Goal: Obtain resource: Obtain resource

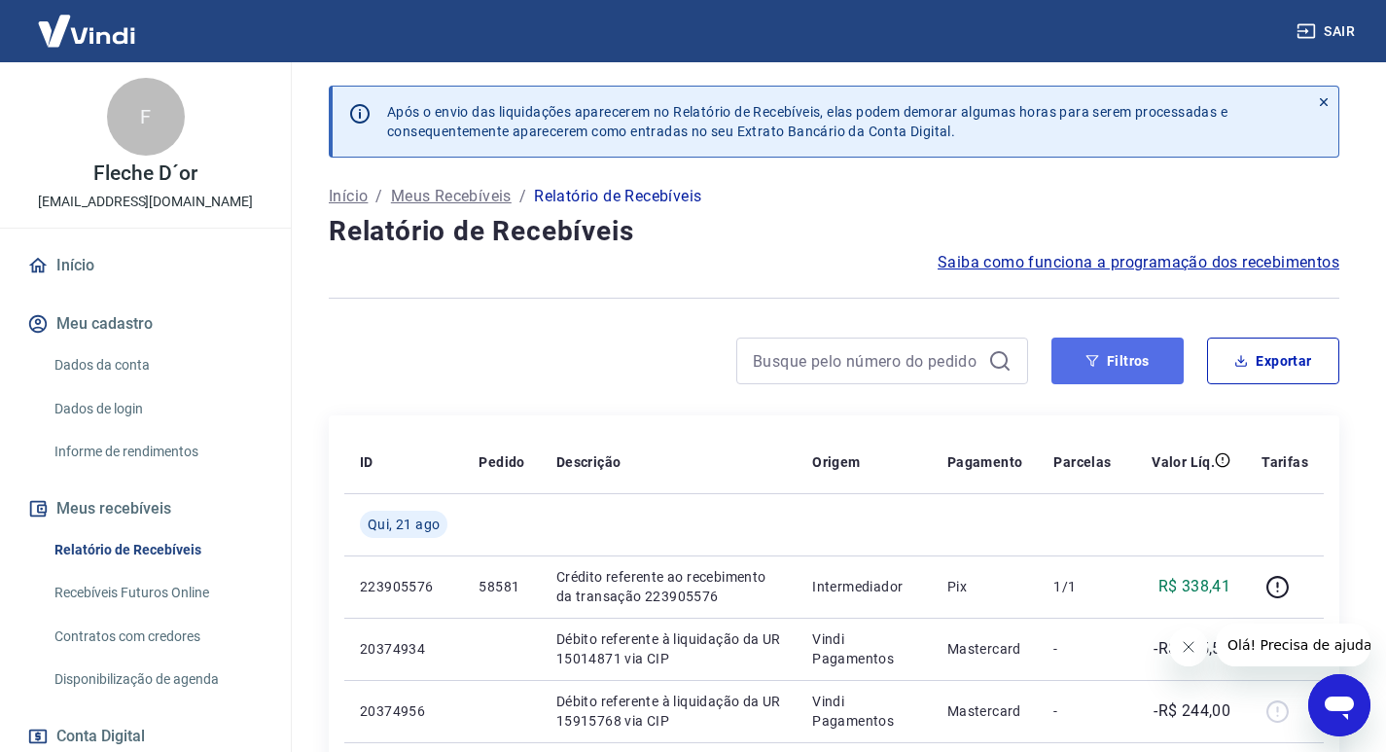
click at [1115, 383] on button "Filtros" at bounding box center [1118, 361] width 132 height 47
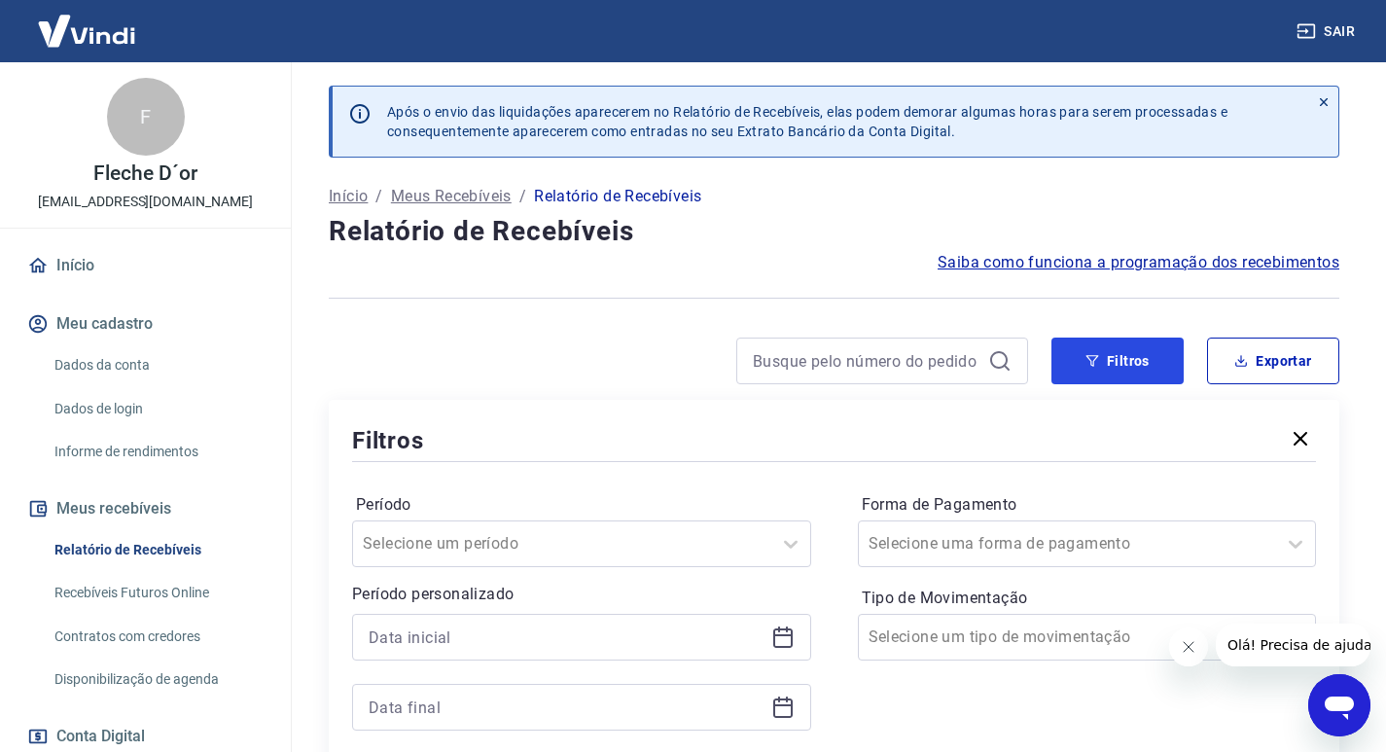
scroll to position [292, 0]
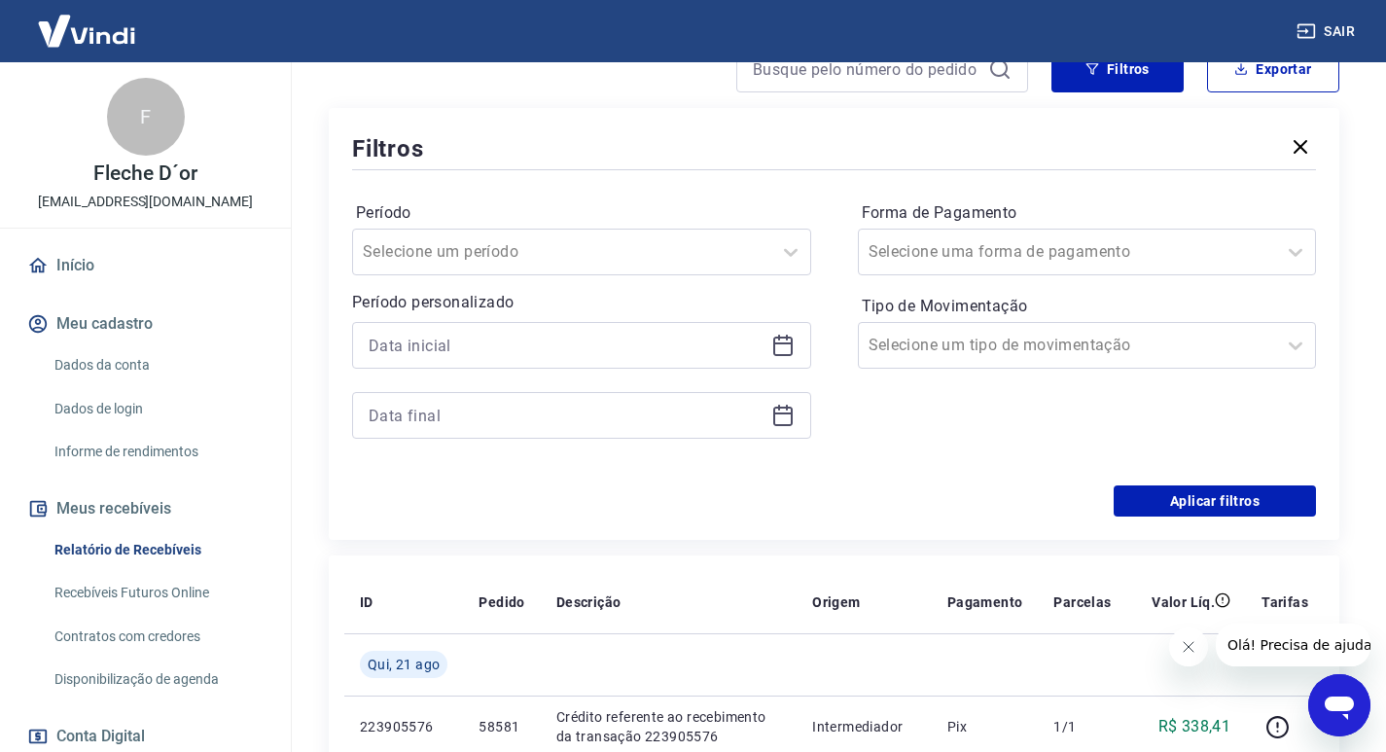
click at [776, 345] on icon at bounding box center [782, 345] width 23 height 23
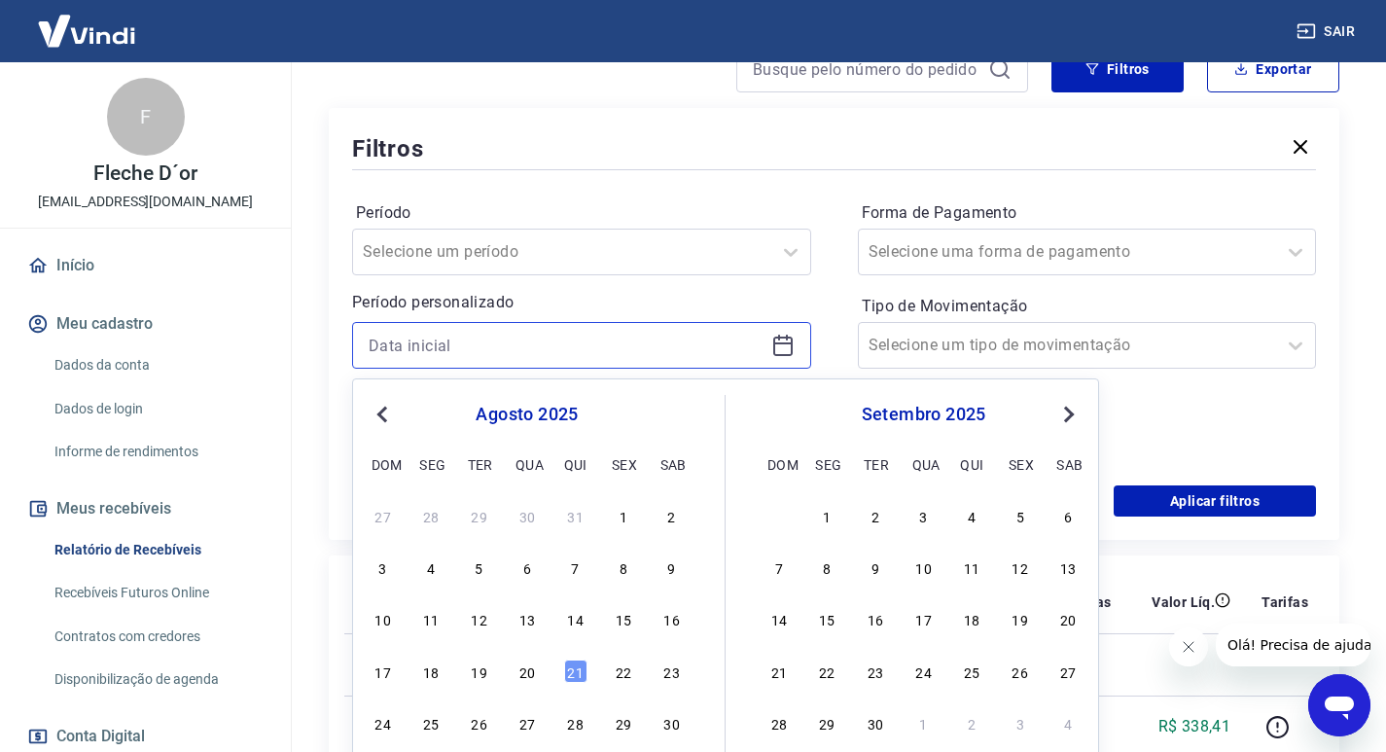
scroll to position [389, 0]
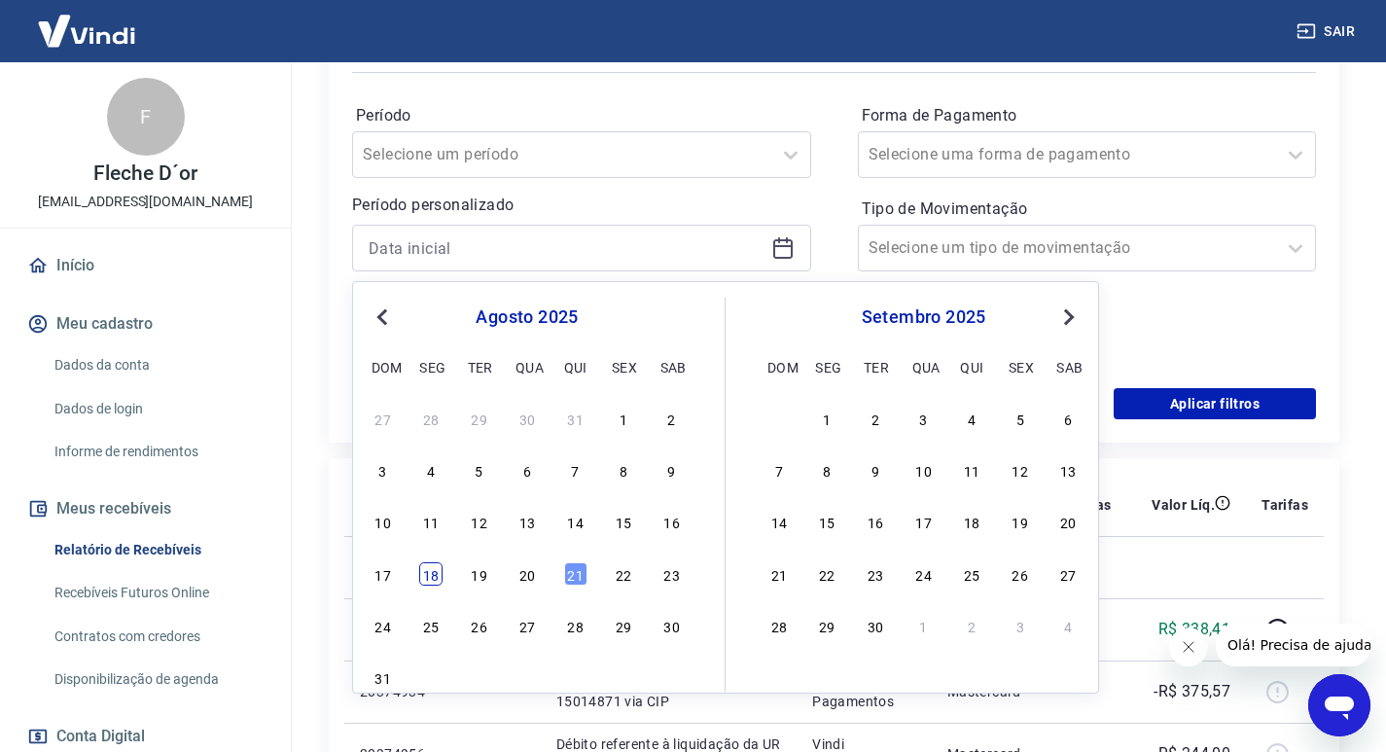
click at [437, 569] on div "18" at bounding box center [430, 573] width 23 height 23
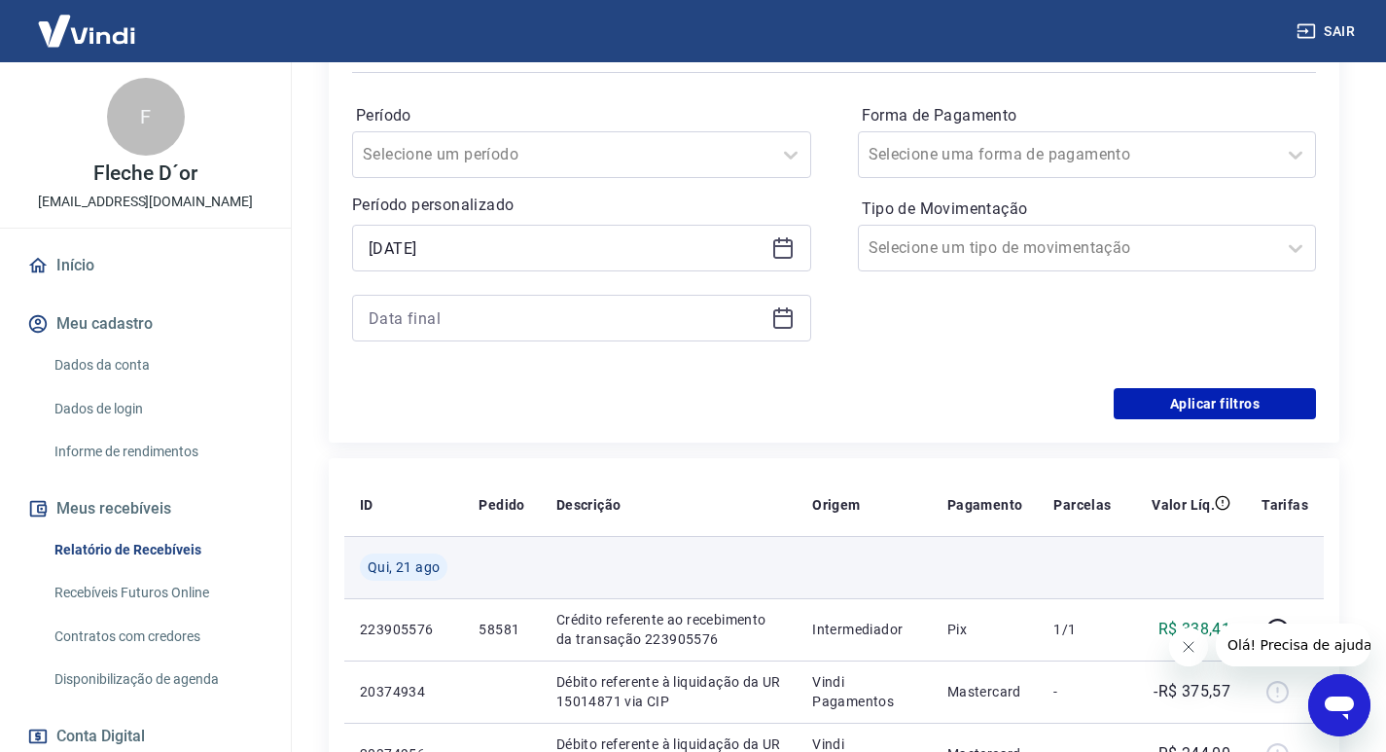
type input "[DATE]"
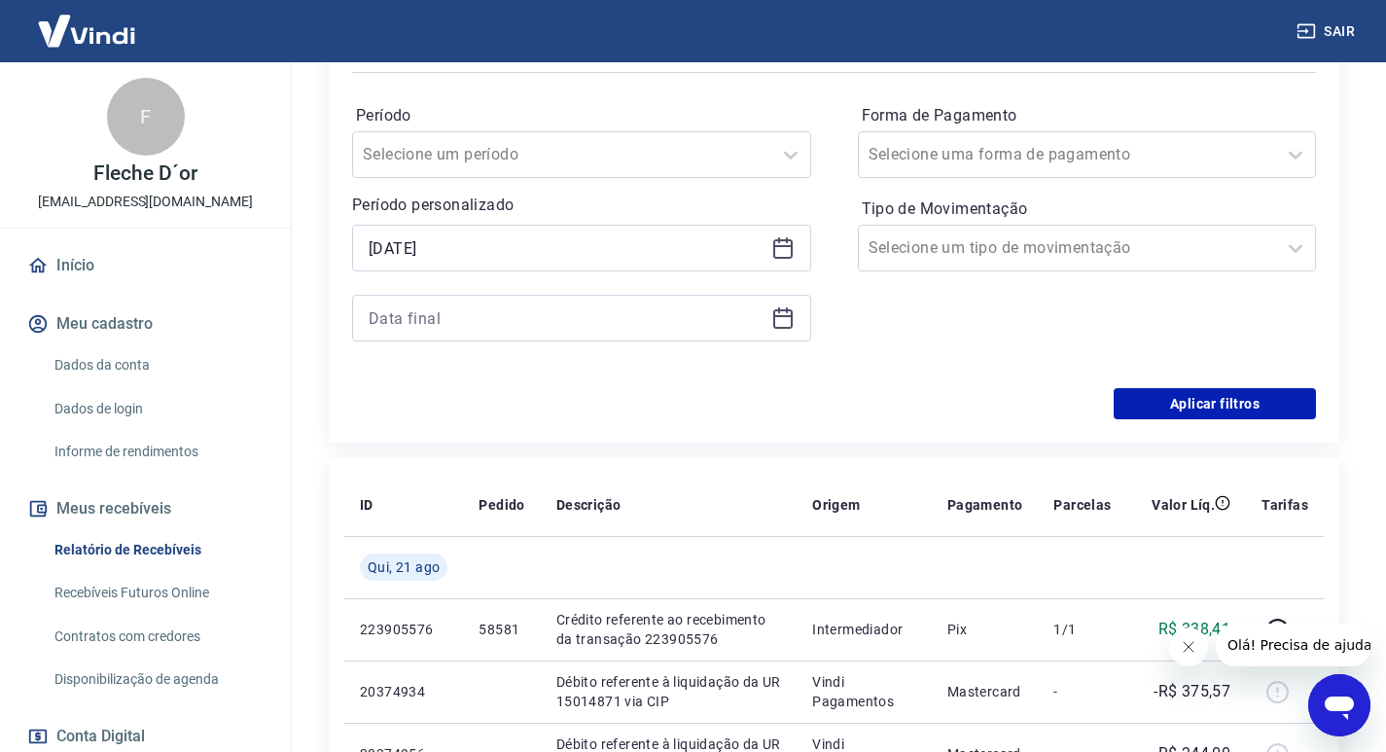
click at [778, 313] on icon at bounding box center [782, 317] width 23 height 23
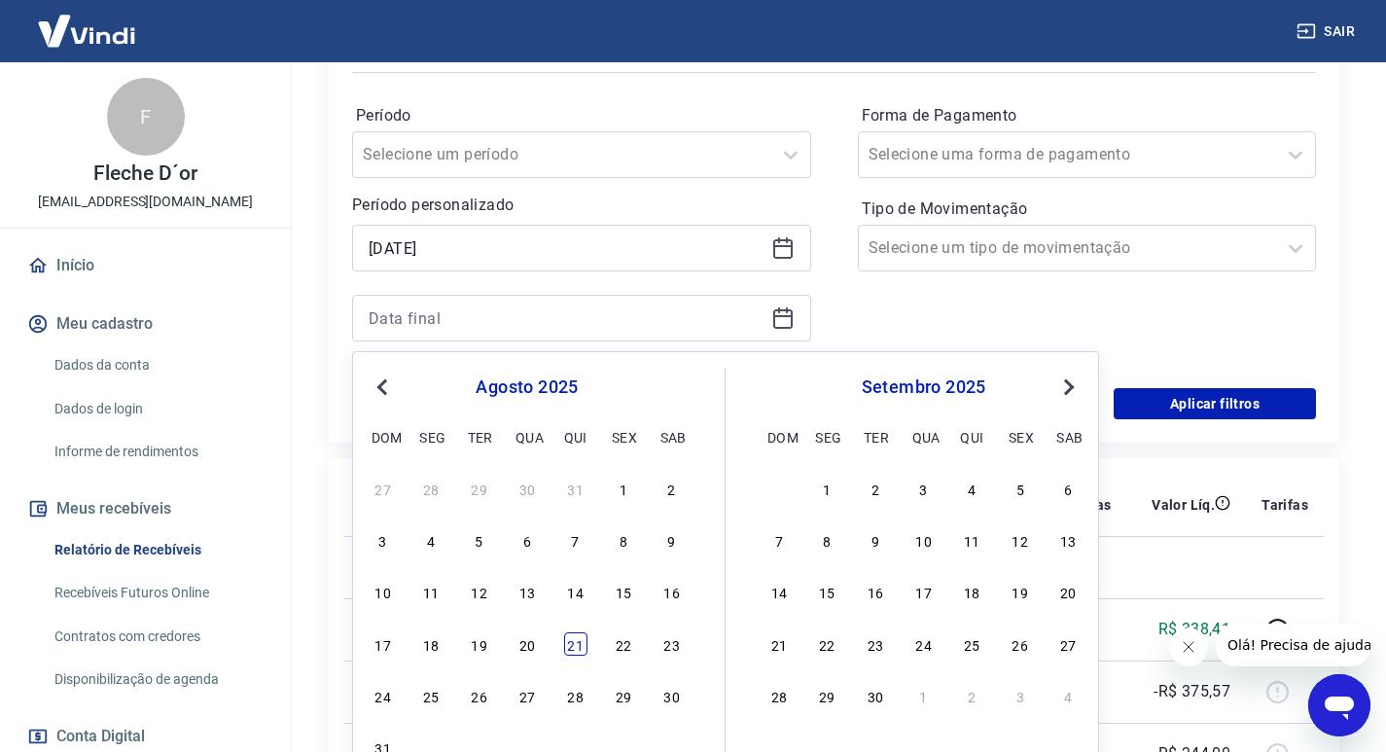
click at [578, 643] on div "21" at bounding box center [575, 643] width 23 height 23
type input "21/08/2025"
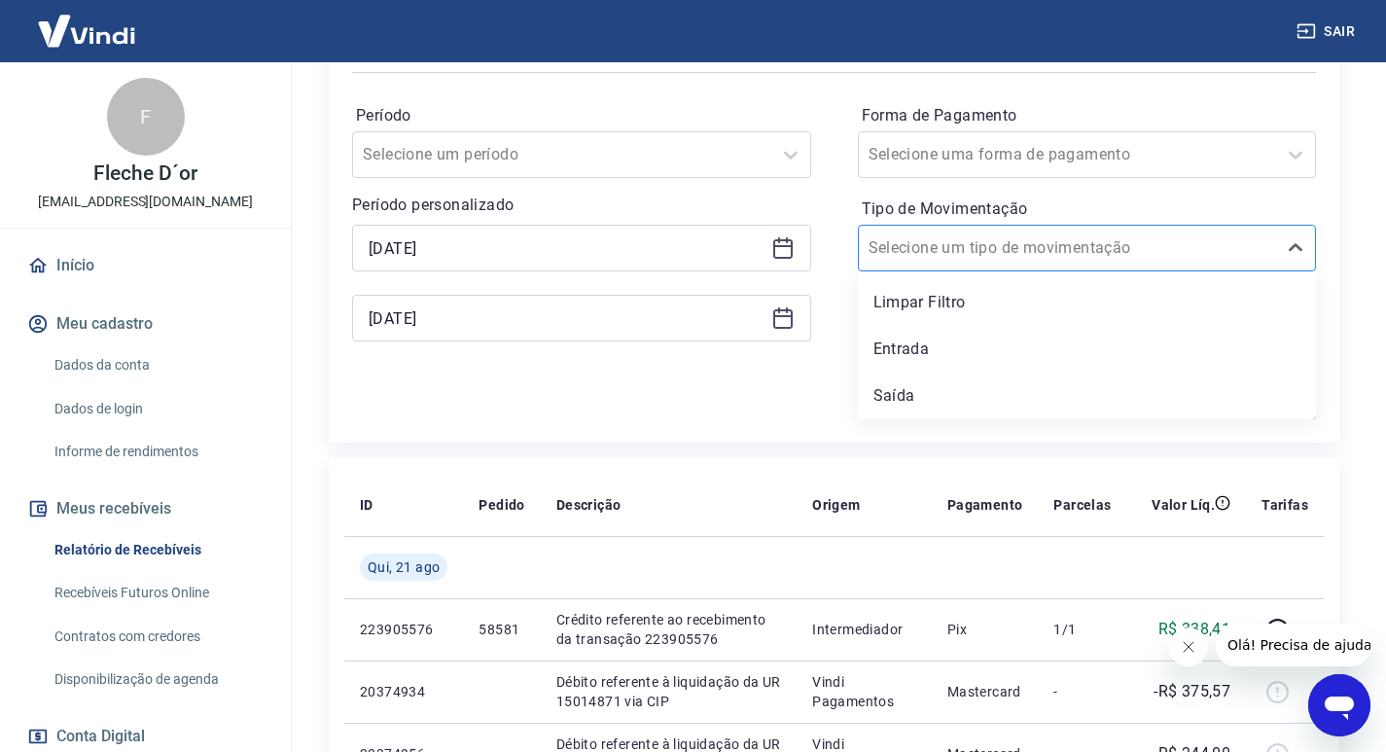
click at [1115, 254] on div at bounding box center [1068, 247] width 399 height 27
click at [975, 151] on input "Forma de Pagamento" at bounding box center [967, 154] width 197 height 23
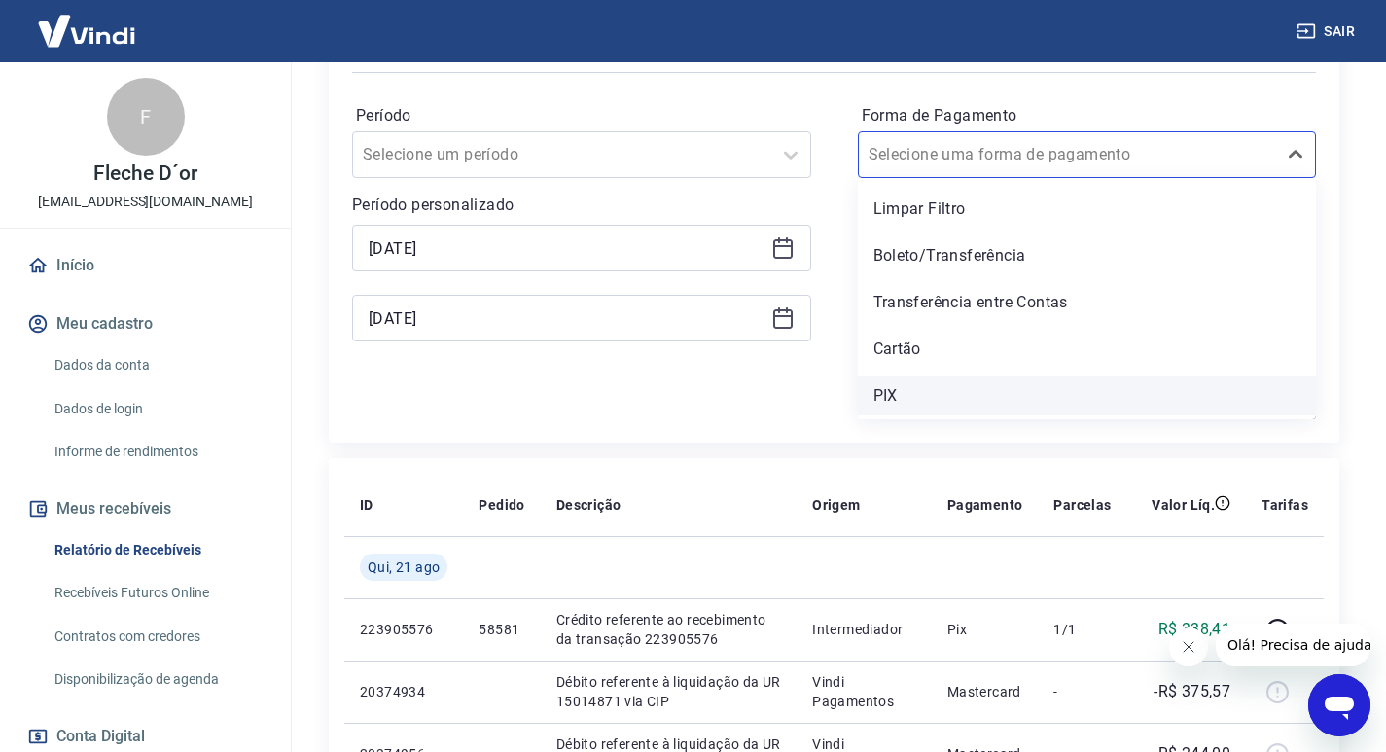
click at [892, 385] on div "PIX" at bounding box center [1087, 395] width 459 height 39
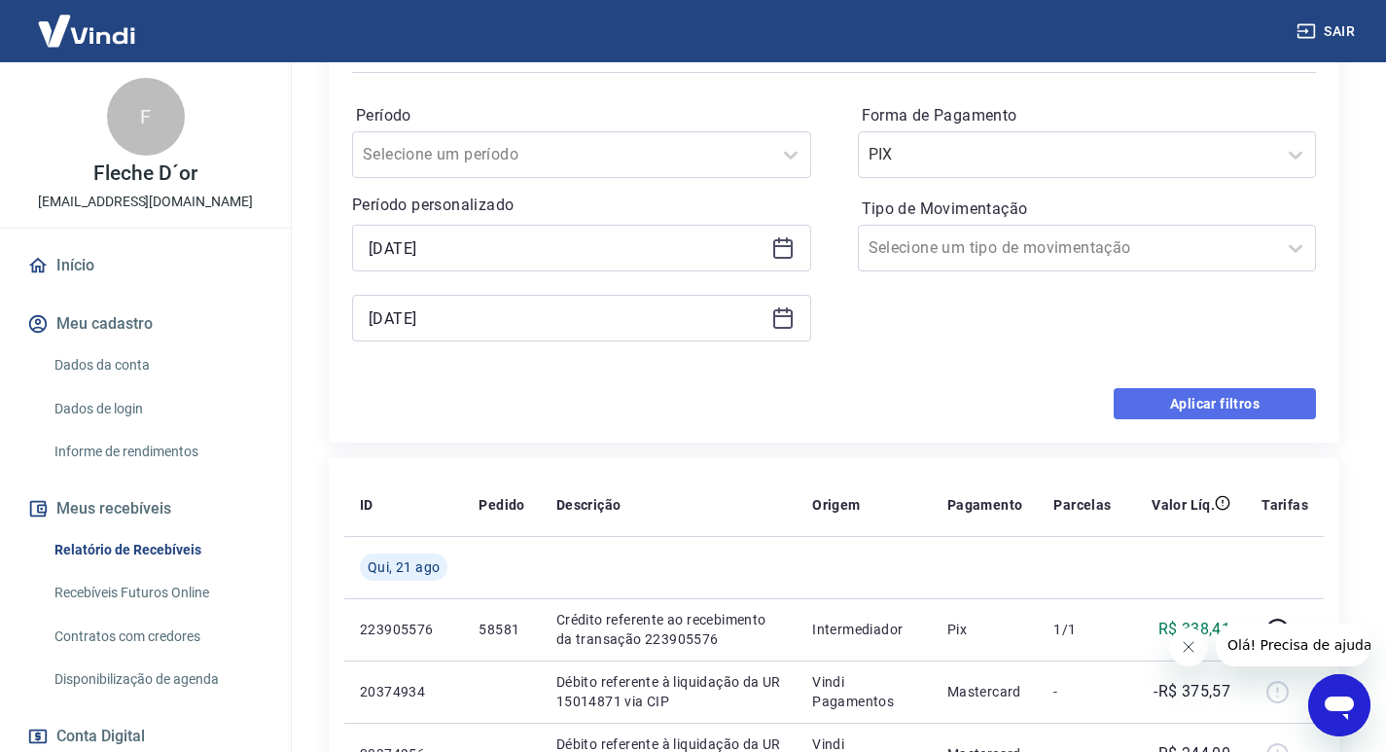
click at [1225, 402] on button "Aplicar filtros" at bounding box center [1215, 403] width 202 height 31
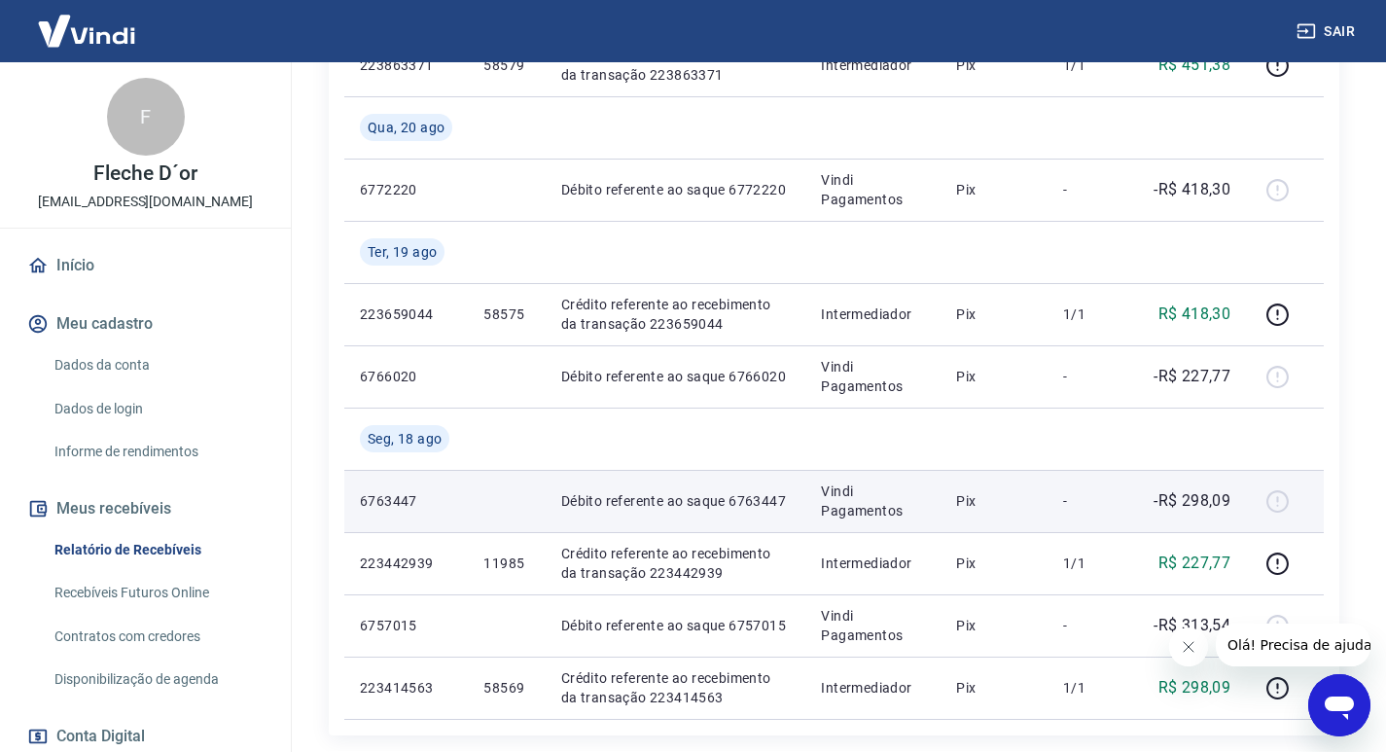
scroll to position [681, 0]
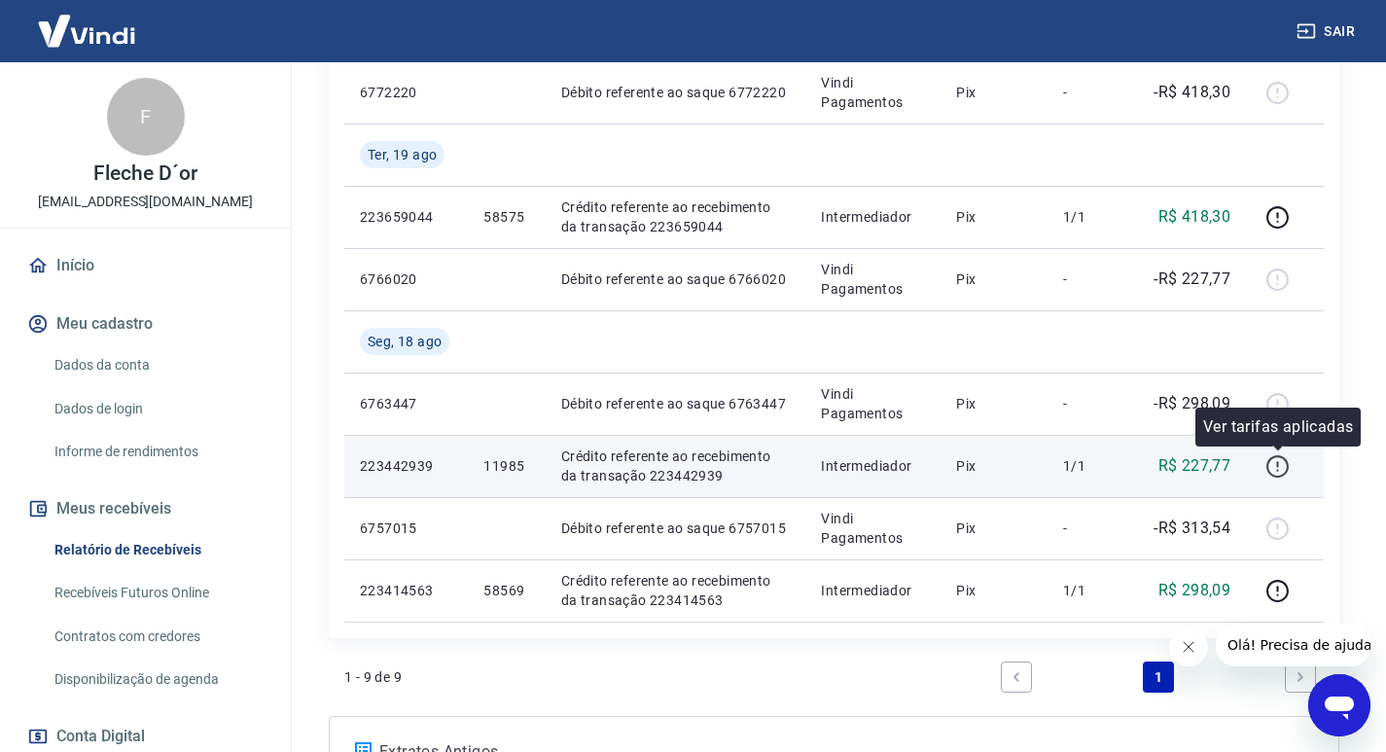
click at [1284, 470] on icon "button" at bounding box center [1278, 466] width 24 height 24
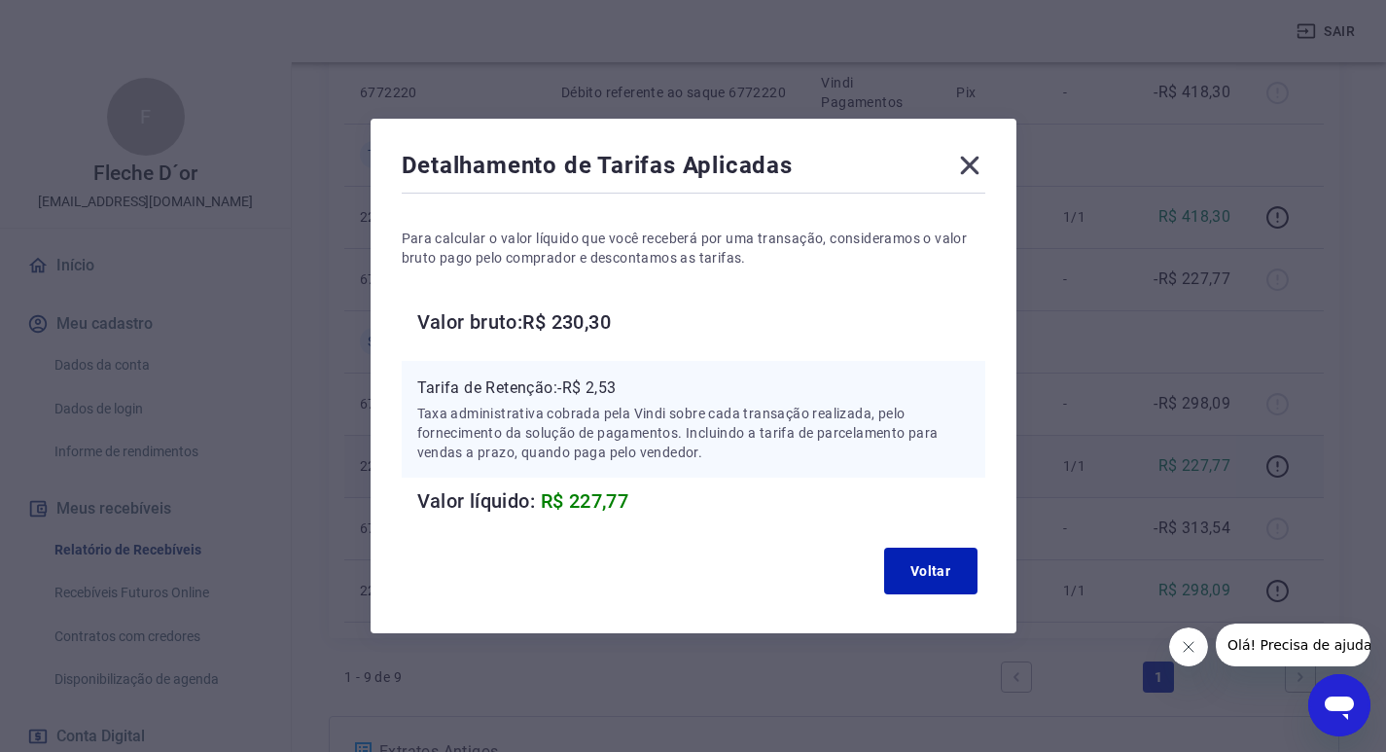
click at [983, 166] on icon at bounding box center [969, 165] width 31 height 31
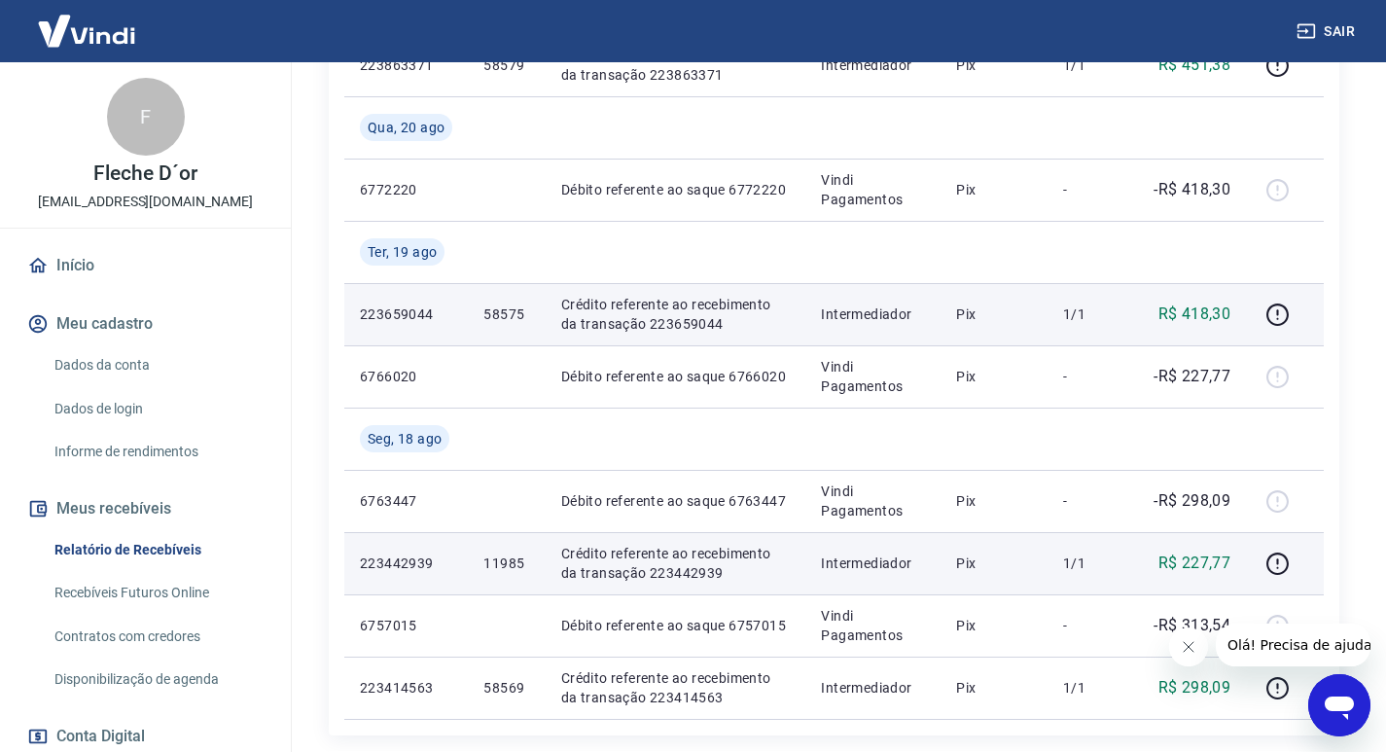
scroll to position [486, 0]
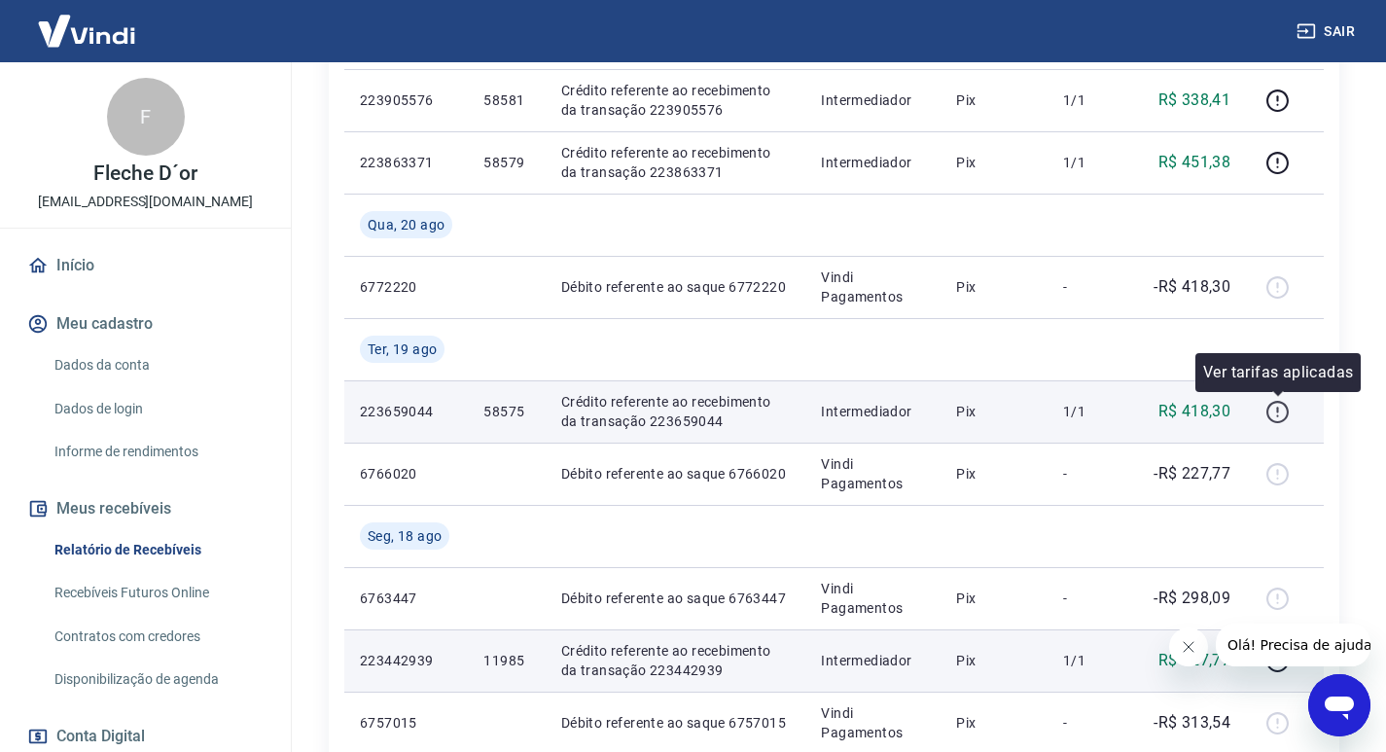
click at [1290, 413] on icon "button" at bounding box center [1278, 412] width 24 height 24
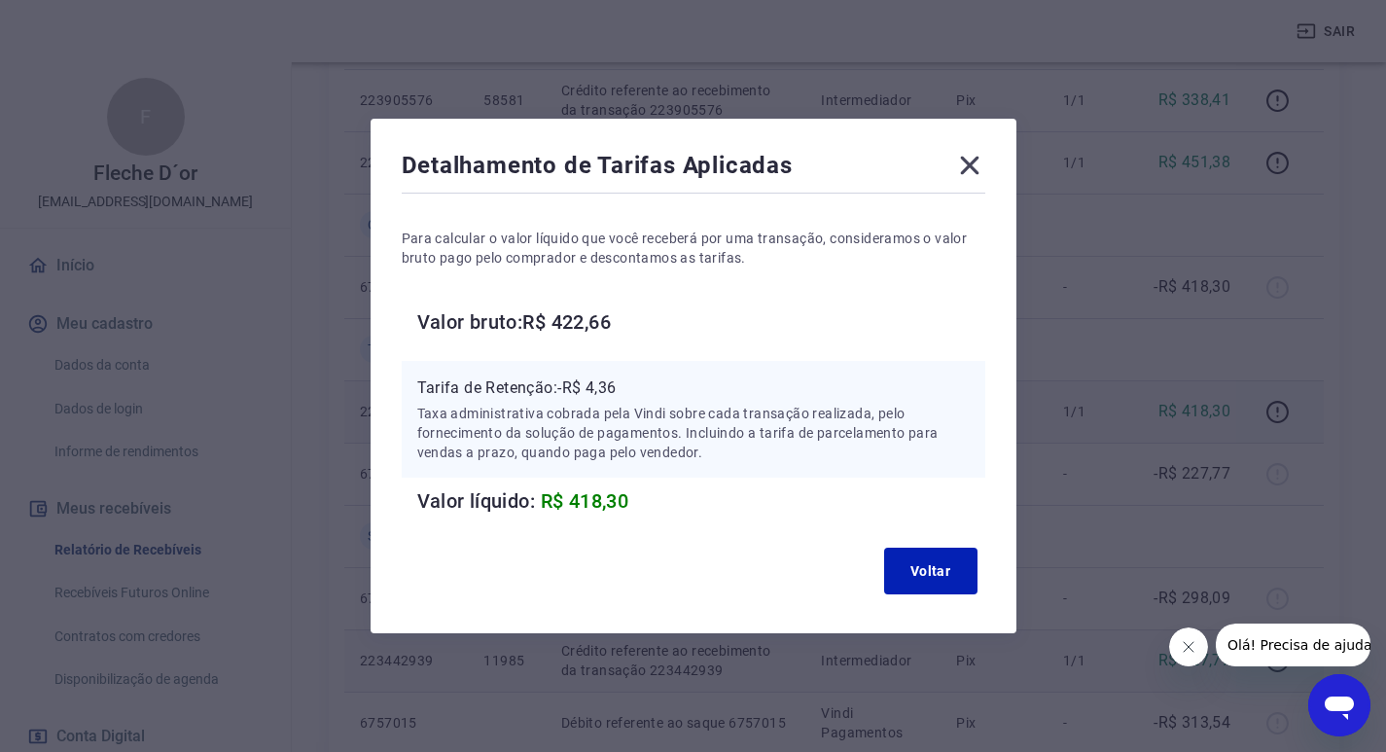
click at [973, 168] on icon at bounding box center [969, 166] width 18 height 18
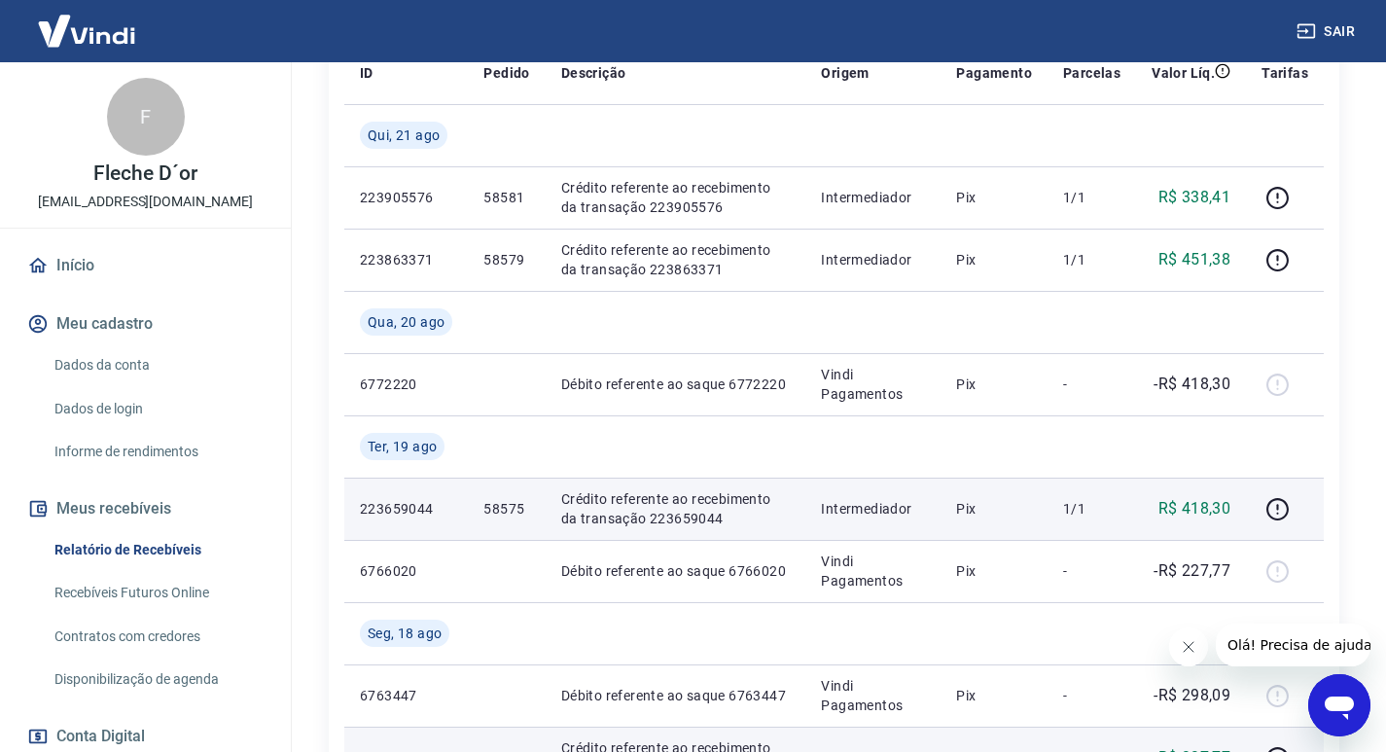
scroll to position [195, 0]
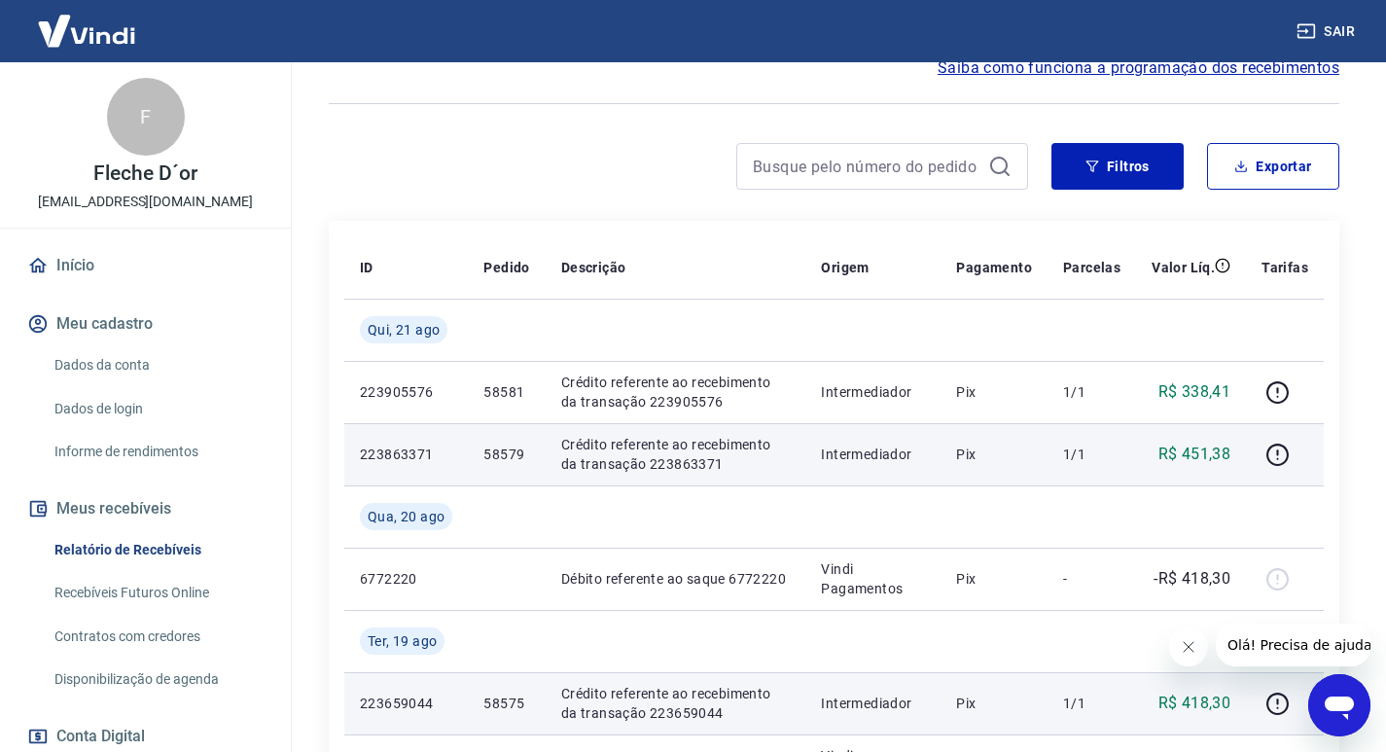
drag, startPoint x: 1200, startPoint y: 512, endPoint x: 1211, endPoint y: 464, distance: 48.9
click at [1211, 547] on td at bounding box center [1191, 516] width 110 height 62
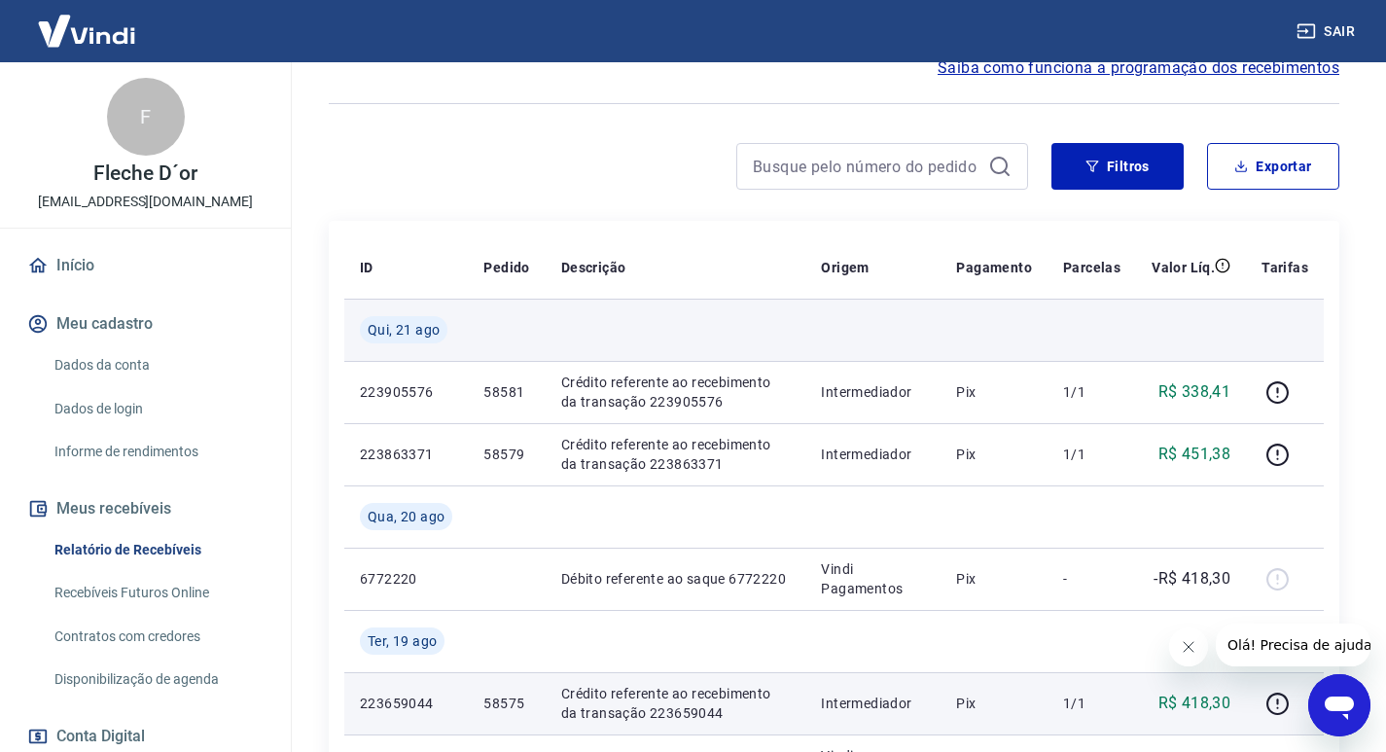
scroll to position [0, 0]
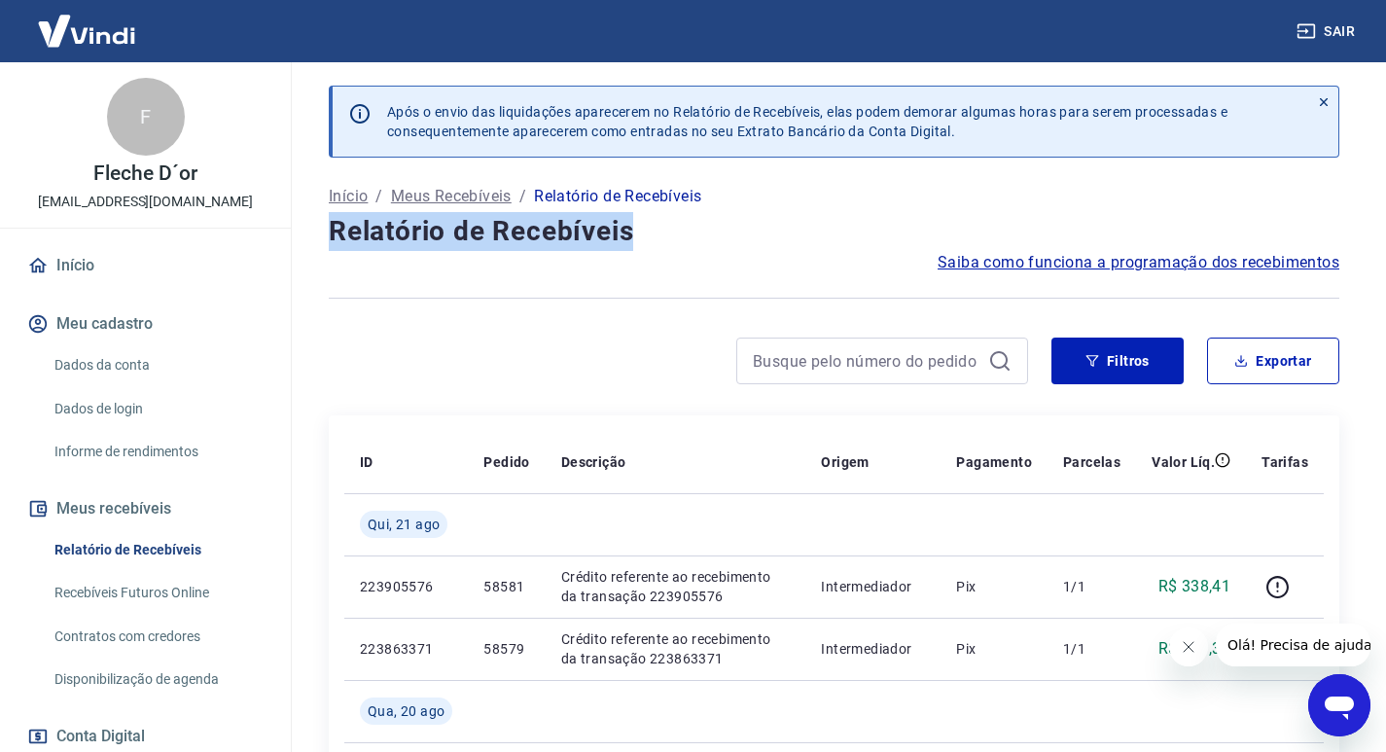
drag, startPoint x: 632, startPoint y: 232, endPoint x: 323, endPoint y: 232, distance: 309.3
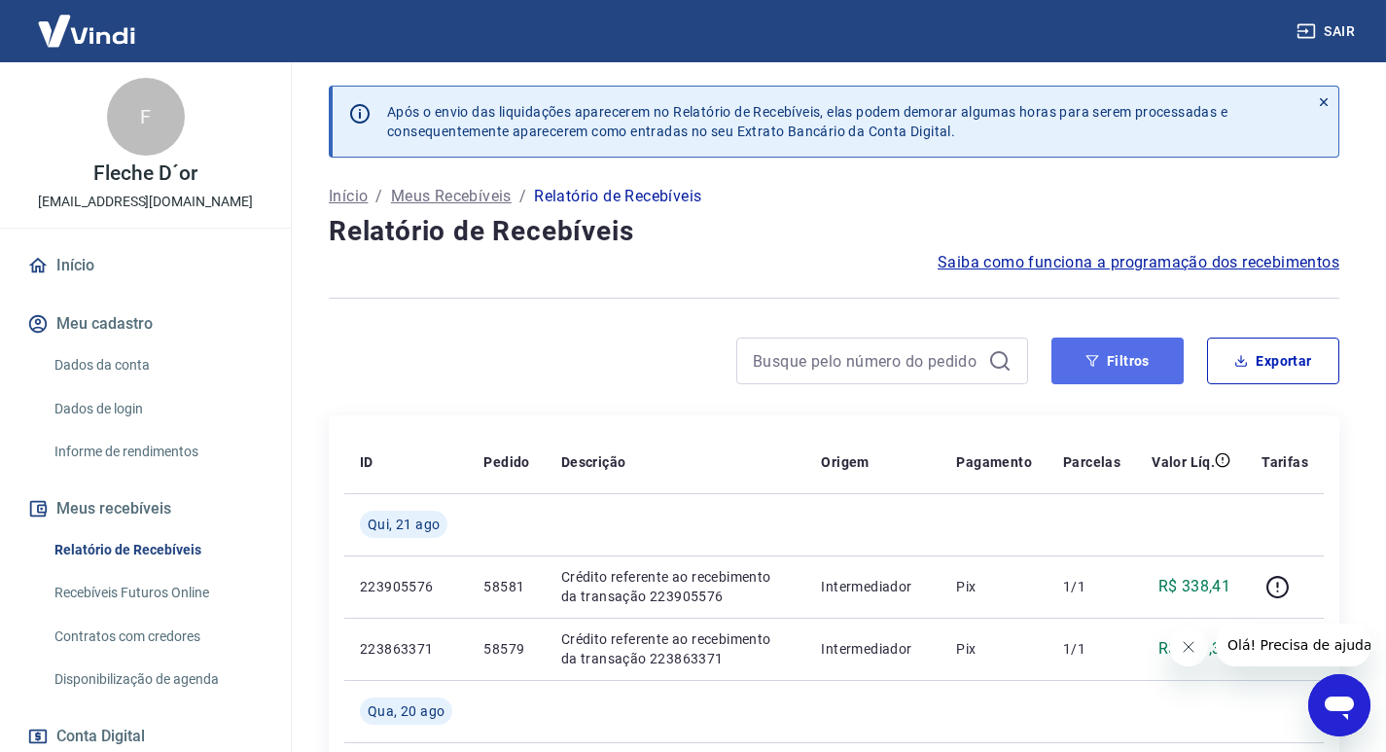
click at [1123, 381] on button "Filtros" at bounding box center [1118, 361] width 132 height 47
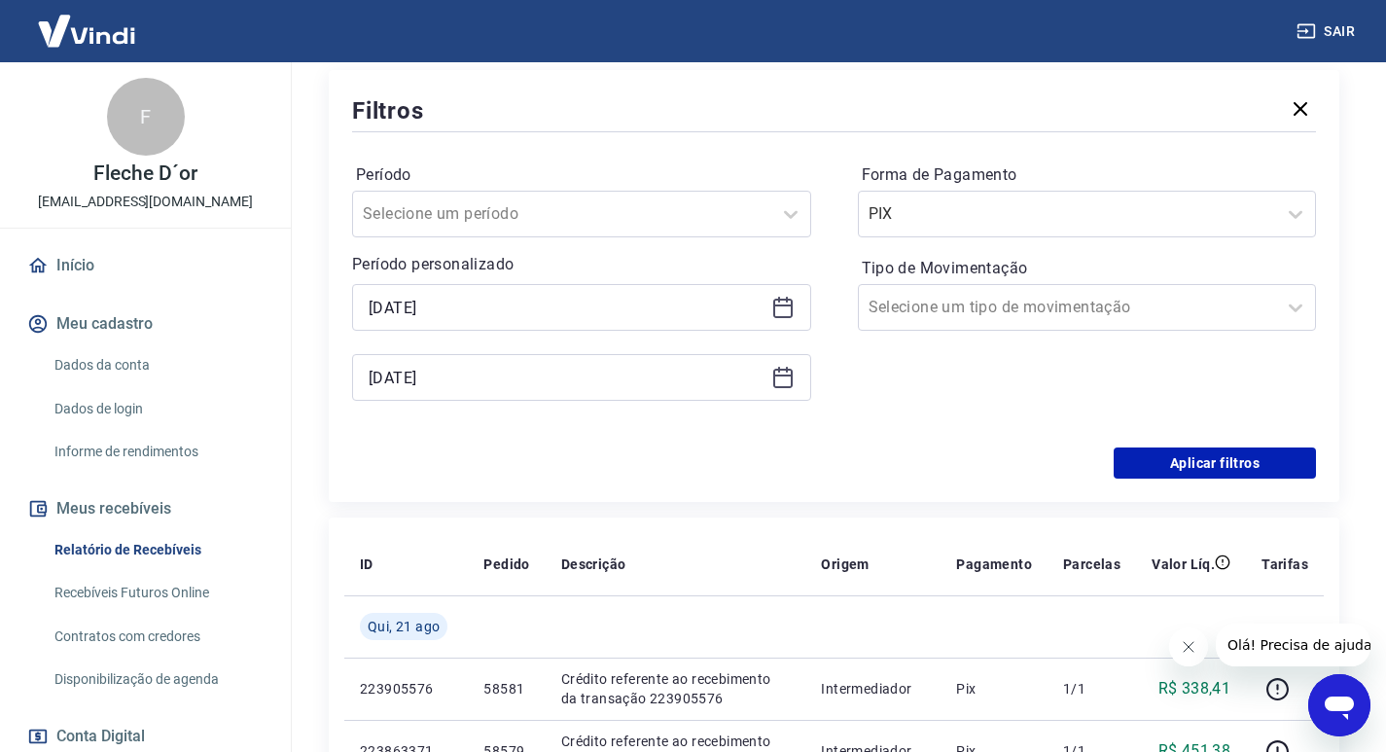
scroll to position [135, 0]
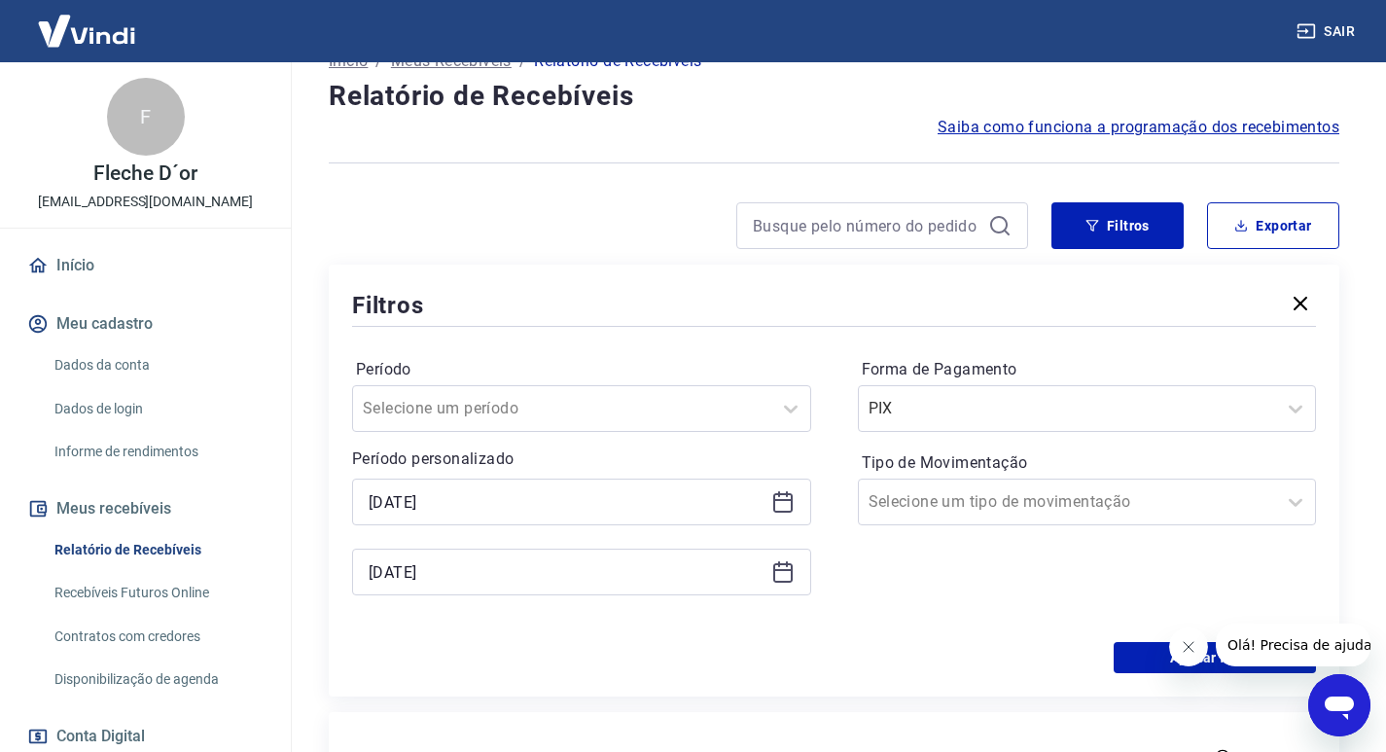
click at [774, 502] on icon at bounding box center [782, 502] width 19 height 19
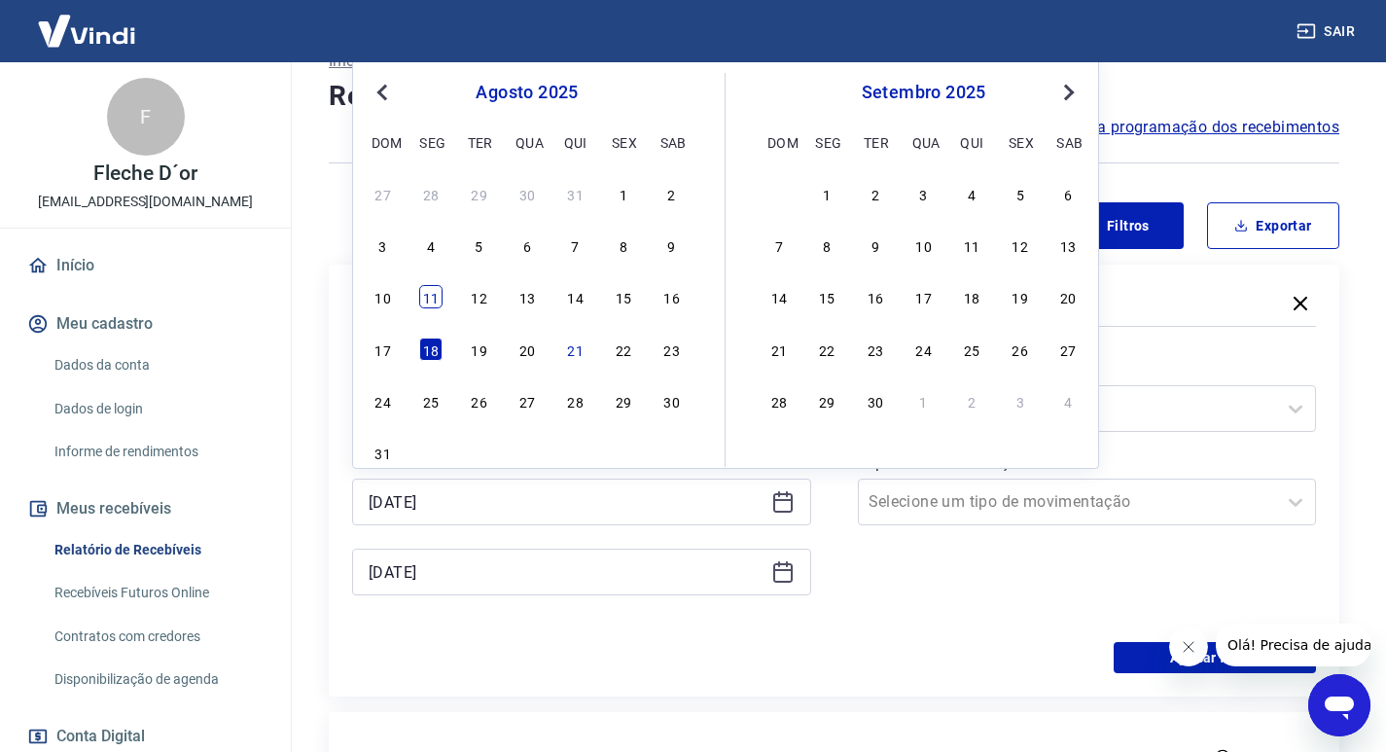
click at [440, 301] on div "11" at bounding box center [430, 296] width 23 height 23
type input "[DATE]"
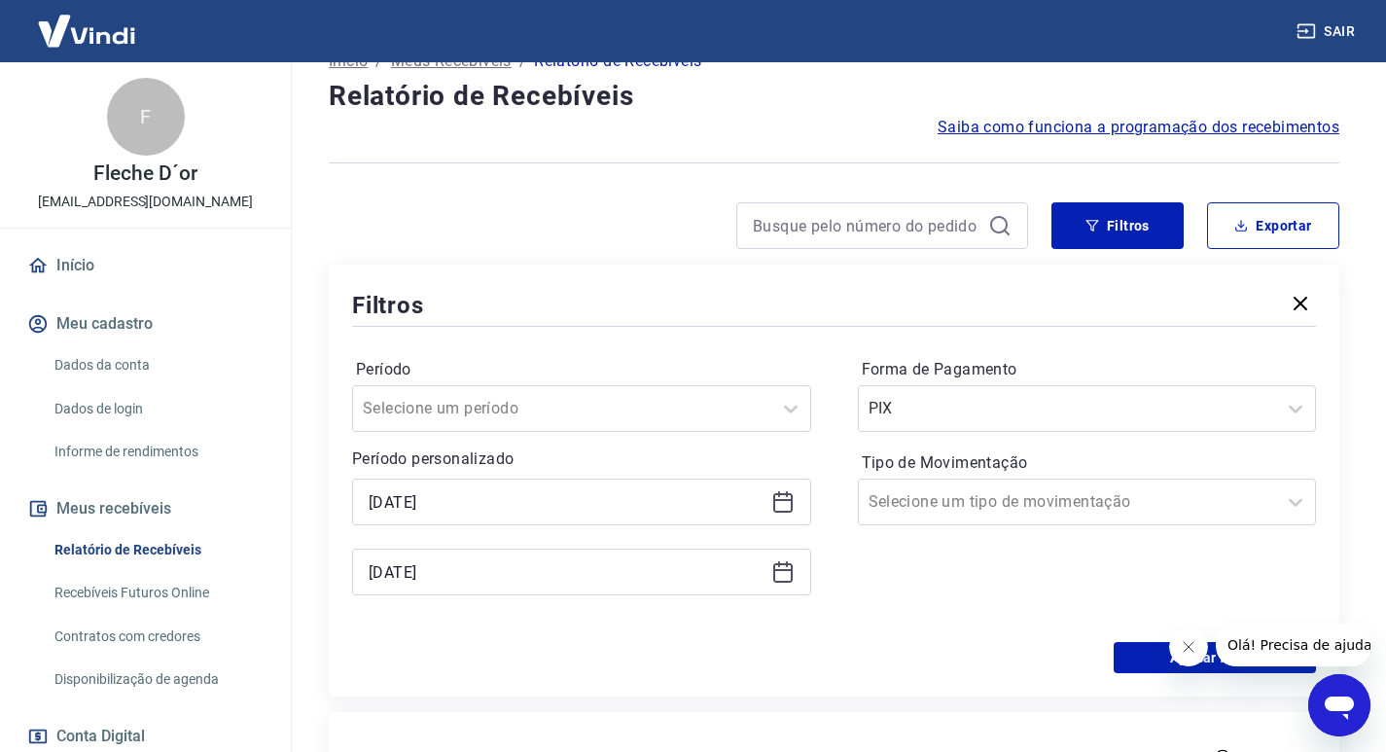
click at [782, 571] on icon at bounding box center [782, 570] width 19 height 2
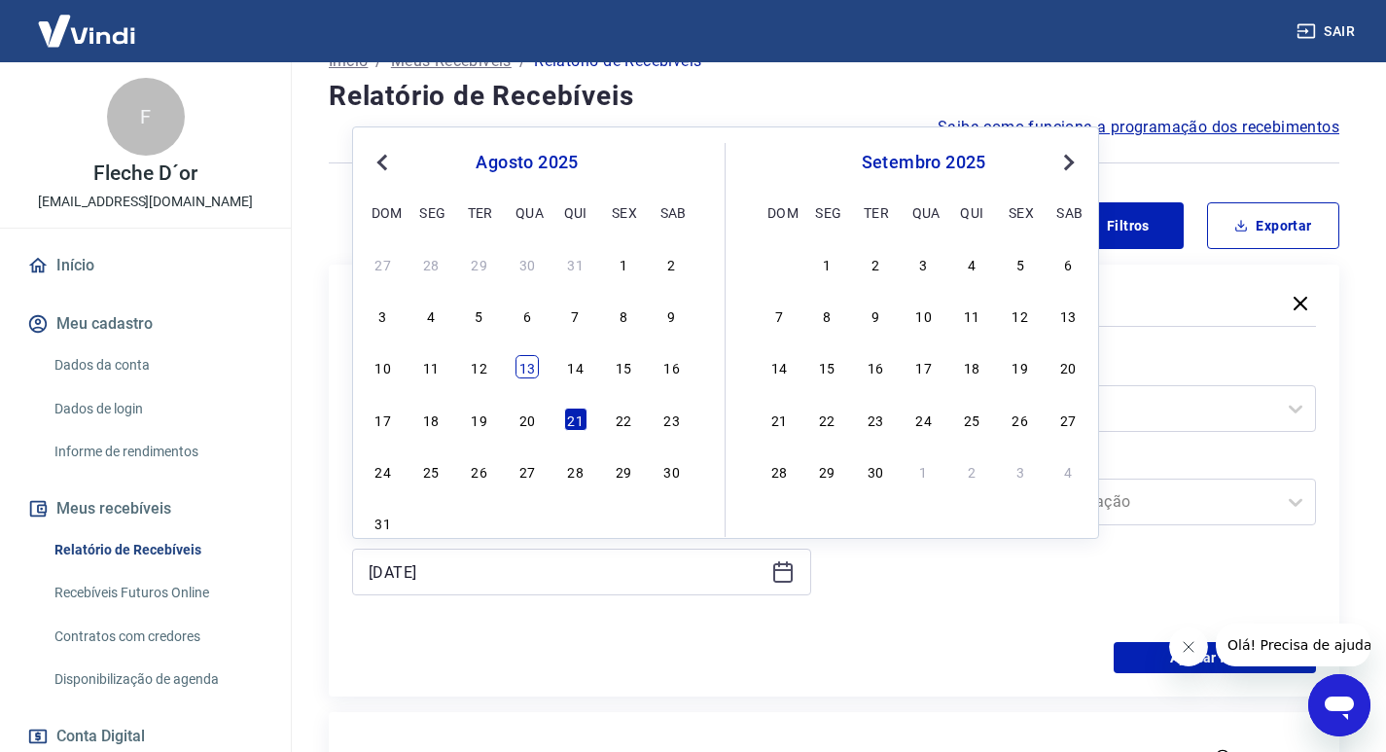
click at [531, 368] on div "13" at bounding box center [527, 366] width 23 height 23
type input "[DATE]"
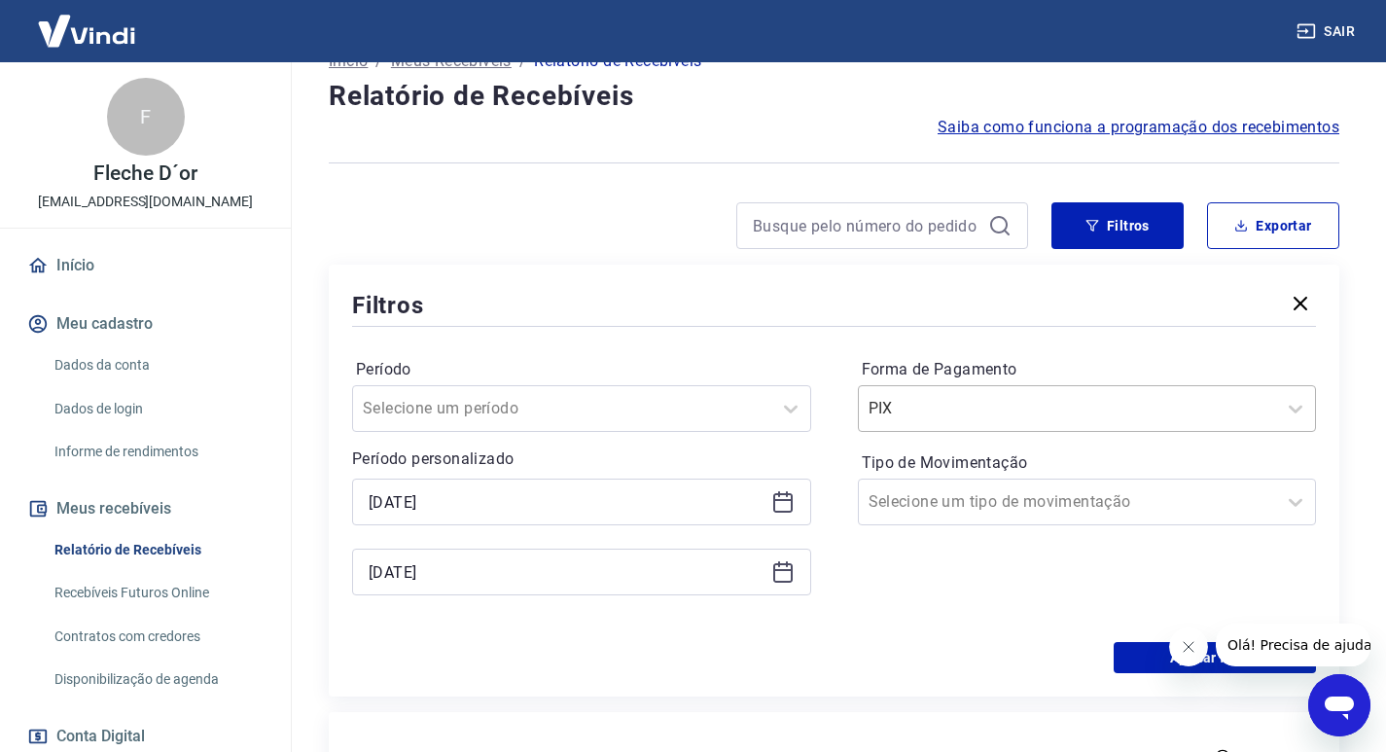
click at [1059, 413] on div at bounding box center [1068, 408] width 399 height 27
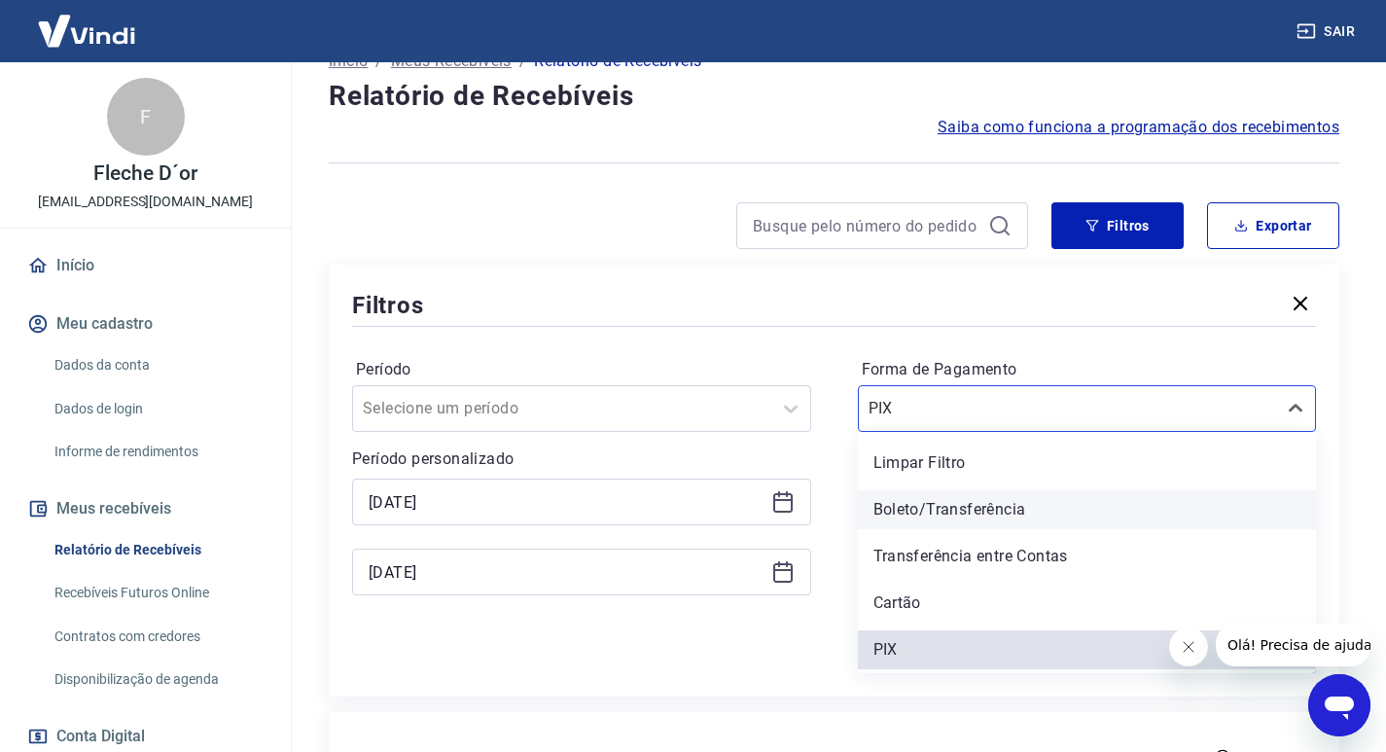
click at [932, 505] on div "Boleto/Transferência" at bounding box center [1087, 509] width 459 height 39
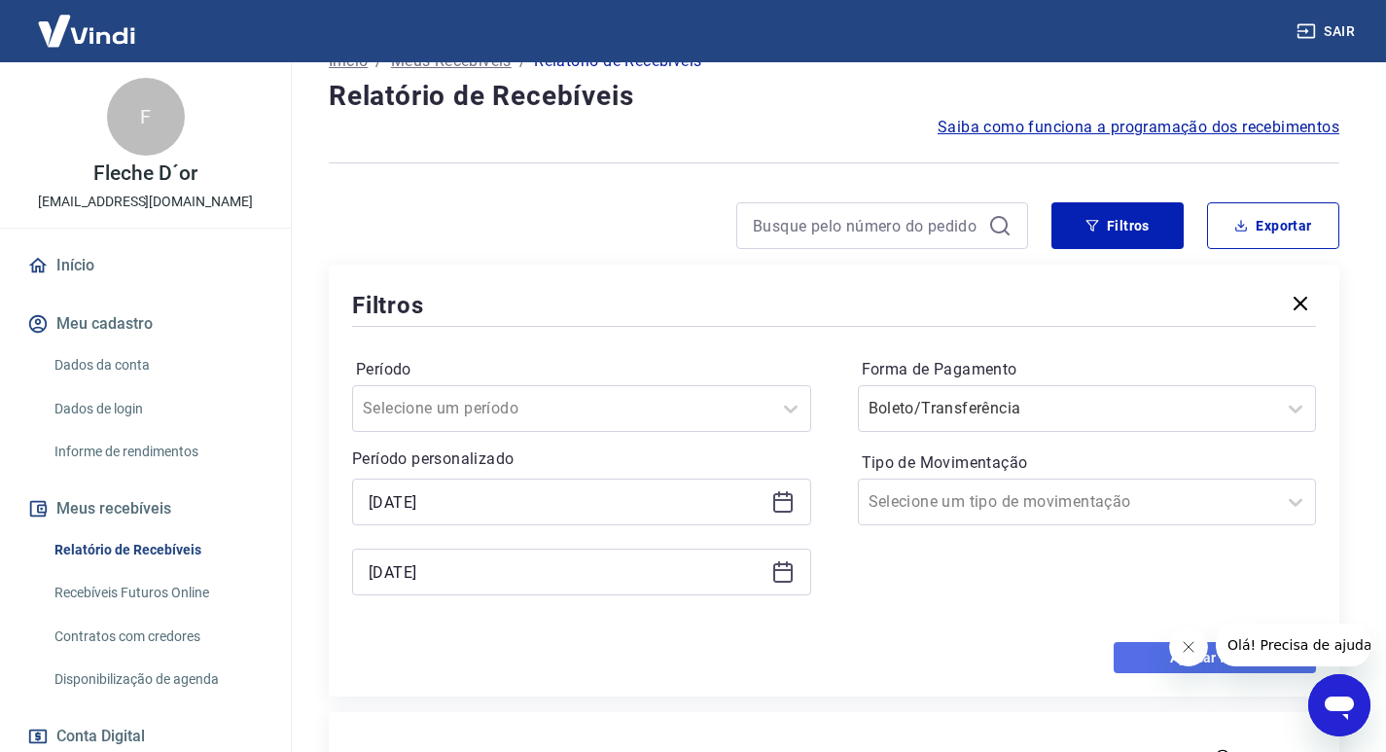
click at [1129, 657] on button "Aplicar filtros" at bounding box center [1215, 657] width 202 height 31
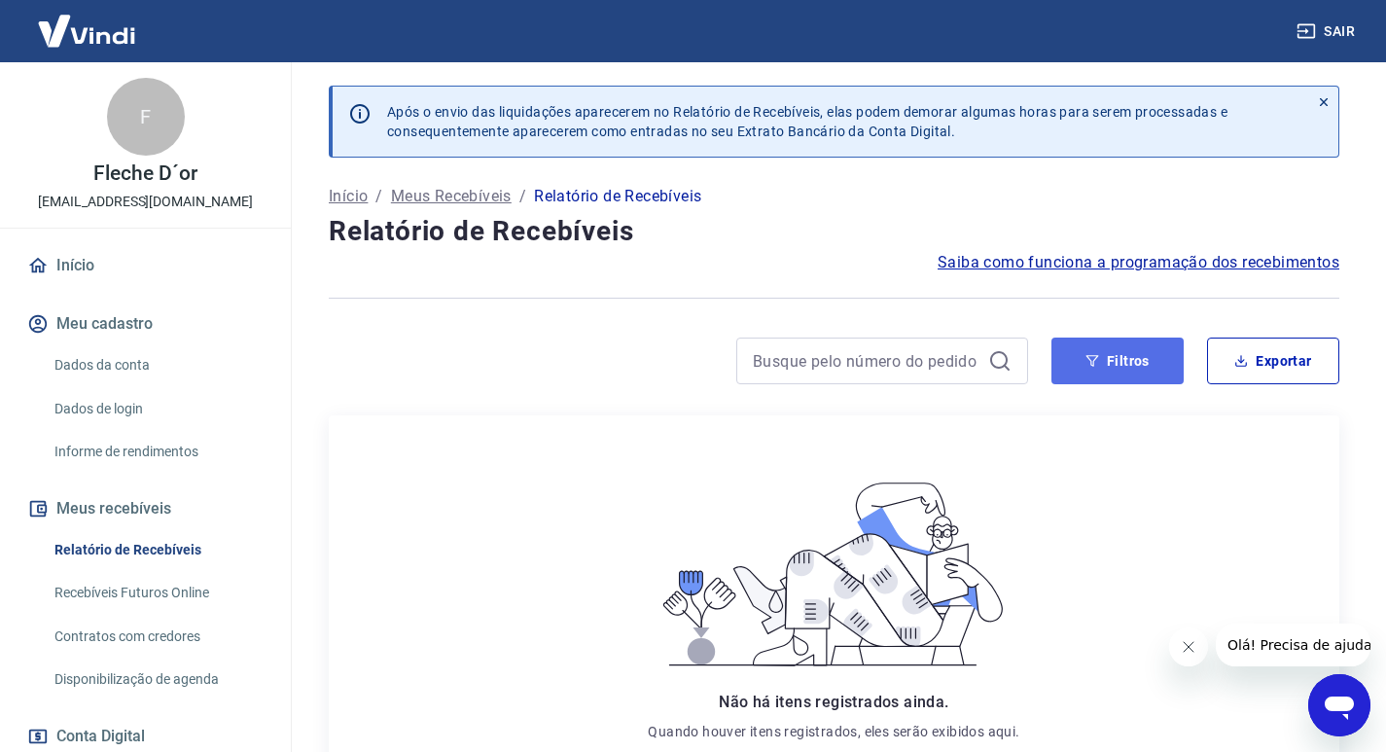
click at [1107, 377] on button "Filtros" at bounding box center [1118, 361] width 132 height 47
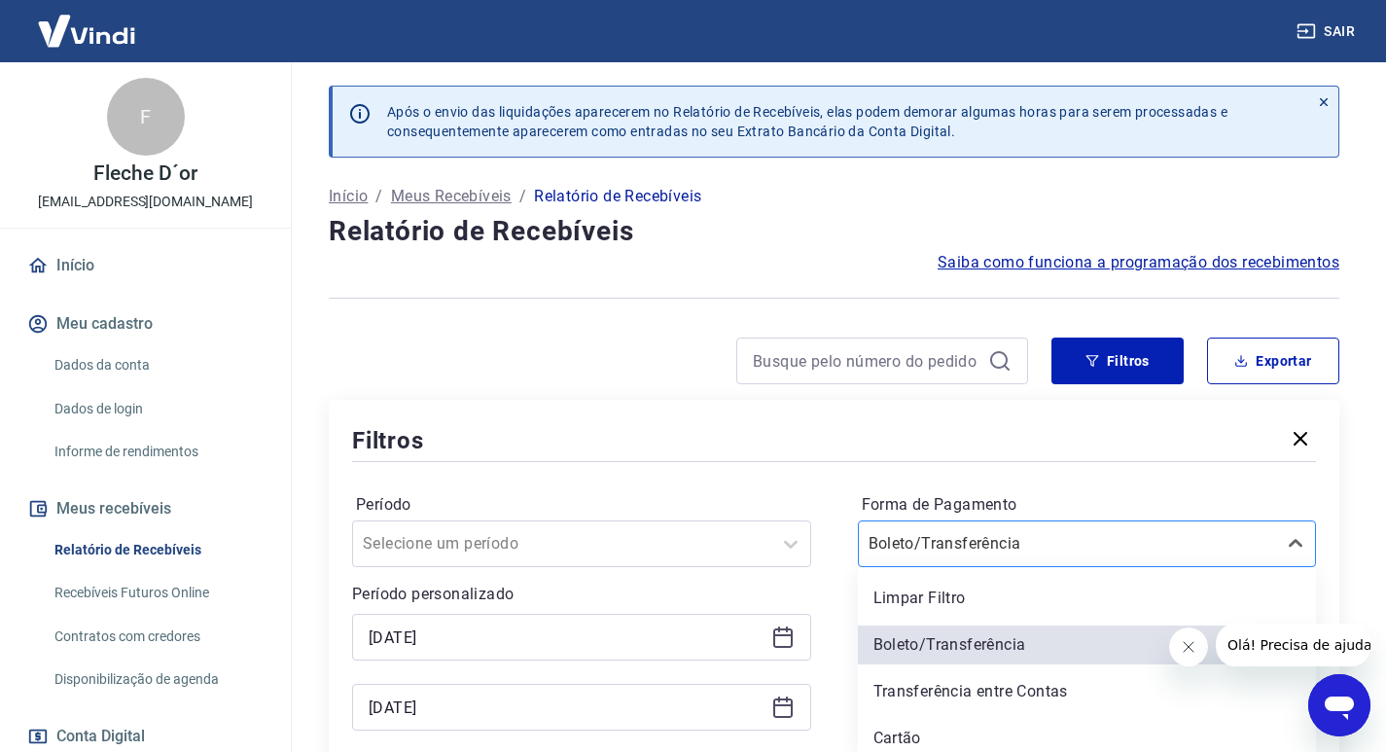
click at [956, 556] on div "option Boleto/Transferência selected, 2 of 5. 5 results available. Use Up and D…" at bounding box center [1087, 543] width 459 height 47
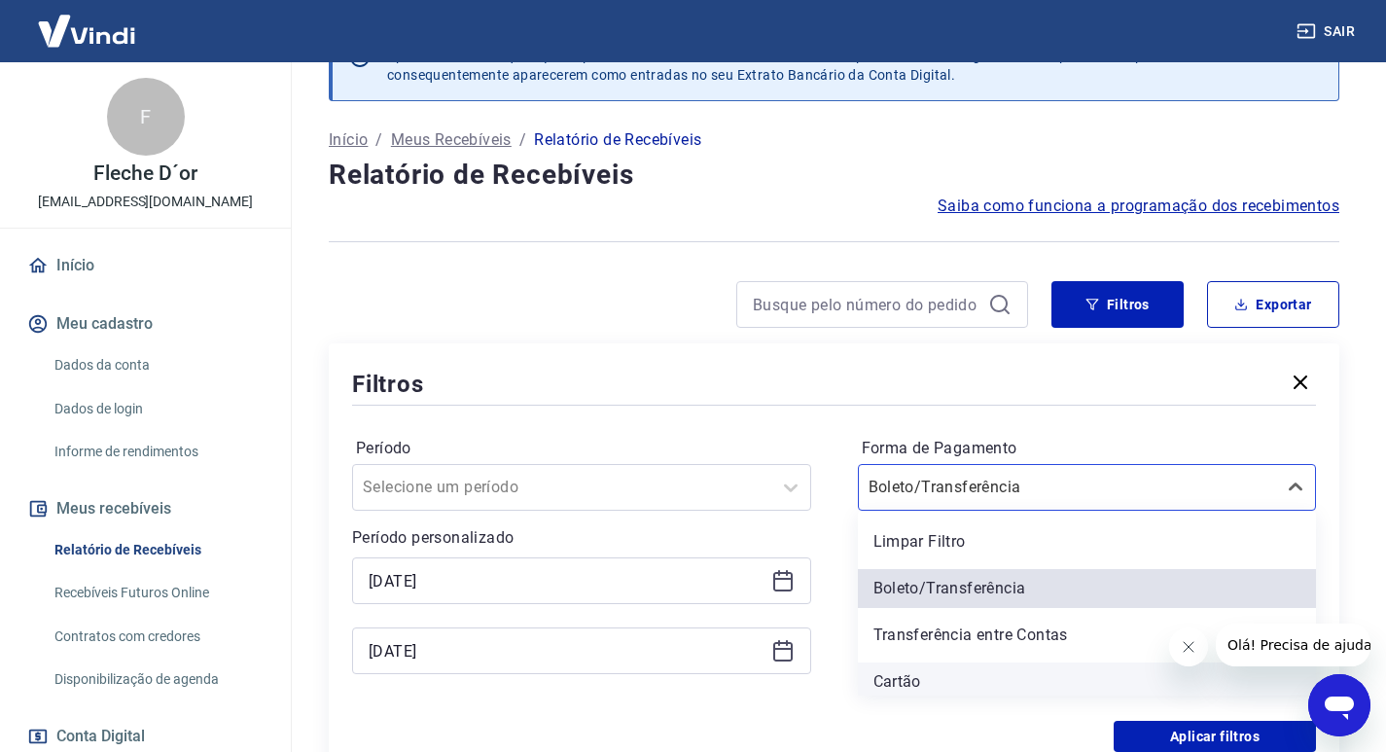
click at [892, 674] on div "Cartão" at bounding box center [1087, 681] width 459 height 39
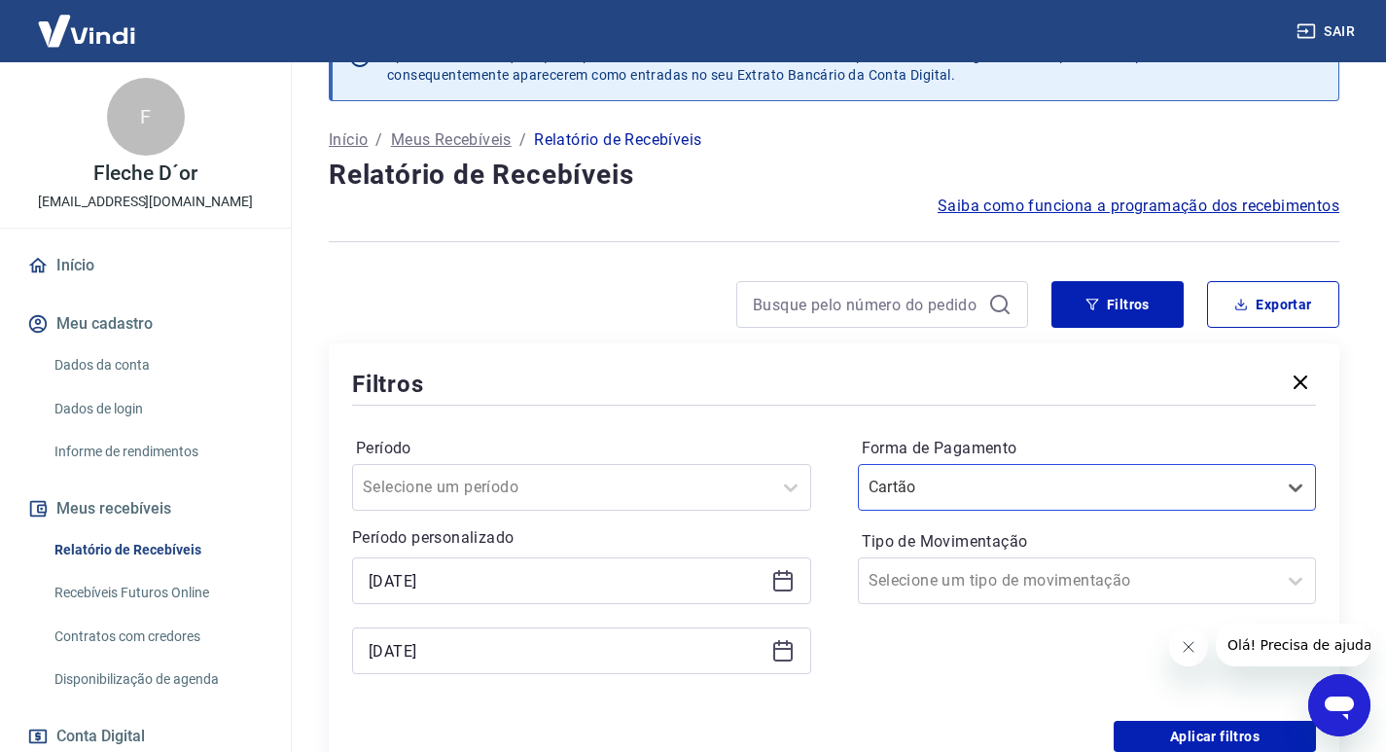
scroll to position [348, 0]
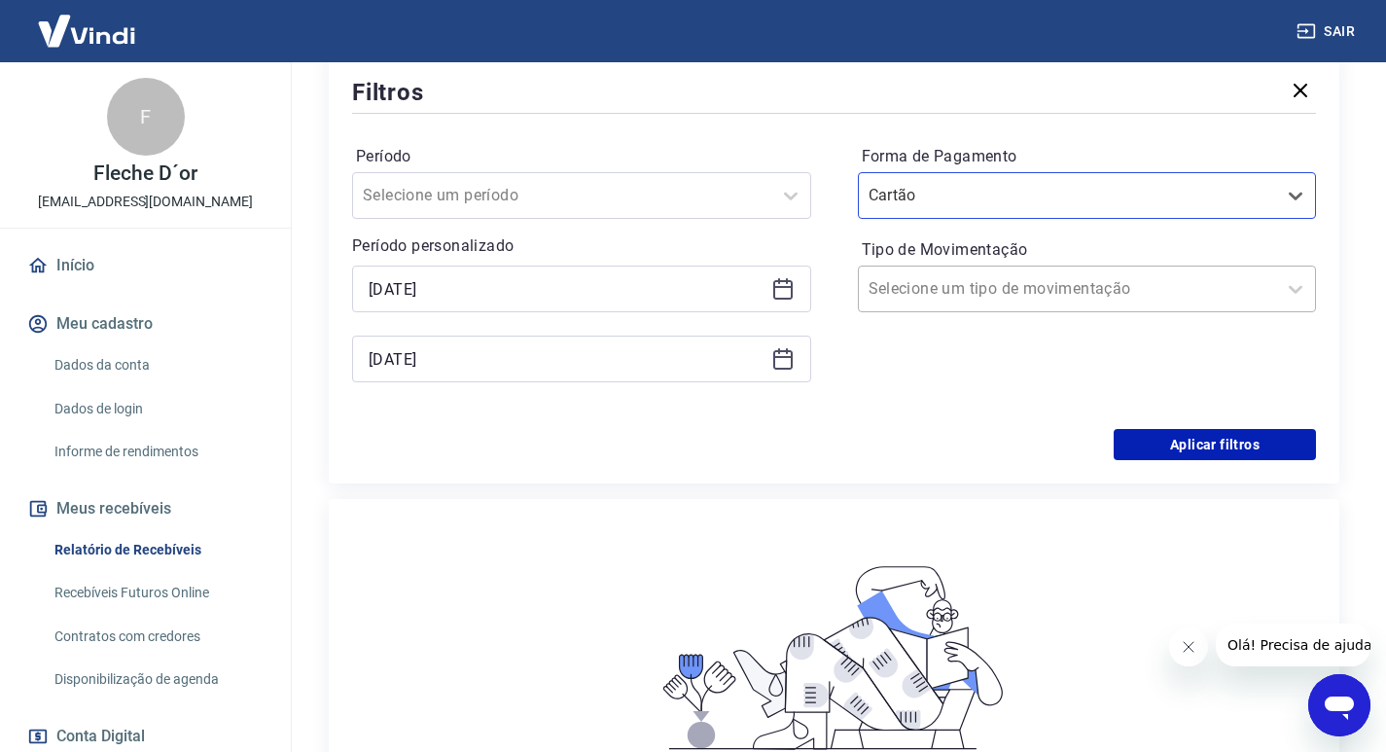
click at [1138, 275] on div "Selecione um tipo de movimentação" at bounding box center [1068, 288] width 418 height 35
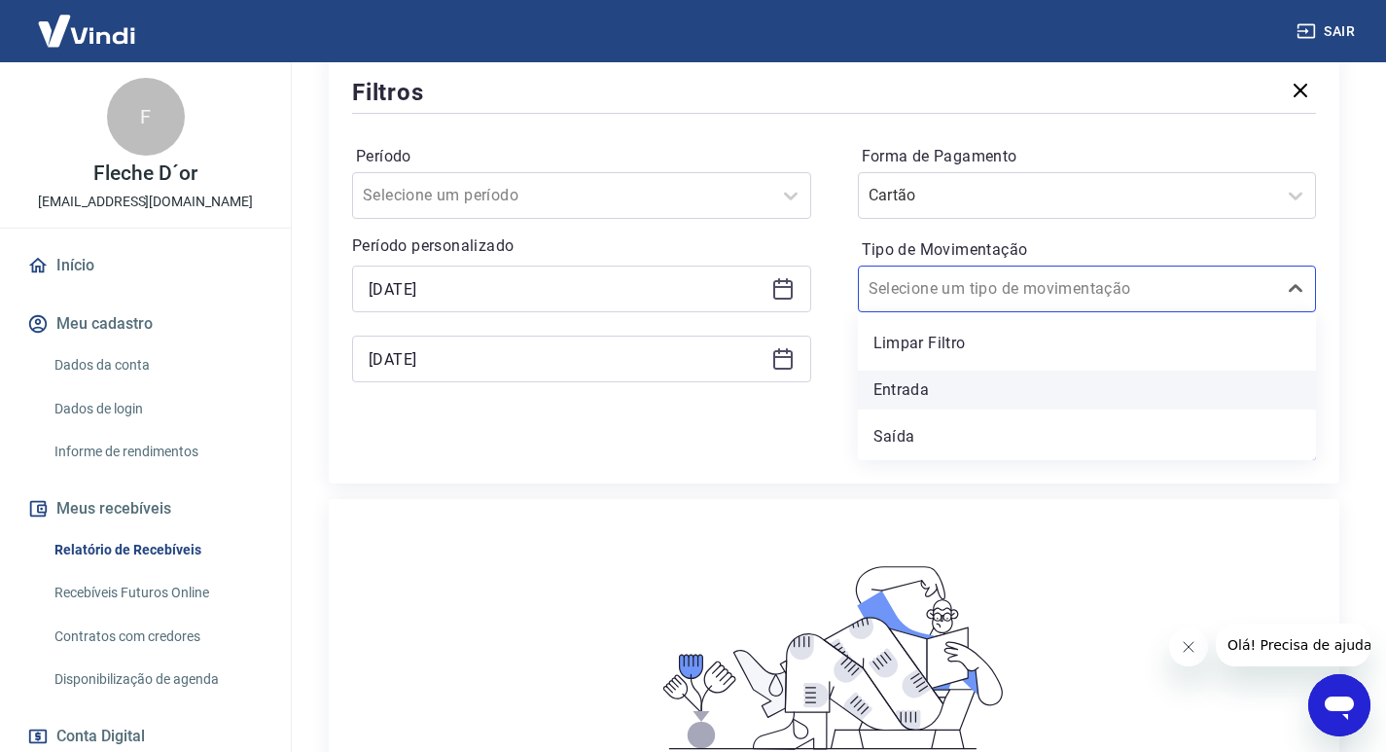
click at [930, 381] on div "Entrada" at bounding box center [1087, 390] width 459 height 39
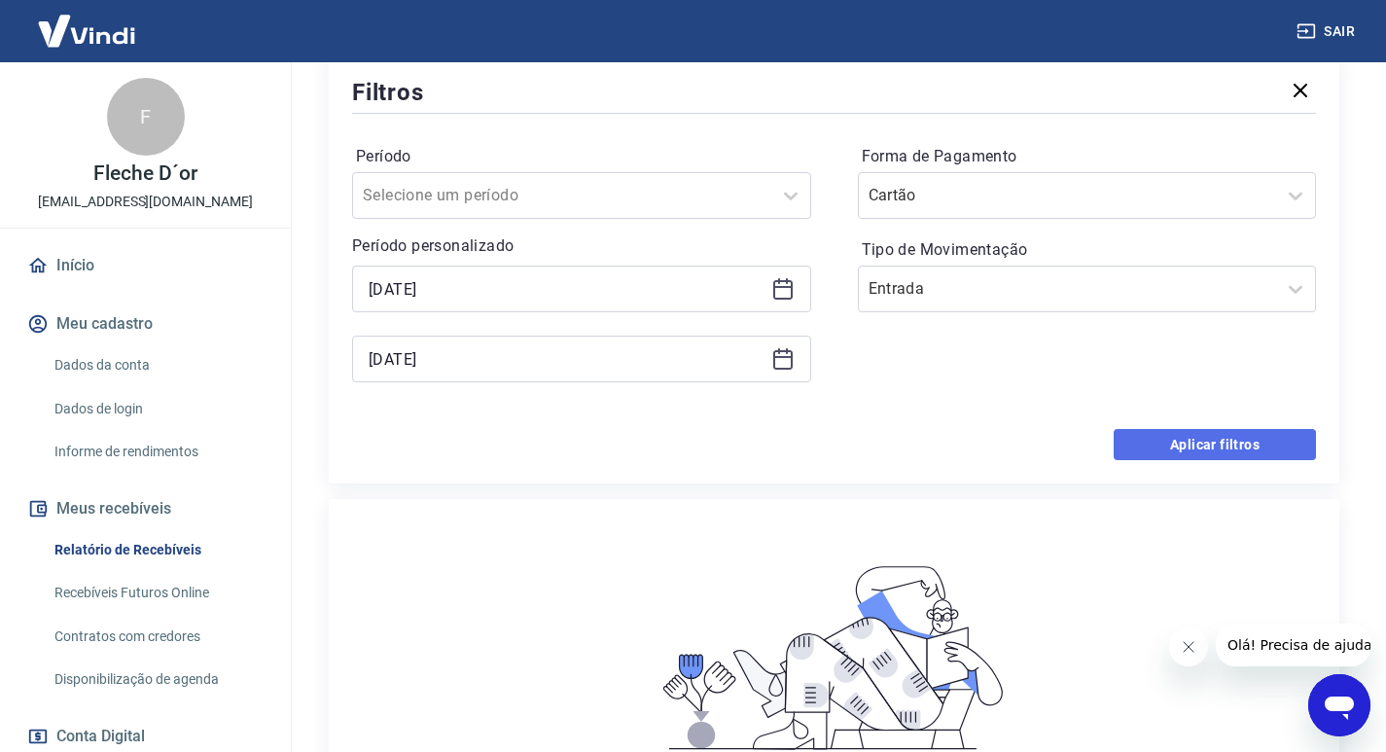
click at [1198, 448] on button "Aplicar filtros" at bounding box center [1215, 444] width 202 height 31
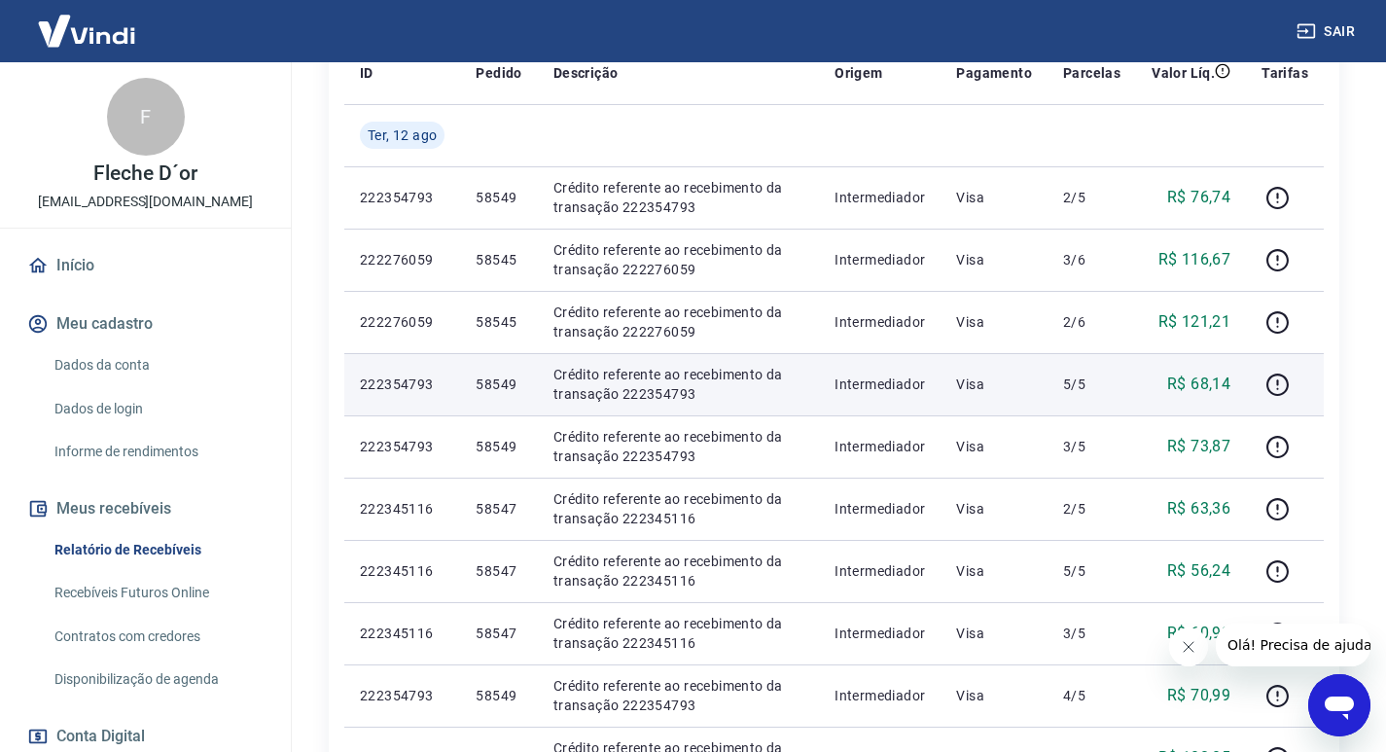
scroll to position [292, 0]
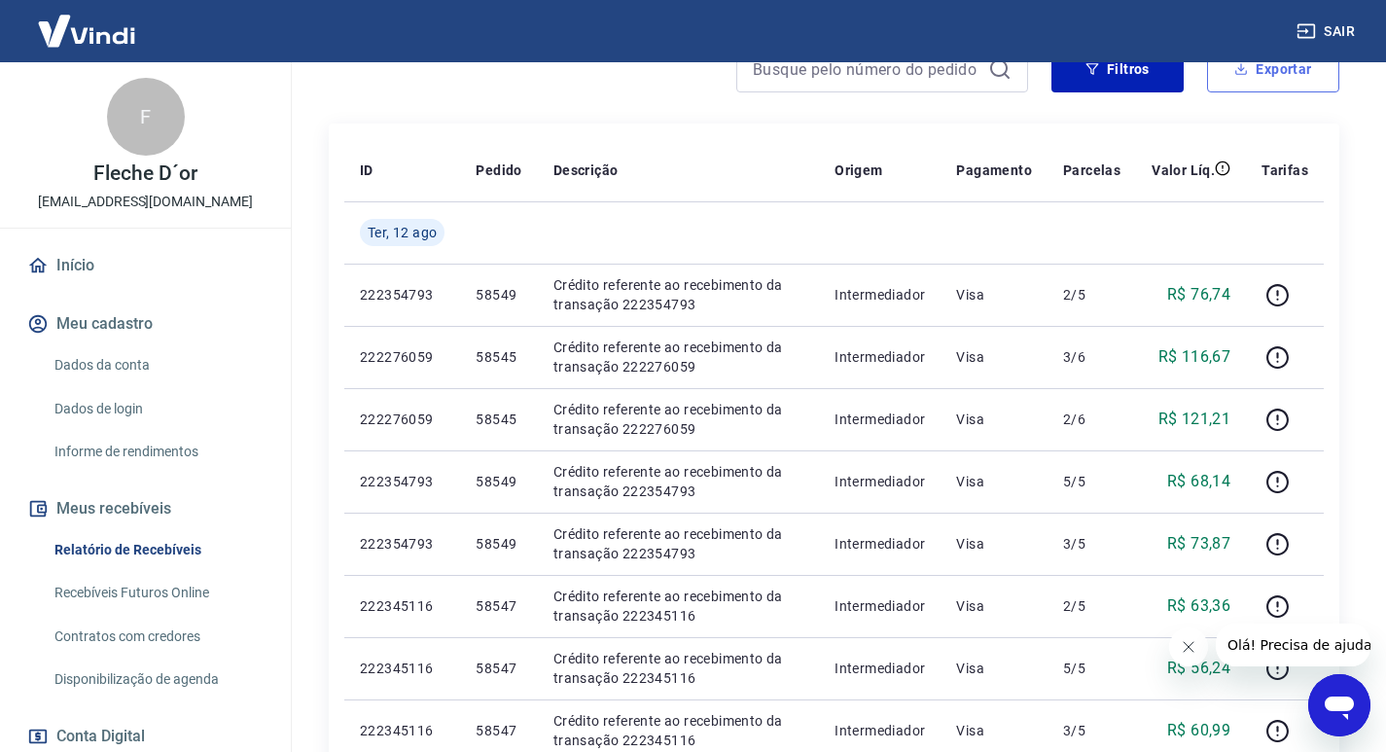
click at [1268, 89] on button "Exportar" at bounding box center [1273, 69] width 132 height 47
type input "[DATE]"
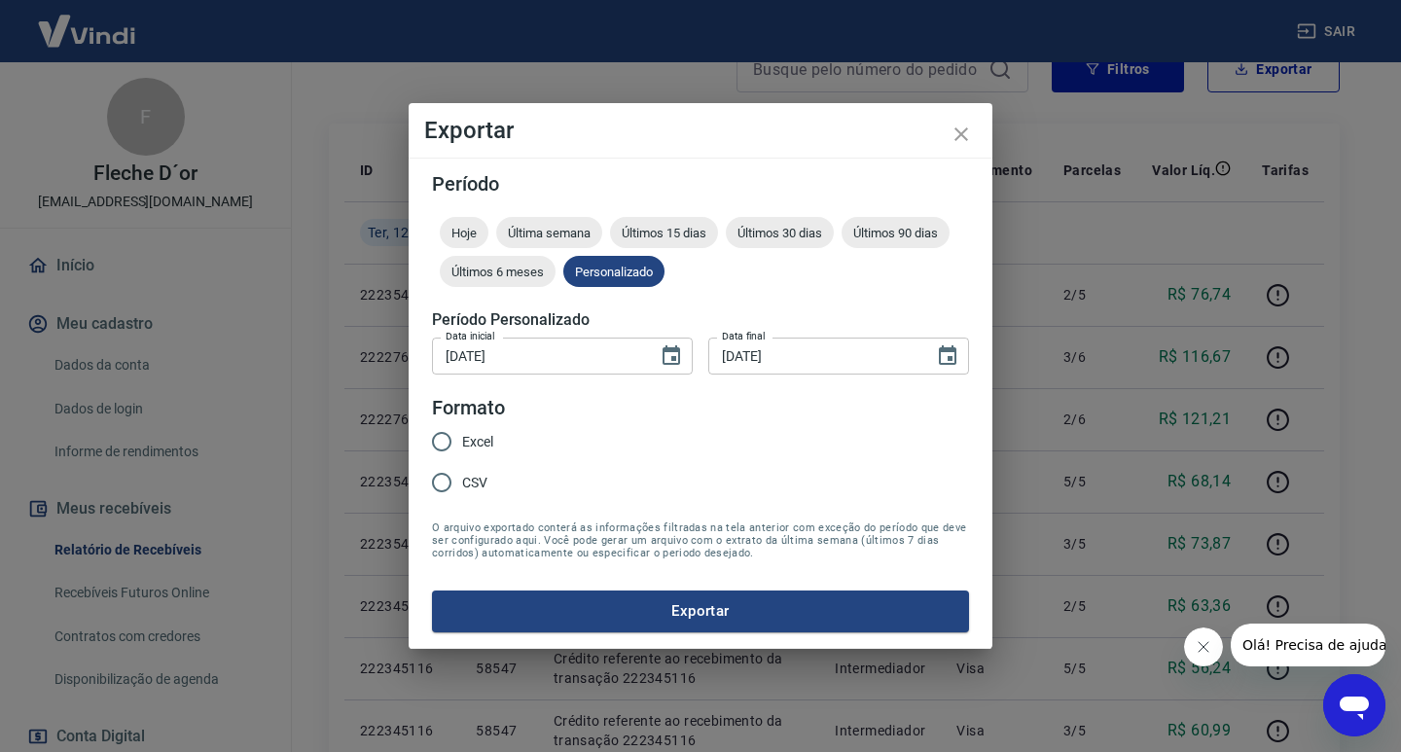
click at [482, 443] on span "Excel" at bounding box center [477, 442] width 31 height 20
click at [462, 443] on input "Excel" at bounding box center [441, 441] width 41 height 41
radio input "true"
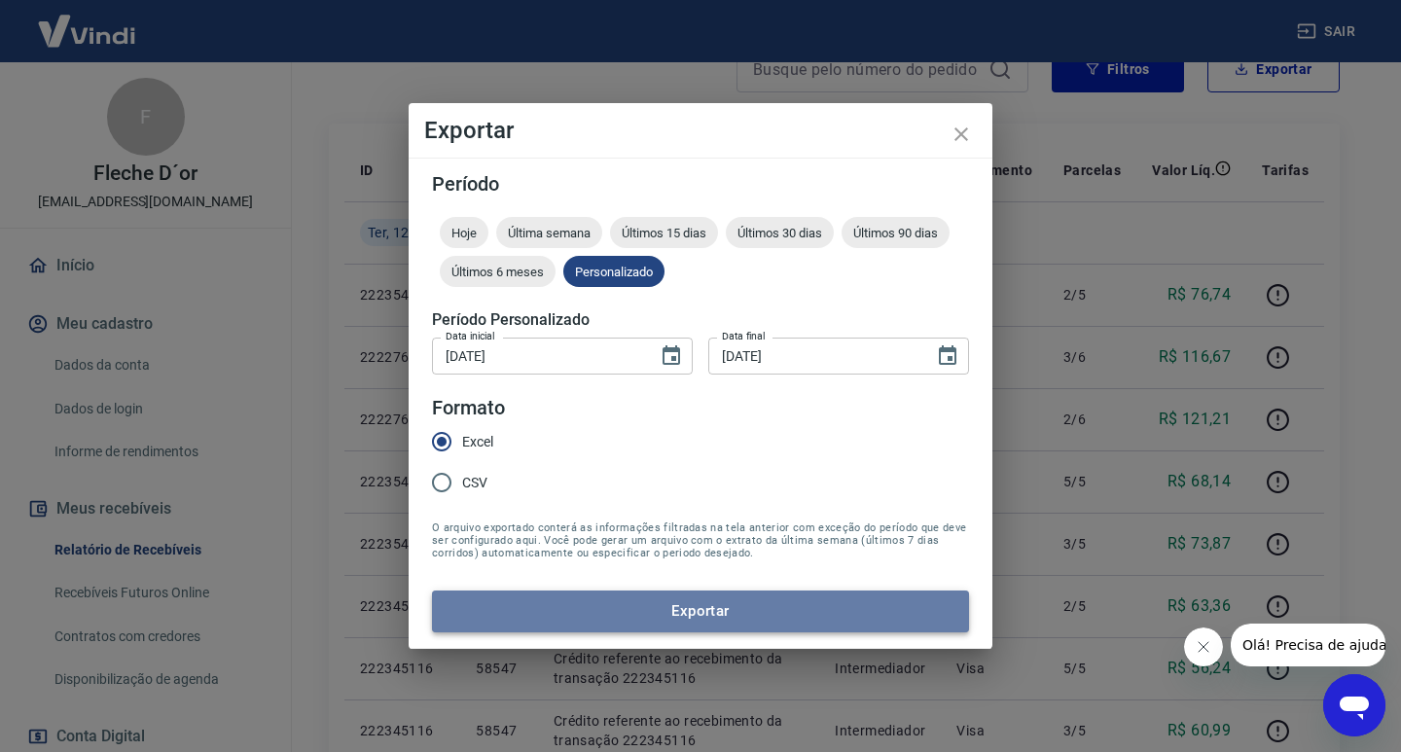
click at [631, 596] on button "Exportar" at bounding box center [700, 610] width 537 height 41
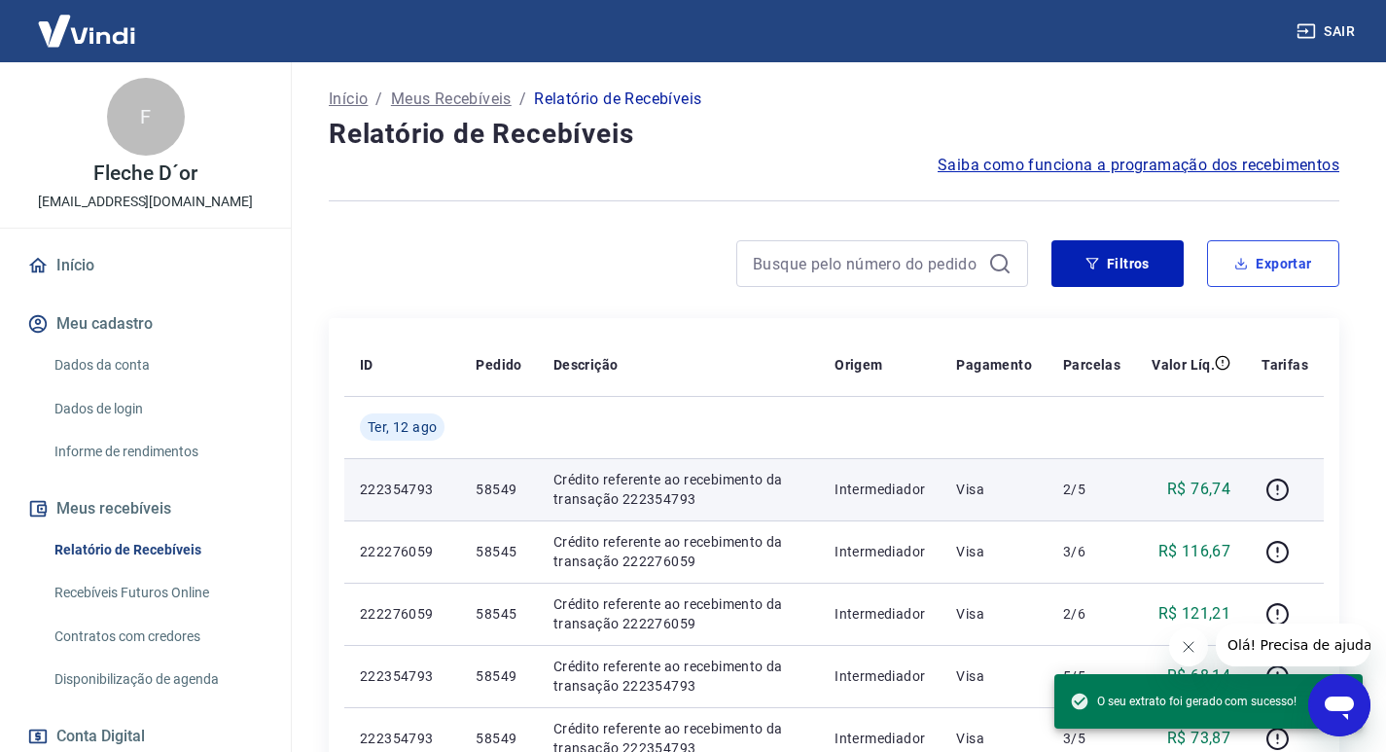
scroll to position [0, 0]
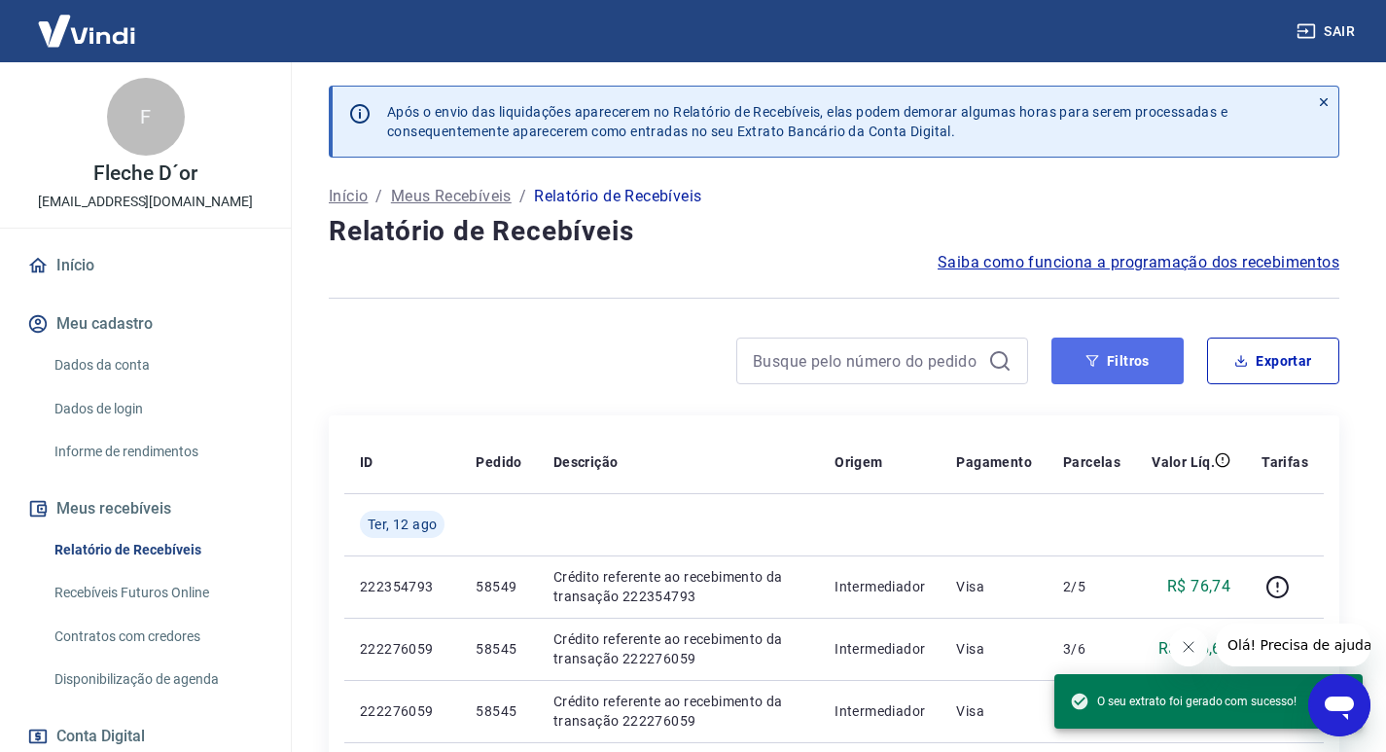
click at [1148, 365] on button "Filtros" at bounding box center [1118, 361] width 132 height 47
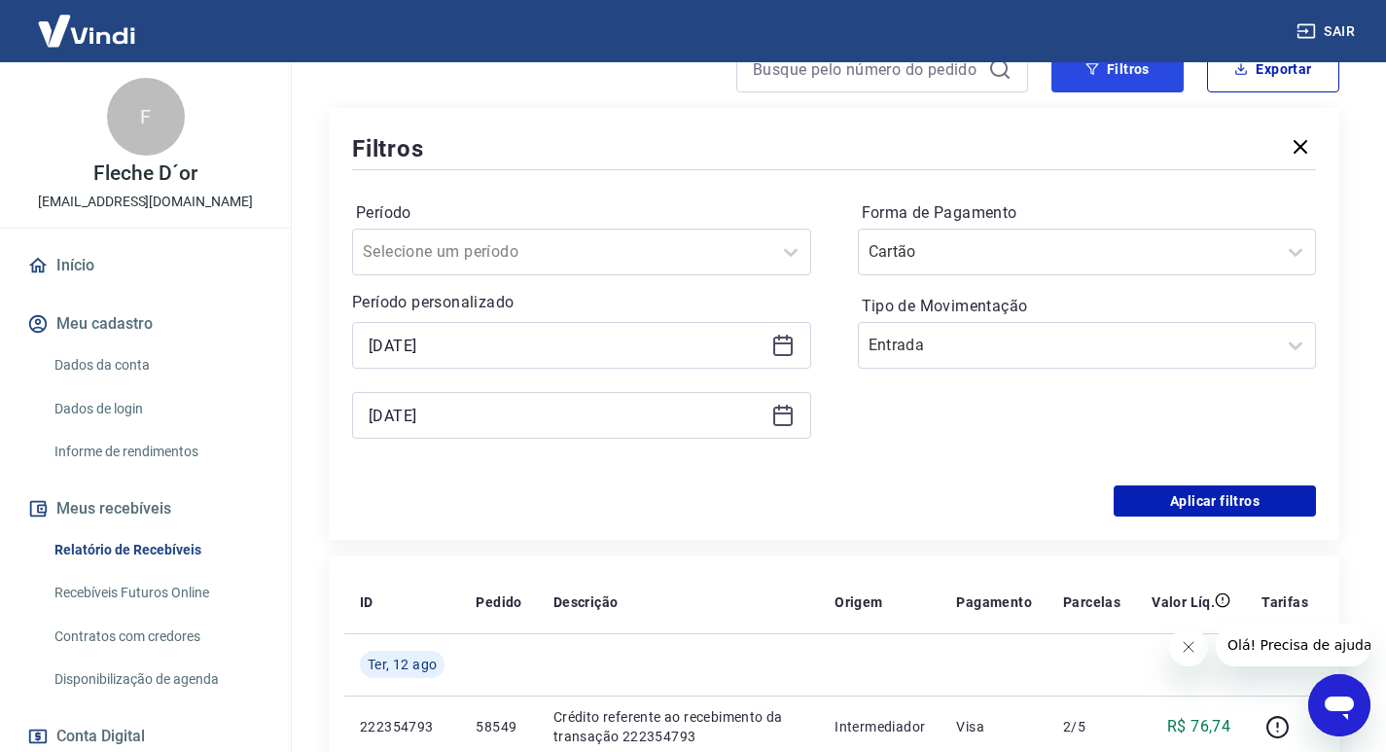
scroll to position [195, 0]
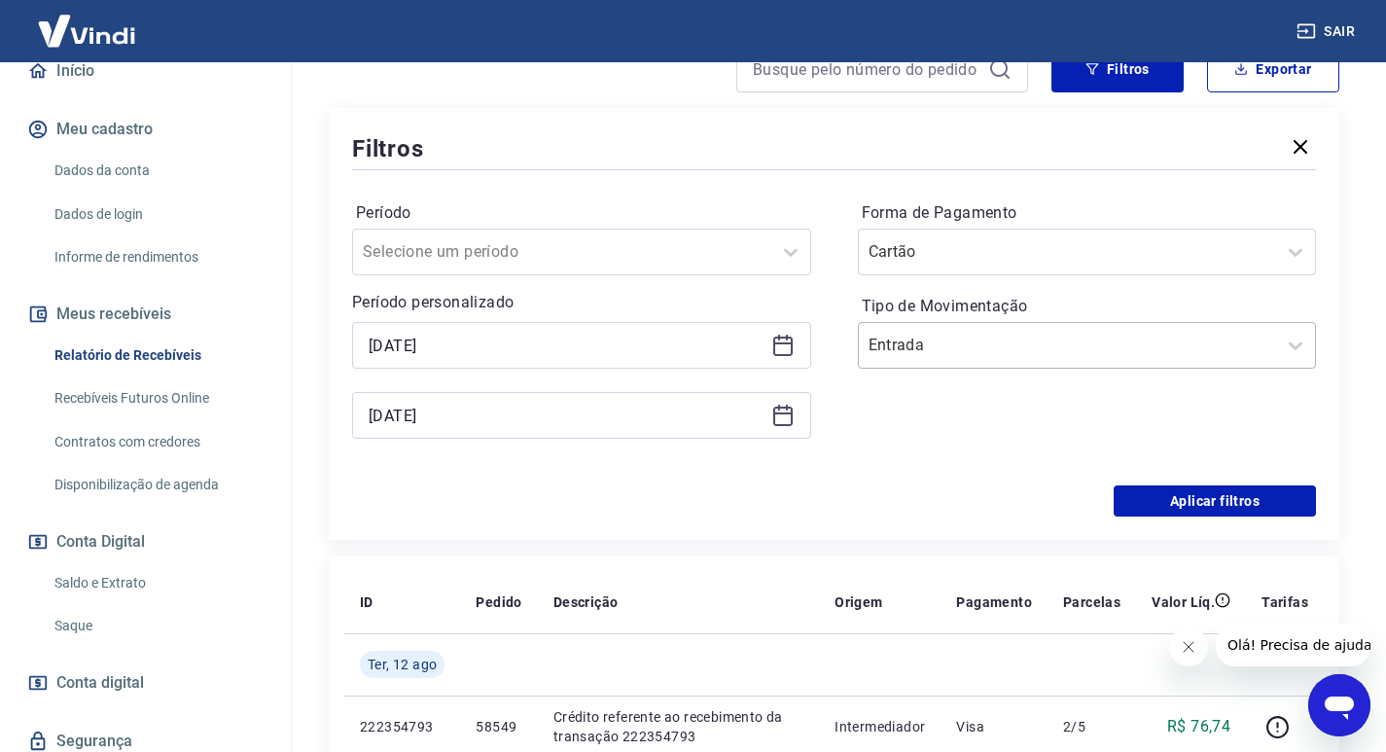
click at [1061, 347] on div at bounding box center [1068, 345] width 399 height 27
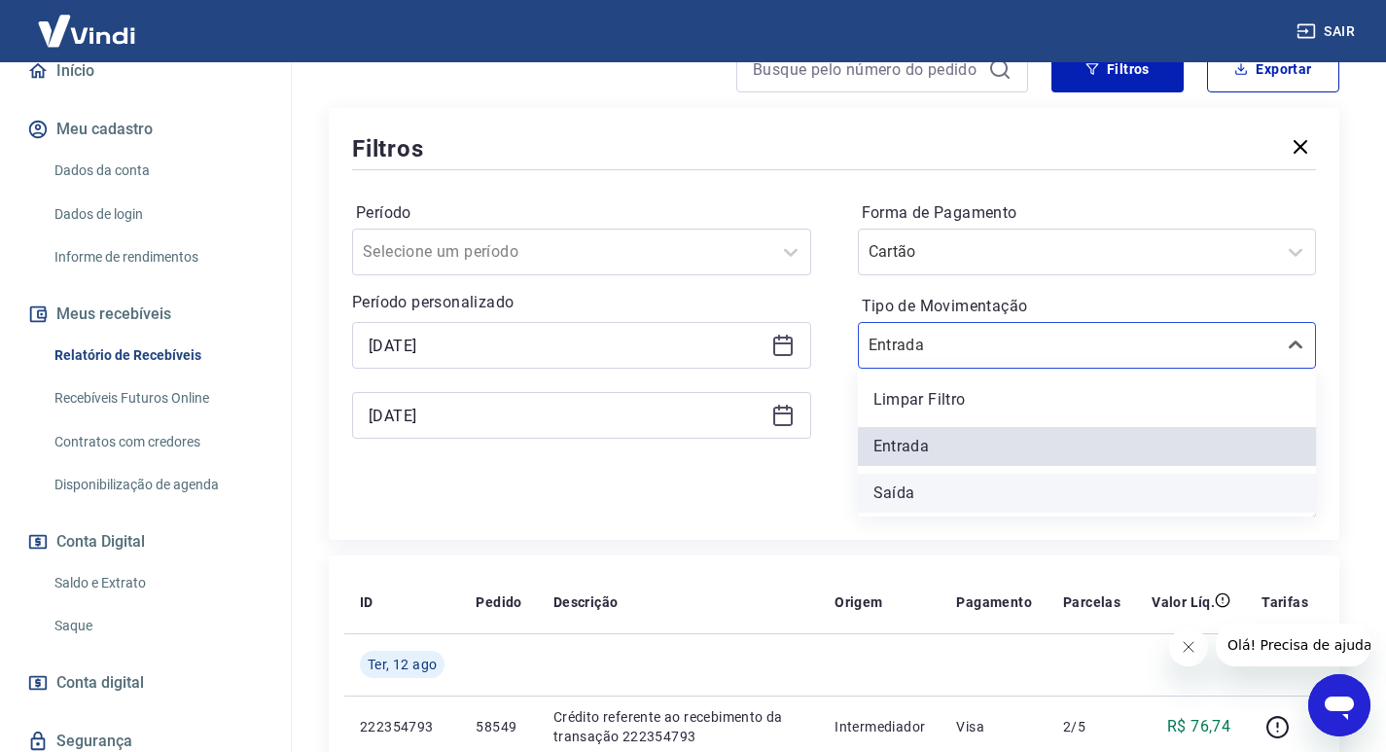
click at [924, 485] on div "Saída" at bounding box center [1087, 493] width 459 height 39
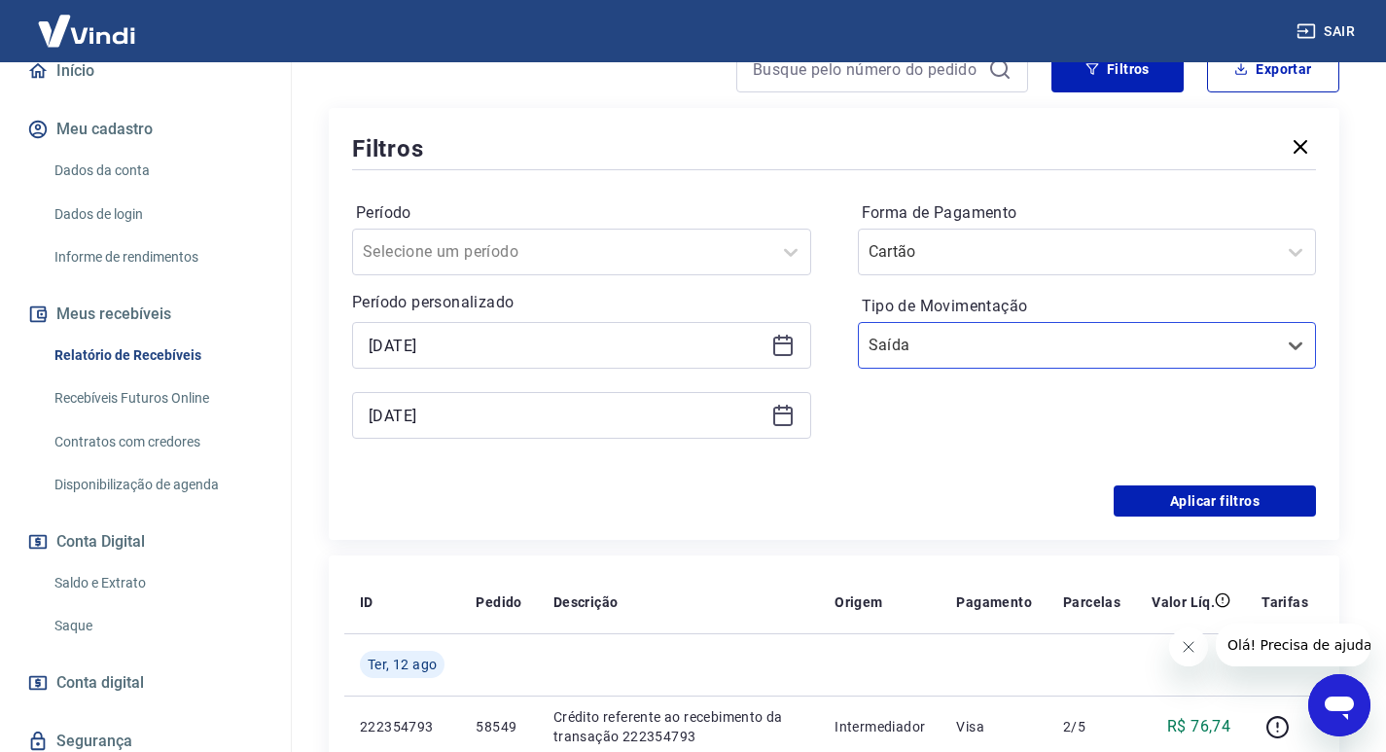
click at [922, 487] on div "Aplicar filtros" at bounding box center [834, 500] width 964 height 31
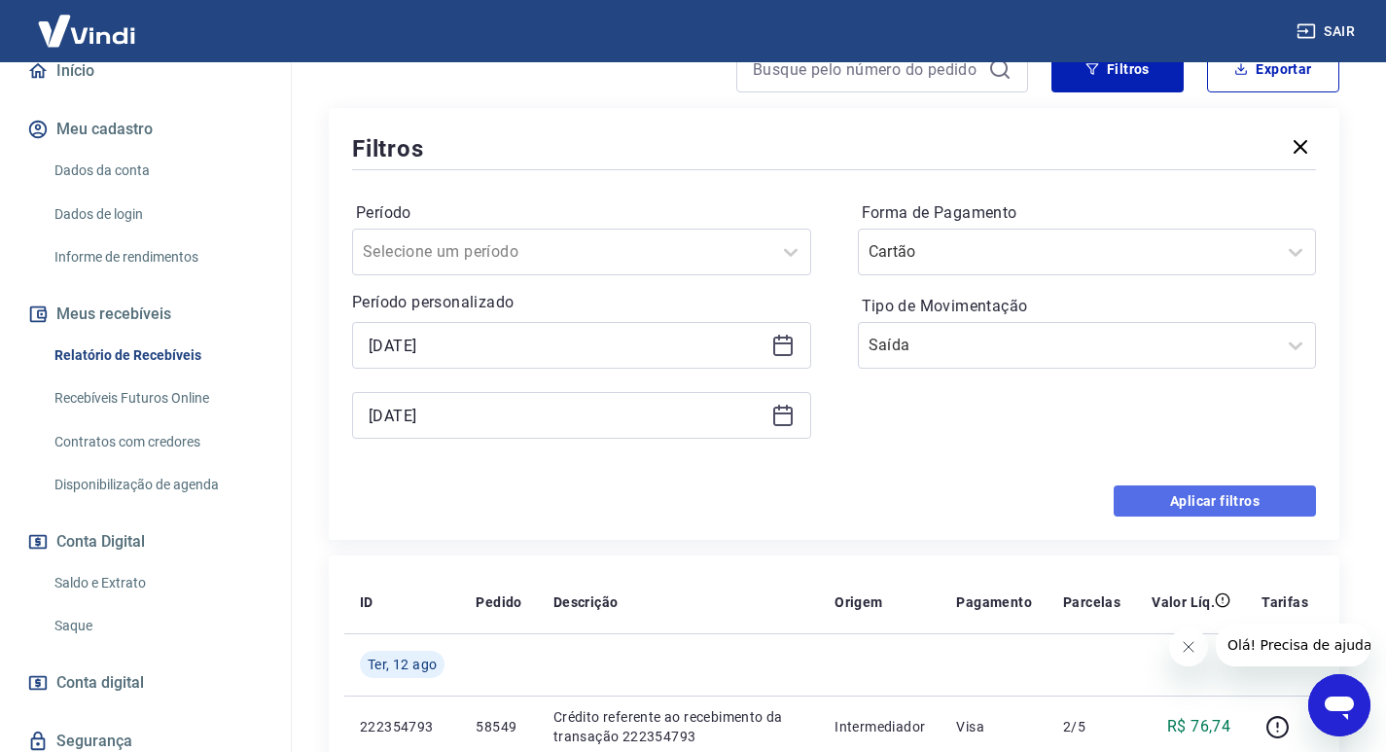
click at [1137, 487] on button "Aplicar filtros" at bounding box center [1215, 500] width 202 height 31
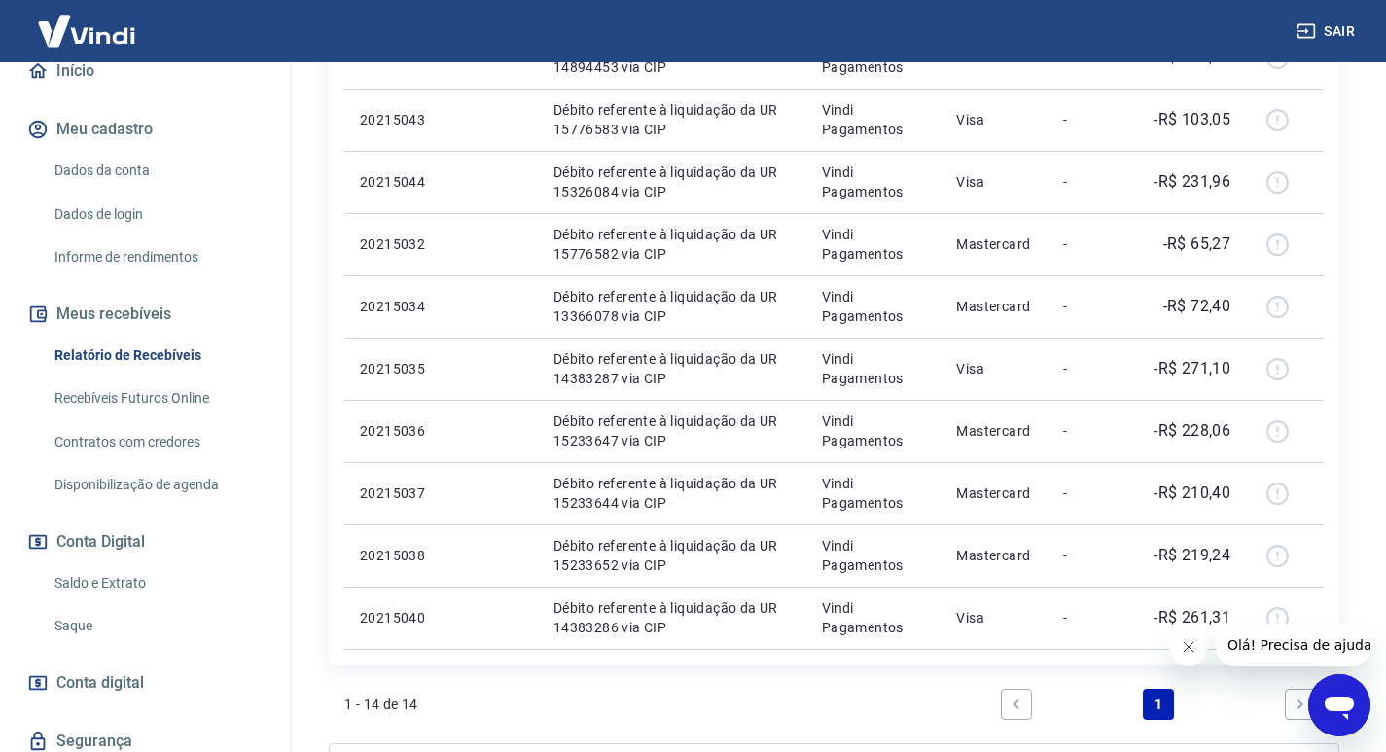
scroll to position [995, 0]
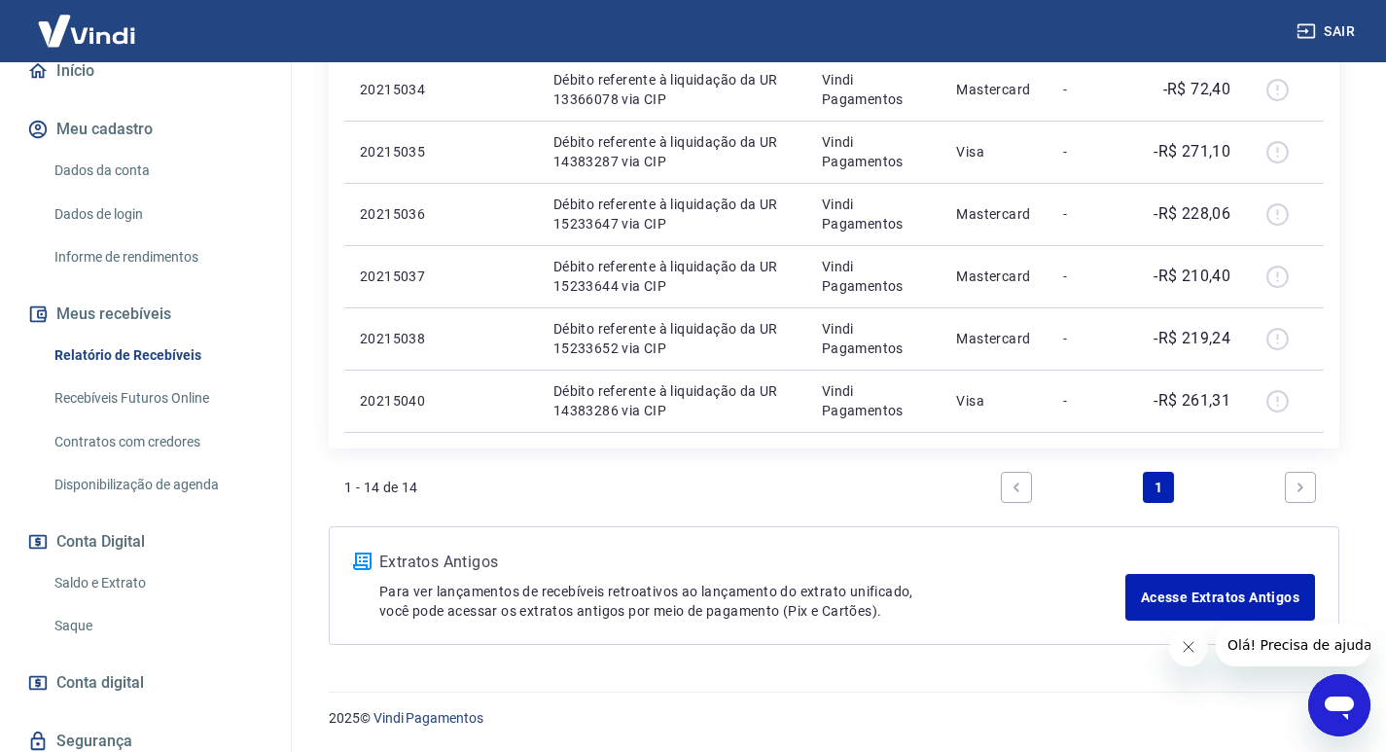
click at [1297, 482] on icon "Next page" at bounding box center [1301, 488] width 14 height 14
click at [1030, 483] on link "Previous page" at bounding box center [1016, 487] width 31 height 31
click at [1305, 493] on icon "Next page" at bounding box center [1301, 488] width 14 height 14
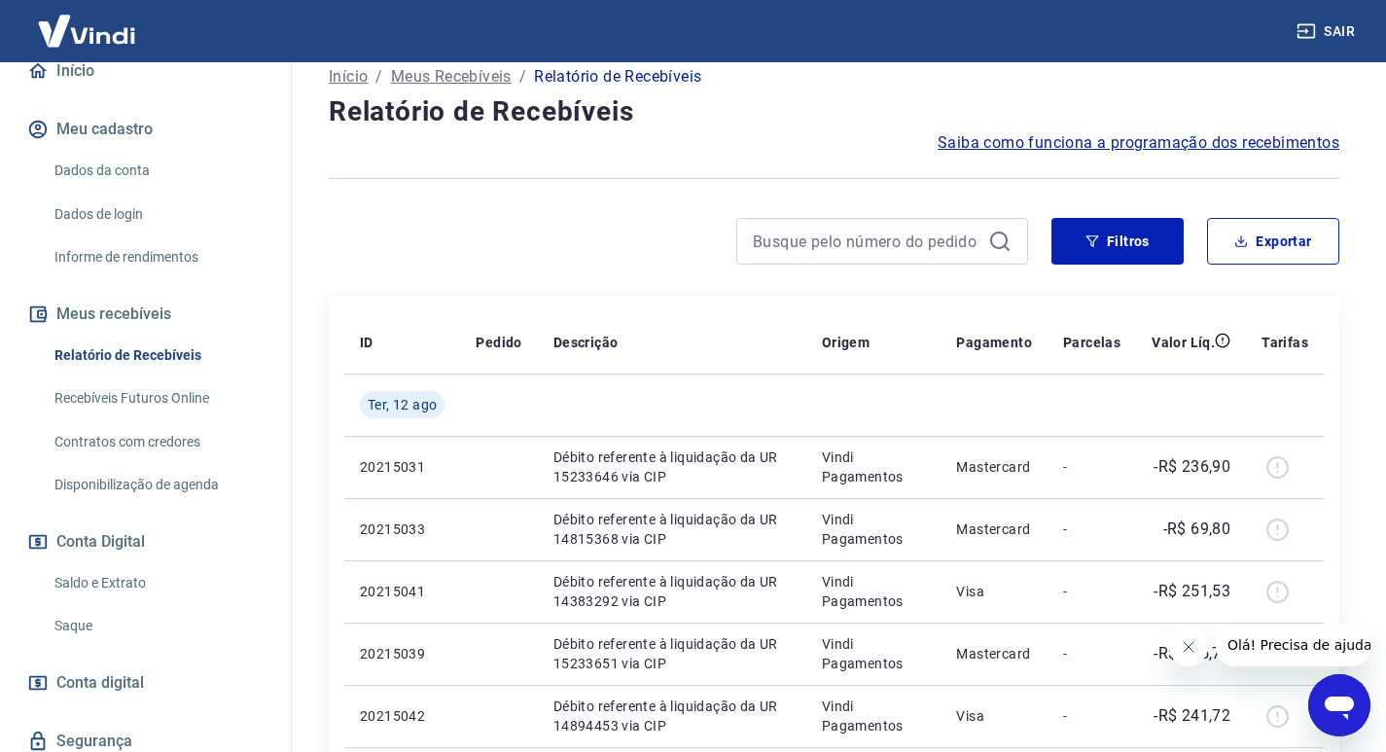
scroll to position [0, 0]
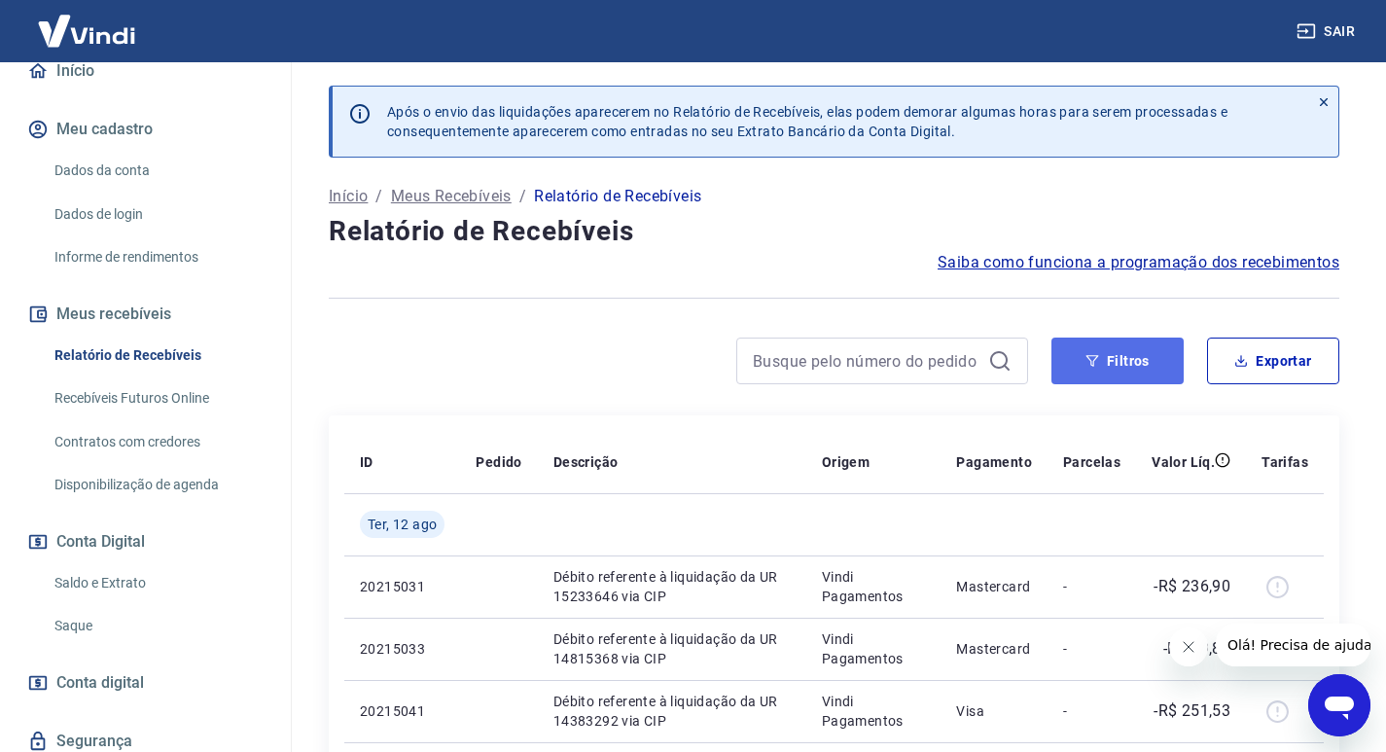
click at [1079, 366] on button "Filtros" at bounding box center [1118, 361] width 132 height 47
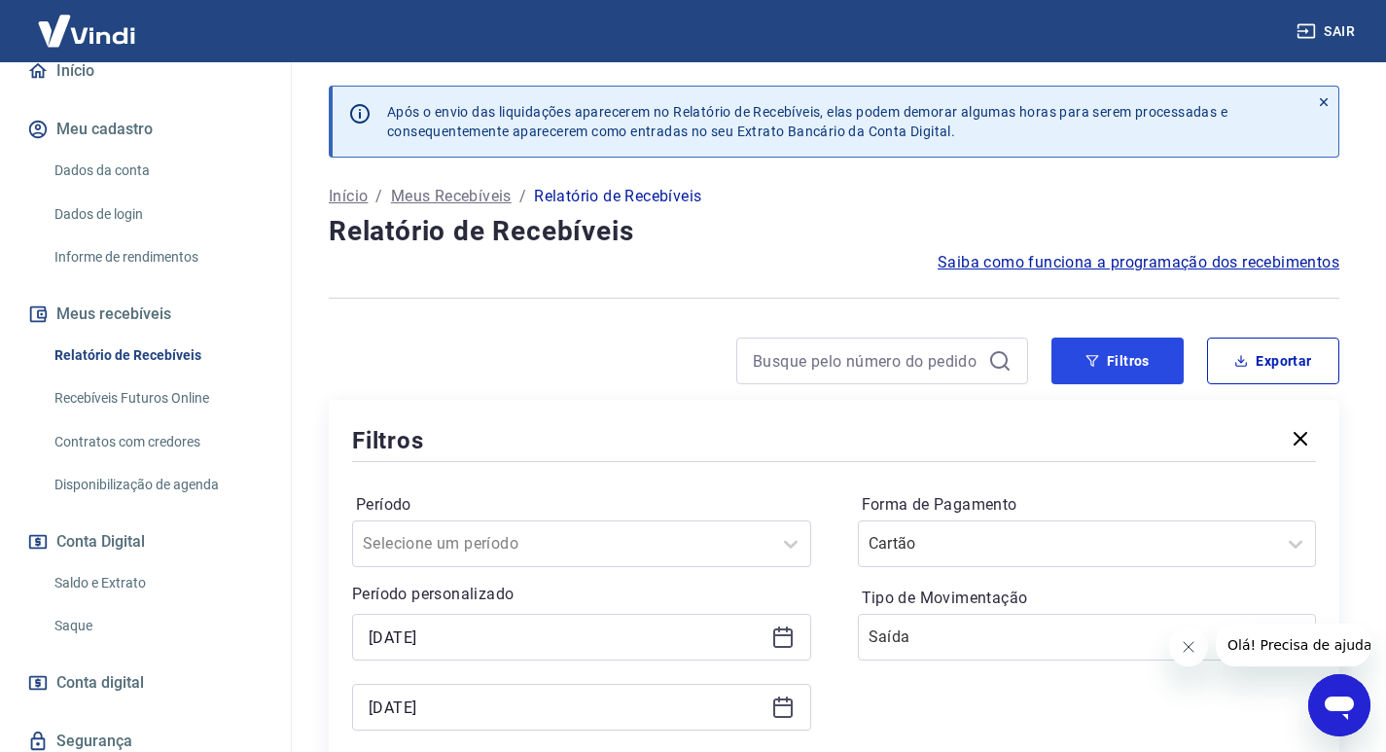
scroll to position [195, 0]
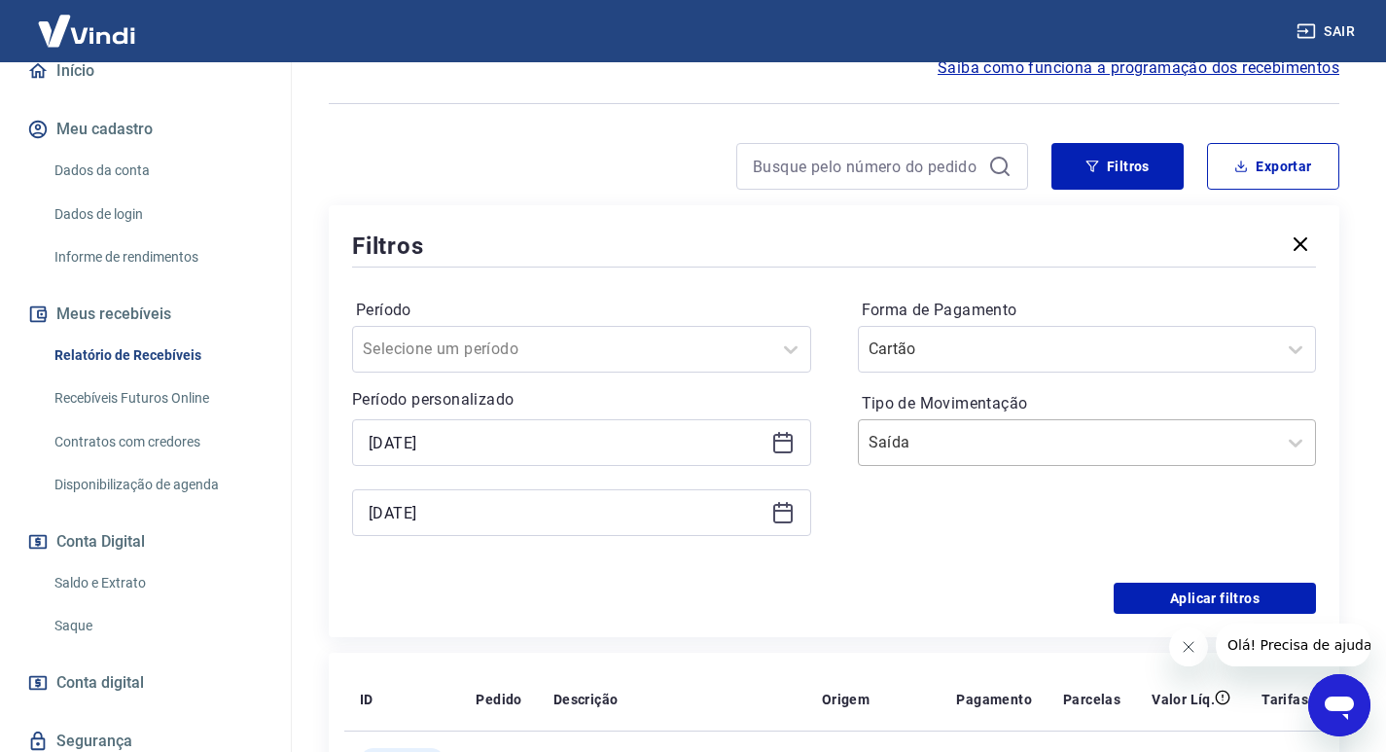
click at [970, 427] on div "Saída" at bounding box center [1068, 442] width 418 height 35
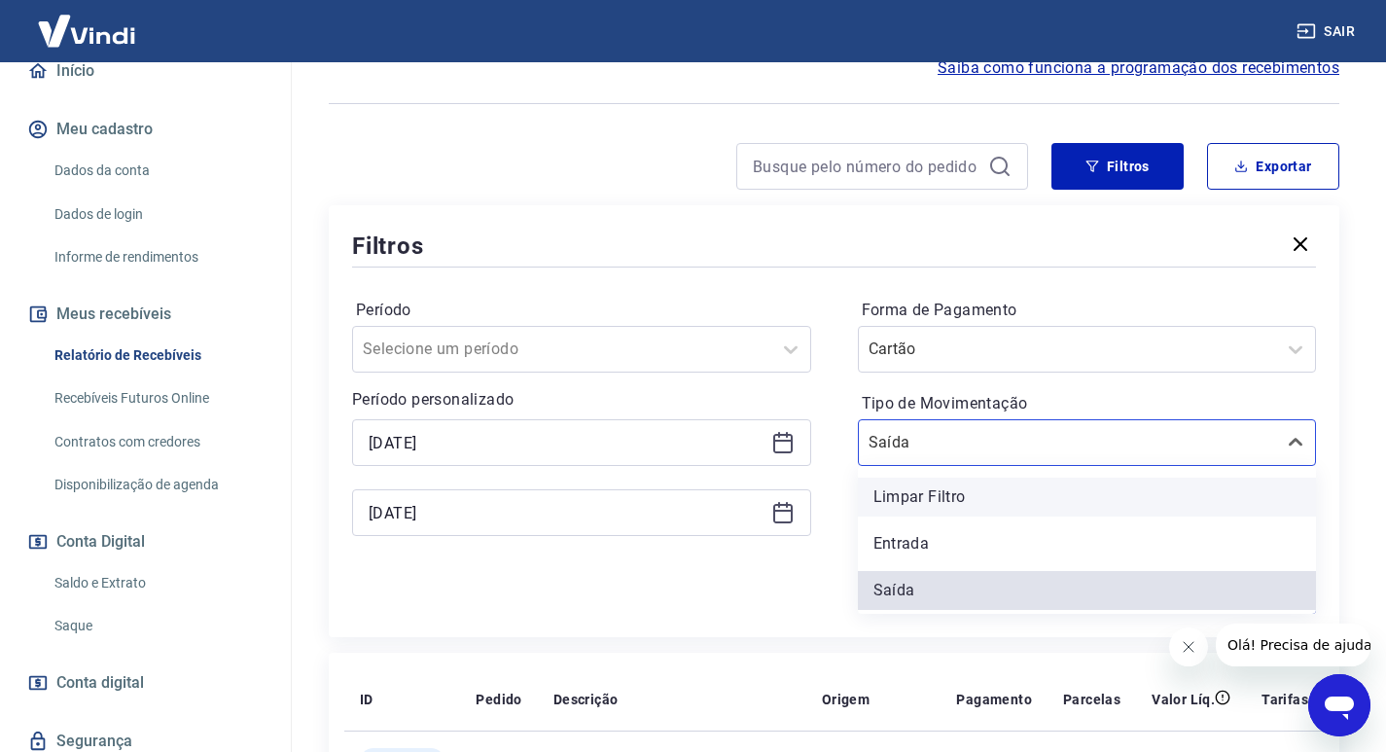
click at [945, 495] on div "Limpar Filtro" at bounding box center [1087, 497] width 459 height 39
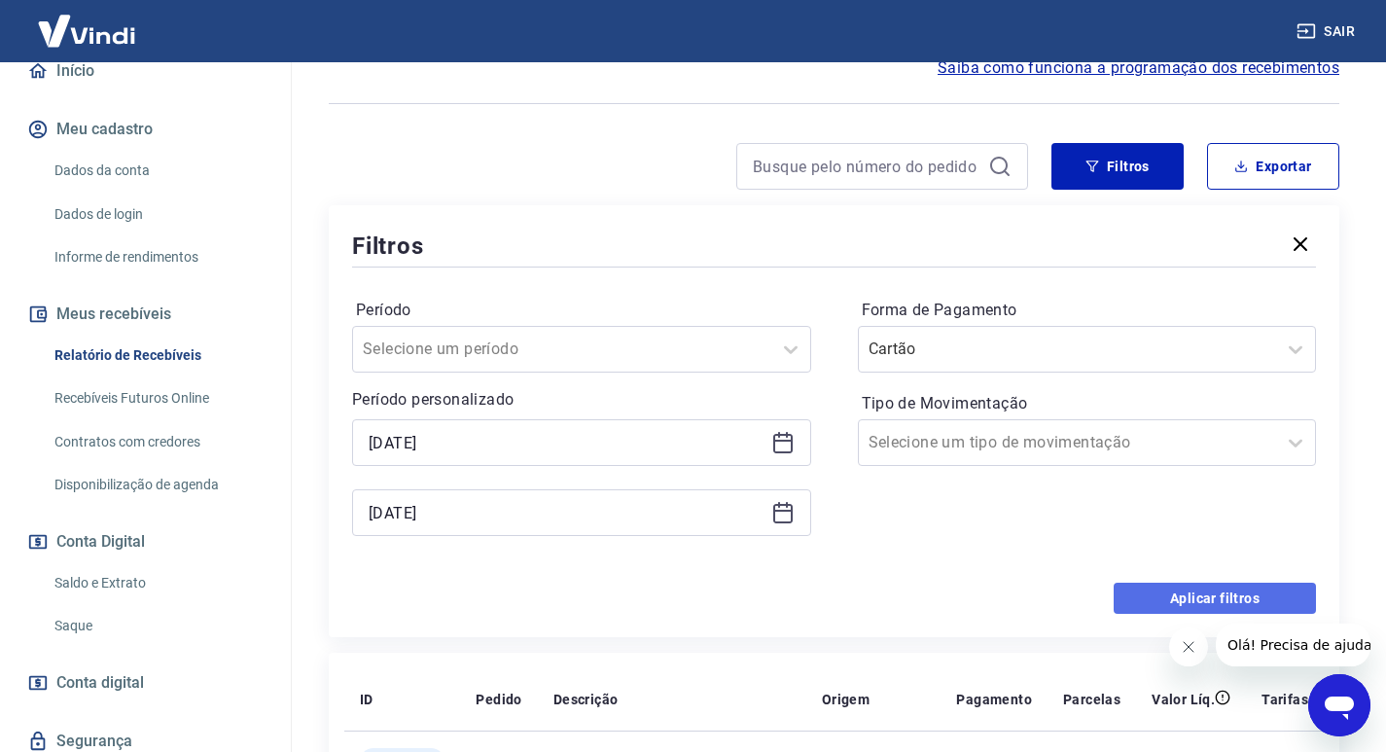
click at [1191, 584] on button "Aplicar filtros" at bounding box center [1215, 598] width 202 height 31
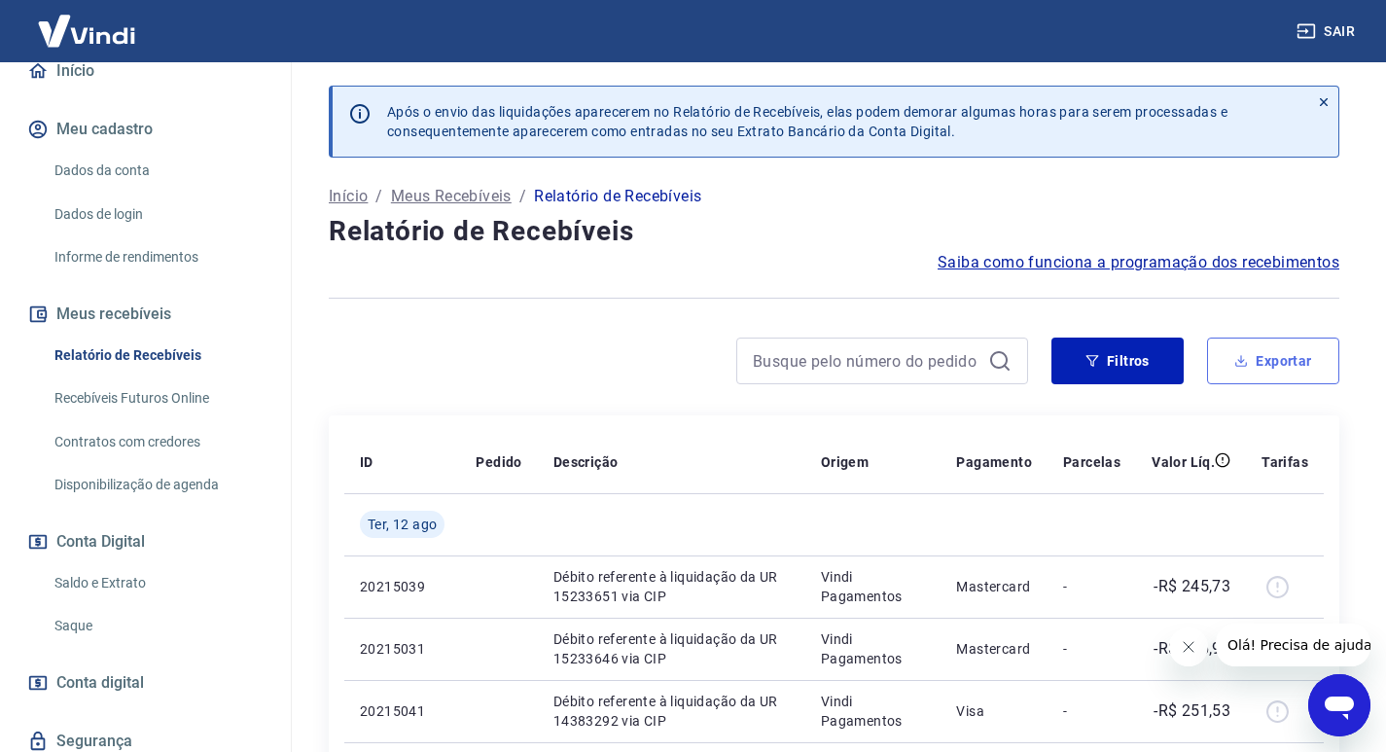
click at [1255, 372] on button "Exportar" at bounding box center [1273, 361] width 132 height 47
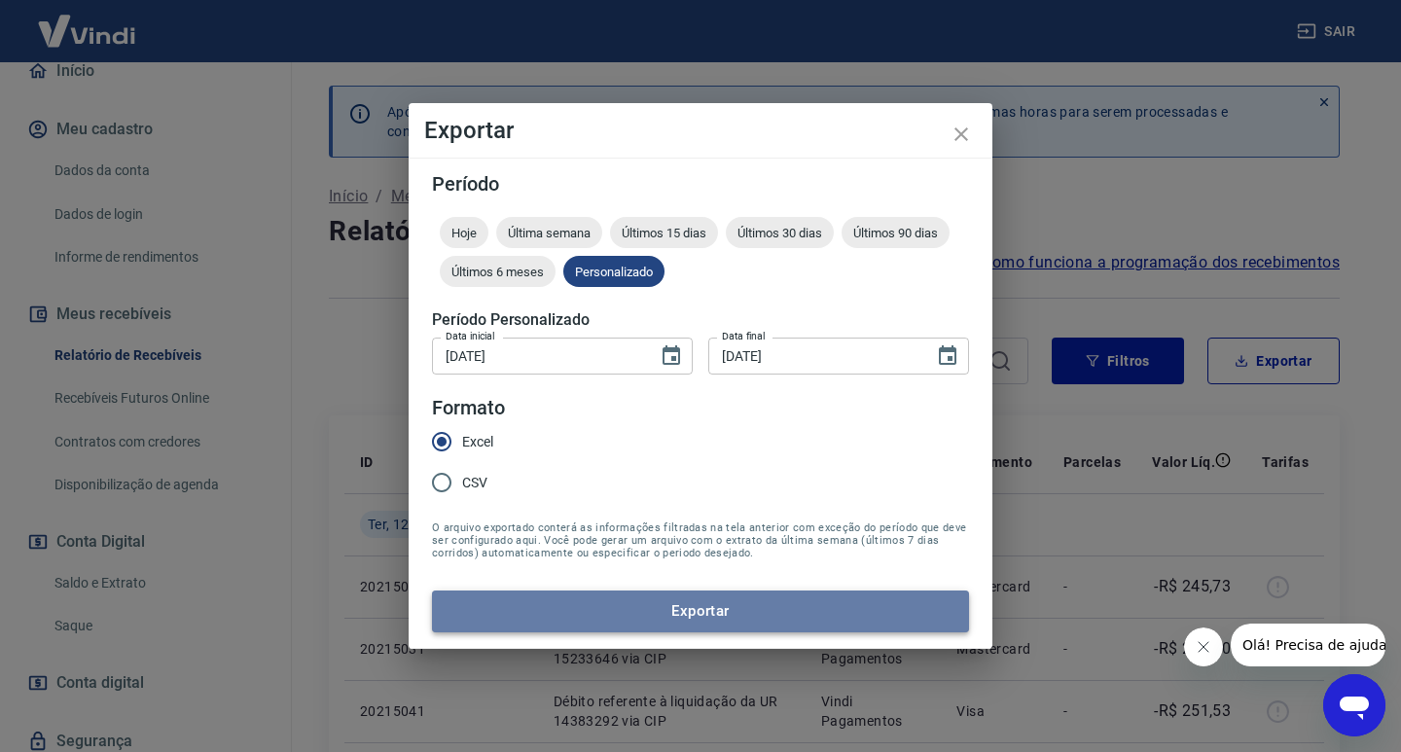
click at [682, 603] on button "Exportar" at bounding box center [700, 610] width 537 height 41
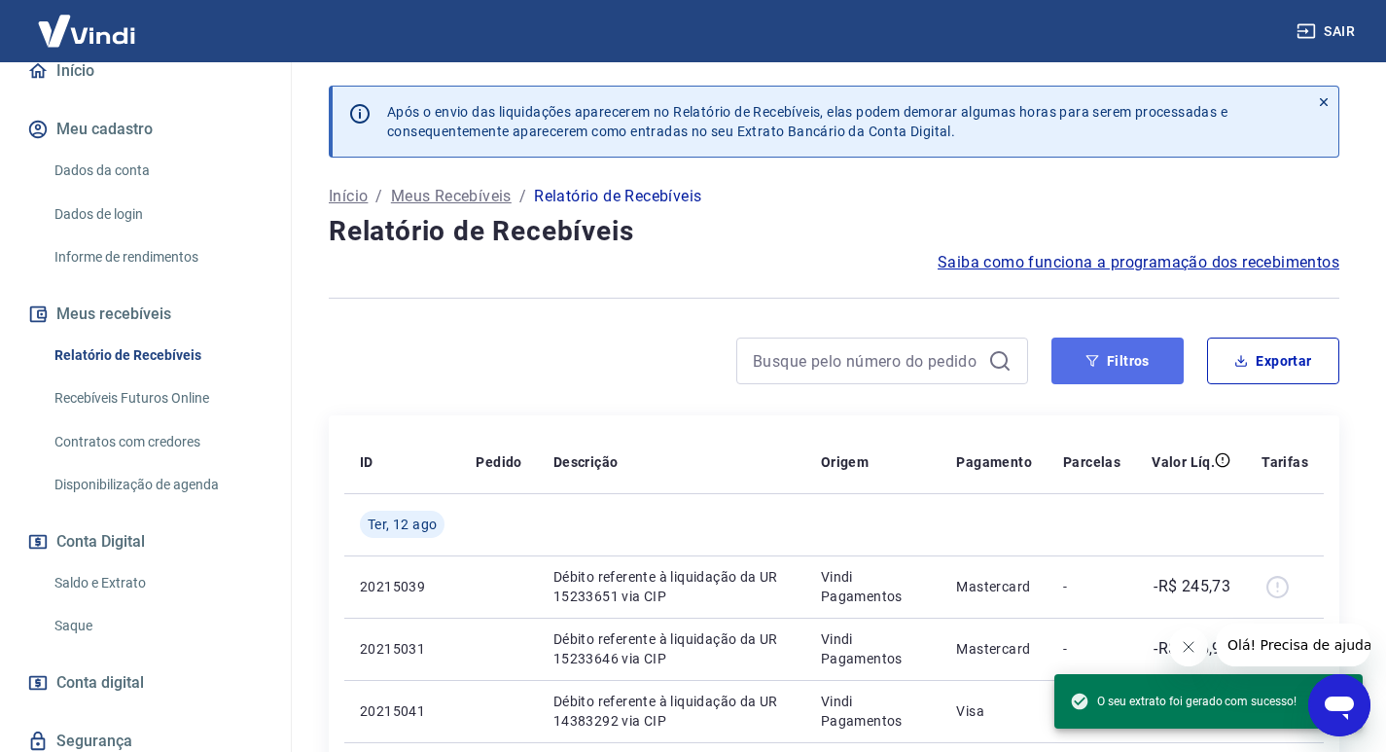
click at [1149, 362] on button "Filtros" at bounding box center [1118, 361] width 132 height 47
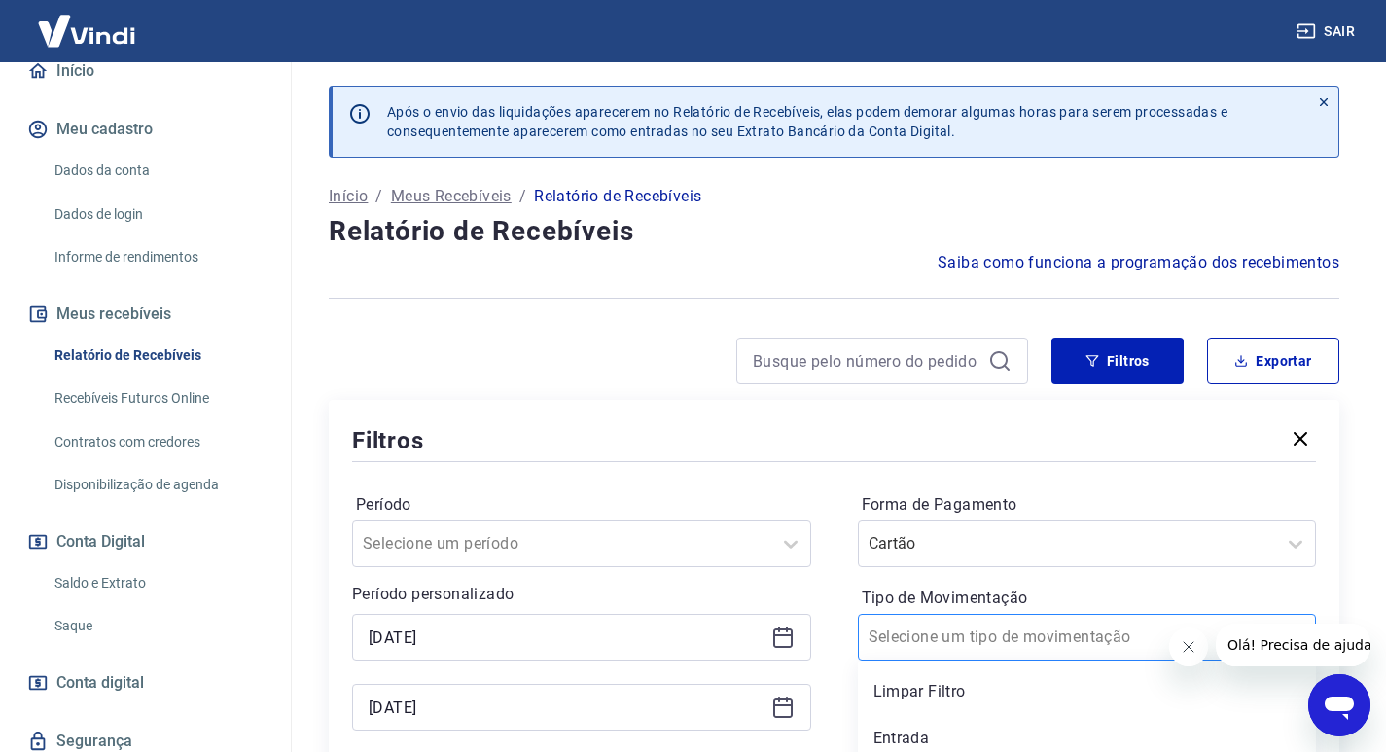
scroll to position [56, 0]
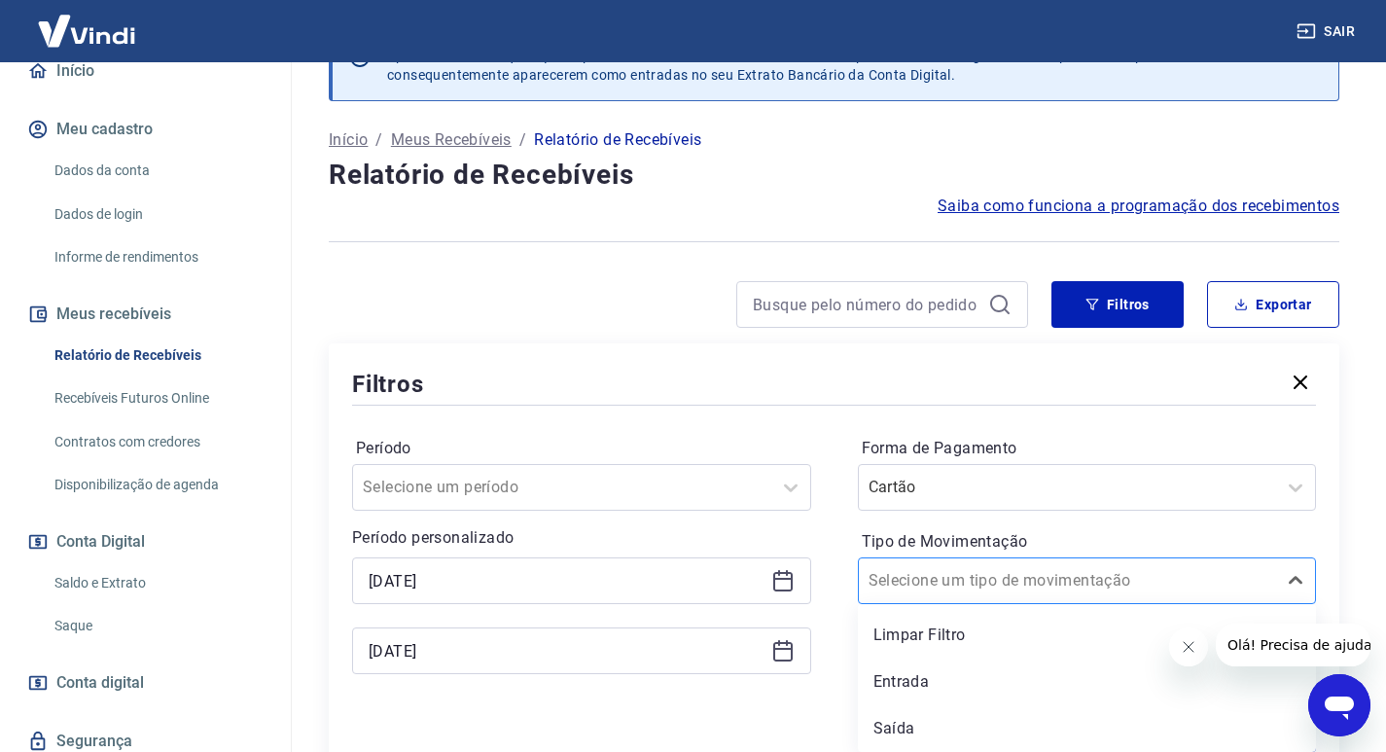
click at [1021, 604] on div "option Limpar Filtro focused, 1 of 3. 3 results available. Use Up and Down to c…" at bounding box center [1087, 580] width 459 height 47
click at [902, 724] on div "Saída" at bounding box center [1087, 728] width 459 height 39
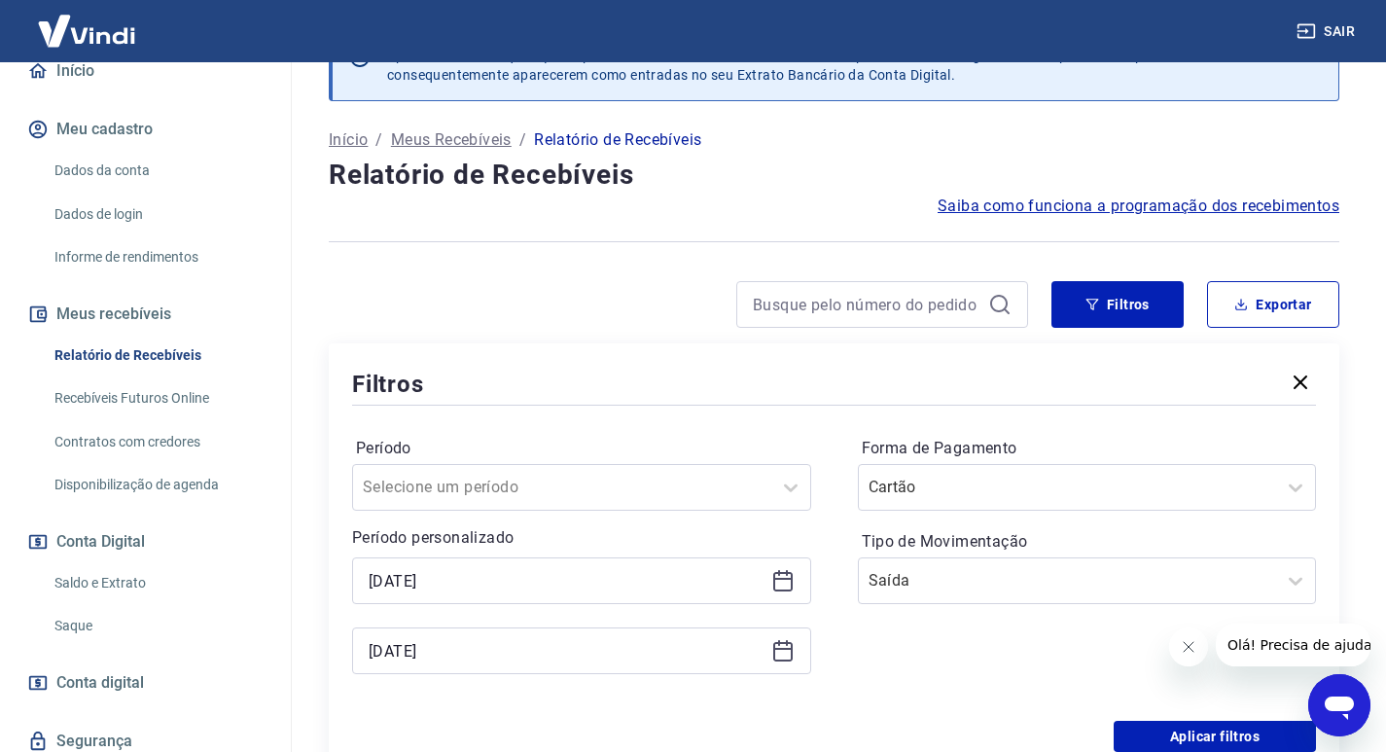
scroll to position [348, 0]
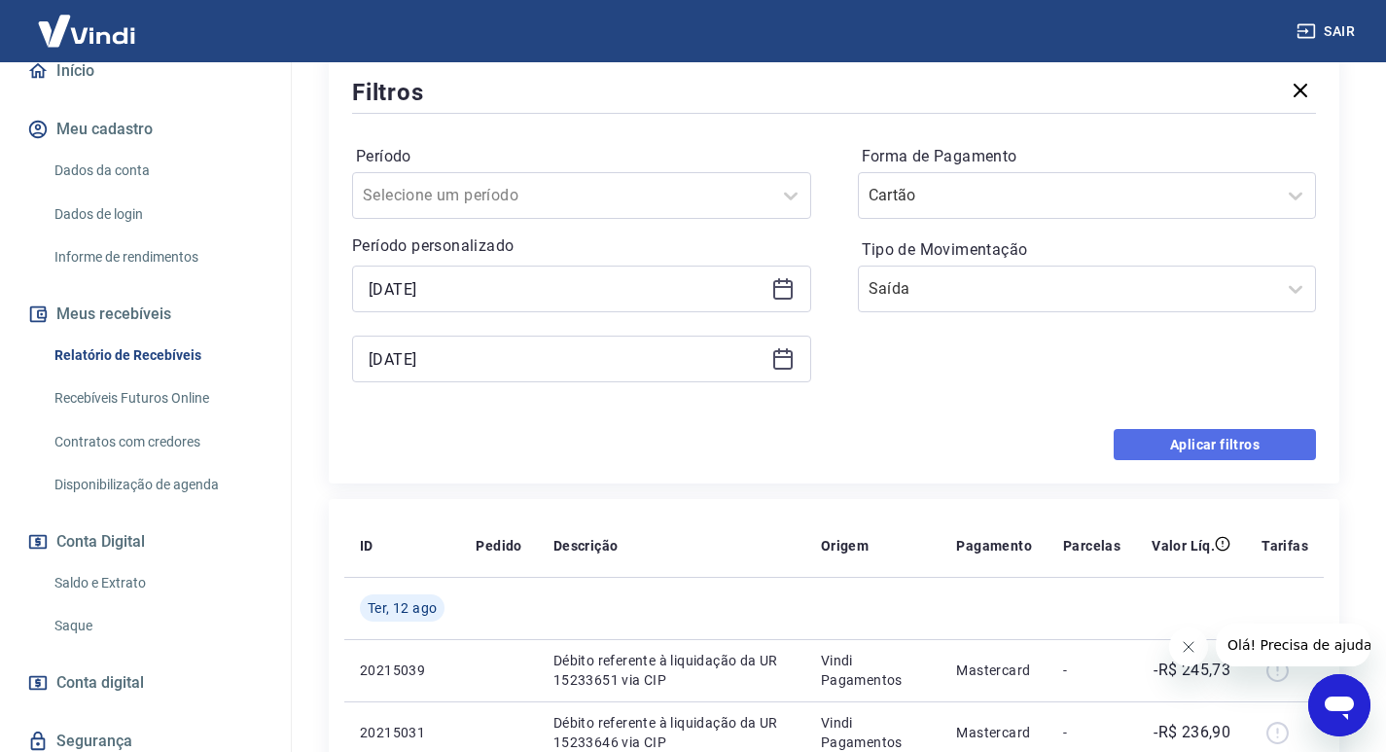
click at [1266, 440] on button "Aplicar filtros" at bounding box center [1215, 444] width 202 height 31
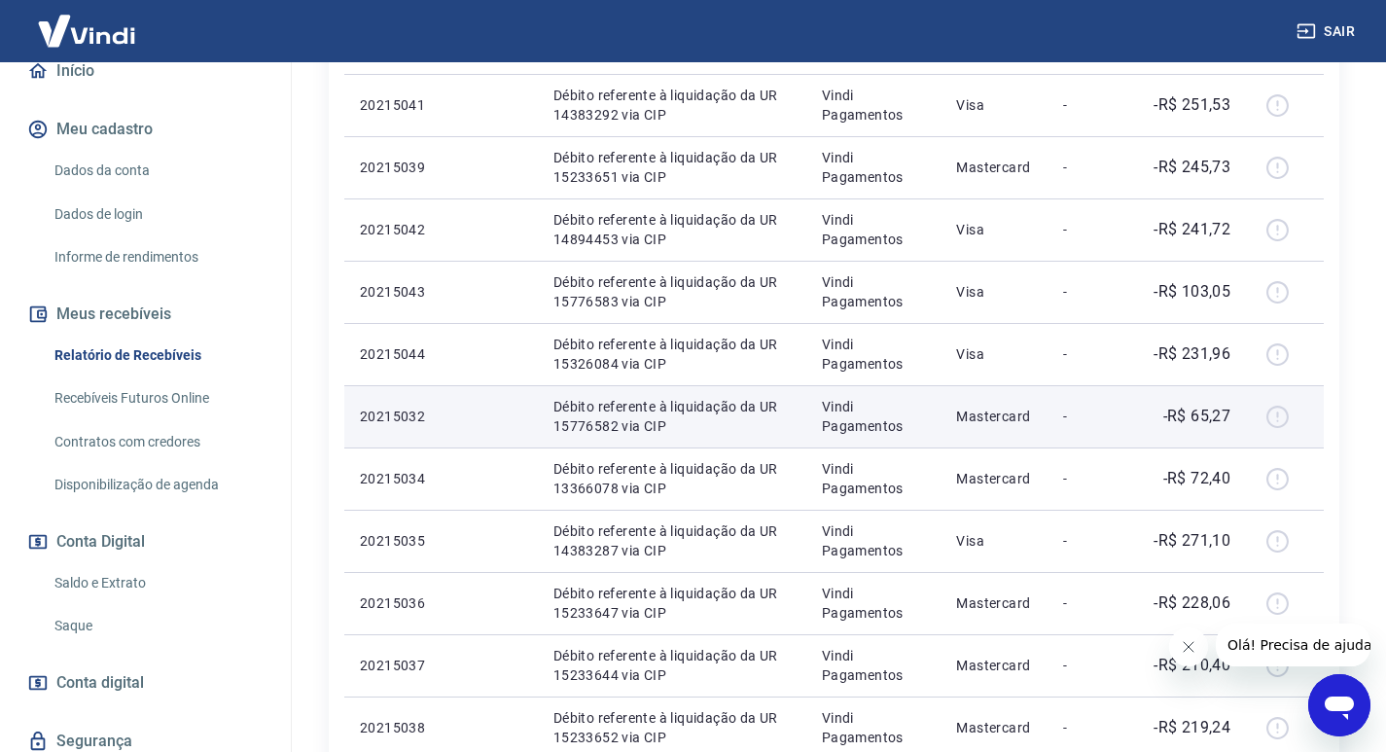
scroll to position [217, 0]
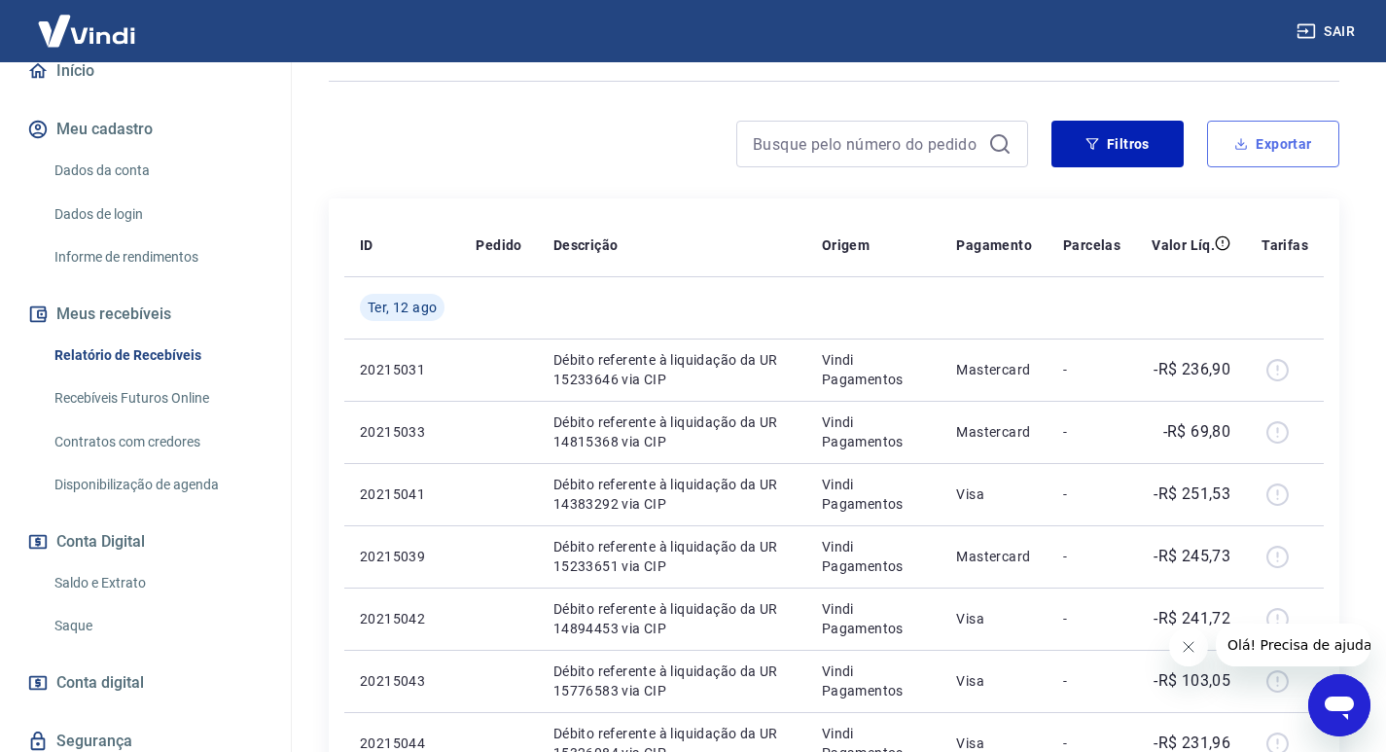
click at [1282, 151] on button "Exportar" at bounding box center [1273, 144] width 132 height 47
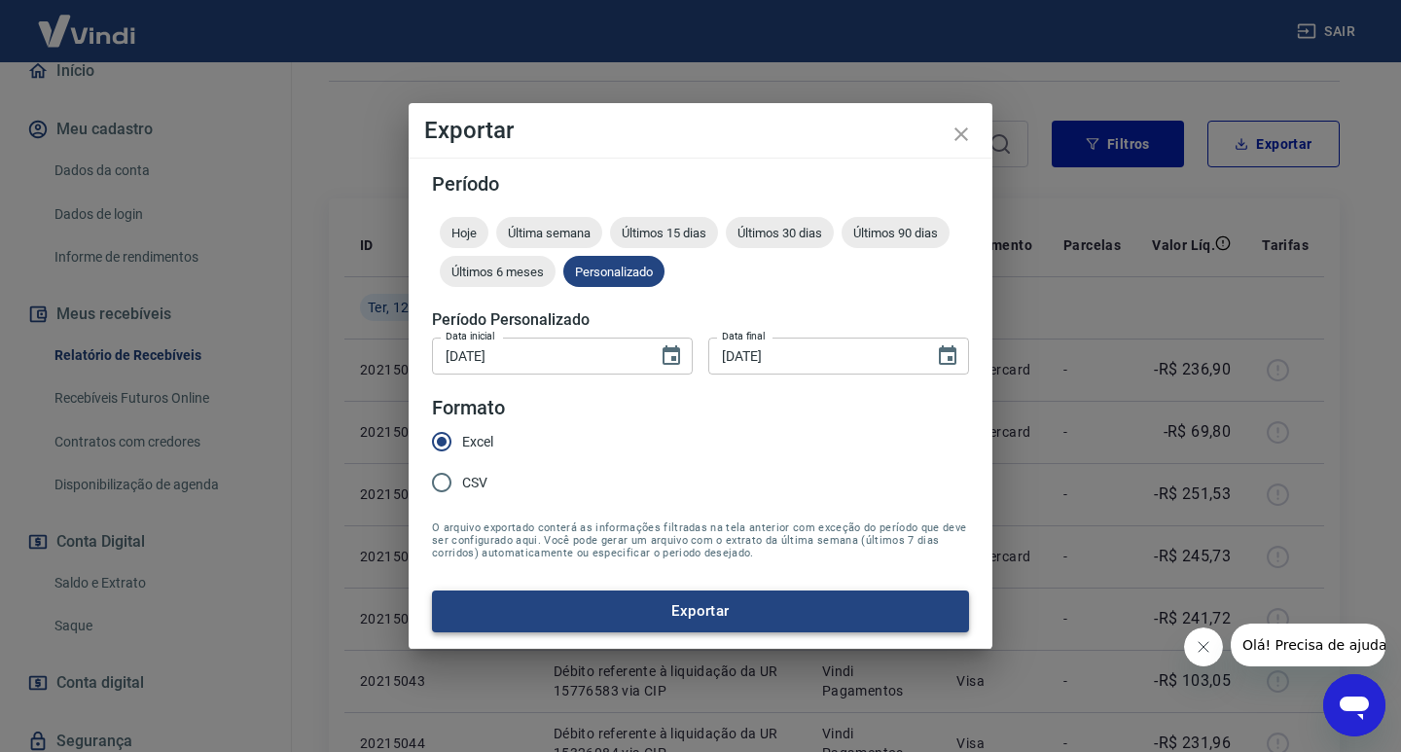
click at [626, 600] on button "Exportar" at bounding box center [700, 610] width 537 height 41
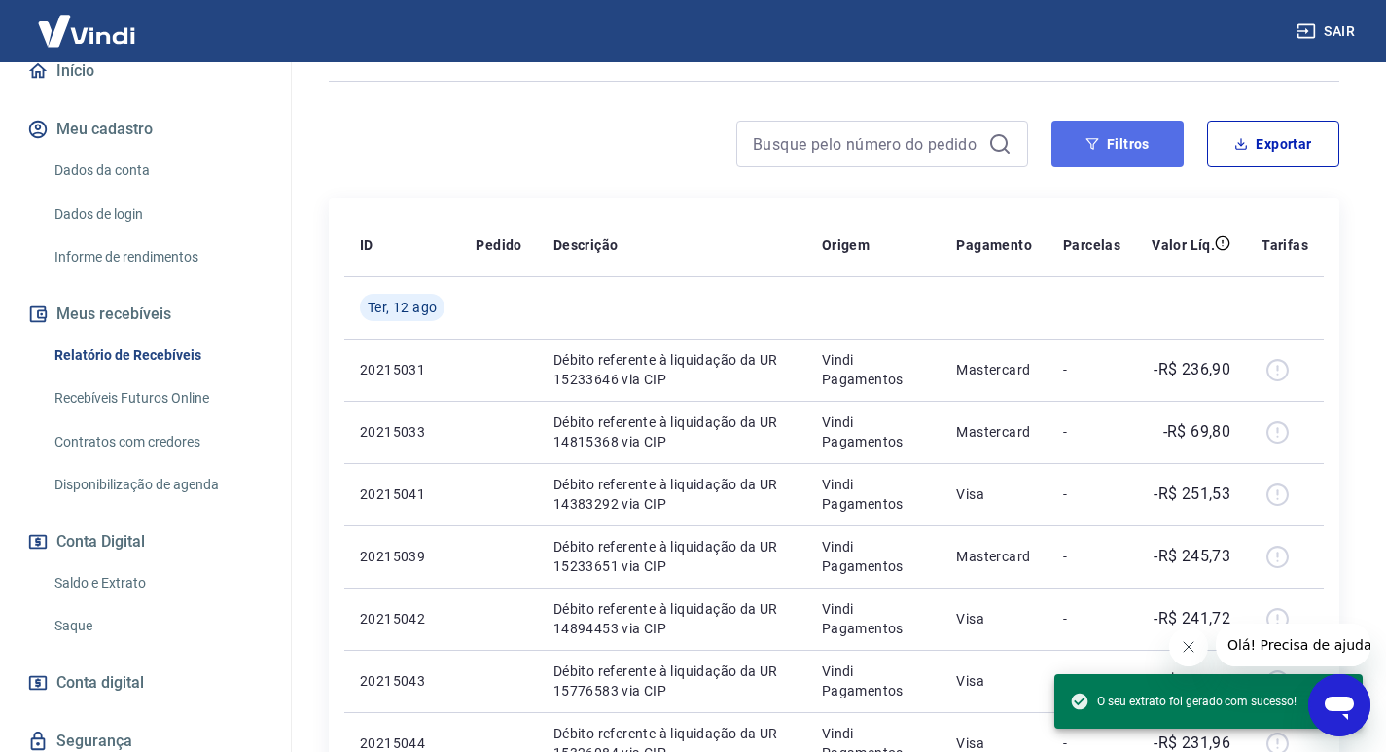
click at [1129, 161] on button "Filtros" at bounding box center [1118, 144] width 132 height 47
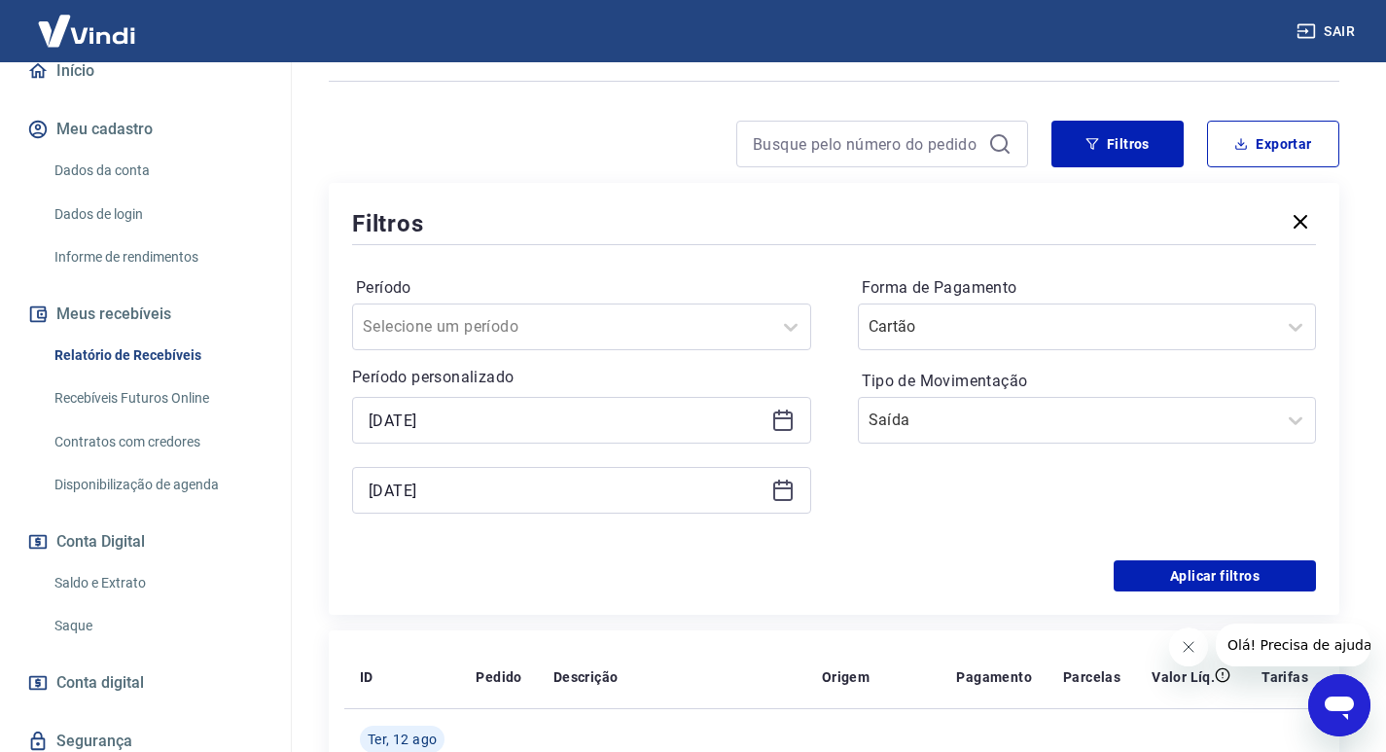
click at [778, 485] on icon at bounding box center [782, 490] width 23 height 23
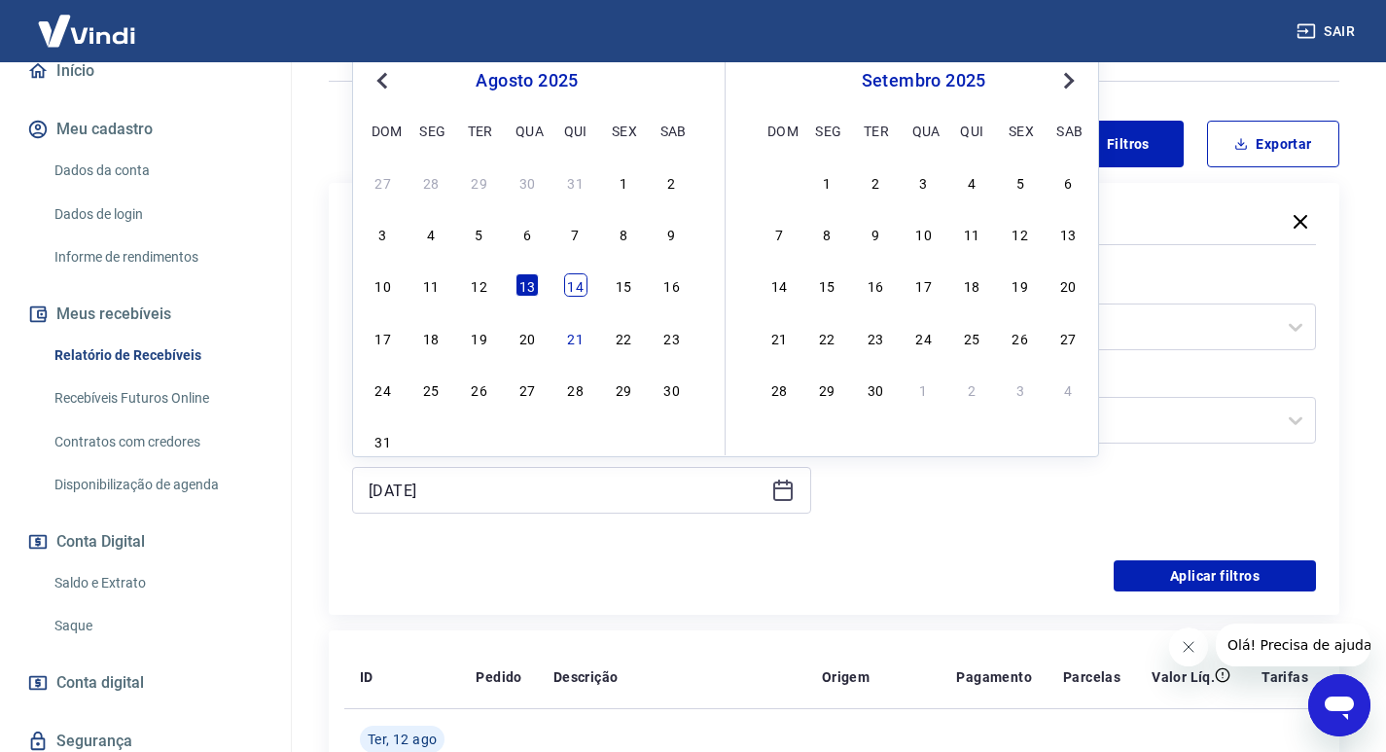
click at [570, 281] on div "14" at bounding box center [575, 284] width 23 height 23
type input "14/08/2025"
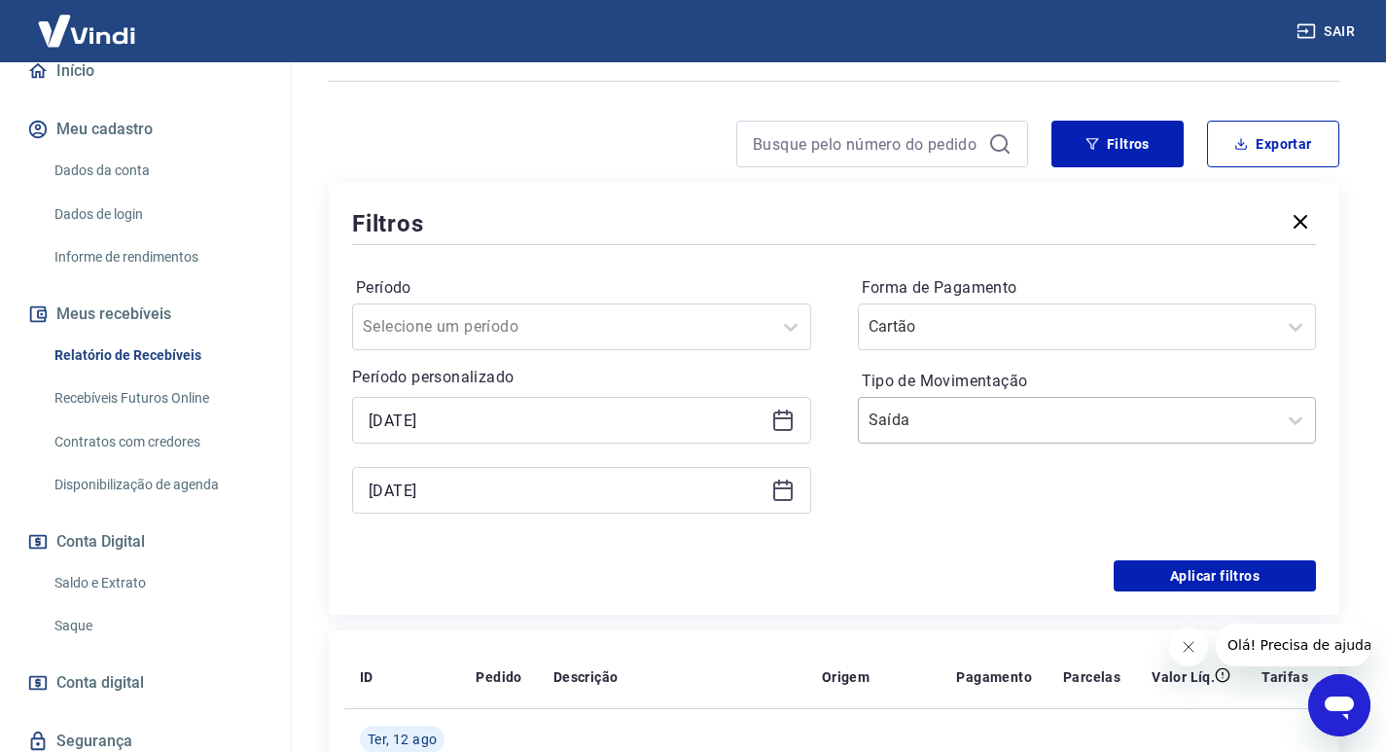
click at [1025, 417] on input "Tipo de Movimentação" at bounding box center [967, 420] width 197 height 23
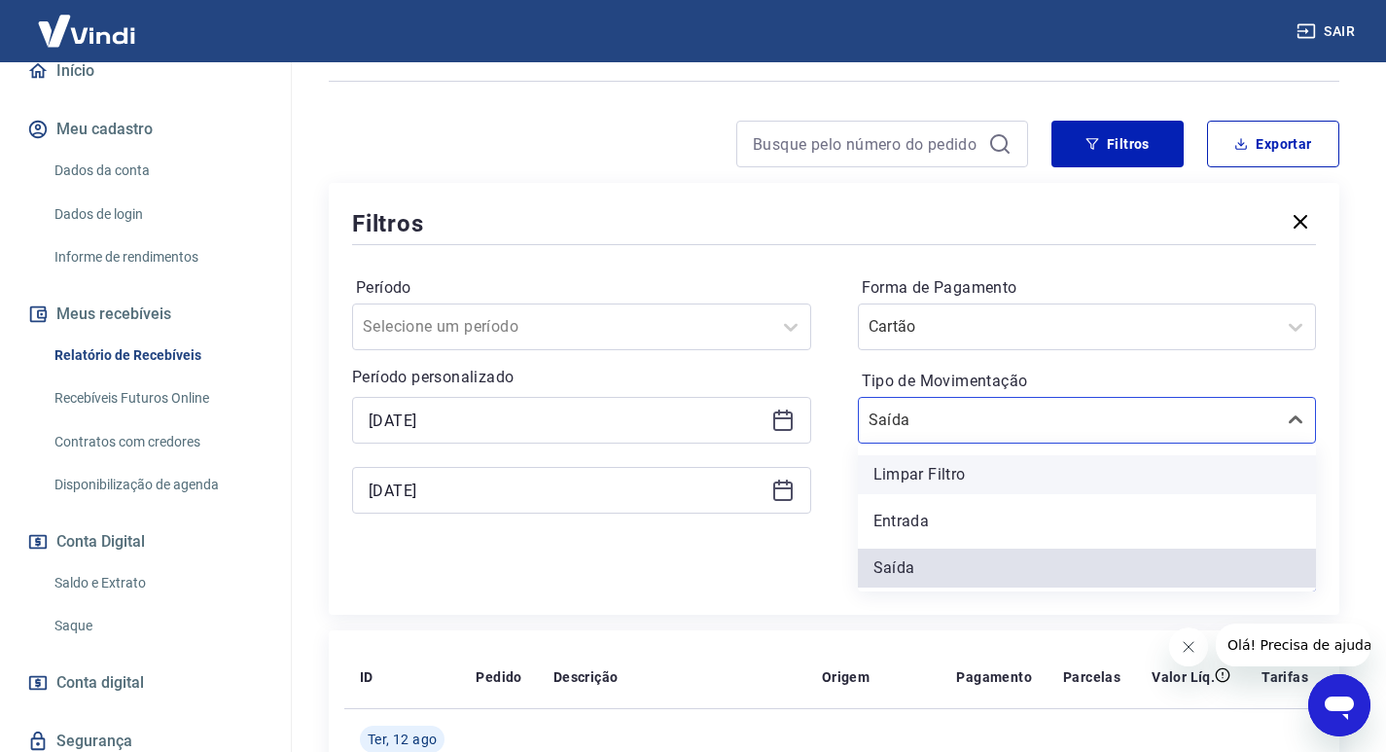
click at [960, 460] on div "Limpar Filtro" at bounding box center [1087, 474] width 459 height 39
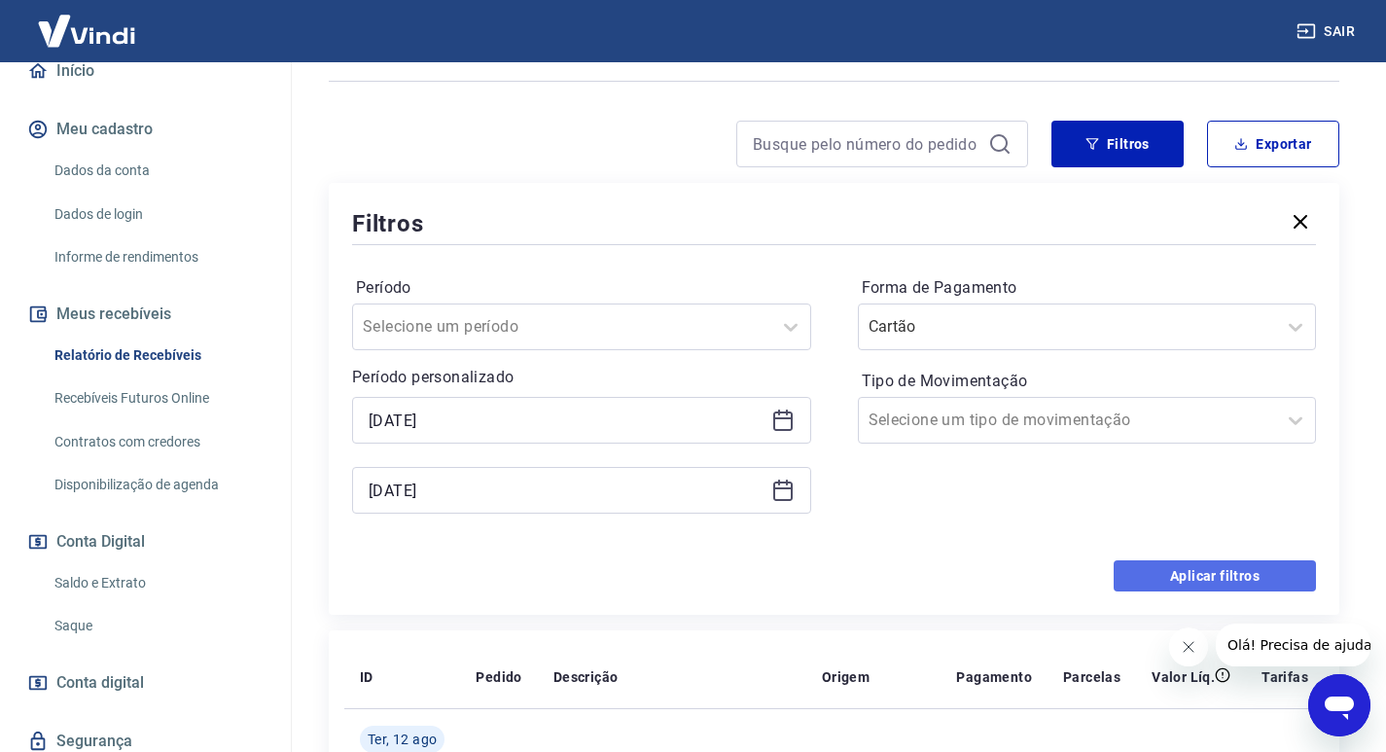
click at [1220, 574] on button "Aplicar filtros" at bounding box center [1215, 575] width 202 height 31
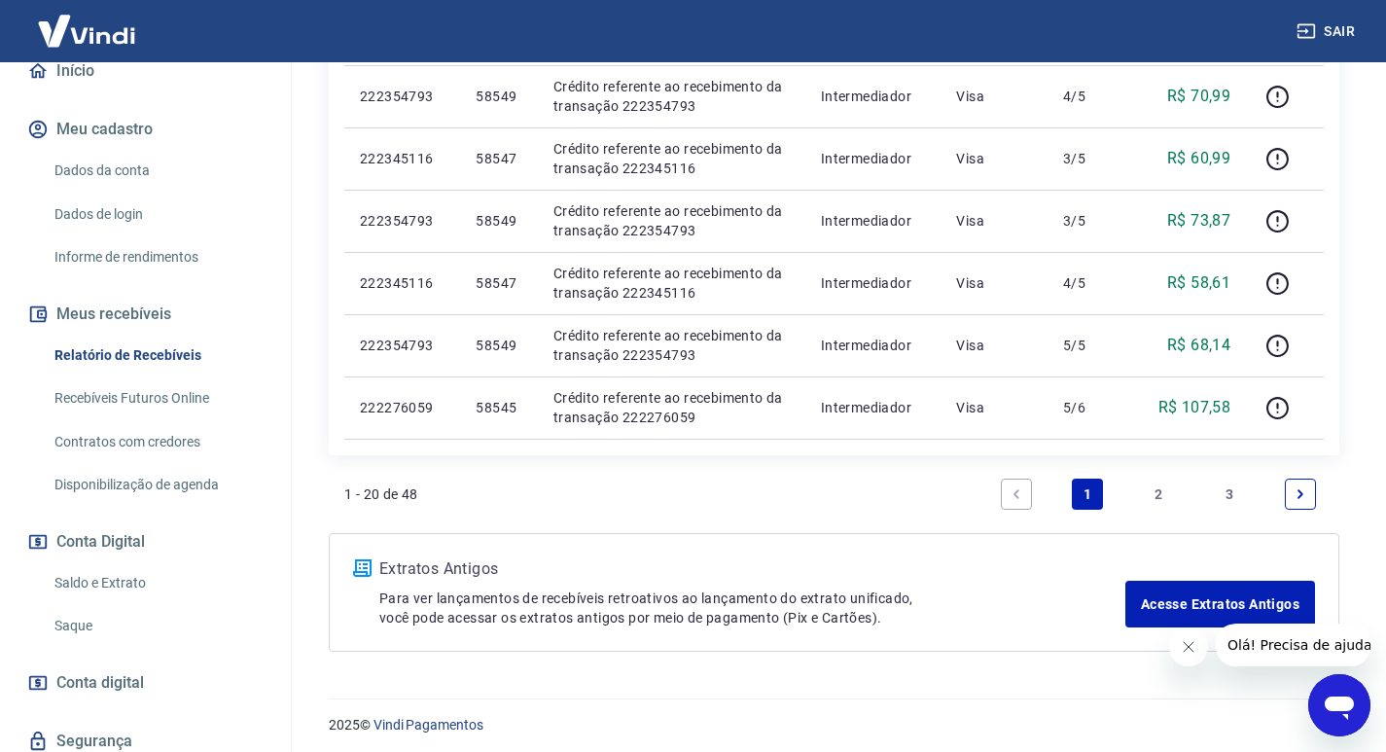
scroll to position [1369, 0]
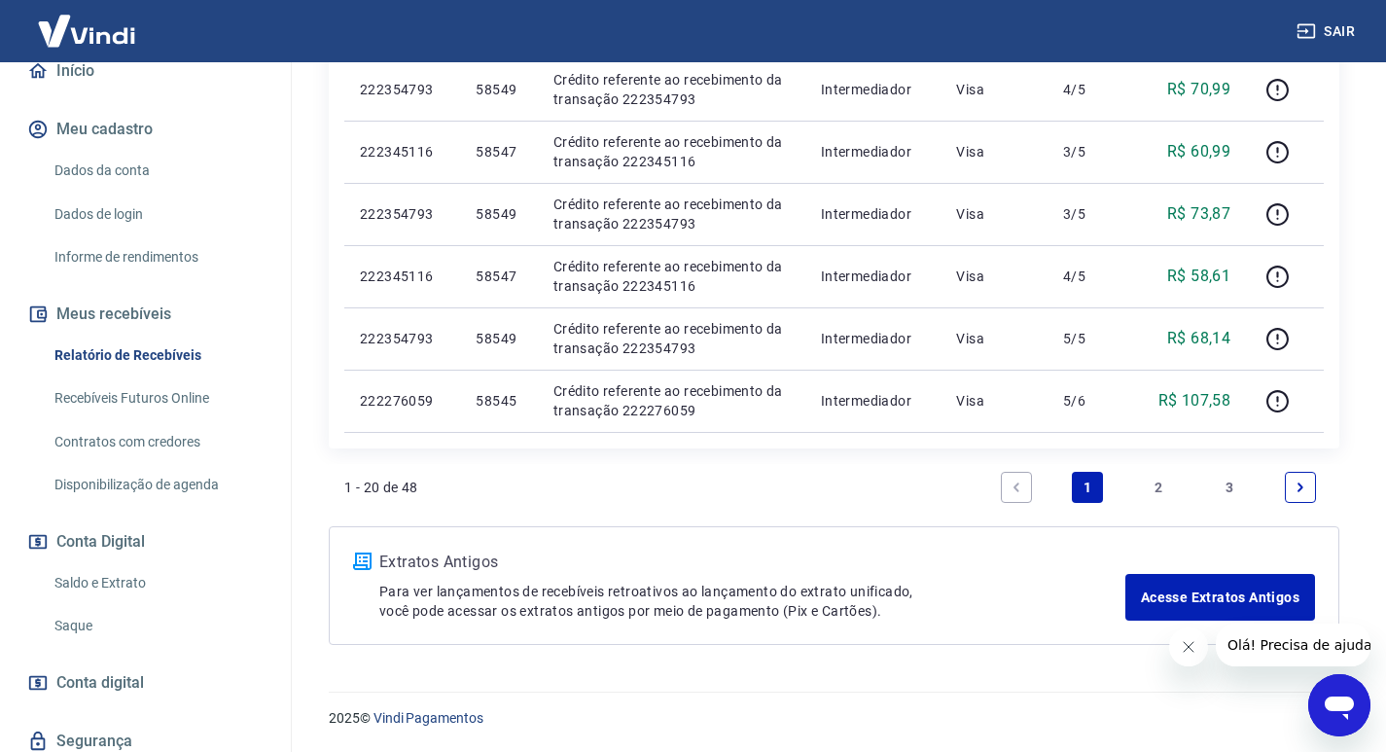
click at [1161, 491] on link "2" at bounding box center [1158, 487] width 31 height 31
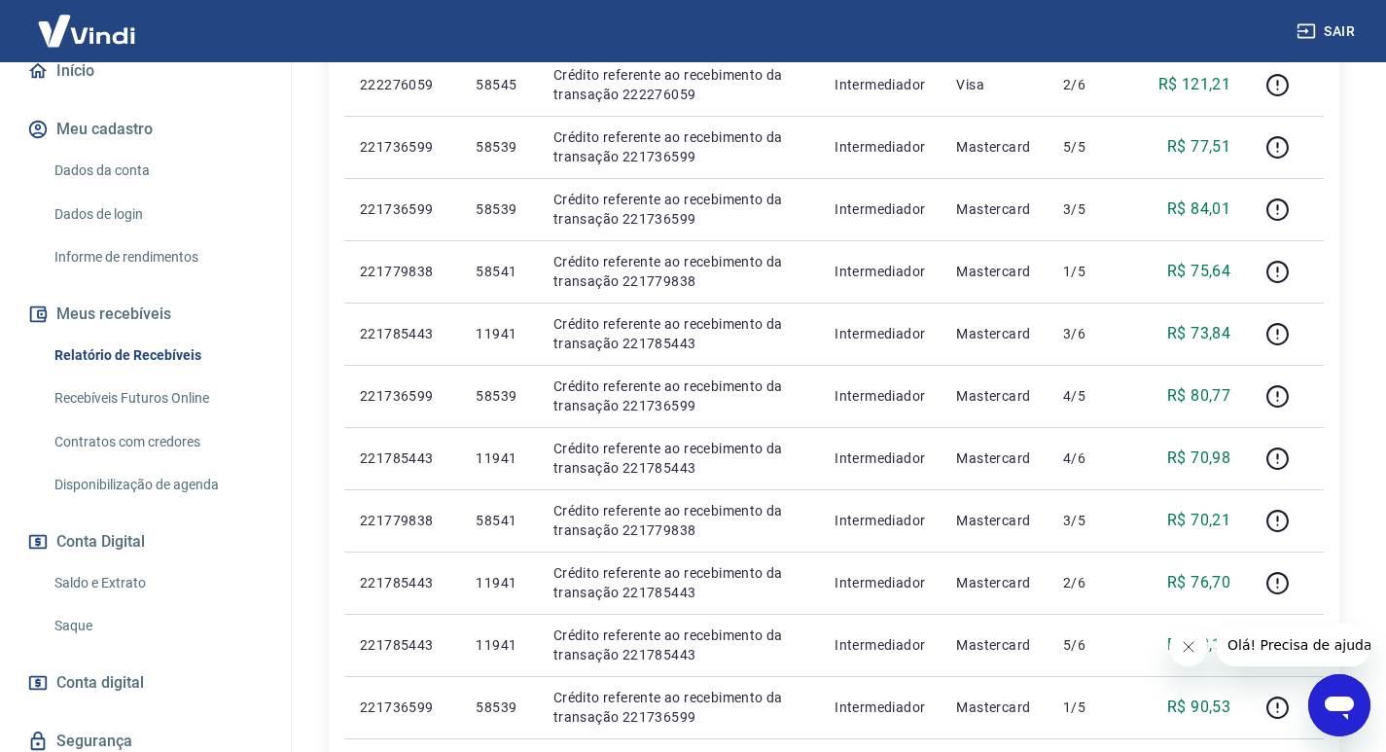
scroll to position [1265, 0]
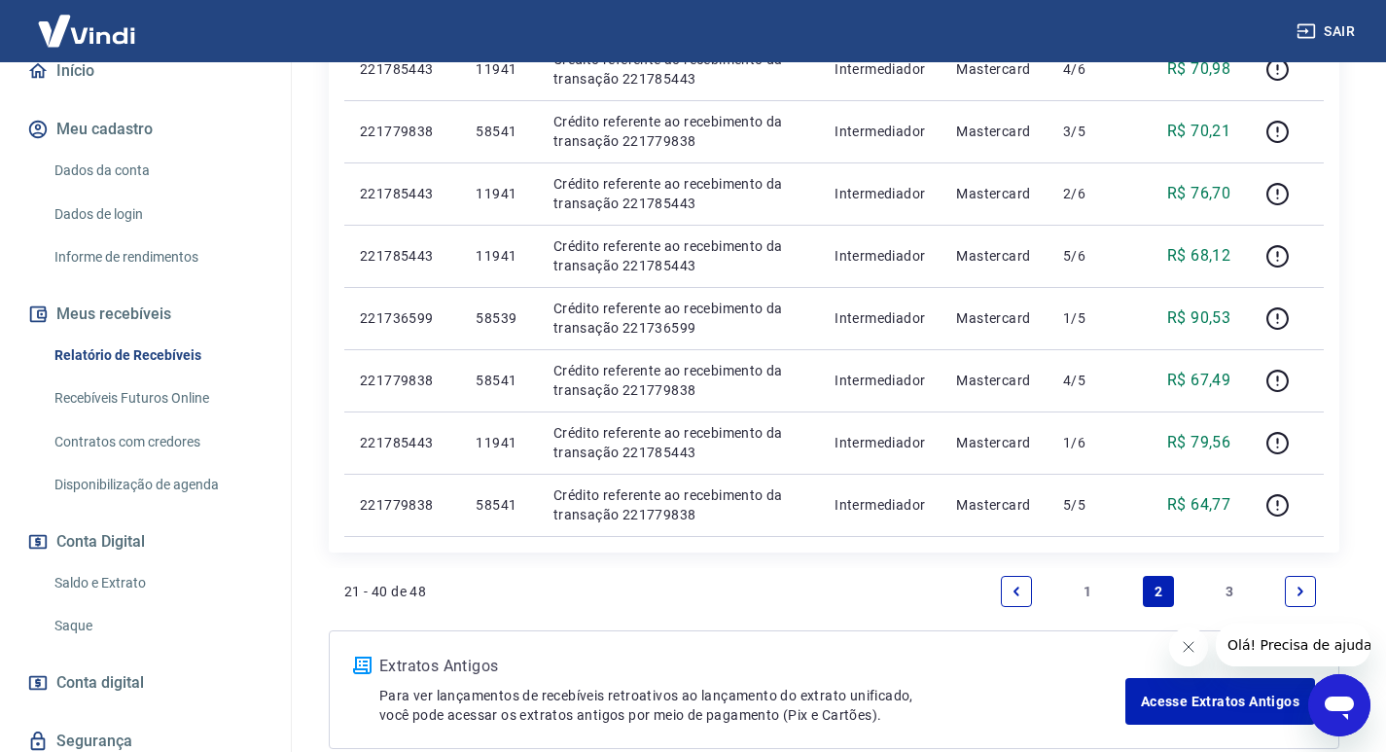
click at [1232, 593] on link "3" at bounding box center [1229, 591] width 31 height 31
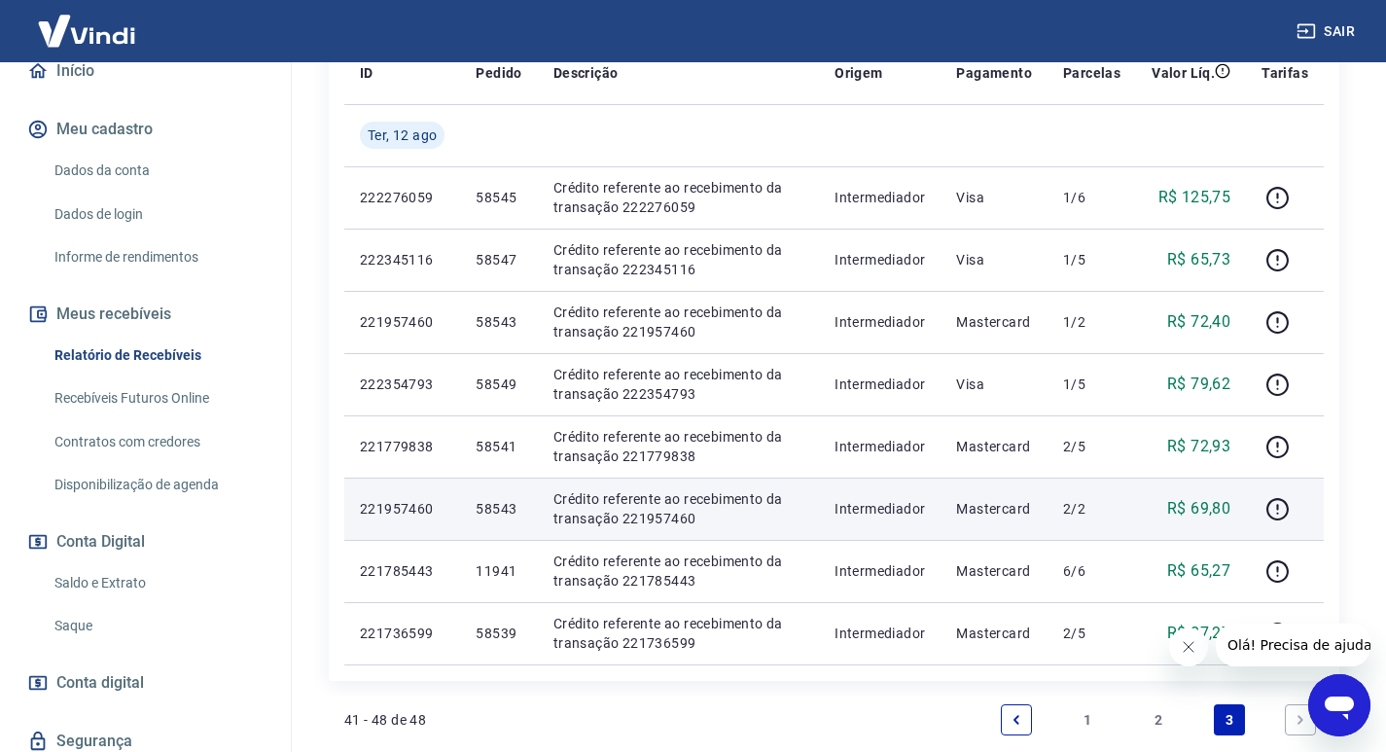
scroll to position [622, 0]
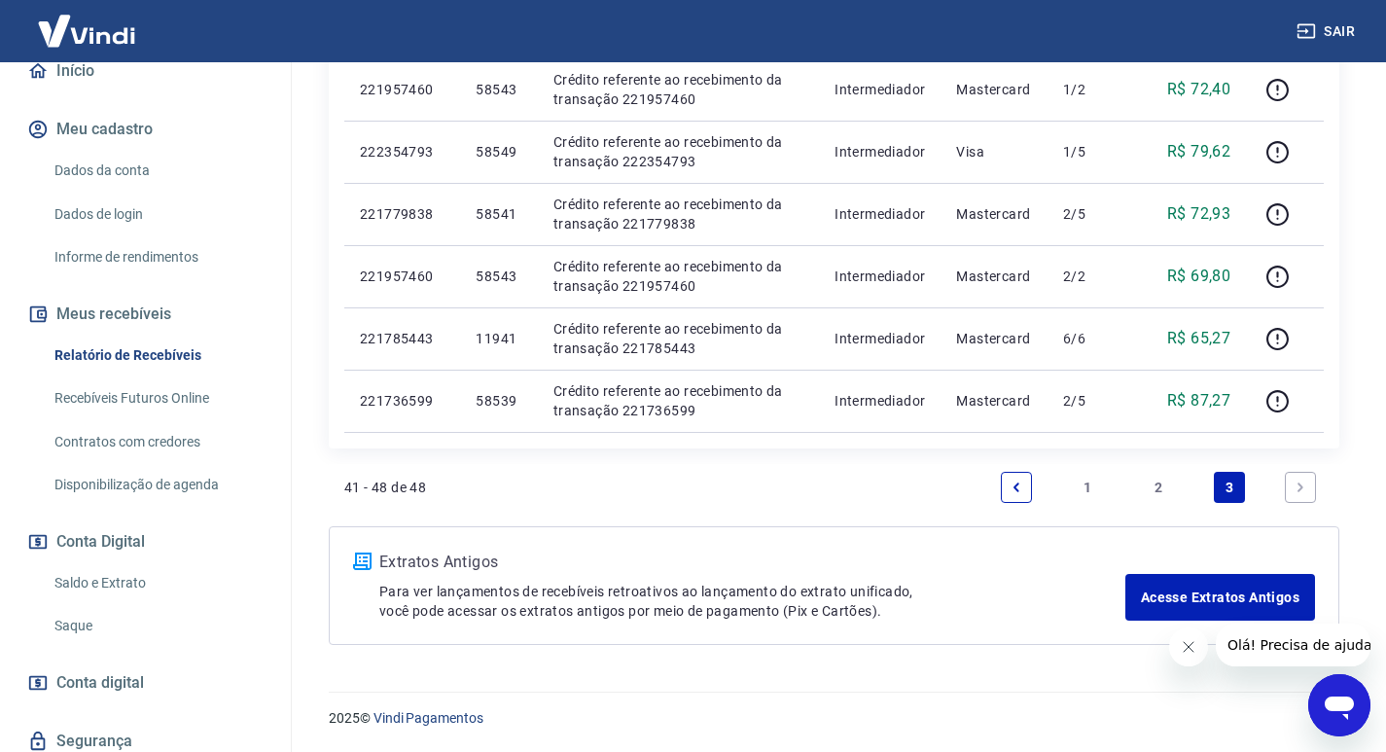
click at [1349, 693] on icon "Abrir janela de mensagens" at bounding box center [1339, 705] width 35 height 35
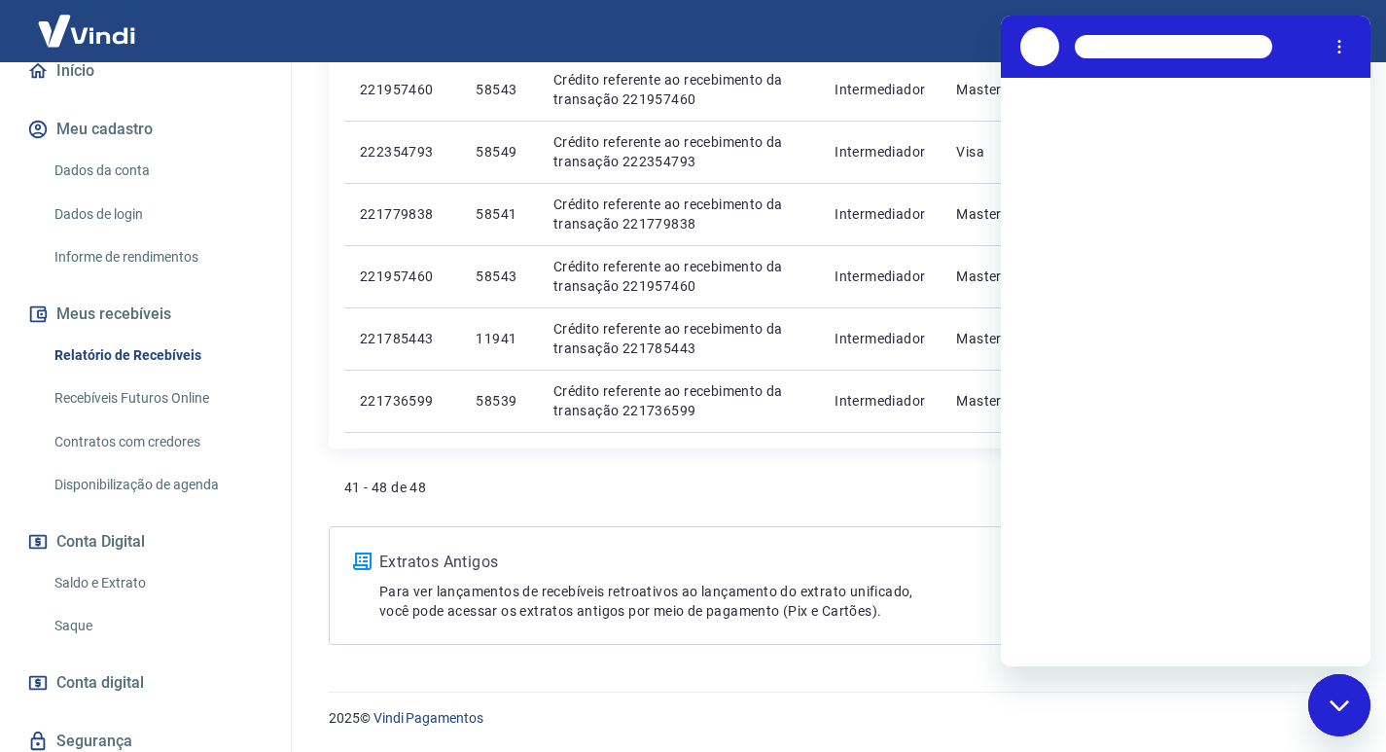
scroll to position [0, 0]
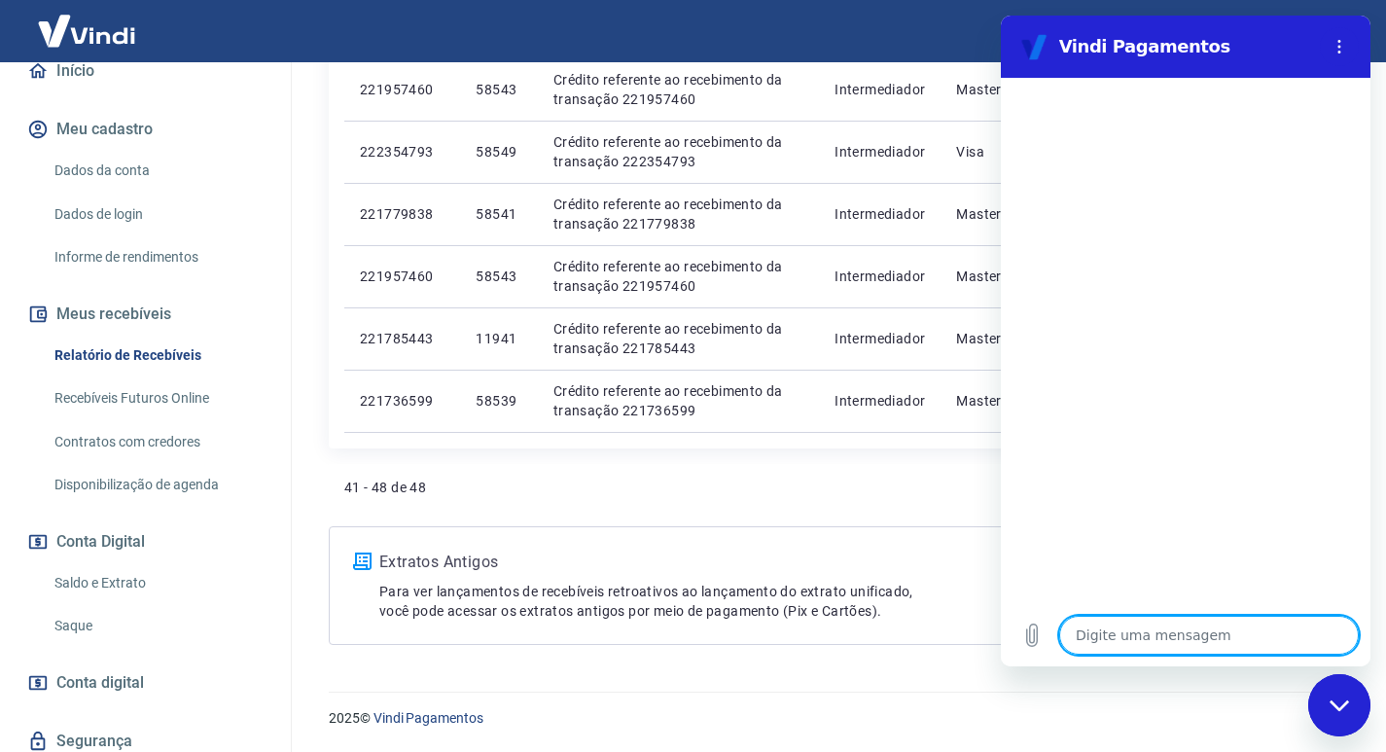
click at [1148, 639] on textarea at bounding box center [1209, 635] width 300 height 39
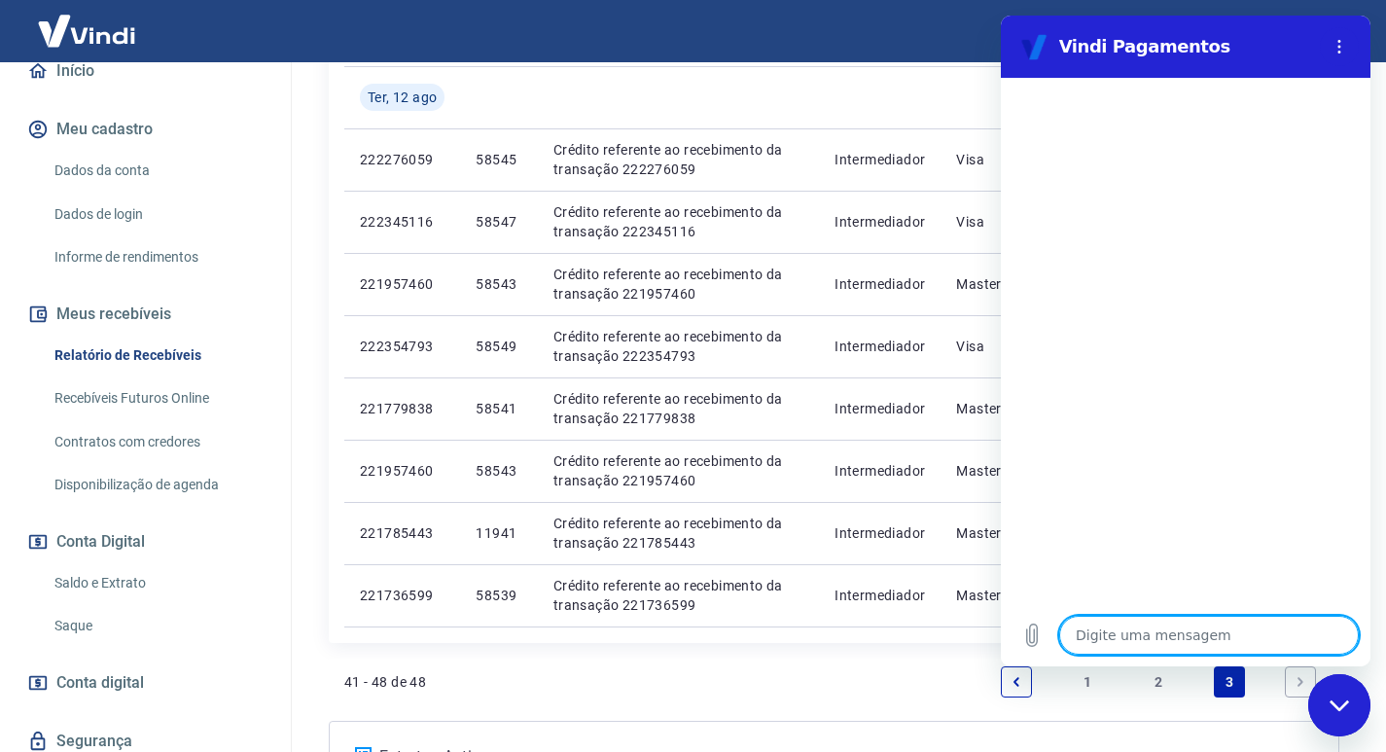
scroll to position [622, 0]
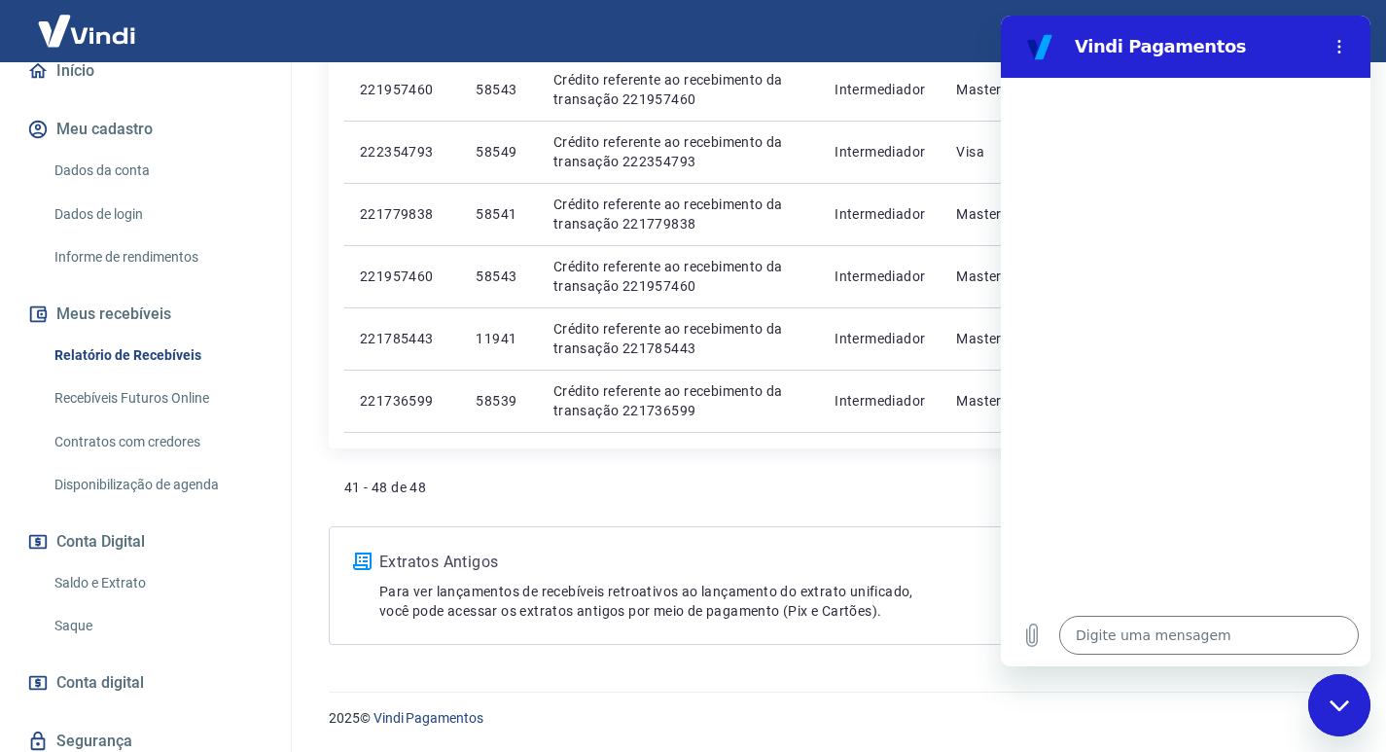
click at [1327, 710] on div "Fechar janela de mensagens" at bounding box center [1339, 705] width 58 height 58
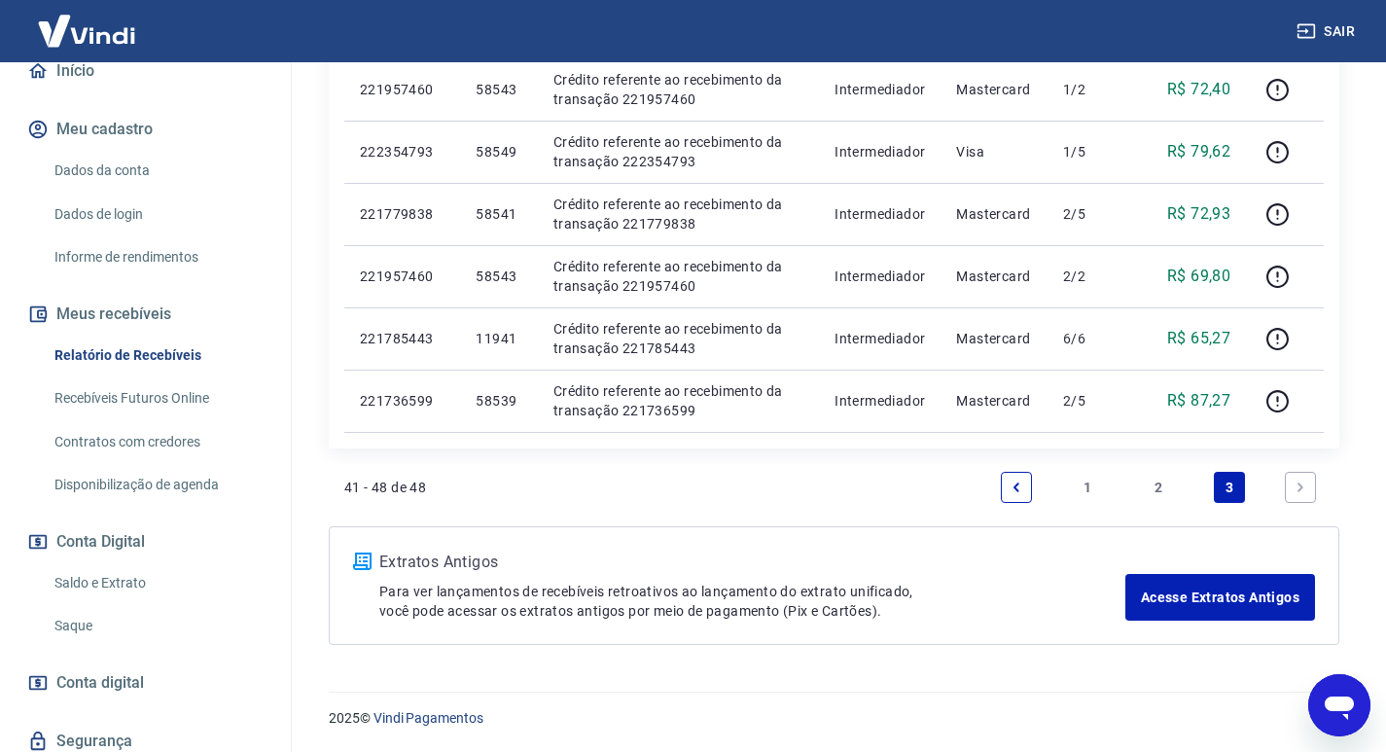
type textarea "x"
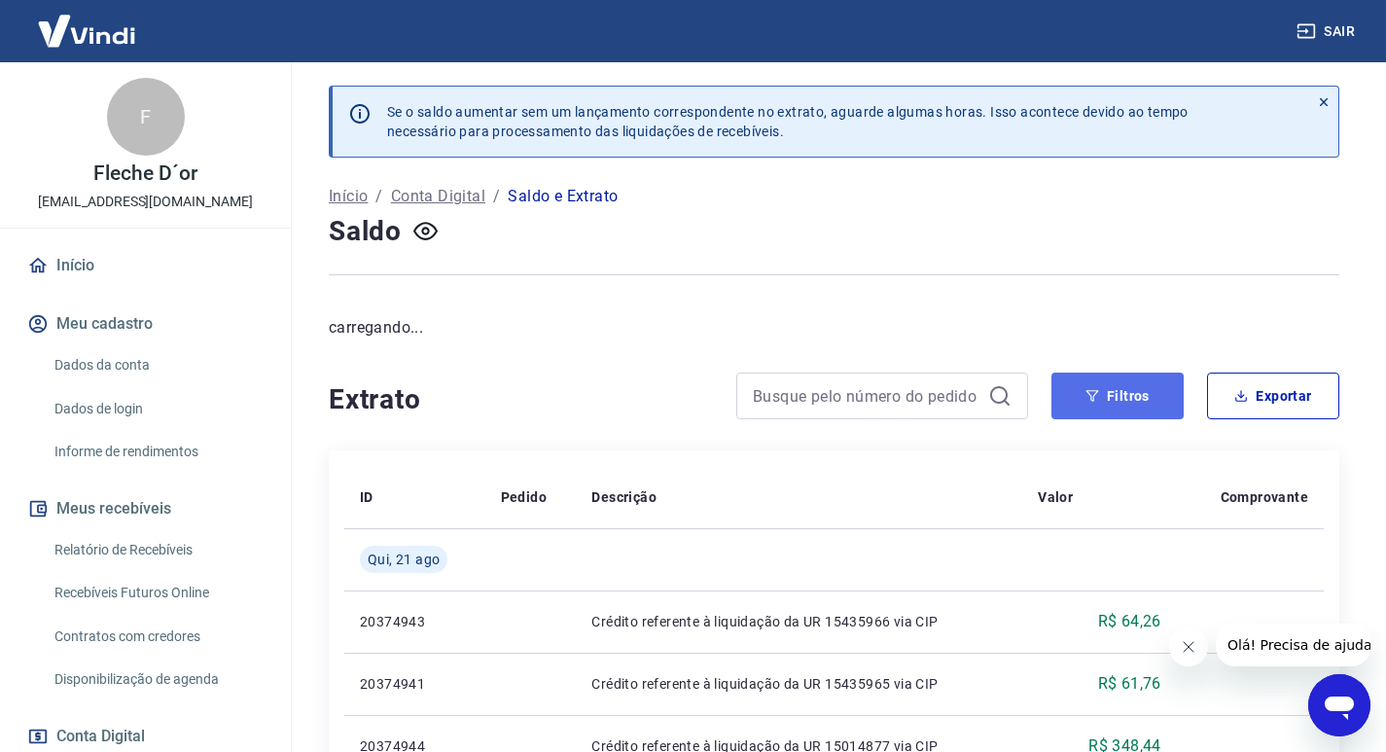
click at [1086, 410] on button "Filtros" at bounding box center [1118, 396] width 132 height 47
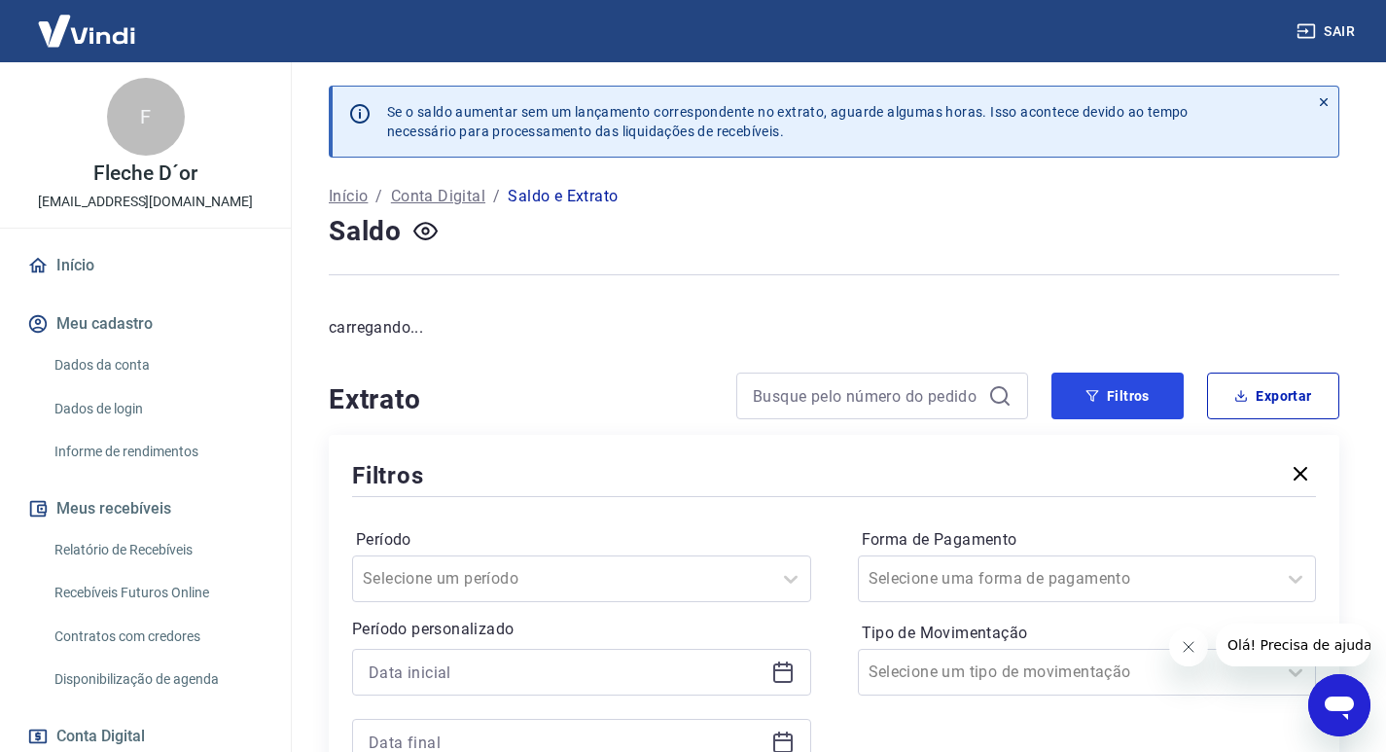
scroll to position [292, 0]
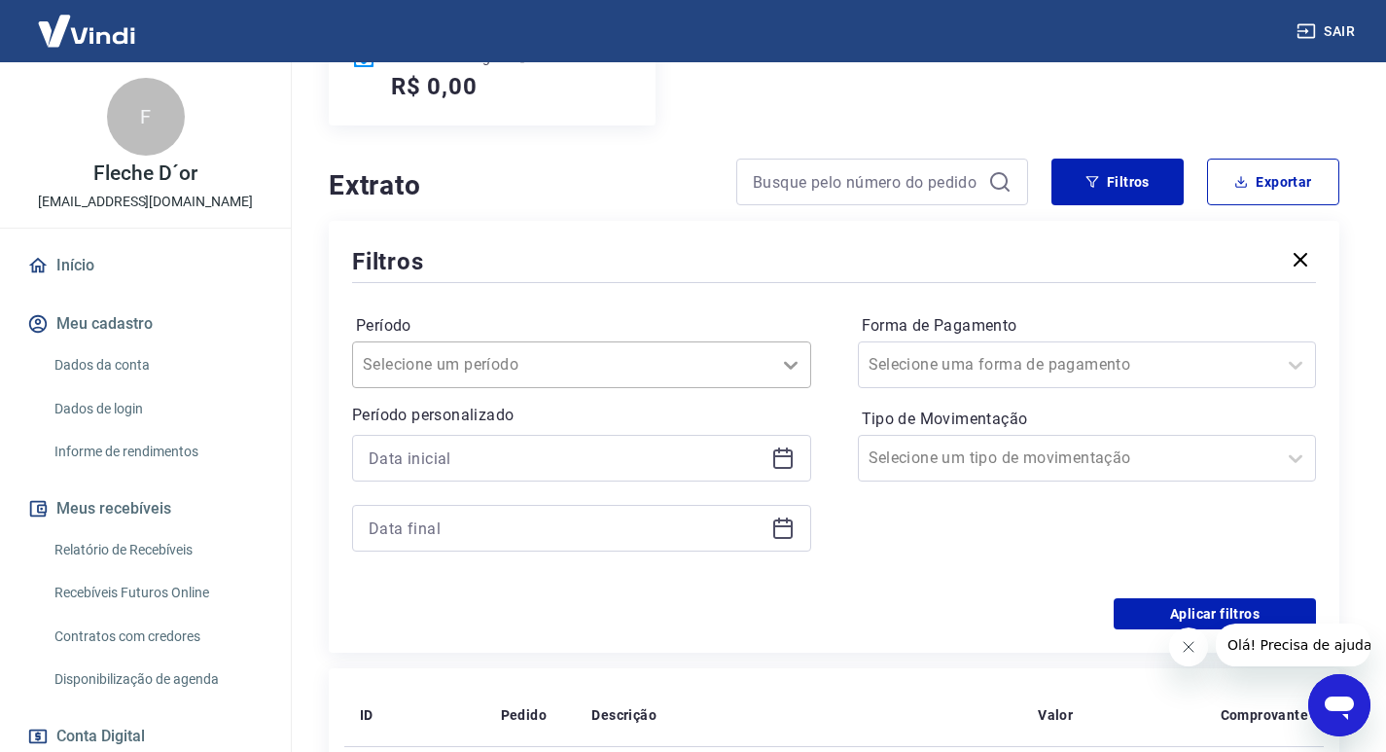
click at [782, 375] on icon at bounding box center [790, 364] width 23 height 23
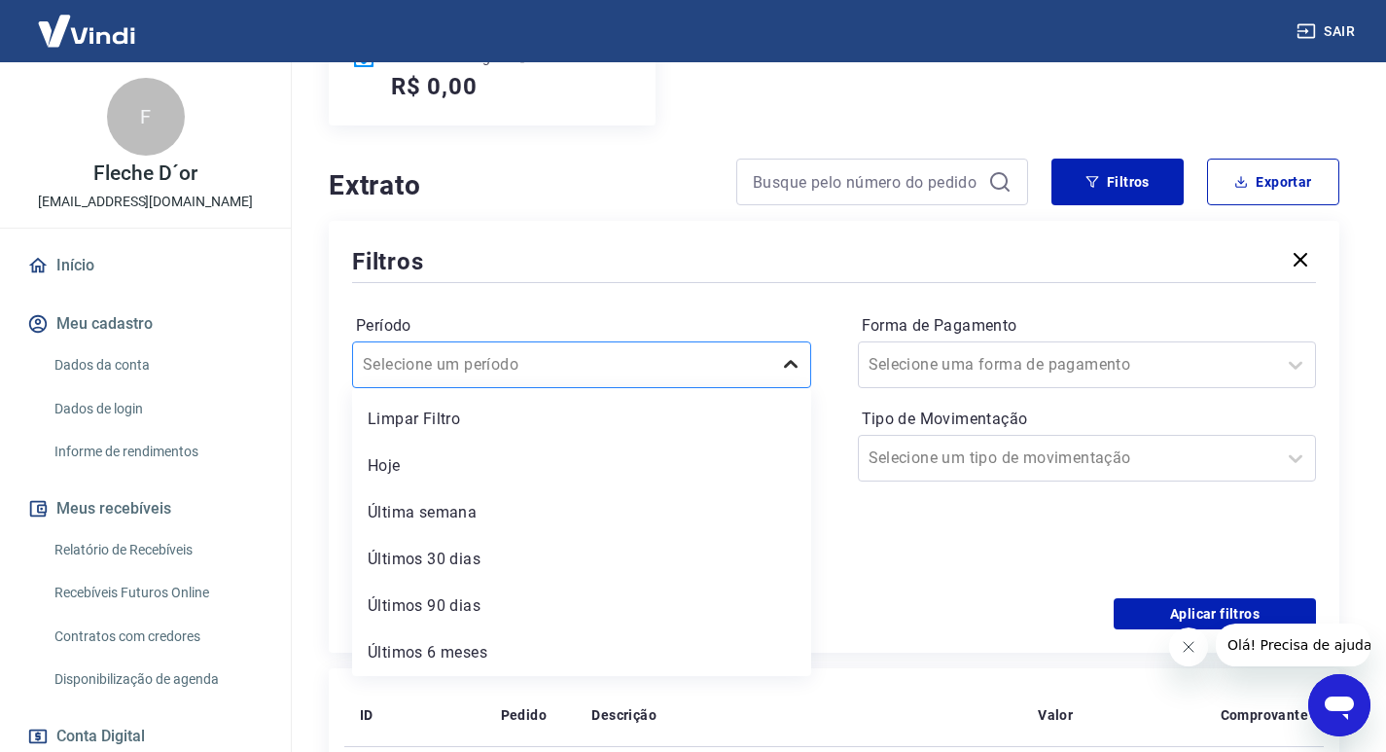
click at [781, 376] on div at bounding box center [790, 364] width 39 height 39
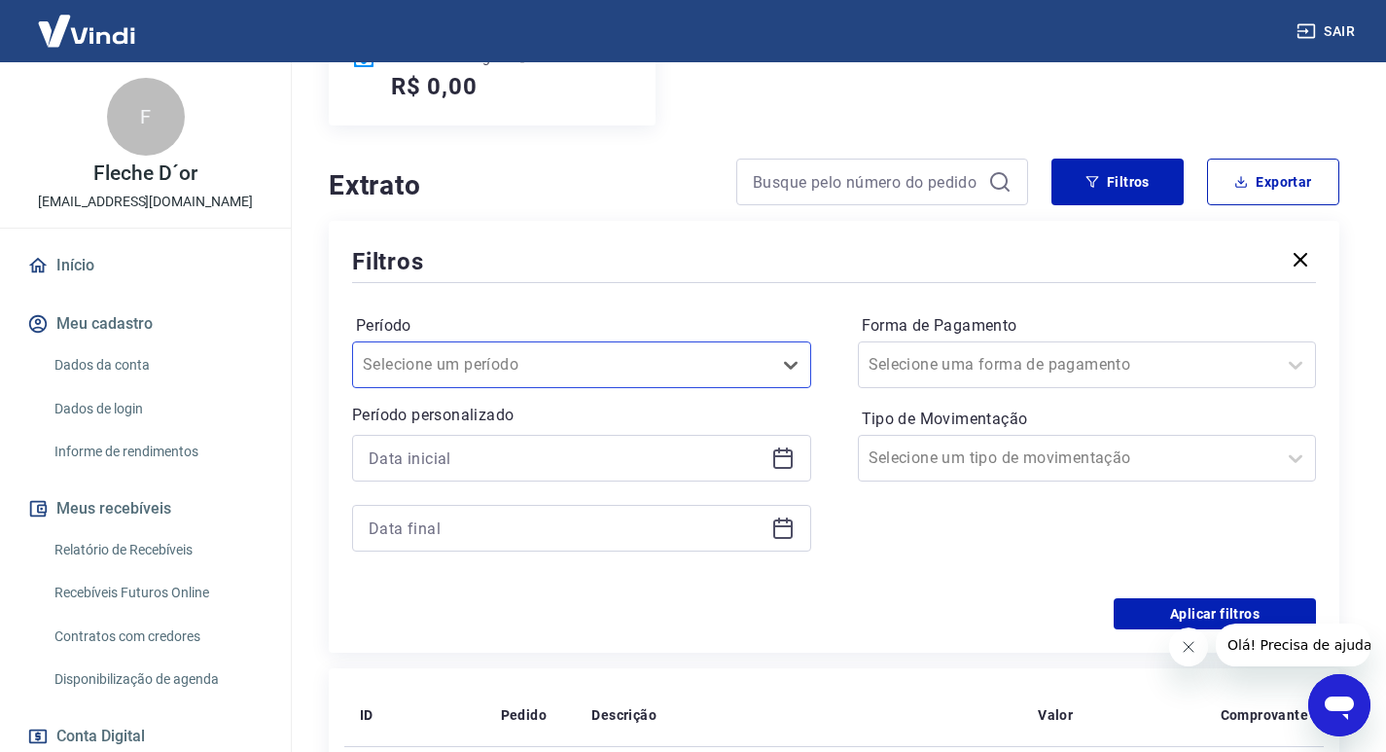
click at [794, 452] on icon at bounding box center [782, 458] width 23 height 23
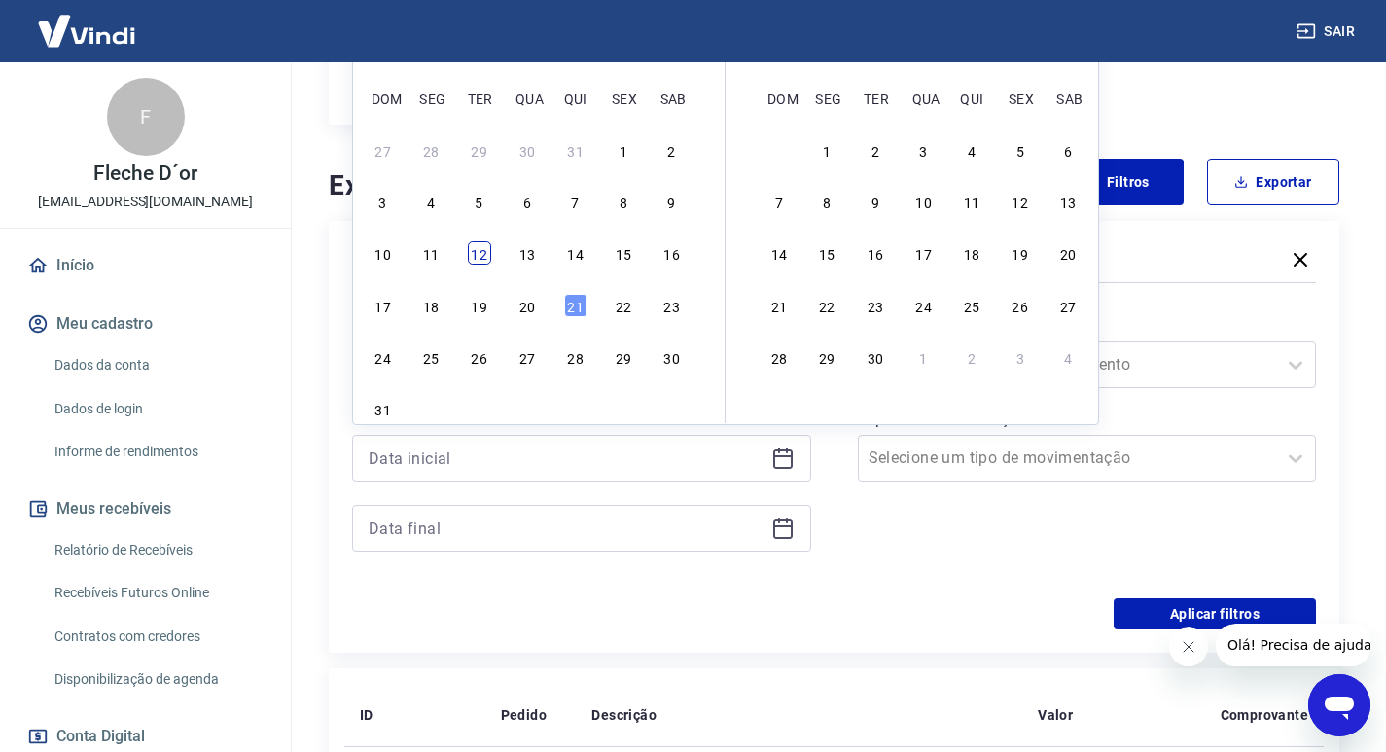
click at [475, 257] on div "12" at bounding box center [479, 252] width 23 height 23
type input "[DATE]"
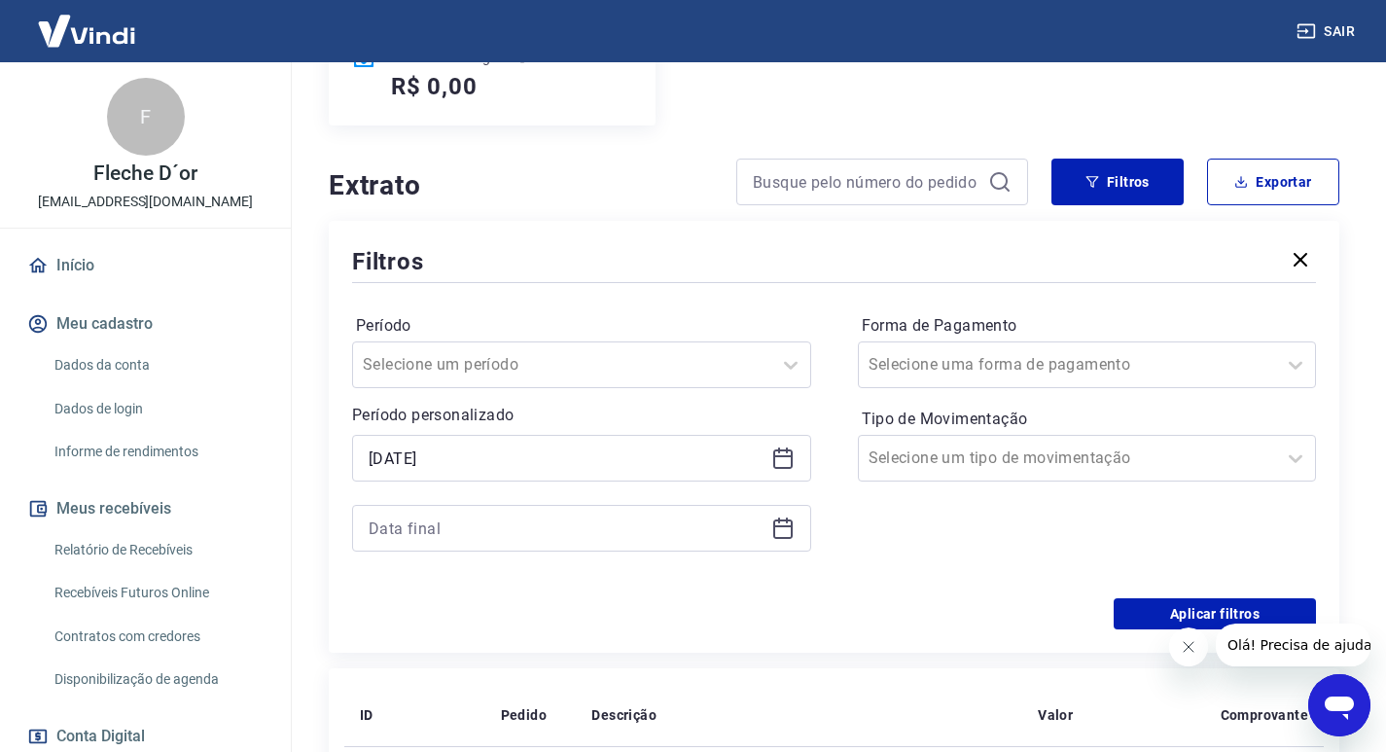
click at [791, 538] on icon at bounding box center [782, 528] width 19 height 19
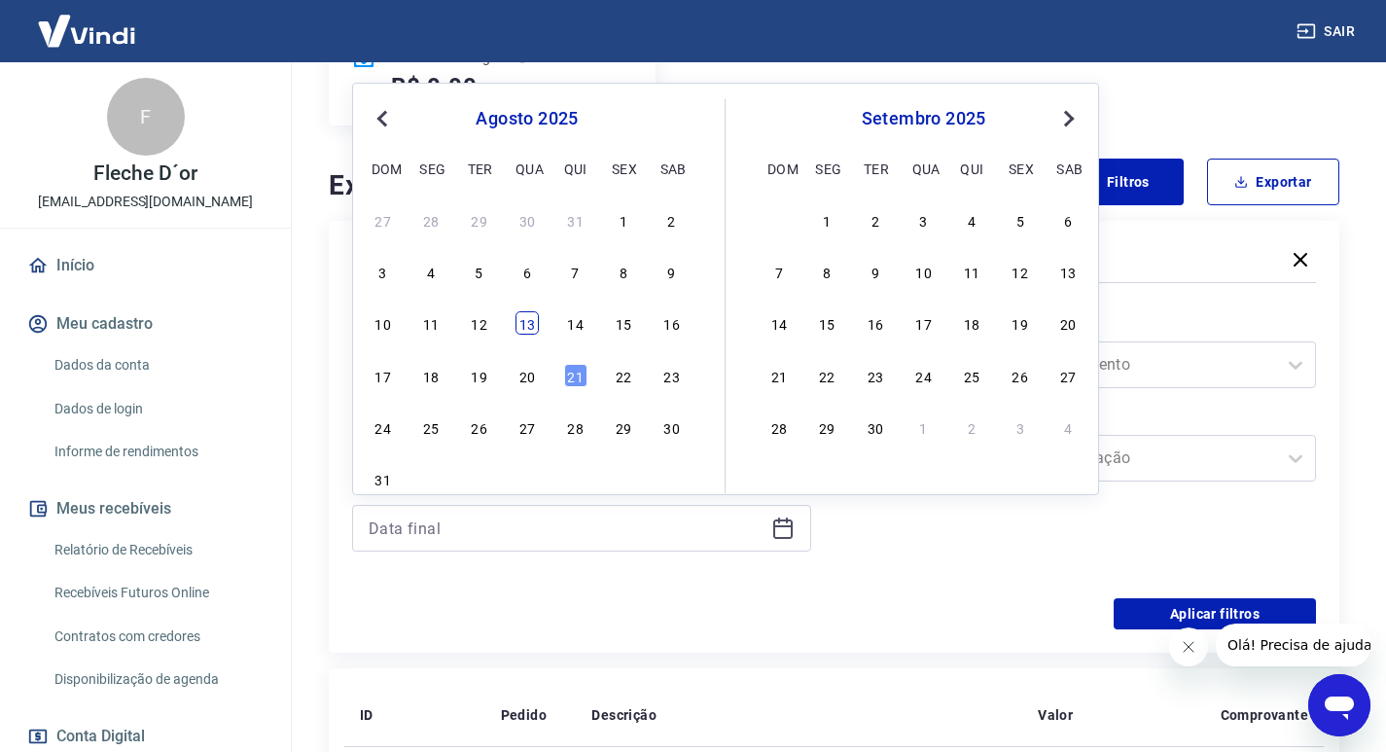
click at [525, 320] on div "13" at bounding box center [527, 322] width 23 height 23
type input "[DATE]"
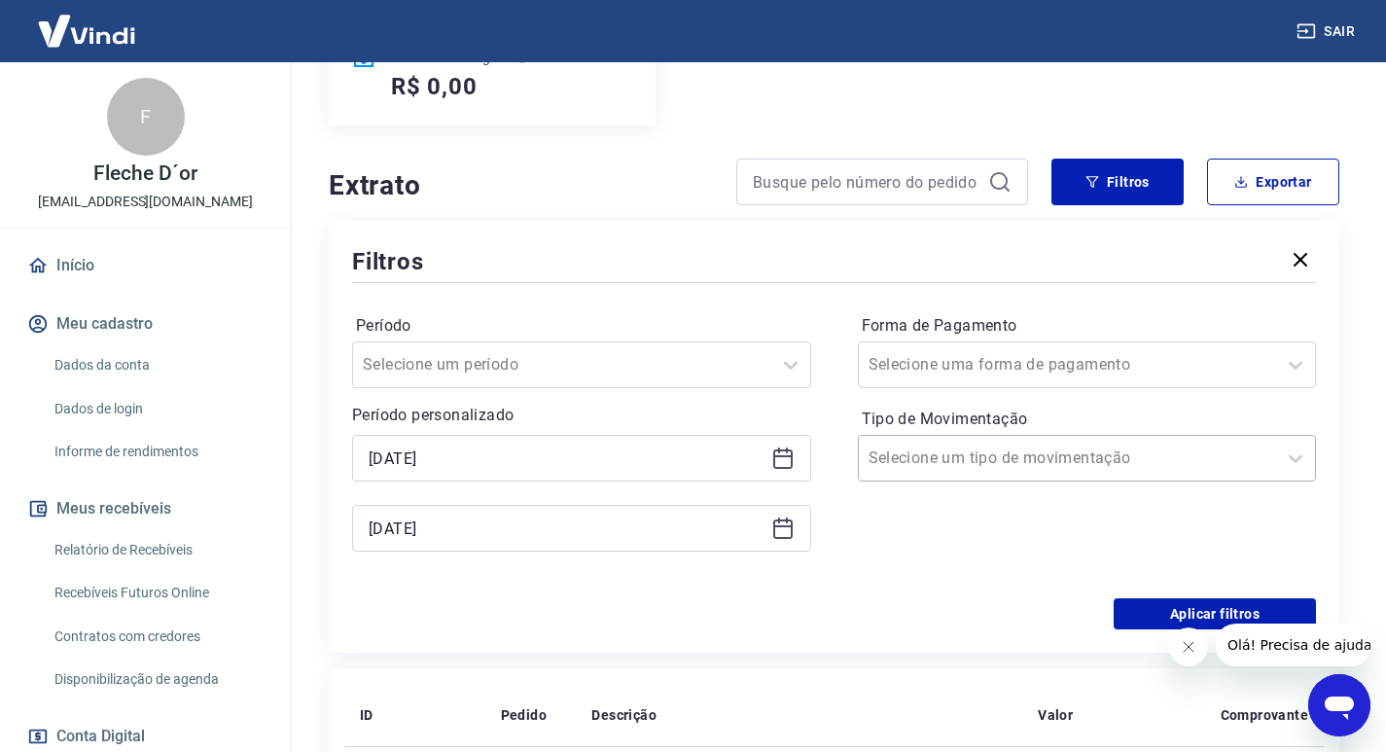
click at [942, 465] on input "Tipo de Movimentação" at bounding box center [967, 458] width 197 height 23
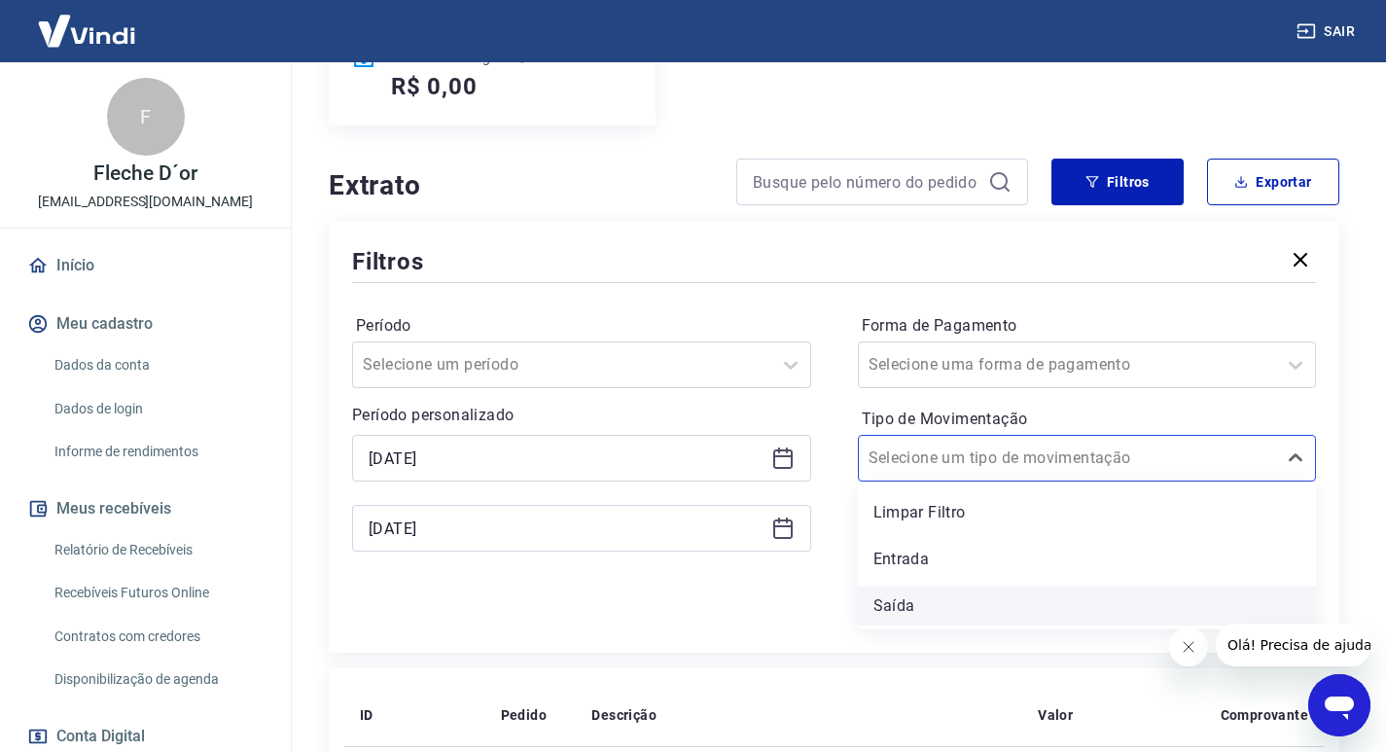
click at [928, 596] on div "Saída" at bounding box center [1087, 606] width 459 height 39
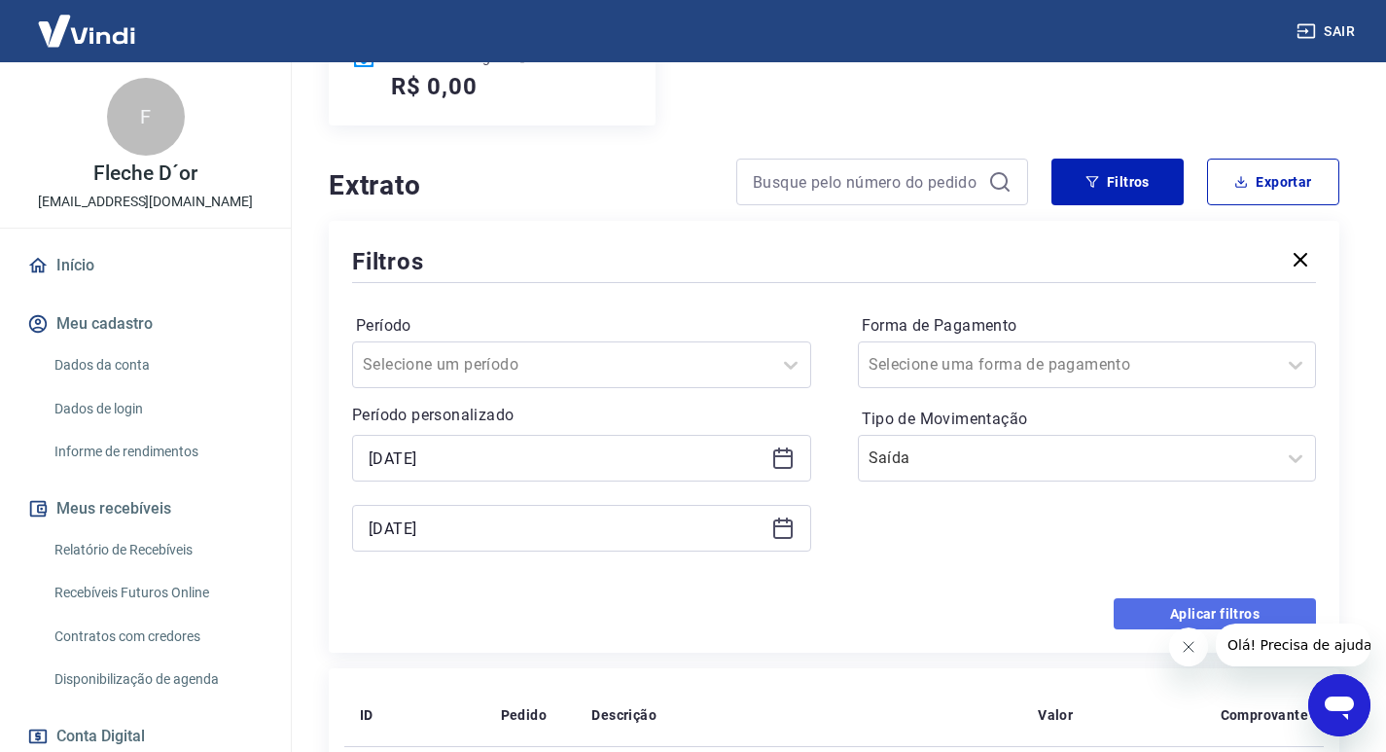
click at [1197, 616] on button "Aplicar filtros" at bounding box center [1215, 613] width 202 height 31
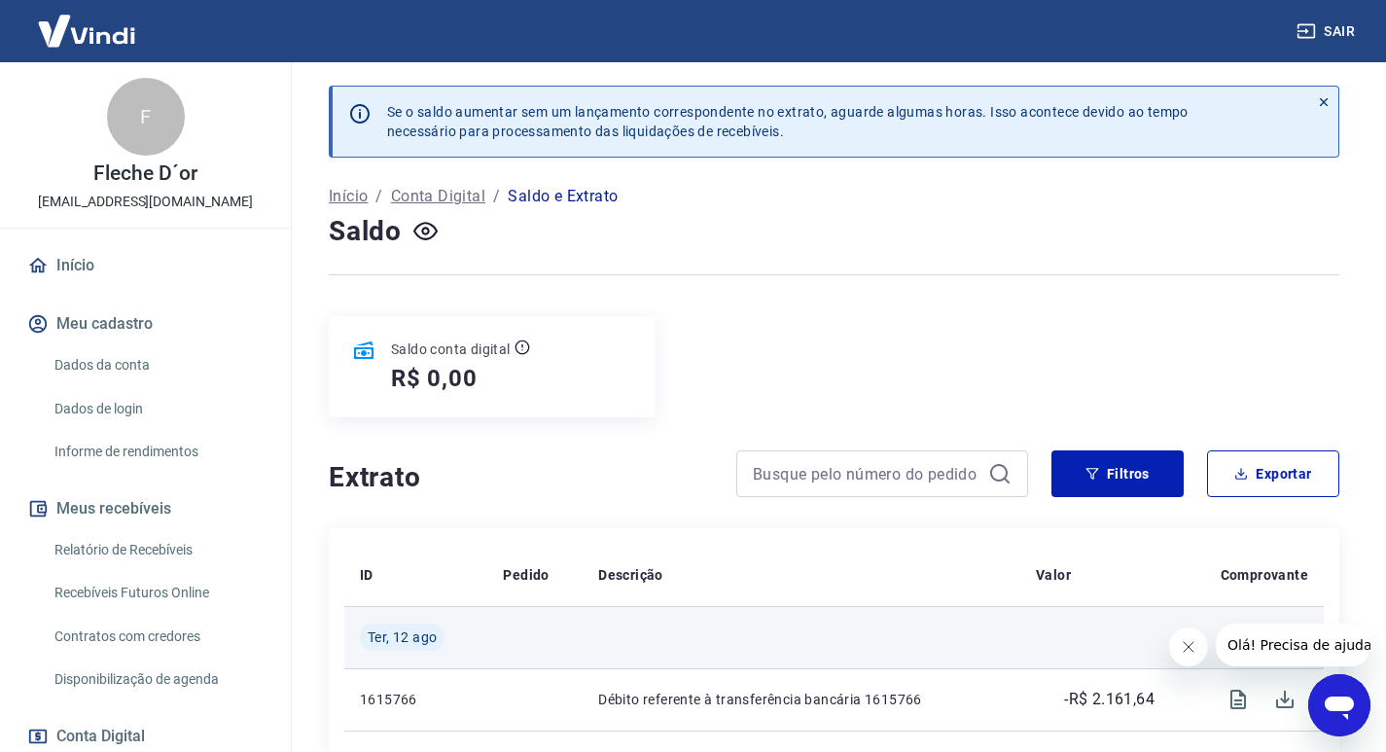
scroll to position [164, 0]
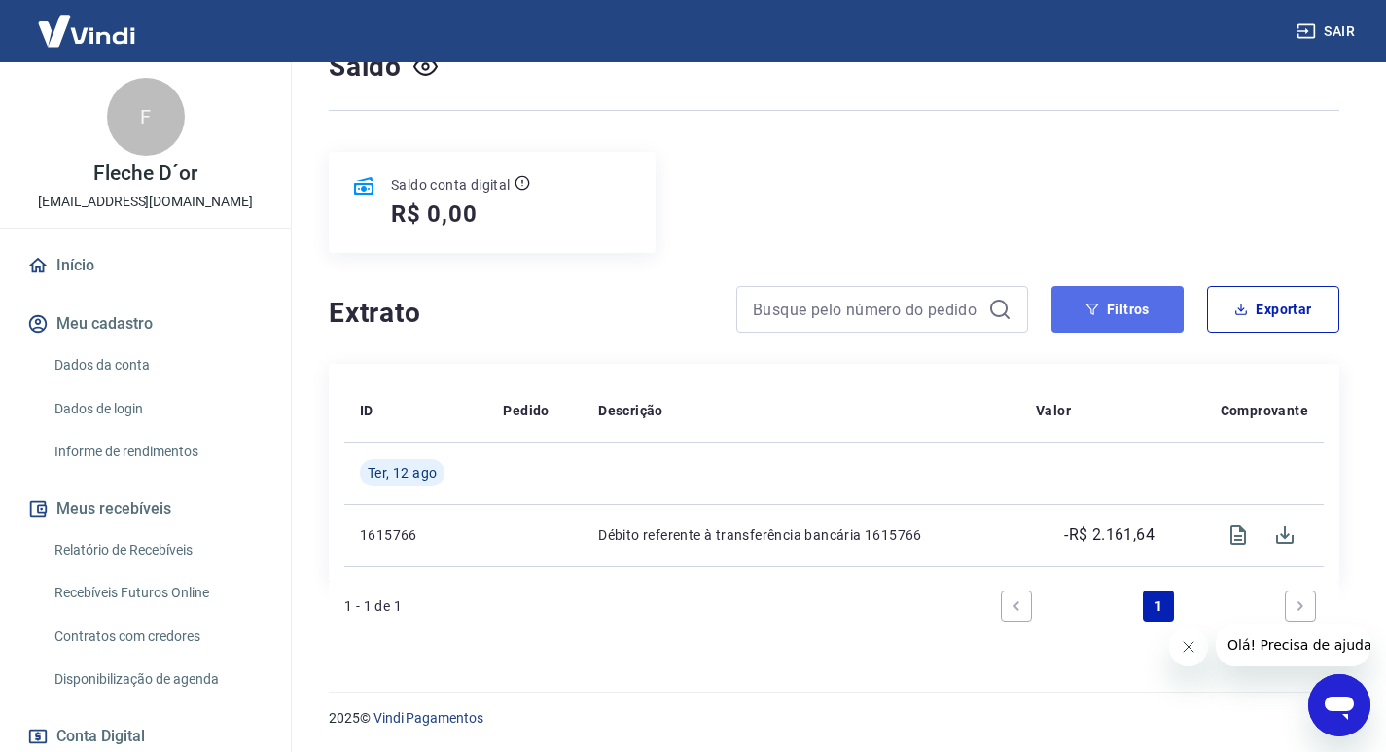
click at [1105, 295] on button "Filtros" at bounding box center [1118, 309] width 132 height 47
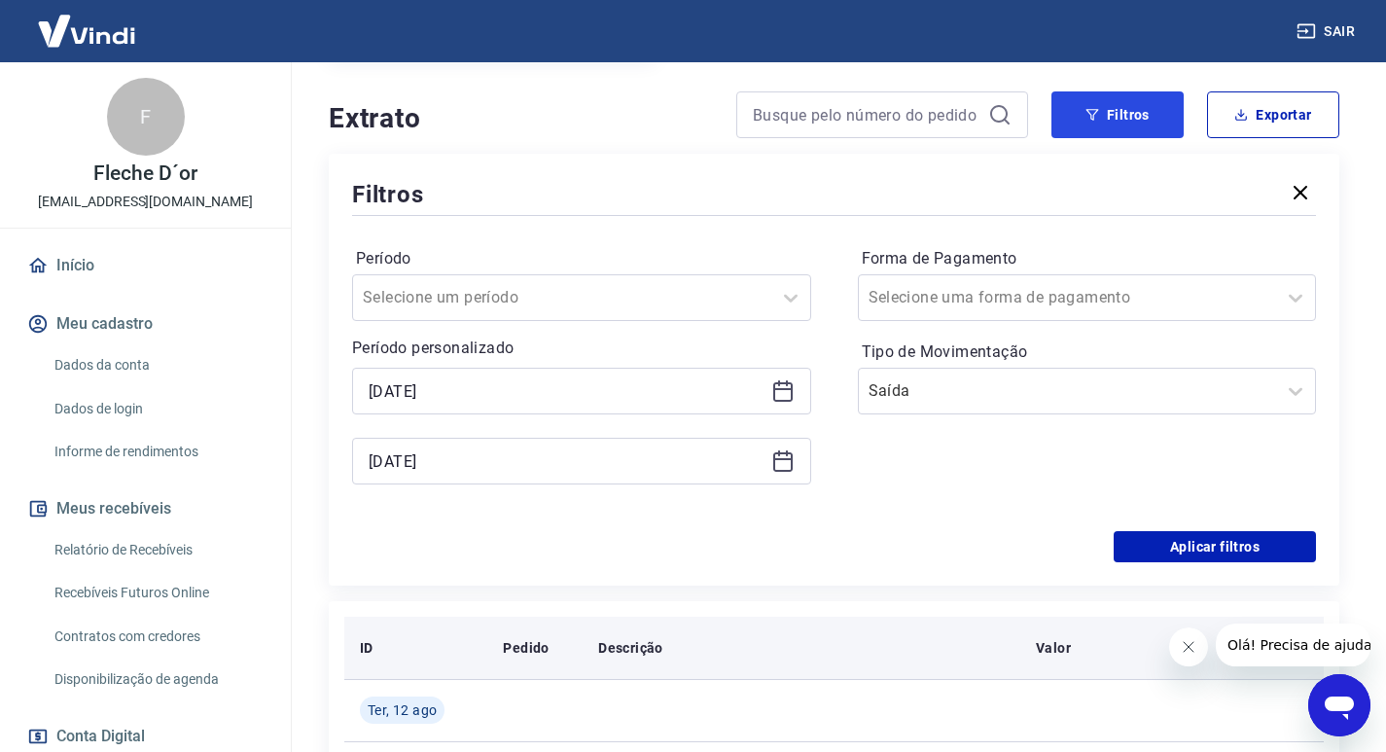
scroll to position [456, 0]
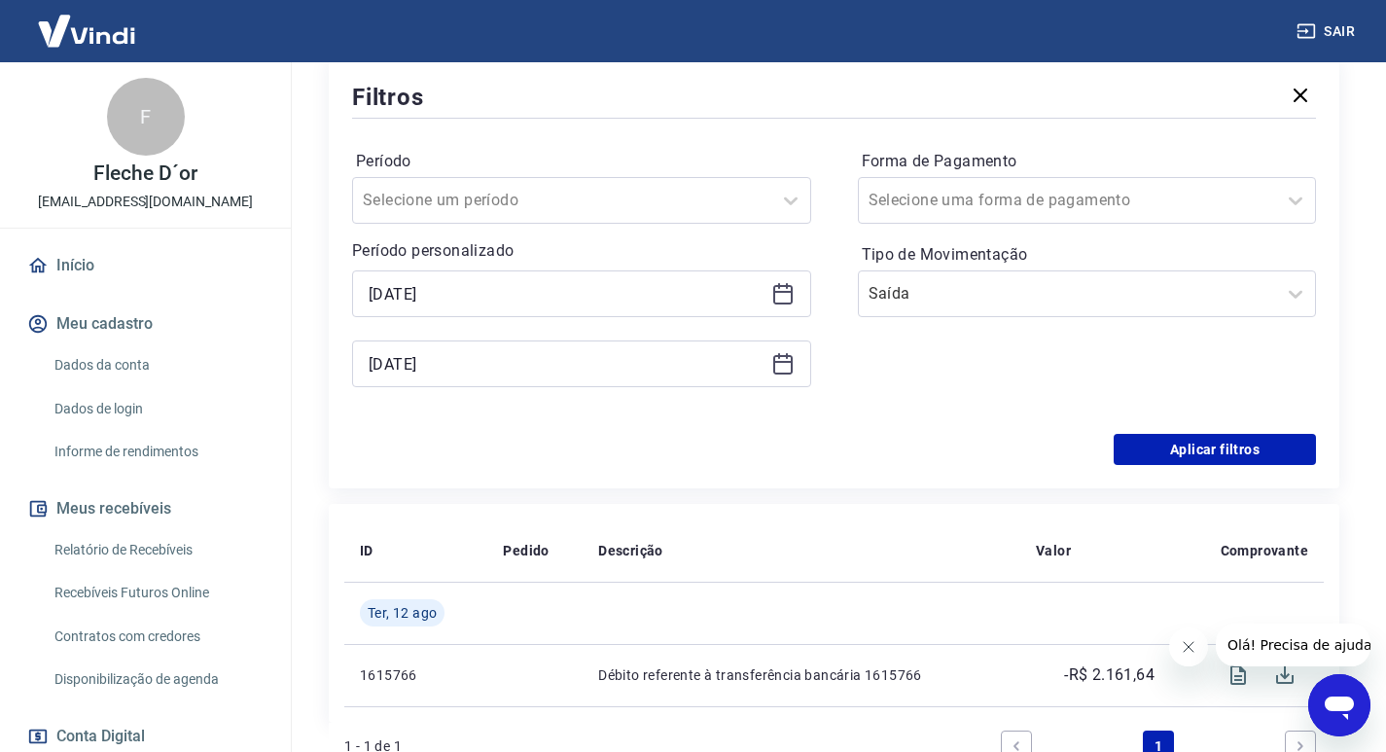
click at [775, 300] on icon at bounding box center [782, 293] width 23 height 23
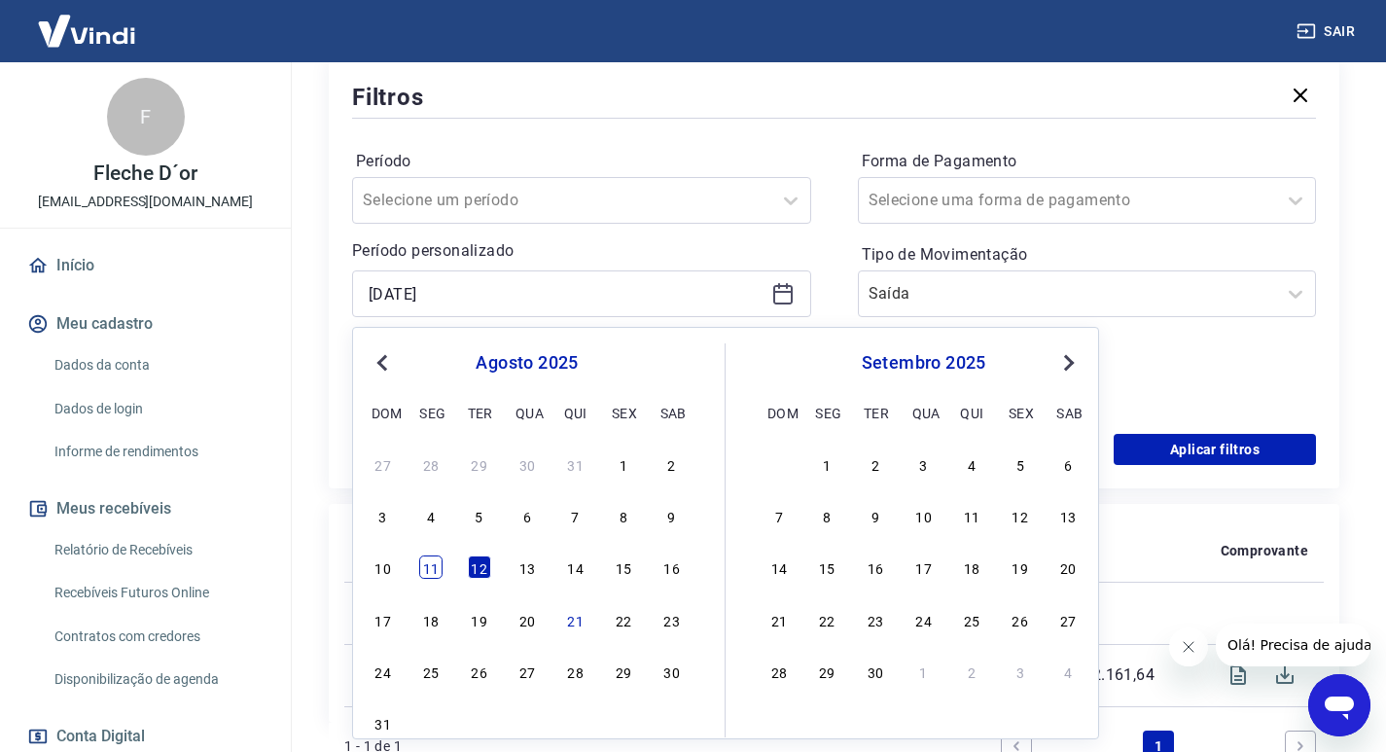
click at [434, 569] on div "11" at bounding box center [430, 566] width 23 height 23
type input "[DATE]"
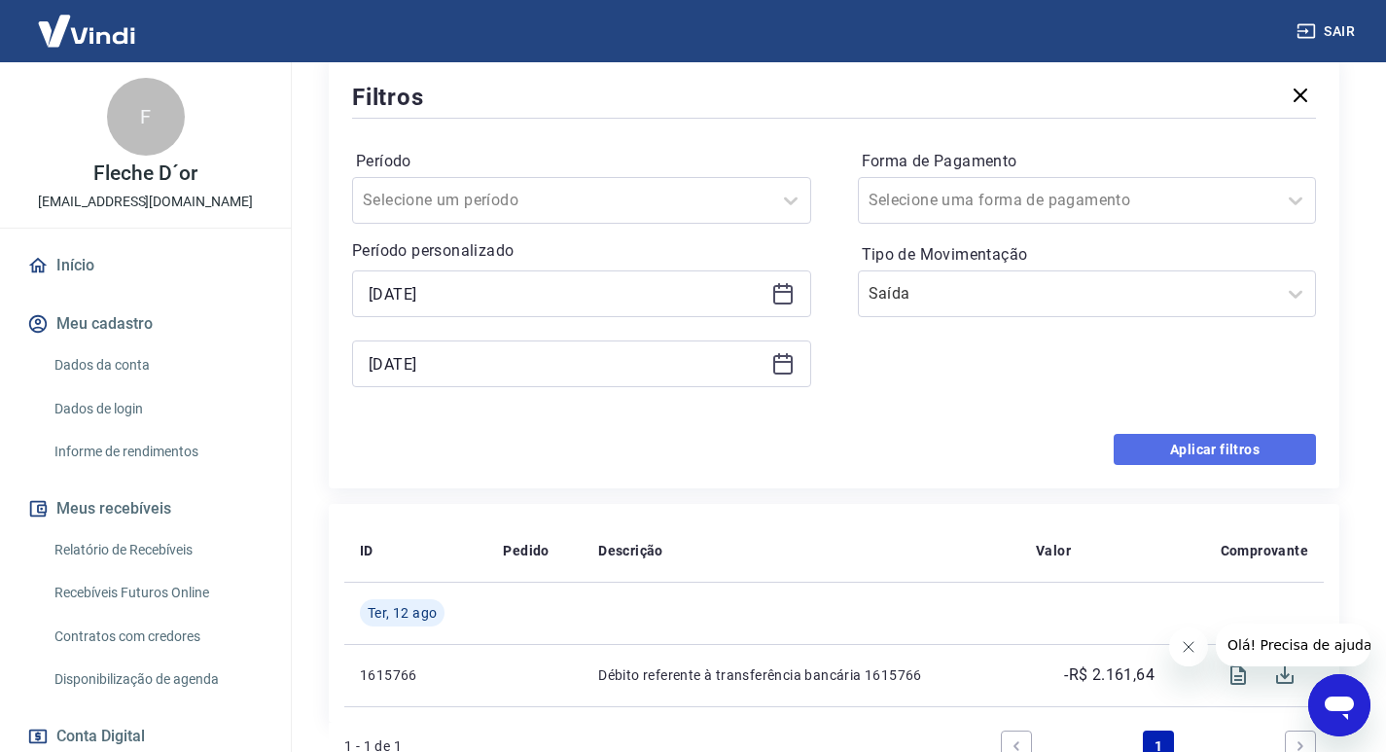
click at [1170, 461] on button "Aplicar filtros" at bounding box center [1215, 449] width 202 height 31
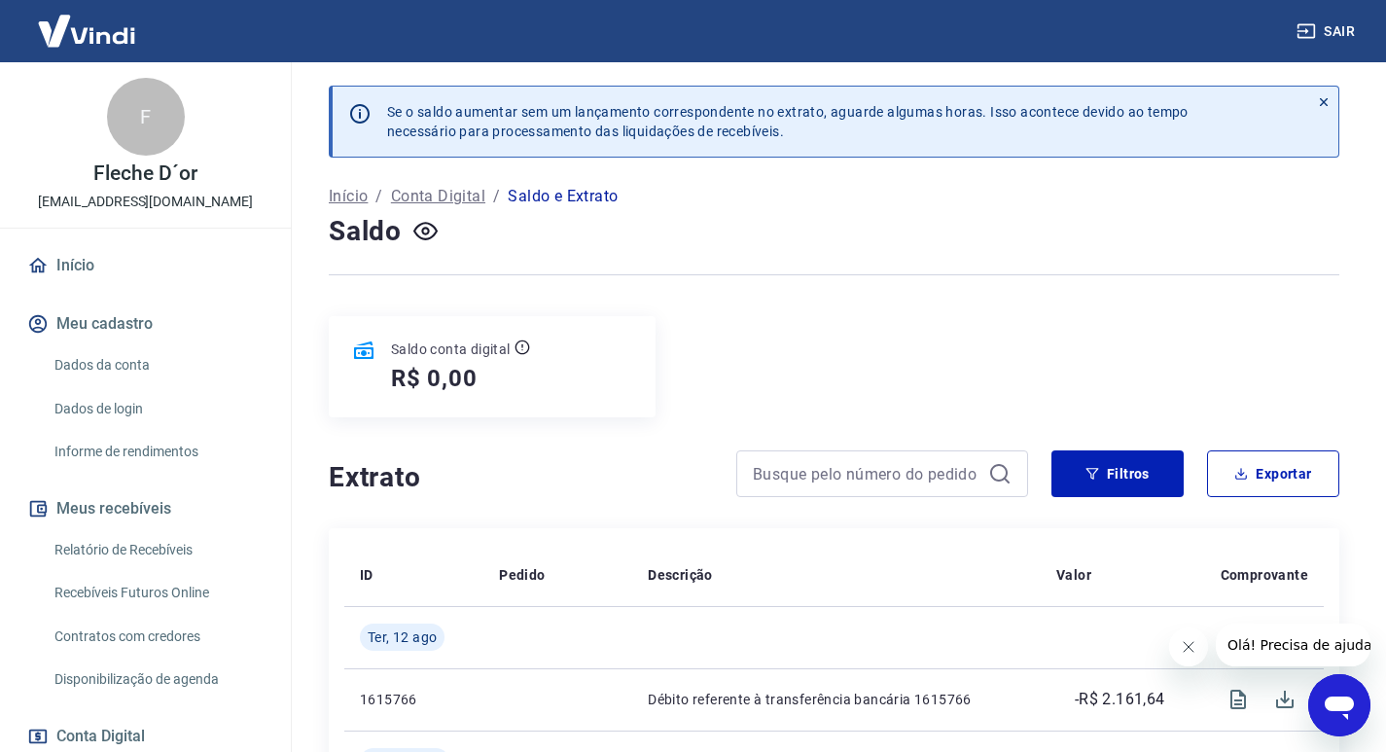
scroll to position [351, 0]
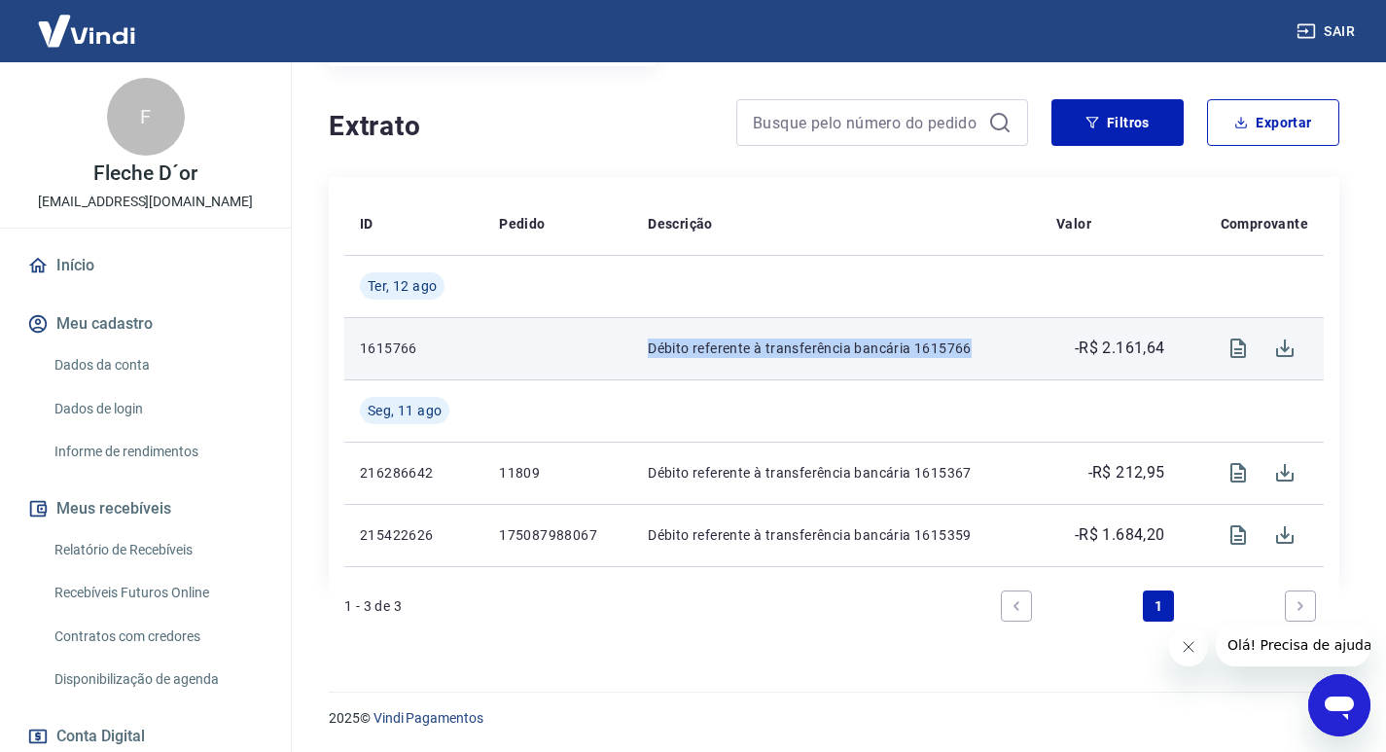
drag, startPoint x: 645, startPoint y: 348, endPoint x: 970, endPoint y: 365, distance: 325.3
click at [970, 365] on td "Débito referente à transferência bancária 1615766" at bounding box center [836, 348] width 409 height 62
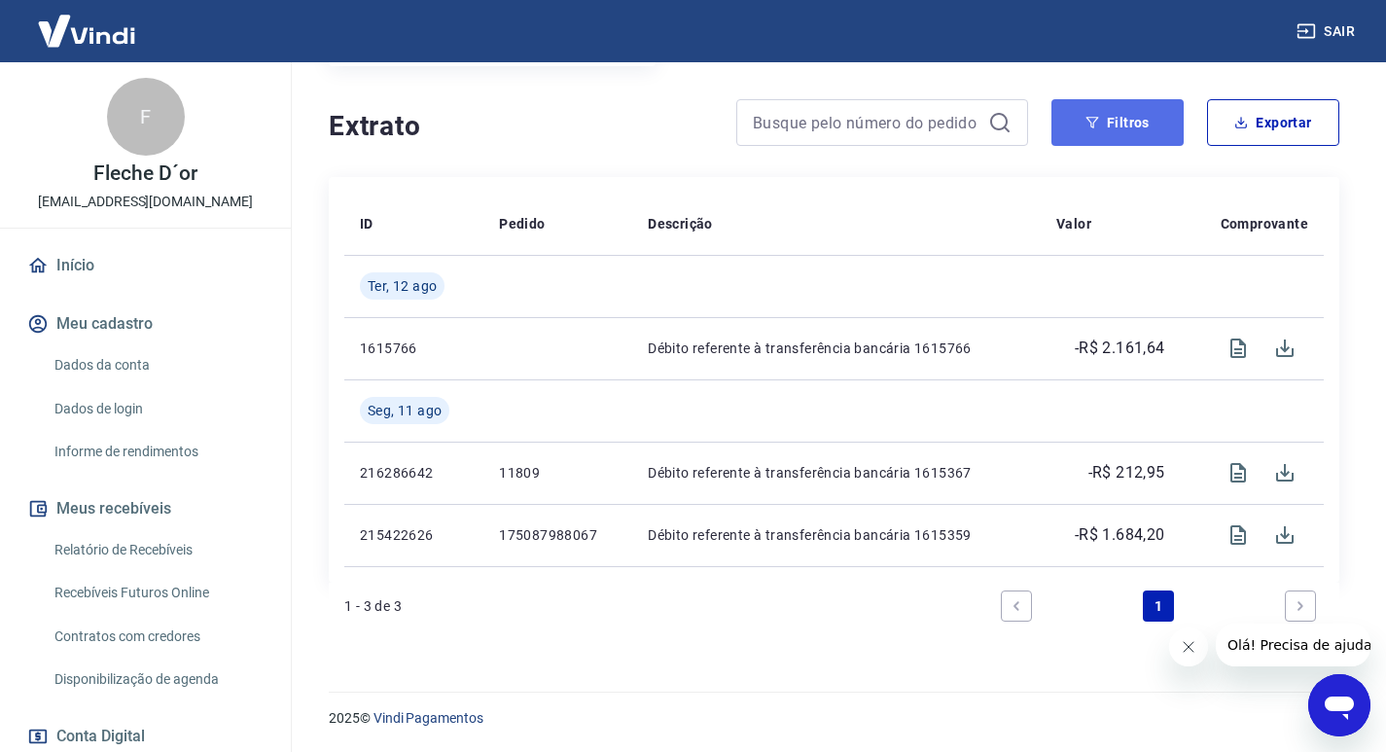
click at [1139, 124] on button "Filtros" at bounding box center [1118, 122] width 132 height 47
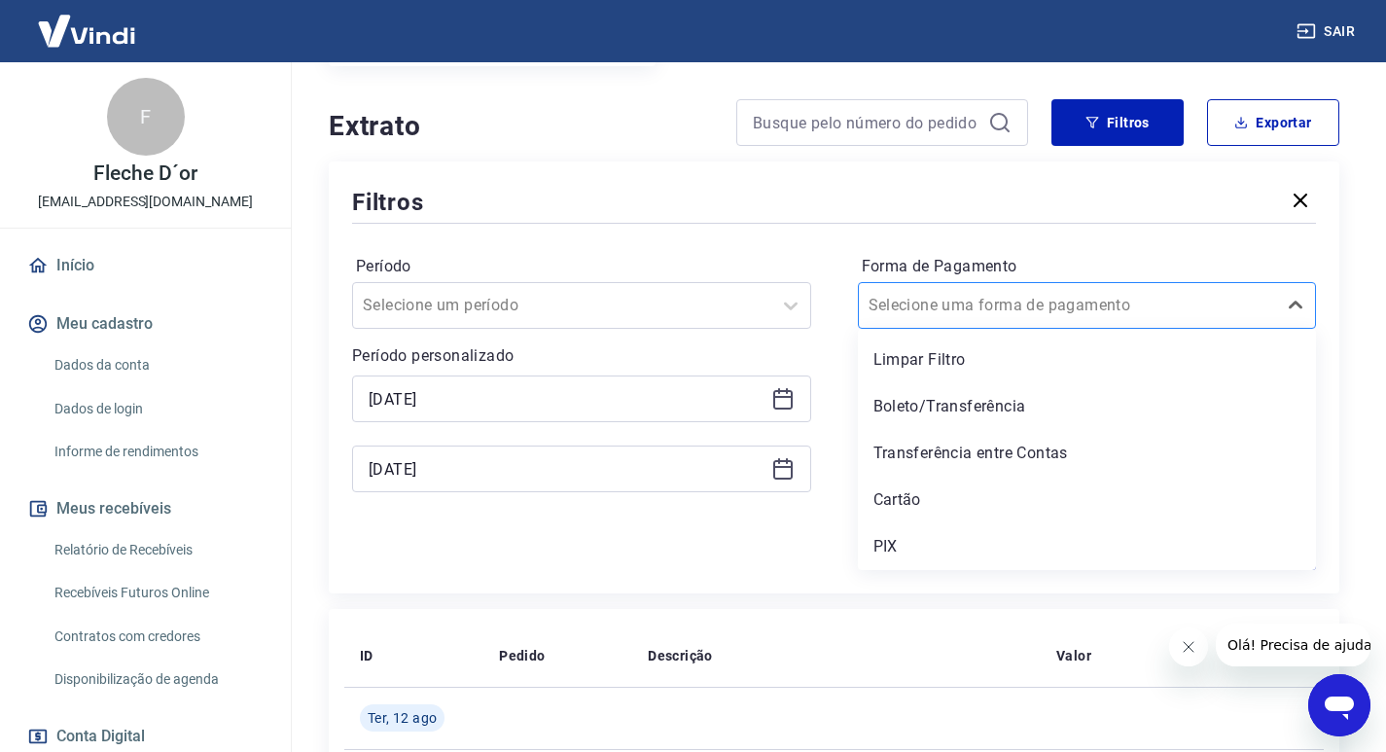
click at [1016, 304] on input "Forma de Pagamento" at bounding box center [967, 305] width 197 height 23
click at [919, 505] on div "Cartão" at bounding box center [1087, 500] width 459 height 39
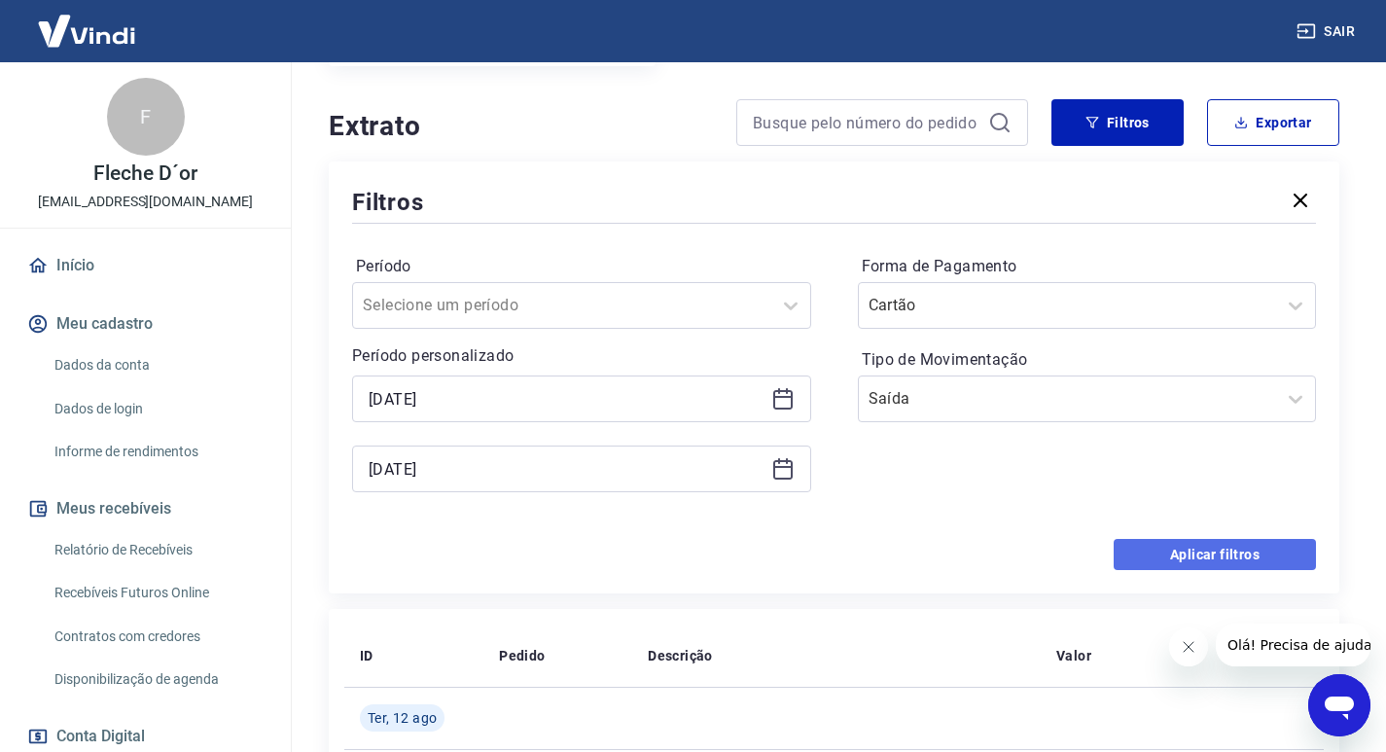
click at [1176, 554] on button "Aplicar filtros" at bounding box center [1215, 554] width 202 height 31
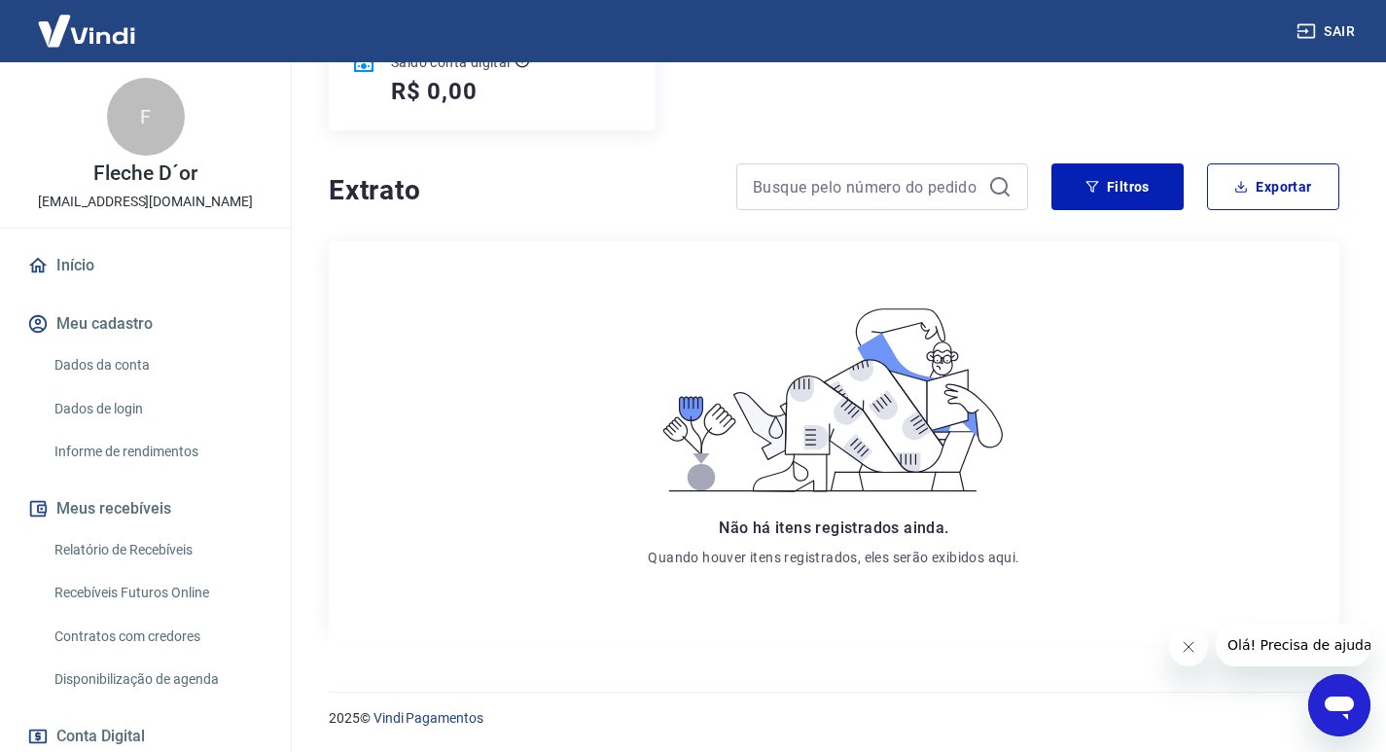
scroll to position [93, 0]
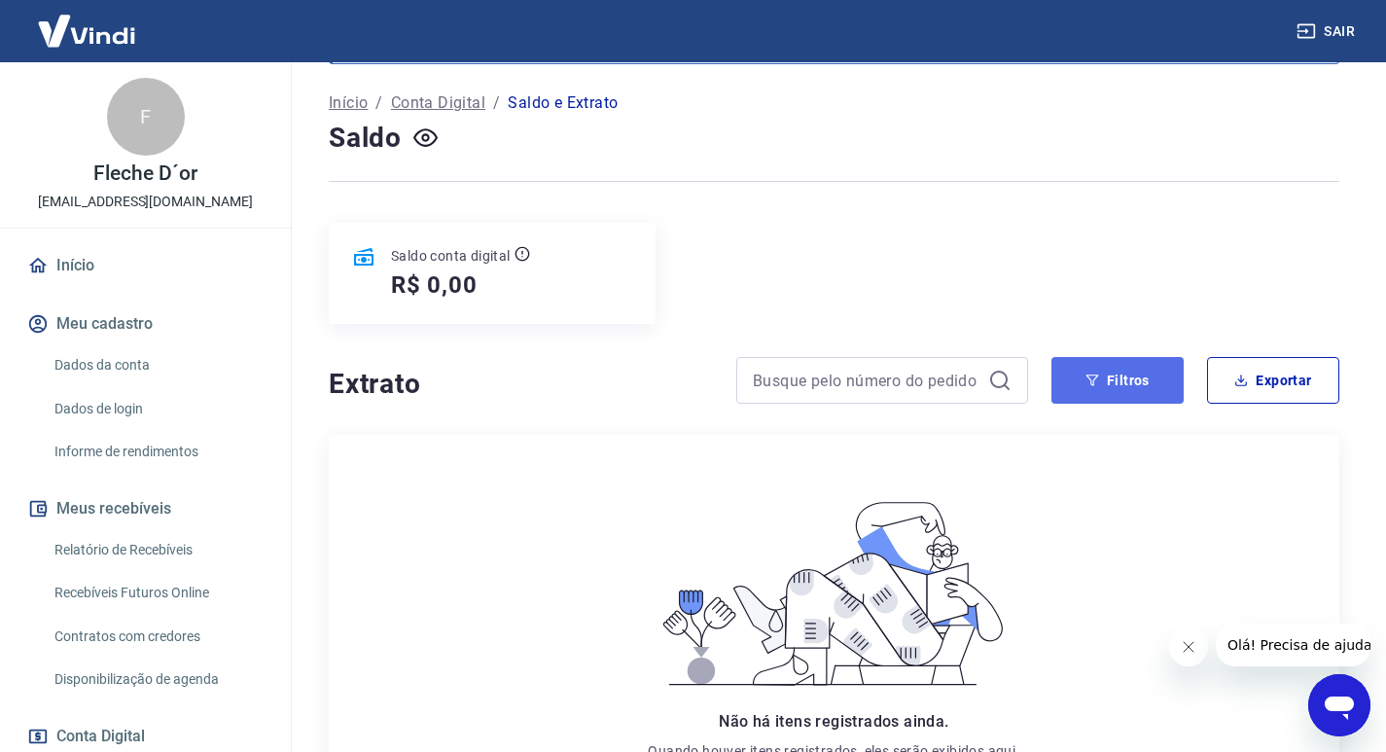
click at [1086, 389] on button "Filtros" at bounding box center [1118, 380] width 132 height 47
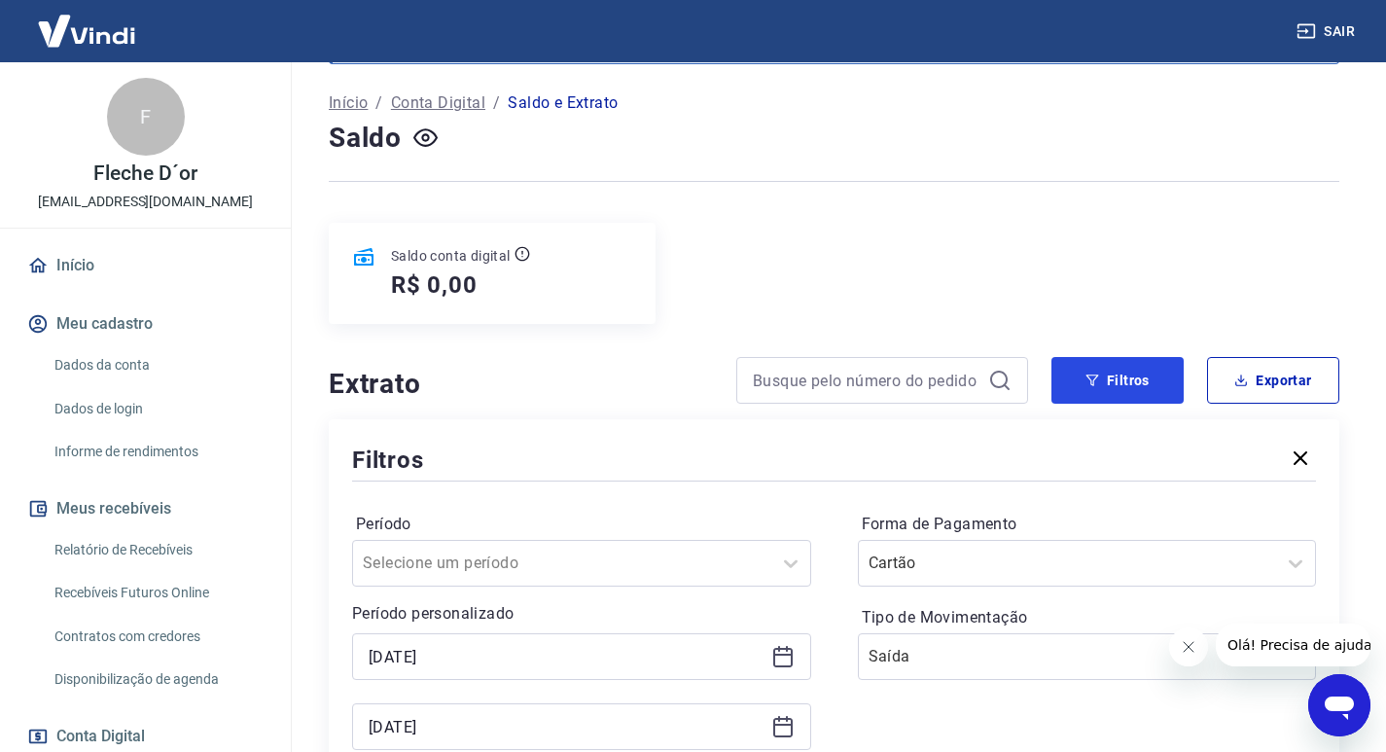
scroll to position [385, 0]
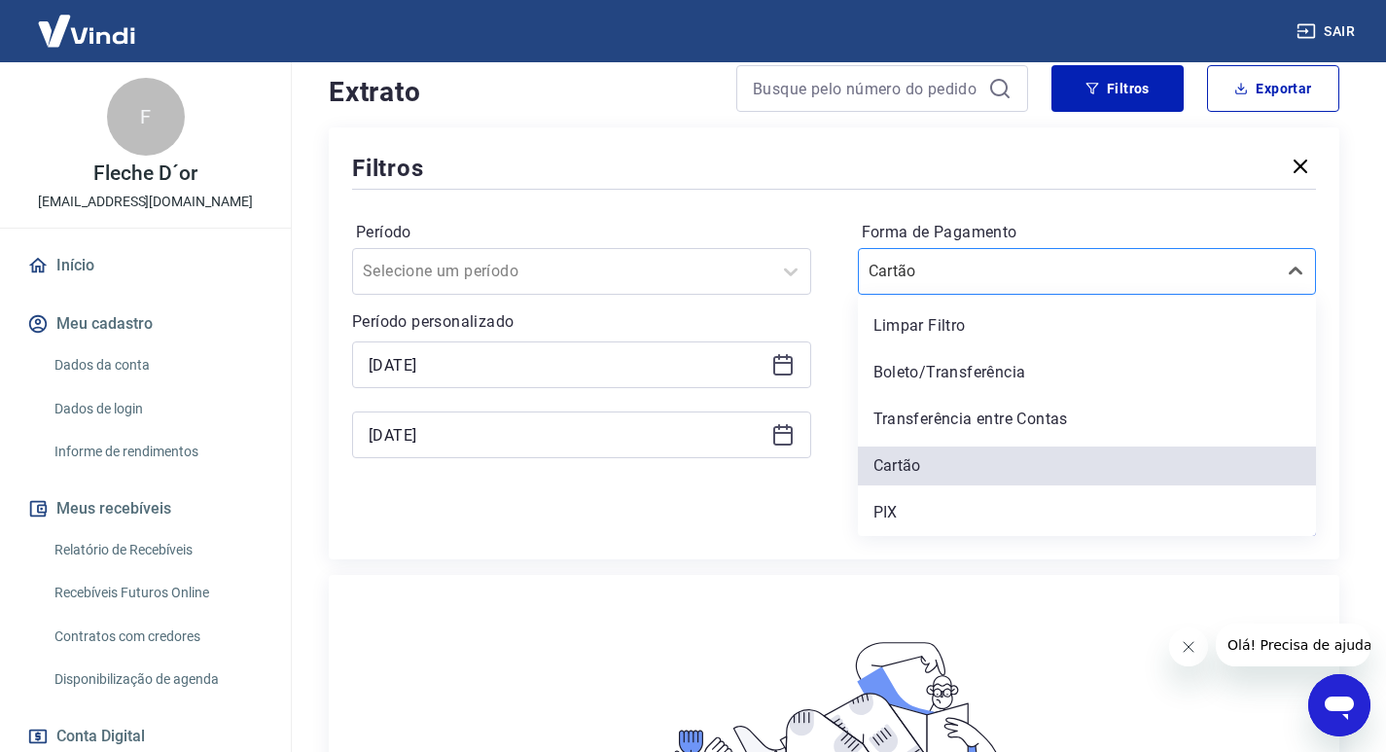
click at [971, 252] on div "Cartão" at bounding box center [1087, 271] width 459 height 47
click at [976, 359] on div "Boleto/Transferência" at bounding box center [1087, 372] width 459 height 39
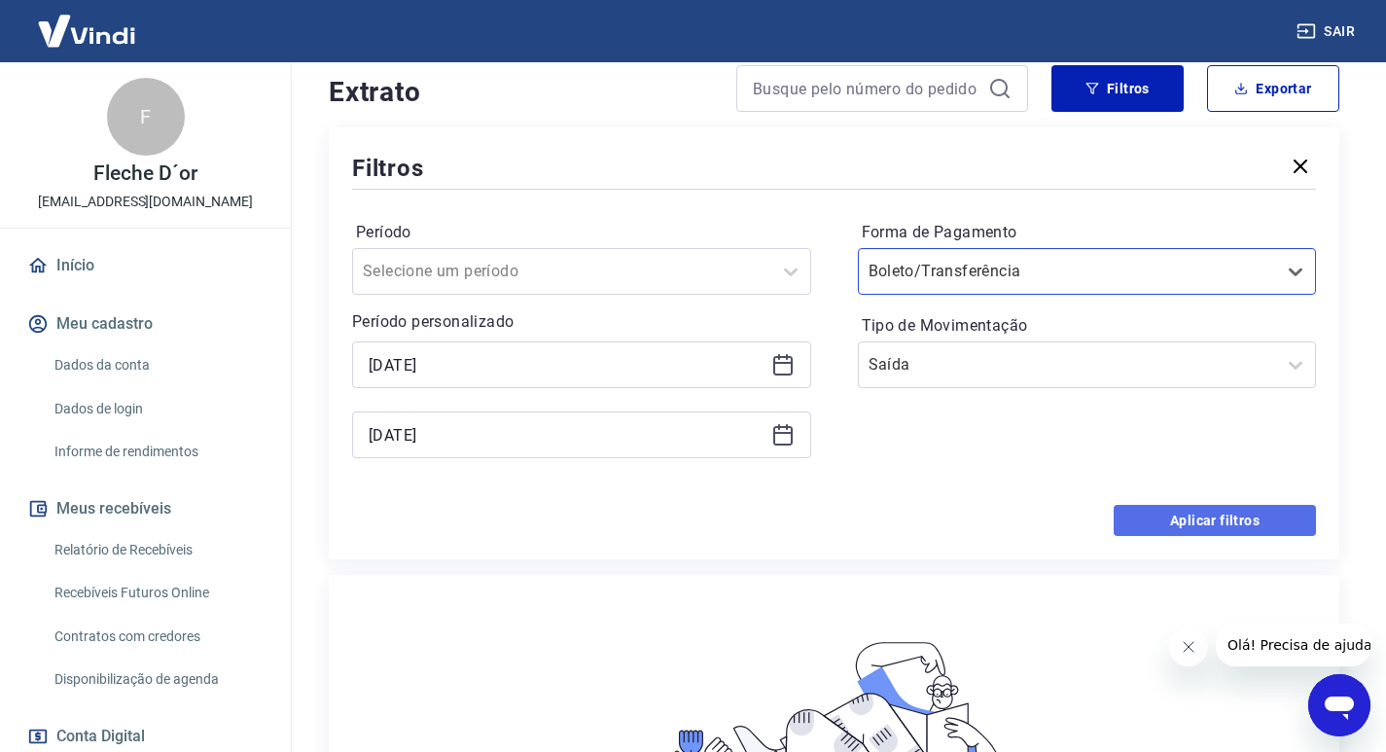
click at [1163, 515] on button "Aplicar filtros" at bounding box center [1215, 520] width 202 height 31
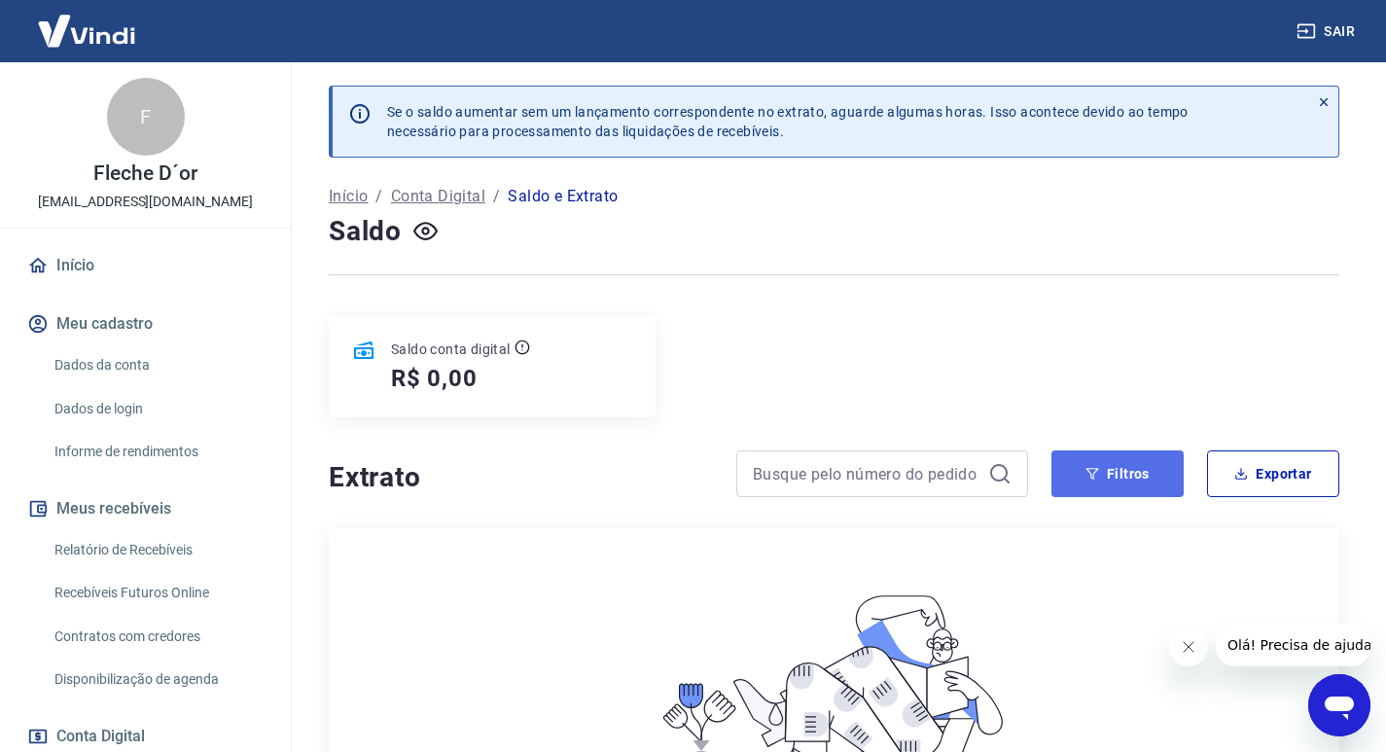
click at [1116, 460] on button "Filtros" at bounding box center [1118, 473] width 132 height 47
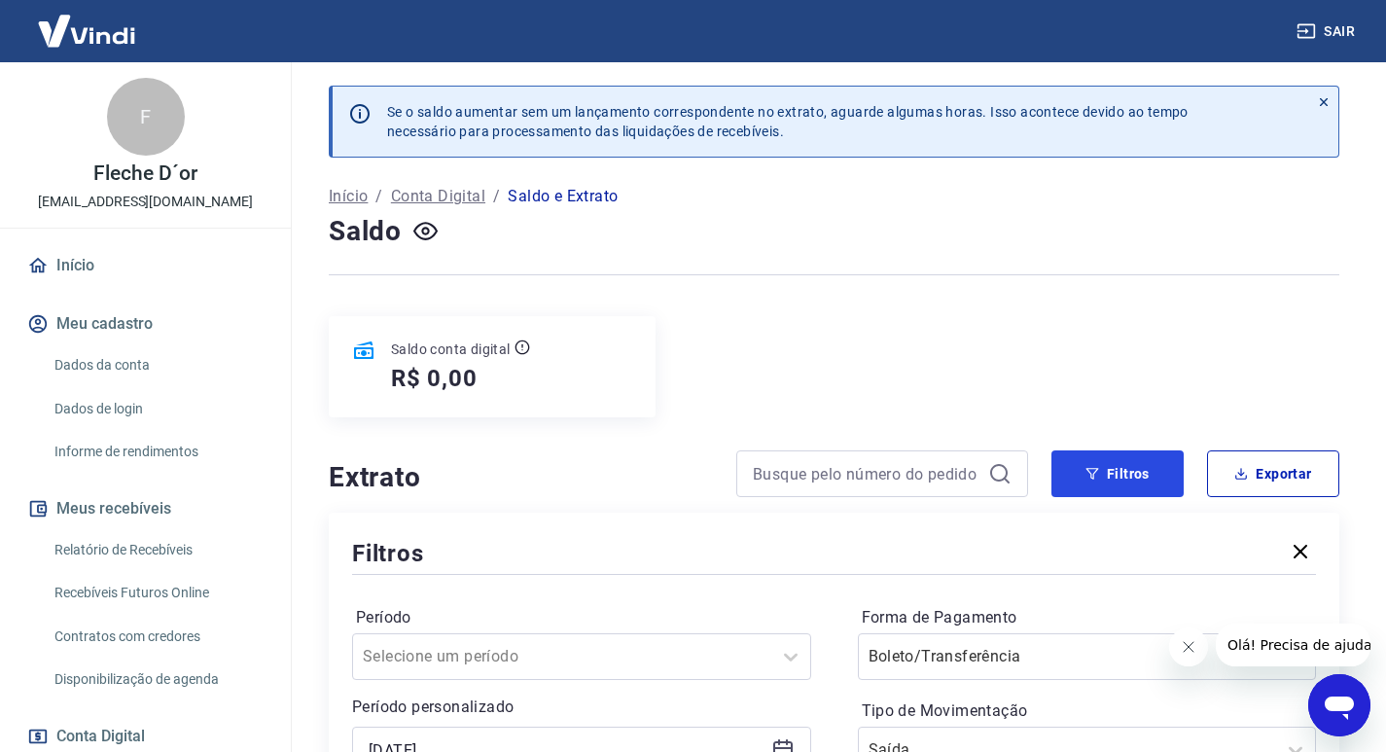
scroll to position [292, 0]
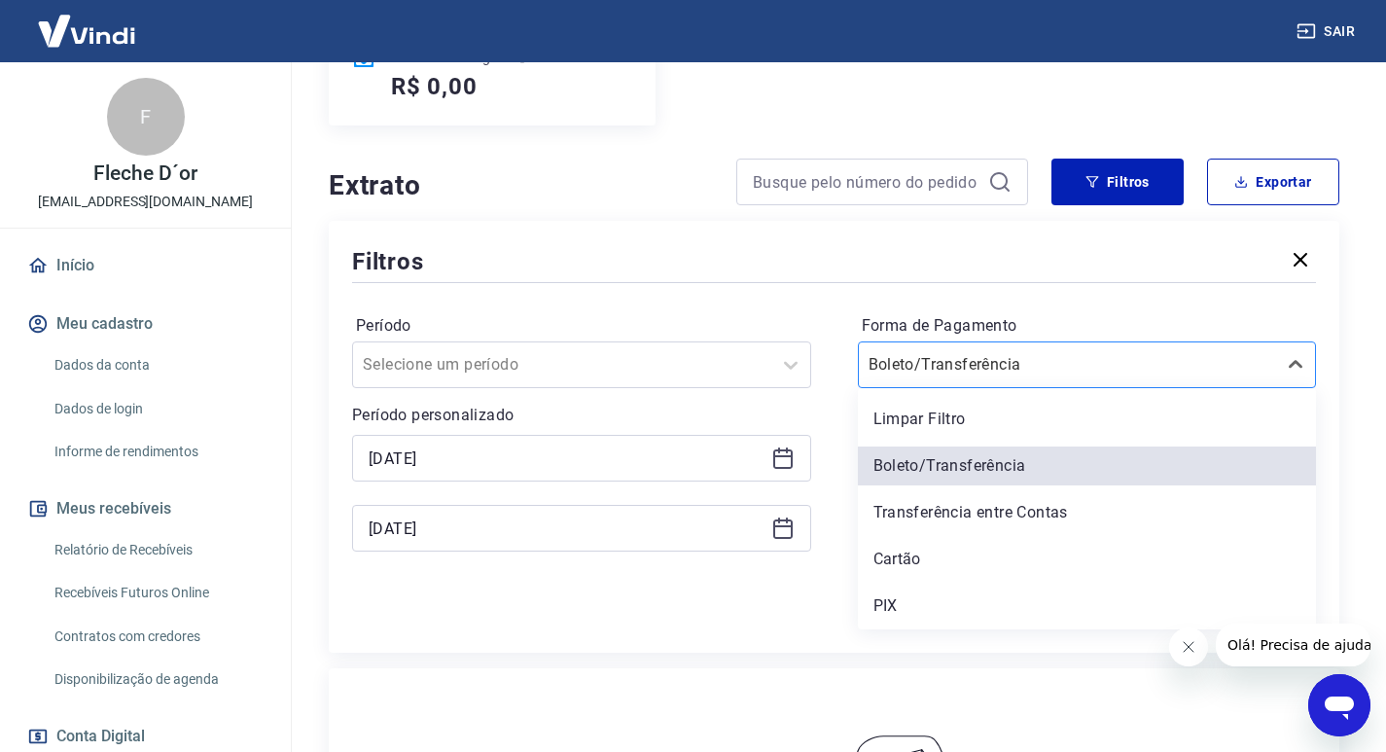
click at [960, 373] on input "Forma de Pagamento" at bounding box center [967, 364] width 197 height 23
click at [938, 411] on div "Limpar Filtro" at bounding box center [1087, 419] width 459 height 39
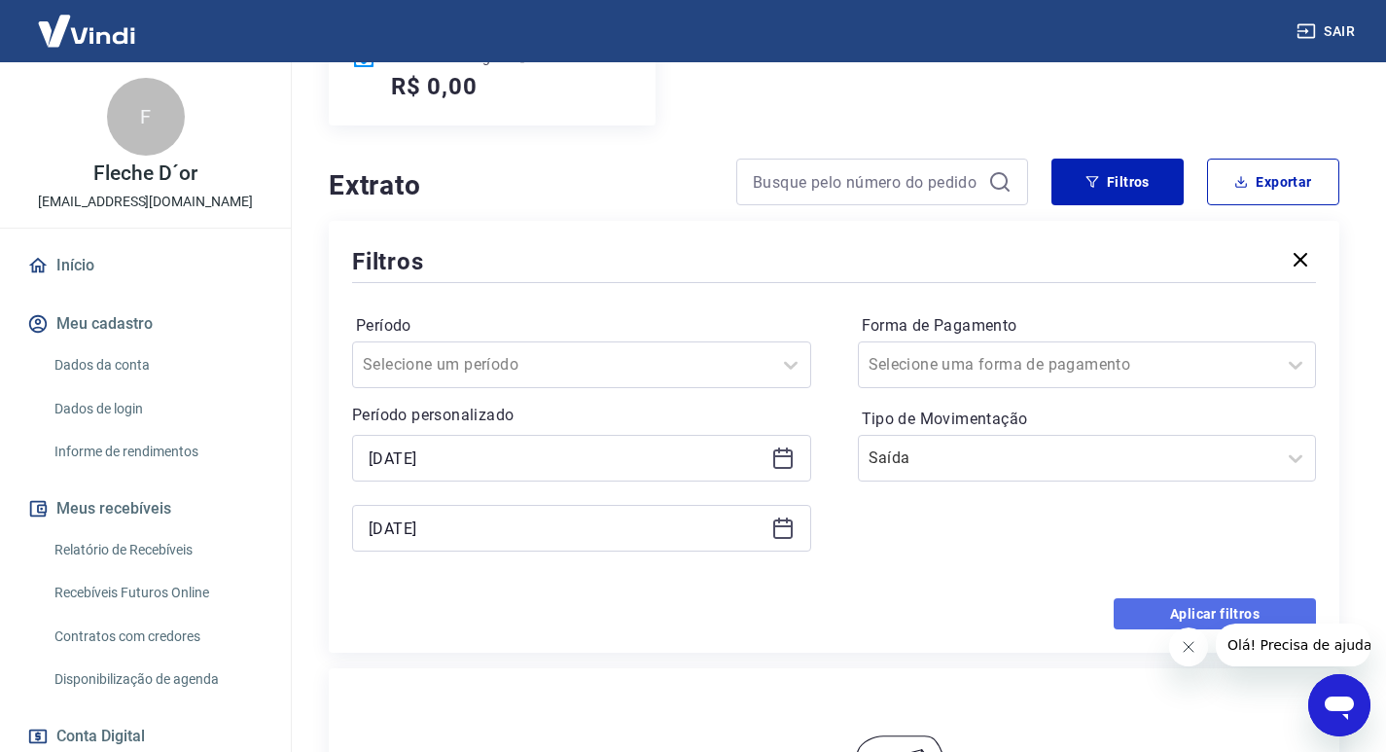
click at [1163, 615] on button "Aplicar filtros" at bounding box center [1215, 613] width 202 height 31
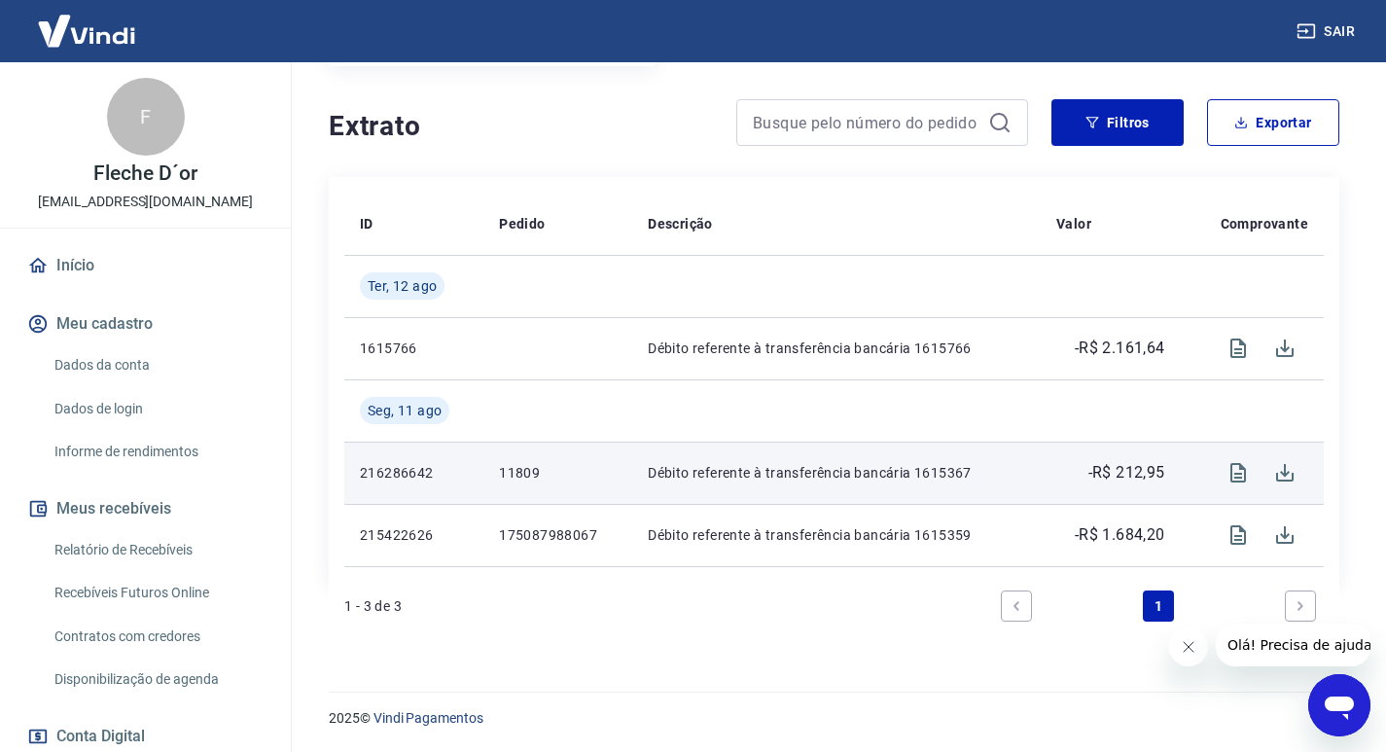
scroll to position [157, 0]
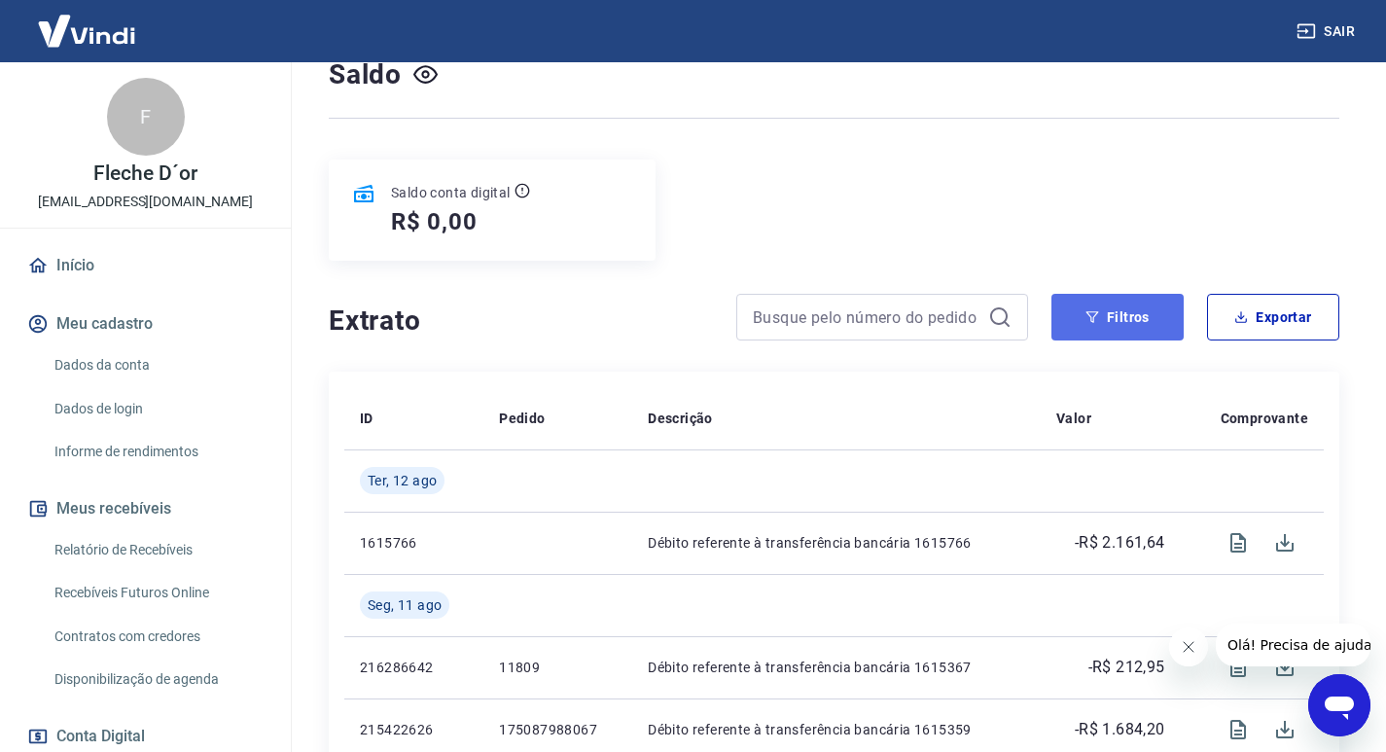
click at [1112, 323] on button "Filtros" at bounding box center [1118, 317] width 132 height 47
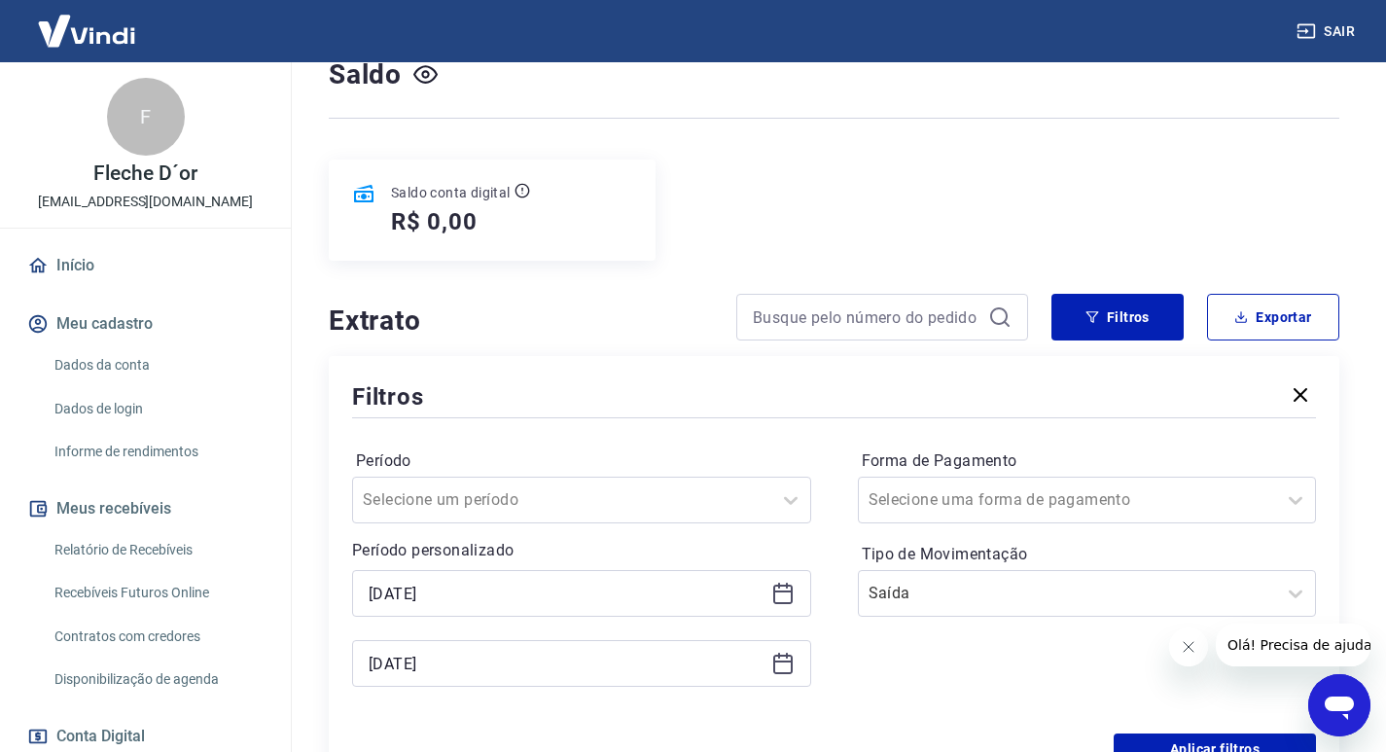
click at [780, 655] on icon at bounding box center [782, 664] width 19 height 19
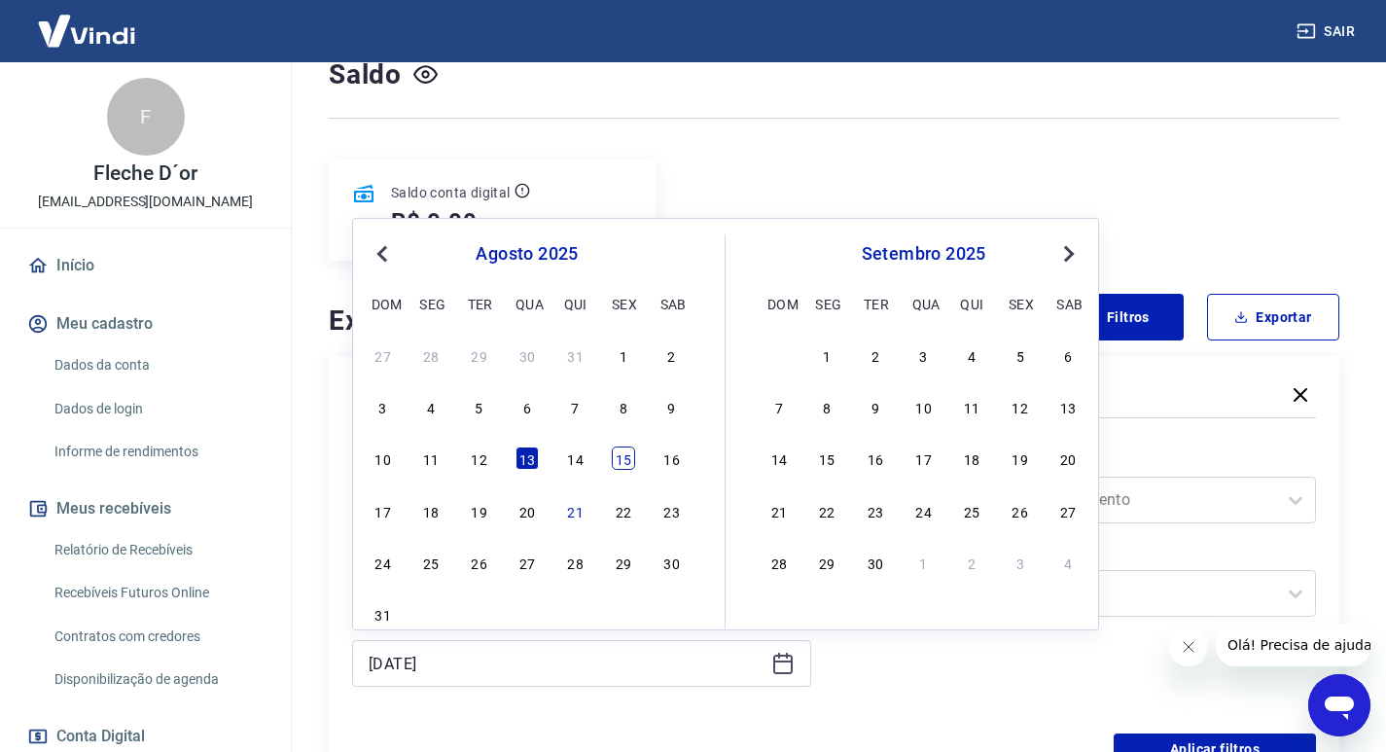
click at [631, 462] on div "15" at bounding box center [623, 458] width 23 height 23
type input "15/08/2025"
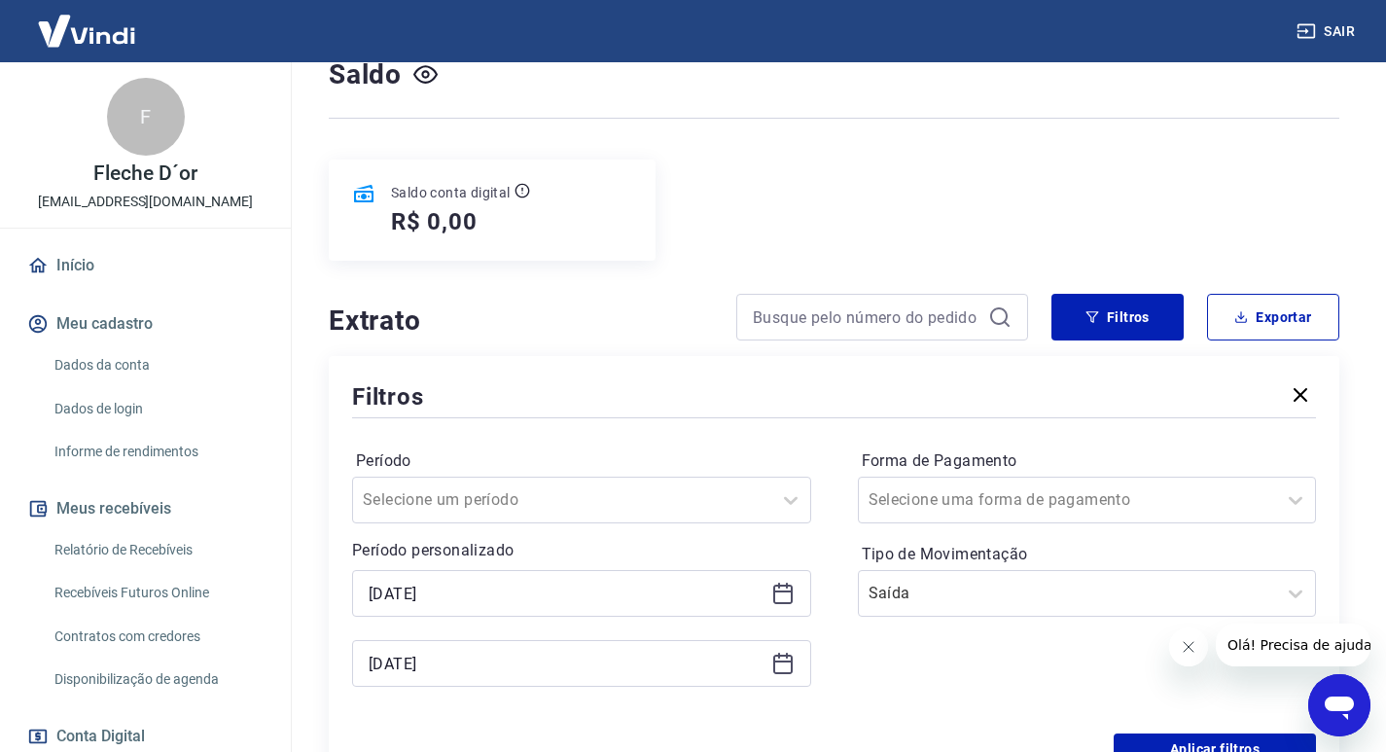
scroll to position [351, 0]
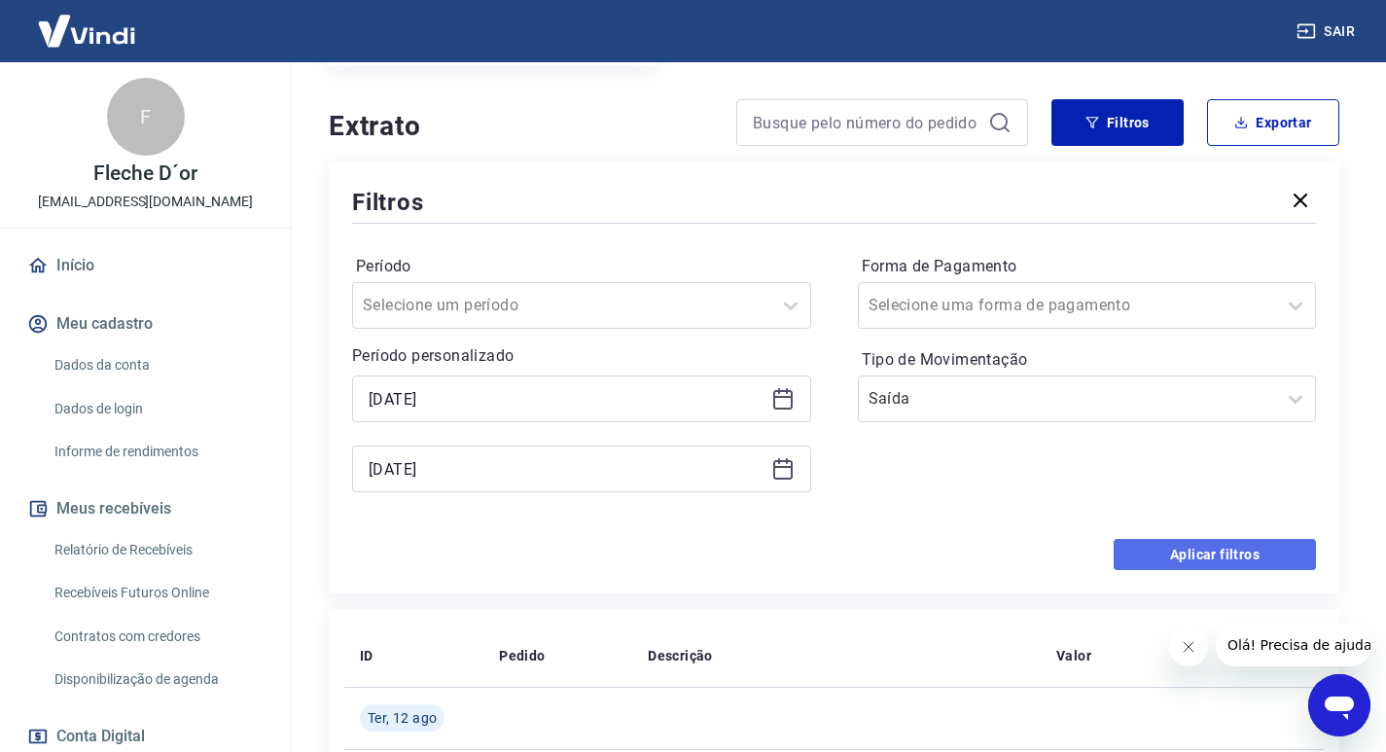
click at [1145, 553] on button "Aplicar filtros" at bounding box center [1215, 554] width 202 height 31
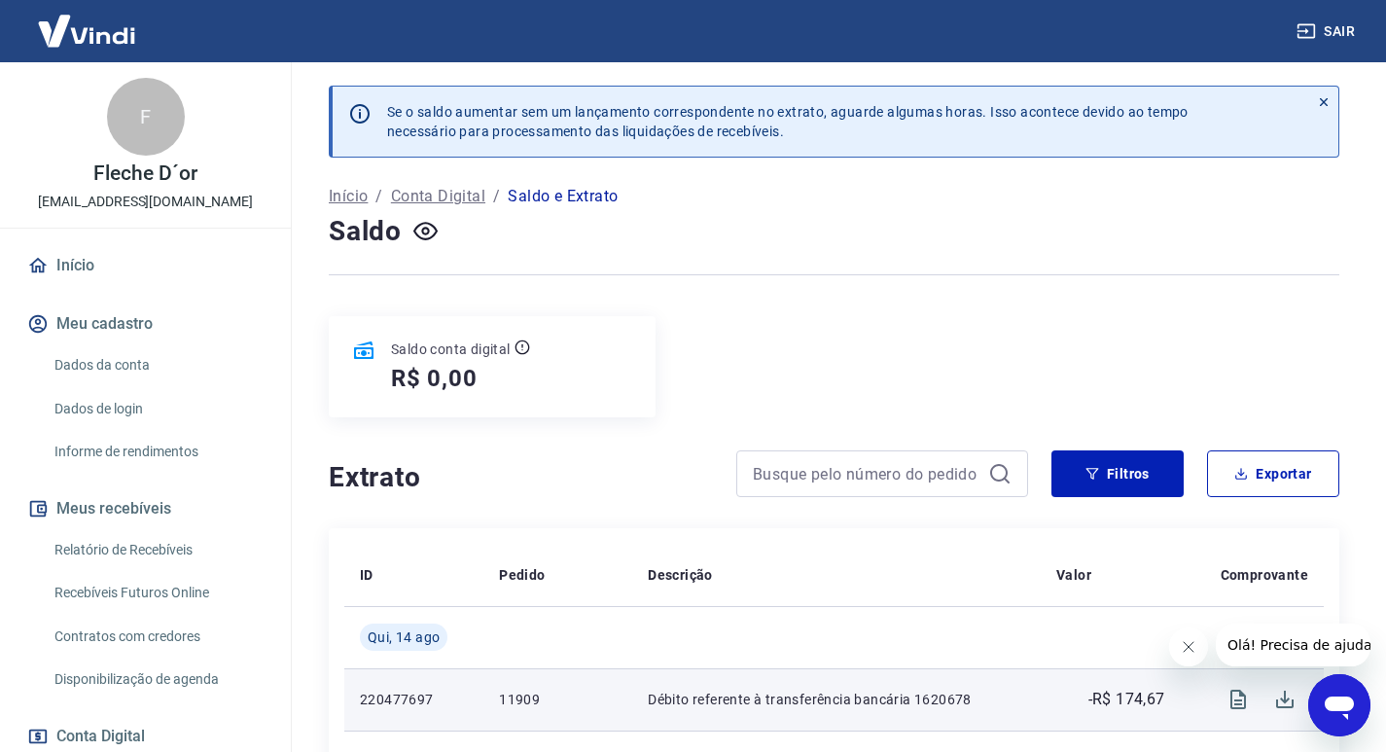
scroll to position [486, 0]
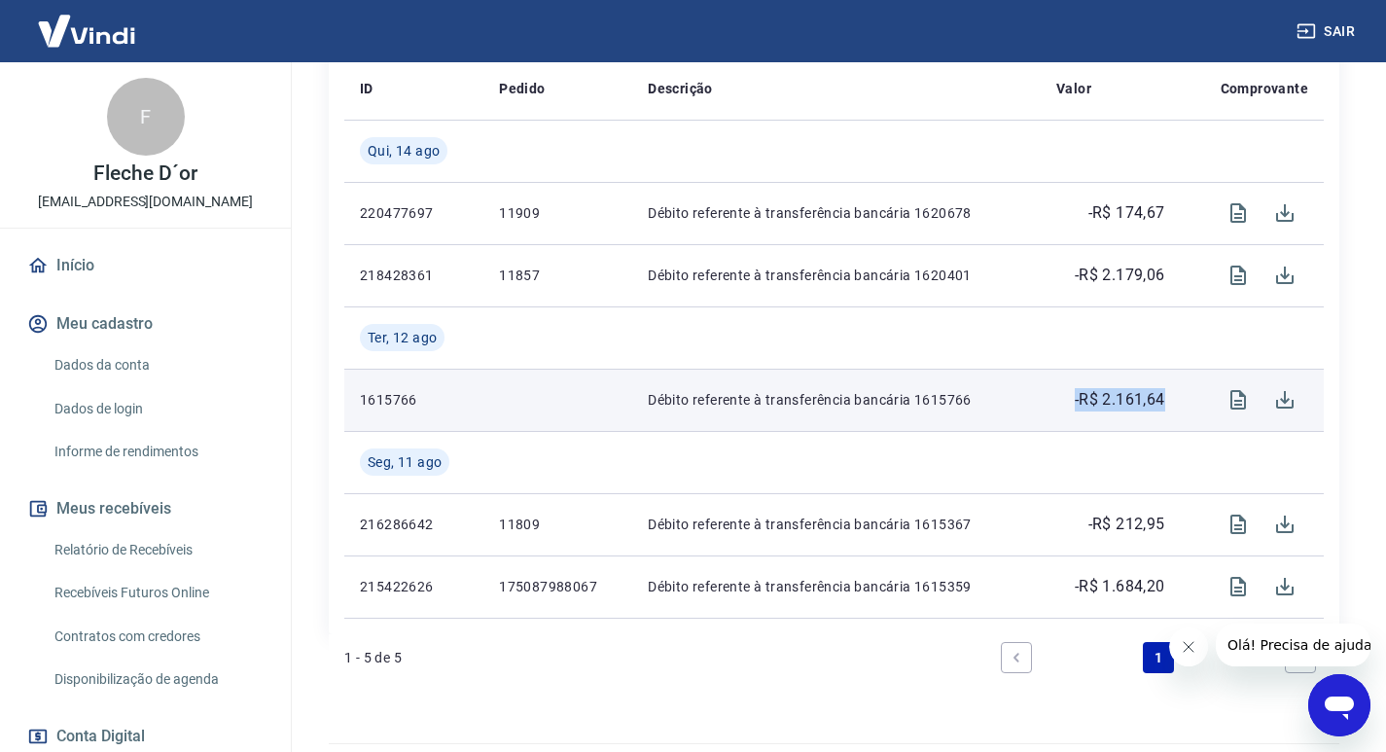
drag, startPoint x: 1074, startPoint y: 399, endPoint x: 1165, endPoint y: 399, distance: 91.4
click at [1165, 399] on td "-R$ 2.161,64" at bounding box center [1111, 400] width 140 height 62
click at [1056, 399] on div "-R$ 2.161,64" at bounding box center [1110, 399] width 109 height 23
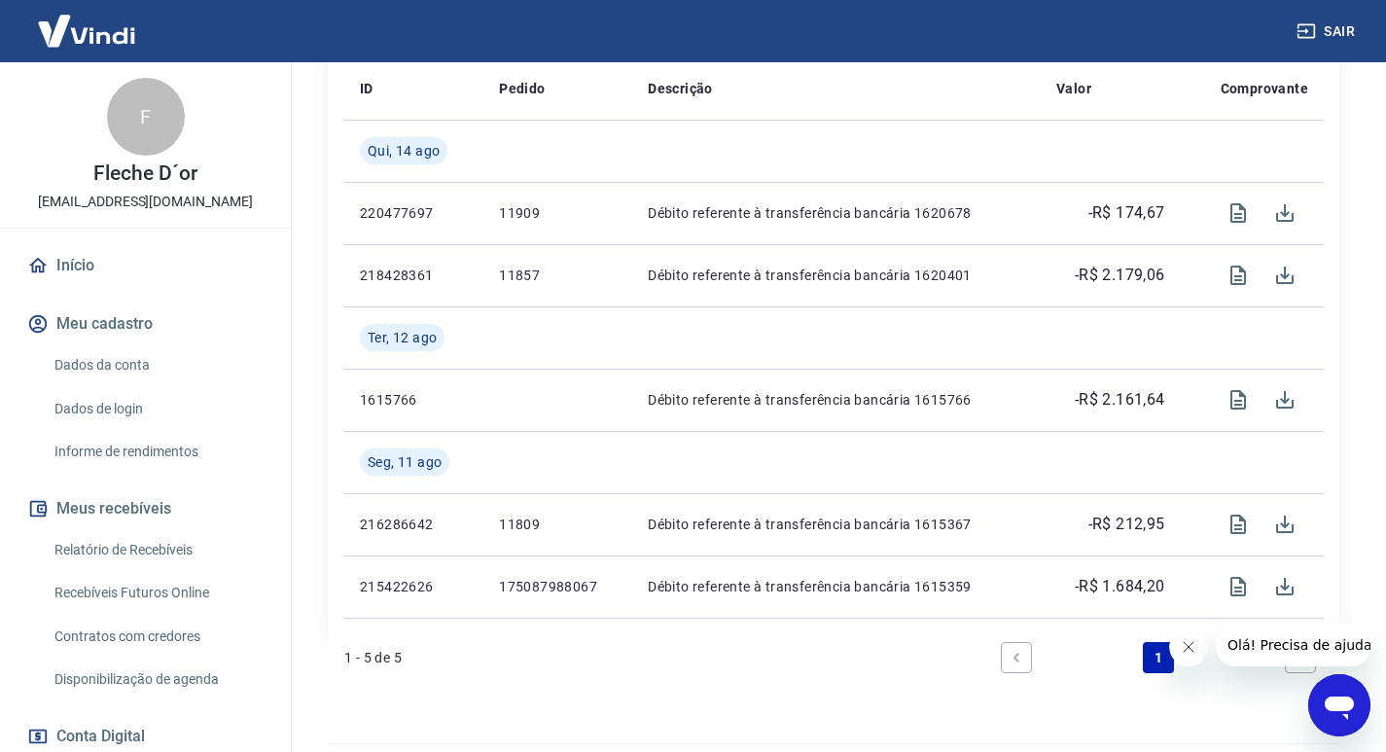
drag, startPoint x: 1338, startPoint y: 709, endPoint x: 1327, endPoint y: 688, distance: 23.9
click at [1338, 708] on icon "Abrir janela de mensagens" at bounding box center [1339, 708] width 29 height 23
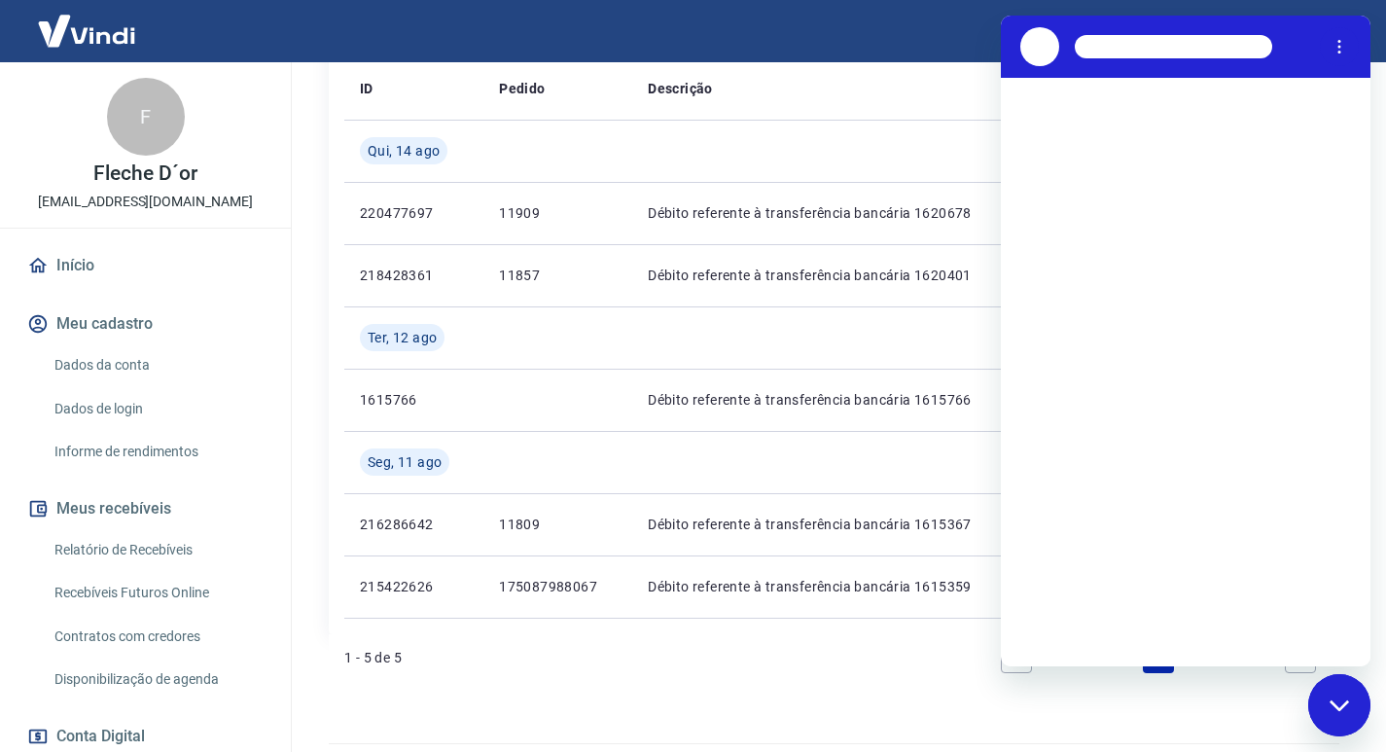
scroll to position [0, 0]
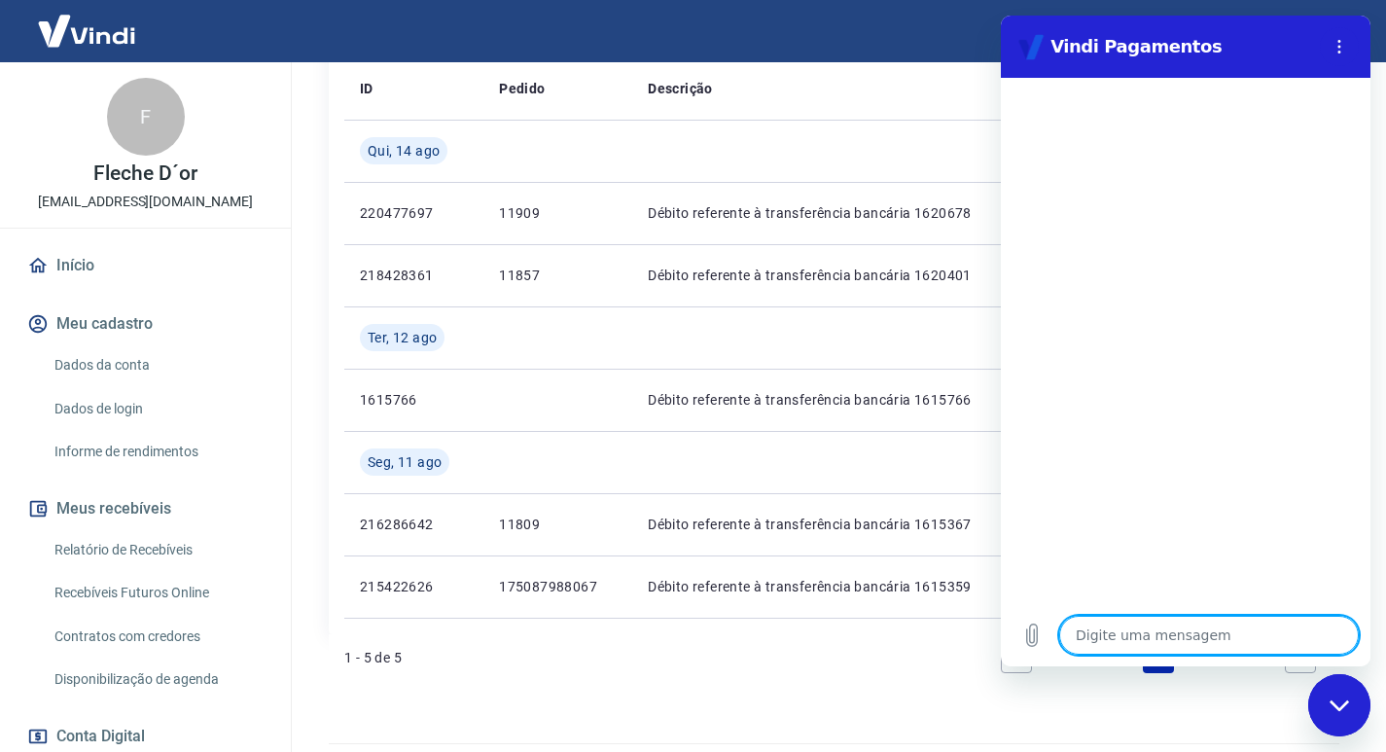
type textarea "O"
type textarea "x"
type textarea "OI"
type textarea "x"
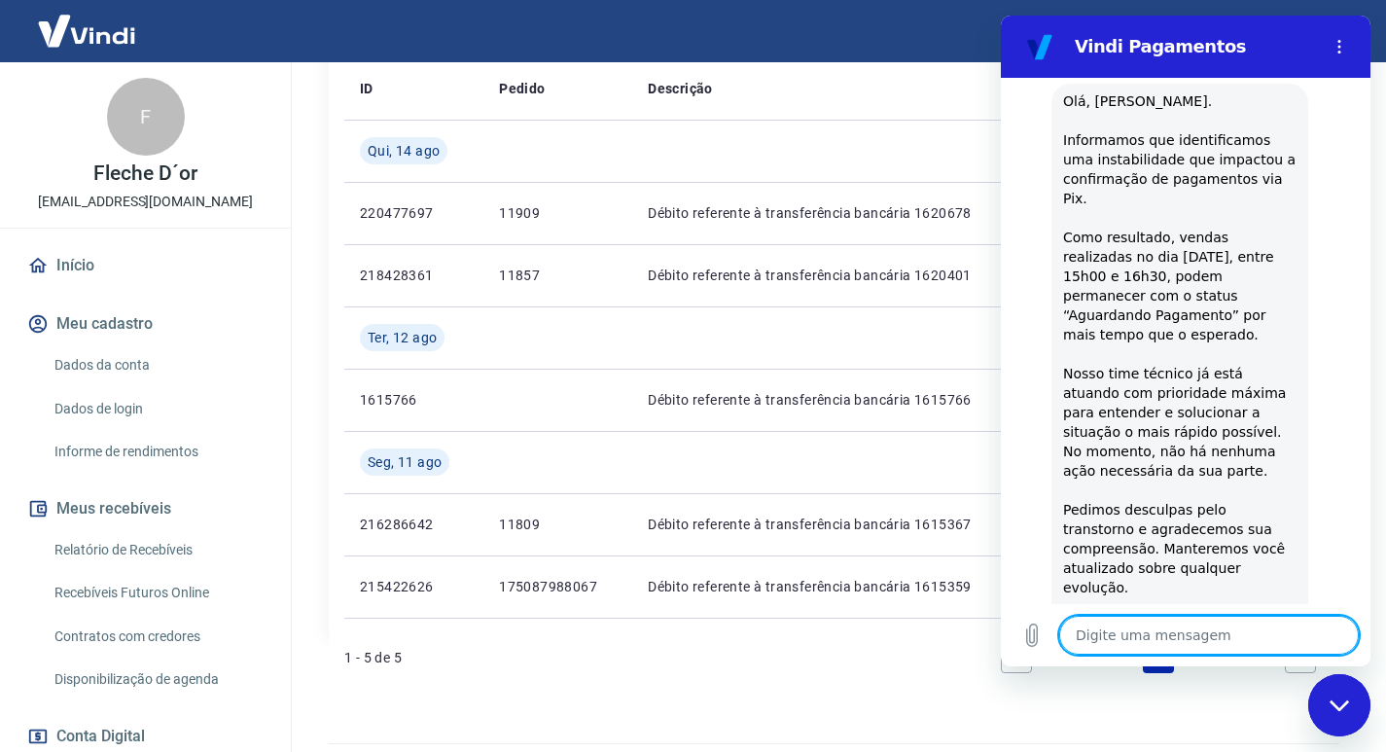
scroll to position [504, 0]
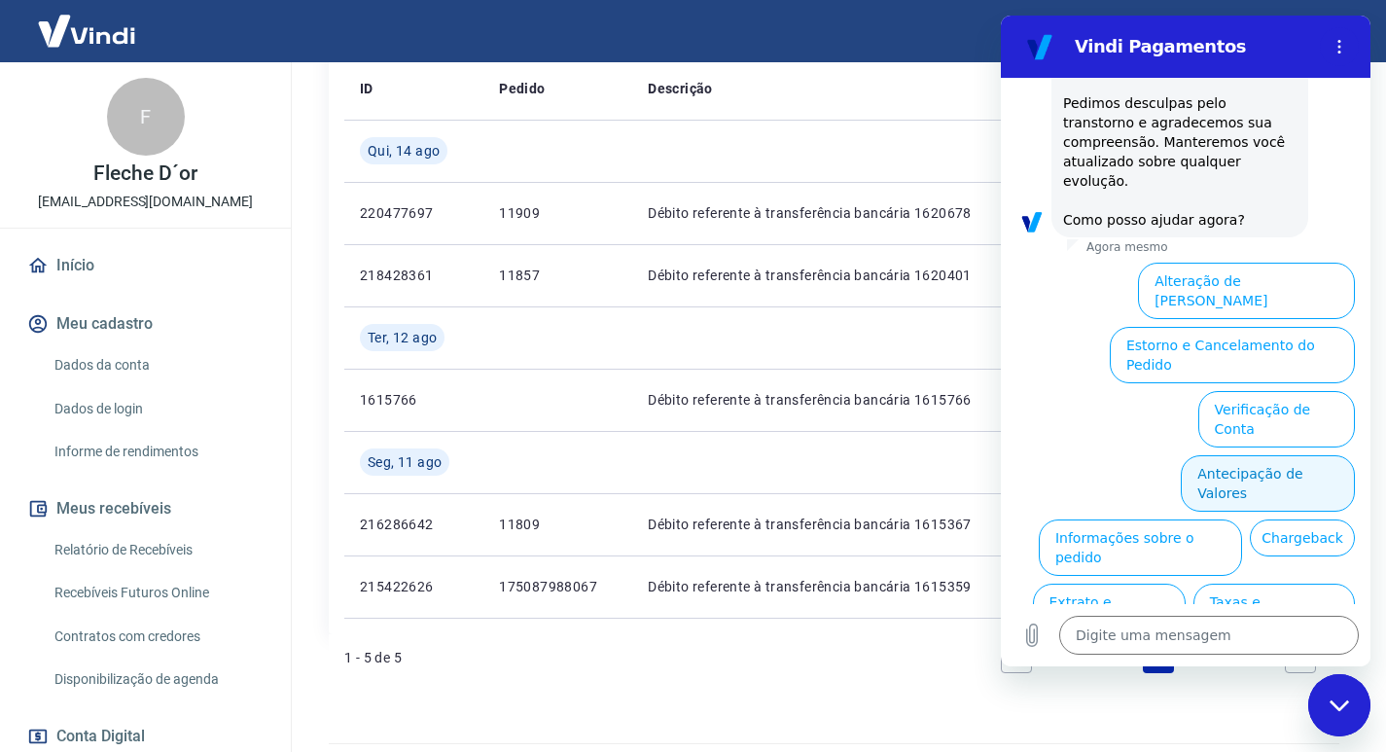
click at [1246, 455] on button "Antecipação de Valores" at bounding box center [1268, 483] width 174 height 56
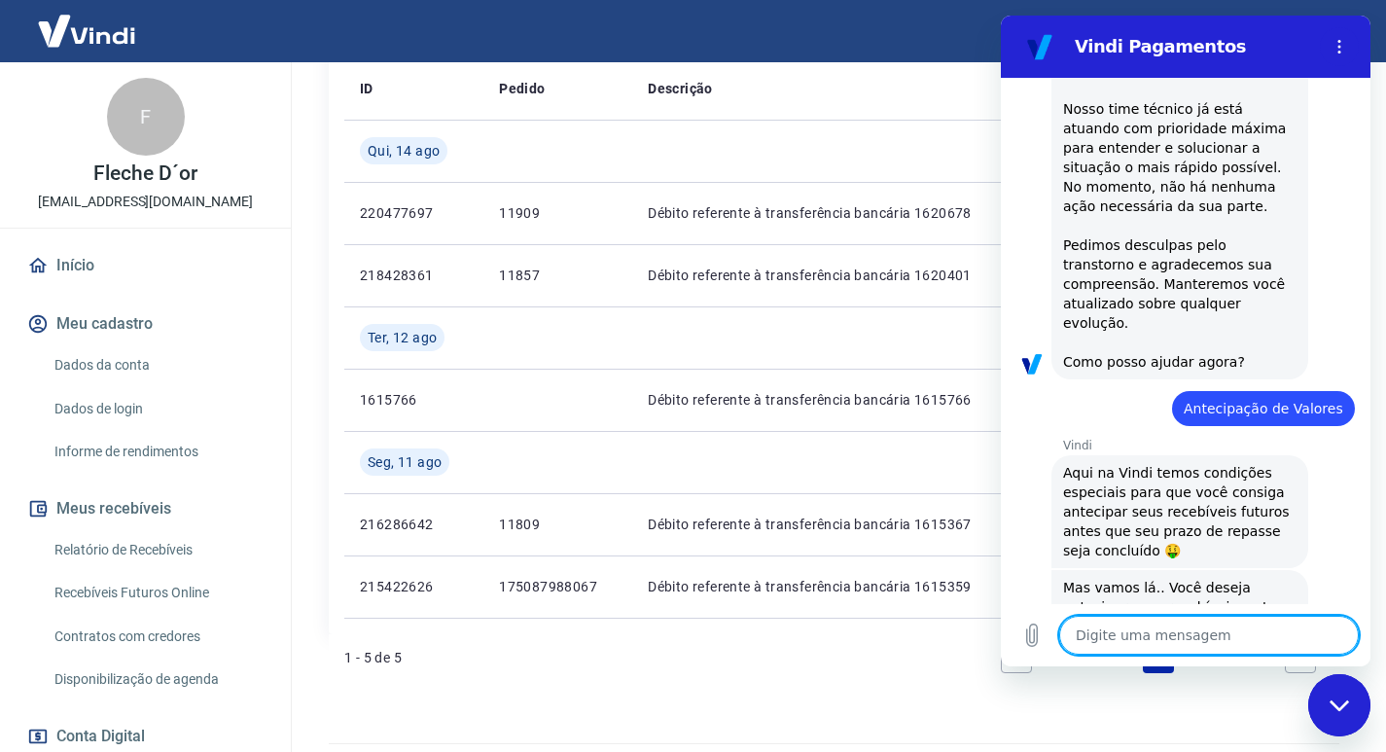
scroll to position [455, 0]
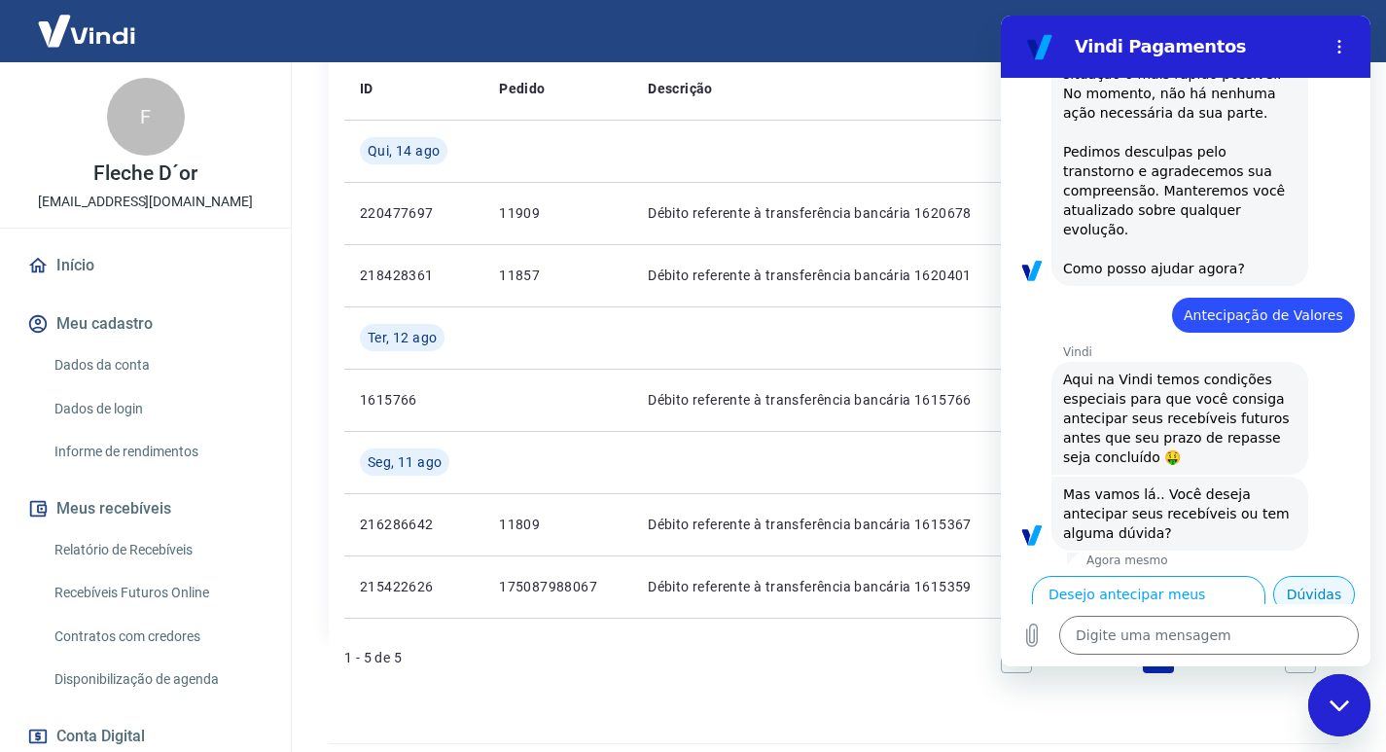
click at [1305, 589] on button "Dúvidas" at bounding box center [1314, 594] width 82 height 37
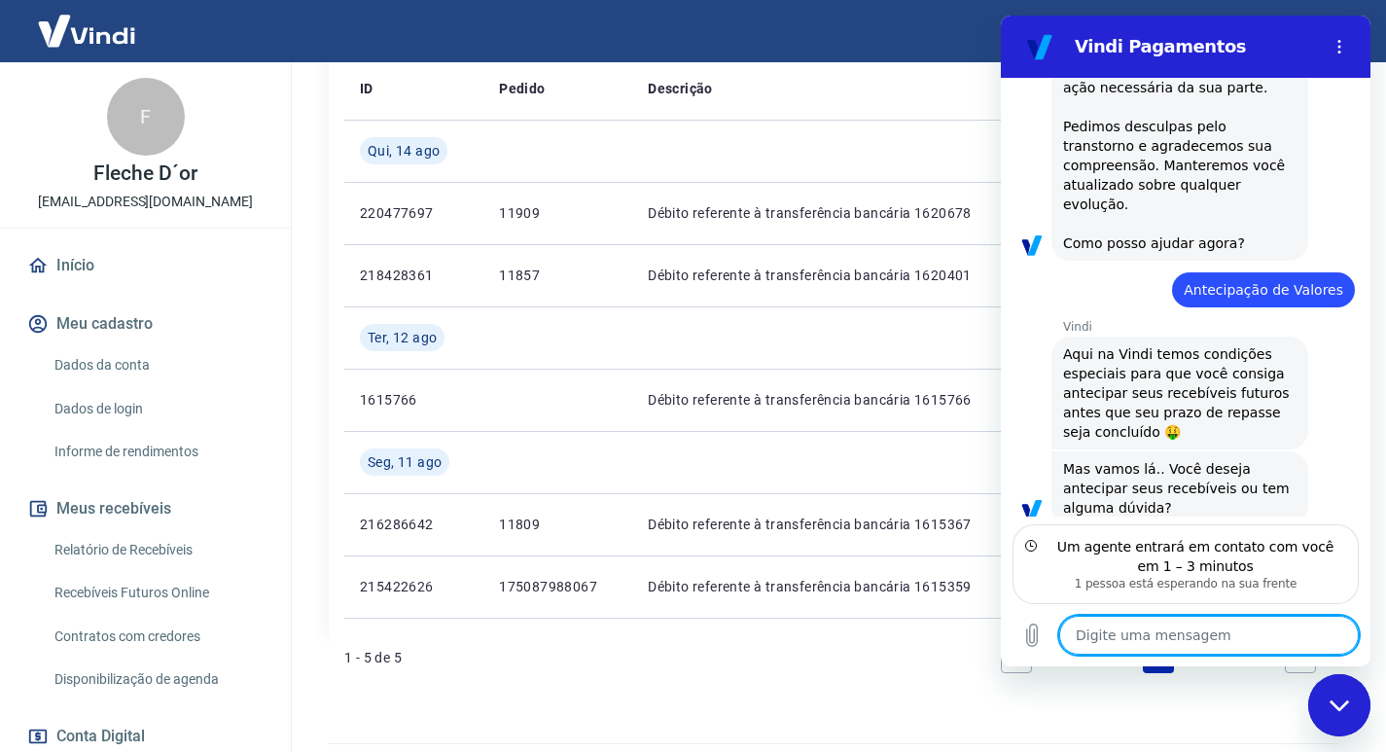
scroll to position [568, 0]
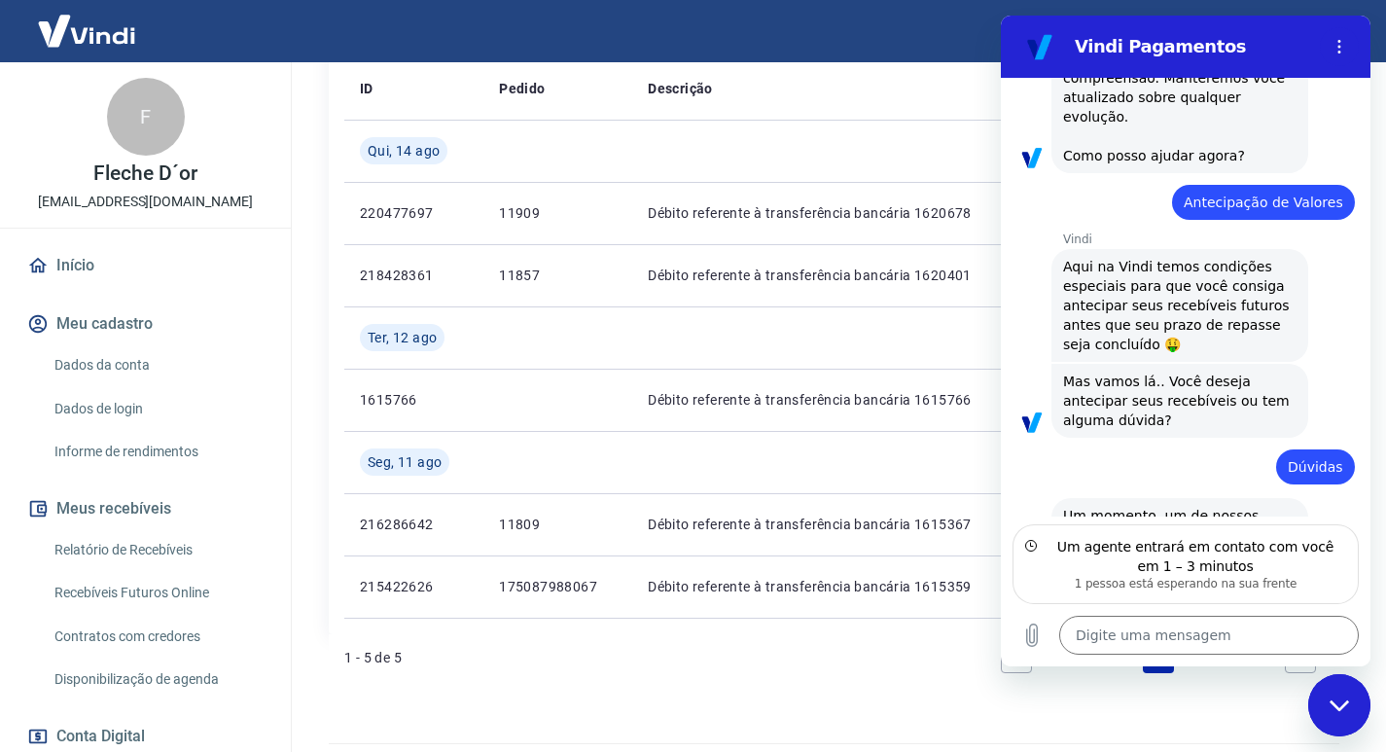
click at [836, 676] on div "1 - 5 de 5 1" at bounding box center [834, 657] width 980 height 47
click at [1333, 712] on div "Fechar janela de mensagens" at bounding box center [1339, 705] width 58 height 58
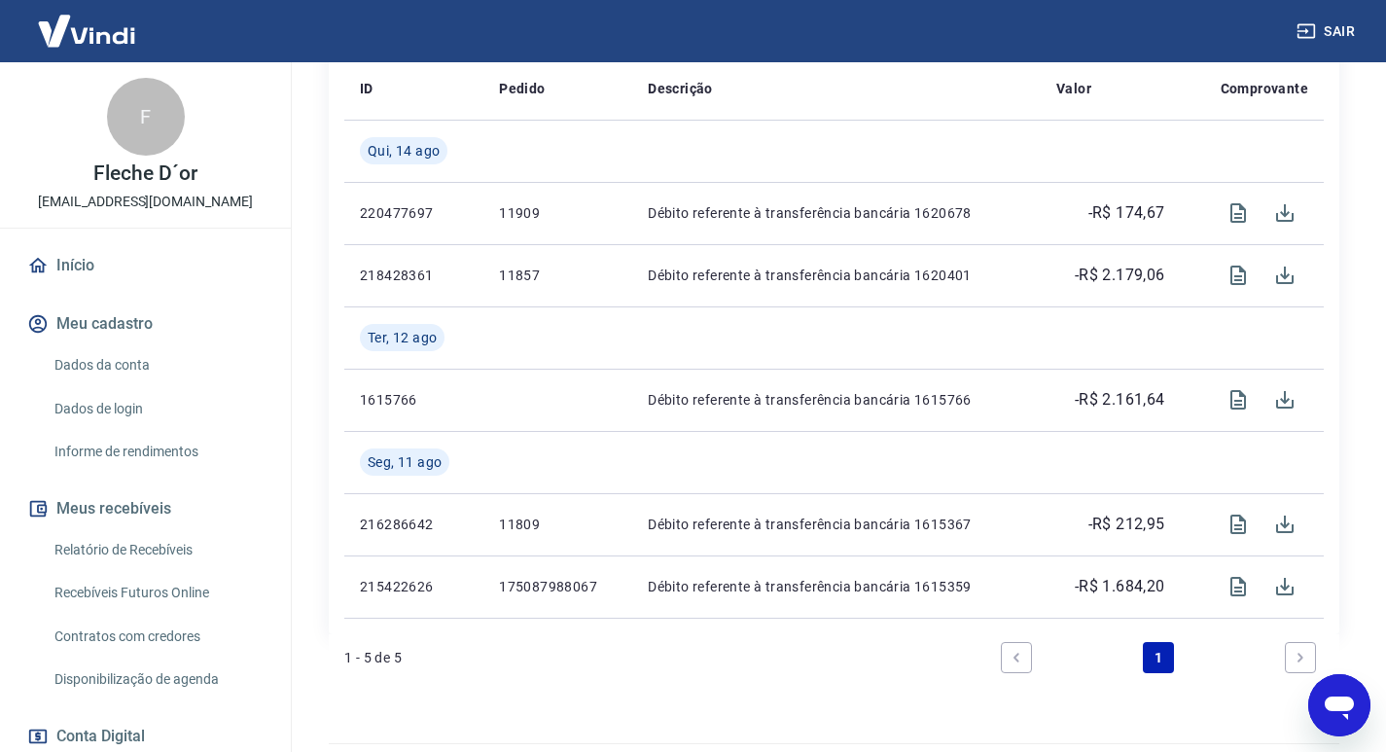
click at [1353, 703] on icon "Abrir janela de mensagens" at bounding box center [1339, 708] width 29 height 23
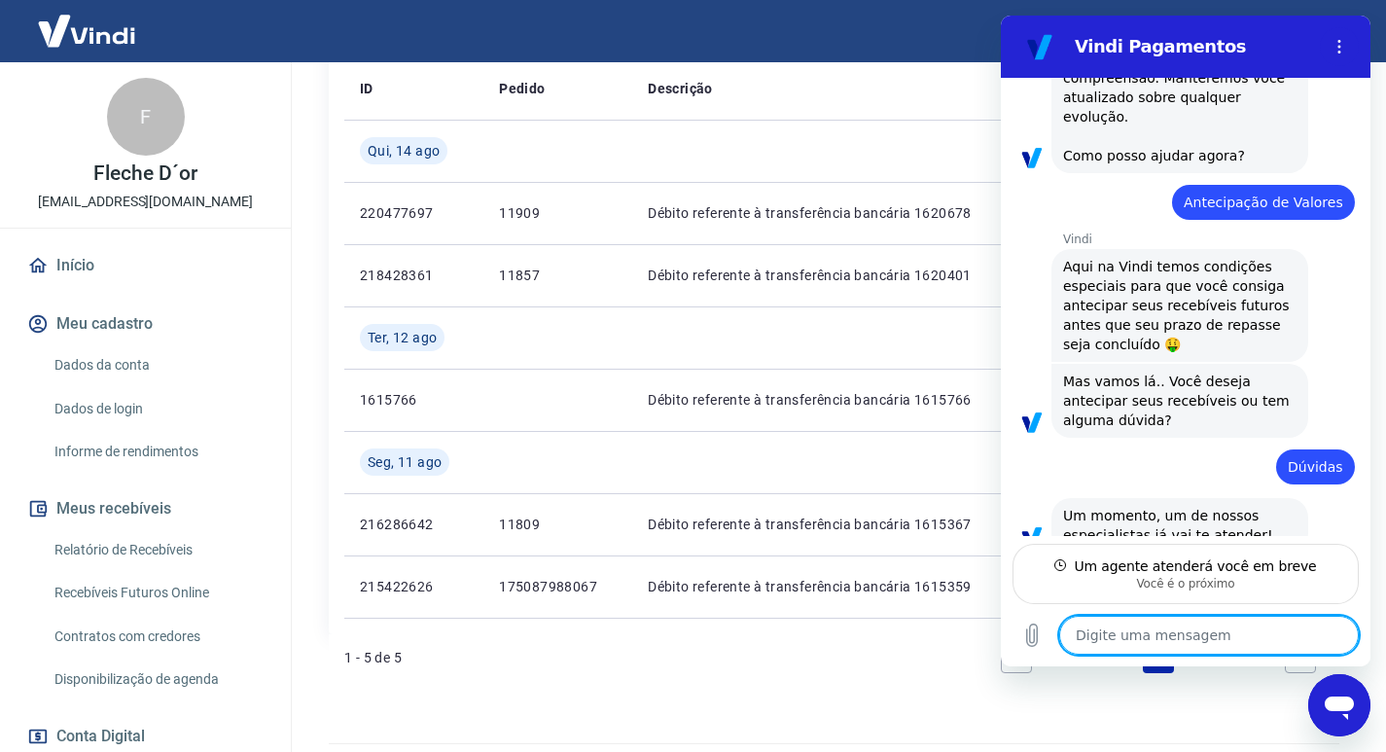
scroll to position [549, 0]
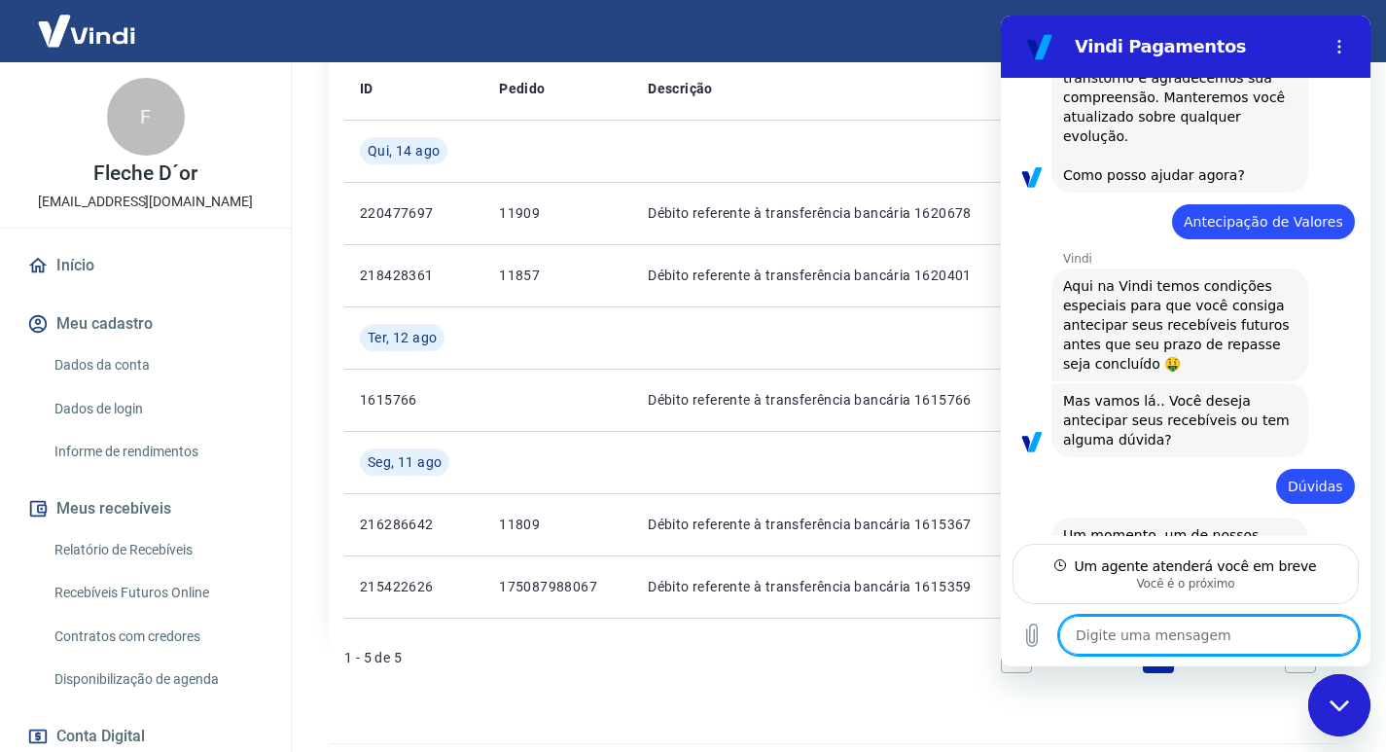
click at [1217, 637] on textarea at bounding box center [1209, 635] width 300 height 39
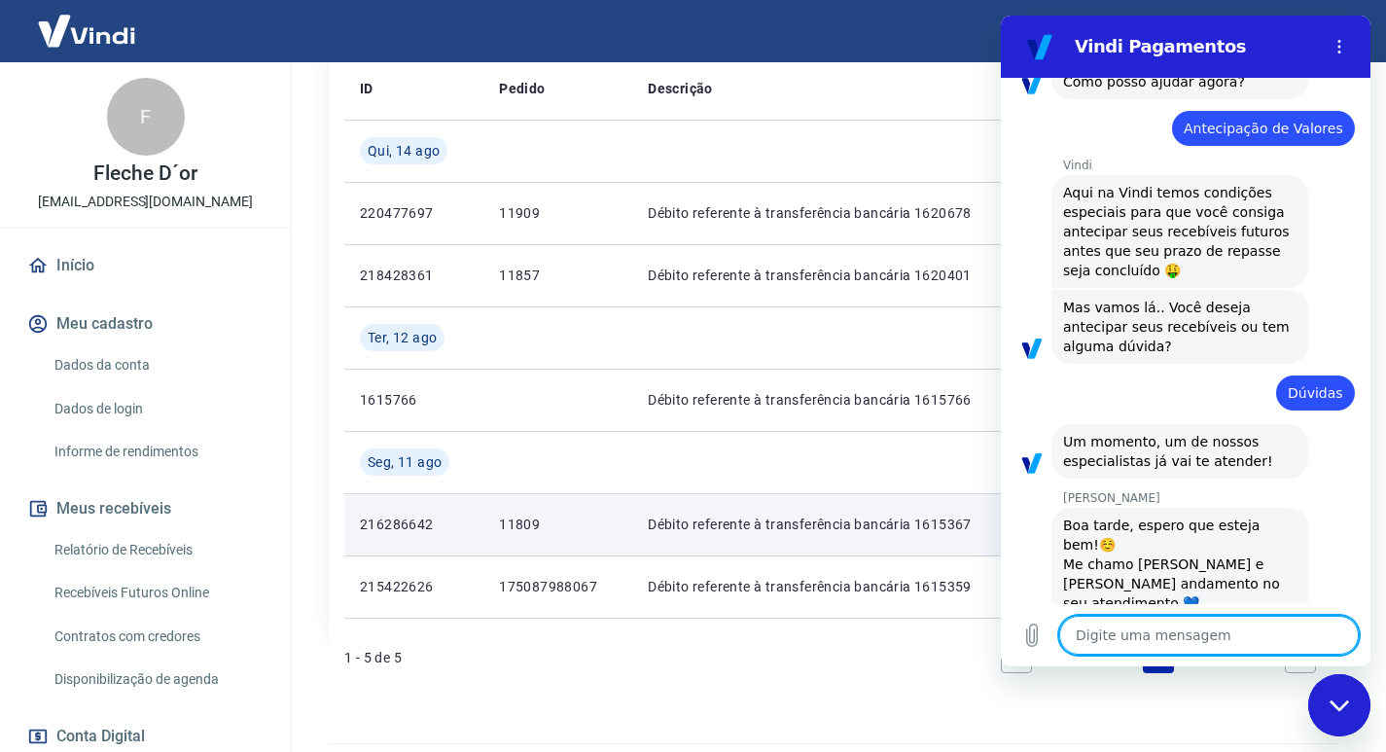
type textarea "x"
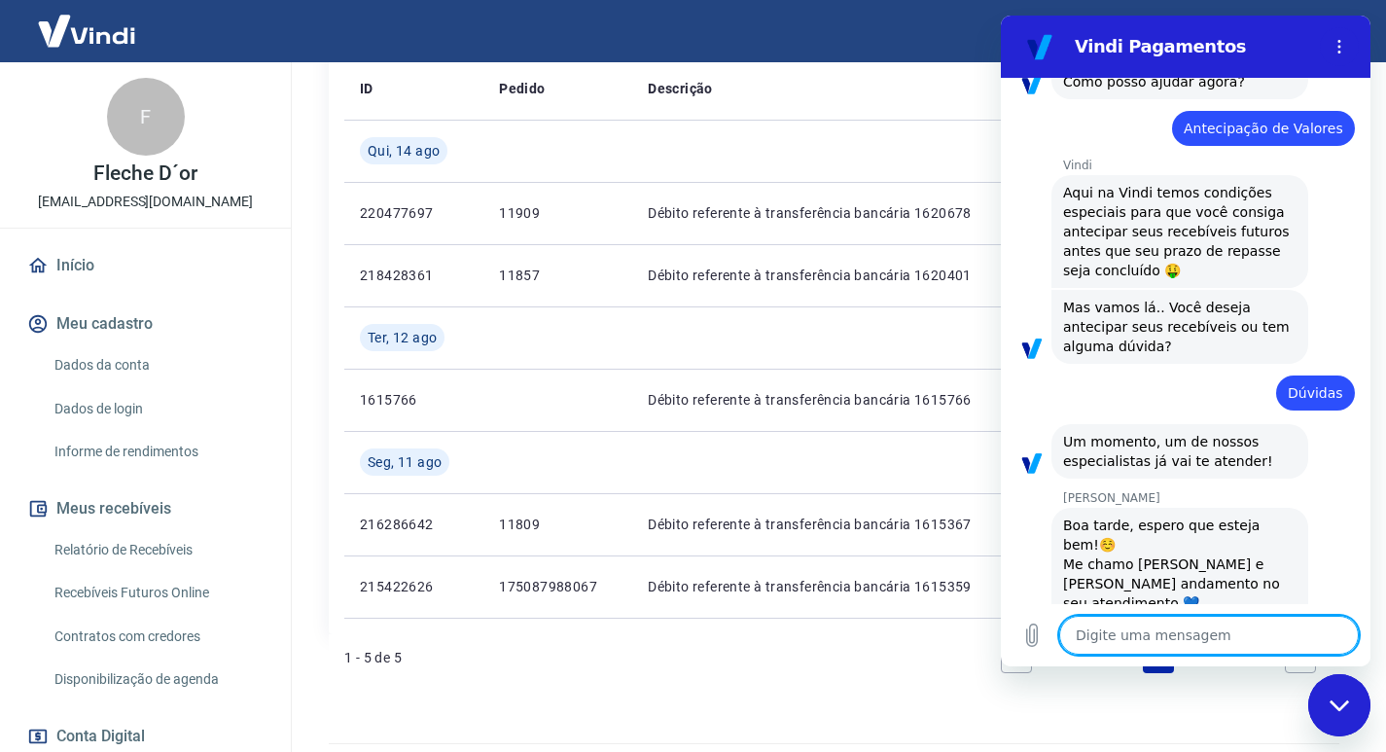
click at [1132, 640] on textarea at bounding box center [1209, 635] width 300 height 39
type textarea "b"
type textarea "x"
type textarea "bO"
type textarea "x"
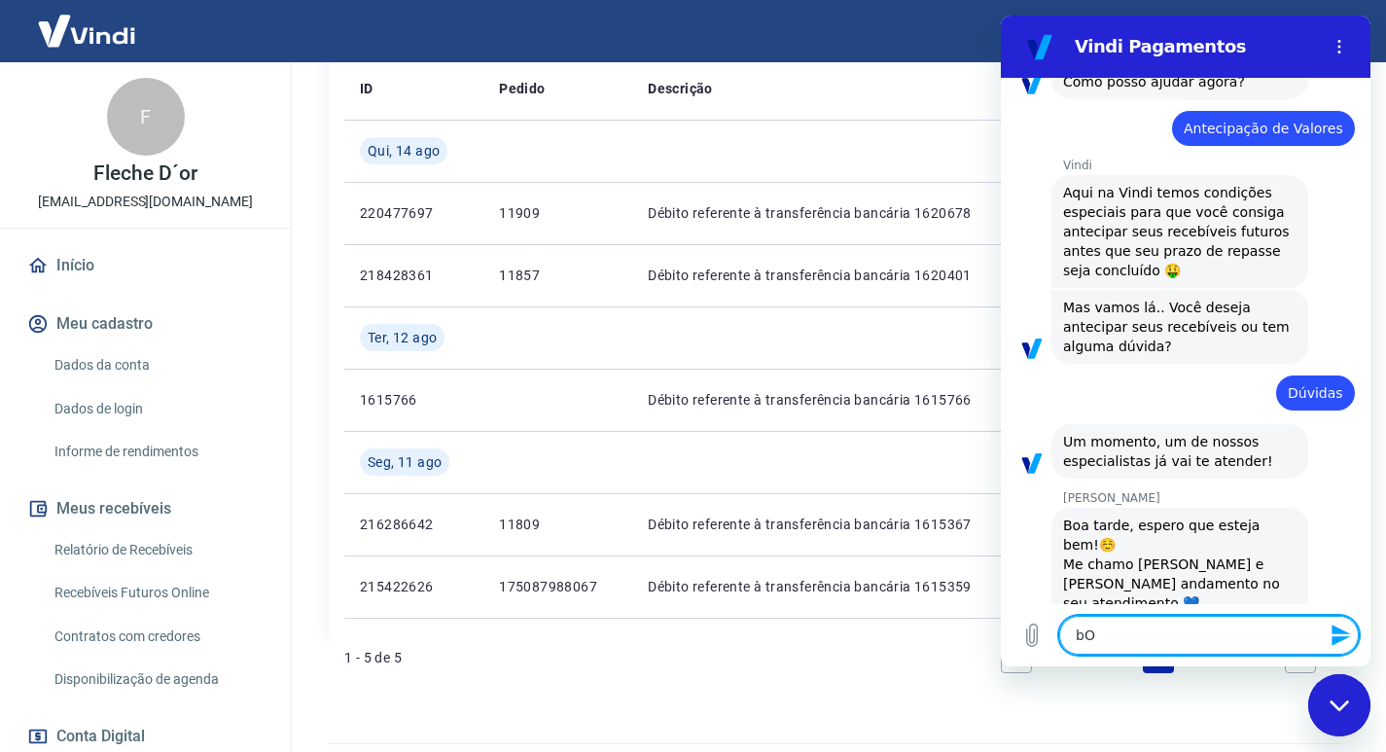
type textarea "bOA"
type textarea "x"
type textarea "bO"
type textarea "x"
type textarea "b"
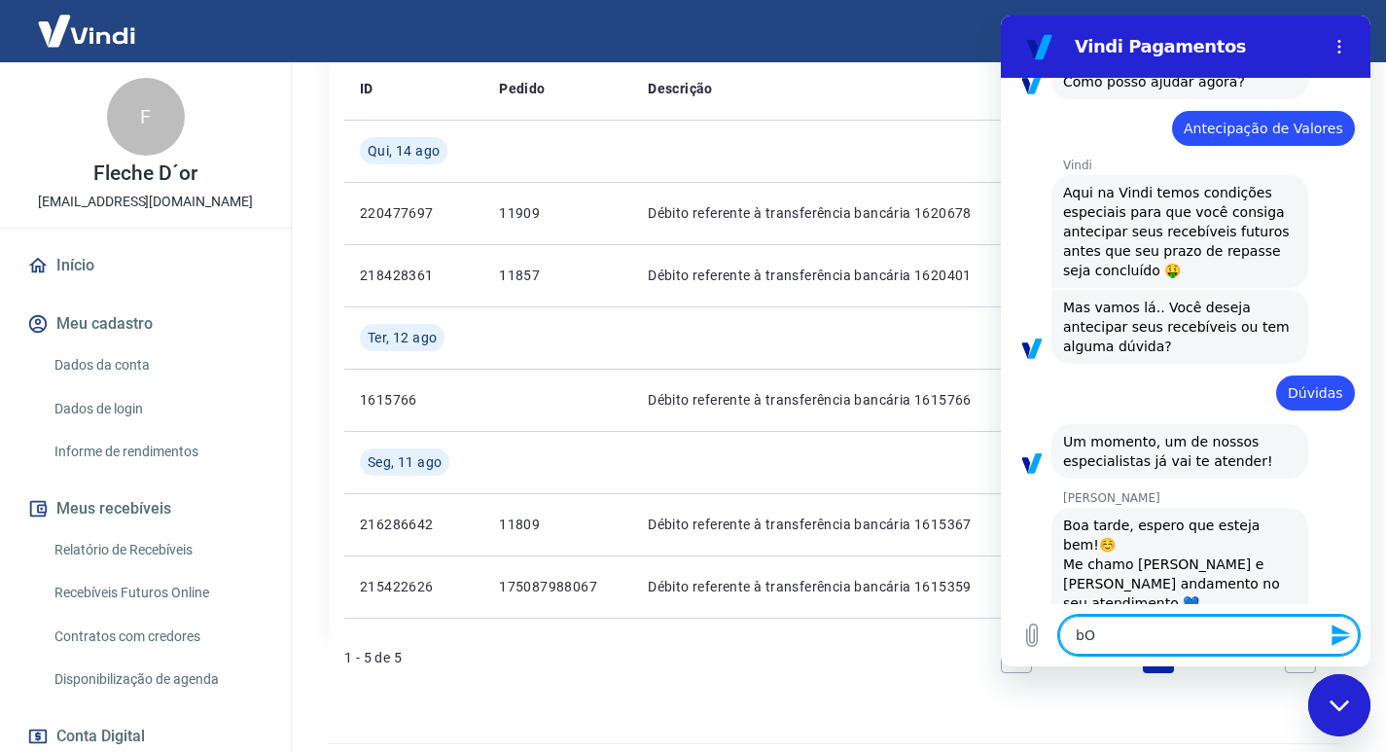
type textarea "x"
type textarea "B"
type textarea "x"
type textarea "Bo"
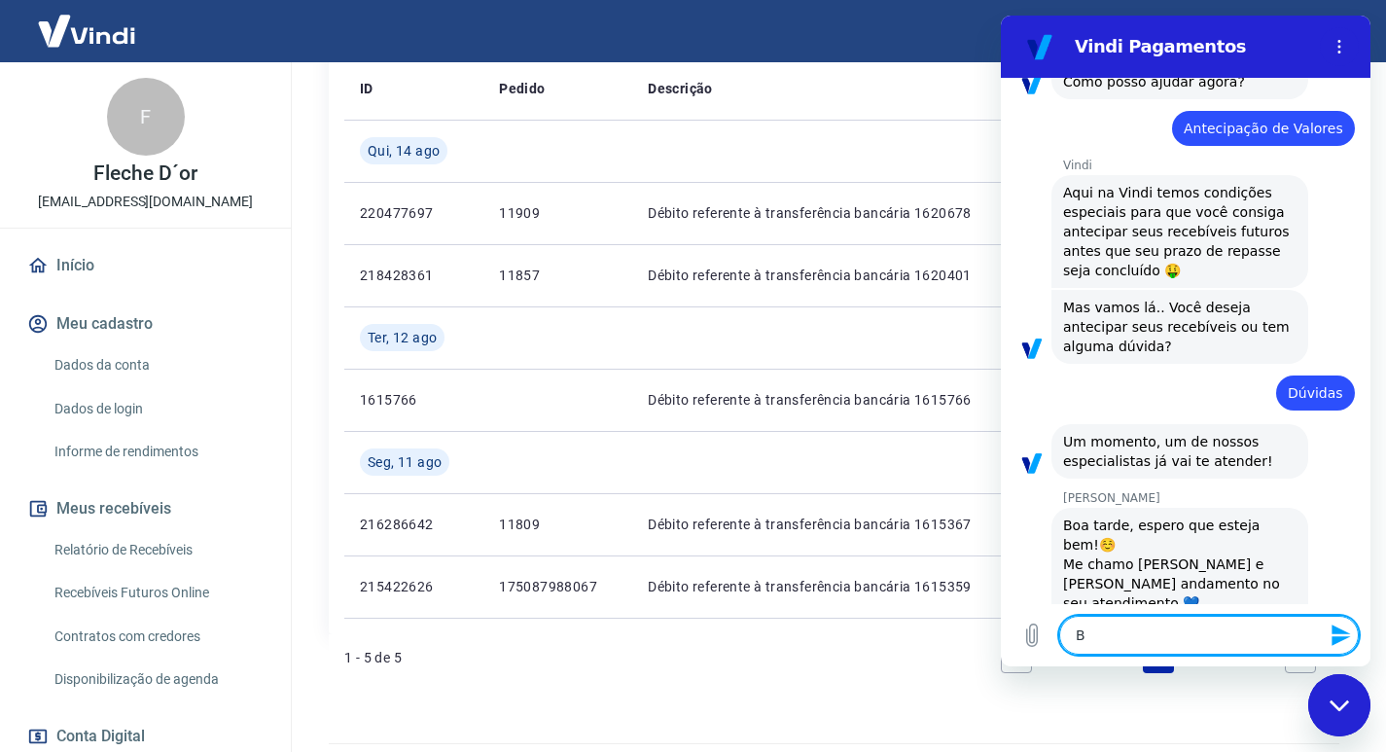
type textarea "x"
type textarea "Boa"
type textarea "x"
type textarea "Boa"
type textarea "x"
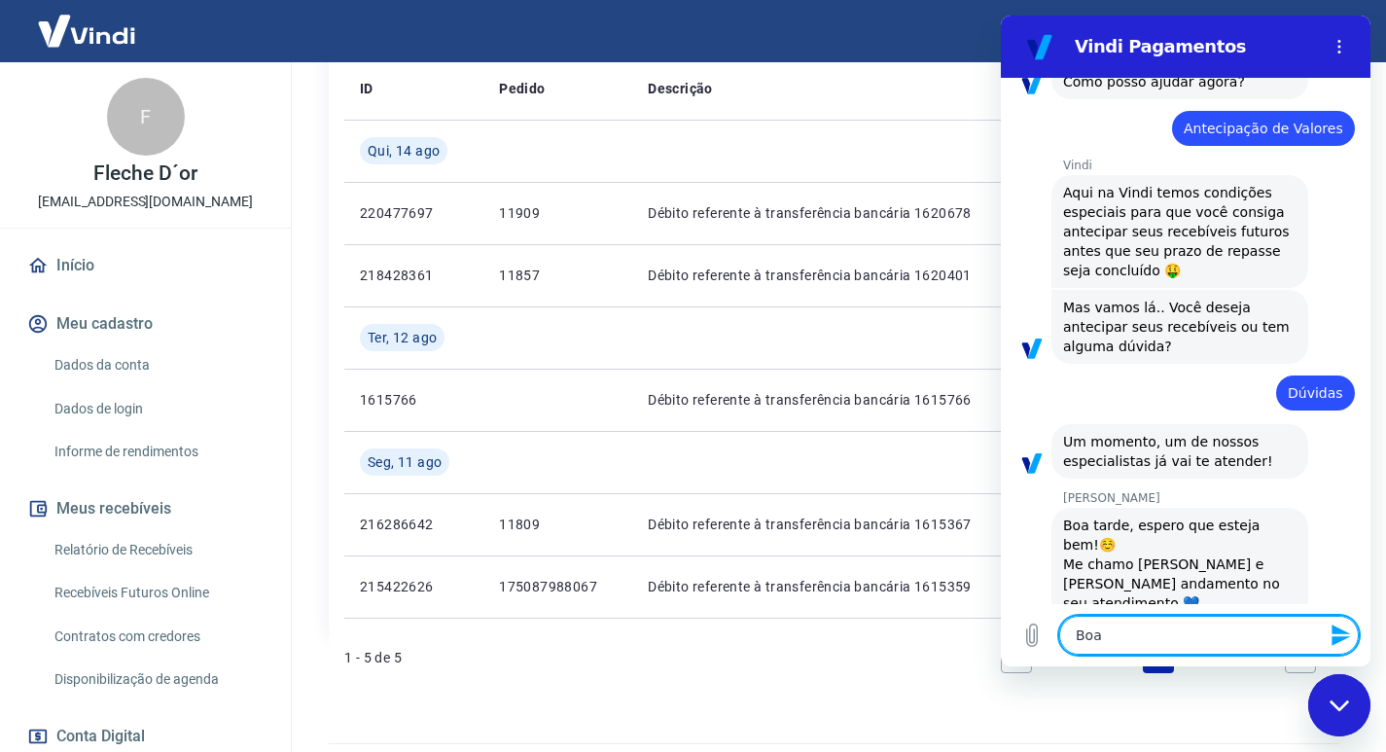
type textarea "Boa t"
type textarea "x"
type textarea "Boa ta"
type textarea "x"
type textarea "Boa tar"
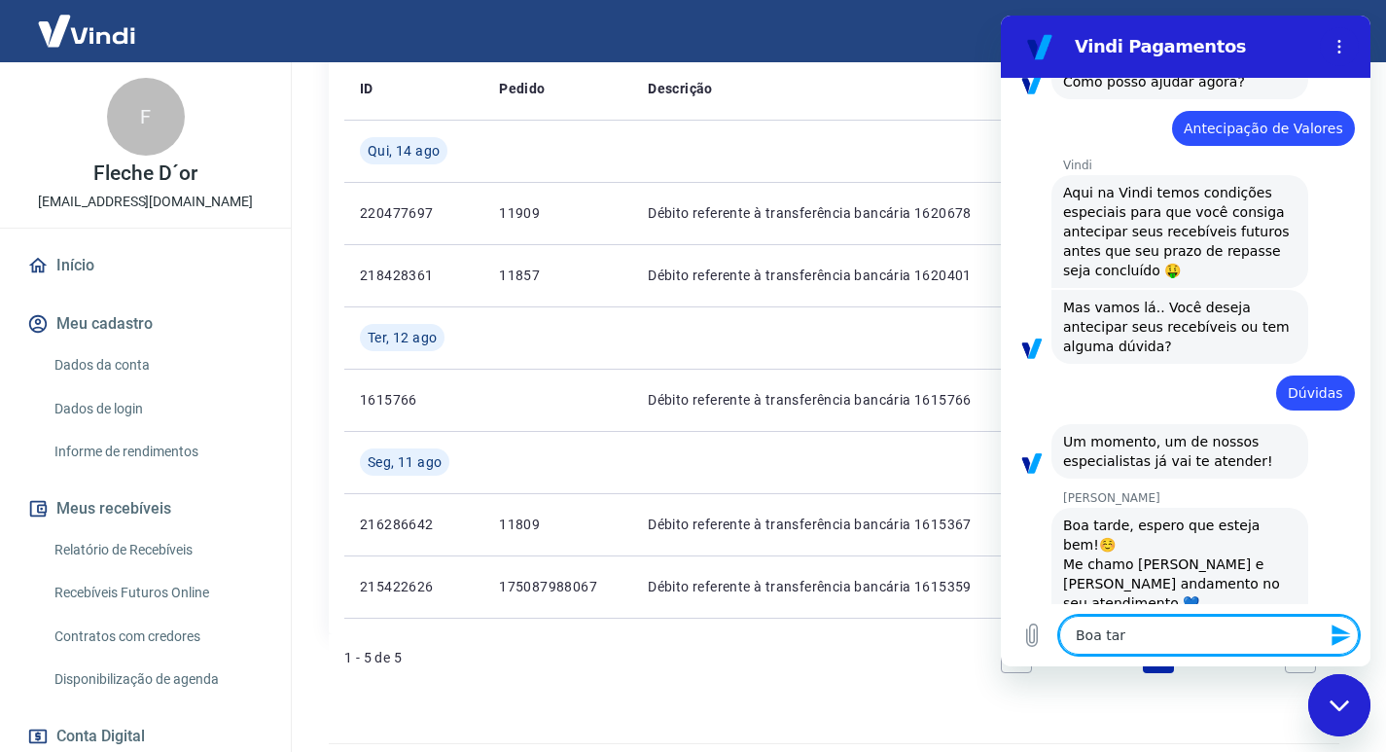
type textarea "x"
type textarea "Boa tard"
type textarea "x"
type textarea "Boa tarde"
type textarea "x"
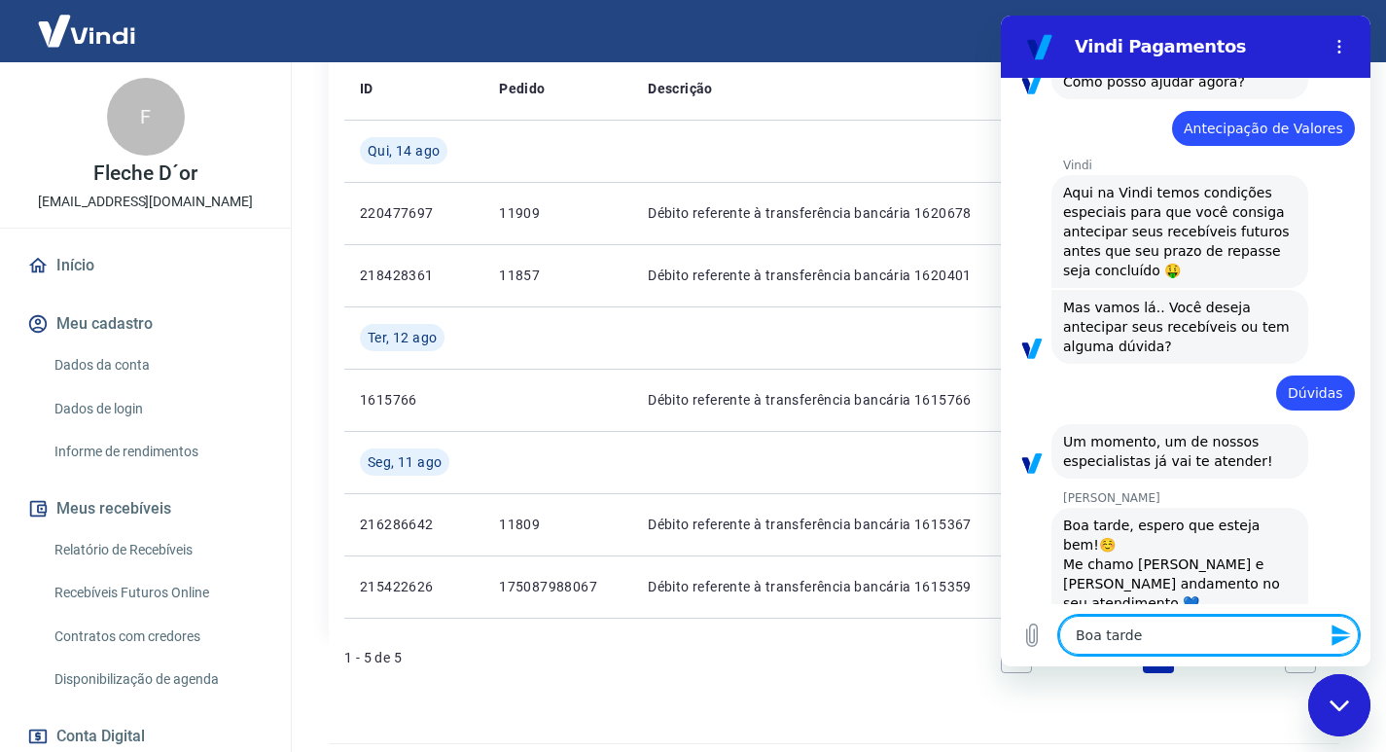
type textarea "Boa tarde!"
type textarea "x"
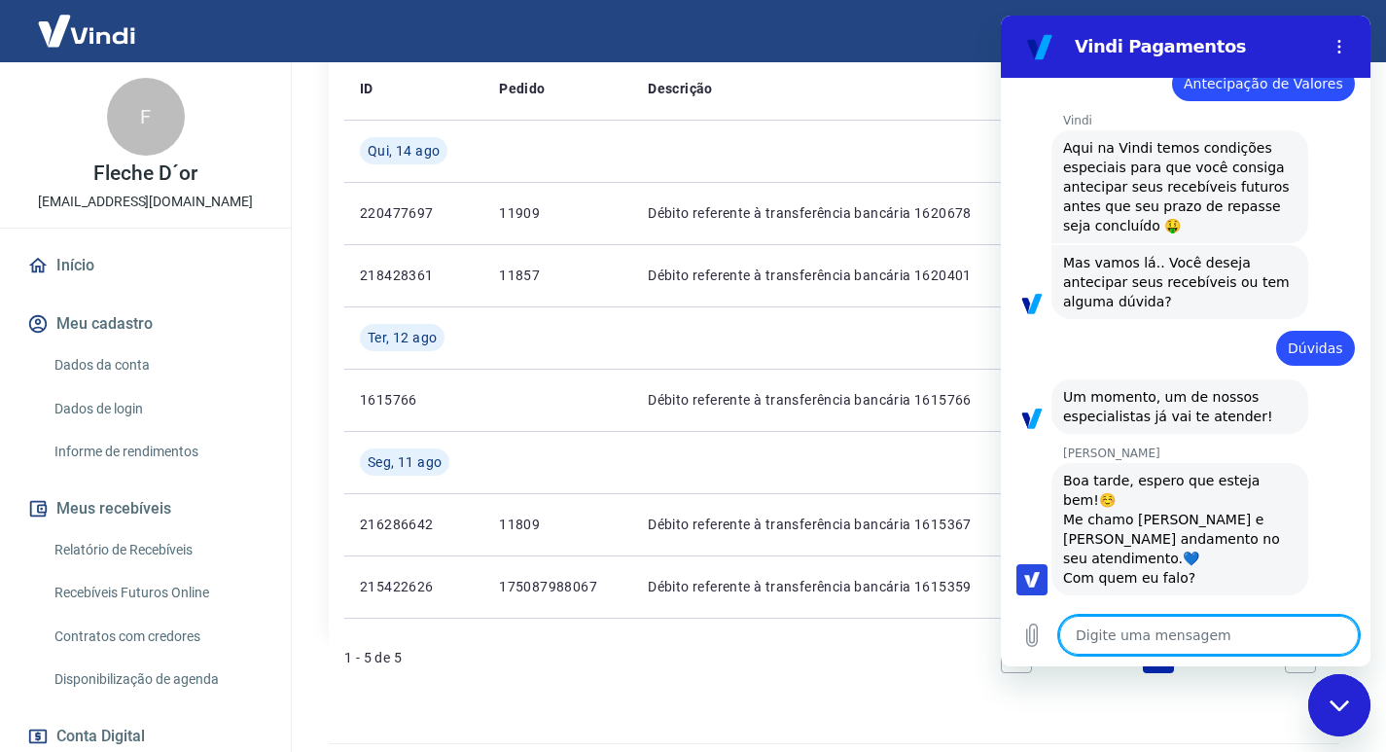
type textarea "x"
type textarea "T"
type textarea "x"
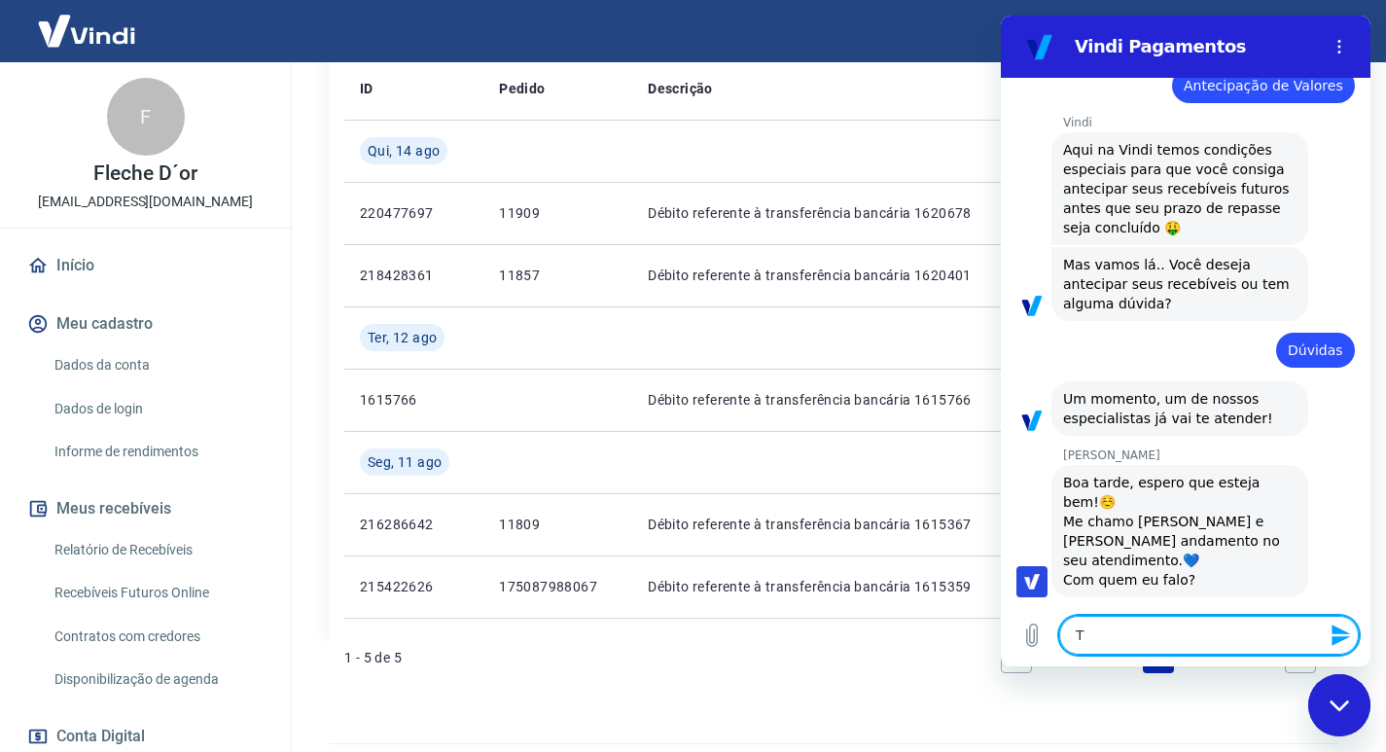
type textarea "Tu"
type textarea "x"
type textarea "Tud"
type textarea "x"
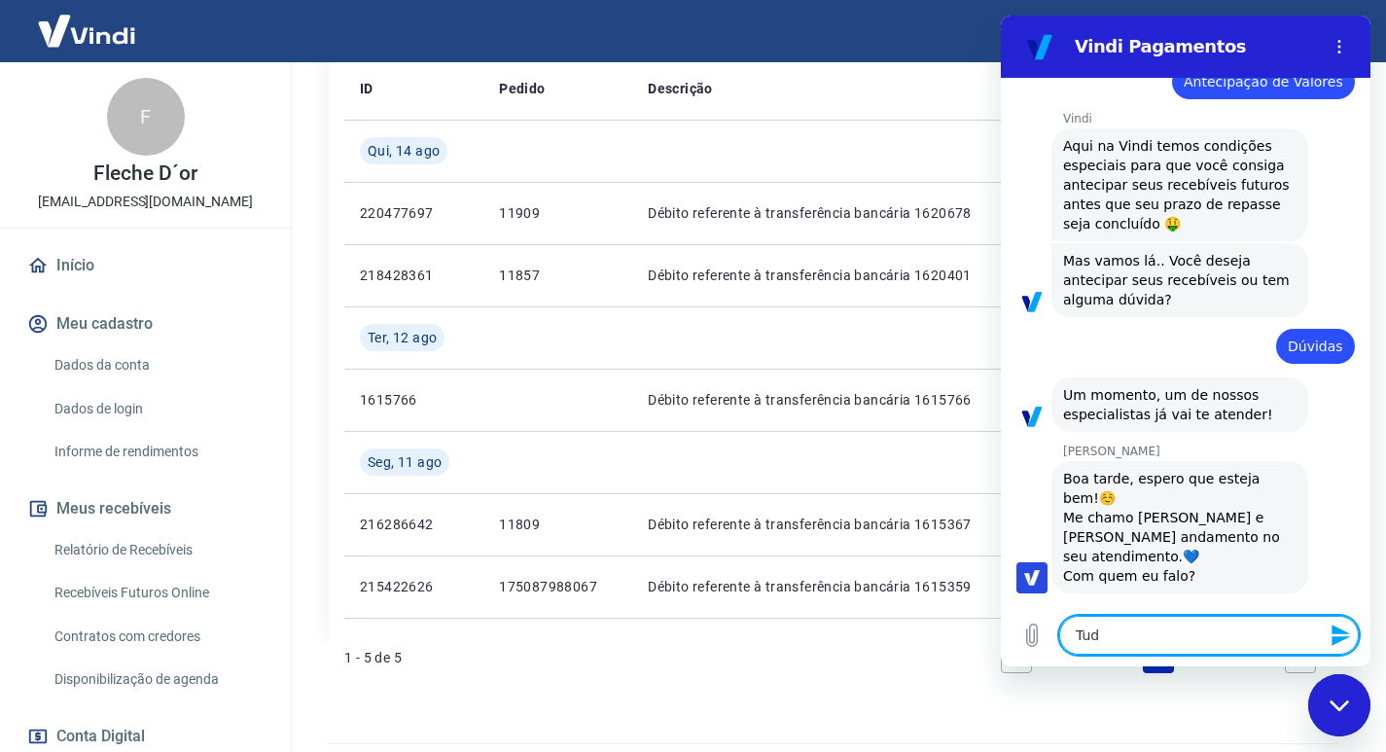
type textarea "Tudo"
type textarea "x"
type textarea "Tudo"
type textarea "x"
type textarea "Tudo b"
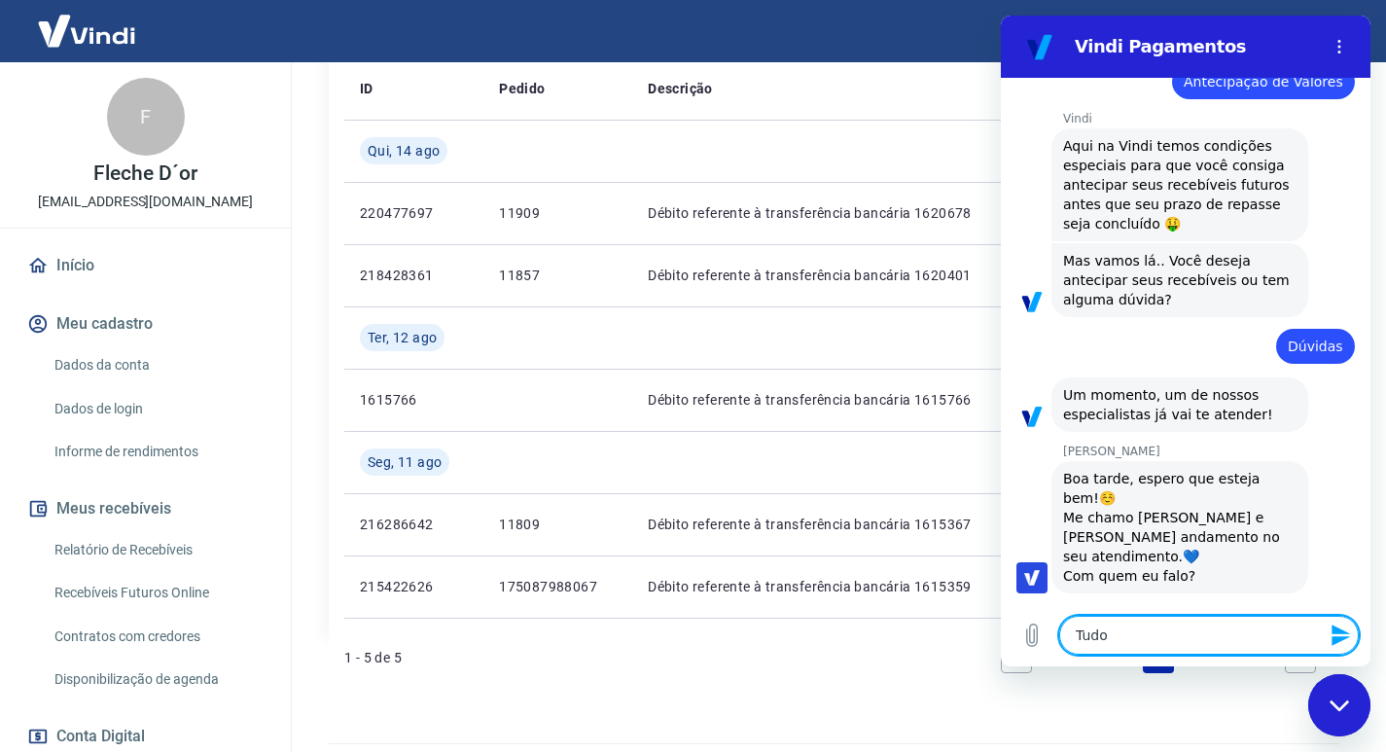
type textarea "x"
type textarea "Tudo be"
type textarea "x"
type textarea "Tudo bem"
type textarea "x"
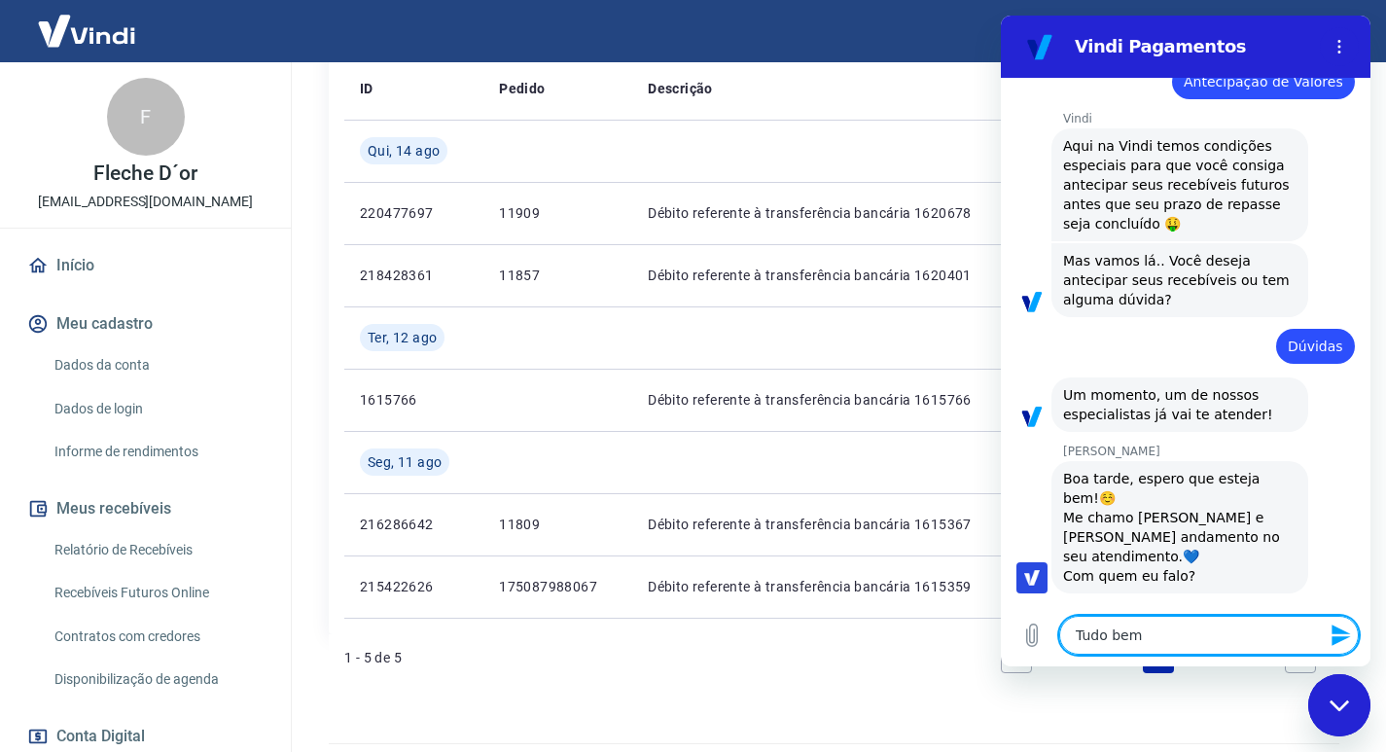
type textarea "Tudo bem"
type textarea "x"
type textarea "Tudo bem ?"
type textarea "x"
type textarea "Tudo bem ?"
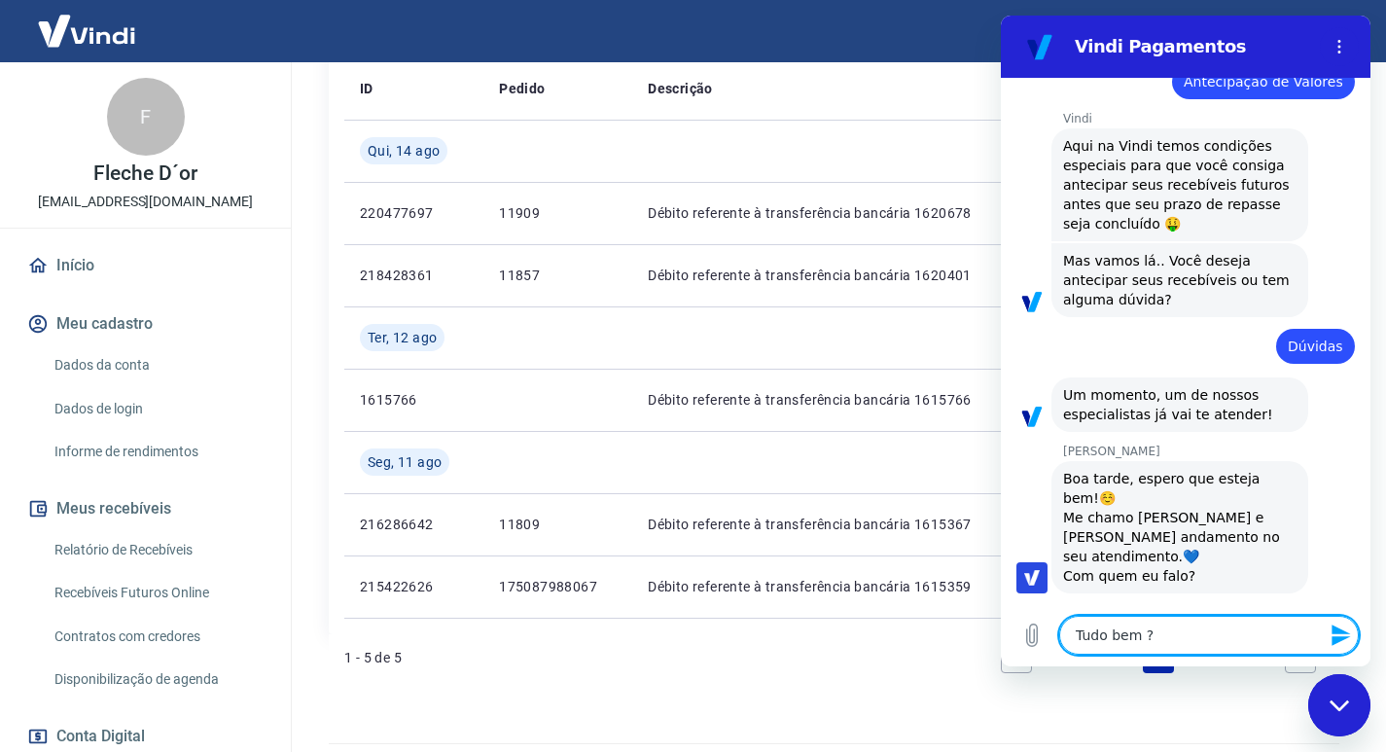
type textarea "x"
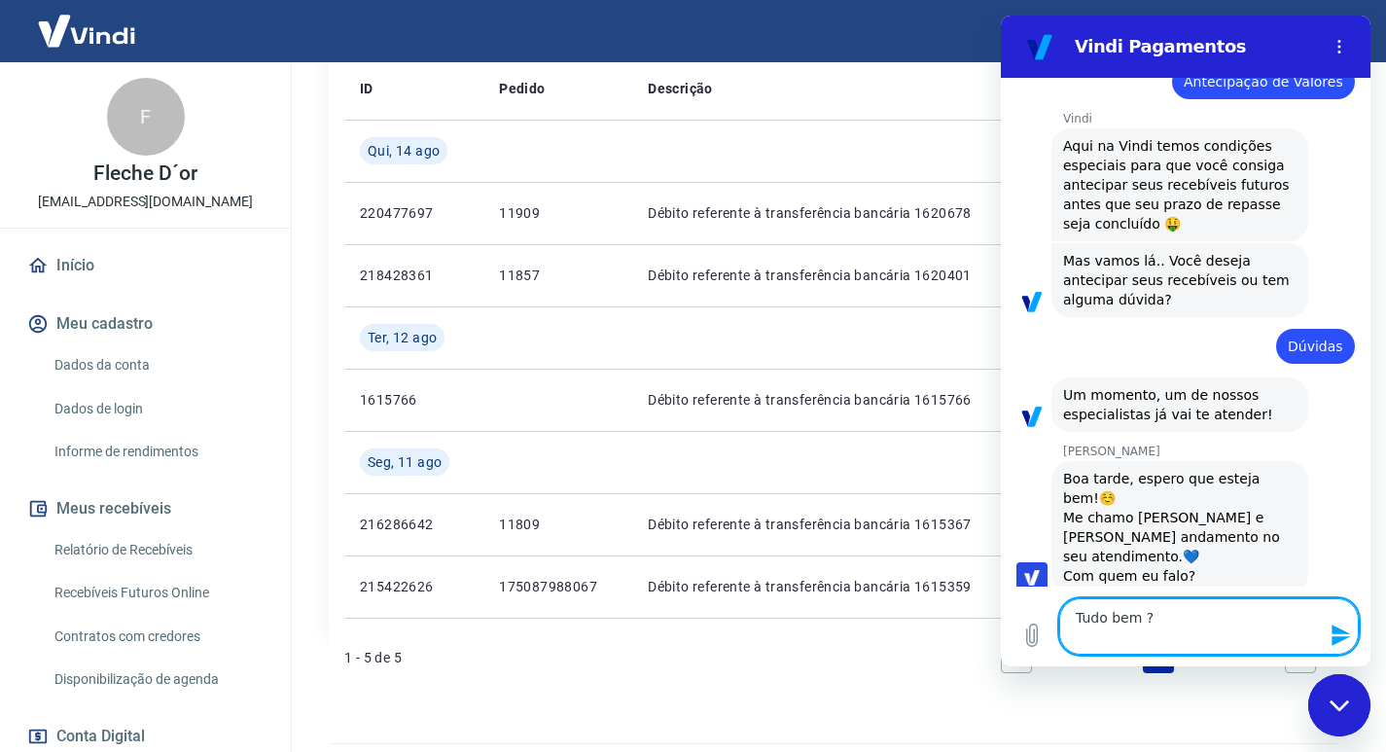
type textarea "Tudo bem ? L"
type textarea "x"
type textarea "Tudo bem ? Le"
type textarea "x"
type textarea "Tudo bem ? Let"
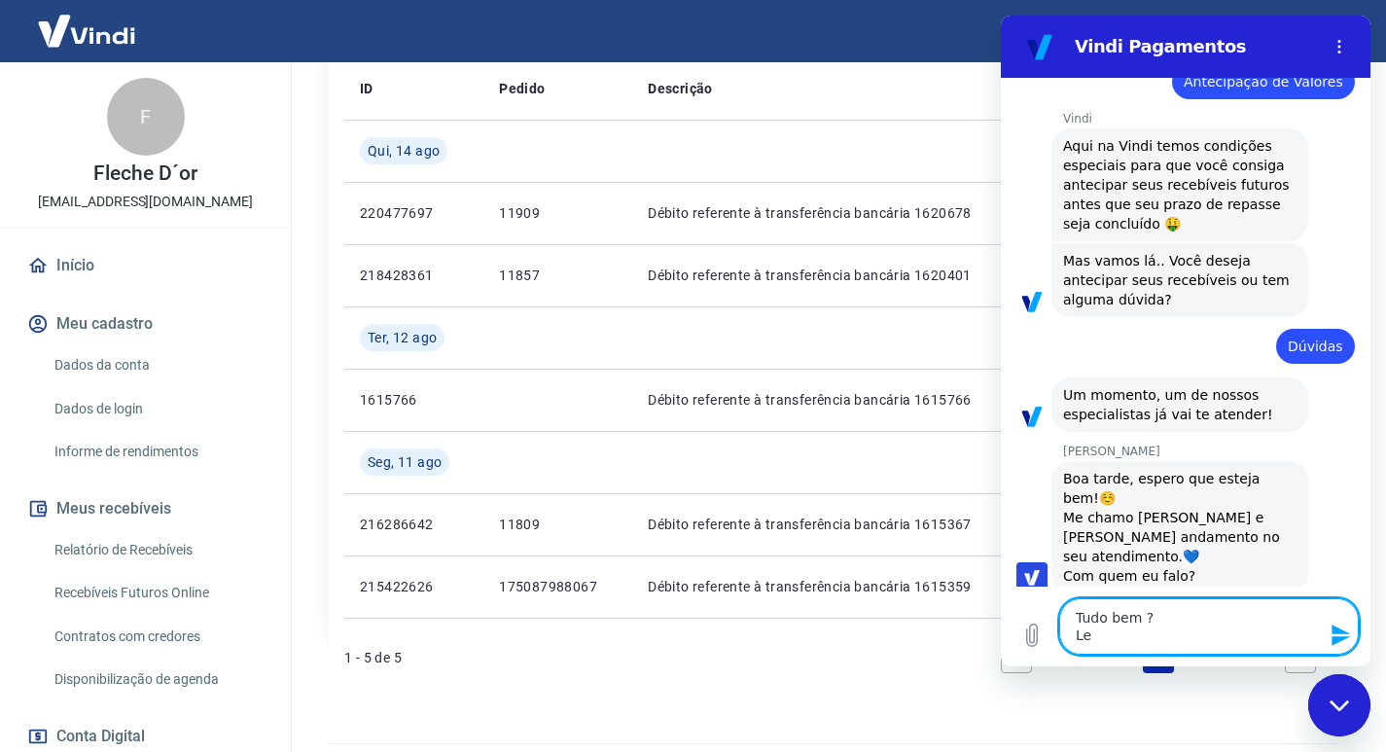
type textarea "x"
type textarea "Tudo bem ? Letí"
type textarea "x"
type textarea "Tudo bem ? Letíc"
type textarea "x"
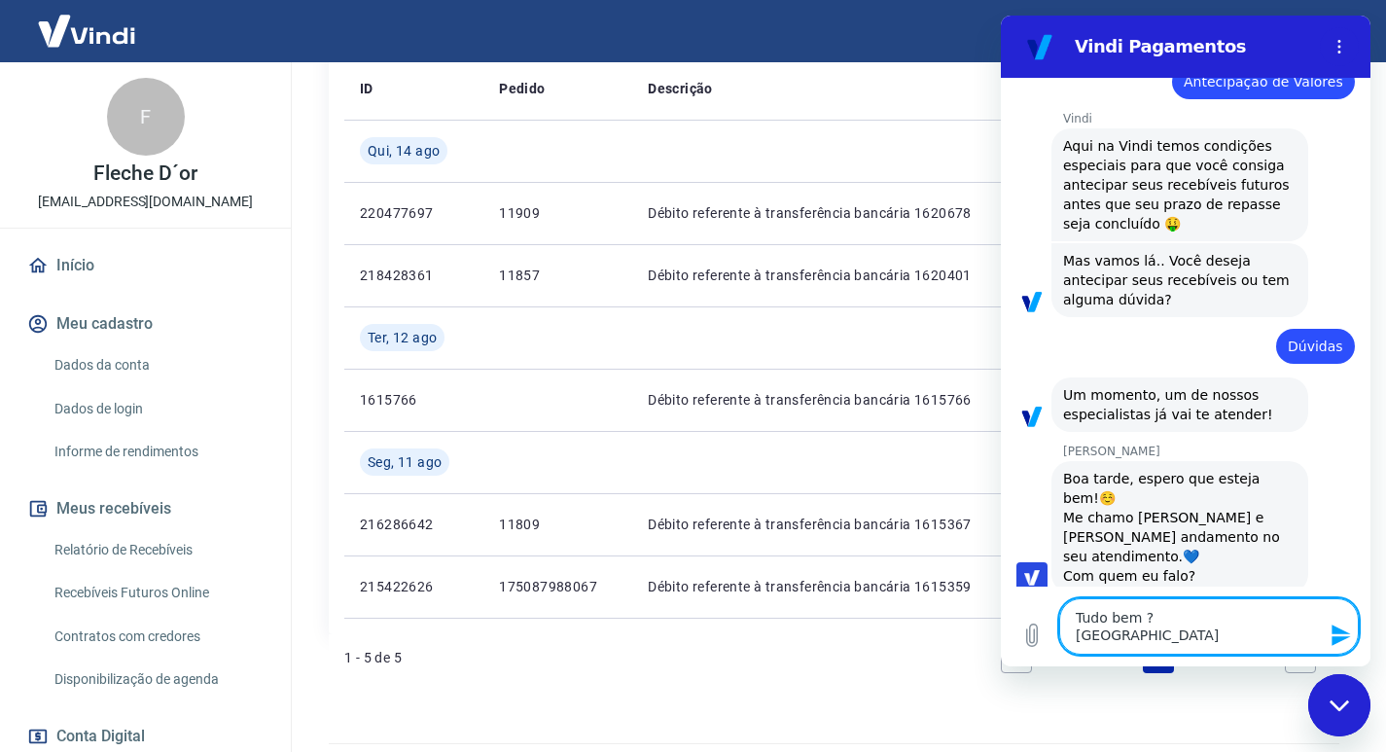
type textarea "Tudo bem ? Letíci"
type textarea "x"
type textarea "Tudo bem ? Letícia"
type textarea "x"
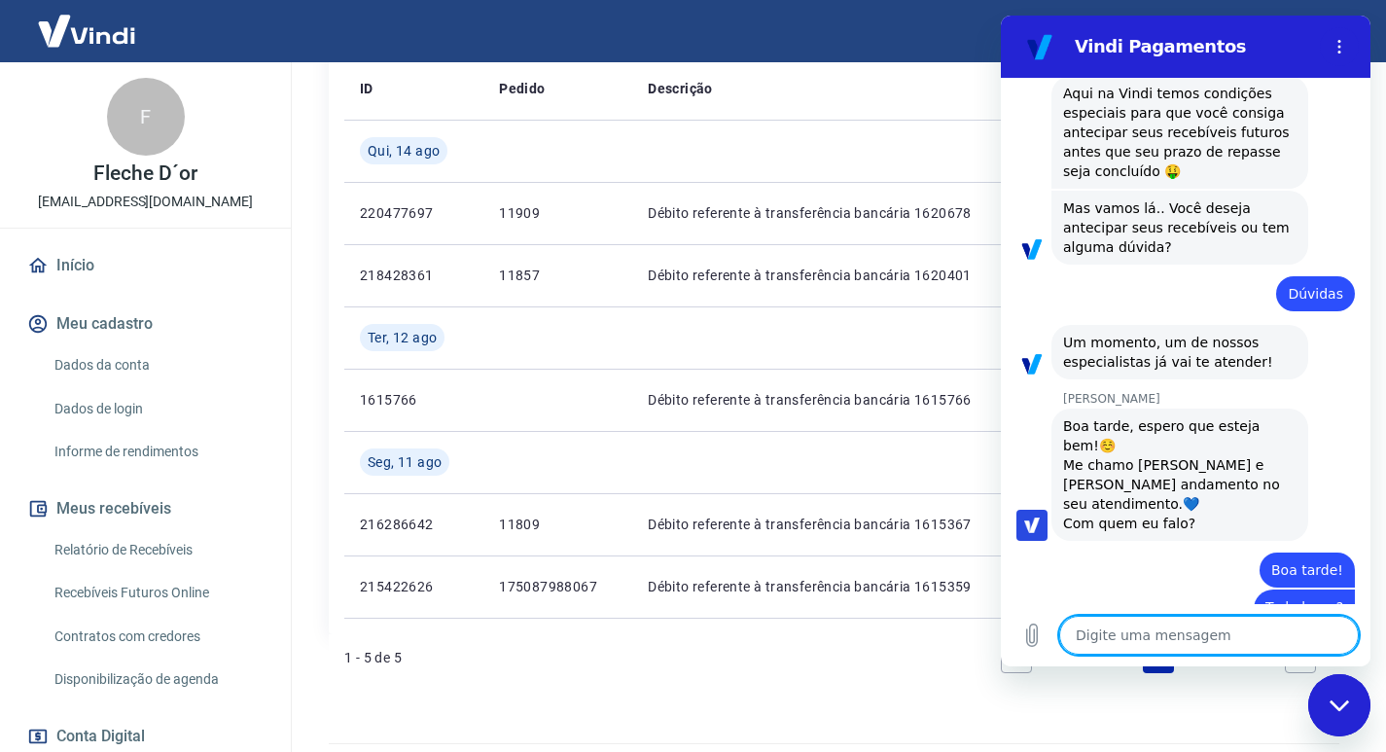
scroll to position [745, 0]
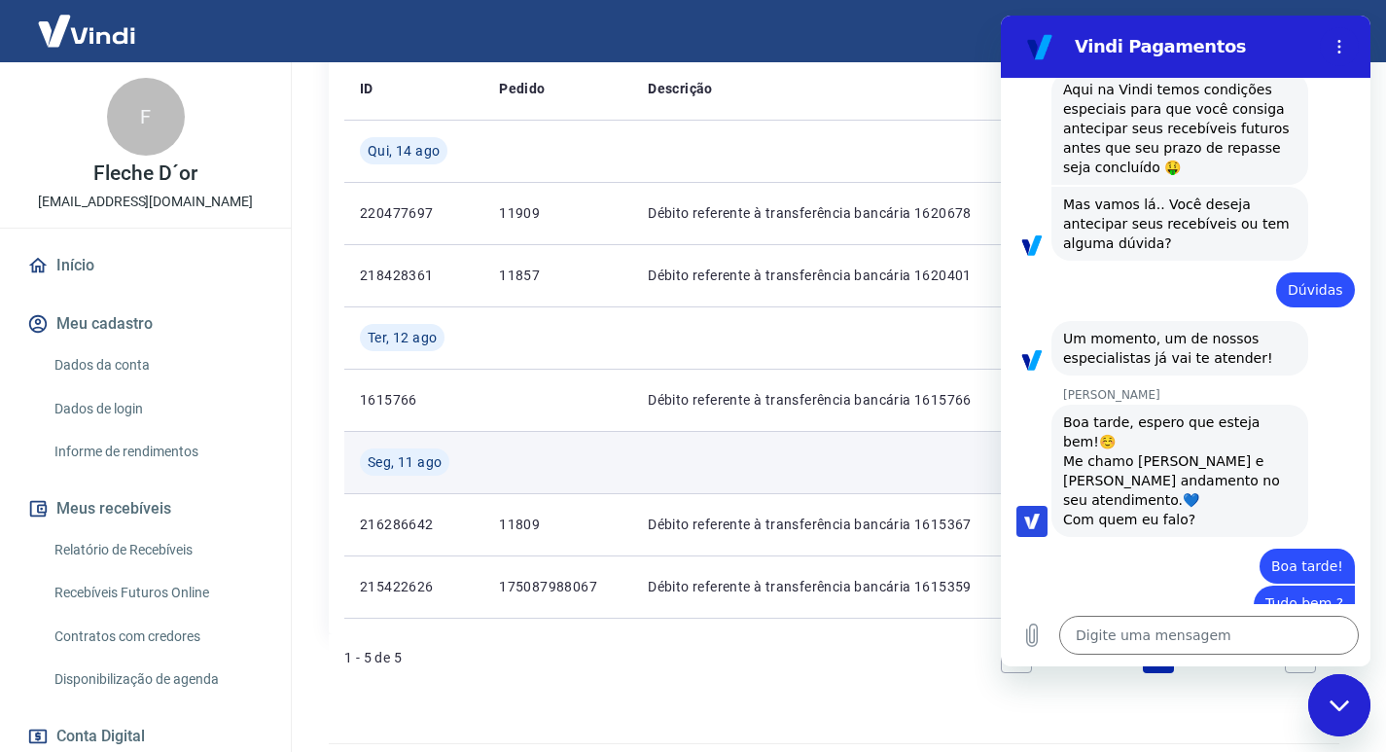
click at [670, 483] on td at bounding box center [836, 462] width 409 height 62
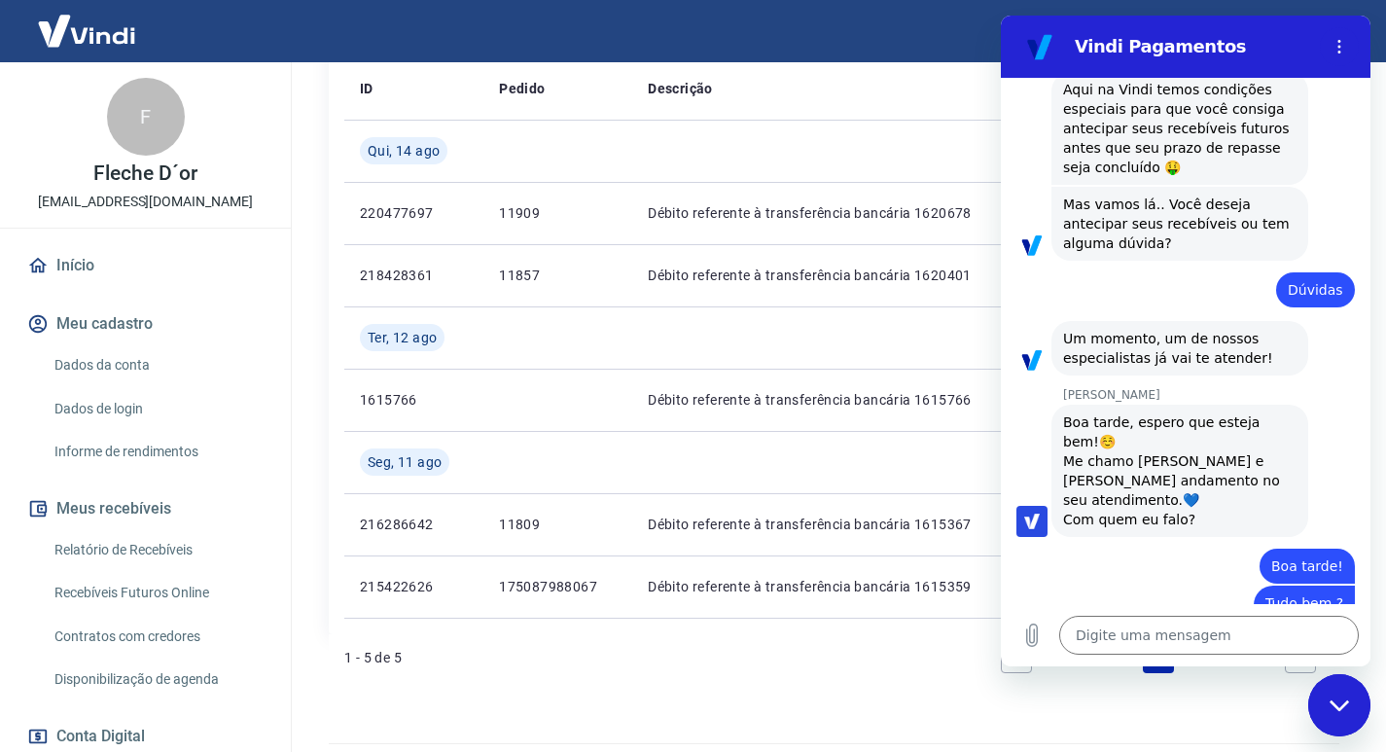
click at [1338, 706] on icon "Fechar janela de mensagens" at bounding box center [1338, 704] width 19 height 11
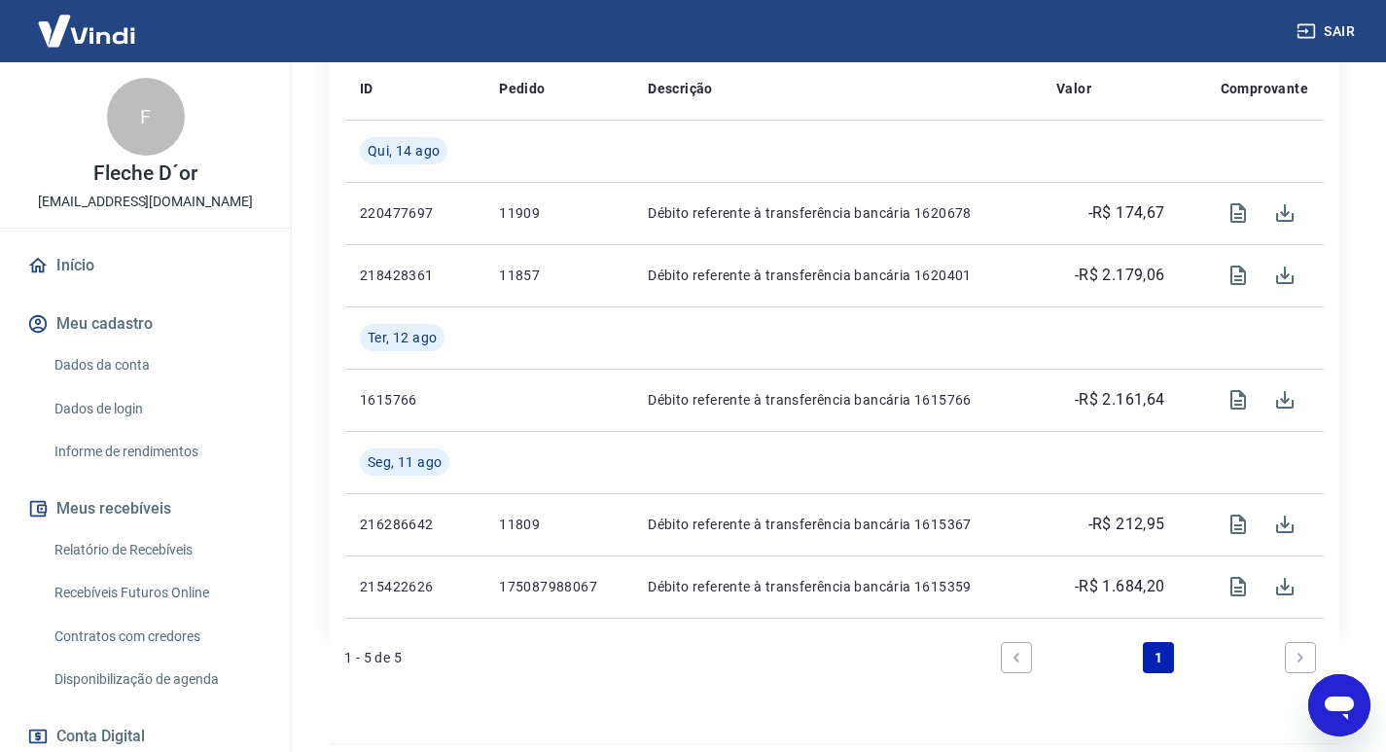
scroll to position [389, 0]
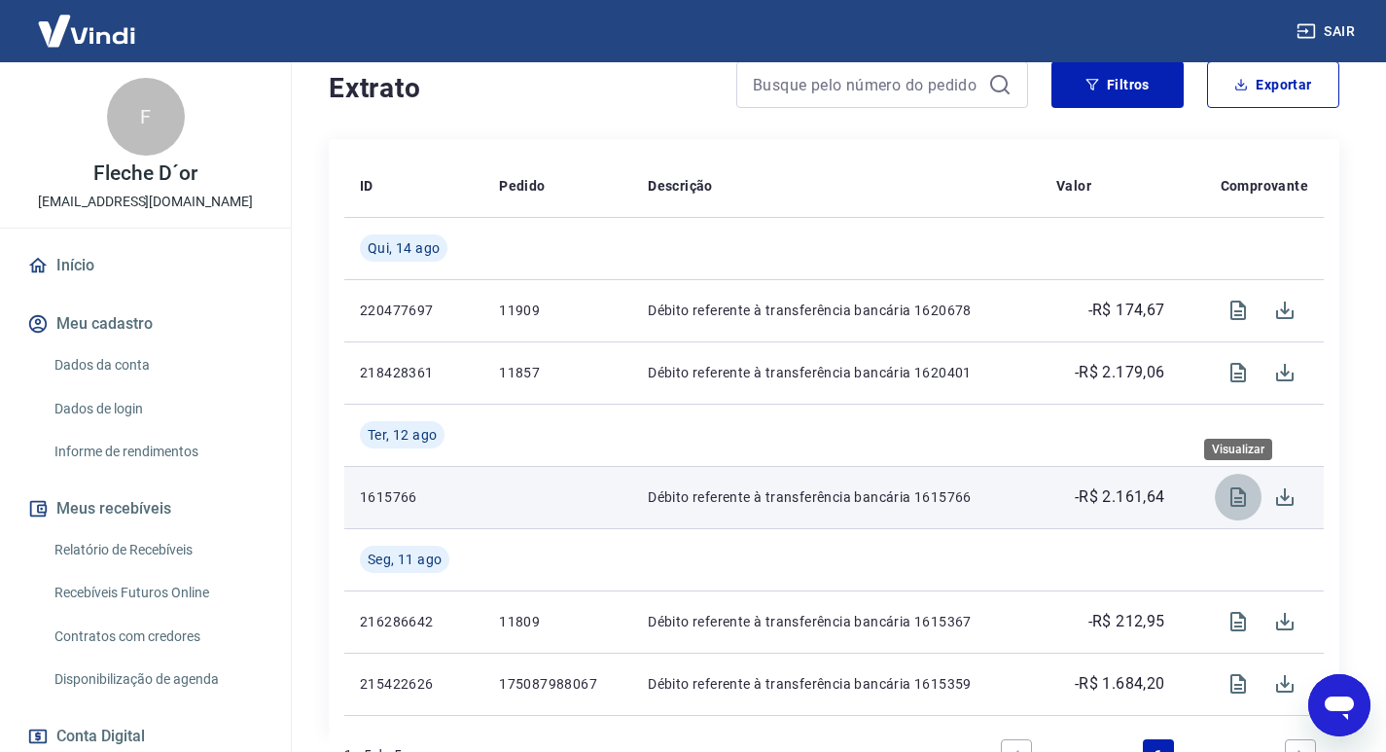
click at [1231, 495] on icon "Visualizar" at bounding box center [1239, 496] width 16 height 19
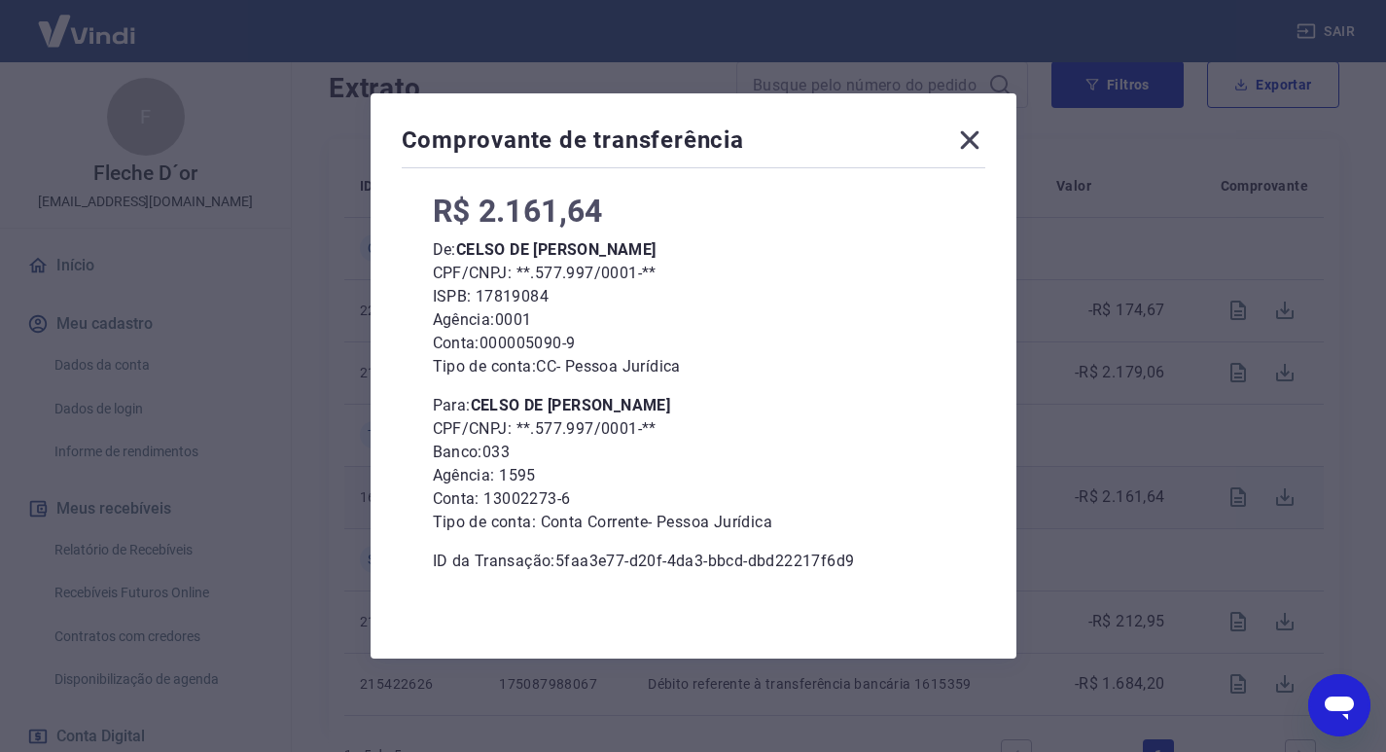
scroll to position [0, 0]
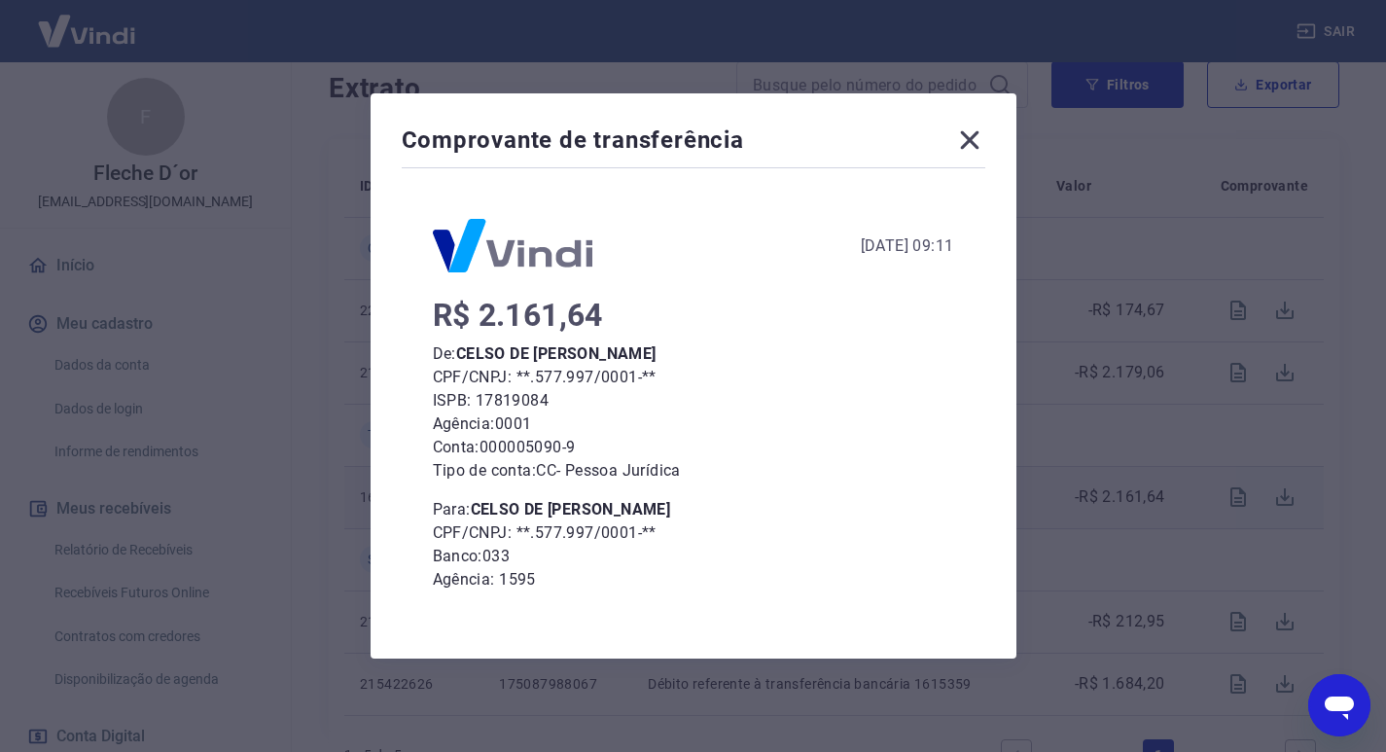
click at [977, 138] on icon at bounding box center [969, 140] width 18 height 18
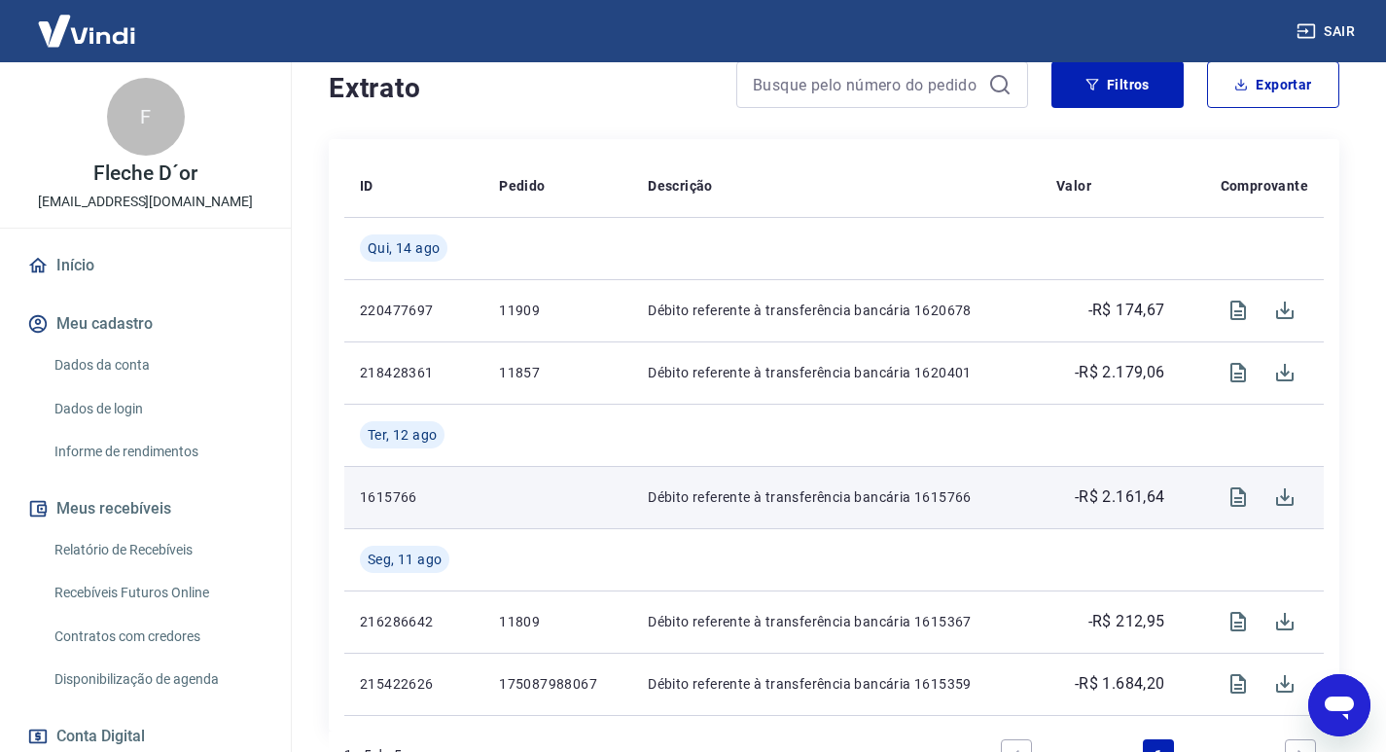
click at [1343, 730] on div "Abrir janela de mensagens" at bounding box center [1339, 705] width 58 height 58
type textarea "x"
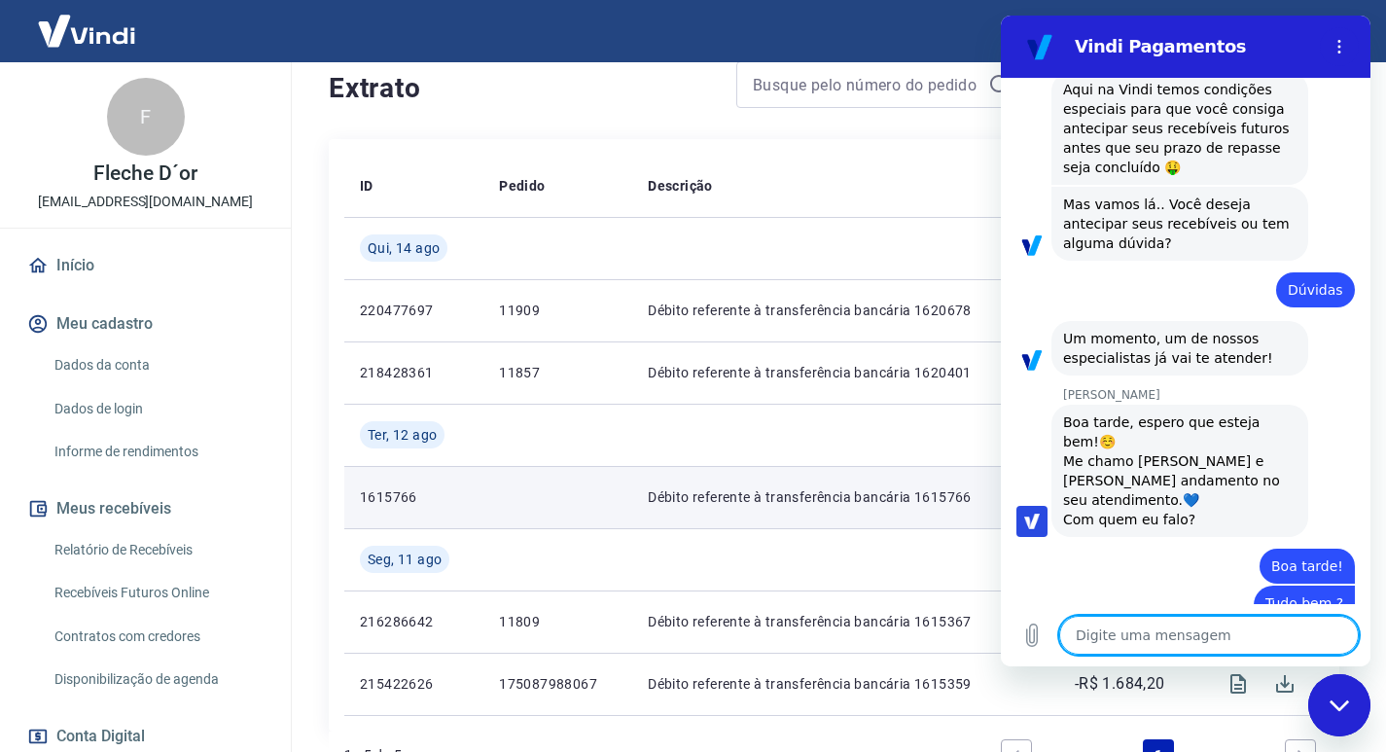
click at [1132, 643] on textarea at bounding box center [1209, 635] width 300 height 39
type textarea "G"
type textarea "x"
type textarea "Go"
type textarea "x"
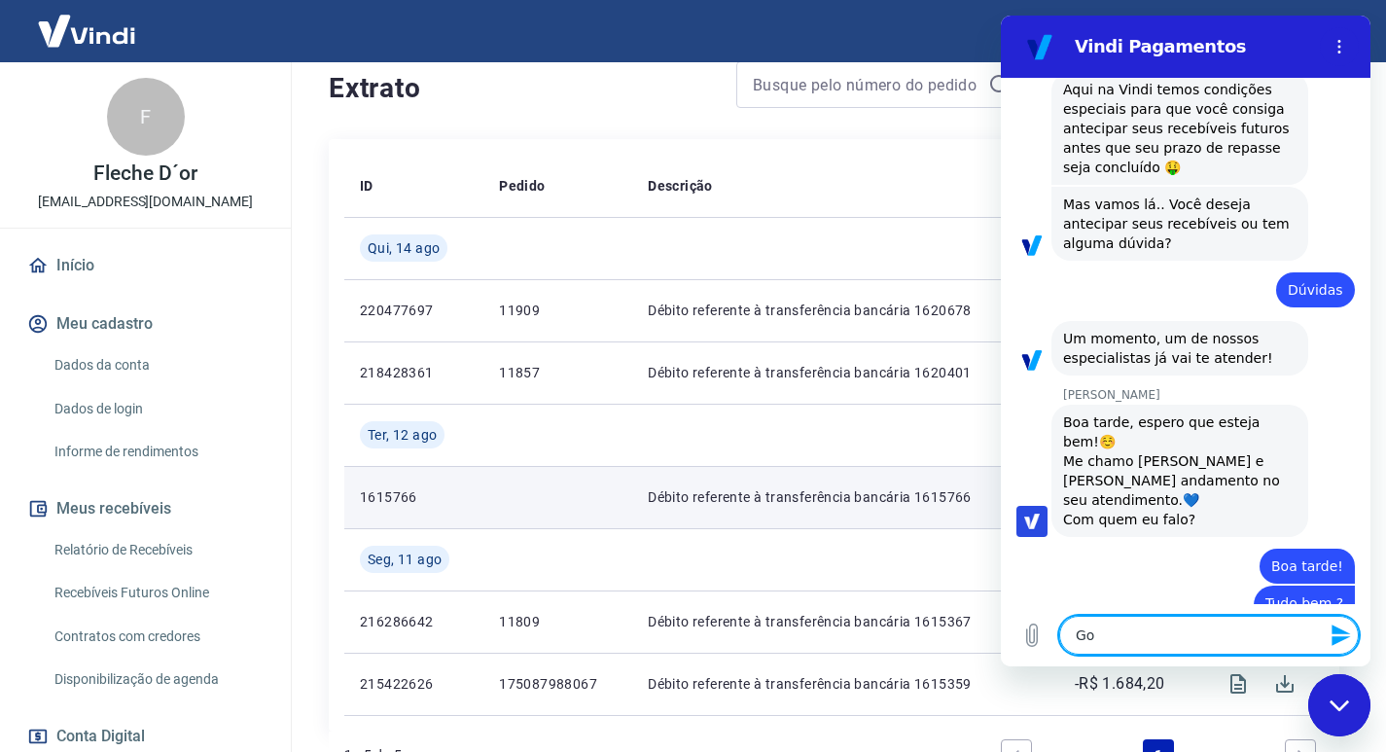
type textarea "Gos"
type textarea "x"
type textarea "Gost"
type textarea "x"
type textarea "Gosta"
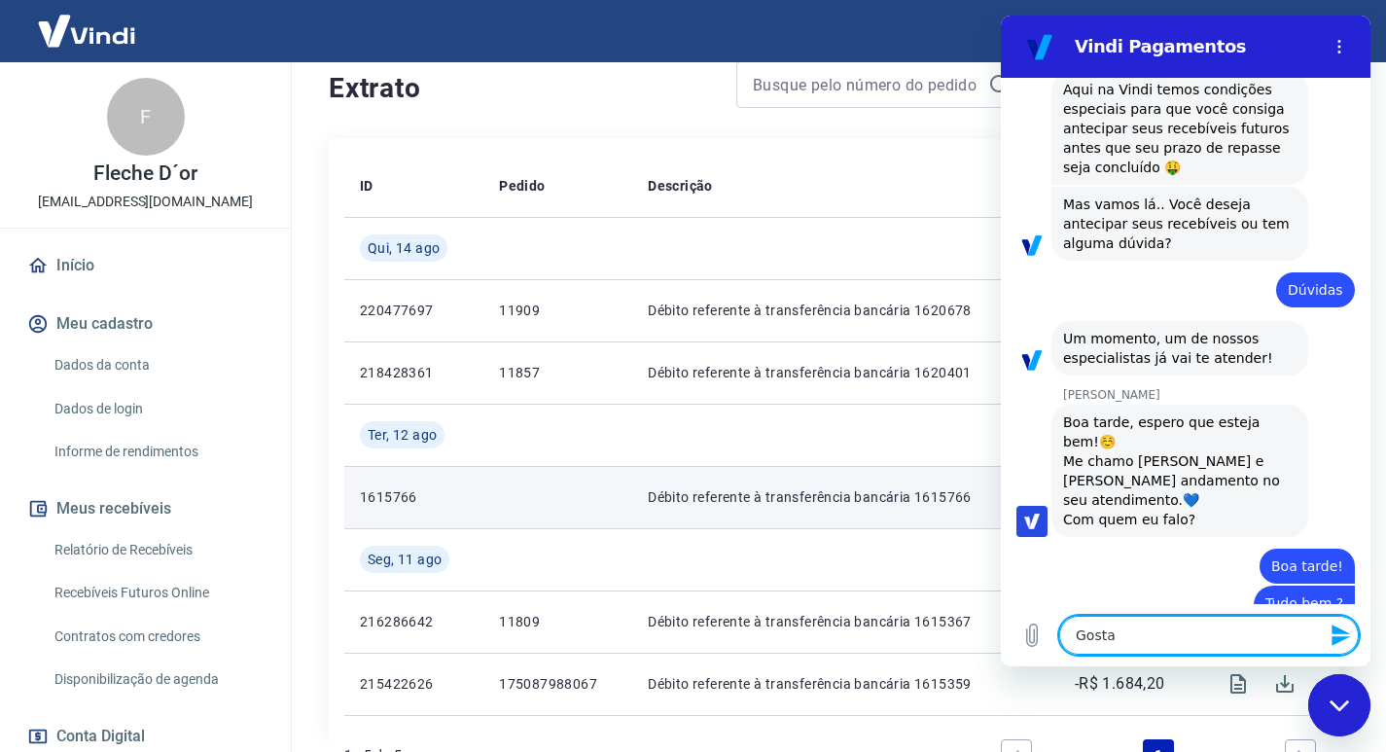
type textarea "x"
type textarea "Gostar"
type textarea "x"
type textarea "Gostari"
type textarea "x"
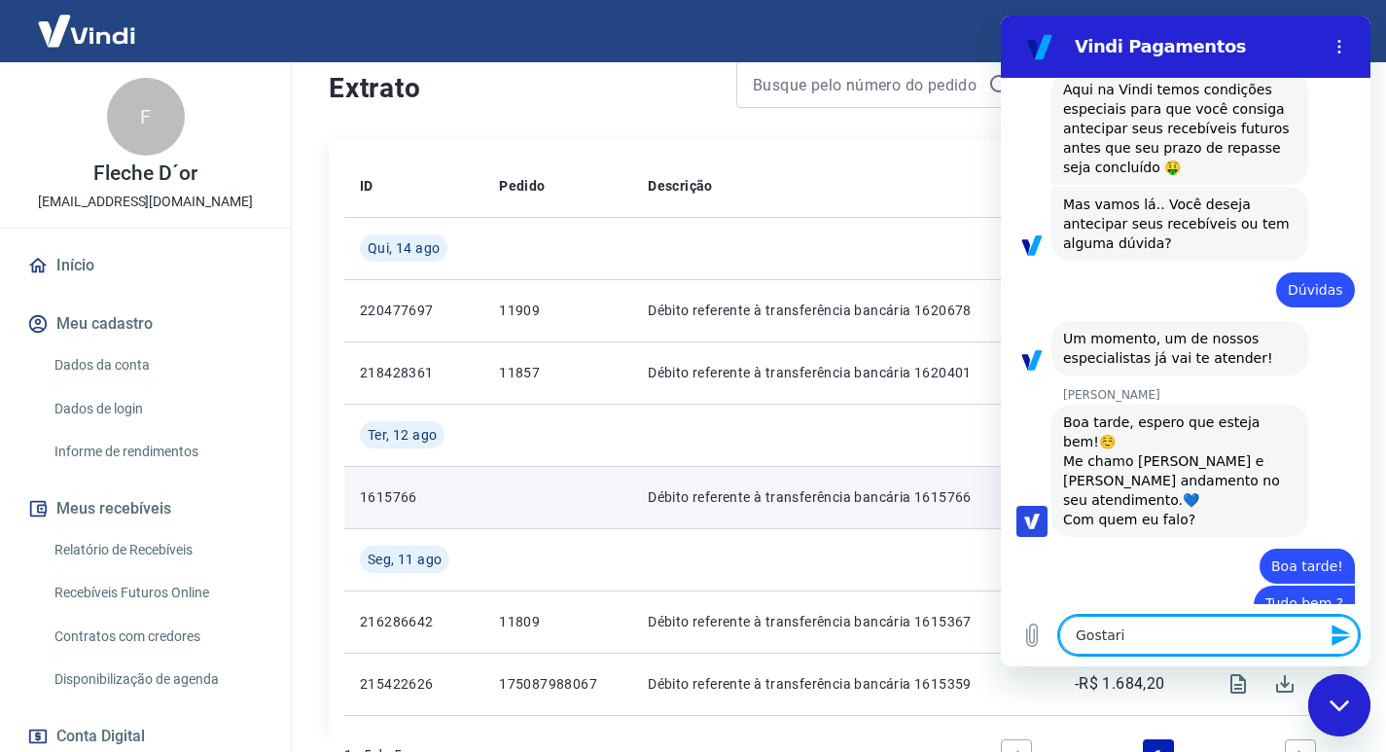
type textarea "Gostaria"
type textarea "x"
type textarea "Gostaria"
type textarea "x"
type textarea "Gostaria d"
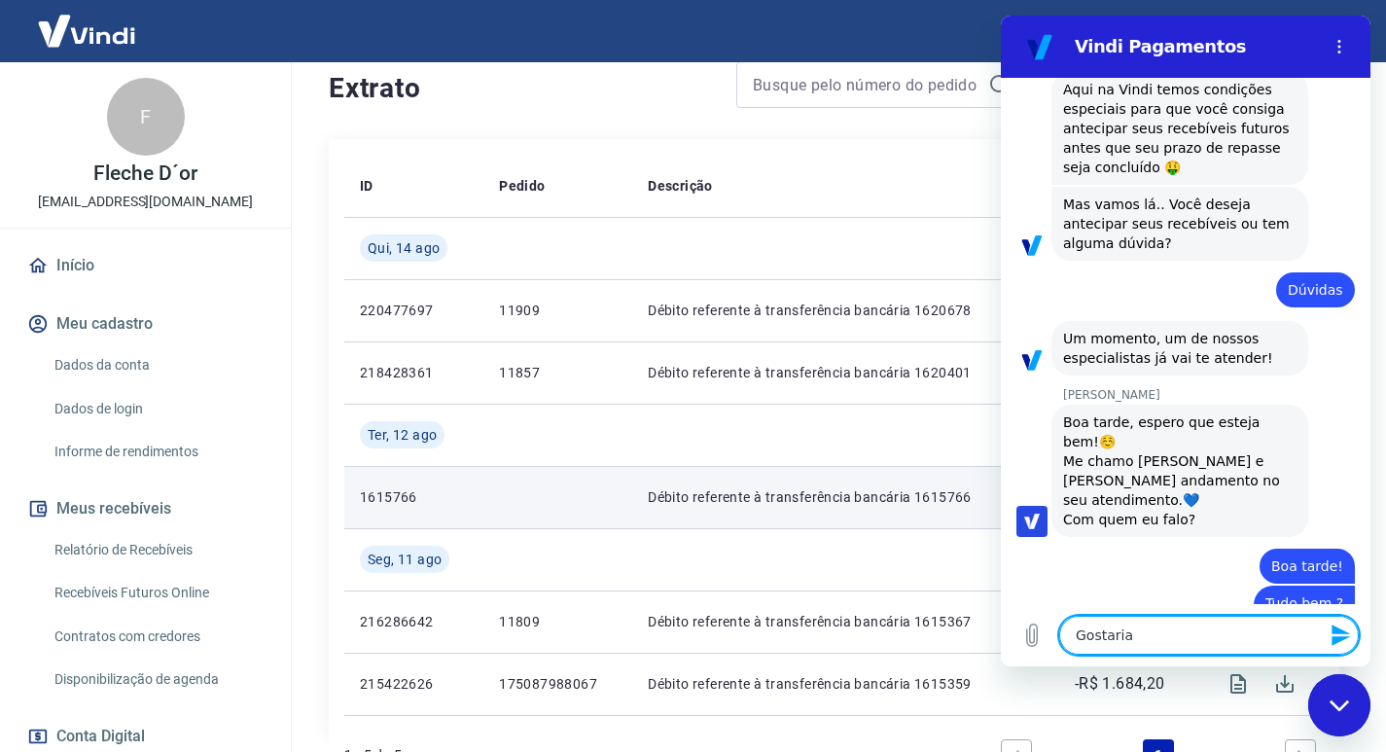
type textarea "x"
type textarea "Gostaria de"
type textarea "x"
type textarea "Gostaria de"
type textarea "x"
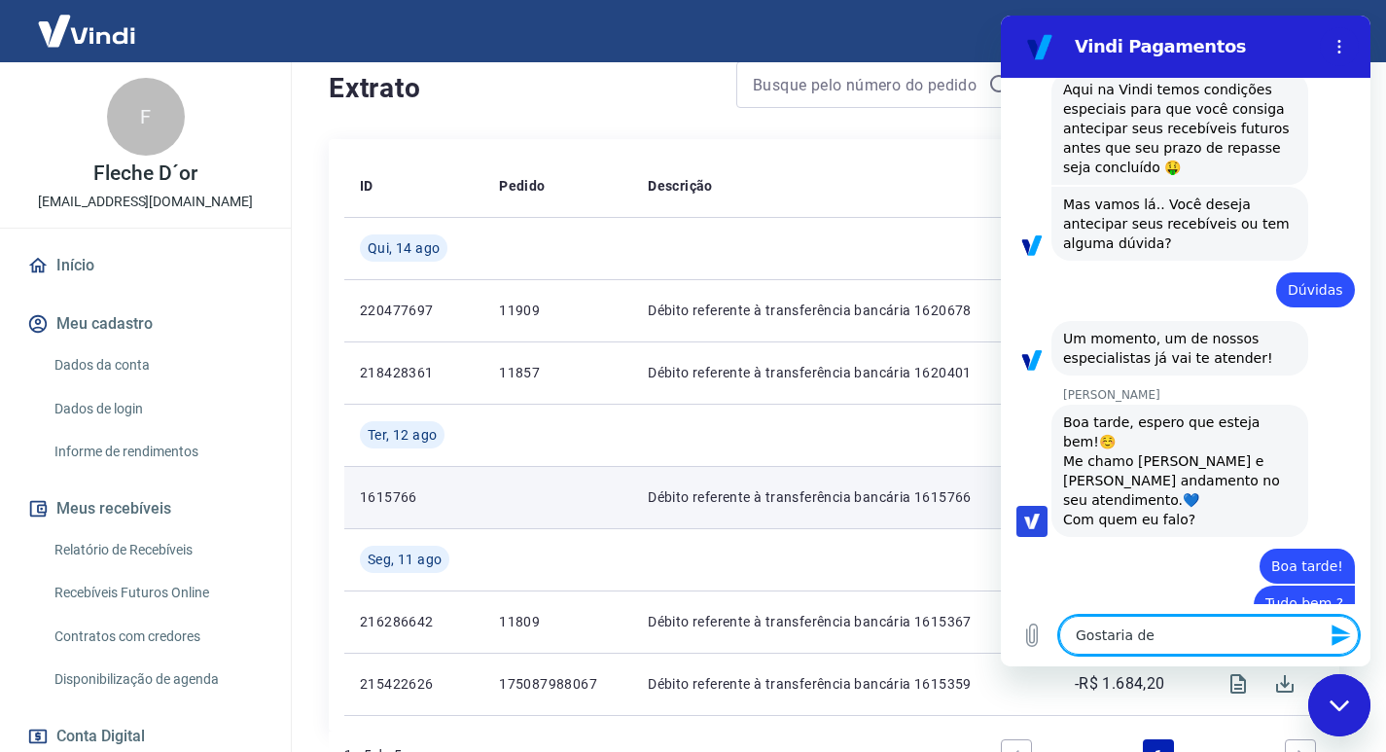
type textarea "Gostaria de u"
type textarea "x"
type textarea "Gostaria de um"
type textarea "x"
type textarea "Gostaria de uma"
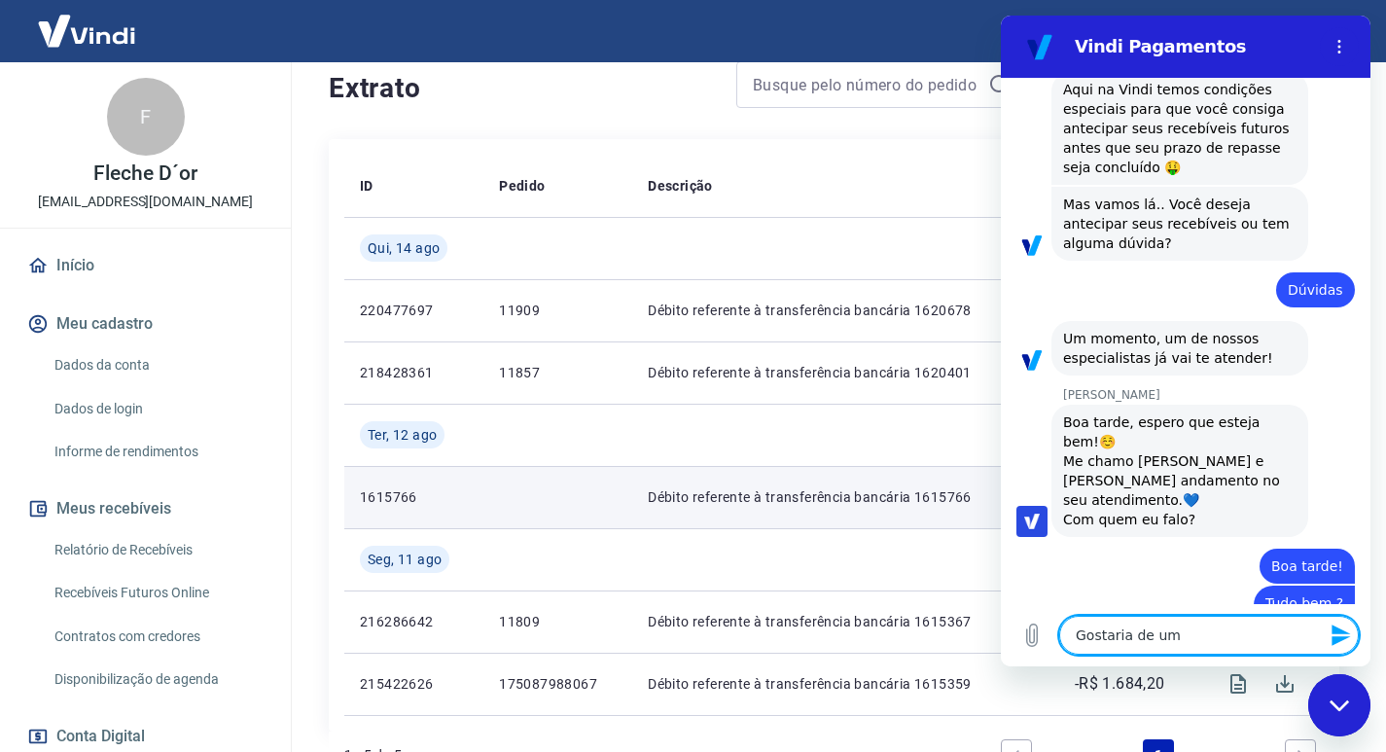
type textarea "x"
type textarea "Gostaria de uma"
type textarea "x"
type textarea "Gostaria de uma i"
type textarea "x"
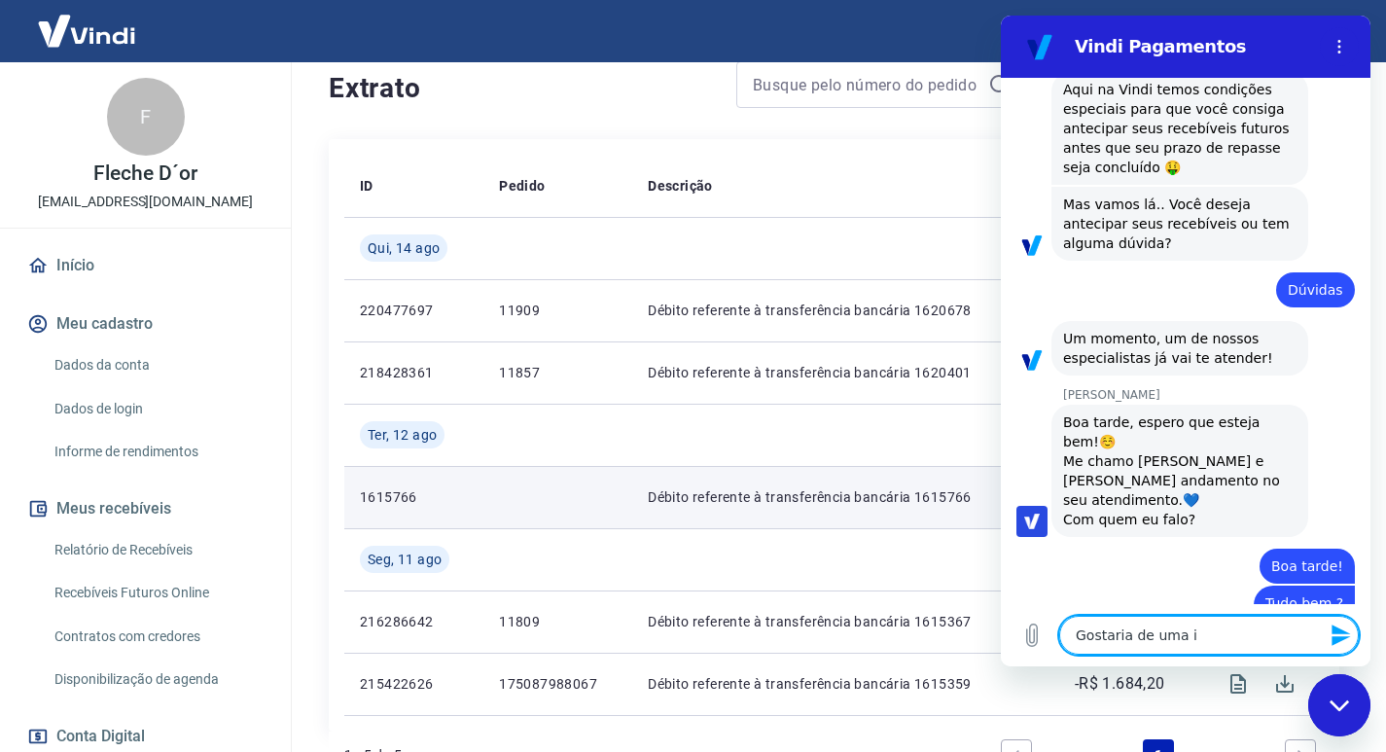
type textarea "Gostaria de uma in"
type textarea "x"
type textarea "Gostaria de uma inf"
type textarea "x"
type textarea "Gostaria de uma info"
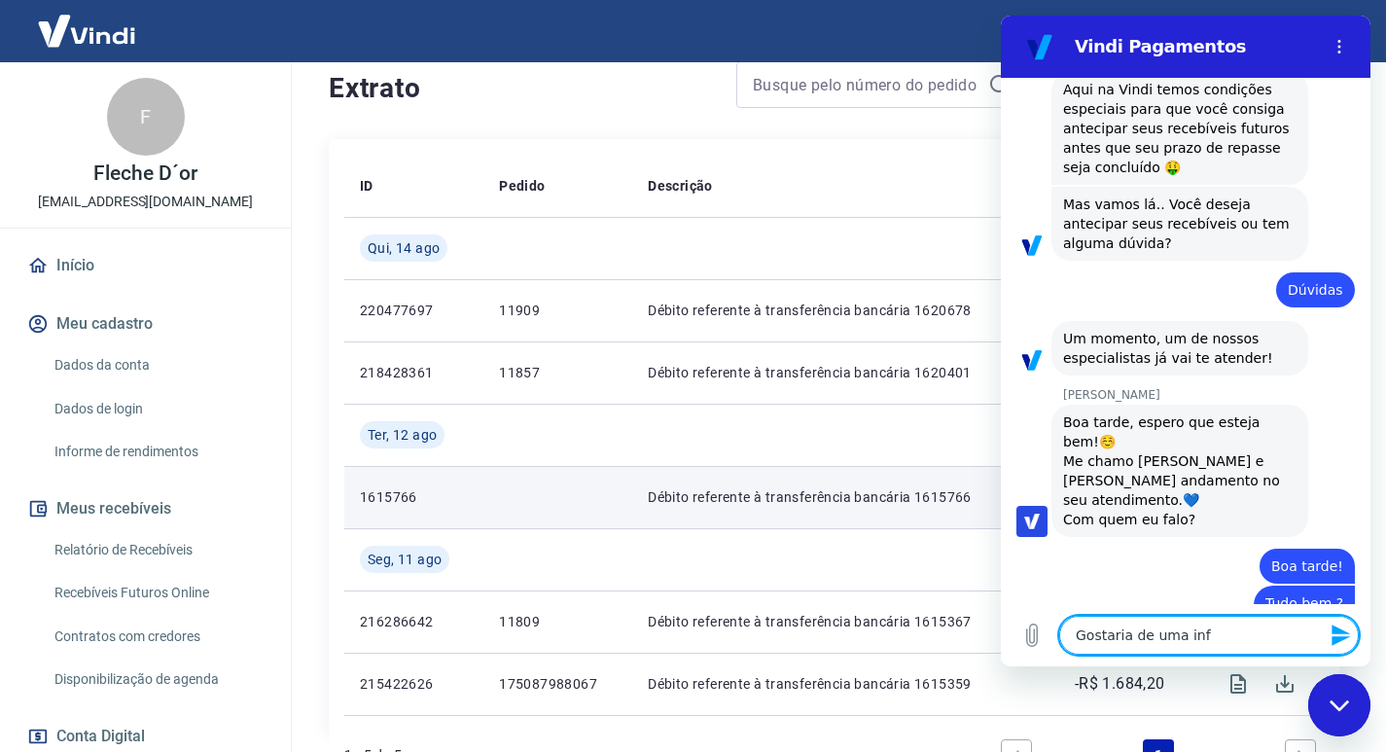
type textarea "x"
type textarea "Gostaria de uma infor"
type textarea "x"
type textarea "Gostaria de uma inform"
type textarea "x"
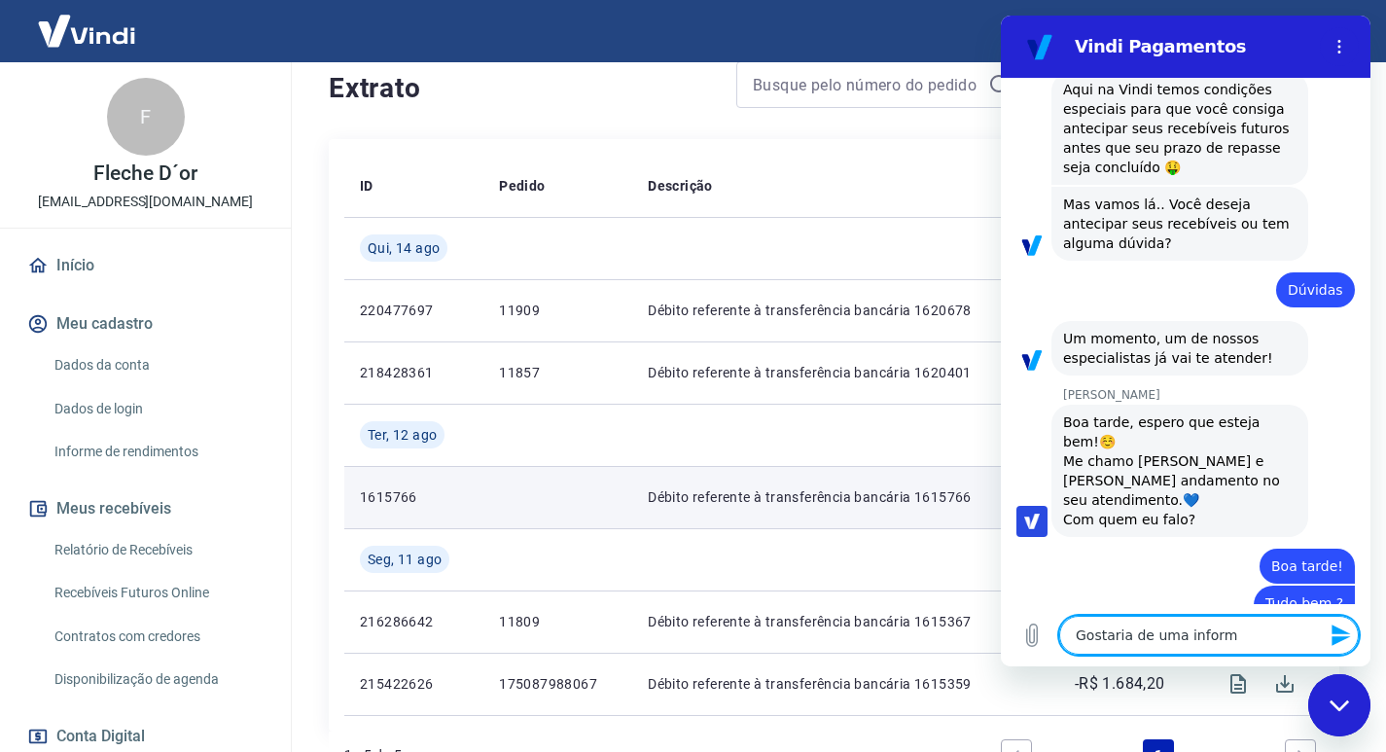
type textarea "Gostaria de uma informa"
type textarea "x"
type textarea "Gostaria de uma informaç"
type textarea "x"
type textarea "Gostaria de uma informaçã"
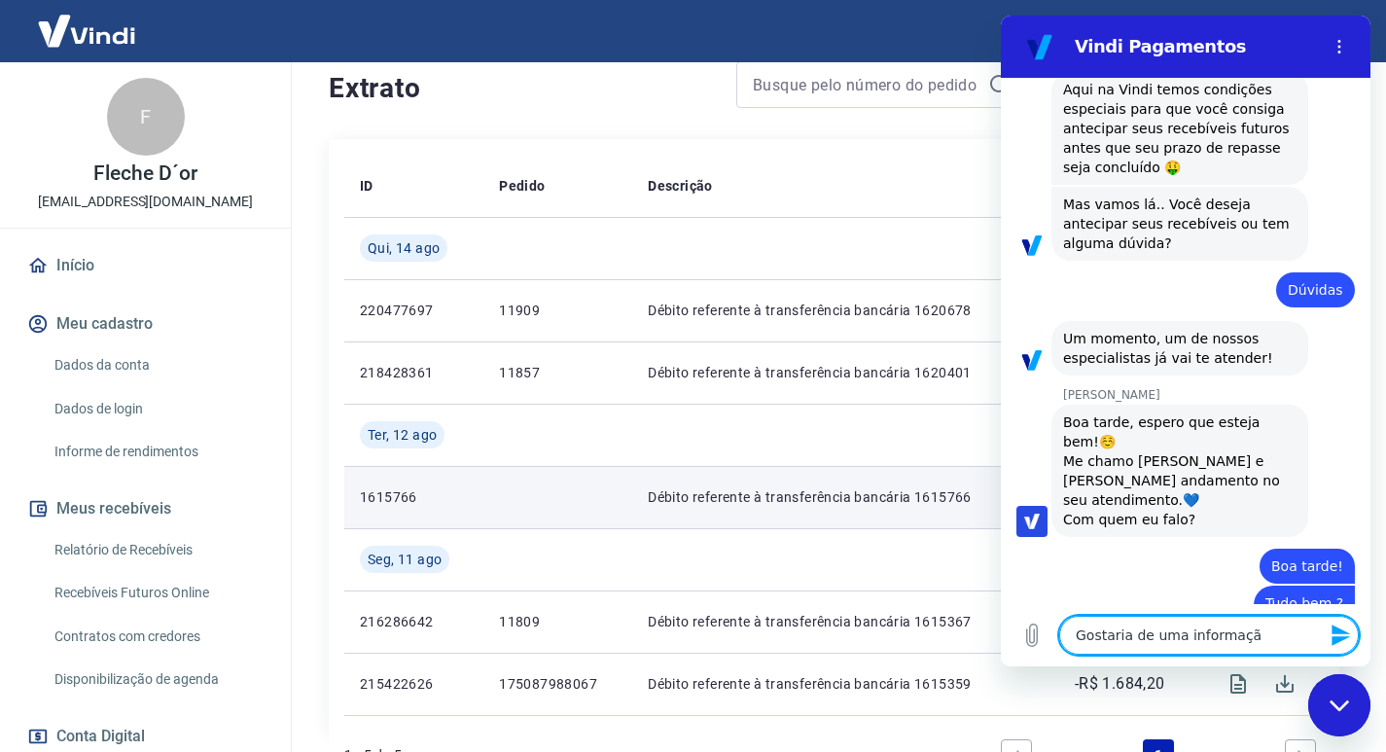
type textarea "x"
type textarea "Gostaria de uma informação"
type textarea "x"
type textarea "Gostaria de uma informação!"
type textarea "x"
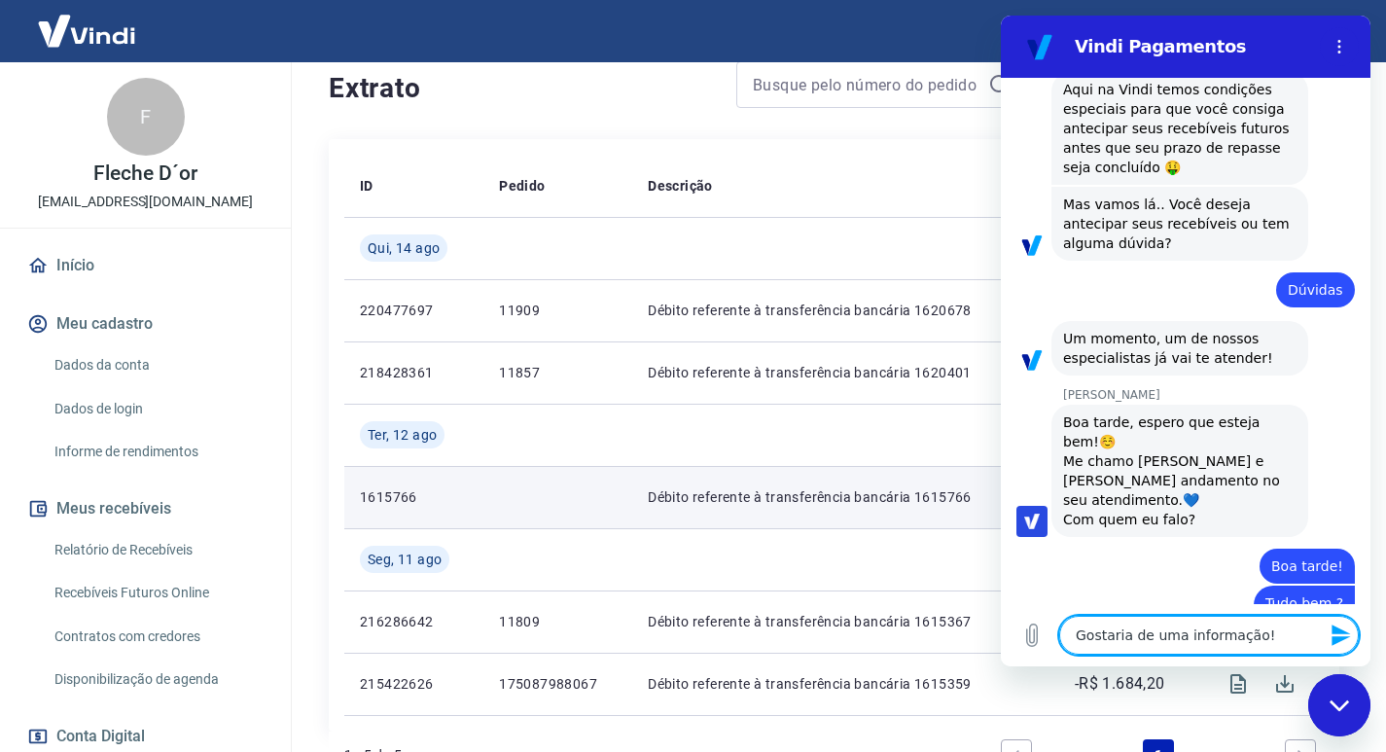
type textarea "Gostaria de uma informação"
type textarea "x"
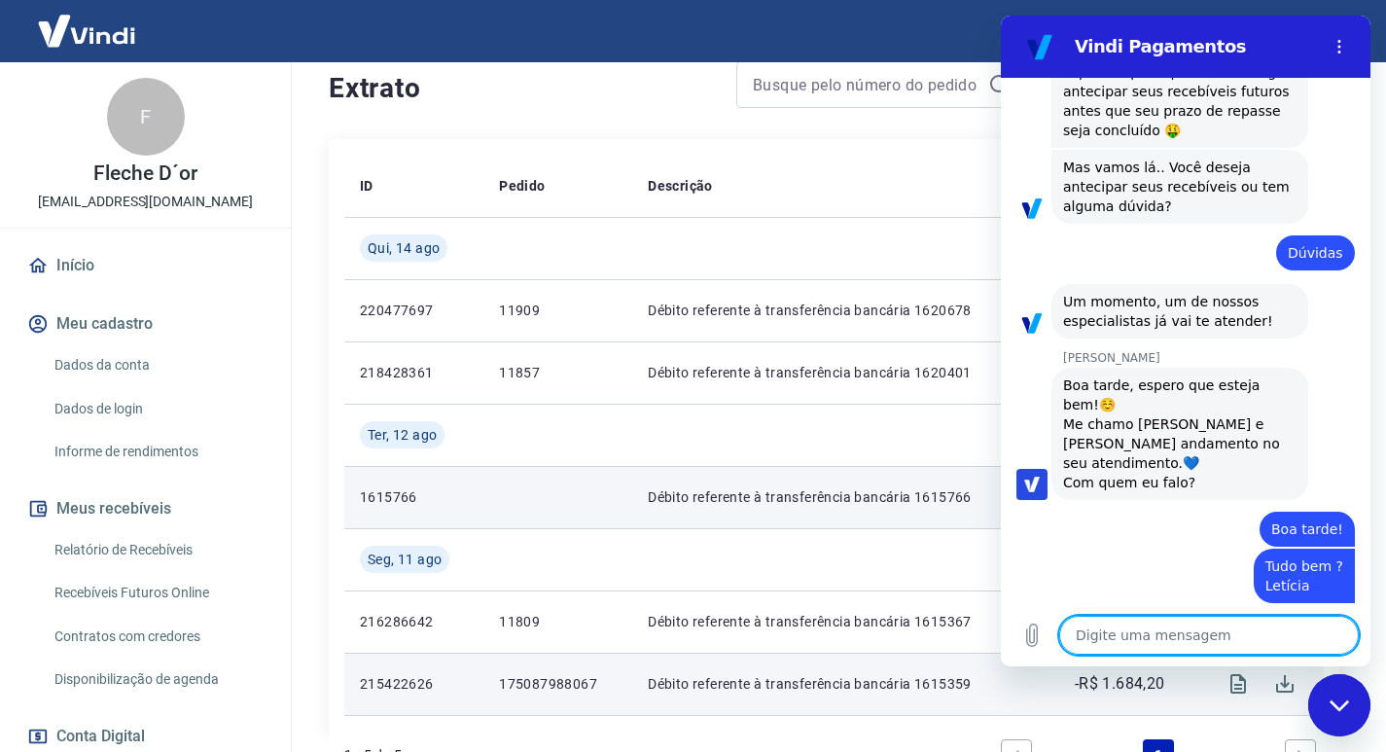
type textarea "x"
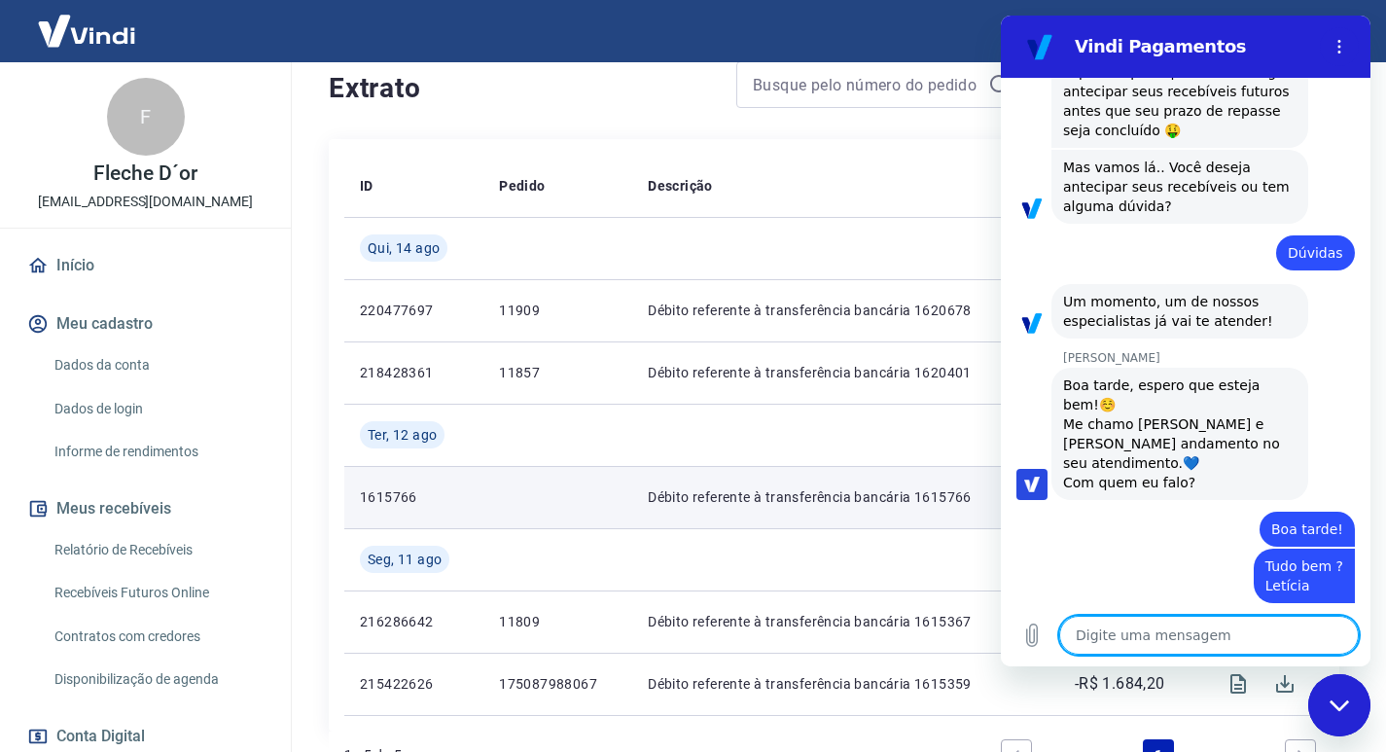
click at [1164, 636] on textarea at bounding box center [1209, 635] width 300 height 39
click at [1117, 634] on textarea at bounding box center [1209, 635] width 300 height 39
click at [1122, 638] on textarea at bounding box center [1209, 635] width 300 height 39
type textarea "E"
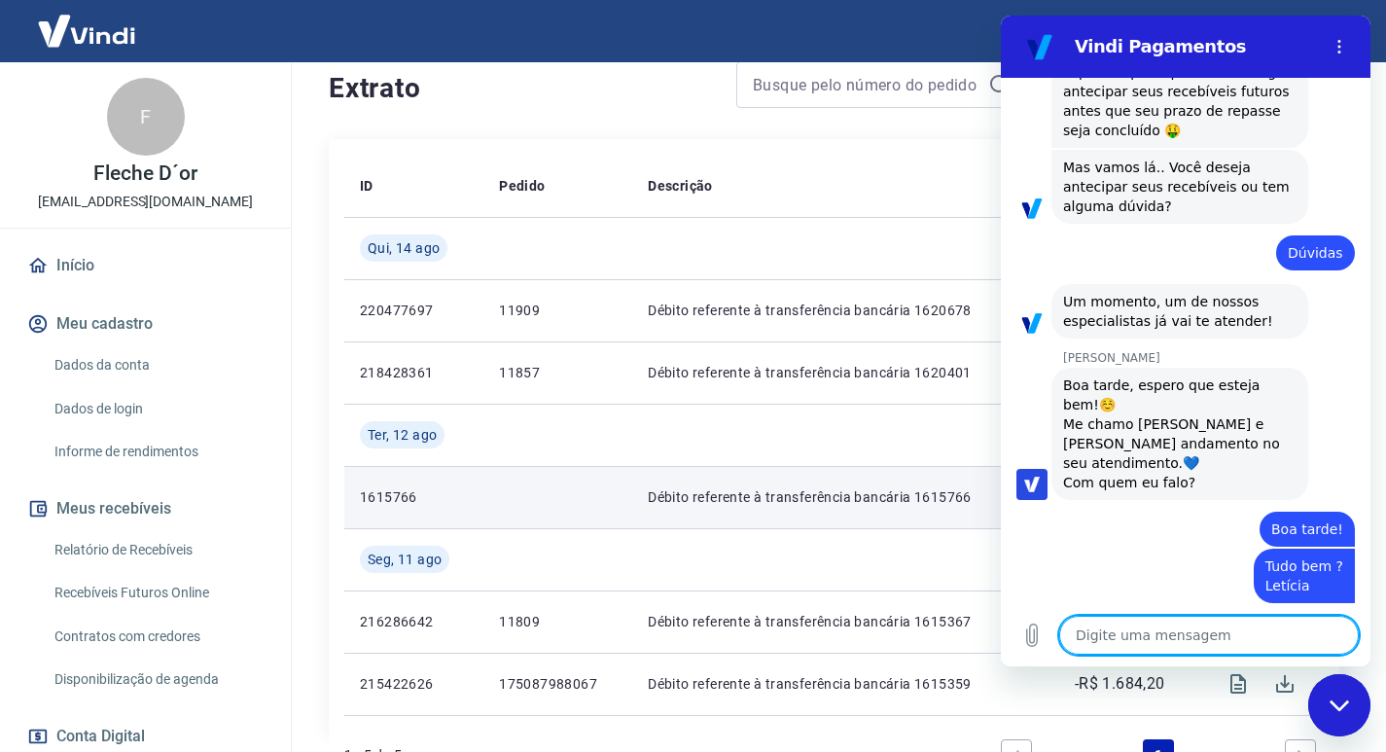
type textarea "x"
type textarea "Es"
type textarea "x"
type textarea "Est"
type textarea "x"
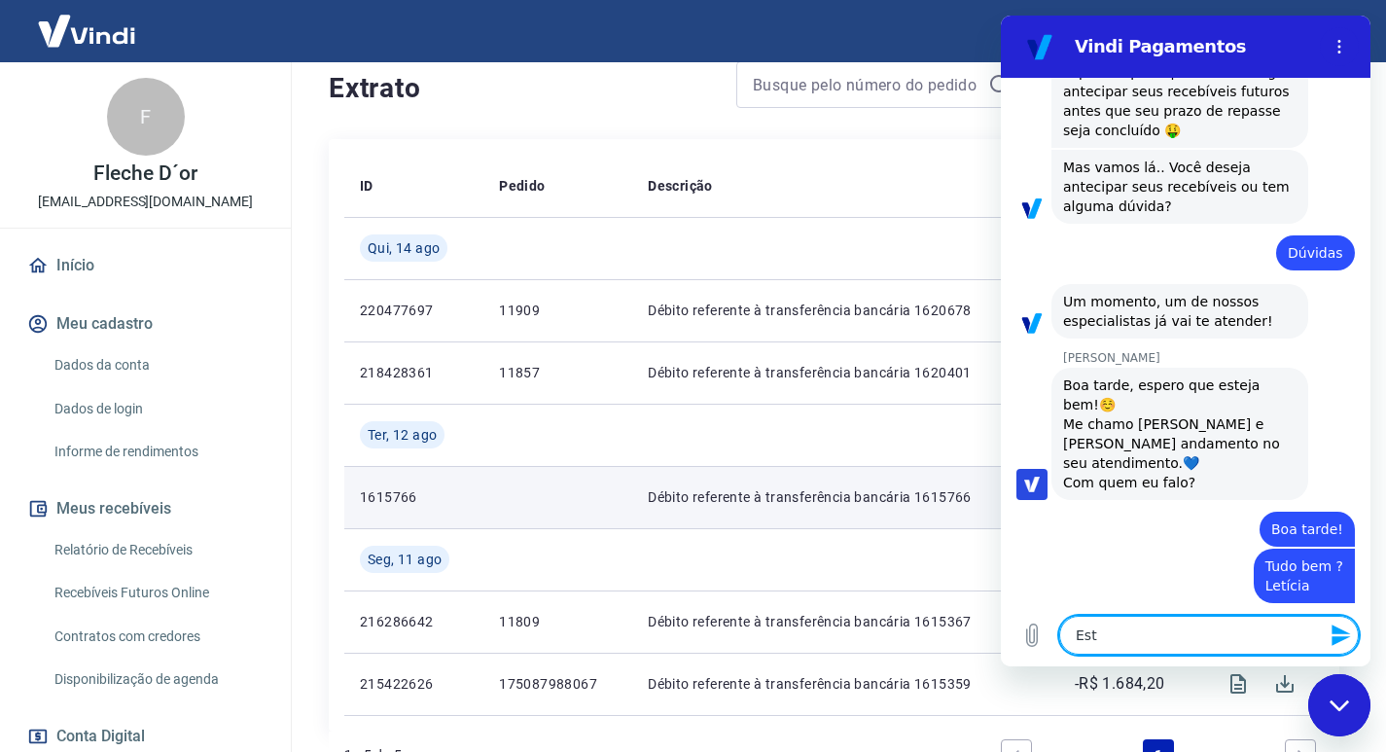
type textarea "Esto"
type textarea "x"
type textarea "Estou"
type textarea "x"
type textarea "Estou"
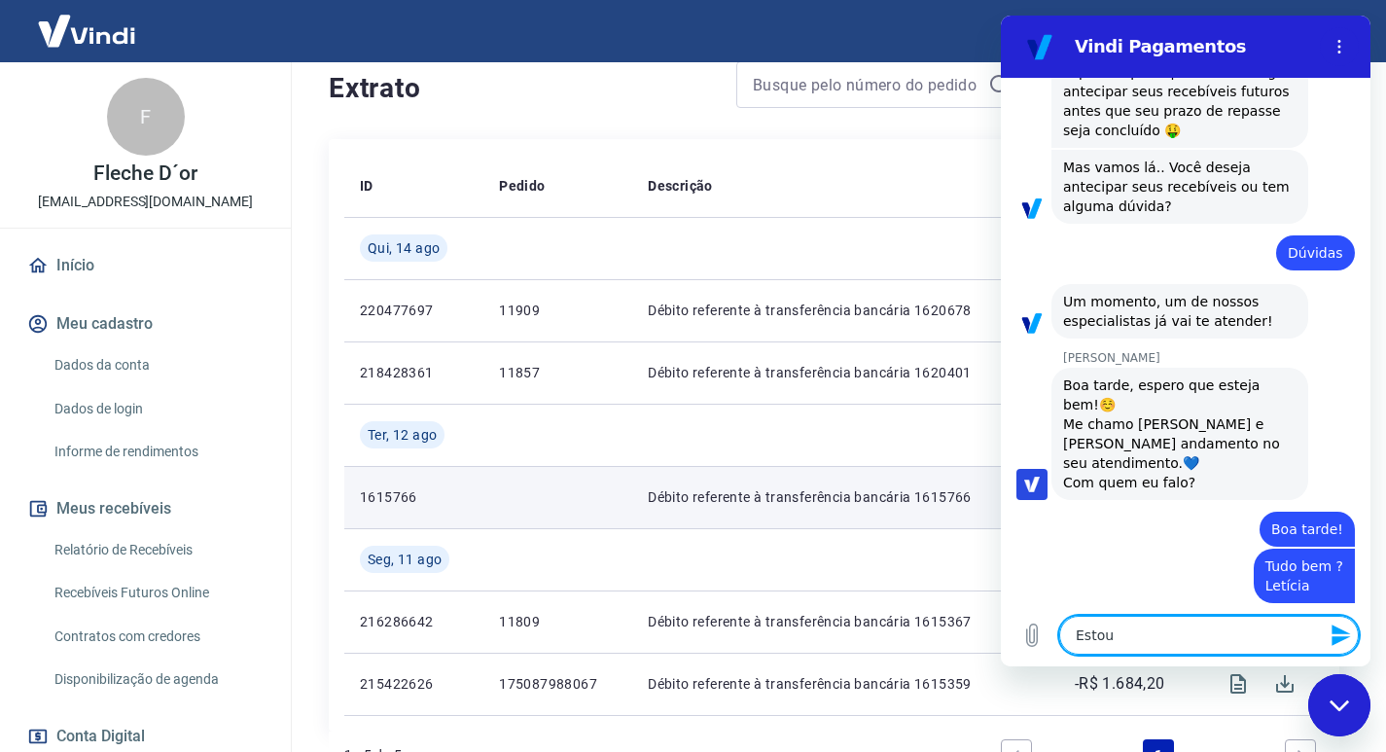
type textarea "x"
type textarea "Estou b"
type textarea "x"
type textarea "Estou ba"
type textarea "x"
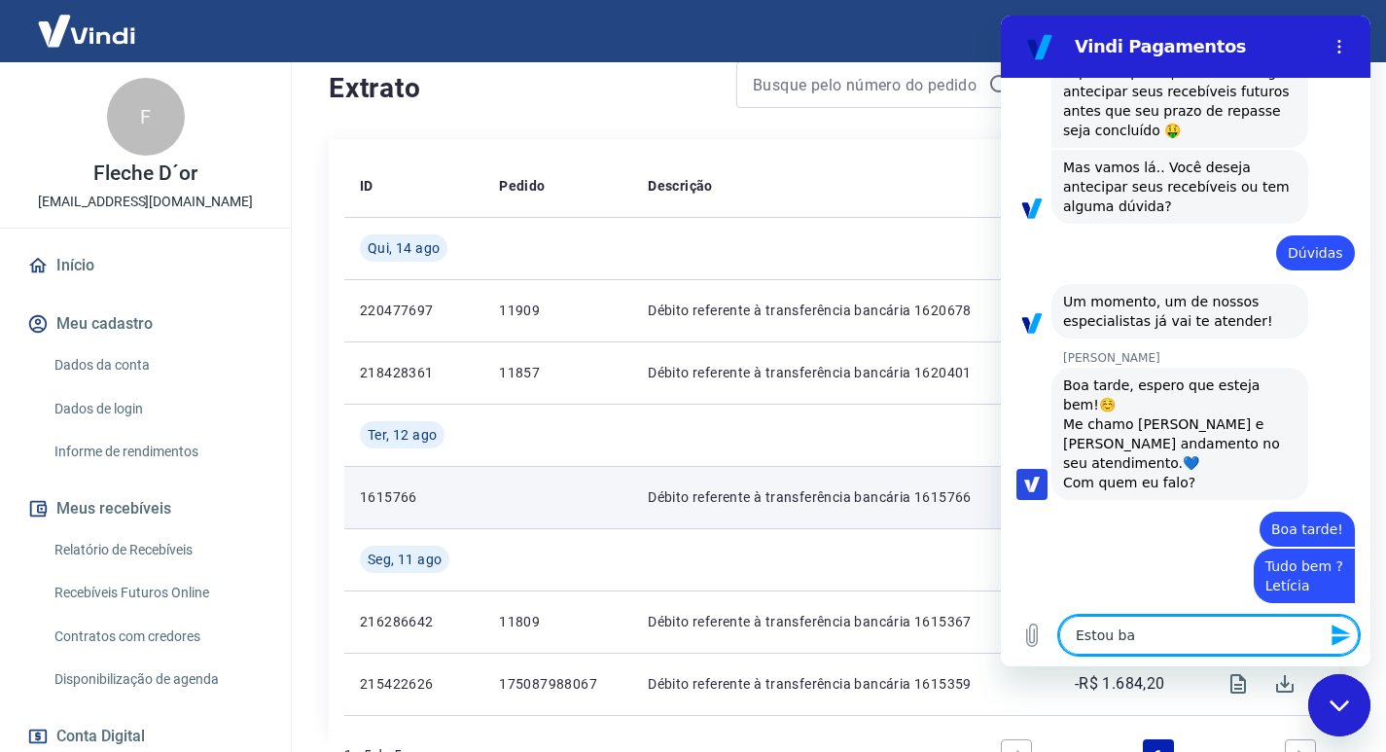
type textarea "Estou bai"
type textarea "x"
type textarea "Estou baix"
type textarea "x"
type textarea "Estou baixa"
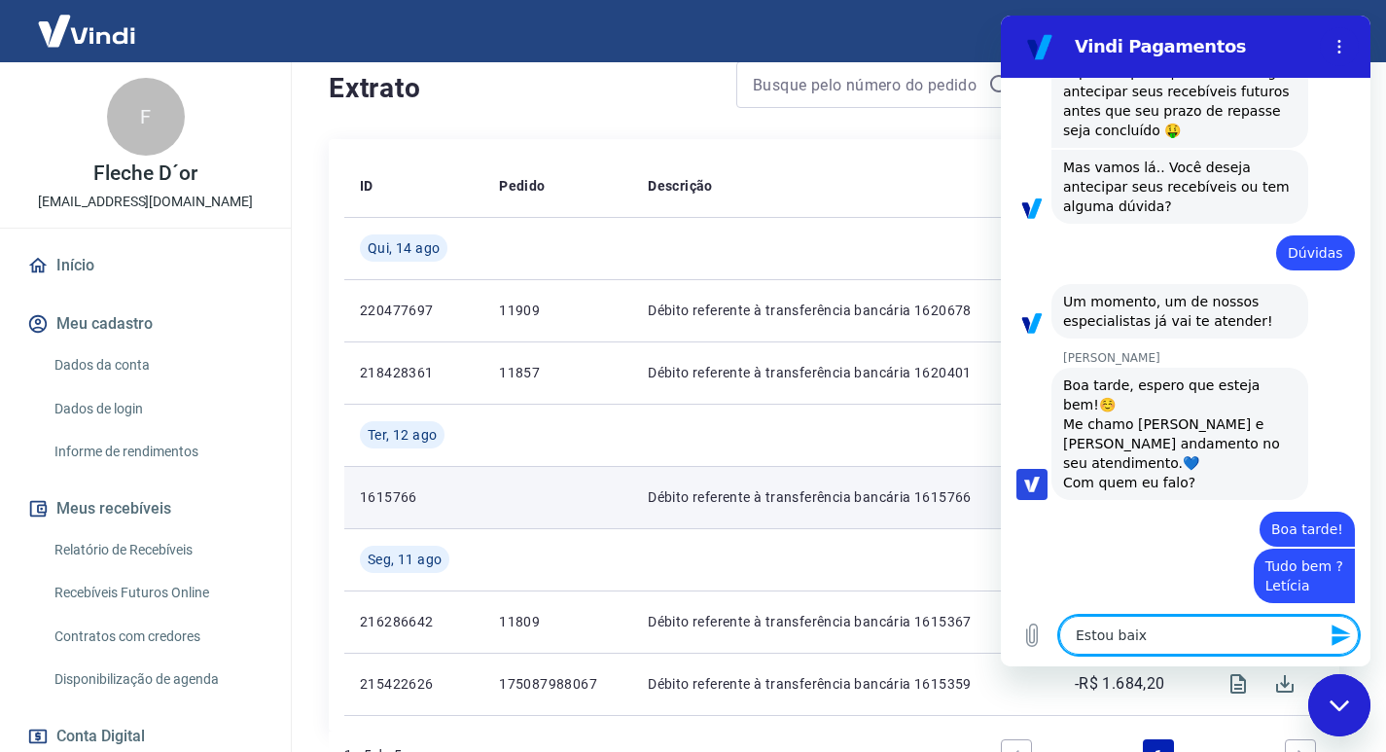
type textarea "x"
type textarea "Estou baixan"
type textarea "x"
type textarea "Estou baixand"
type textarea "x"
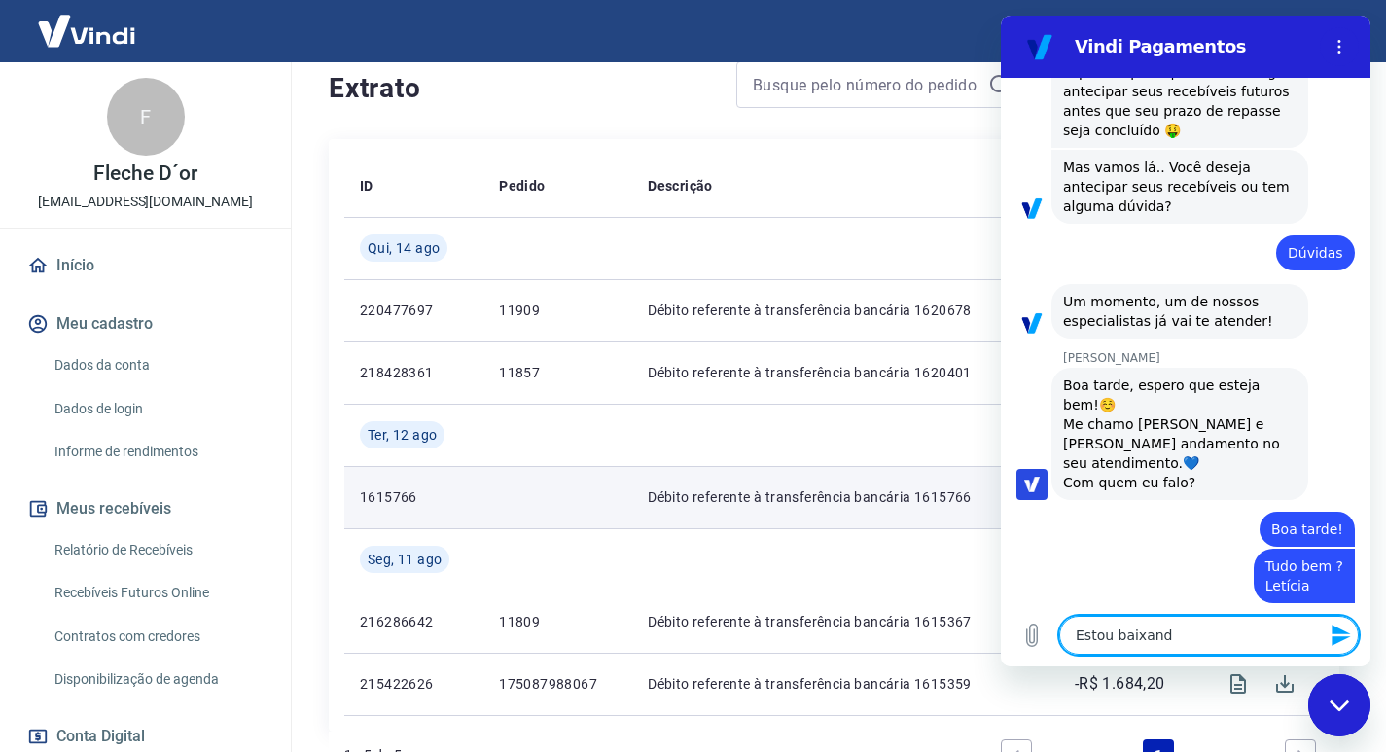
type textarea "Estou baixando"
type textarea "x"
type textarea "Estou baixando"
type textarea "x"
type textarea "Estou baixando u"
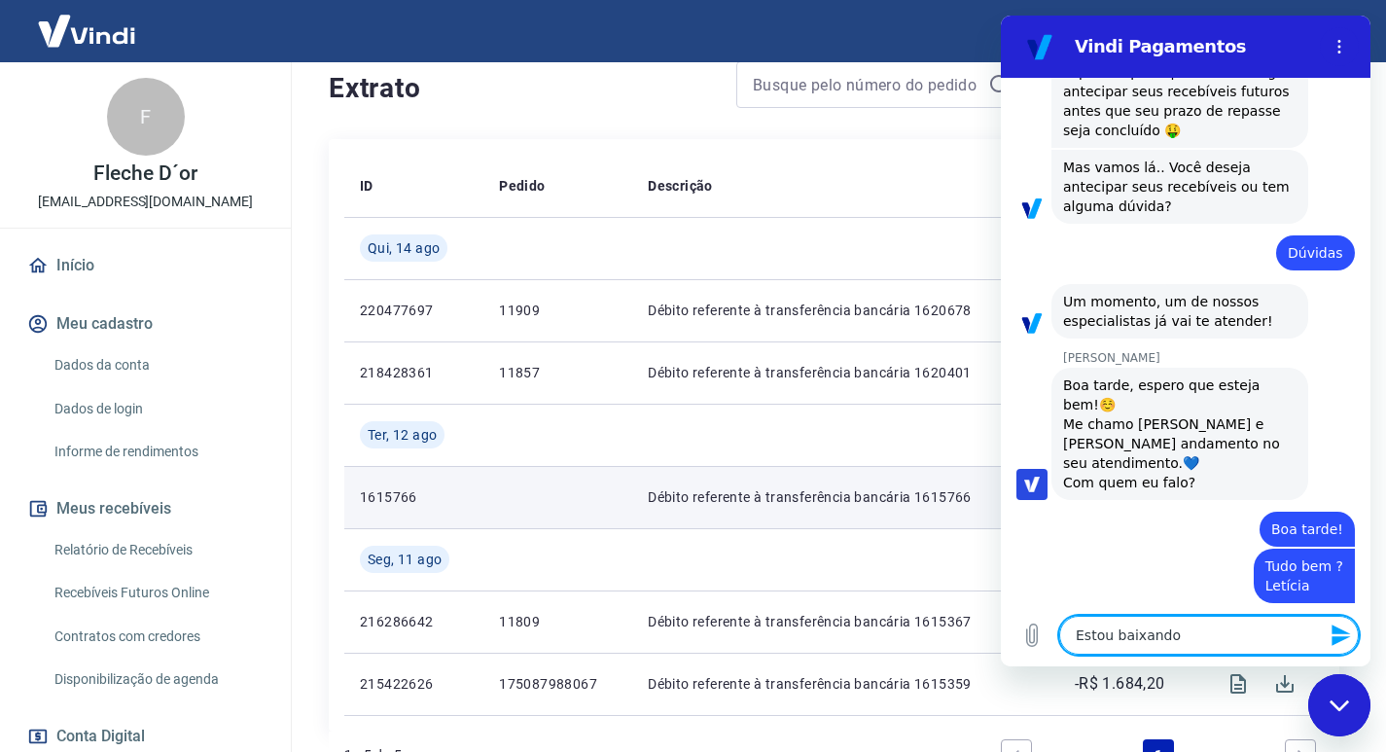
type textarea "x"
type textarea "Estou baixando um"
type textarea "x"
type textarea "Estou baixando uma"
type textarea "x"
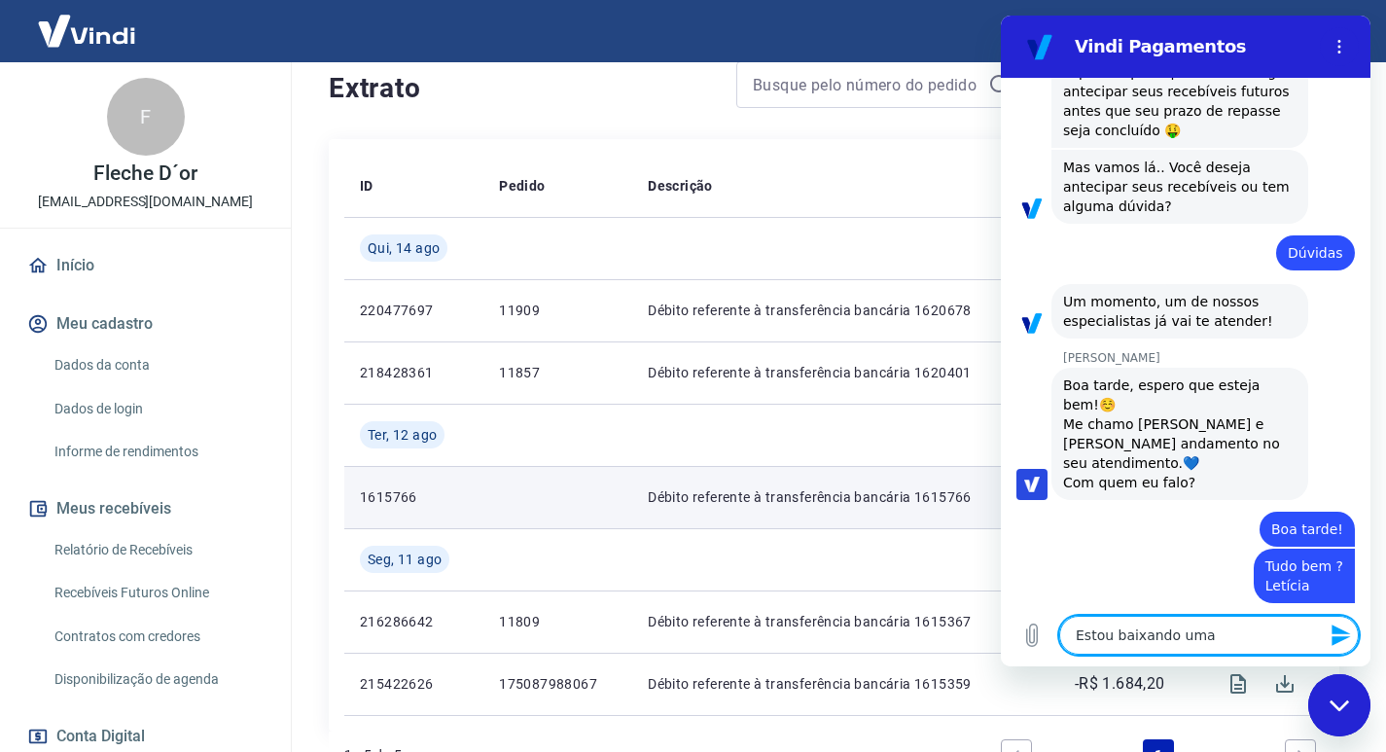
type textarea "Estou baixando umas"
type textarea "x"
type textarea "Estou baixando umas"
type textarea "x"
type textarea "Estou baixando umas v"
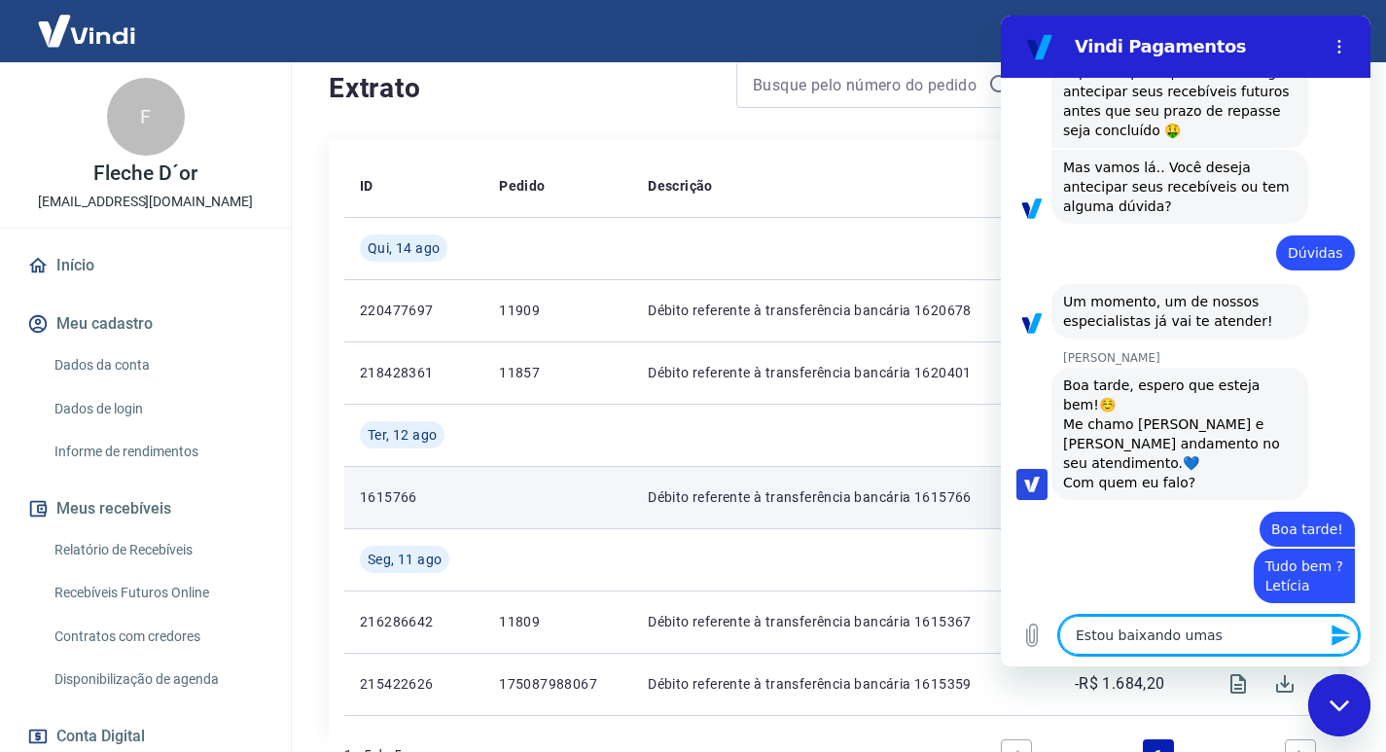
type textarea "x"
type textarea "Estou baixando umas ve"
type textarea "x"
type textarea "Estou baixando umas ven"
type textarea "x"
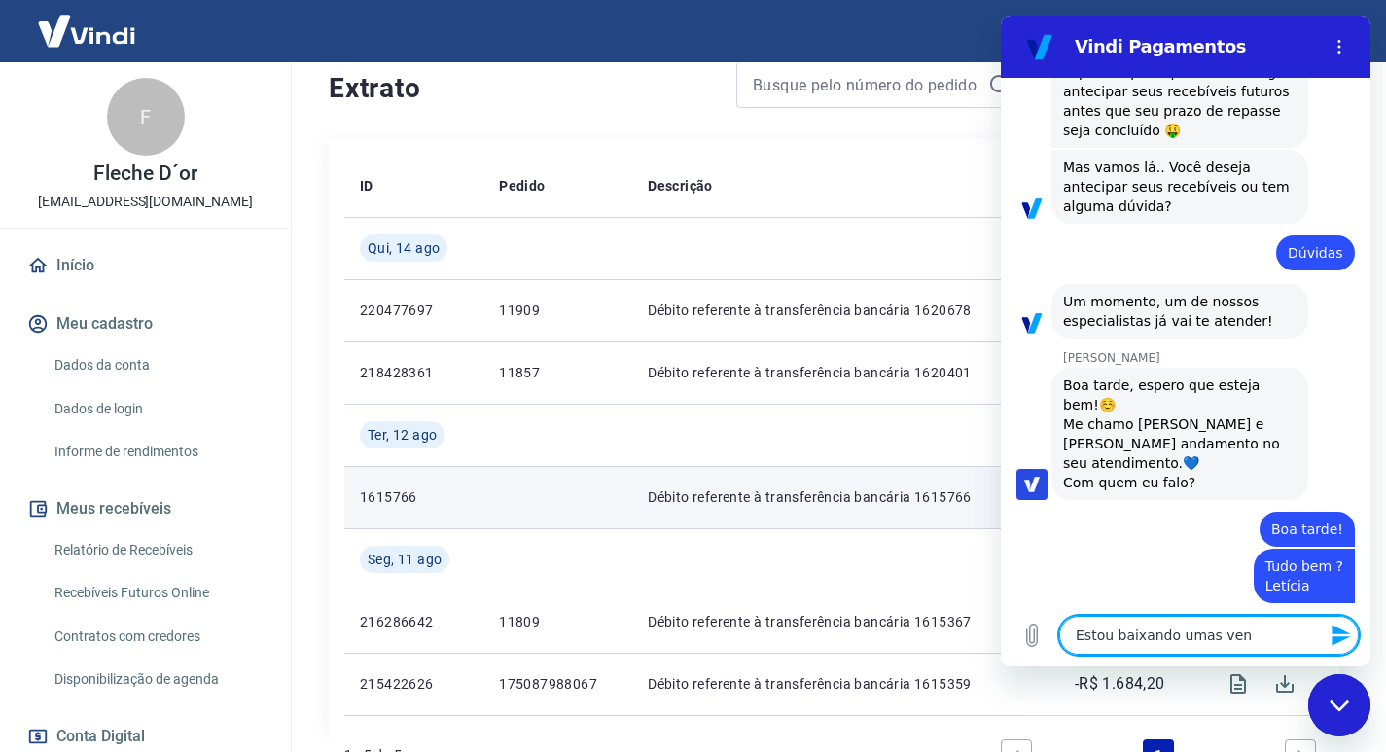
type textarea "Estou baixando umas vend"
type textarea "x"
type textarea "Estou baixando umas venda"
type textarea "x"
type textarea "Estou baixando umas vendas"
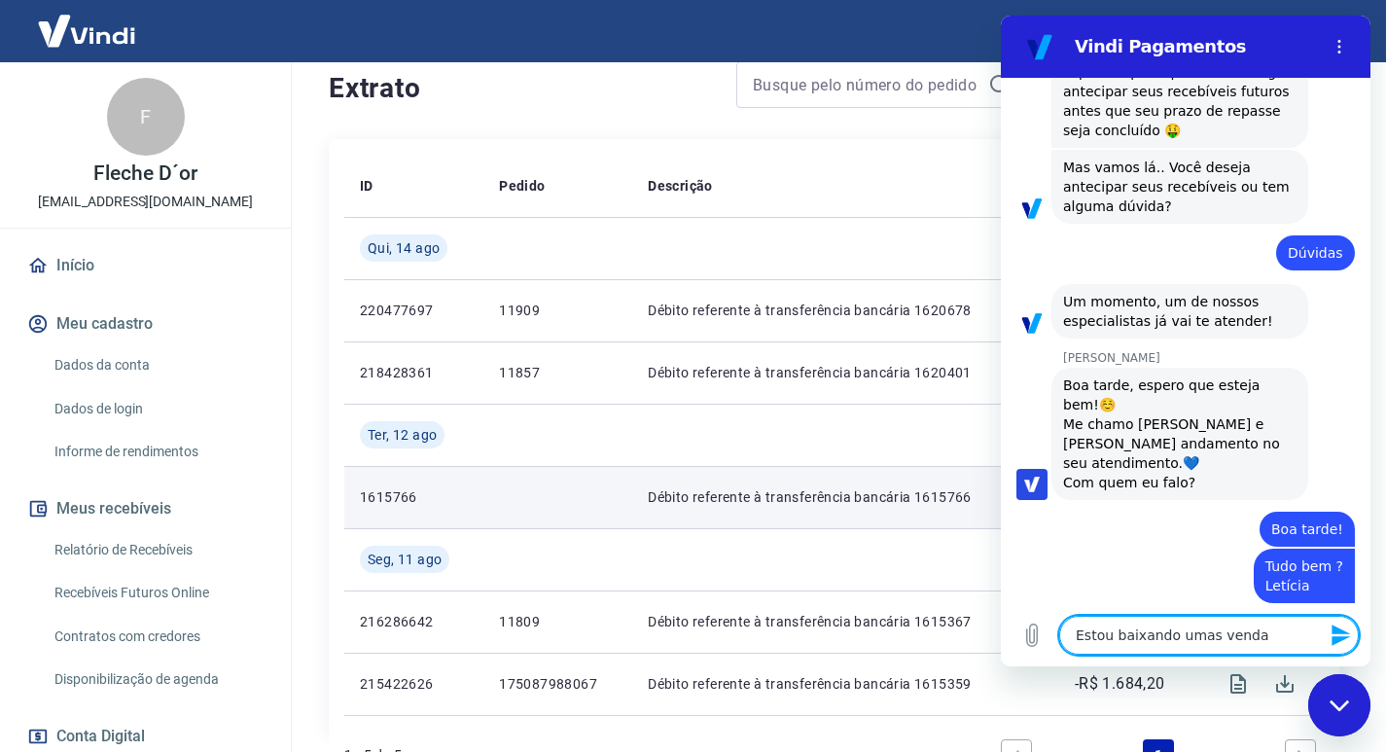
type textarea "x"
type textarea "Estou baixando umas vendas"
type textarea "x"
type textarea "Estou baixando umas vendas"
type textarea "x"
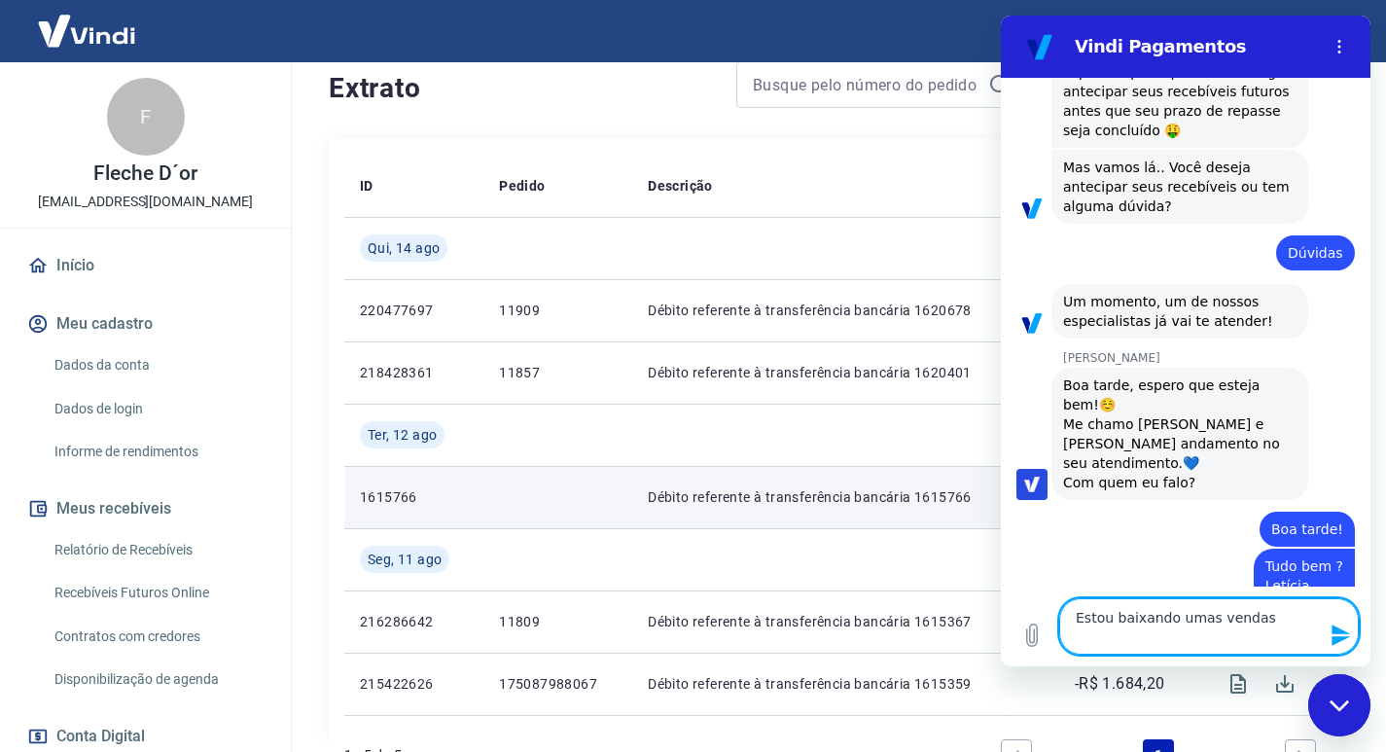
type textarea "Estou baixando umas vendas N"
type textarea "x"
type textarea "Estou baixando umas vendas No"
type textarea "x"
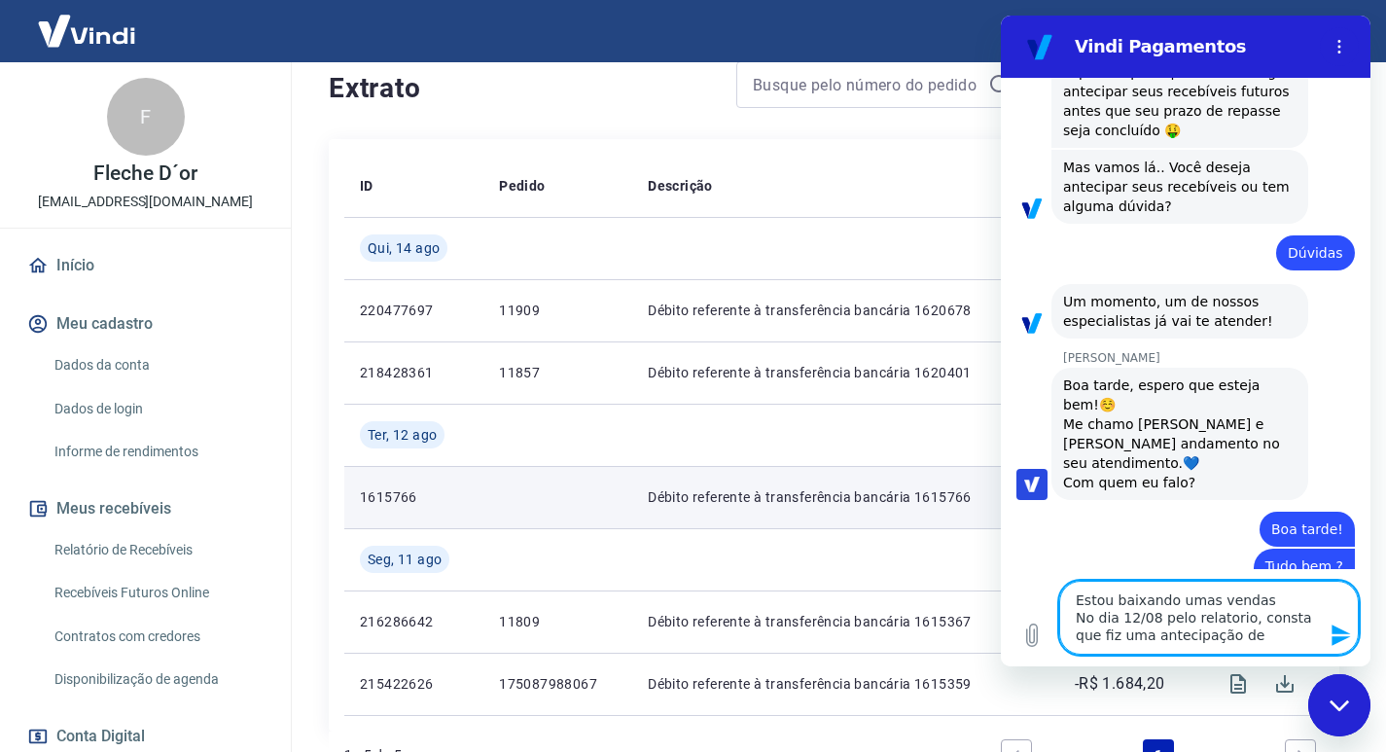
scroll to position [817, 0]
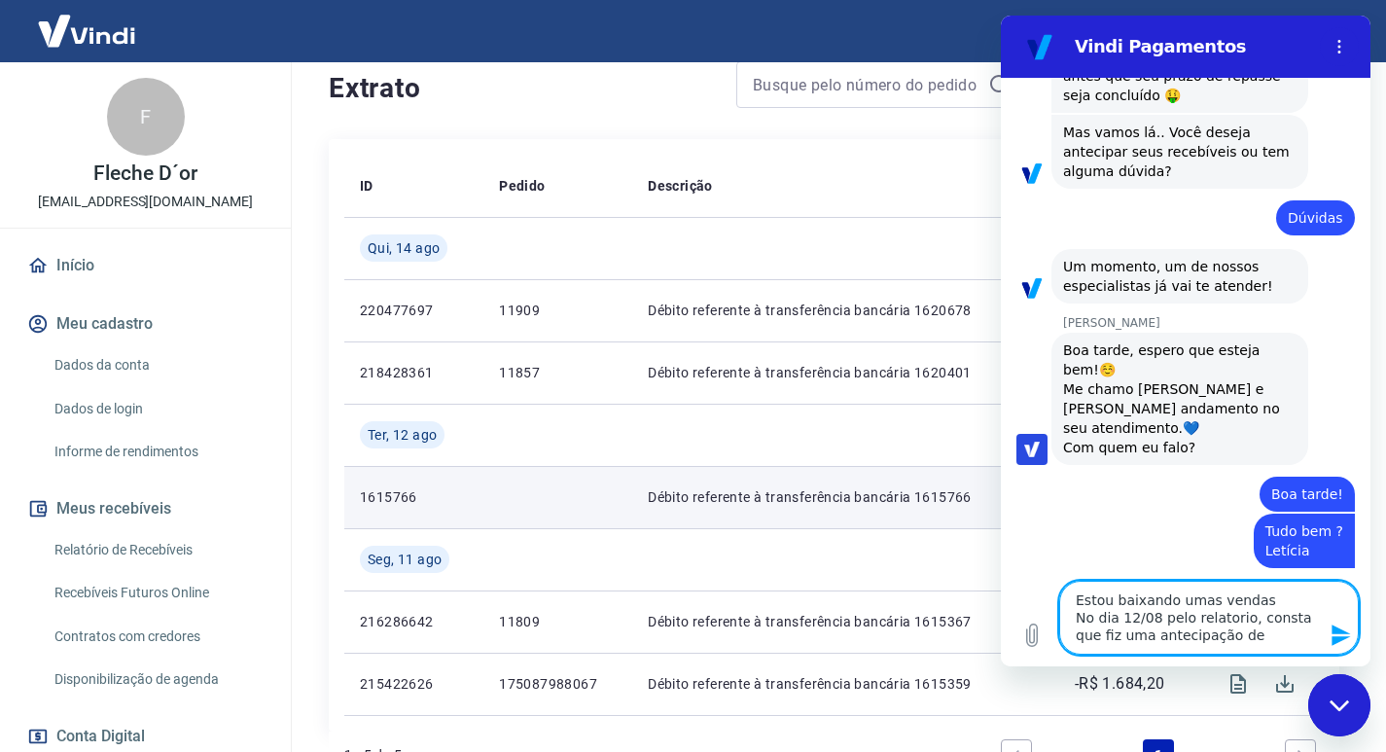
paste textarea "R$ 3.239,85"
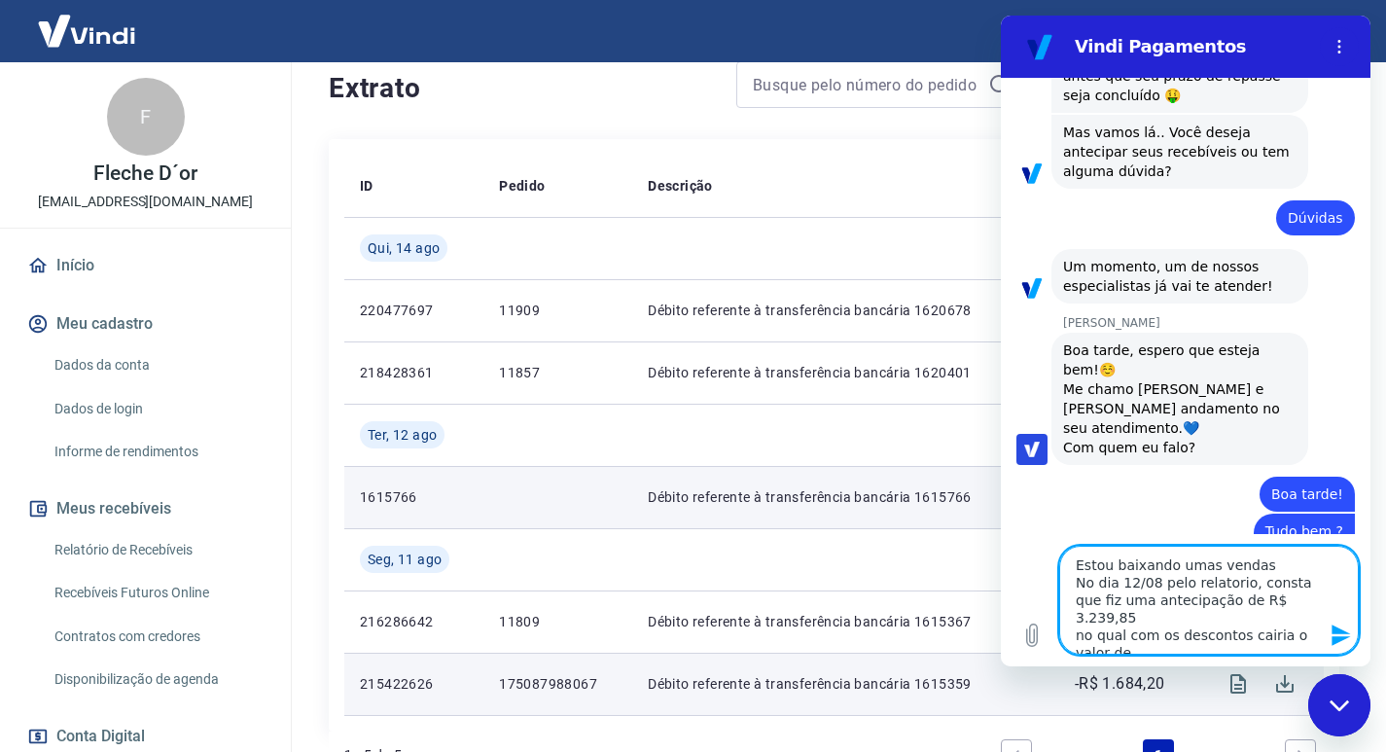
scroll to position [852, 0]
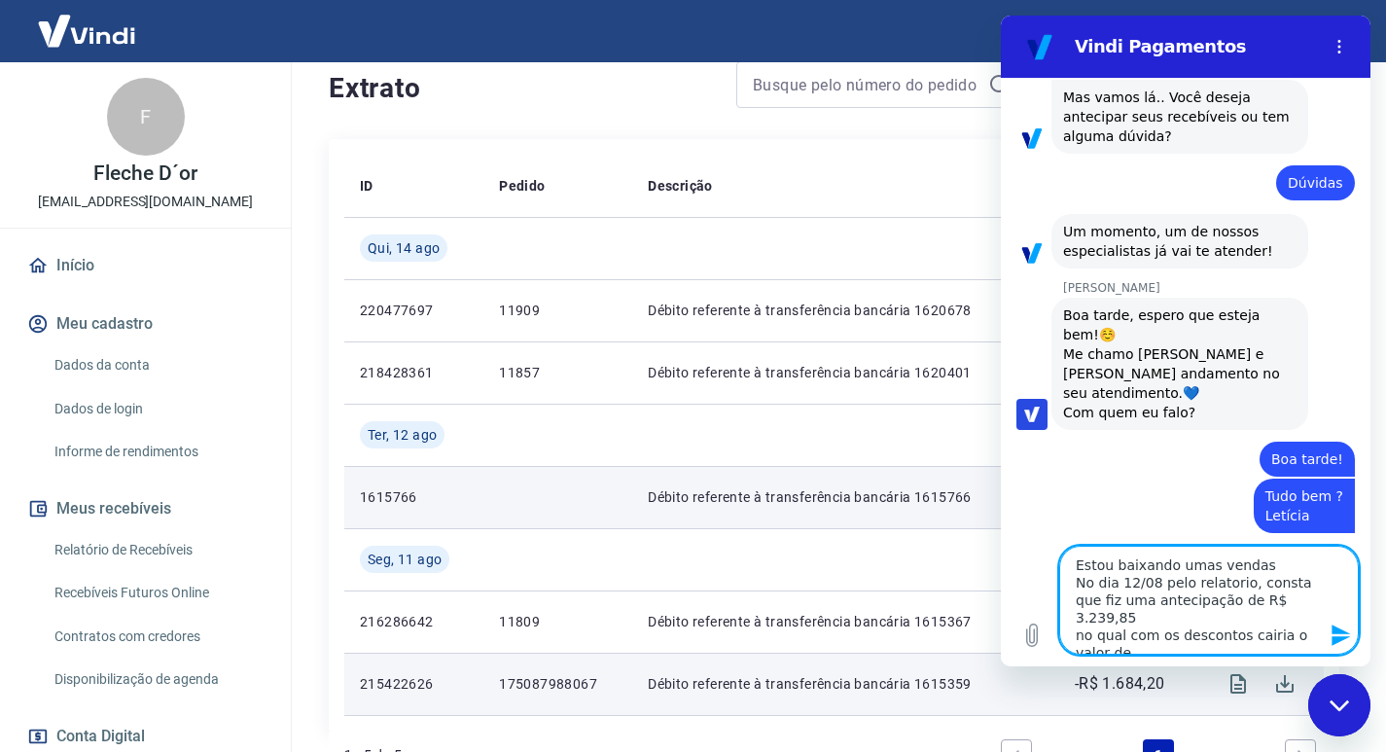
paste textarea "R$ 2.708,47"
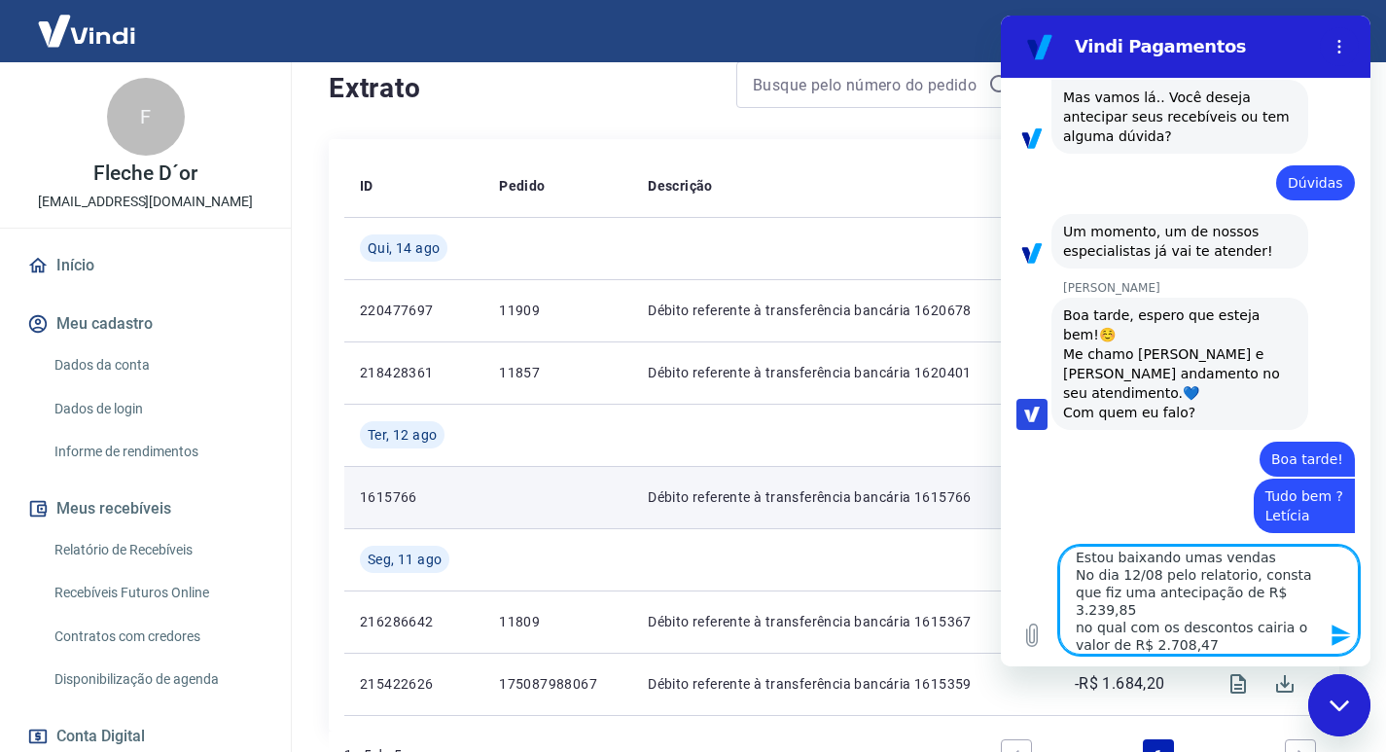
click at [1235, 611] on textarea "Estou baixando umas vendas No dia 12/08 pelo relatorio, consta que fiz uma ante…" at bounding box center [1209, 600] width 300 height 109
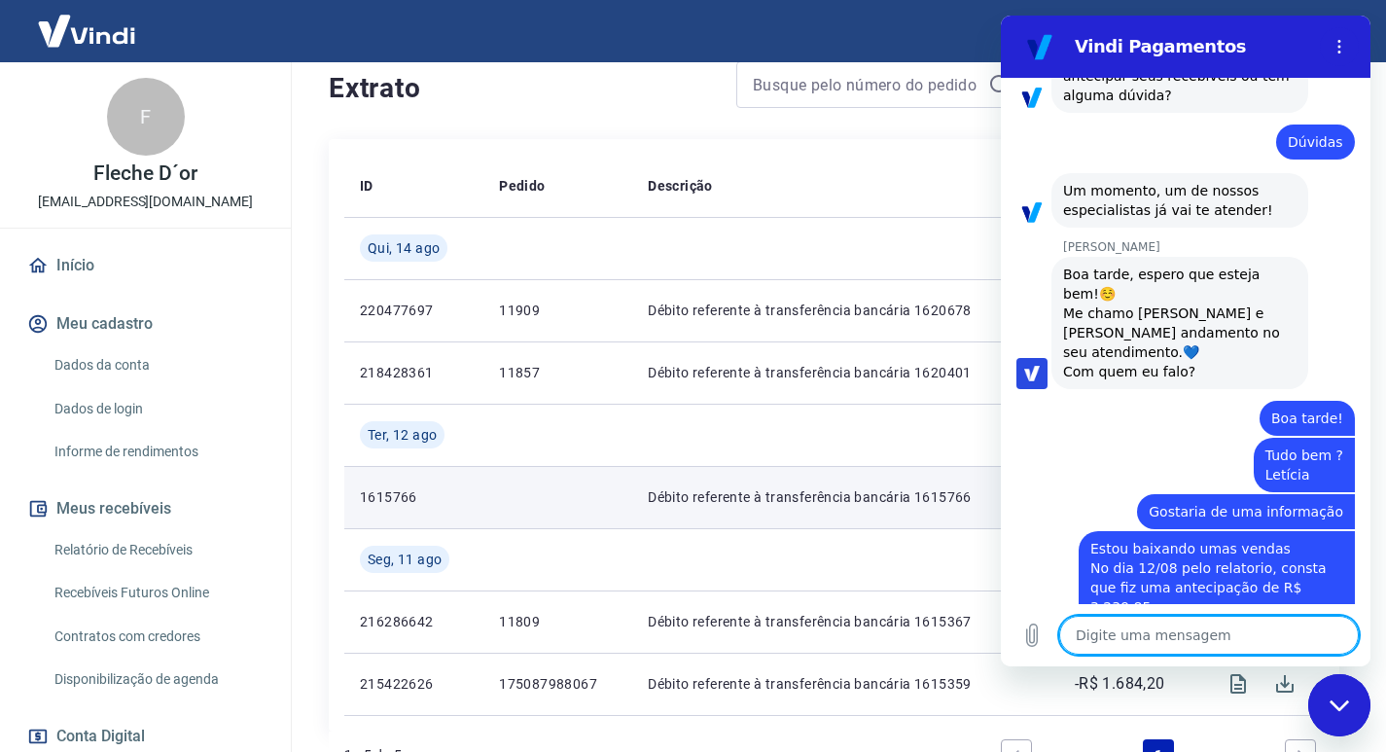
scroll to position [897, 0]
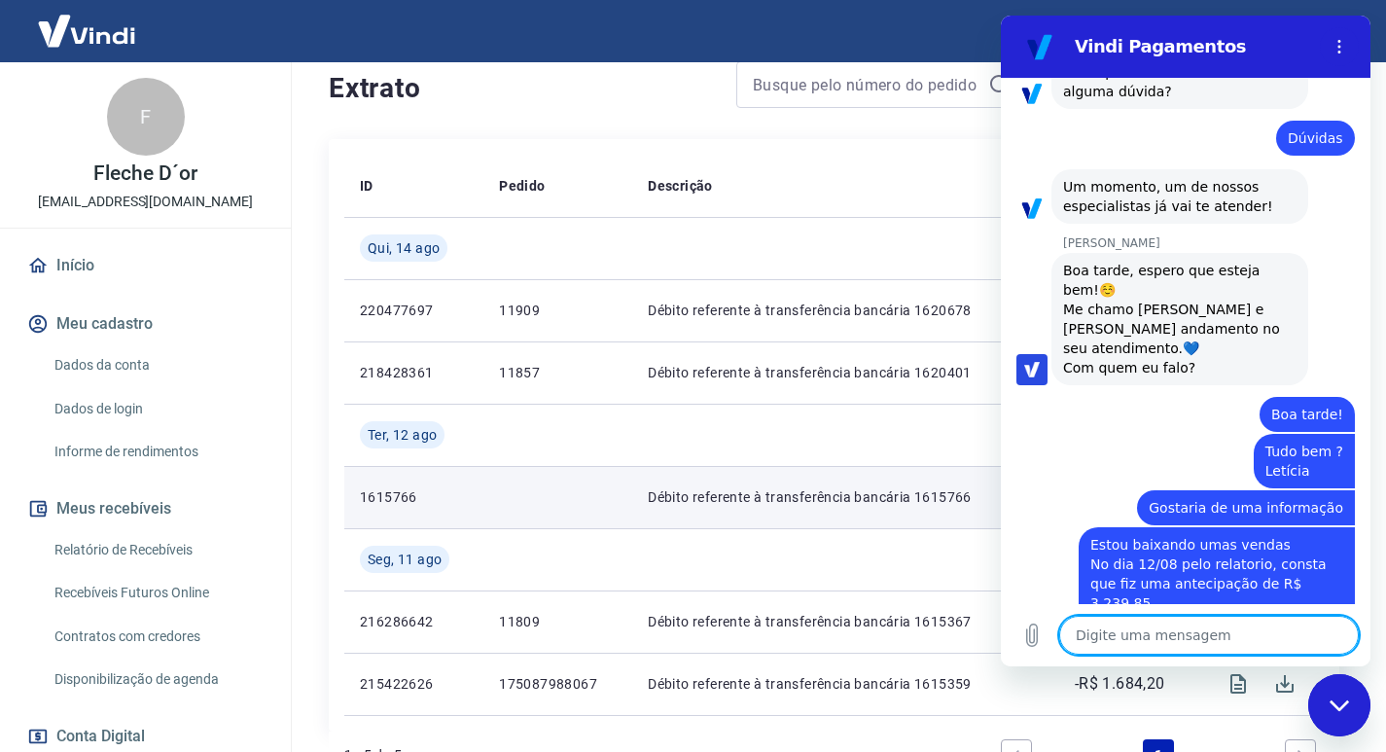
click at [1221, 622] on textarea at bounding box center [1209, 635] width 300 height 39
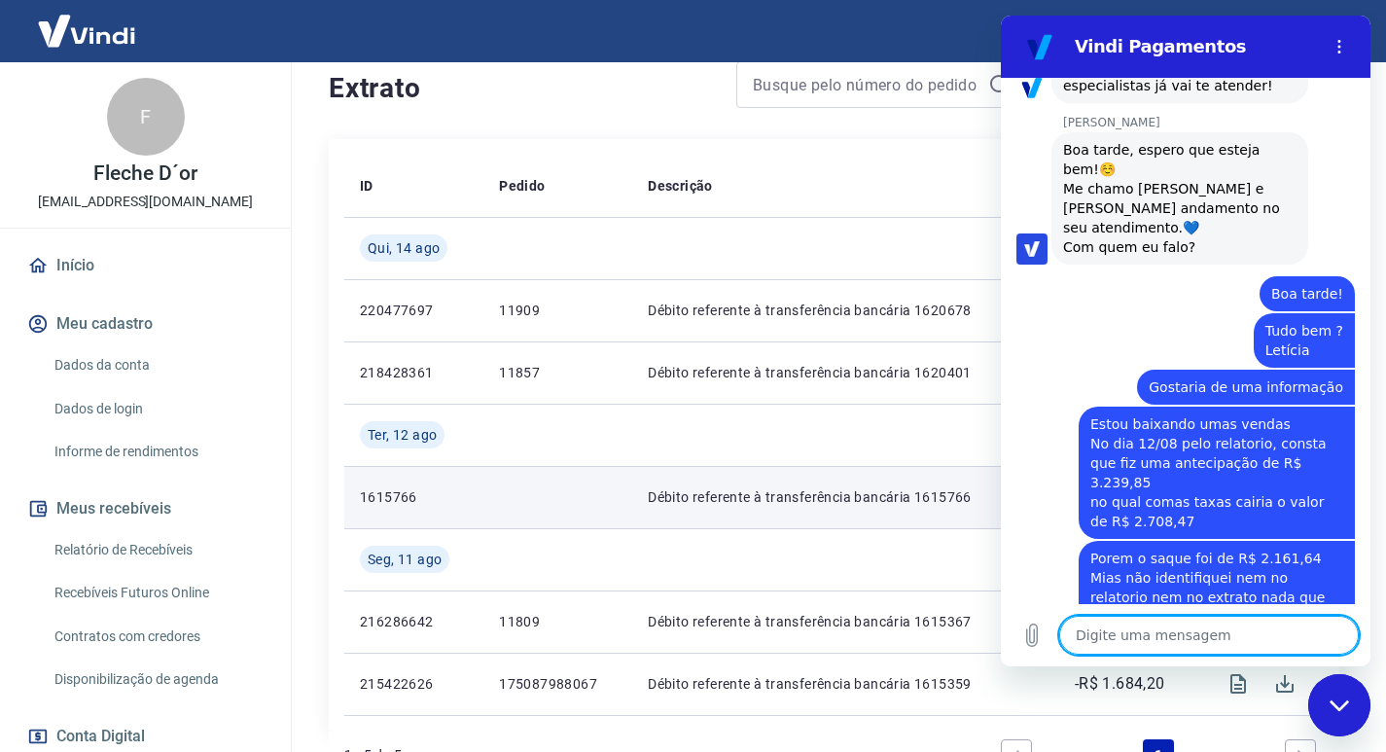
scroll to position [1115, 0]
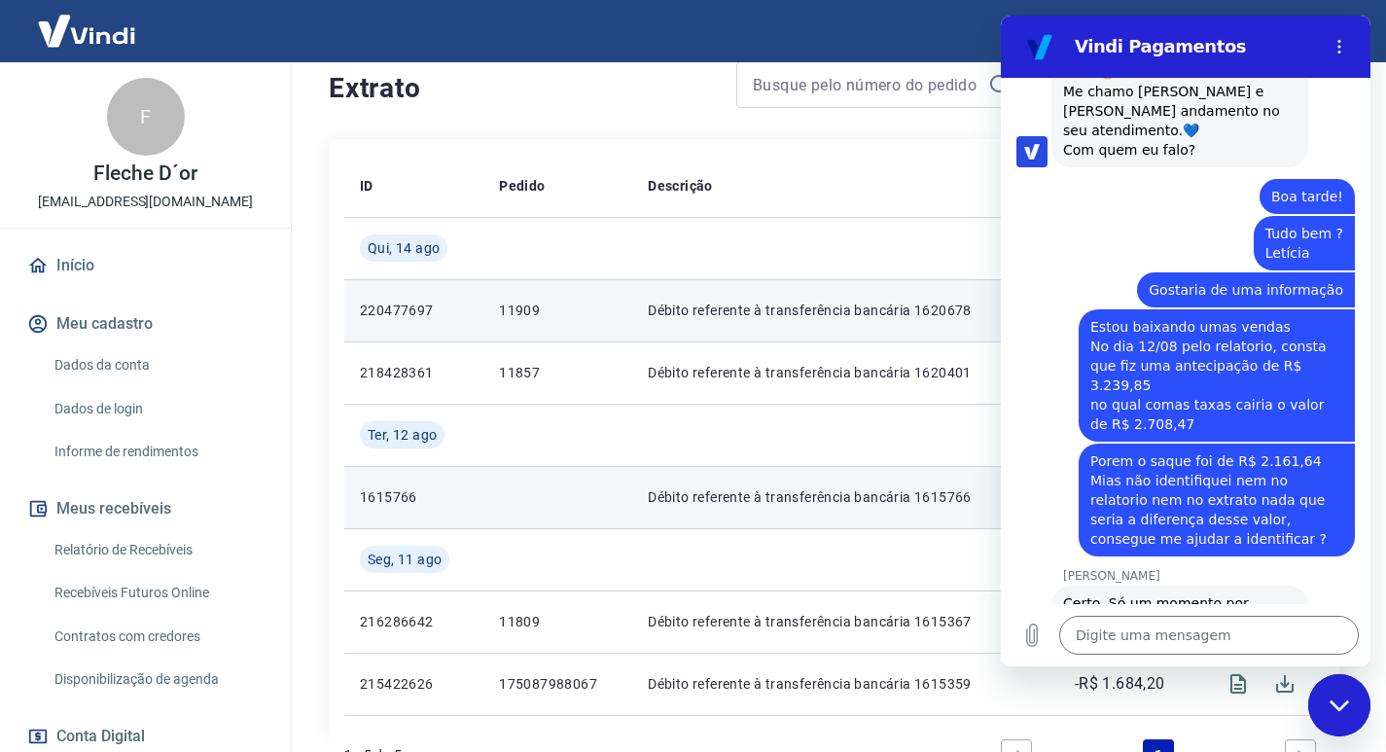
click at [712, 314] on p "Débito referente à transferência bancária 1620678" at bounding box center [836, 310] width 377 height 19
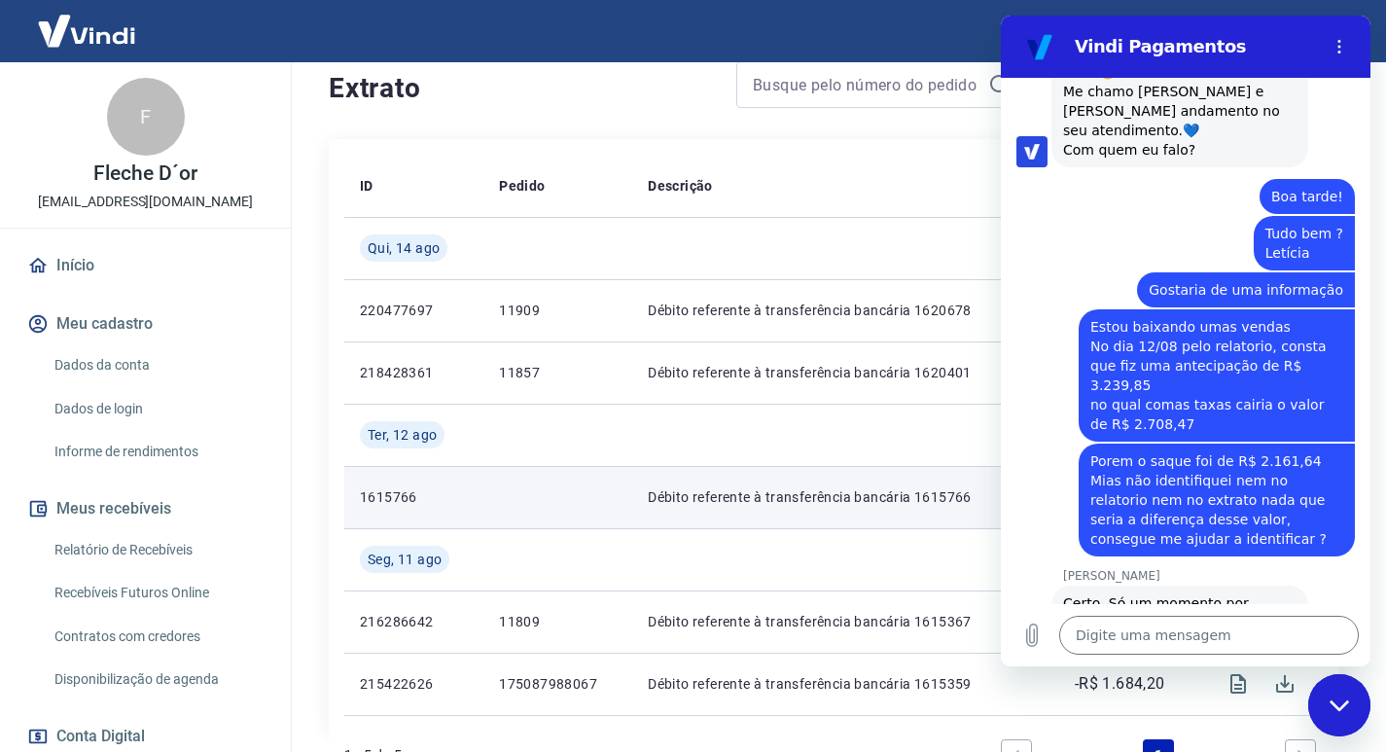
click at [1357, 707] on div "Fechar janela de mensagens" at bounding box center [1339, 705] width 58 height 58
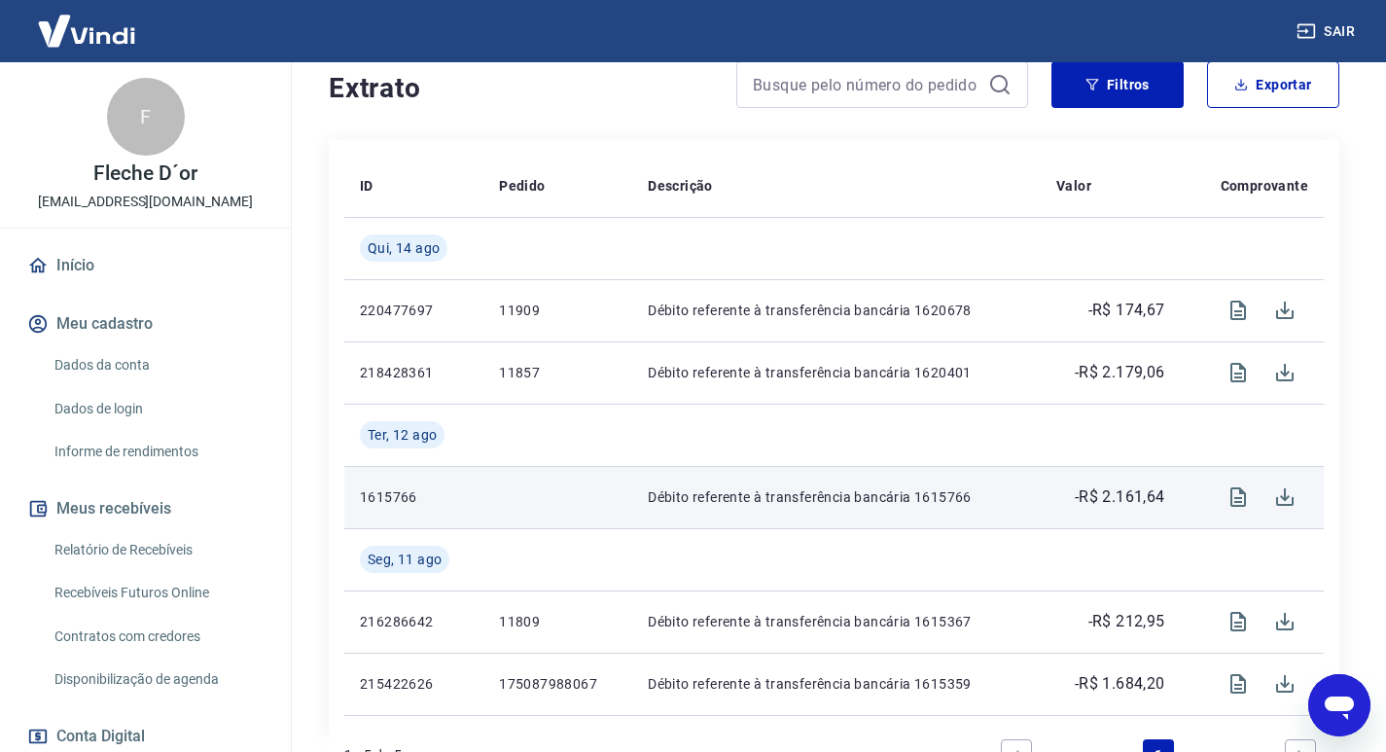
drag, startPoint x: 1325, startPoint y: 716, endPoint x: 1309, endPoint y: 695, distance: 26.5
click at [1326, 715] on icon "Abrir janela de mensagens" at bounding box center [1339, 705] width 35 height 35
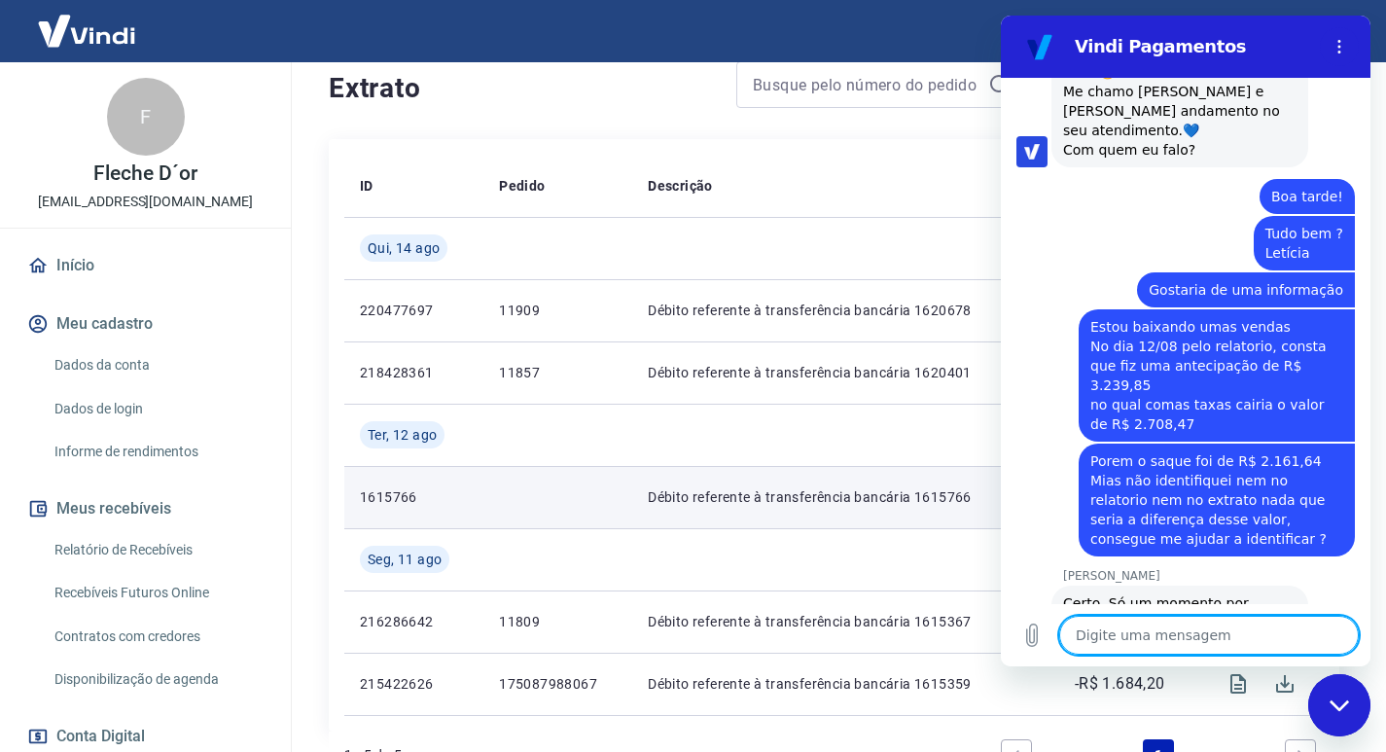
click at [1209, 626] on textarea at bounding box center [1209, 635] width 300 height 39
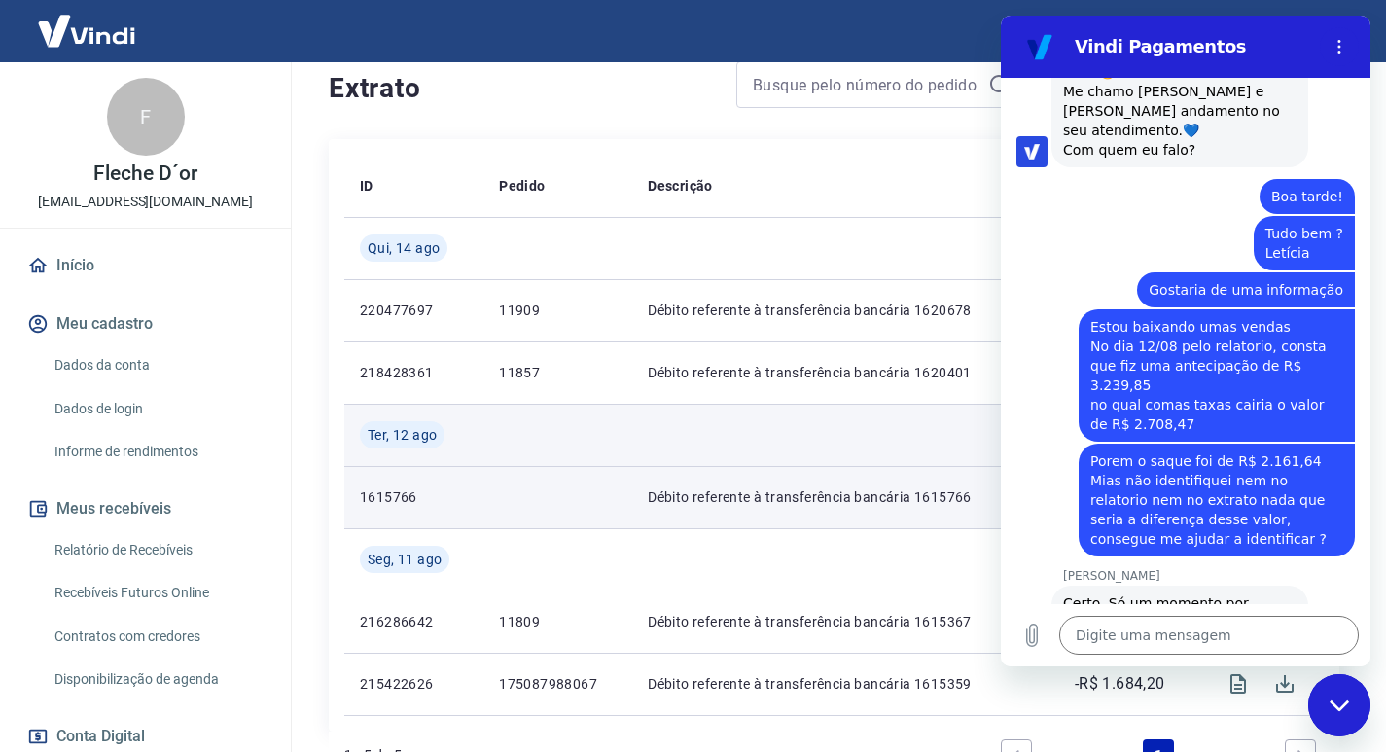
click at [804, 460] on td at bounding box center [836, 435] width 409 height 62
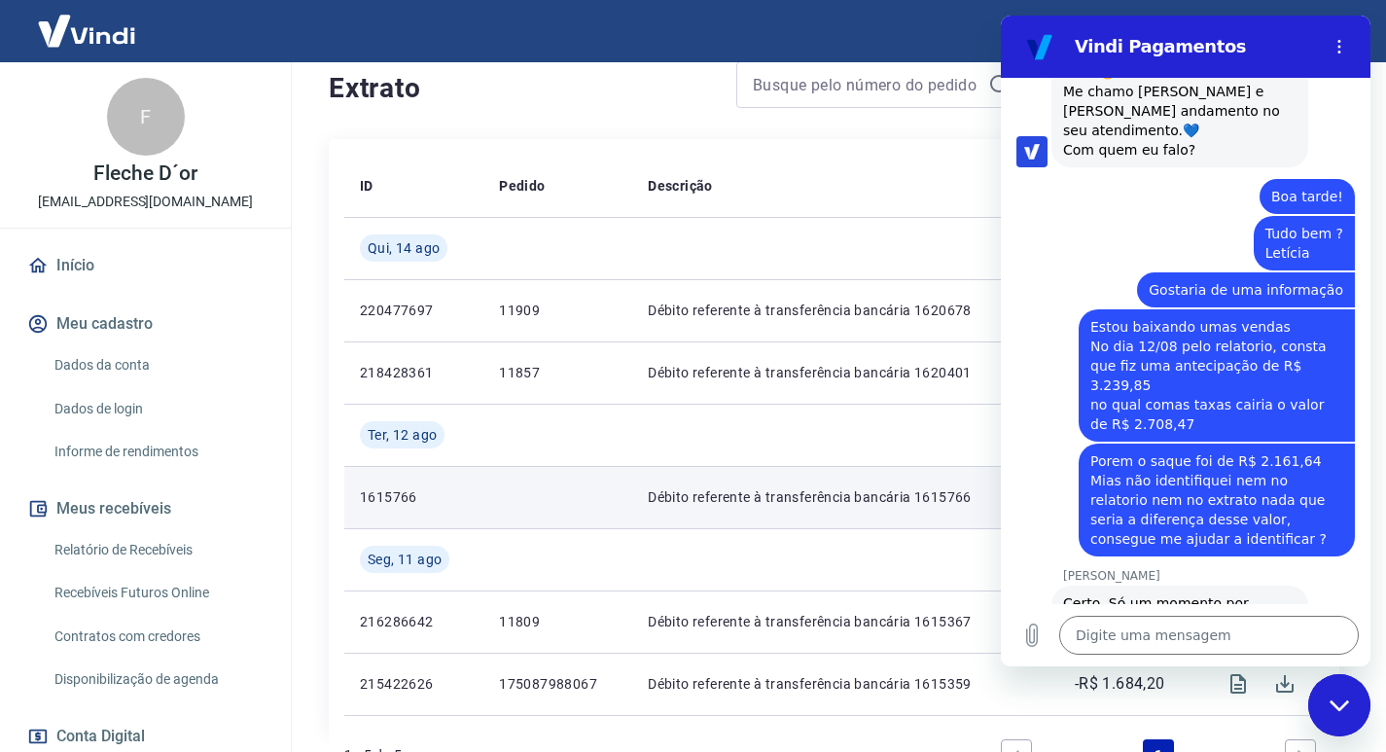
click at [1345, 694] on div "Fechar janela de mensagens" at bounding box center [1339, 705] width 58 height 58
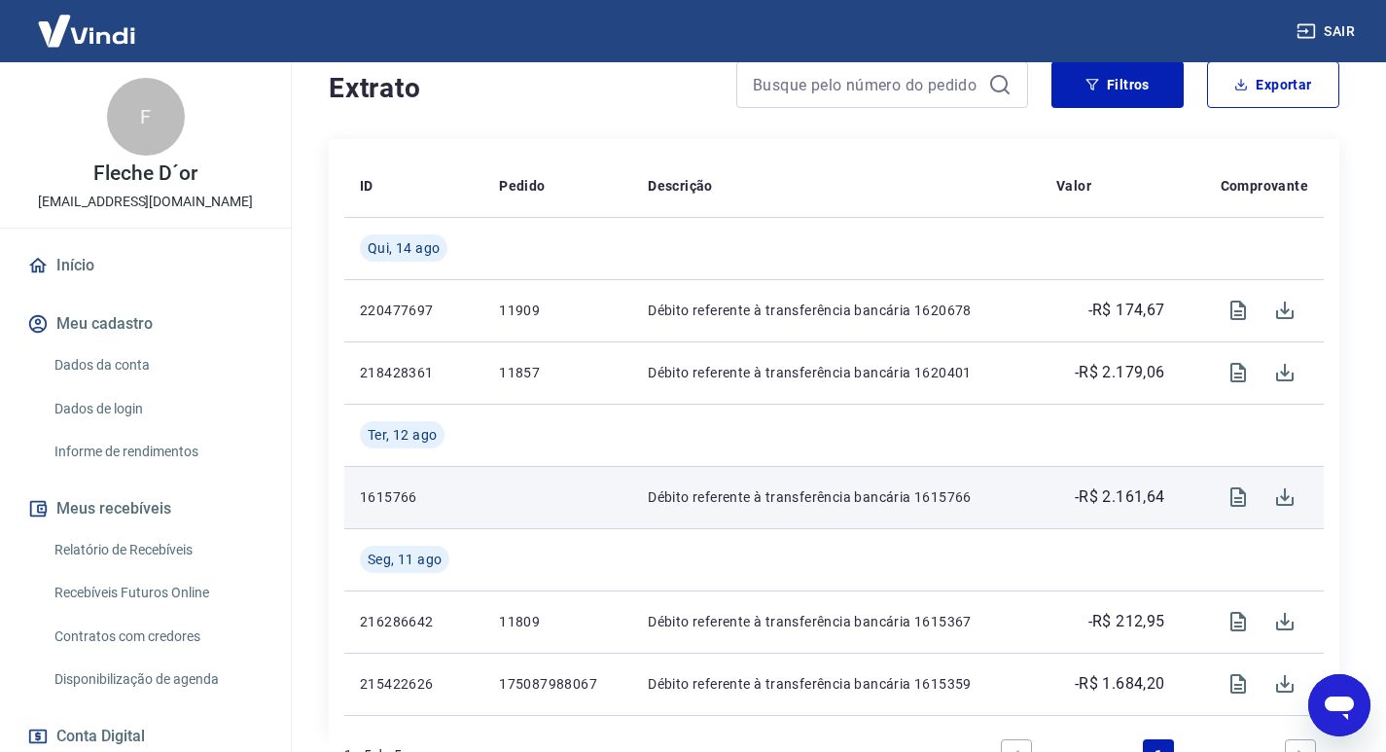
click at [1341, 696] on icon "Abrir janela de mensagens" at bounding box center [1339, 705] width 35 height 35
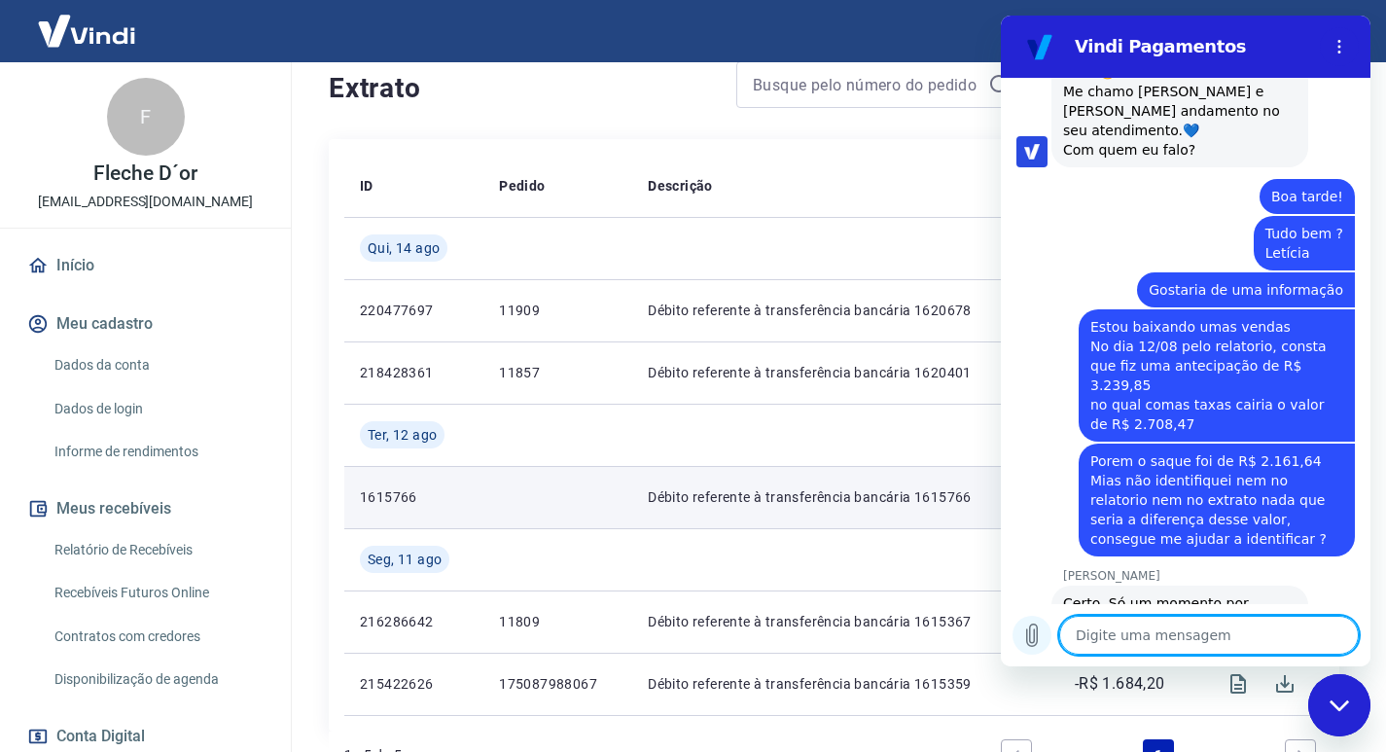
click at [1032, 642] on icon "Carregar arquivo" at bounding box center [1031, 635] width 23 height 23
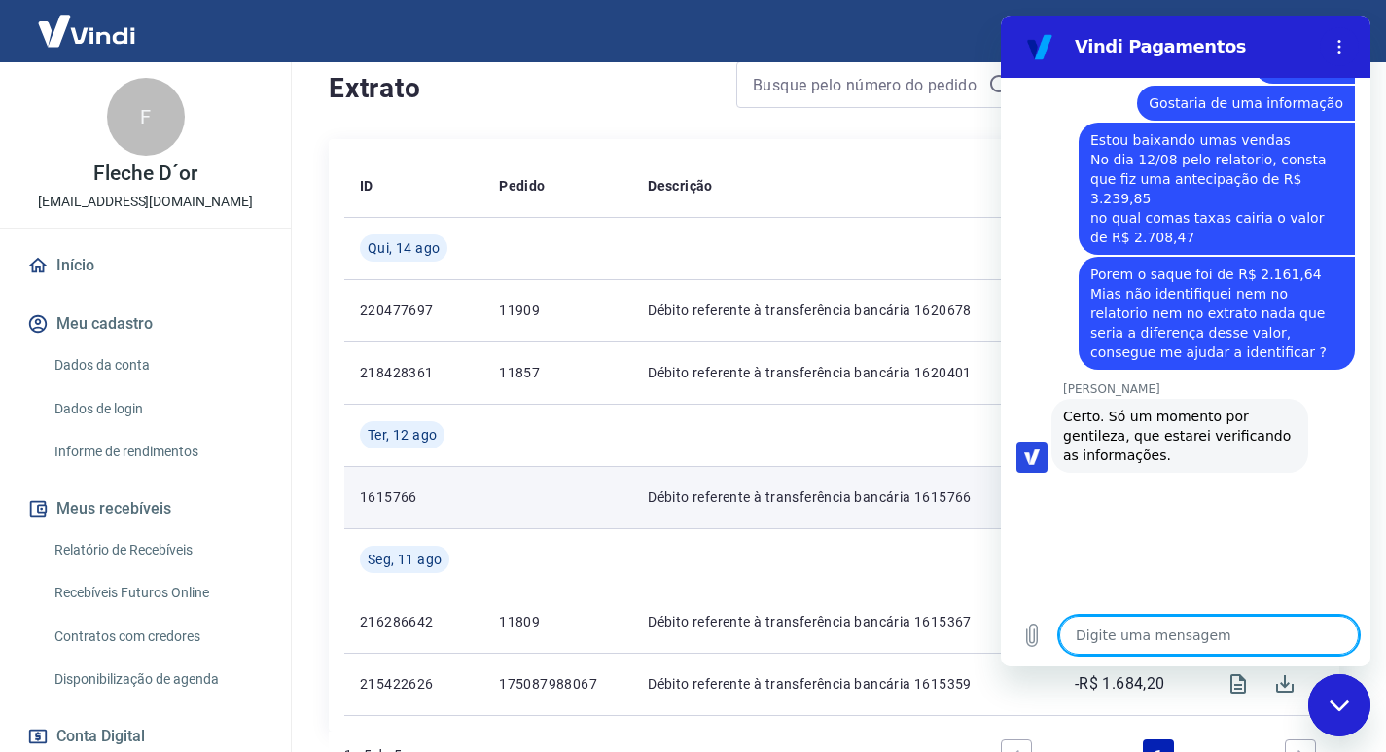
scroll to position [1305, 0]
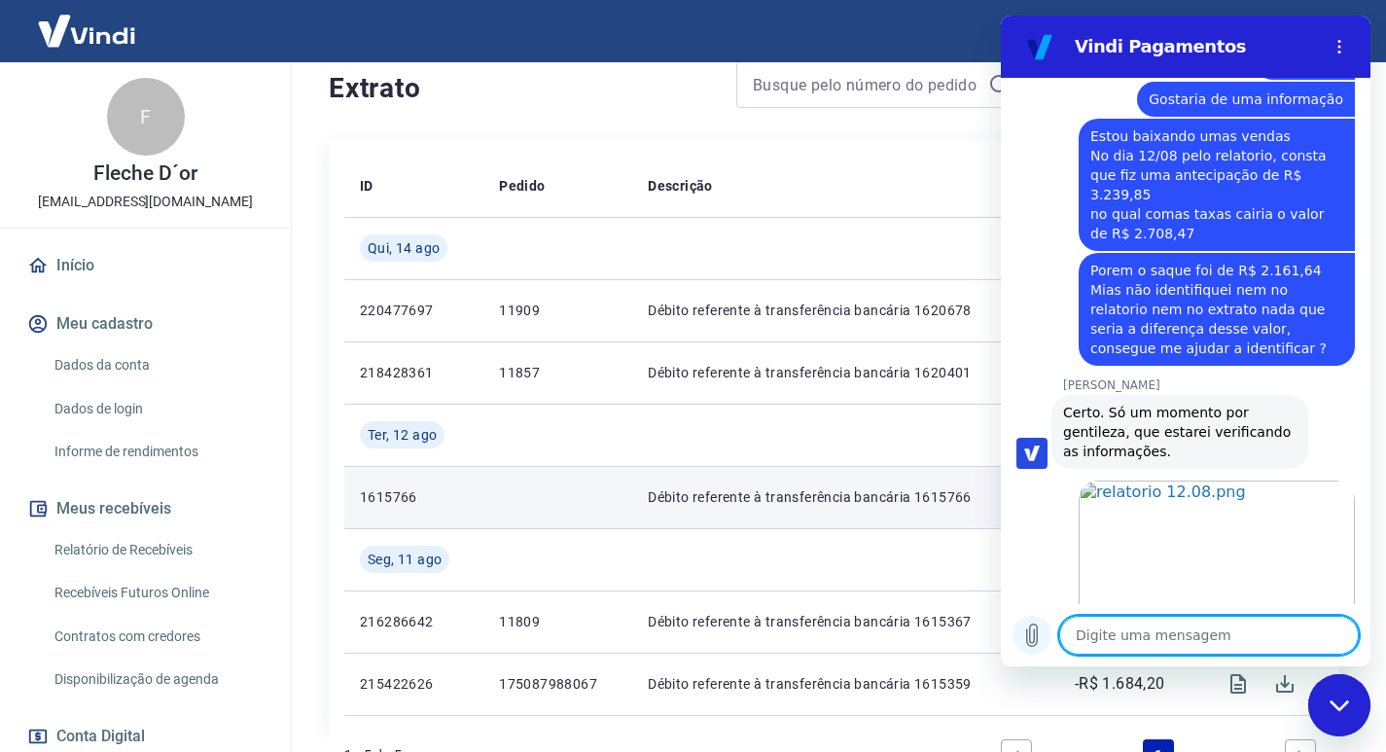
click at [1036, 639] on icon "Carregar arquivo" at bounding box center [1031, 635] width 23 height 23
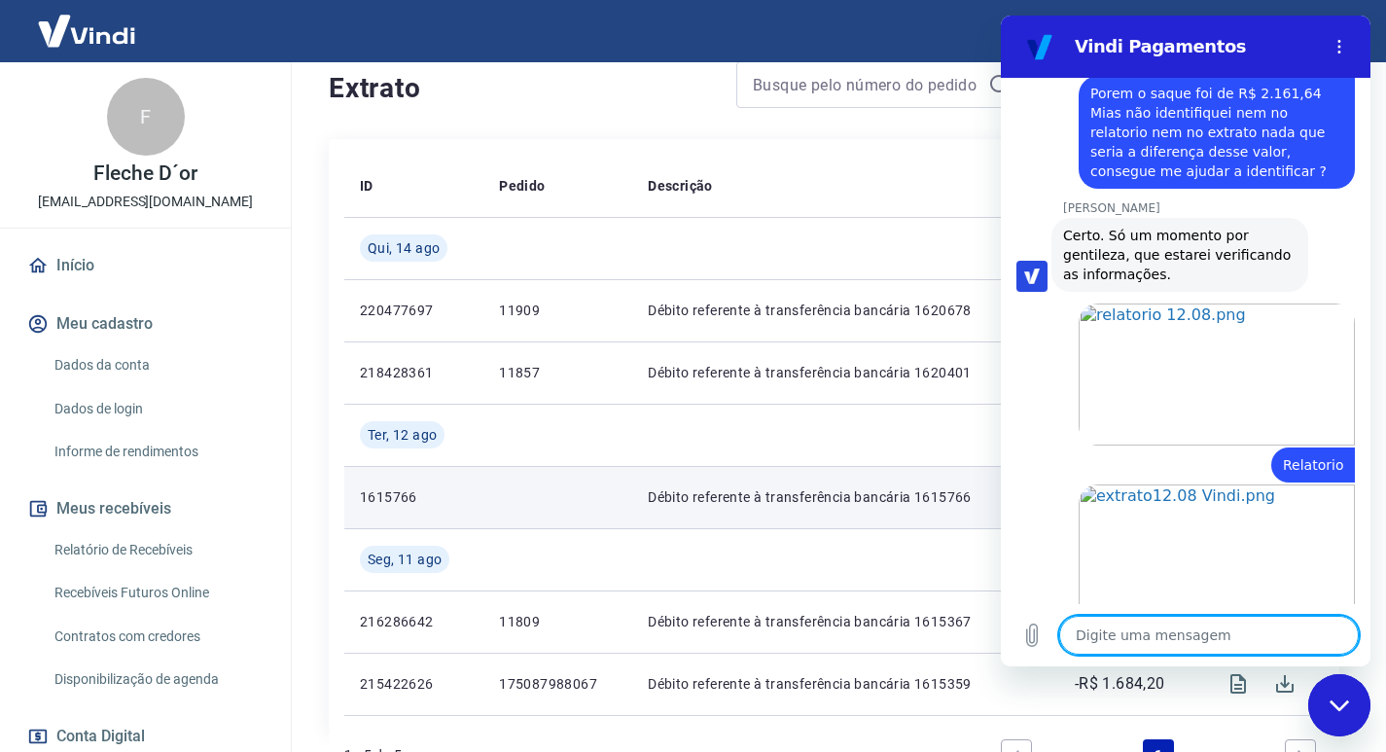
scroll to position [1486, 0]
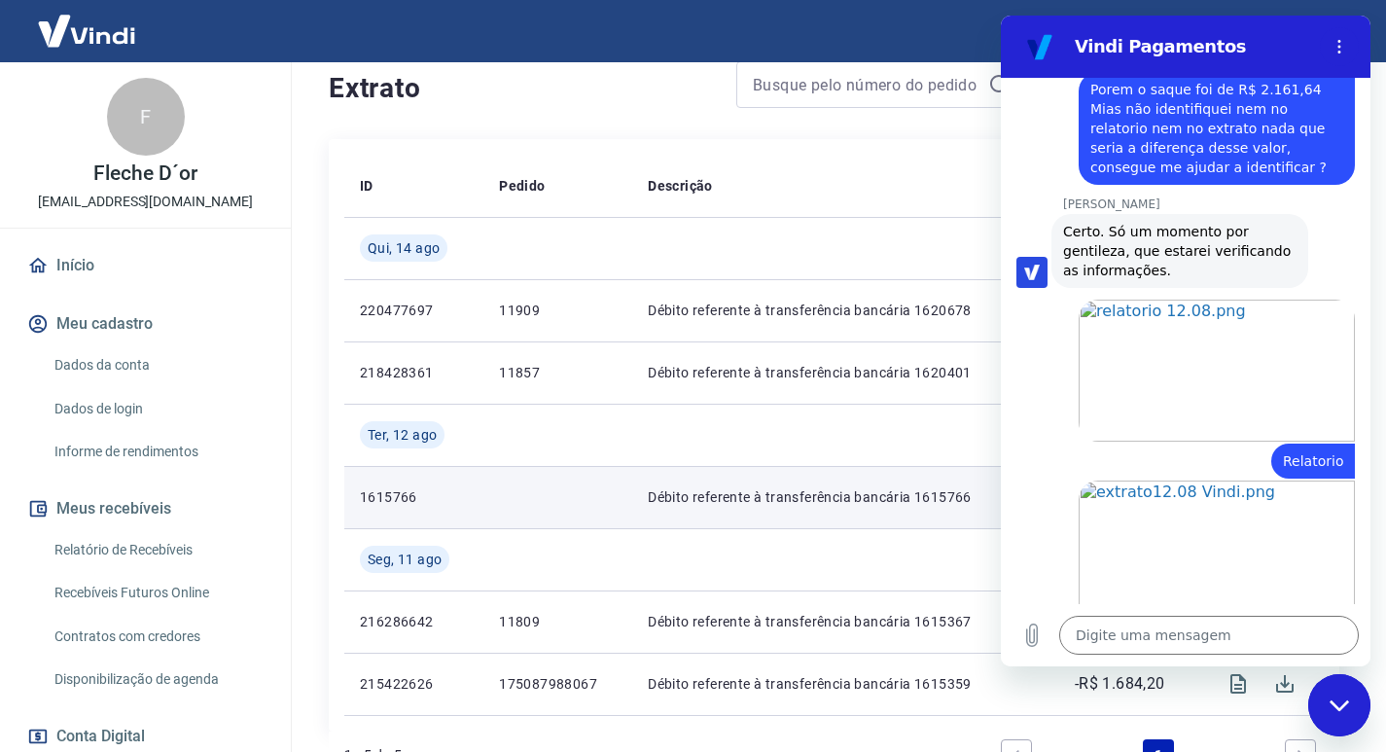
click at [638, 99] on h4 "Extrato" at bounding box center [521, 88] width 384 height 39
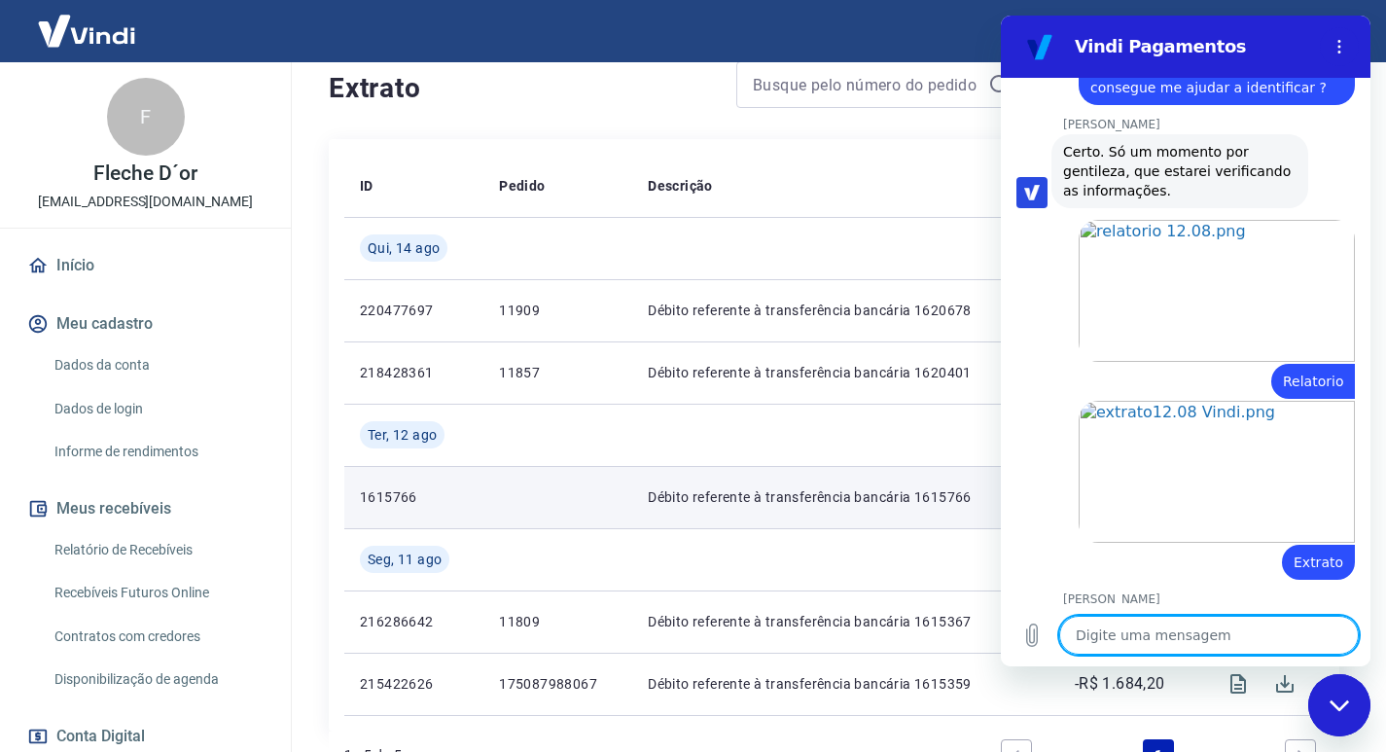
scroll to position [1570, 0]
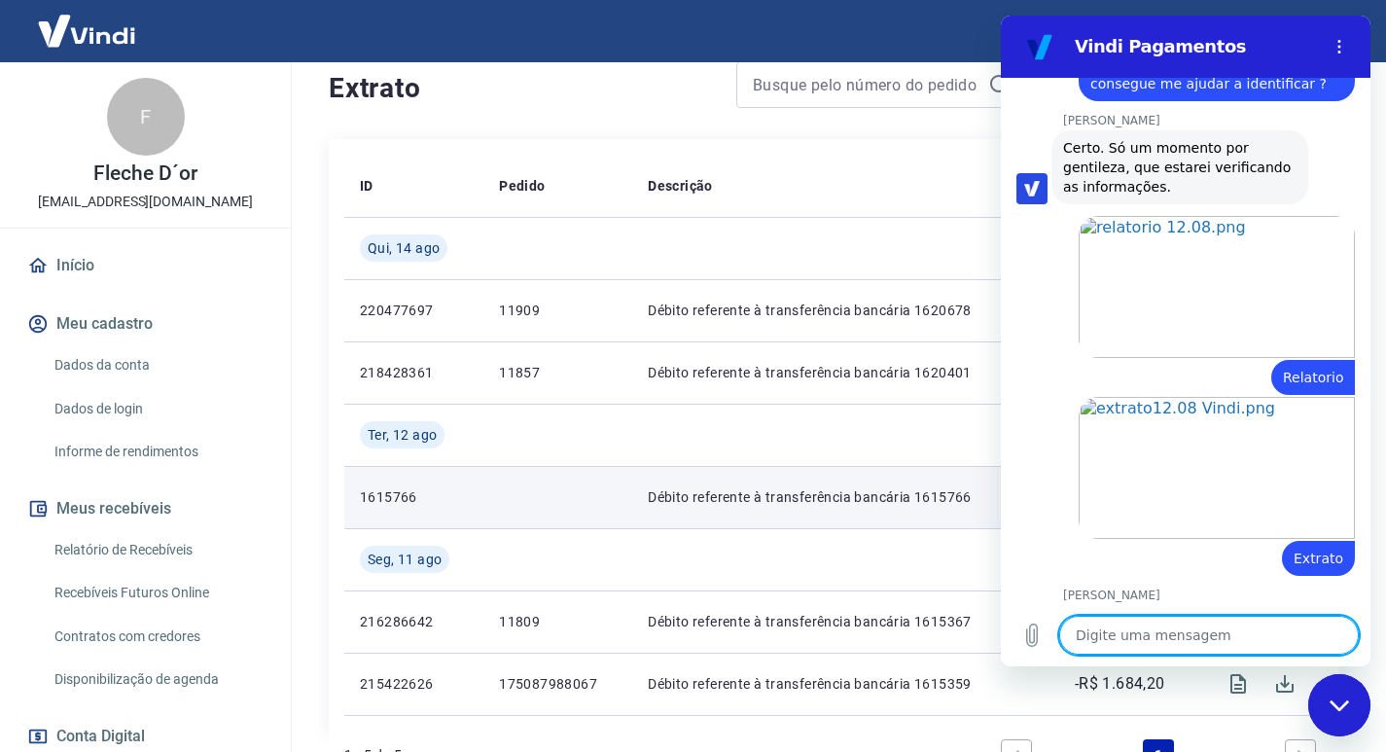
click at [1165, 629] on textarea at bounding box center [1209, 635] width 300 height 39
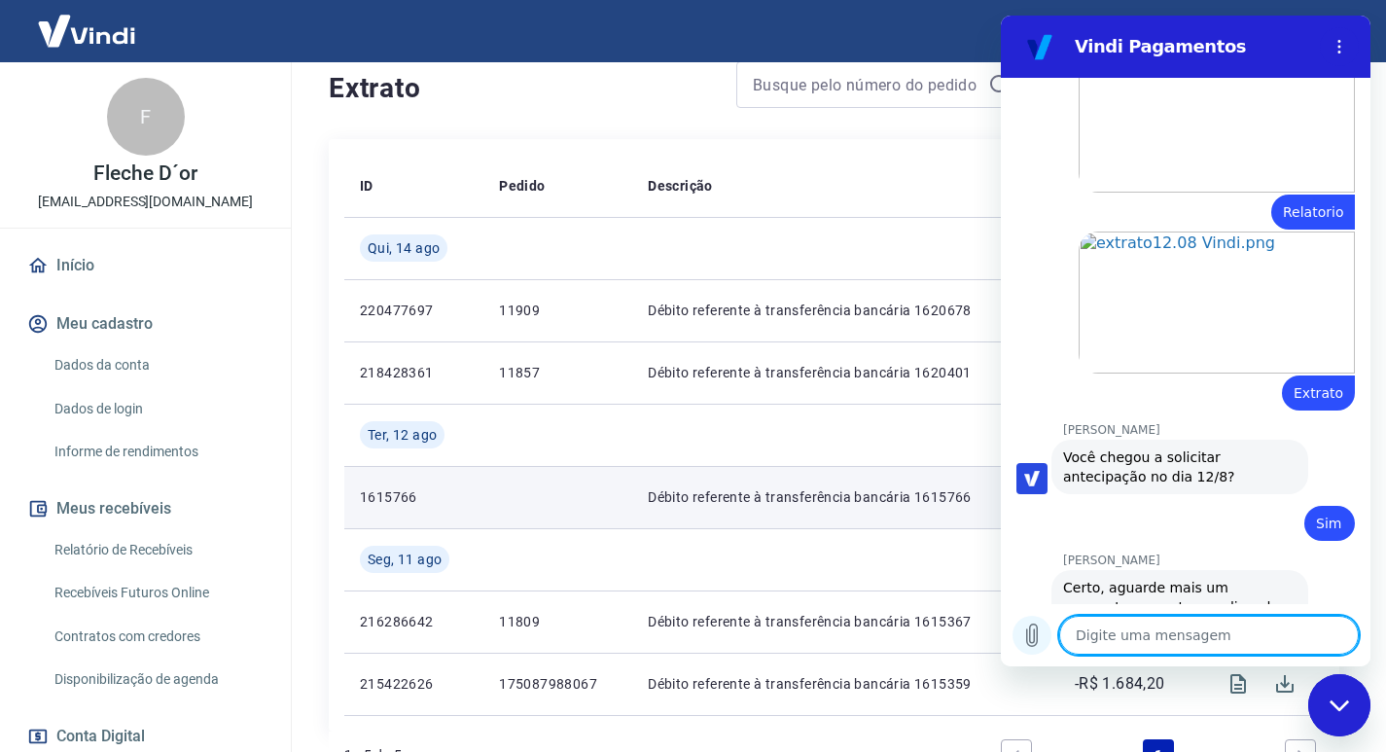
scroll to position [1739, 0]
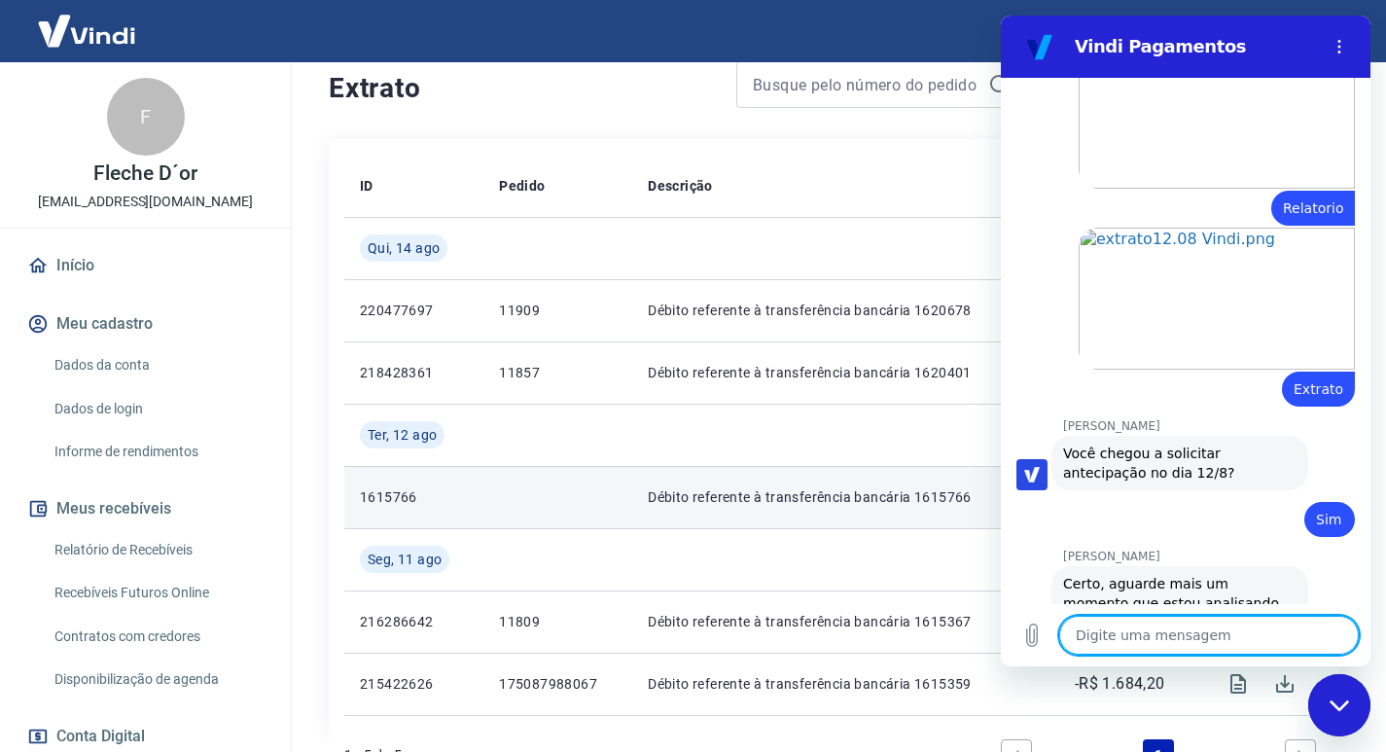
click at [1148, 635] on textarea at bounding box center [1209, 635] width 300 height 39
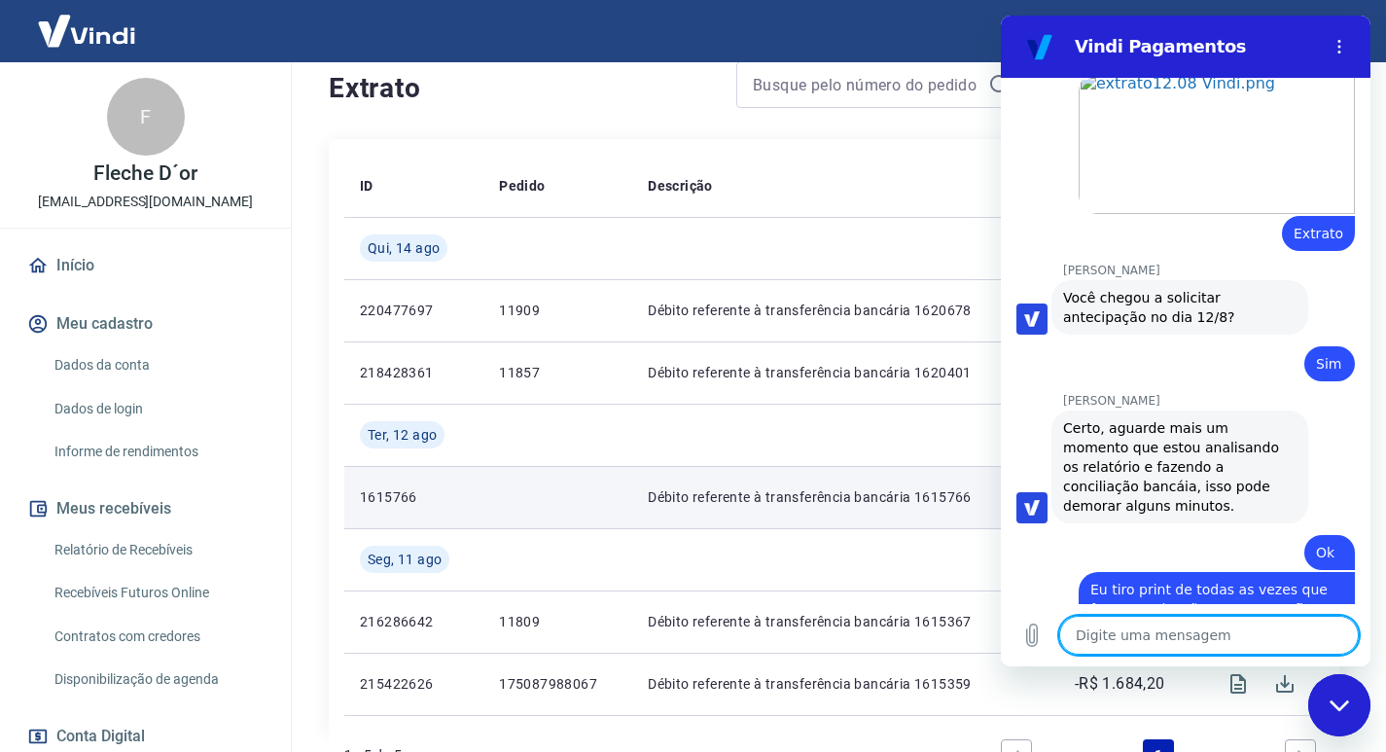
scroll to position [1899, 0]
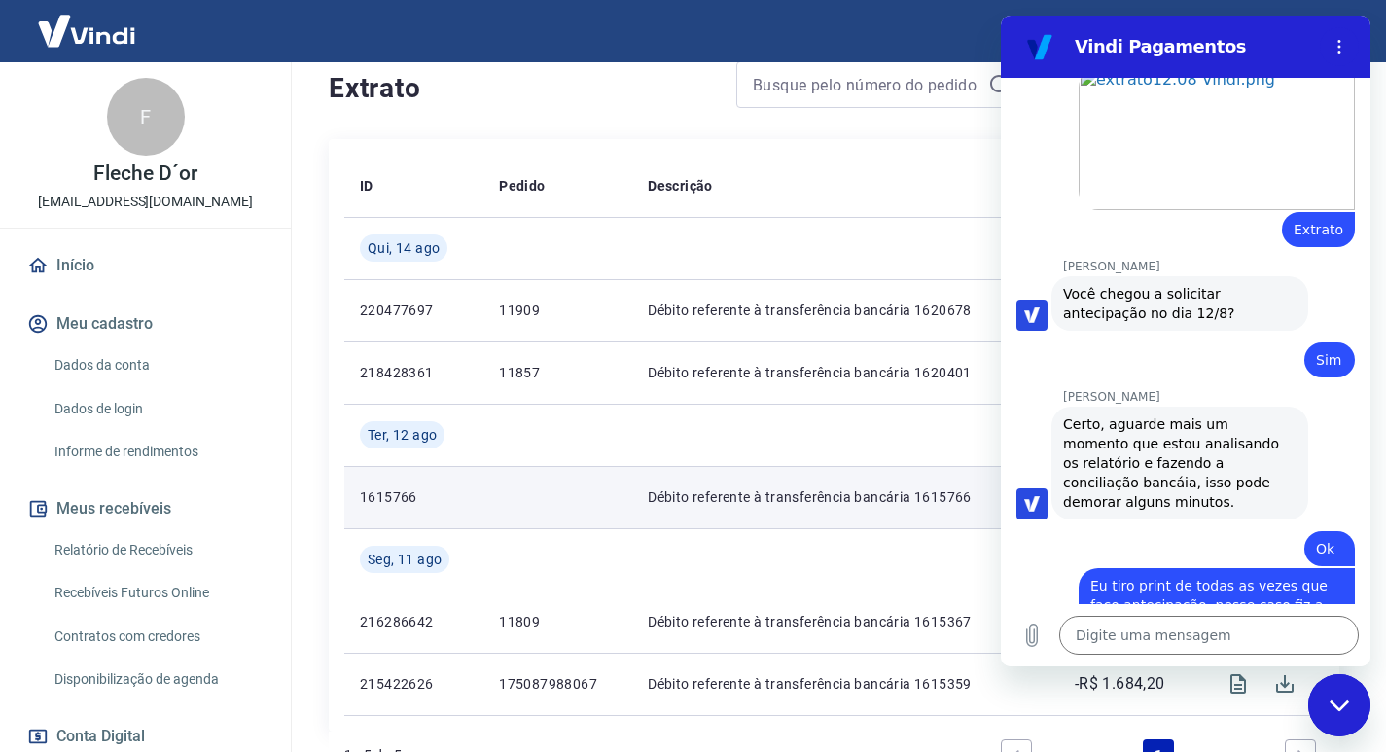
click at [1339, 696] on div "Fechar janela de mensagens" at bounding box center [1339, 705] width 58 height 58
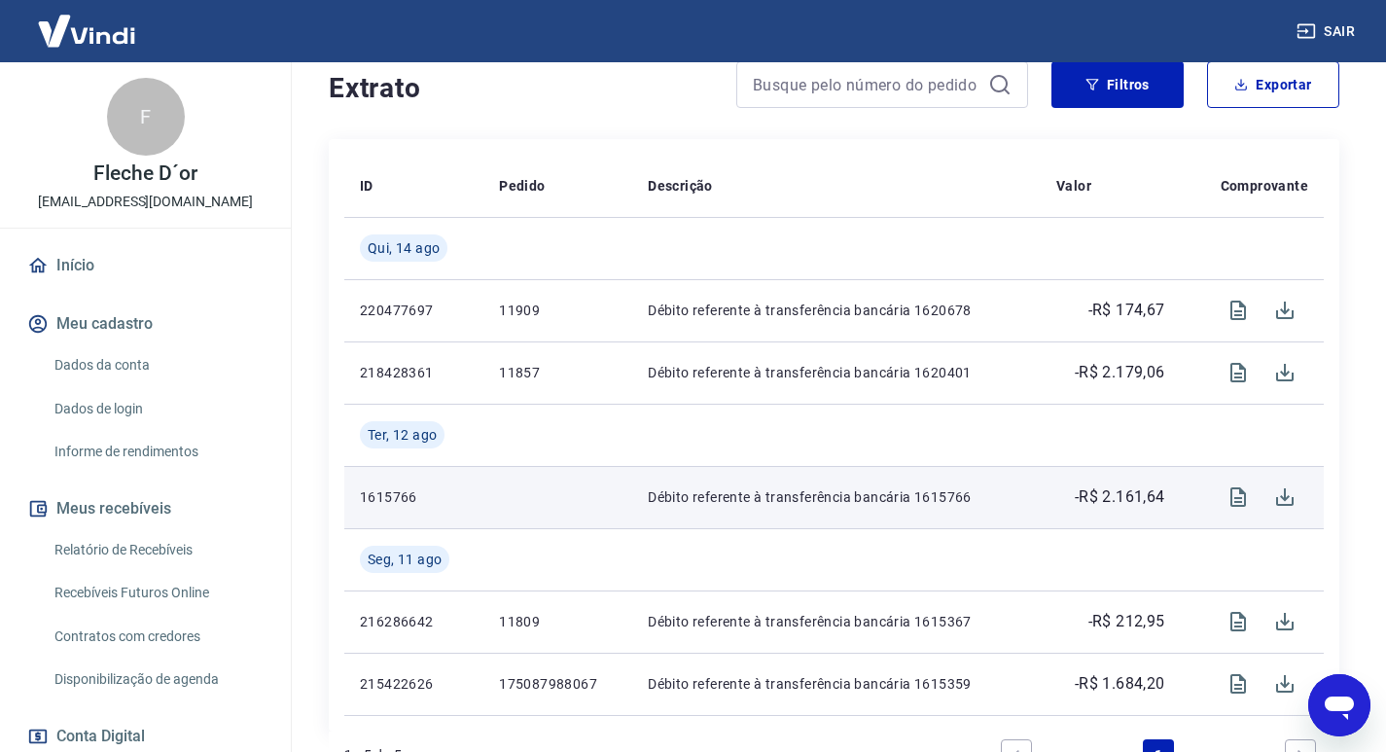
click at [1340, 697] on icon "Abrir janela de mensagens" at bounding box center [1339, 708] width 29 height 23
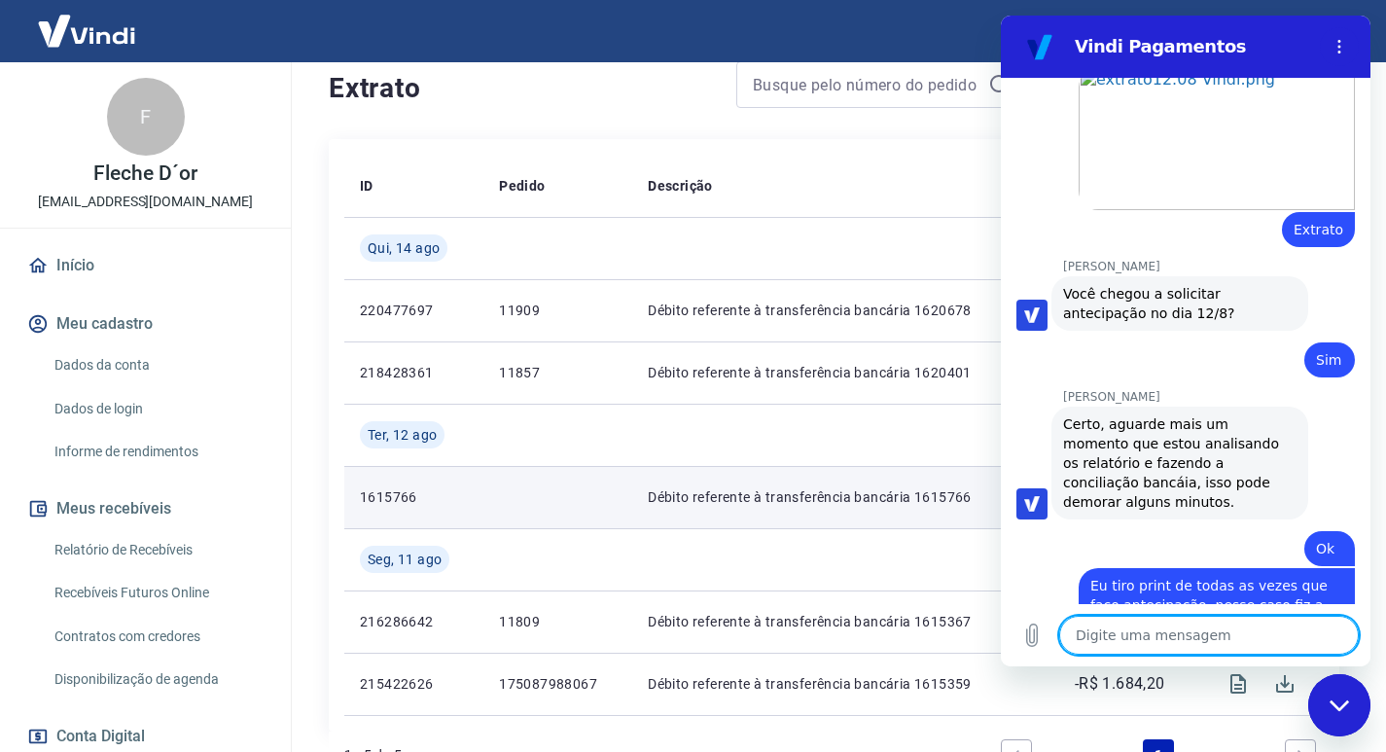
scroll to position [2099, 0]
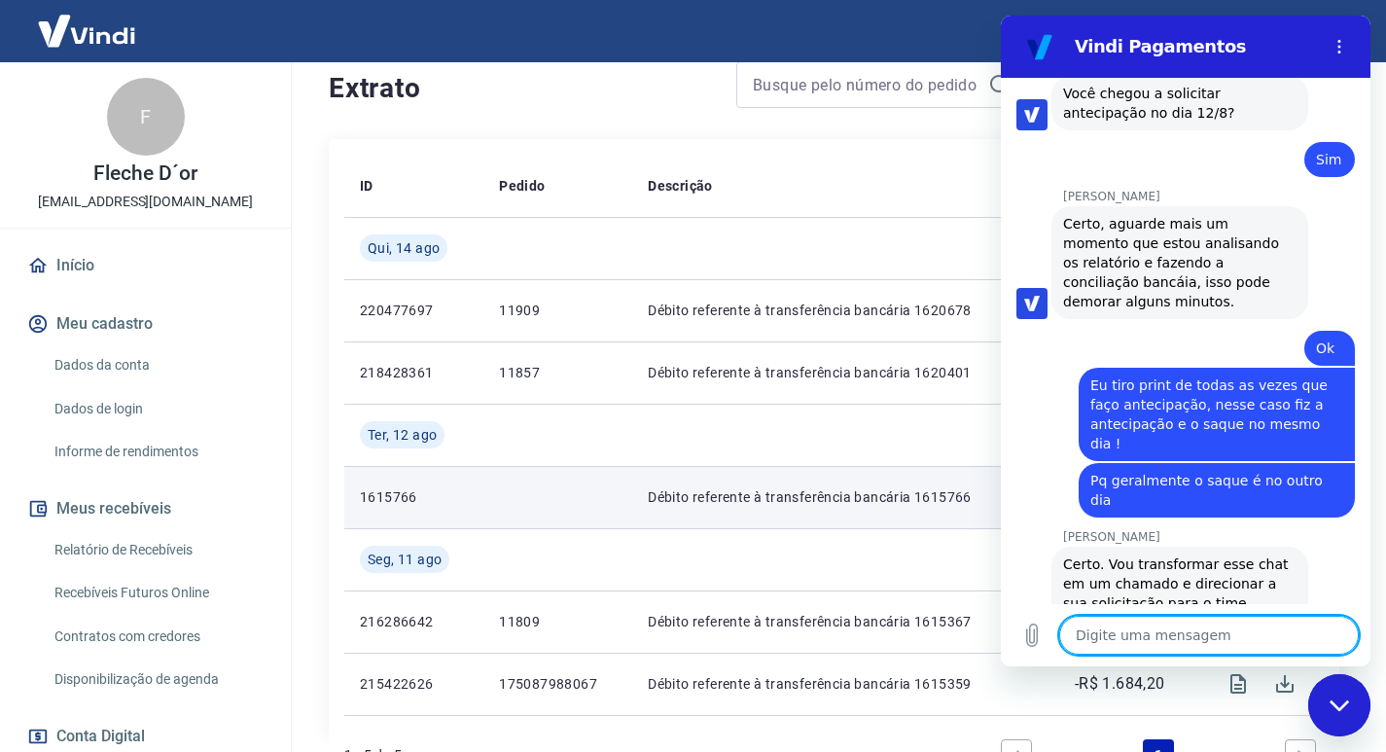
click at [1194, 632] on textarea at bounding box center [1209, 635] width 300 height 39
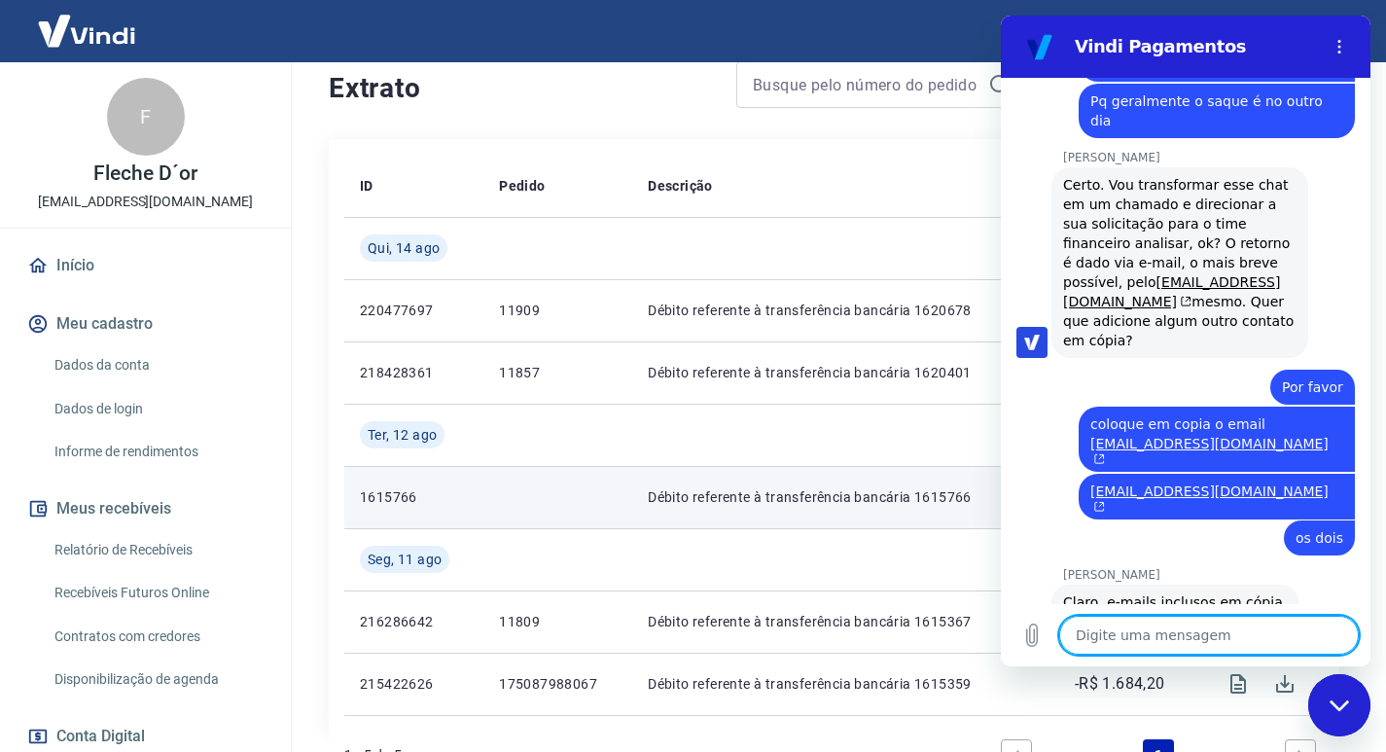
scroll to position [2483, 0]
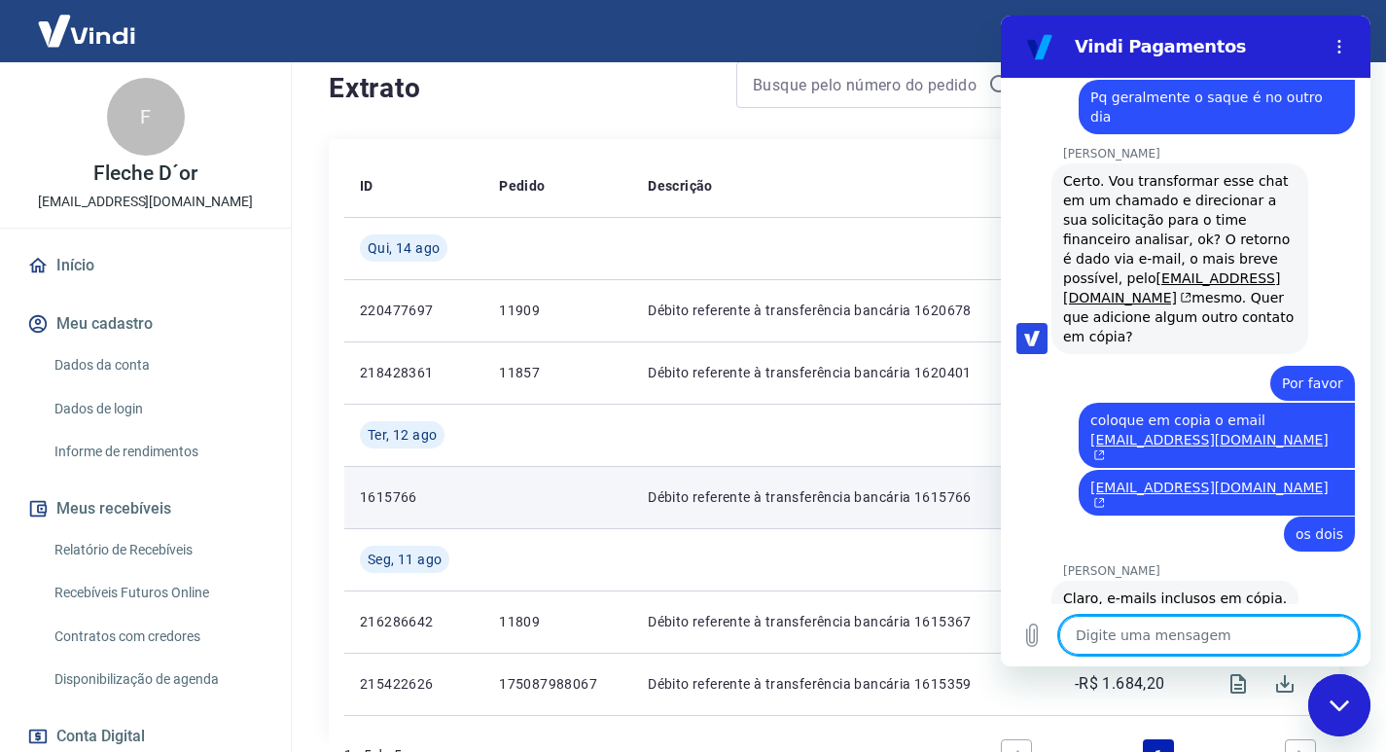
click at [1349, 695] on div "Fechar janela de mensagens" at bounding box center [1339, 705] width 58 height 58
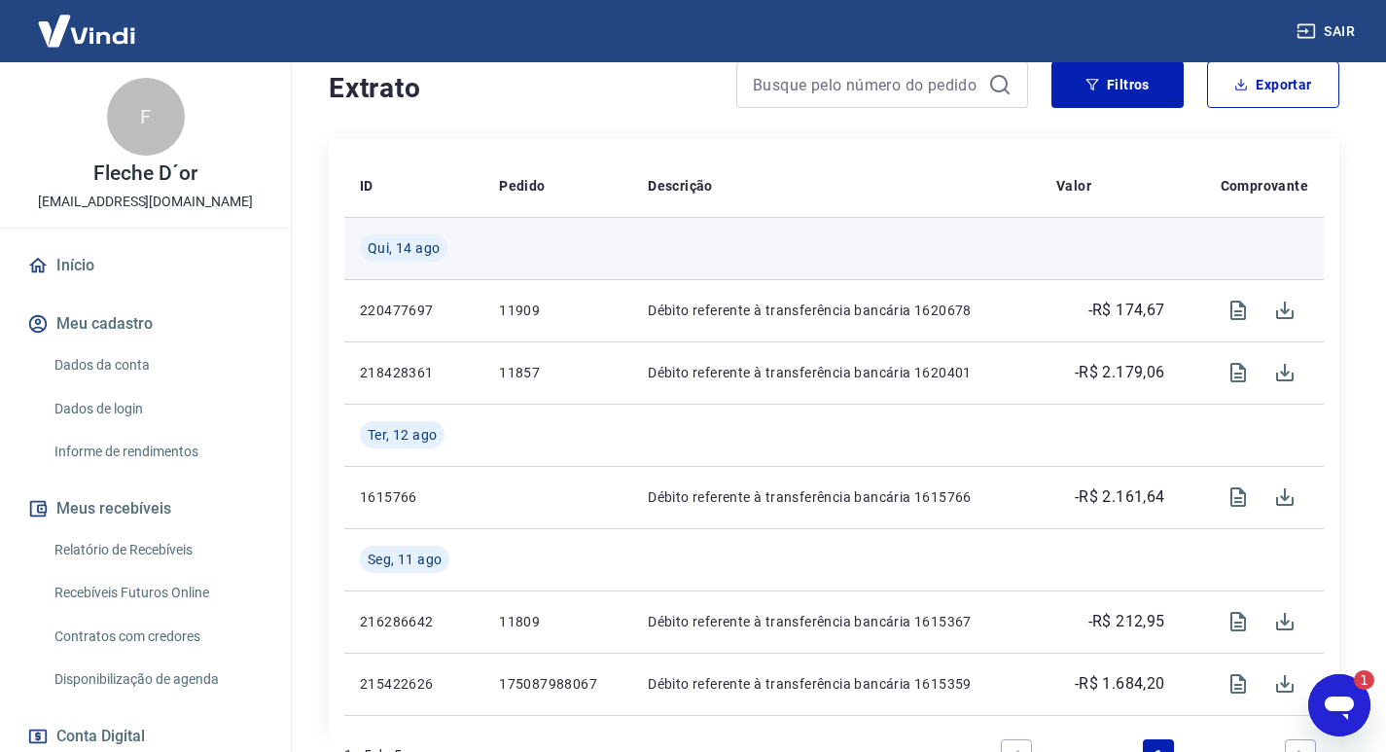
scroll to position [0, 0]
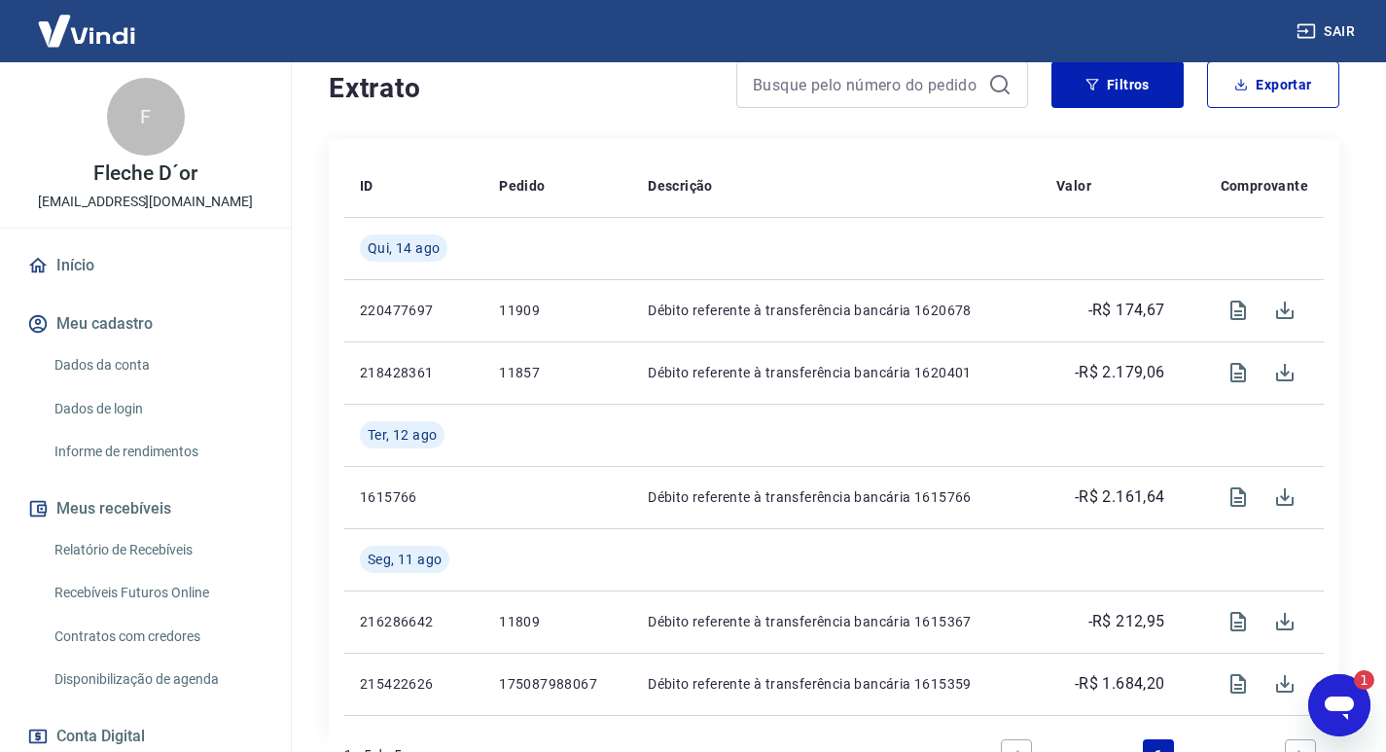
click at [1345, 701] on icon "Abrir janela de mensagens, 1 mensagem não lida" at bounding box center [1339, 708] width 29 height 23
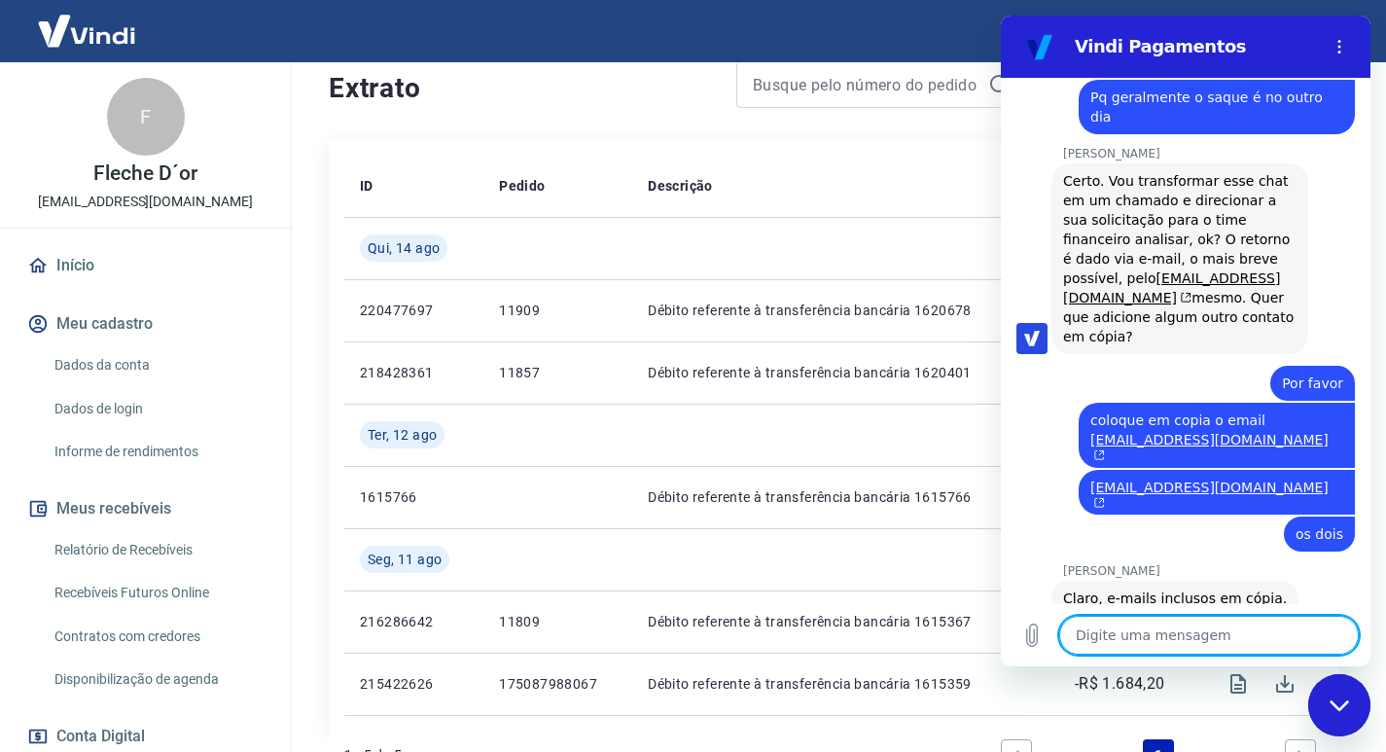
scroll to position [2617, 0]
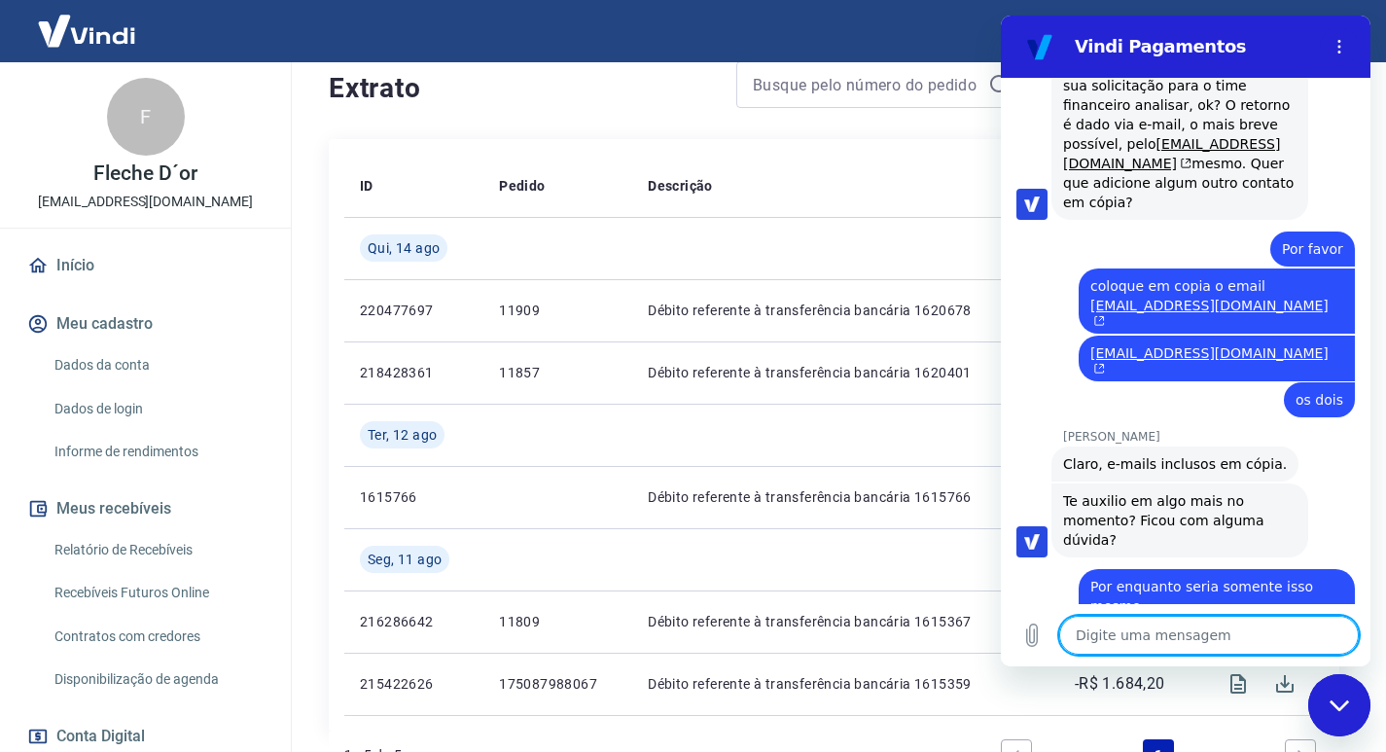
click at [1335, 704] on icon "Fechar janela de mensagens" at bounding box center [1338, 704] width 19 height 11
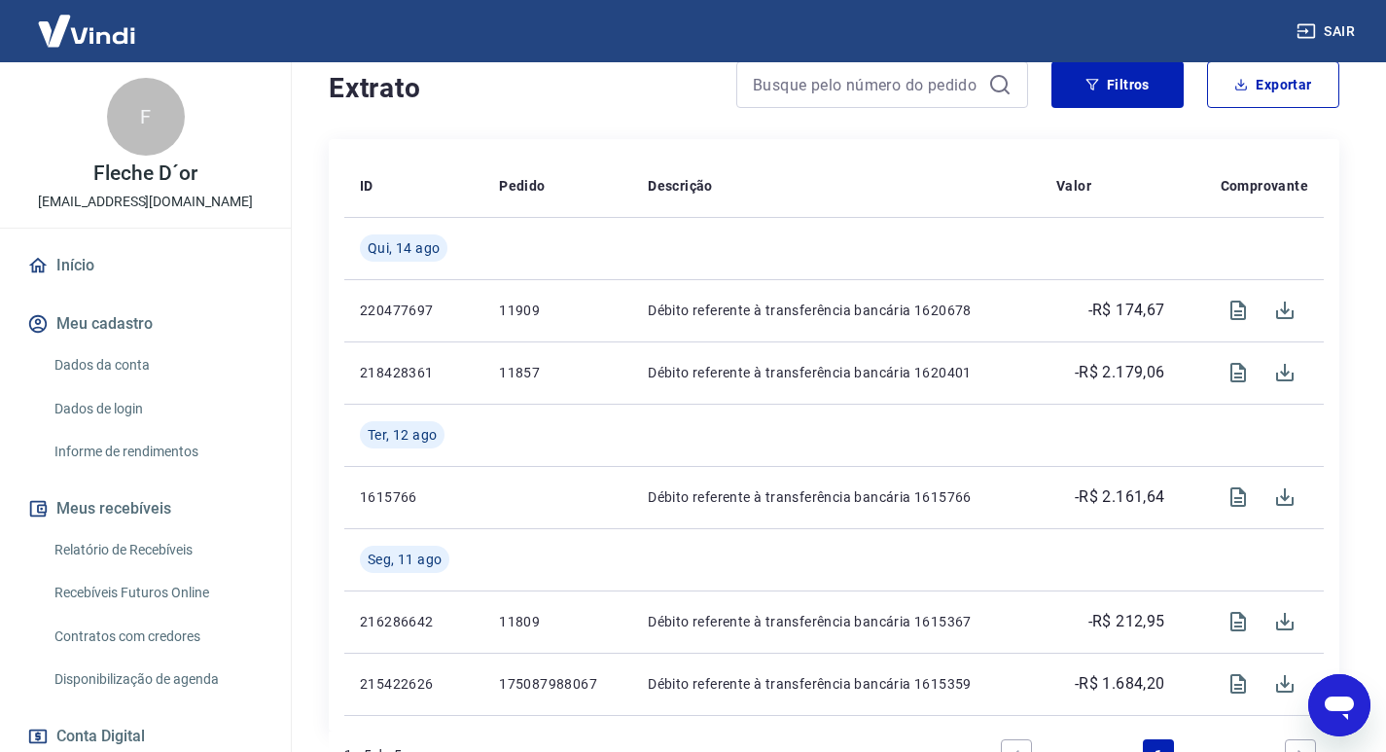
click at [1355, 697] on icon "Abrir janela de mensagens" at bounding box center [1339, 705] width 35 height 35
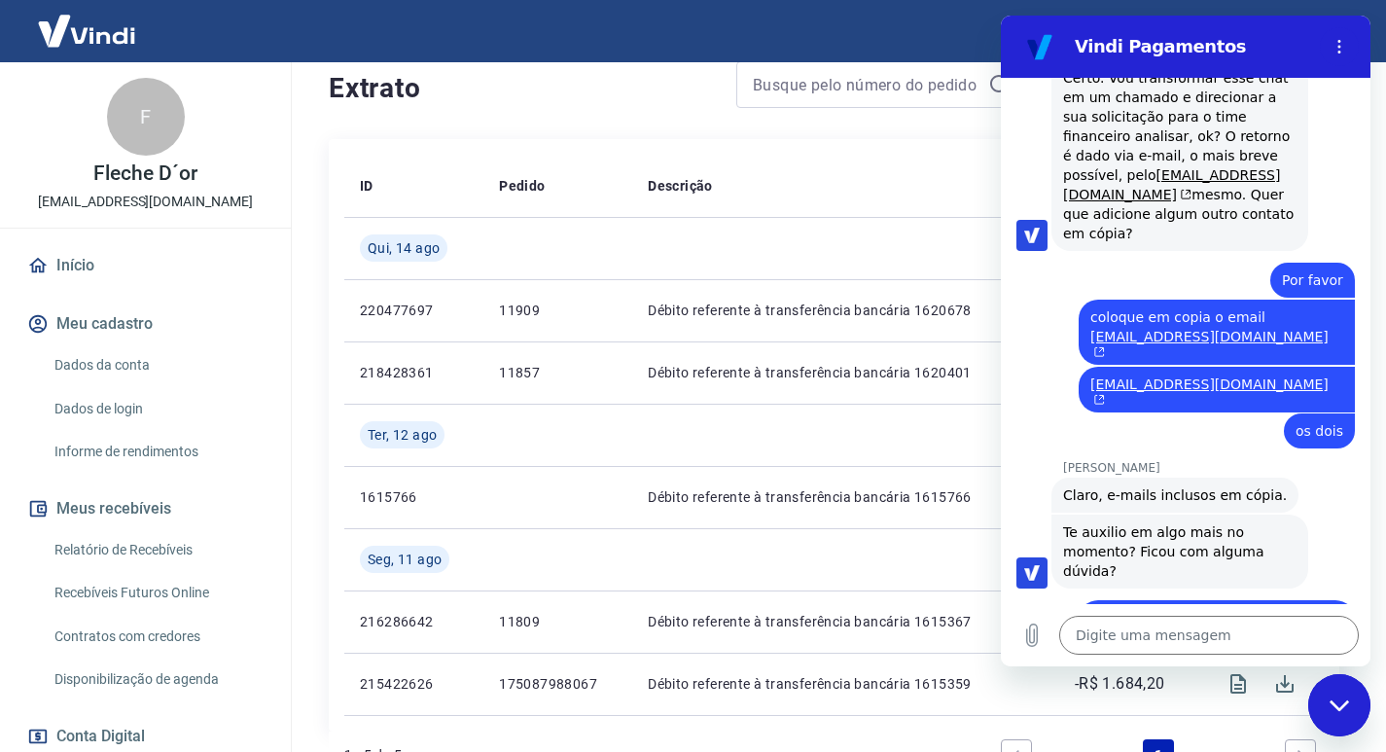
click at [1355, 697] on div "Fechar janela de mensagens" at bounding box center [1339, 705] width 58 height 58
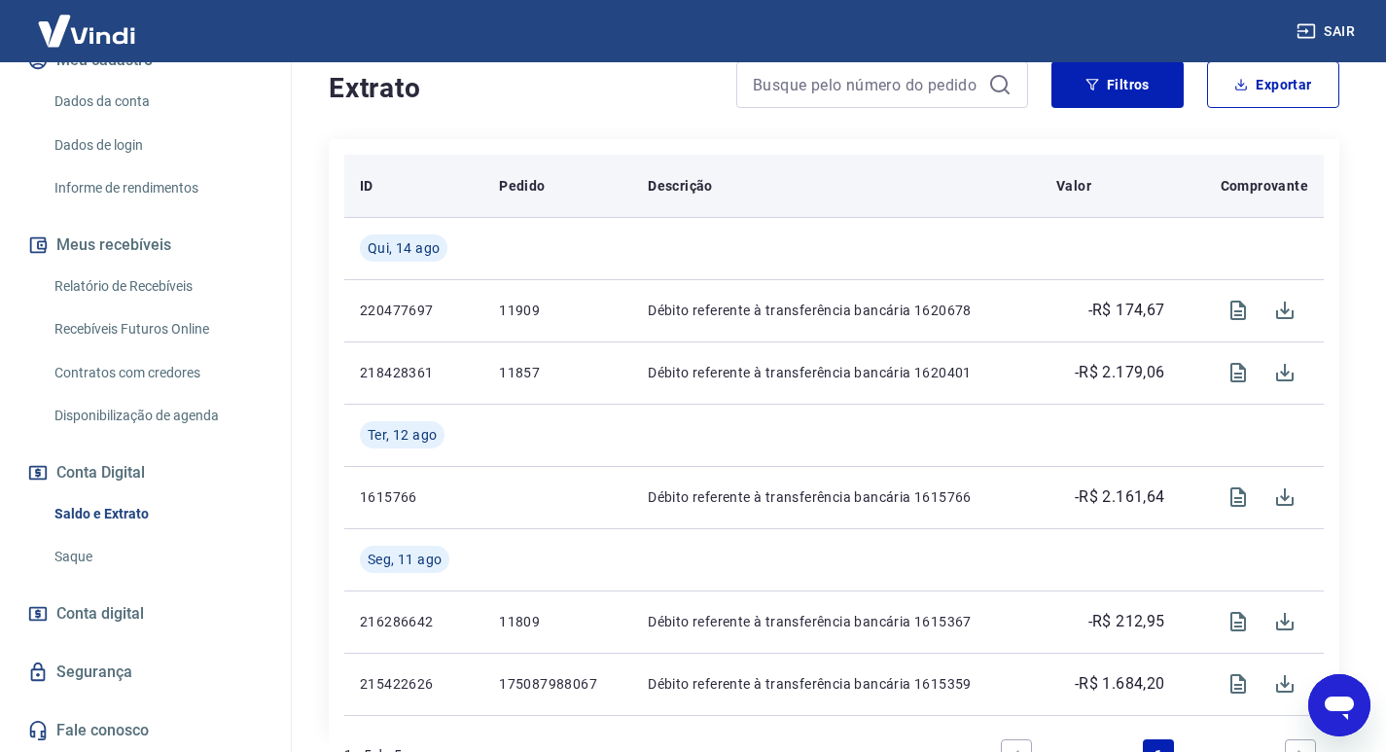
scroll to position [195, 0]
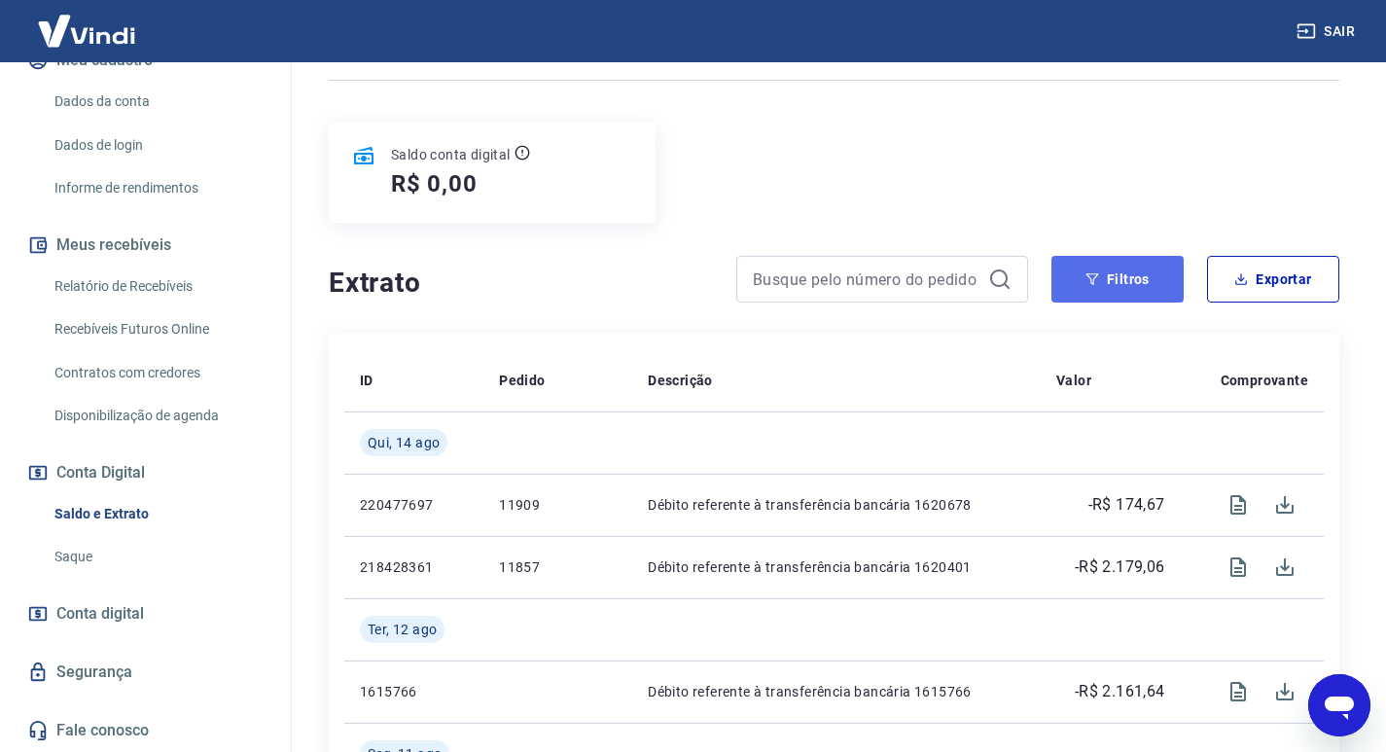
click at [1096, 277] on icon "button" at bounding box center [1093, 279] width 13 height 12
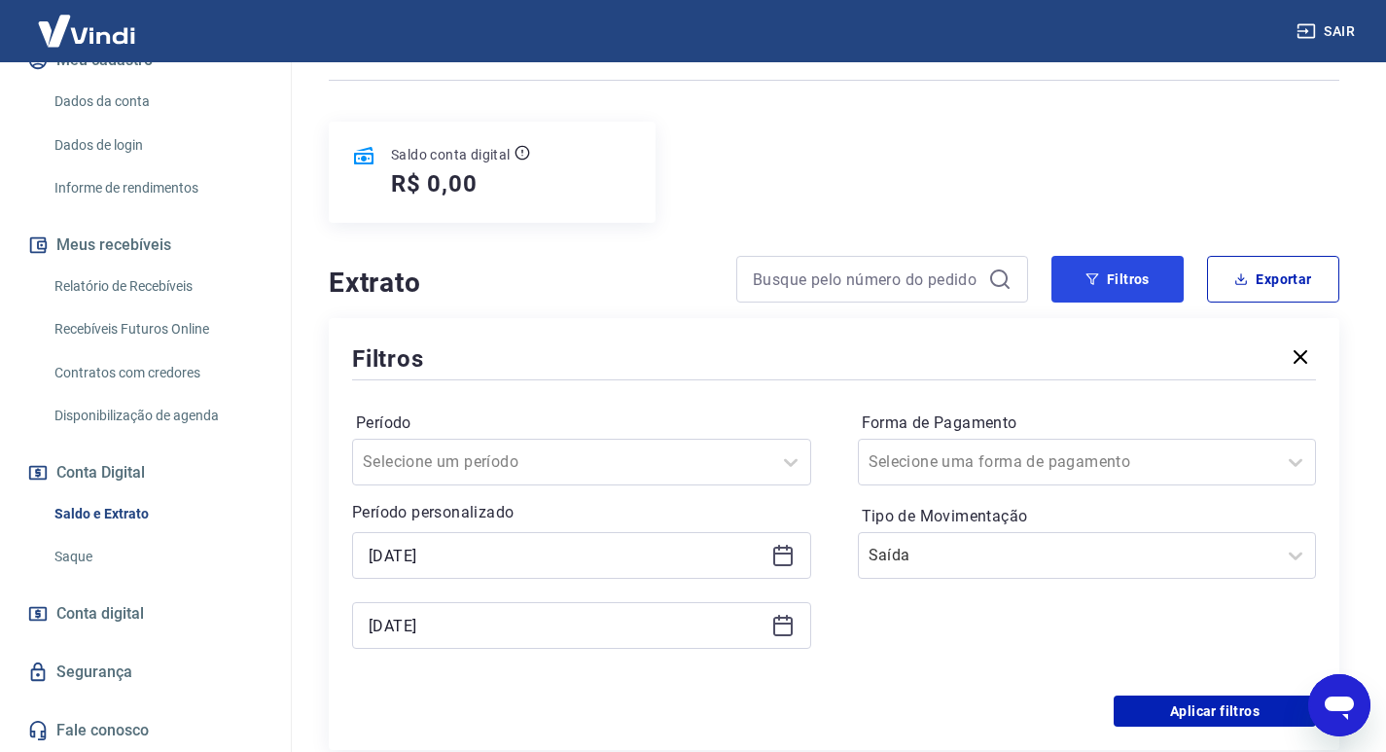
scroll to position [486, 0]
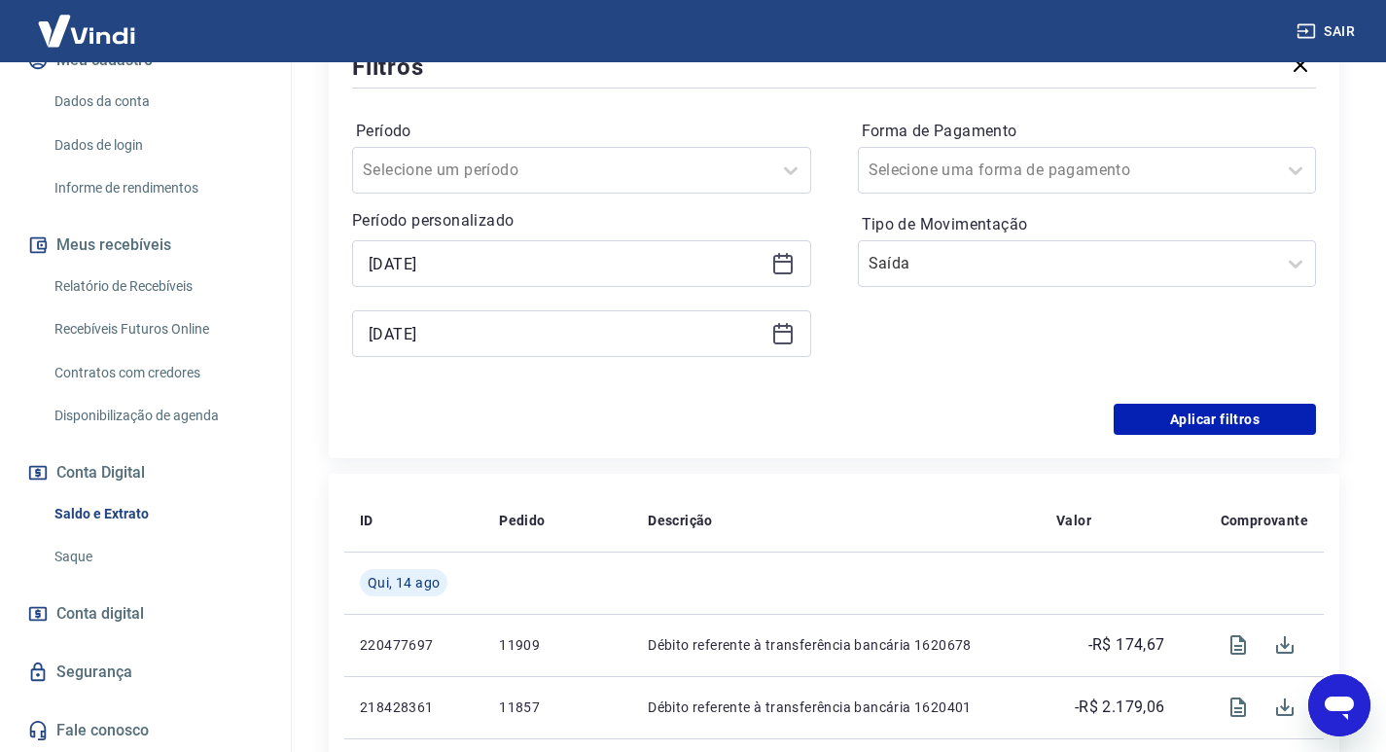
click at [784, 260] on icon at bounding box center [782, 263] width 23 height 23
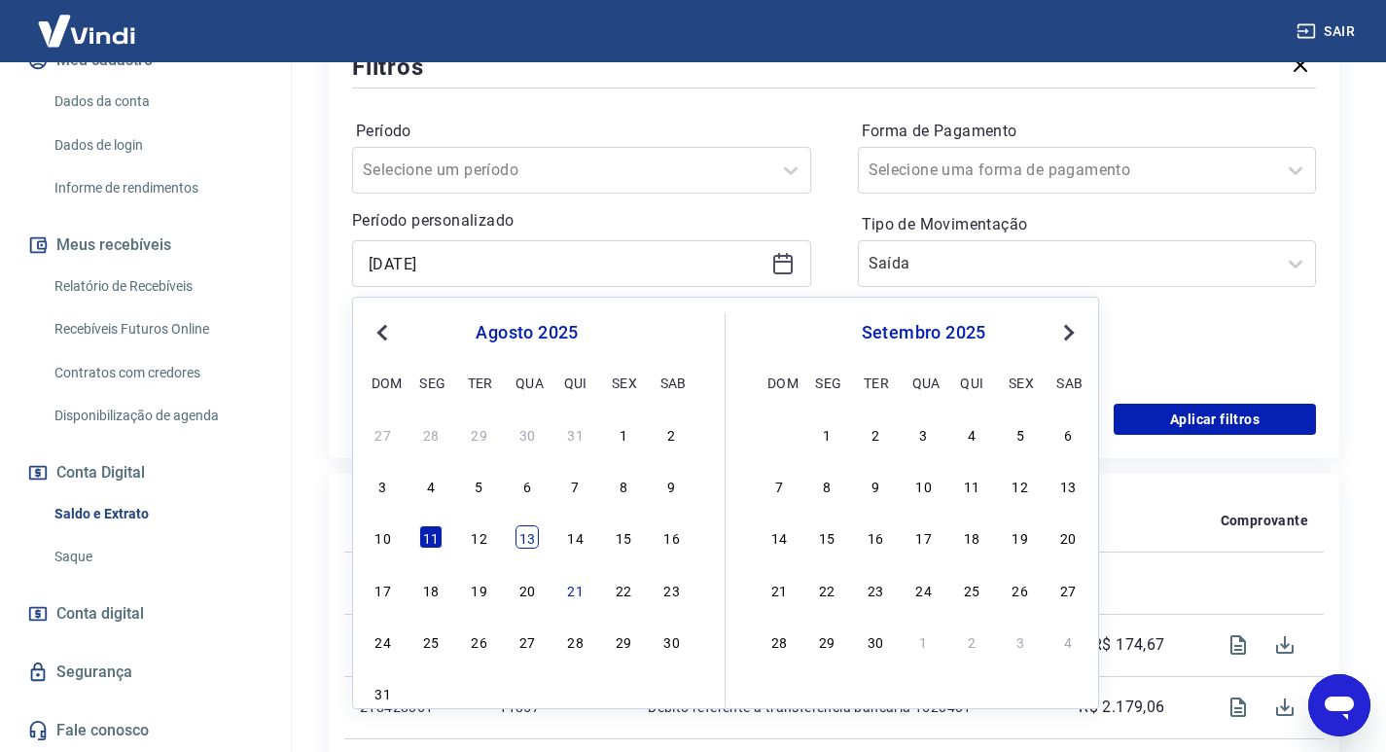
click at [524, 542] on div "13" at bounding box center [527, 536] width 23 height 23
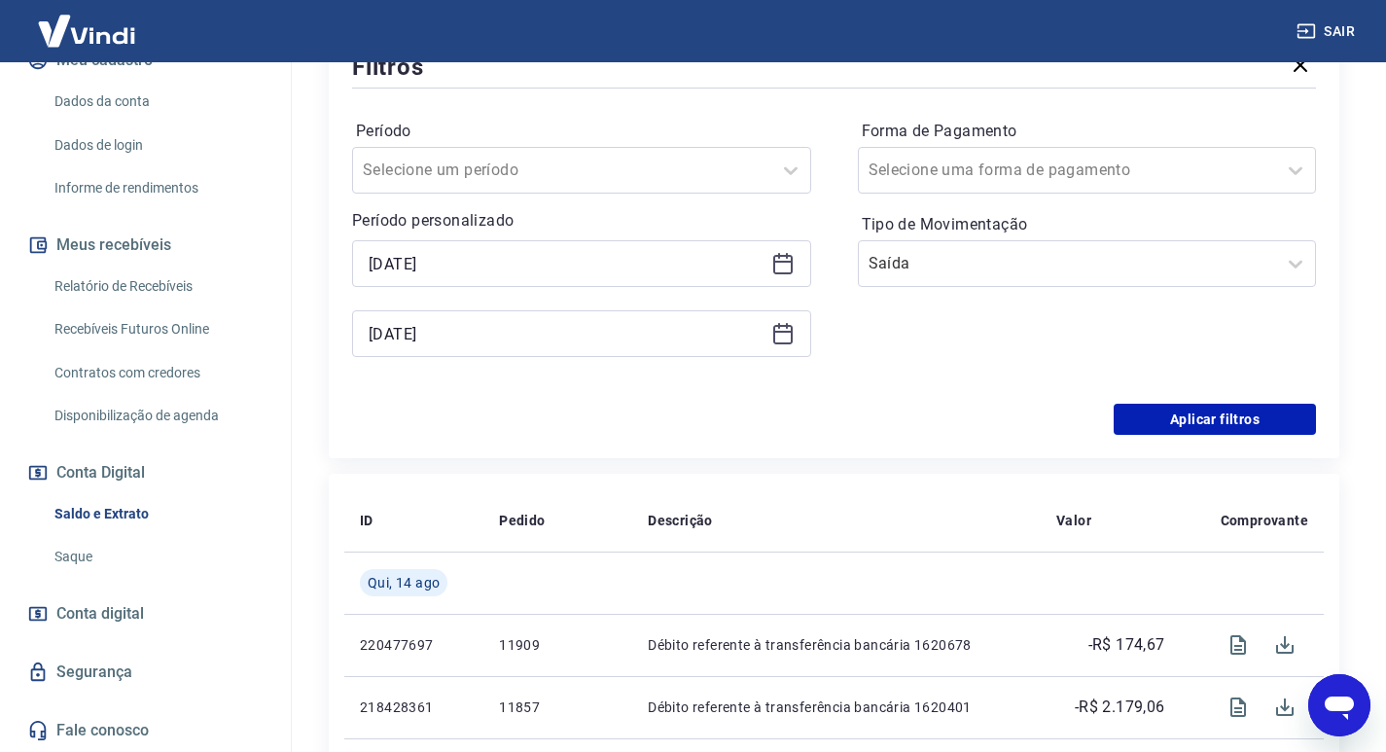
click at [776, 335] on icon at bounding box center [782, 333] width 23 height 23
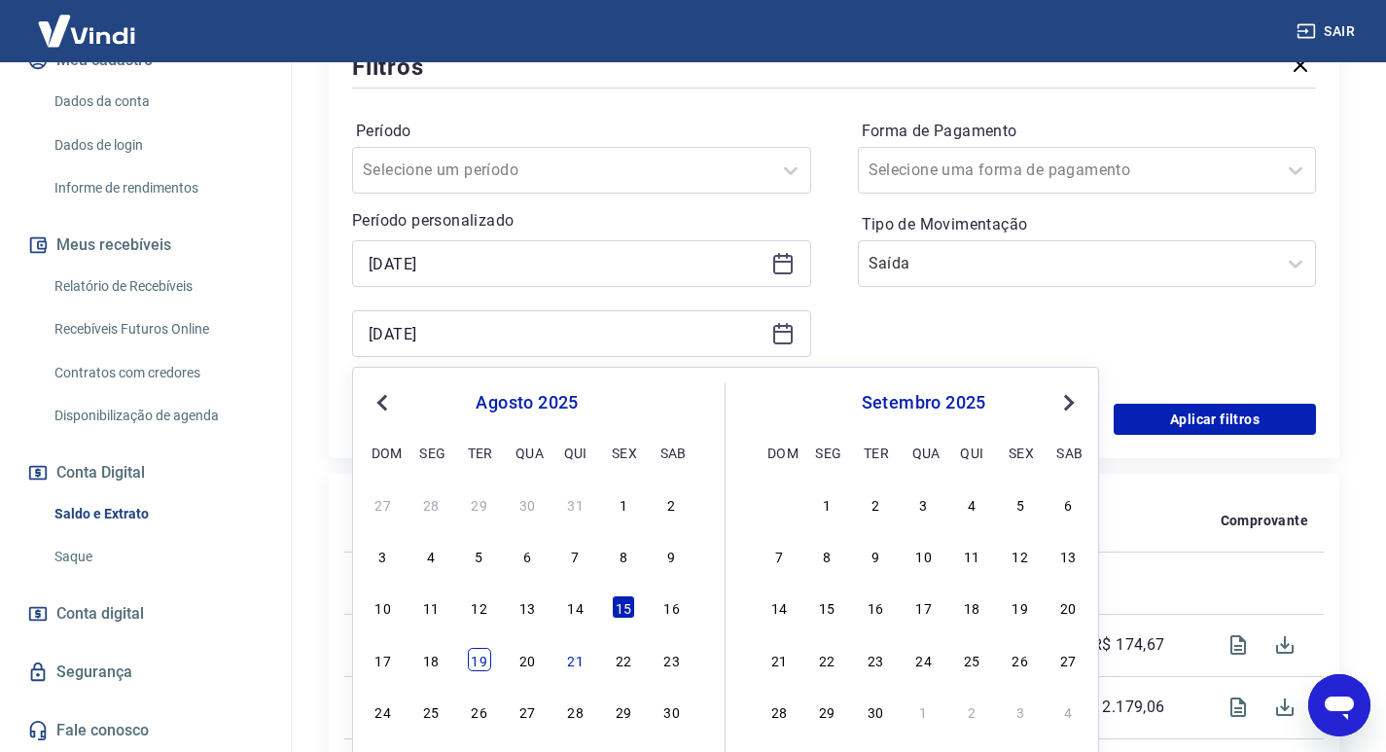
click at [485, 659] on div "19" at bounding box center [479, 659] width 23 height 23
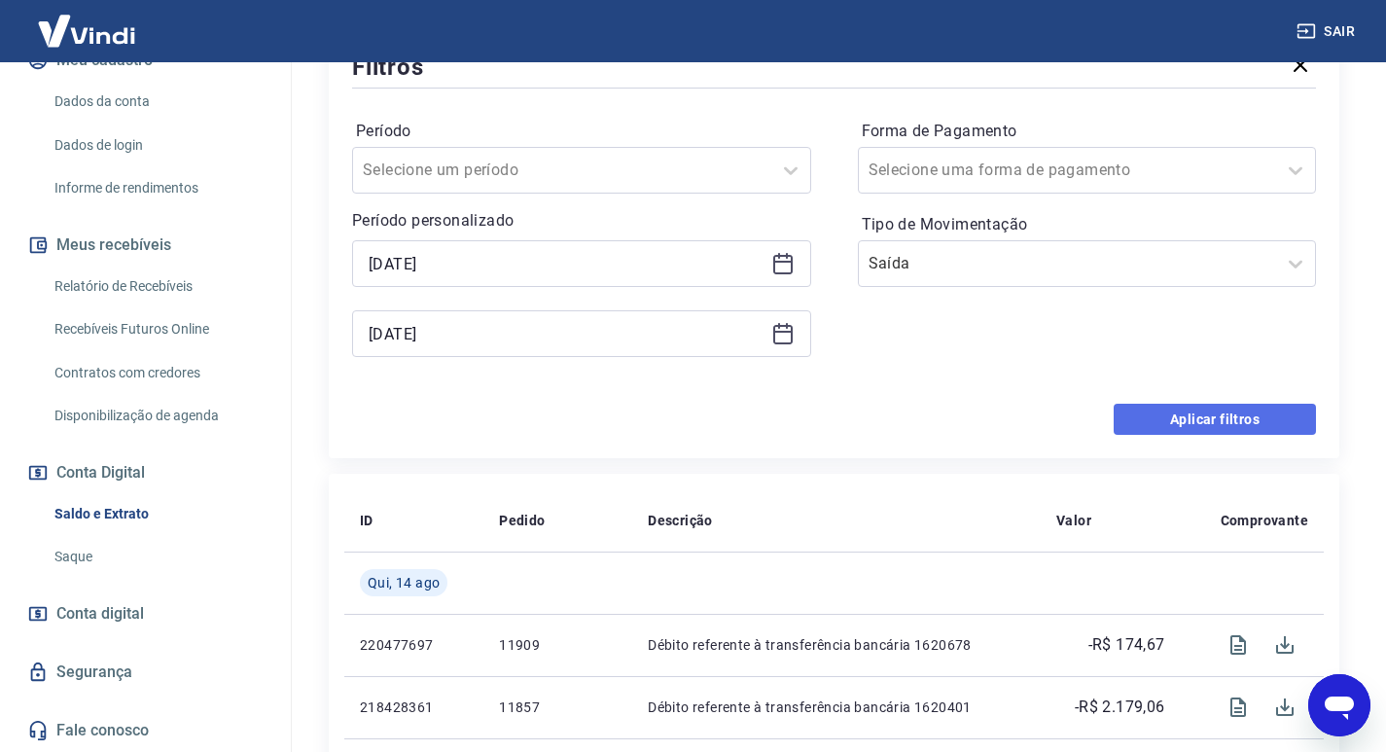
click at [1183, 425] on button "Aplicar filtros" at bounding box center [1215, 419] width 202 height 31
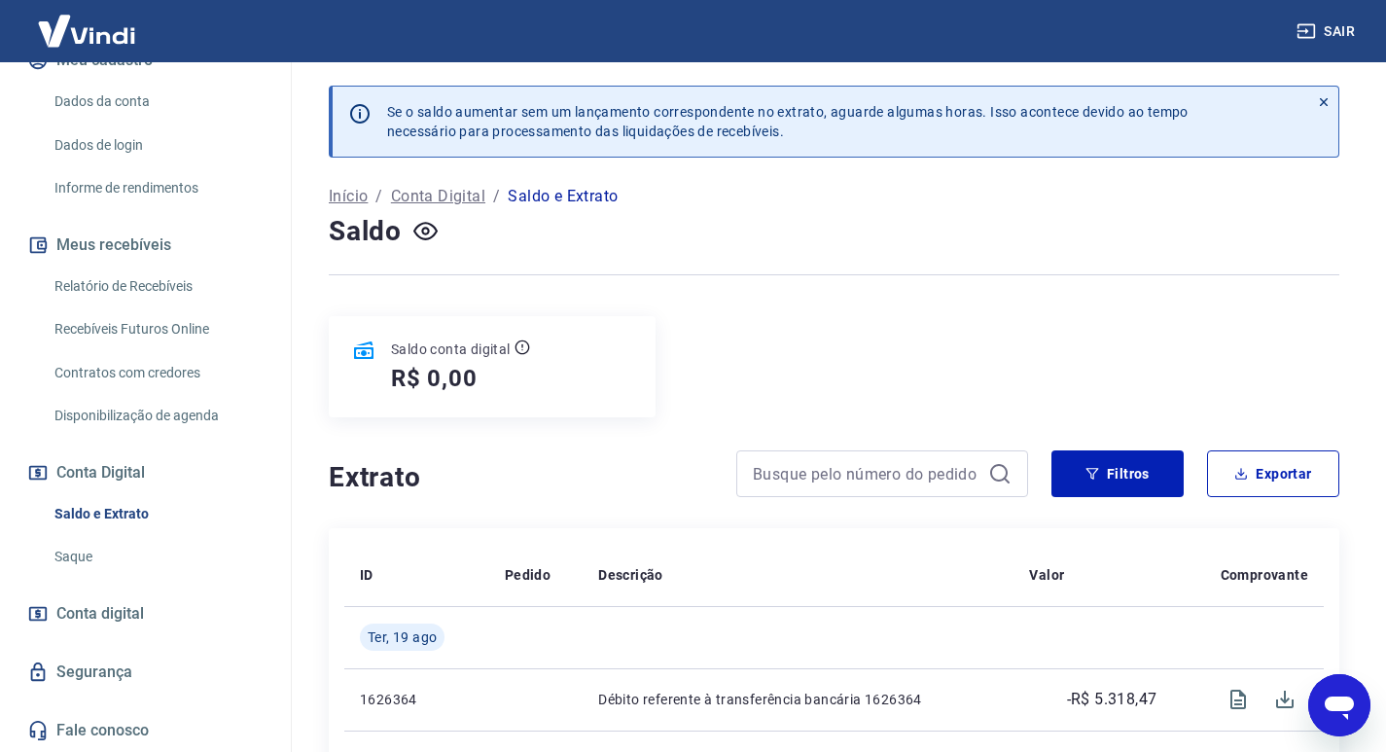
scroll to position [389, 0]
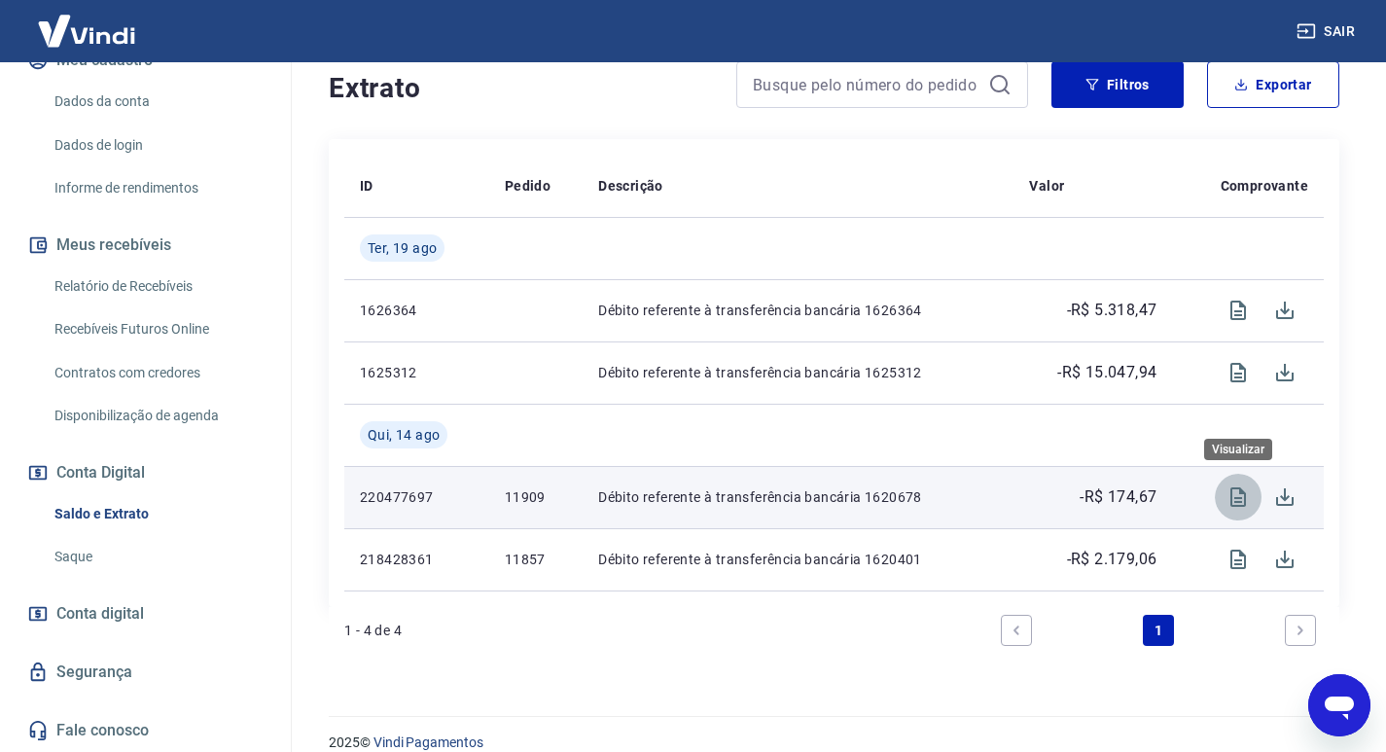
click at [1226, 496] on button "Visualizar" at bounding box center [1238, 497] width 47 height 47
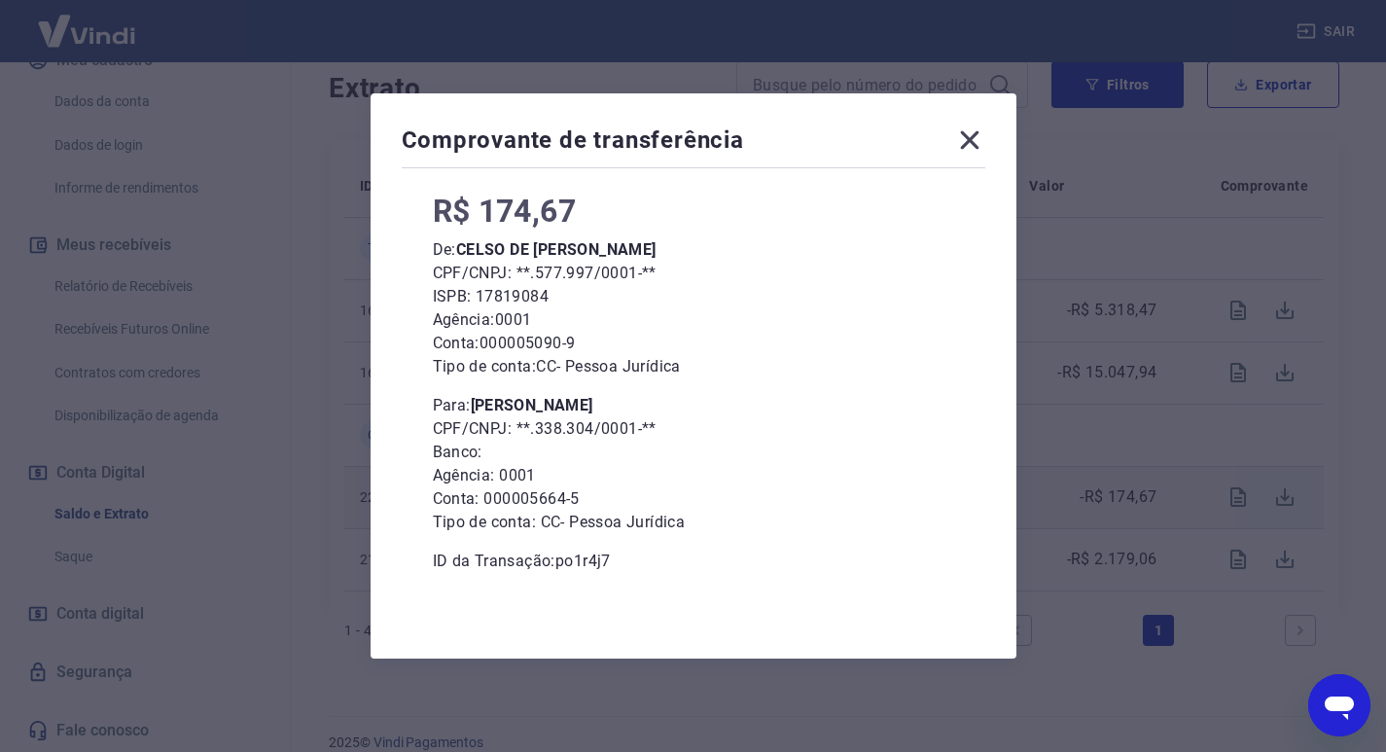
scroll to position [0, 0]
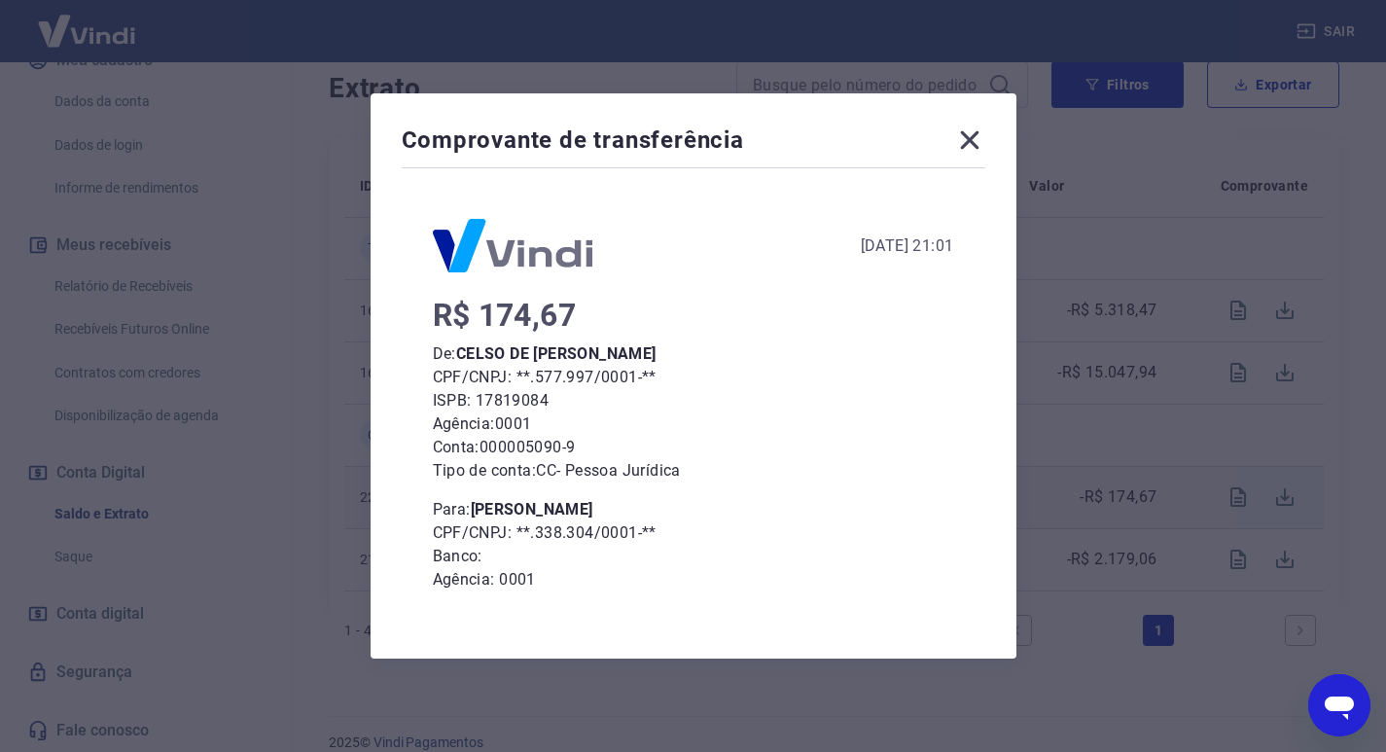
click at [967, 132] on icon at bounding box center [969, 140] width 31 height 31
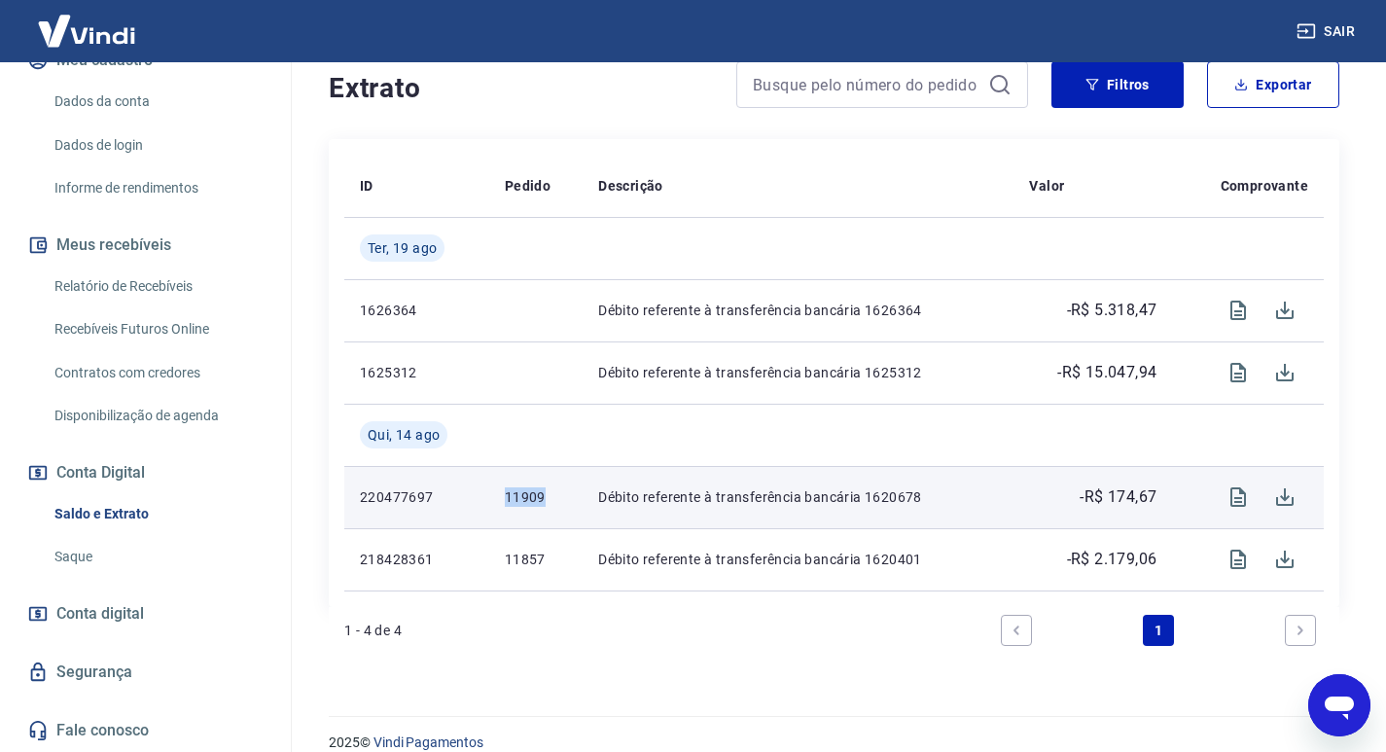
drag, startPoint x: 503, startPoint y: 494, endPoint x: 543, endPoint y: 500, distance: 40.3
click at [543, 500] on td "11909" at bounding box center [535, 497] width 93 height 62
copy p "11909"
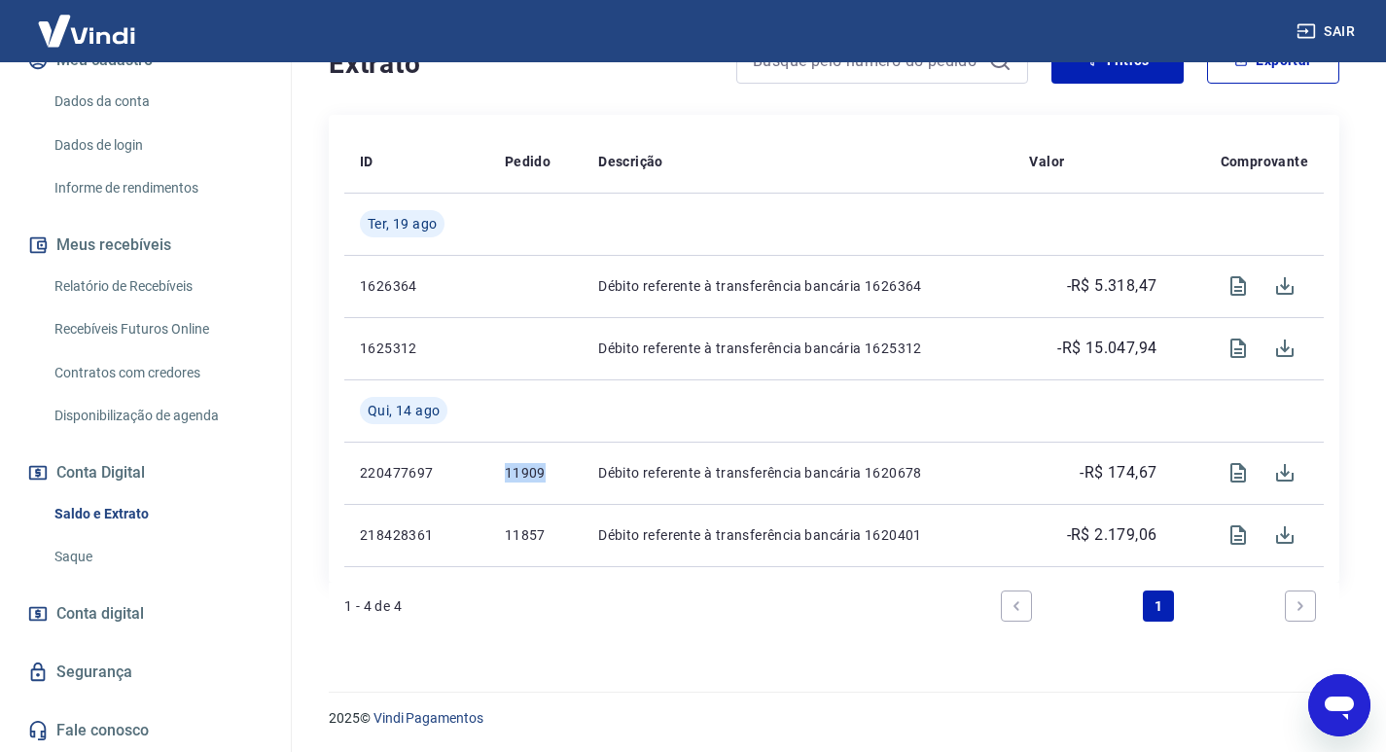
scroll to position [69, 0]
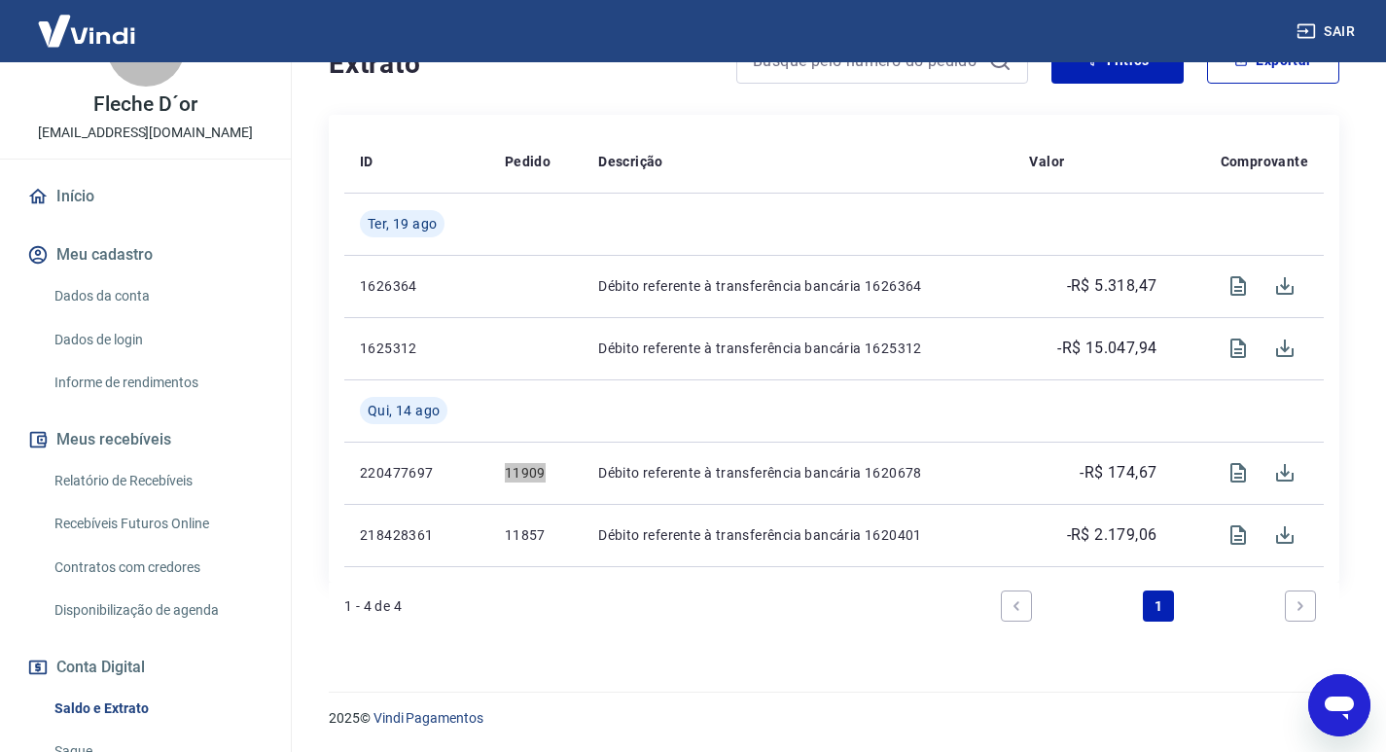
click at [1313, 707] on div "Abrir janela de mensagens" at bounding box center [1339, 705] width 58 height 58
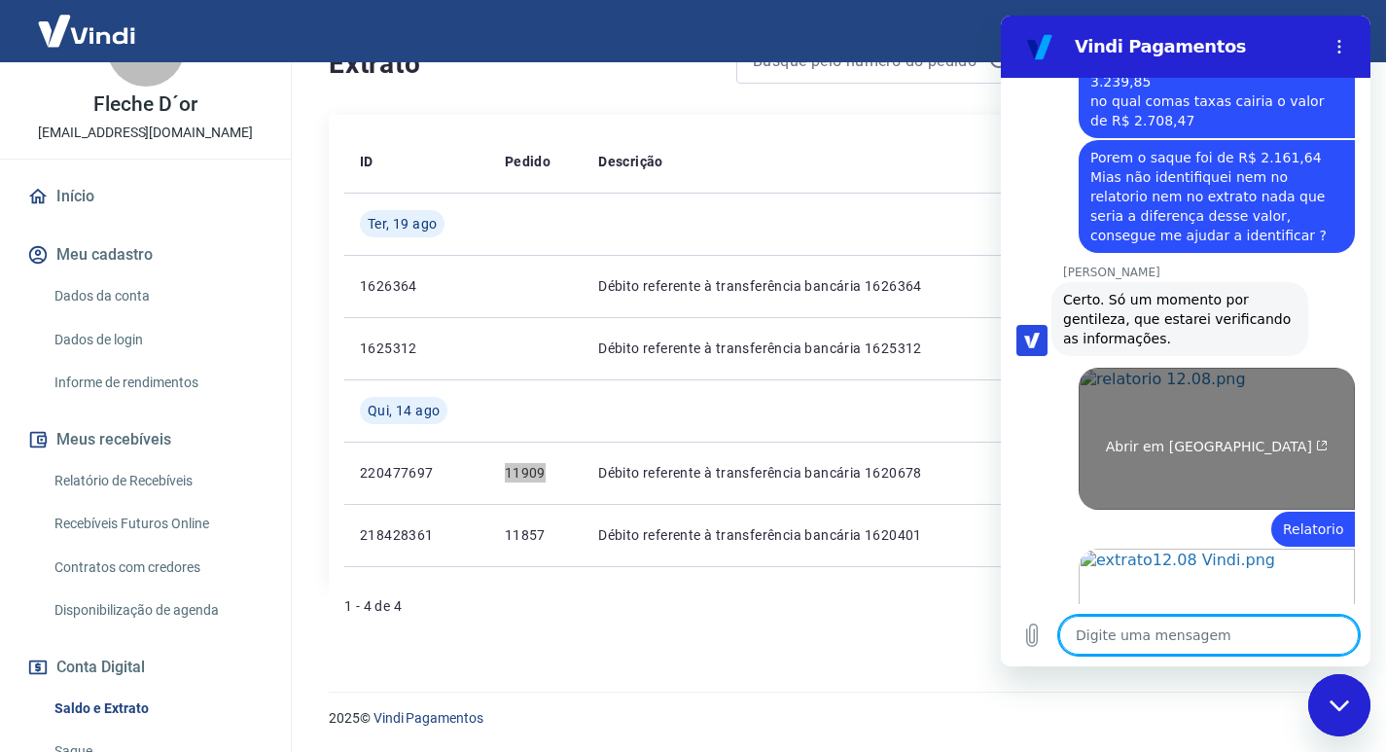
scroll to position [1224, 0]
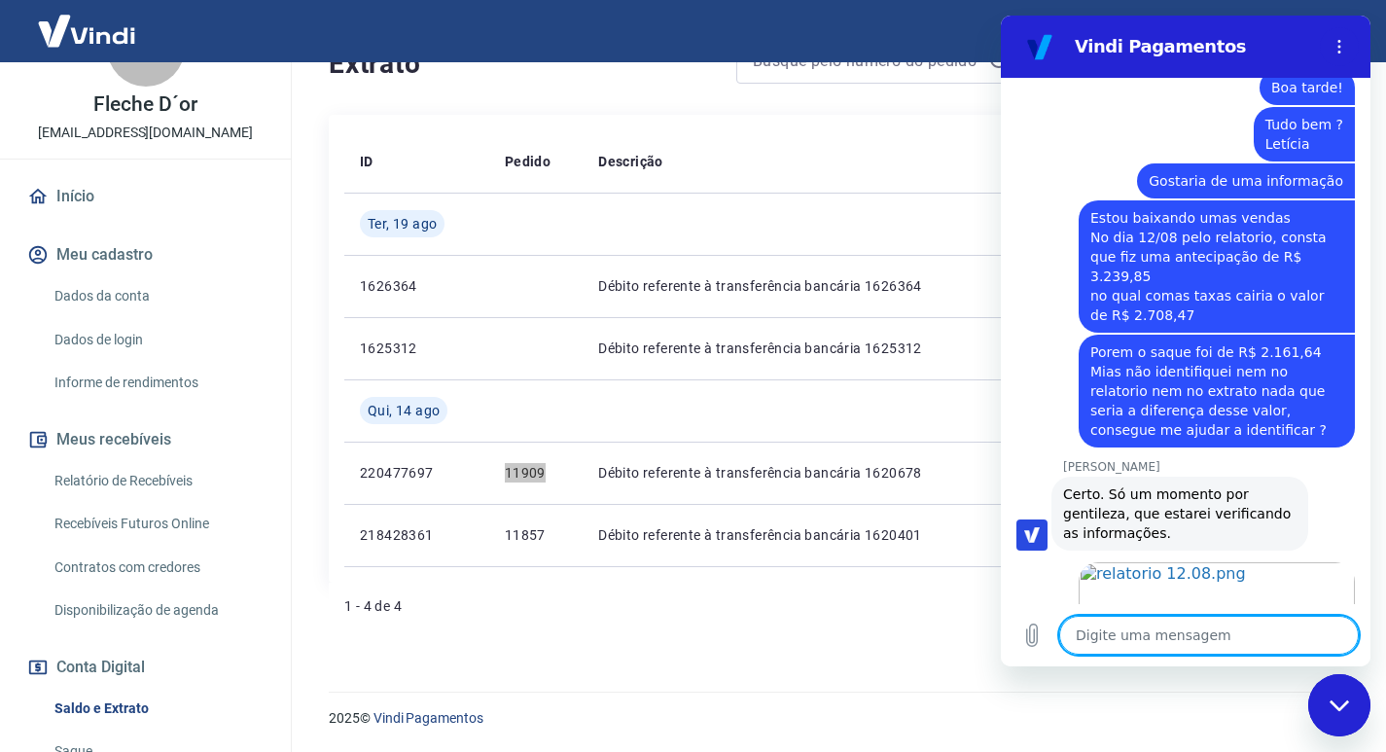
click at [1343, 697] on div "Fechar janela de mensagens" at bounding box center [1339, 705] width 58 height 58
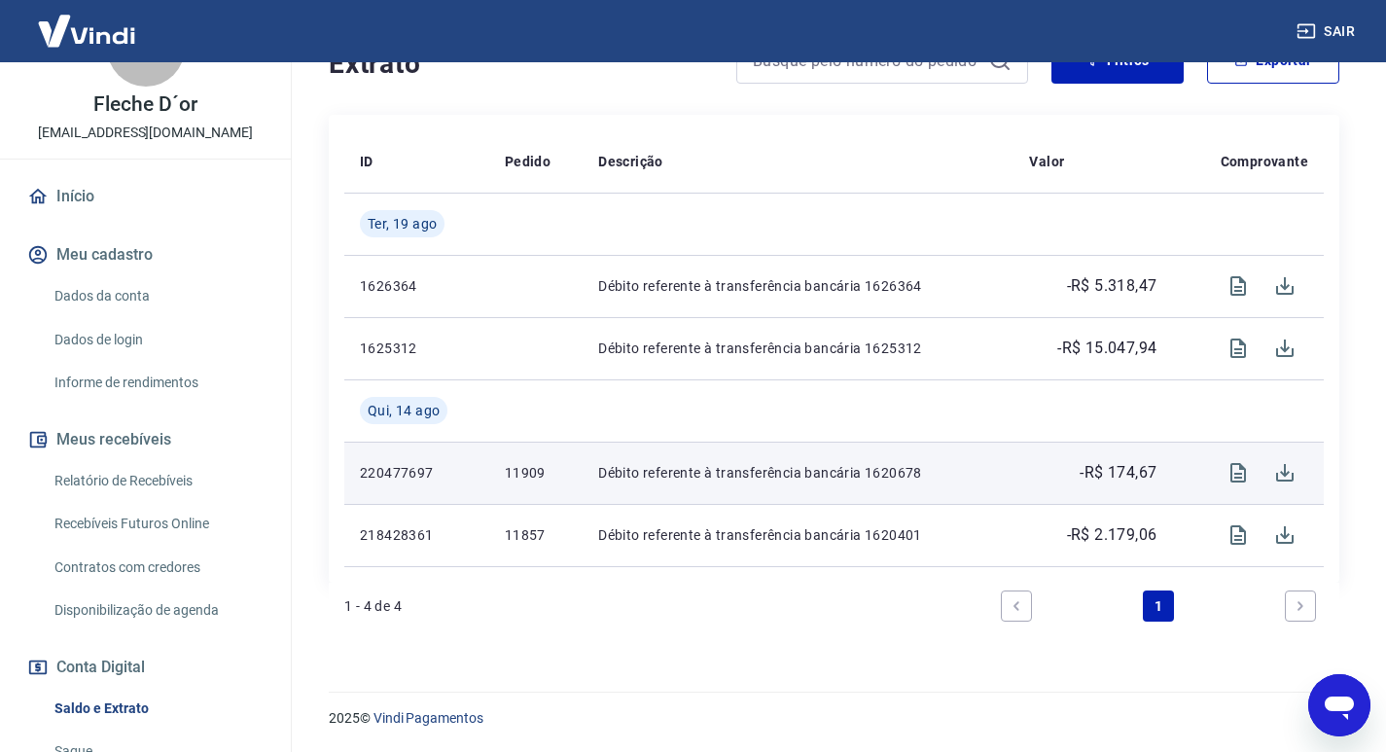
click at [724, 494] on td "Débito referente à transferência bancária 1620678" at bounding box center [798, 473] width 431 height 62
drag, startPoint x: 1081, startPoint y: 474, endPoint x: 1146, endPoint y: 473, distance: 65.2
click at [1146, 473] on p "-R$ 174,67" at bounding box center [1118, 472] width 77 height 23
click at [1152, 466] on p "-R$ 174,67" at bounding box center [1118, 472] width 77 height 23
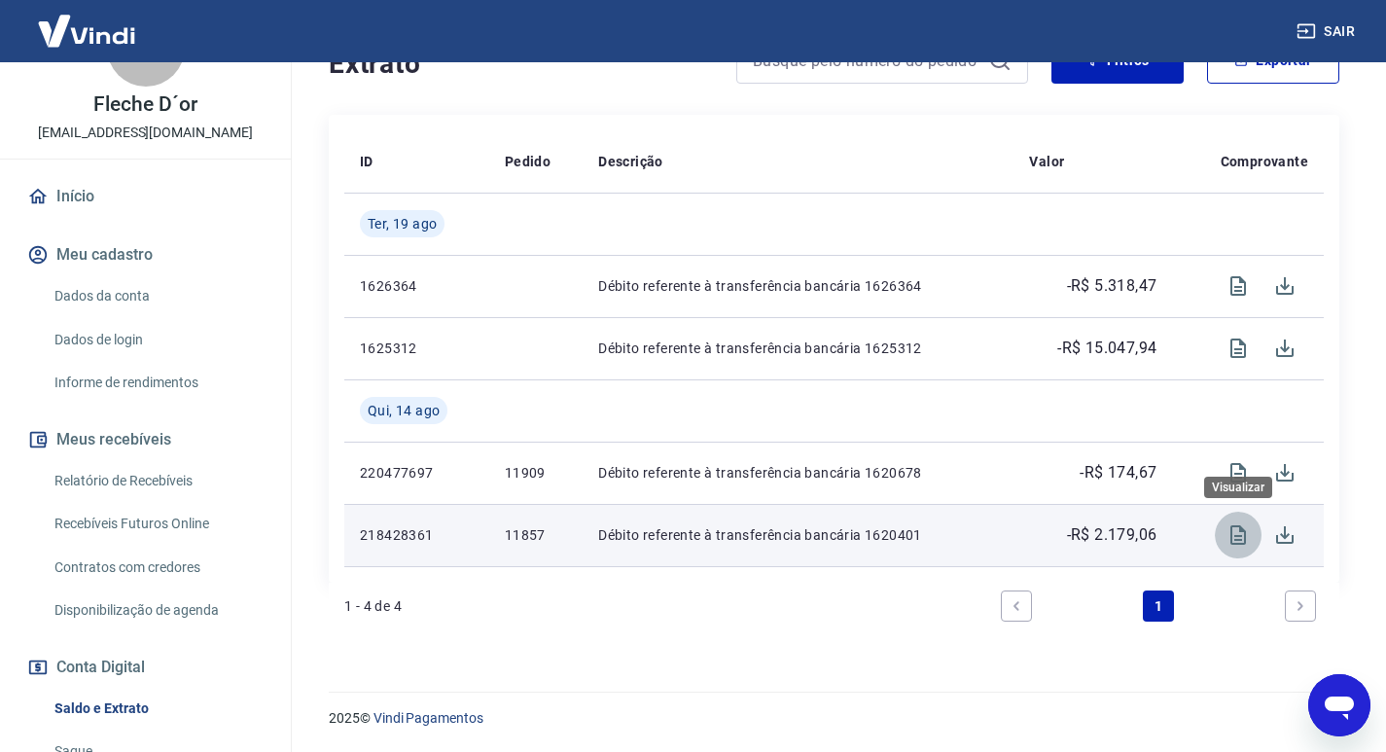
click at [1236, 529] on icon "Visualizar" at bounding box center [1238, 534] width 23 height 23
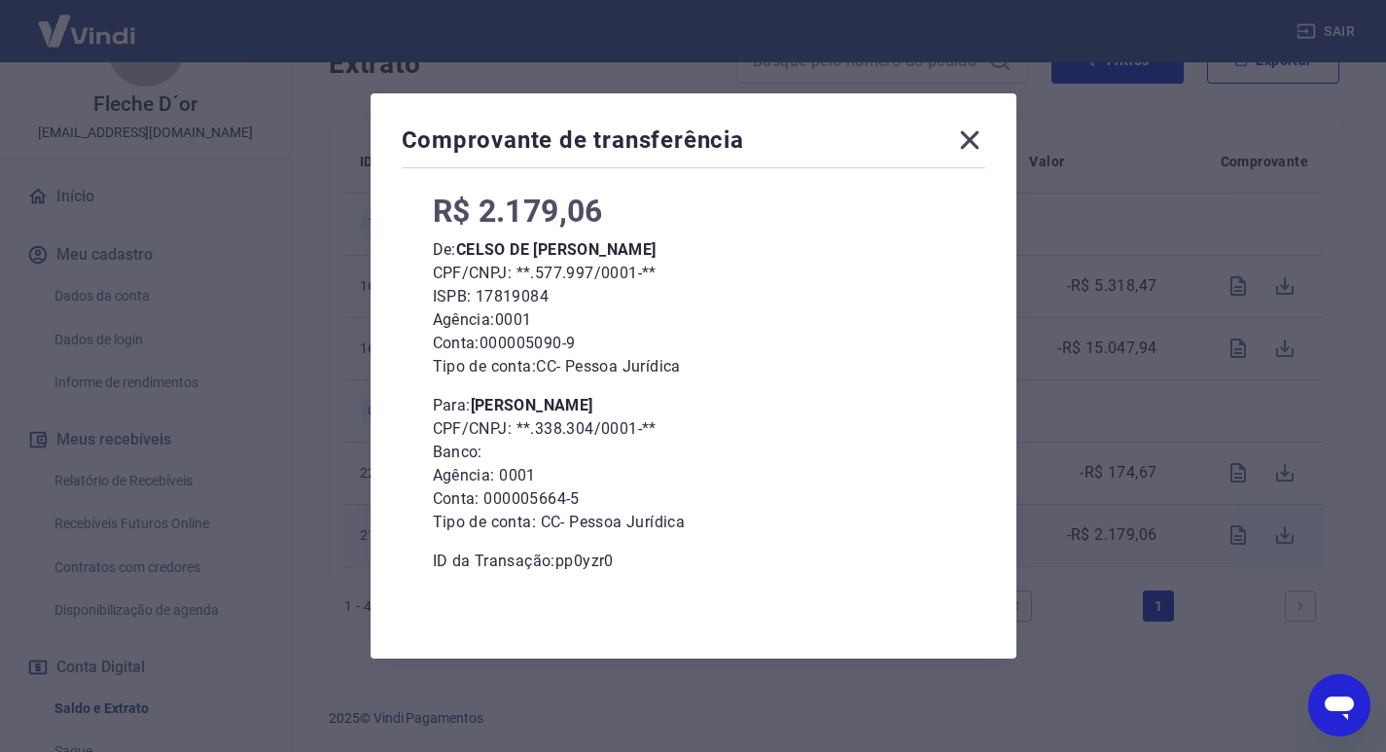
scroll to position [0, 0]
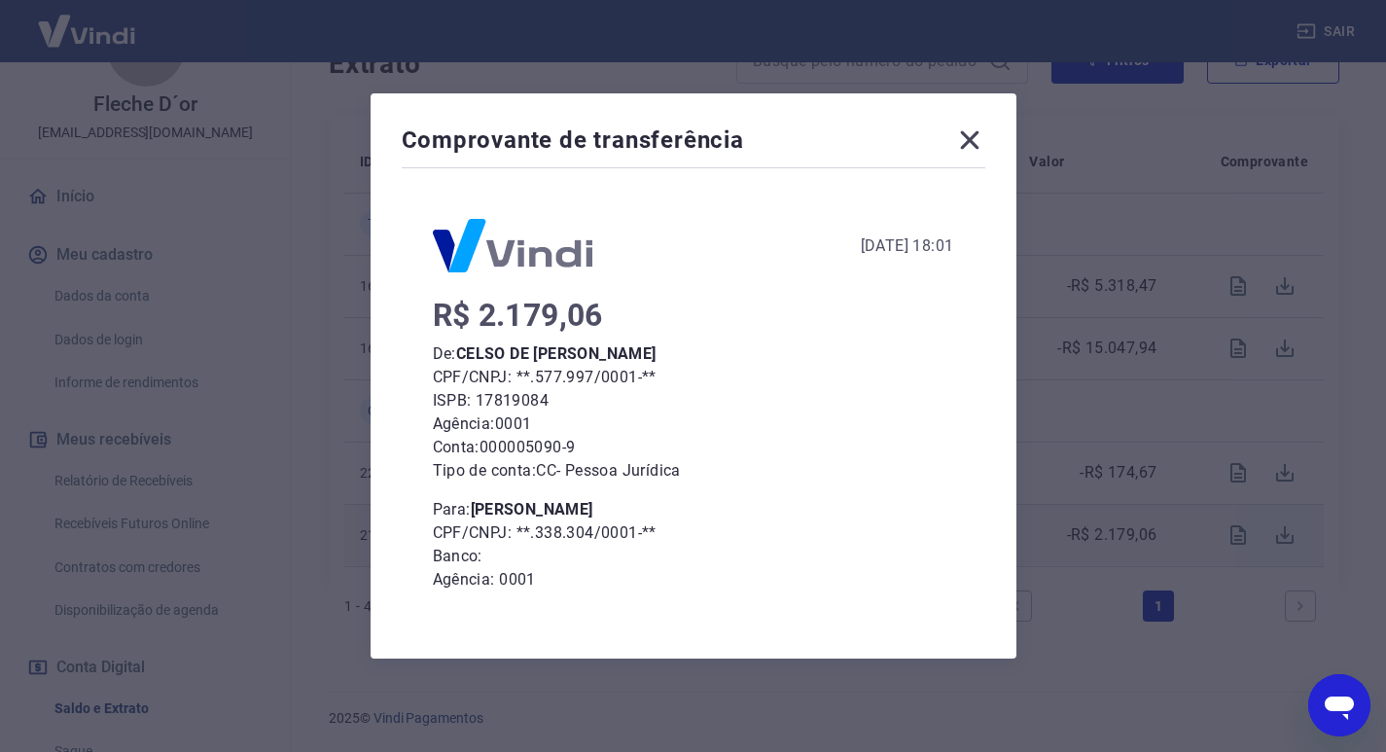
click at [983, 142] on icon at bounding box center [969, 140] width 31 height 31
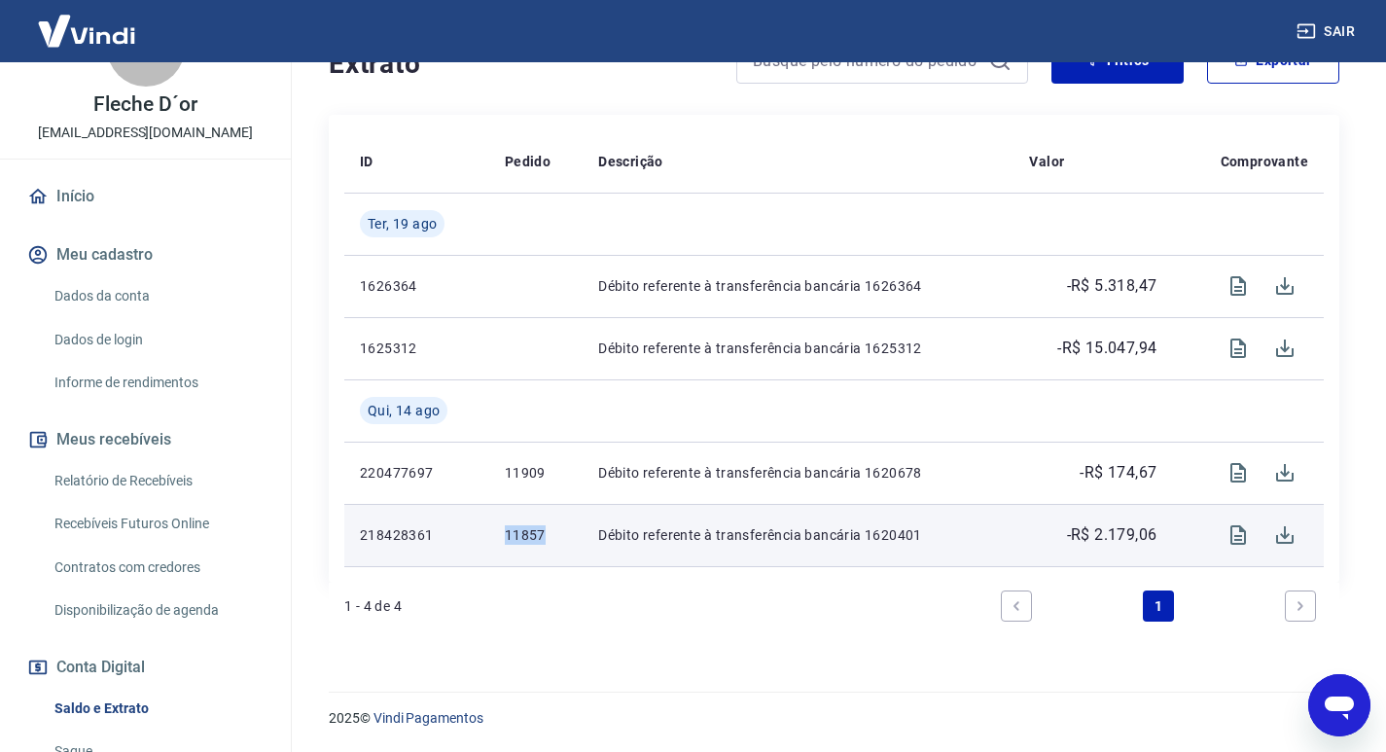
drag, startPoint x: 498, startPoint y: 529, endPoint x: 554, endPoint y: 545, distance: 58.5
click at [554, 545] on td "11857" at bounding box center [535, 535] width 93 height 62
copy p "11857"
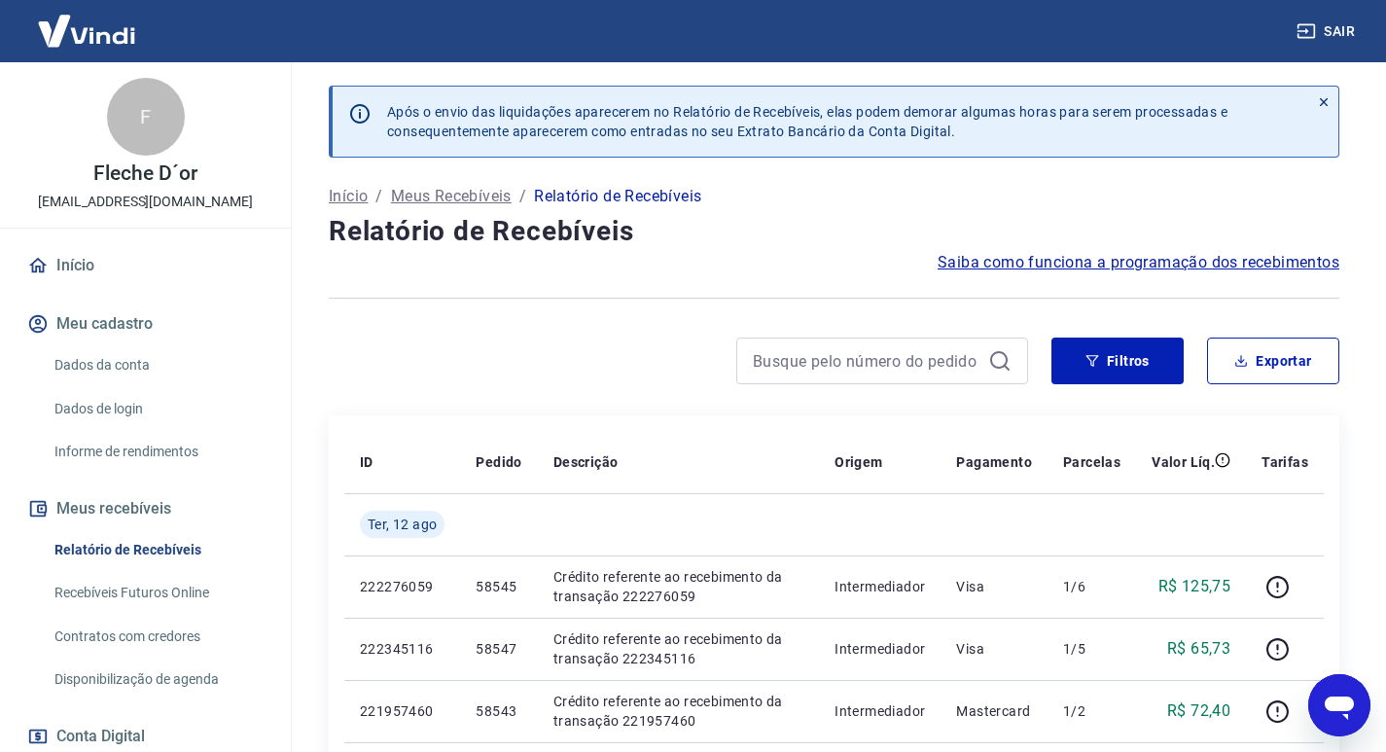
scroll to position [195, 0]
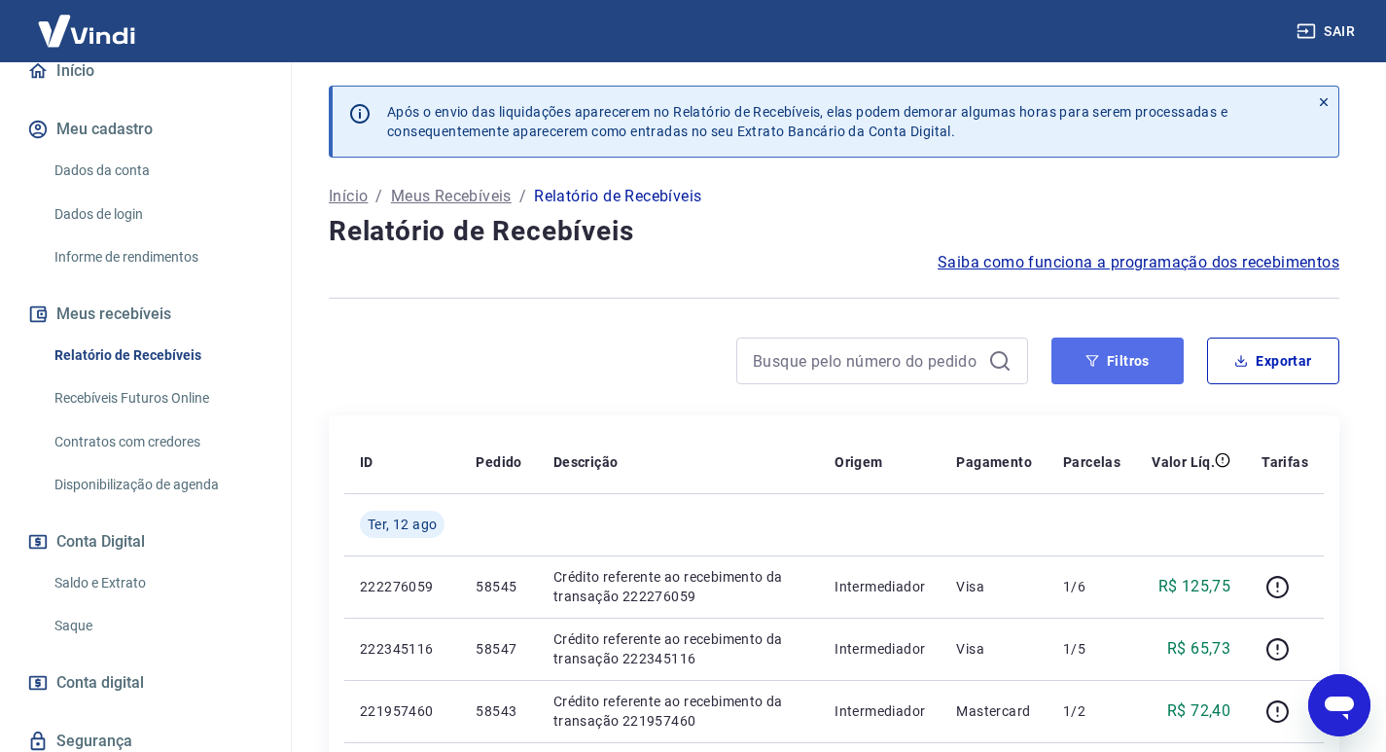
click at [1150, 343] on button "Filtros" at bounding box center [1118, 361] width 132 height 47
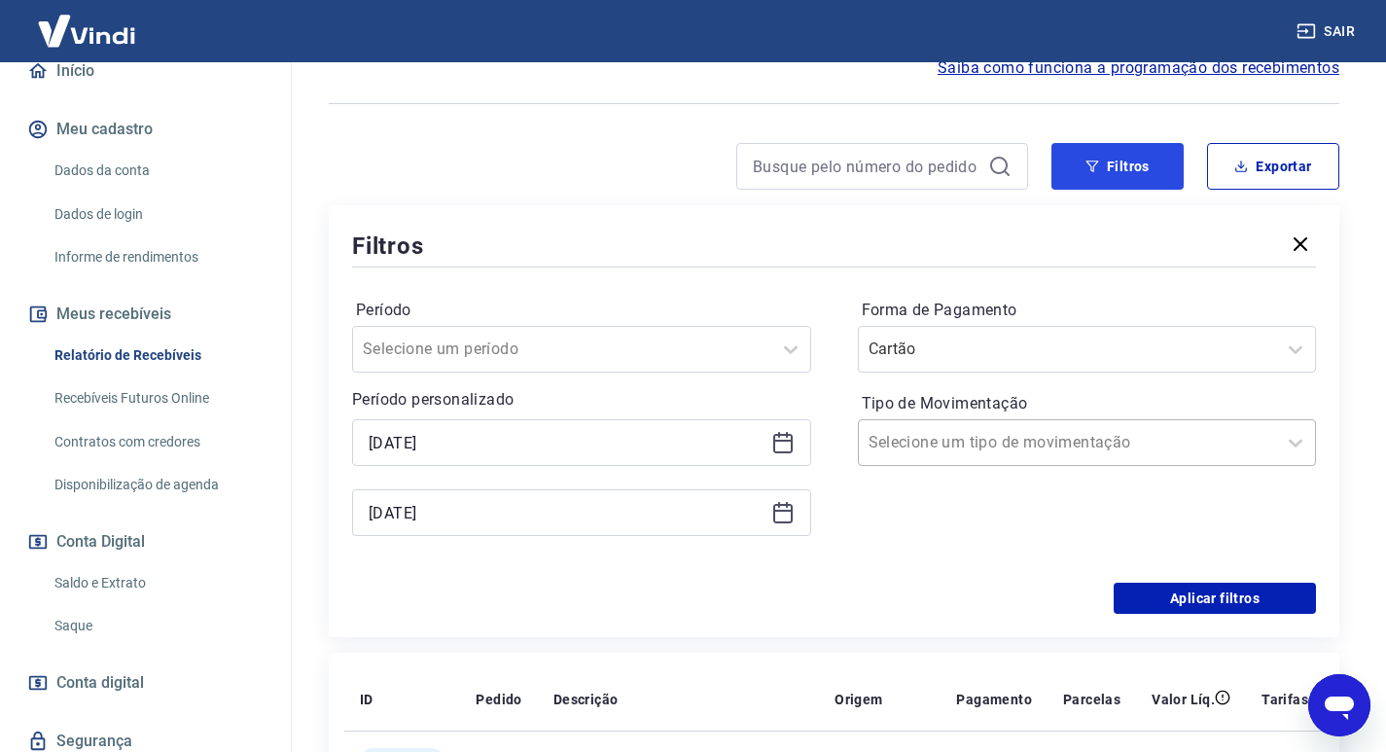
scroll to position [292, 0]
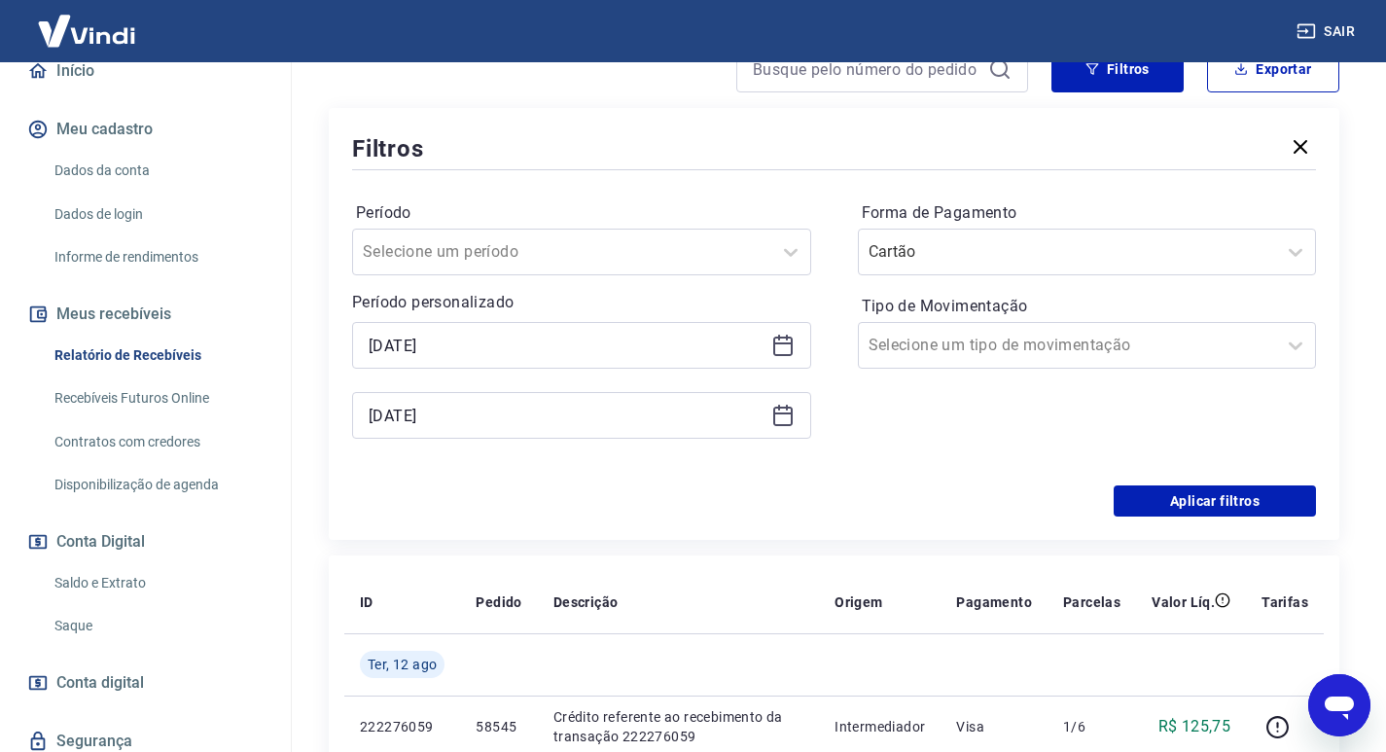
click at [786, 417] on icon at bounding box center [782, 415] width 23 height 23
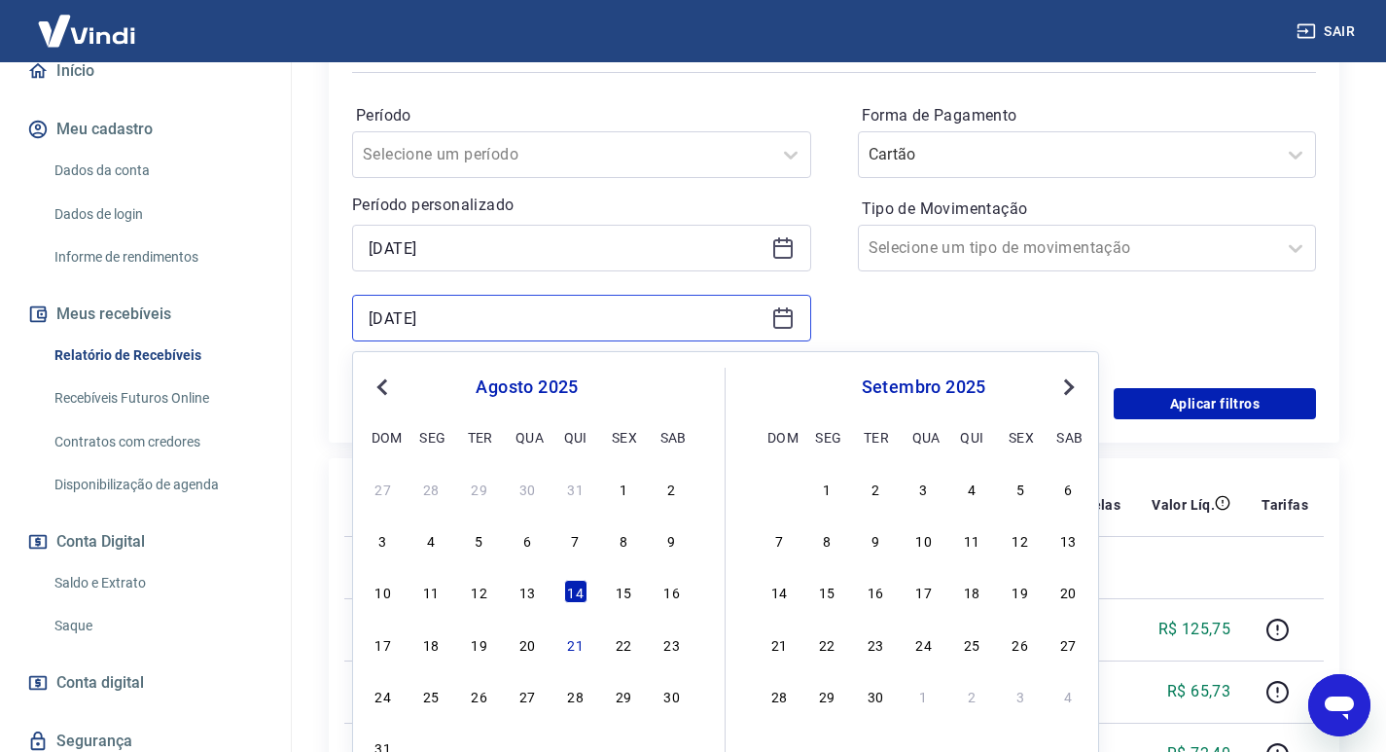
scroll to position [486, 0]
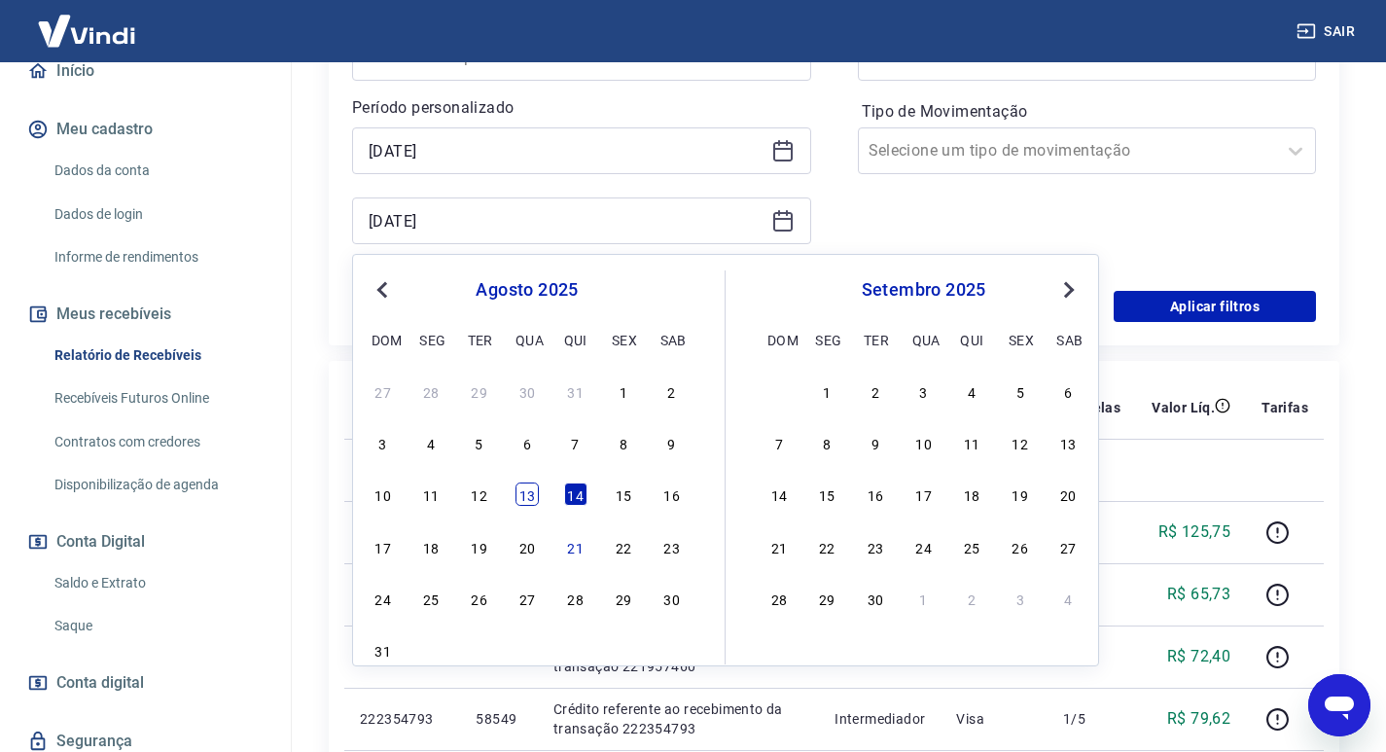
click at [524, 493] on div "13" at bounding box center [527, 494] width 23 height 23
type input "[DATE]"
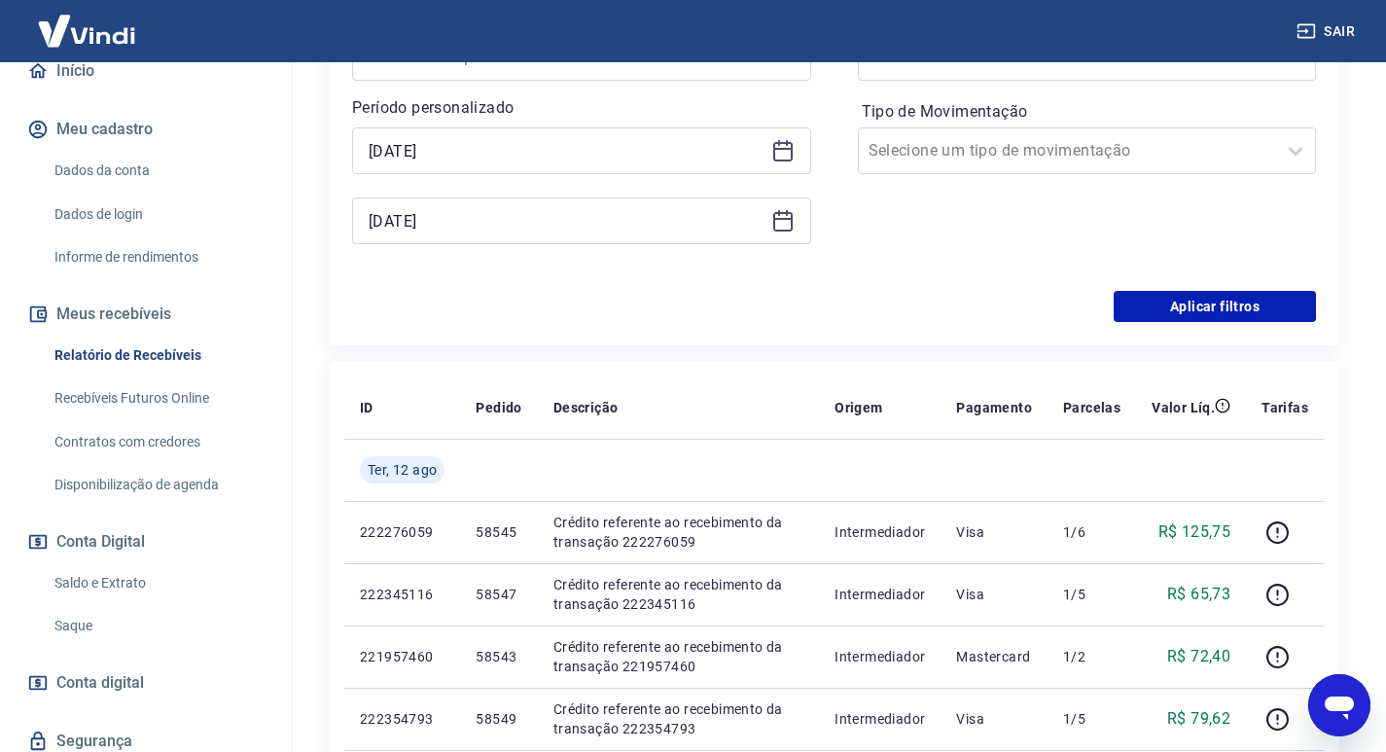
click at [798, 149] on div "[DATE]" at bounding box center [581, 150] width 459 height 47
click at [796, 150] on div "[DATE]" at bounding box center [581, 150] width 459 height 47
click at [787, 149] on icon at bounding box center [782, 149] width 19 height 2
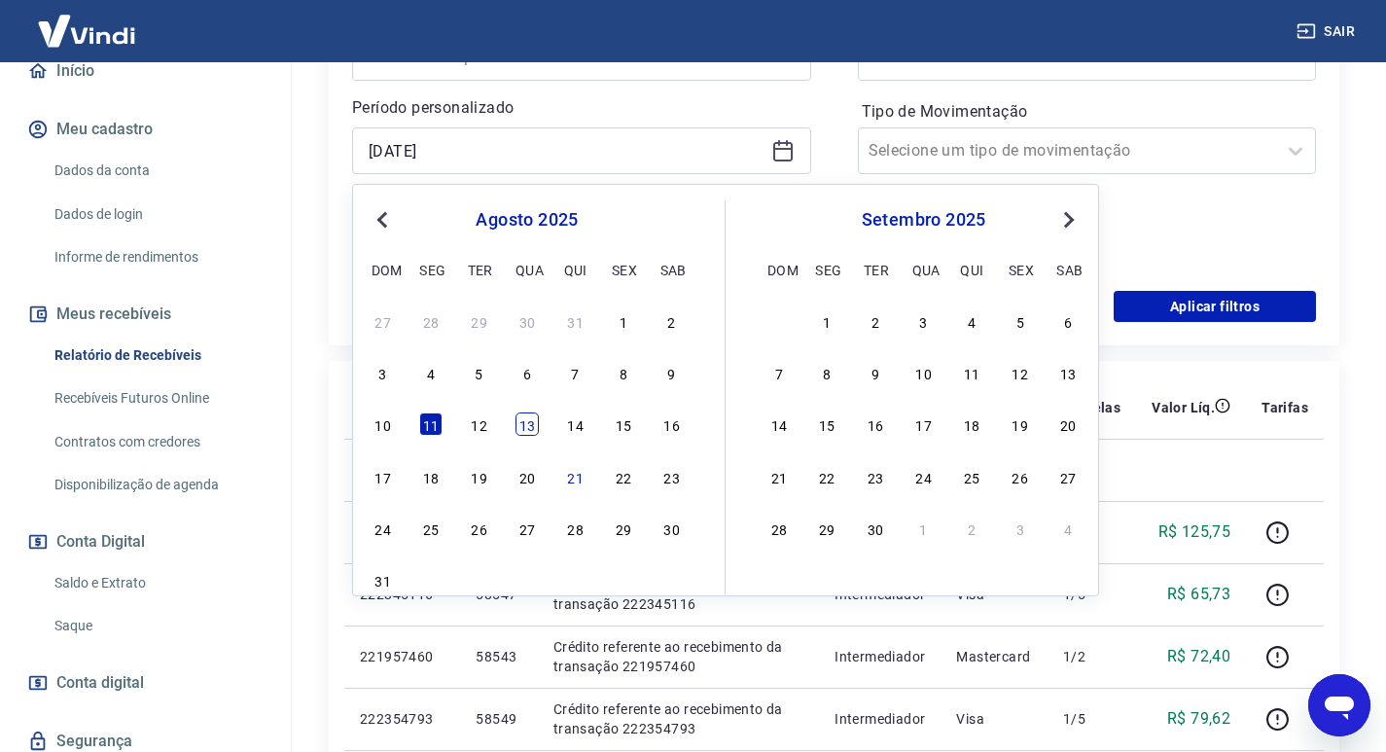
click at [532, 425] on div "13" at bounding box center [527, 423] width 23 height 23
type input "[DATE]"
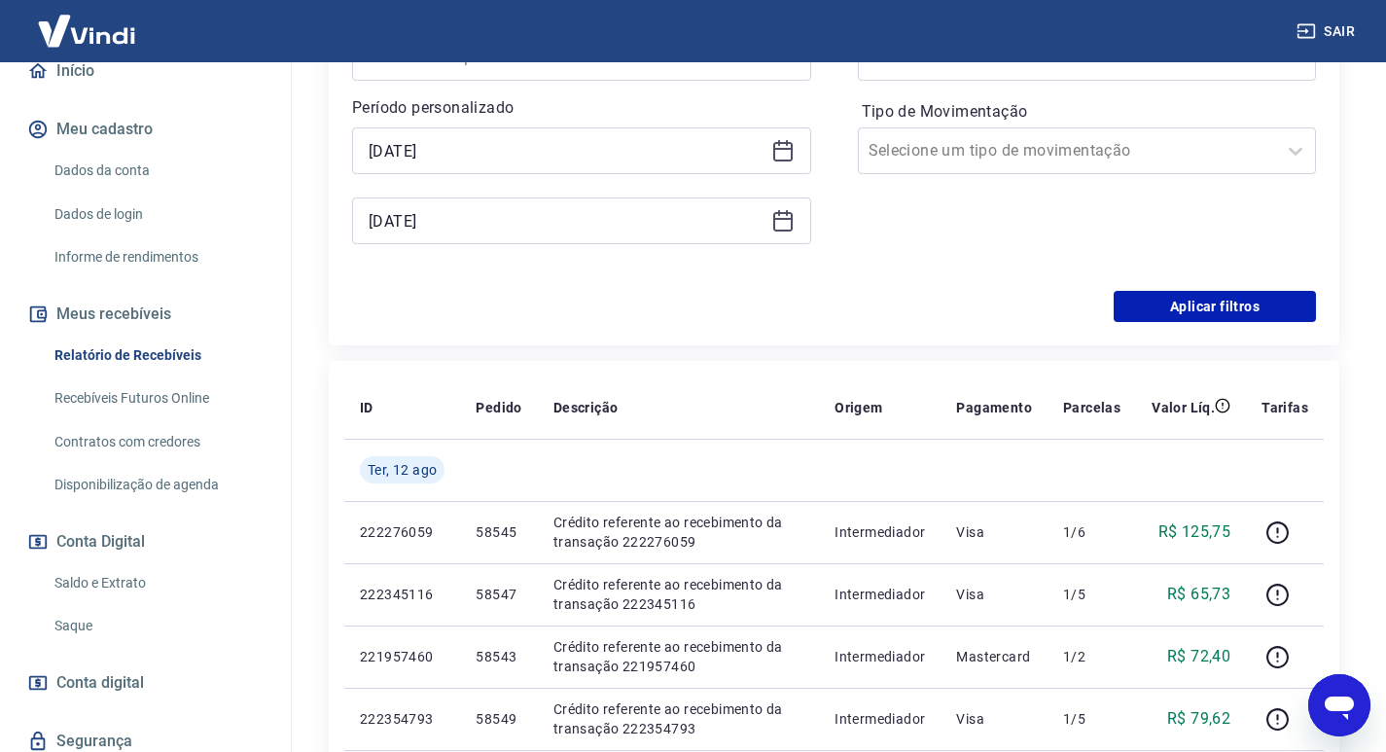
click at [788, 213] on icon at bounding box center [782, 221] width 19 height 19
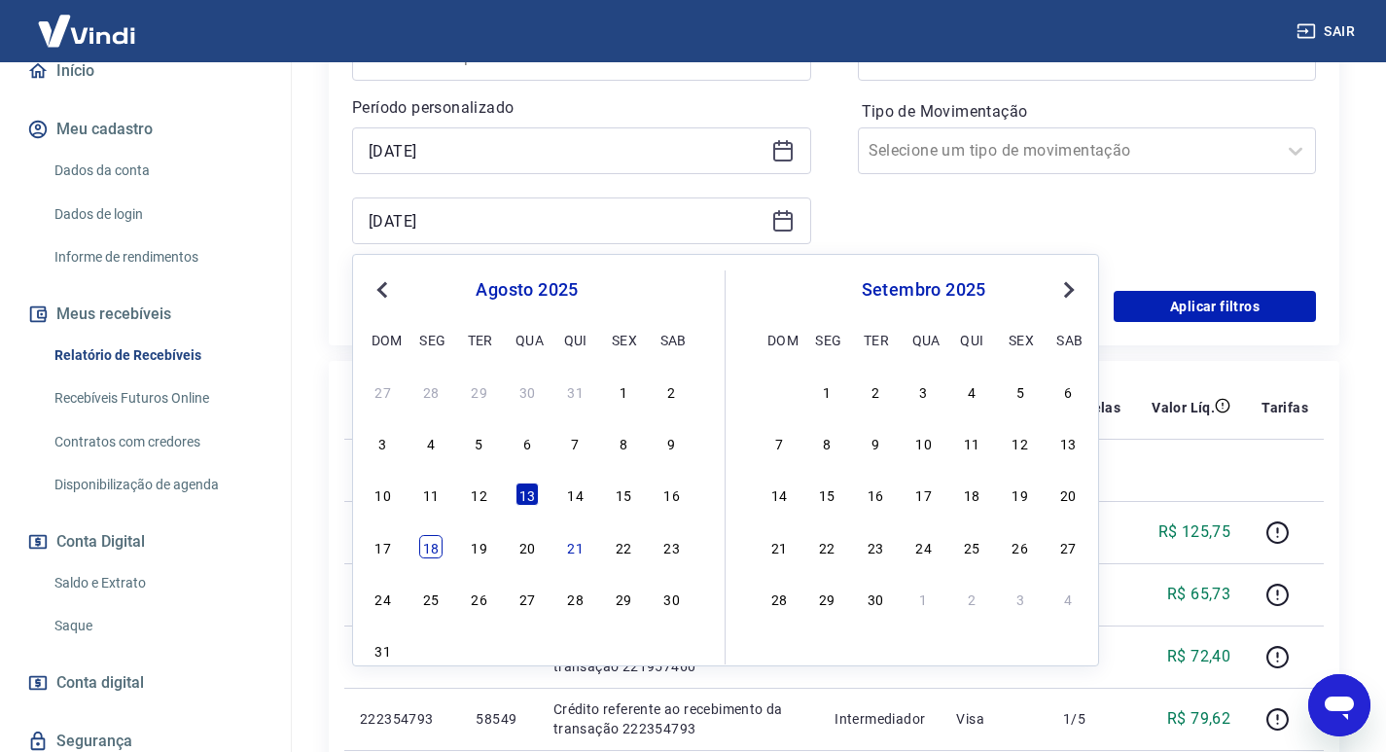
click at [435, 550] on div "18" at bounding box center [430, 546] width 23 height 23
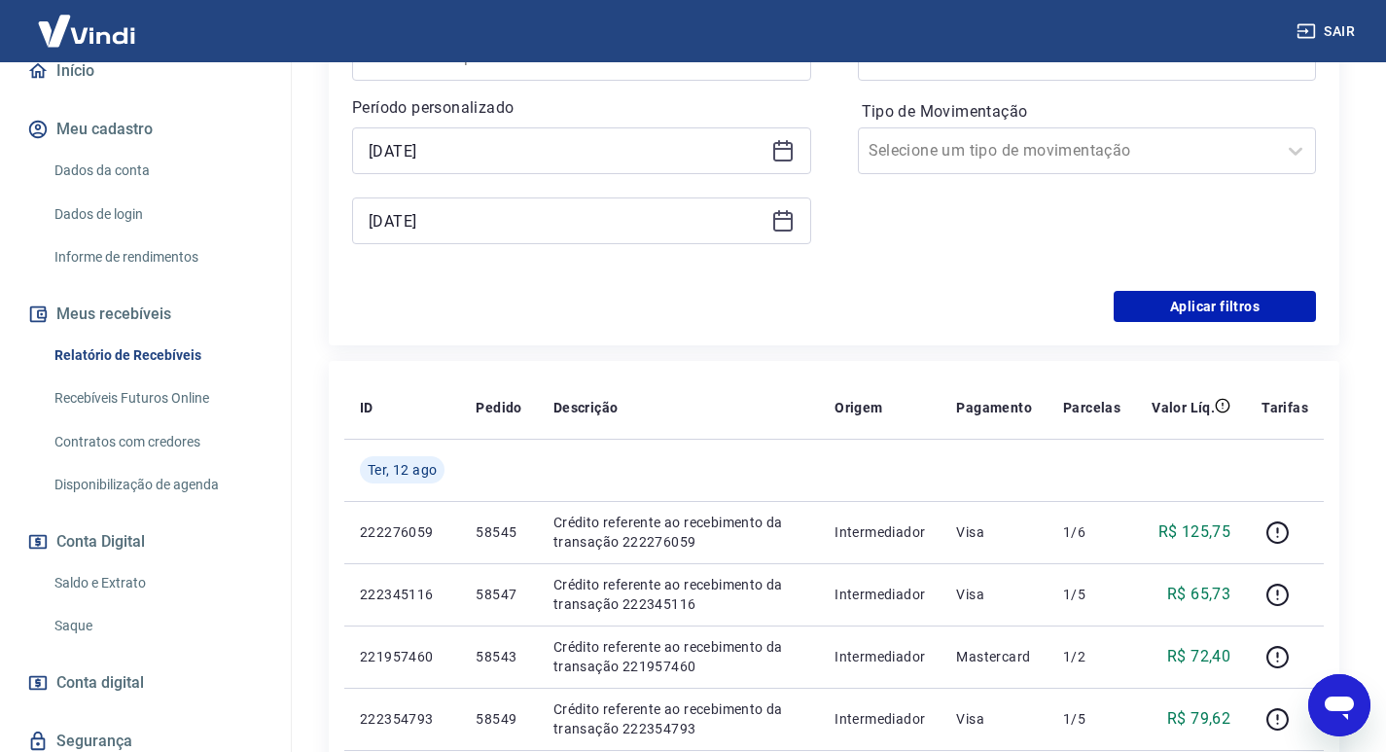
type input "[DATE]"
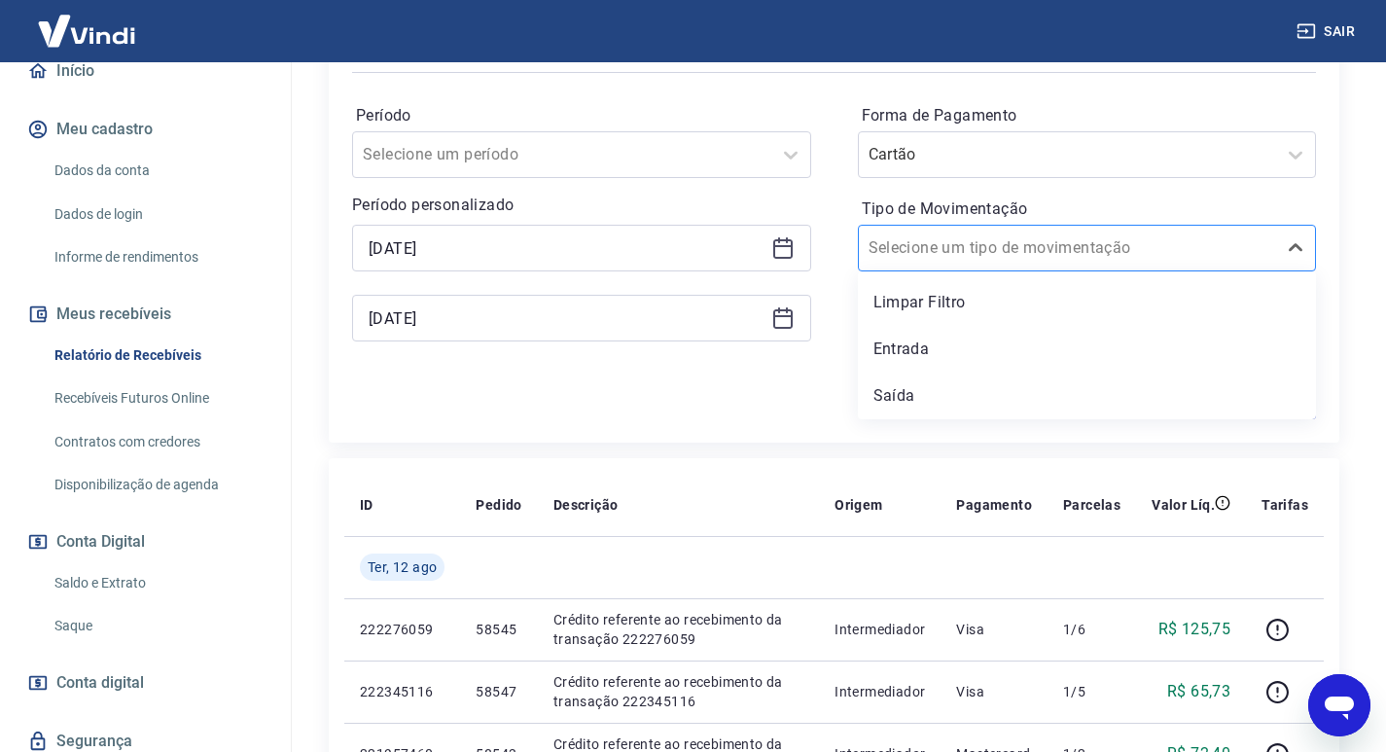
click at [999, 257] on input "Tipo de Movimentação" at bounding box center [967, 247] width 197 height 23
click at [943, 355] on div "Entrada" at bounding box center [1087, 349] width 459 height 39
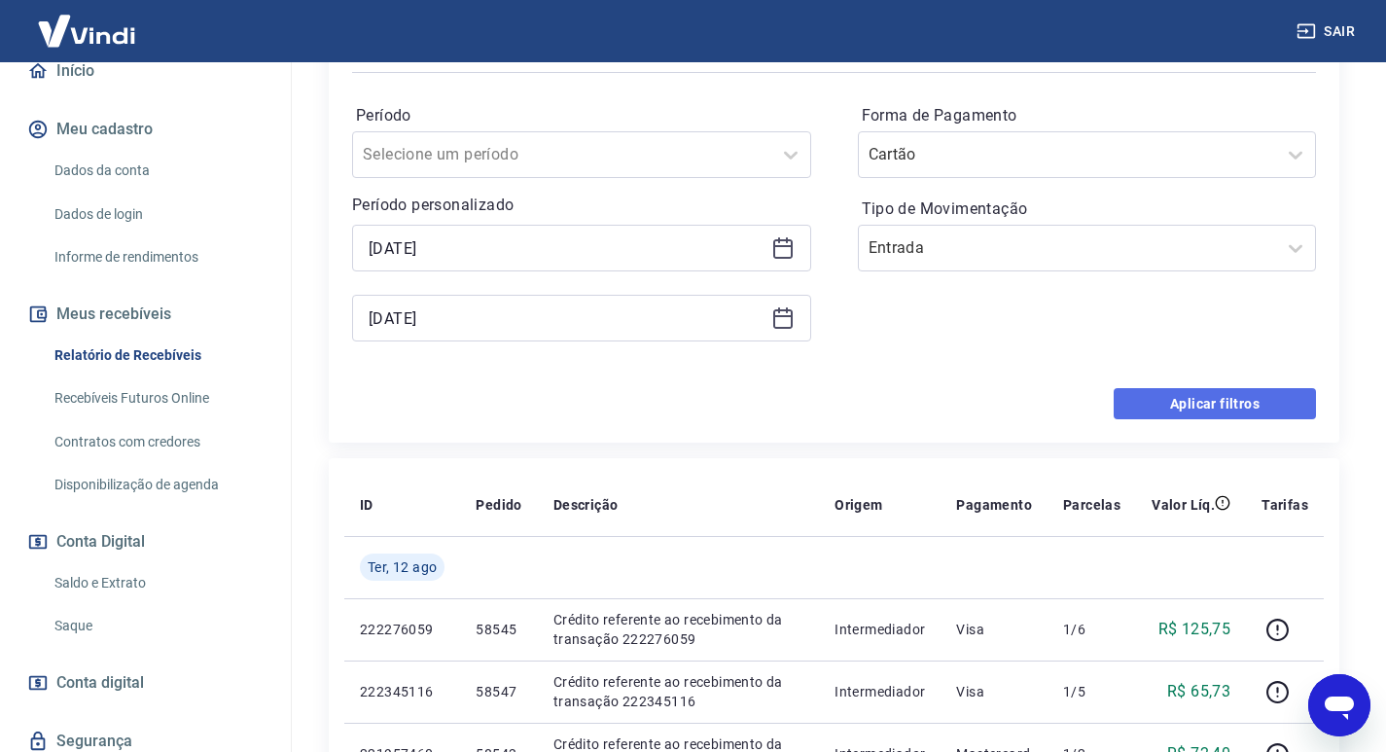
click at [1195, 395] on button "Aplicar filtros" at bounding box center [1215, 403] width 202 height 31
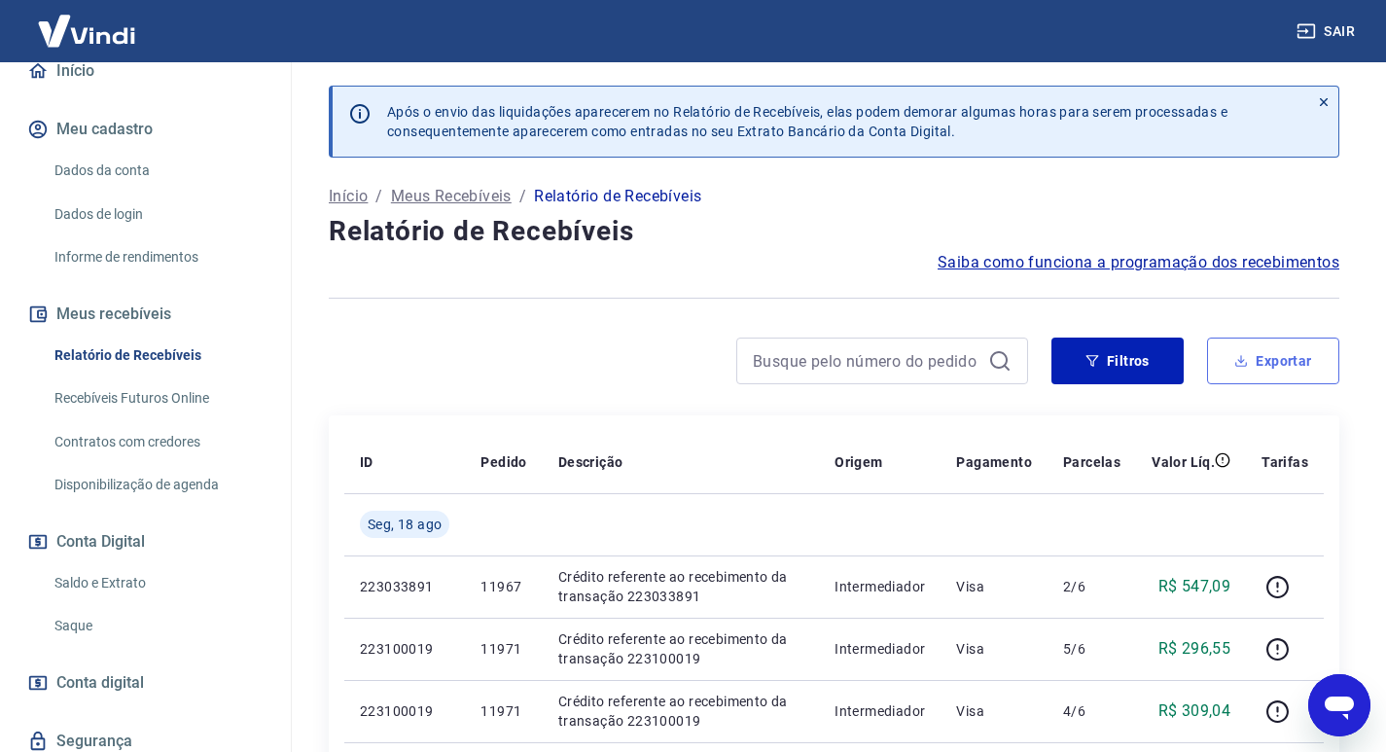
click at [1316, 357] on button "Exportar" at bounding box center [1273, 361] width 132 height 47
type input "[DATE]"
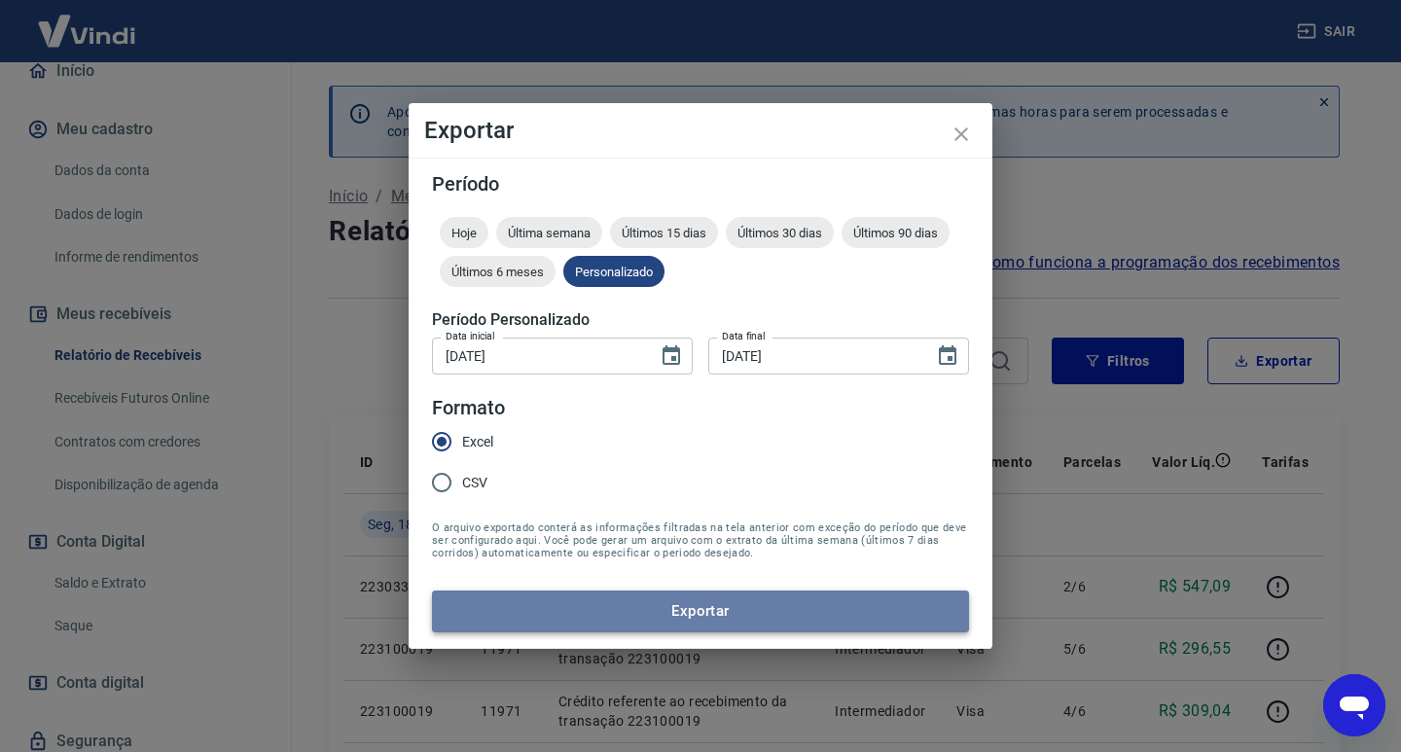
click at [685, 607] on button "Exportar" at bounding box center [700, 610] width 537 height 41
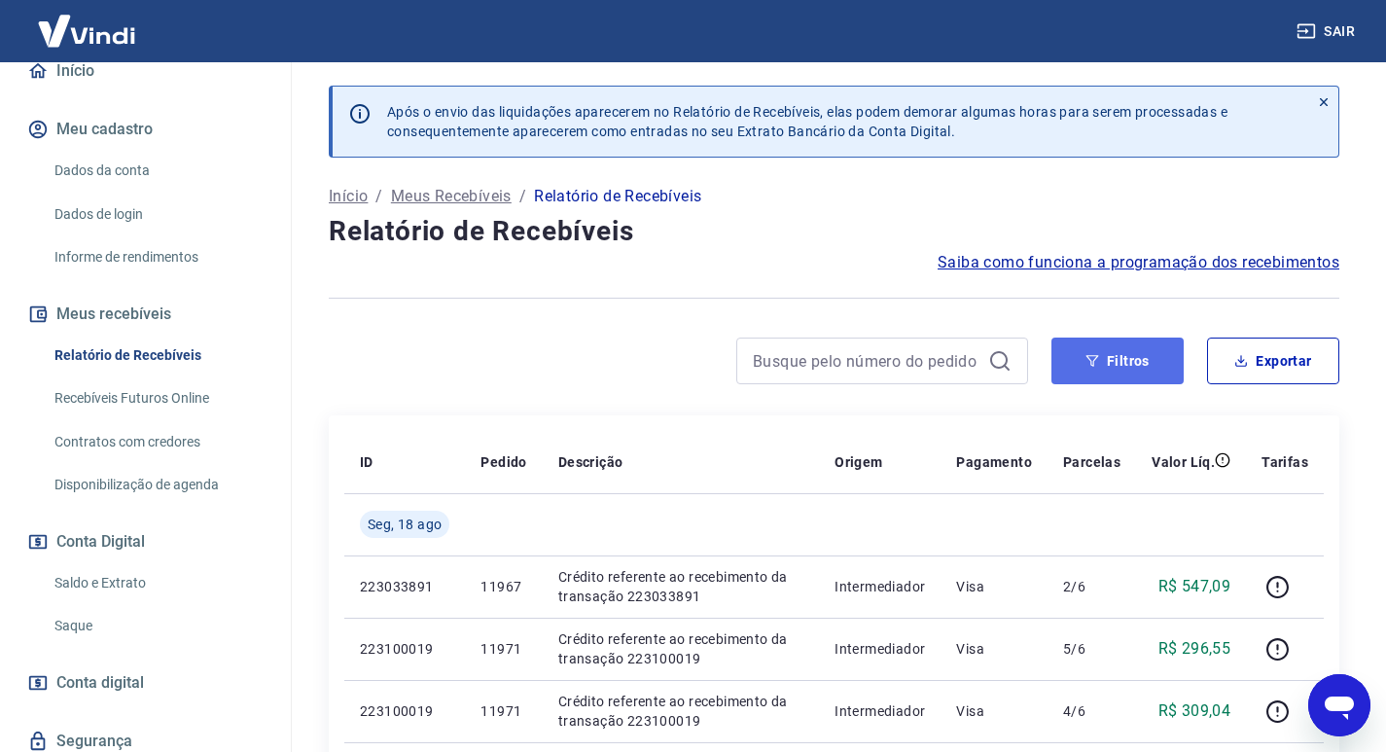
click at [1077, 355] on button "Filtros" at bounding box center [1118, 361] width 132 height 47
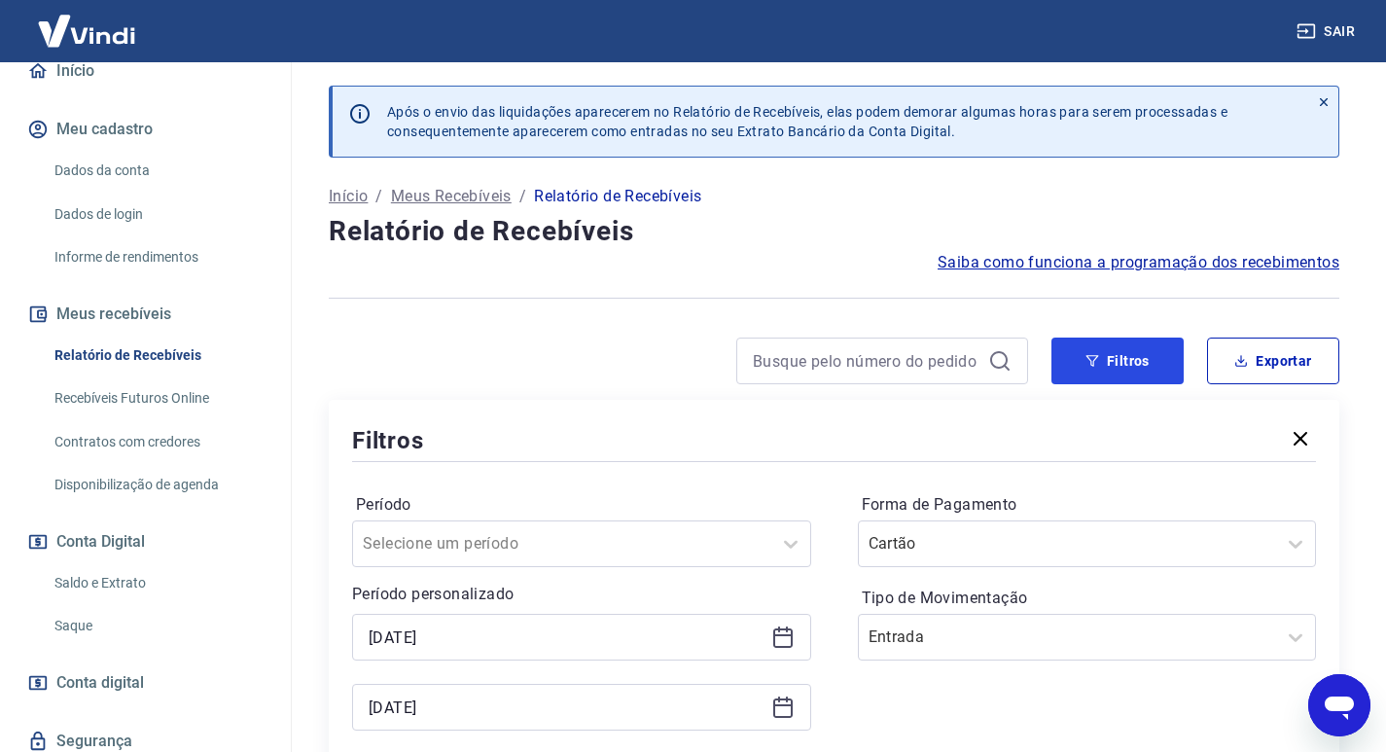
scroll to position [195, 0]
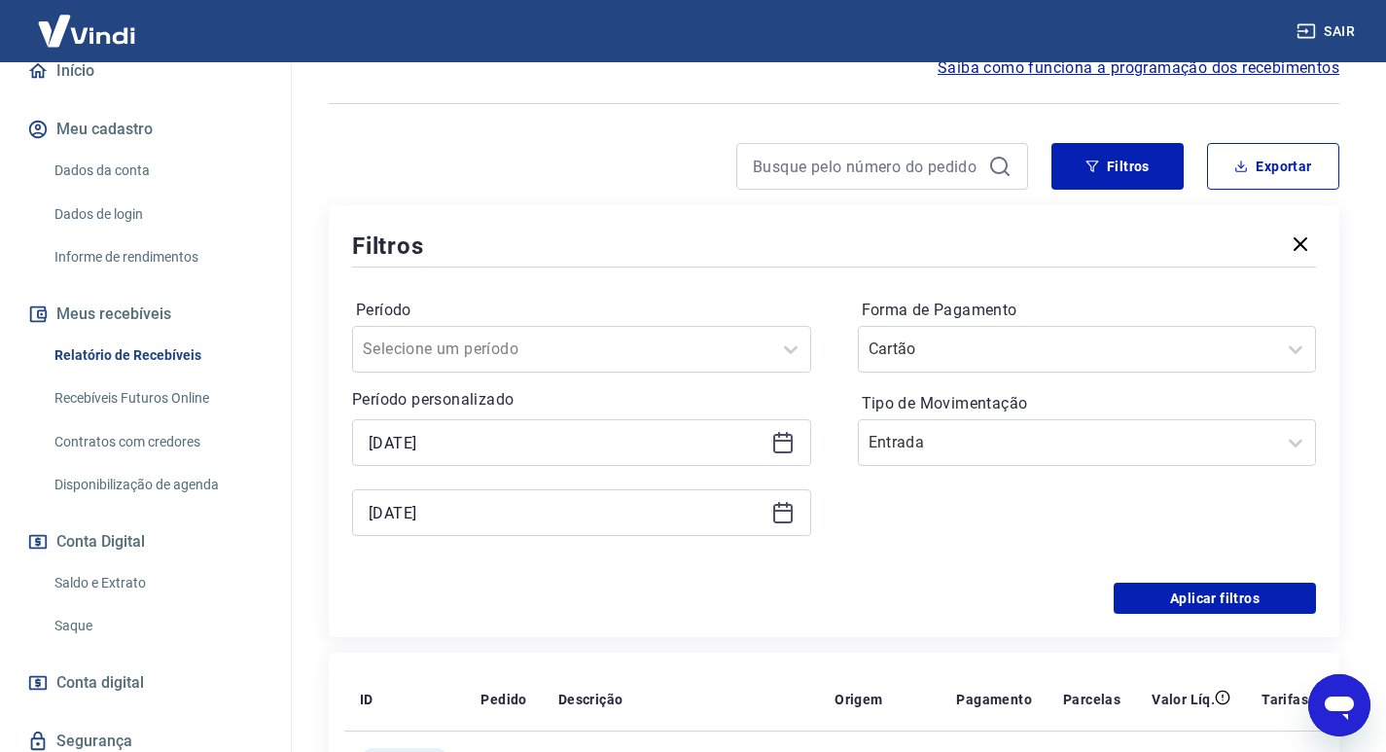
click at [779, 506] on icon at bounding box center [779, 505] width 2 height 6
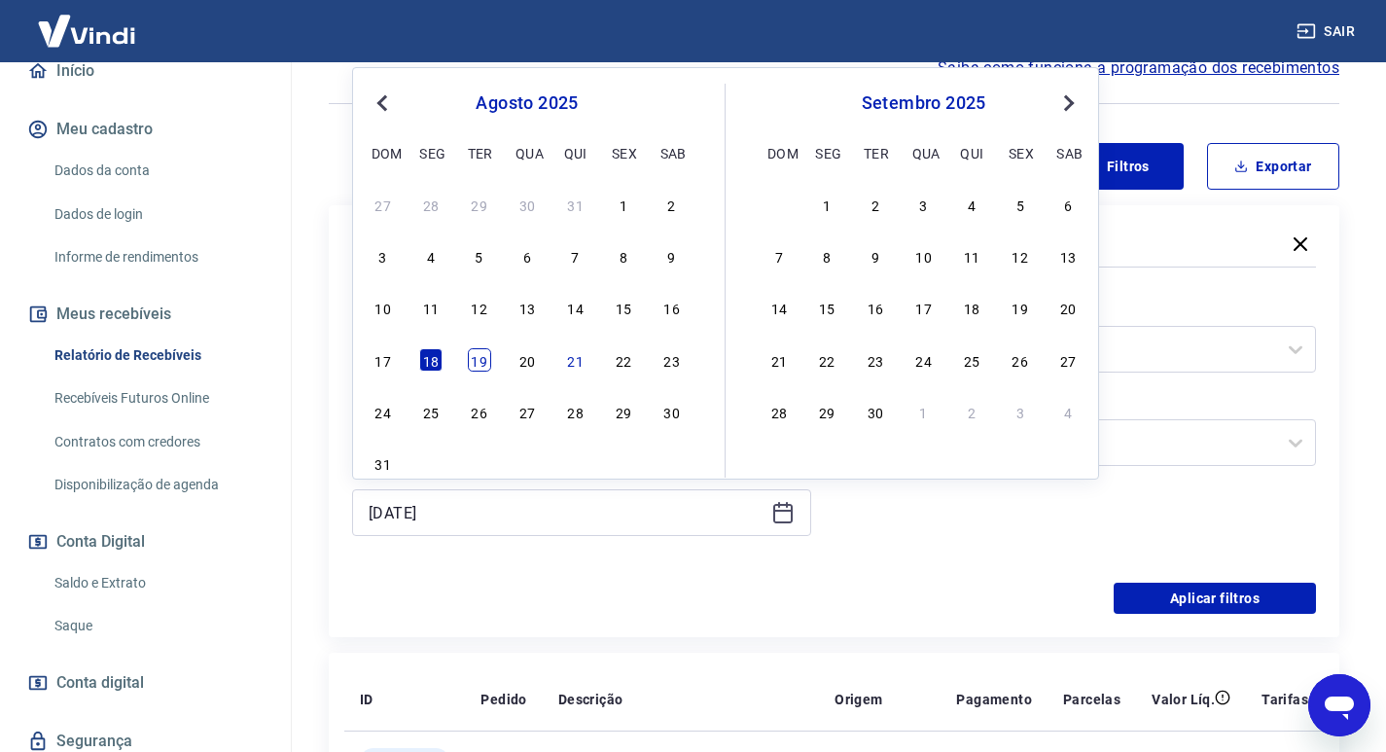
click at [468, 360] on div "19" at bounding box center [479, 359] width 23 height 23
type input "19/08/2025"
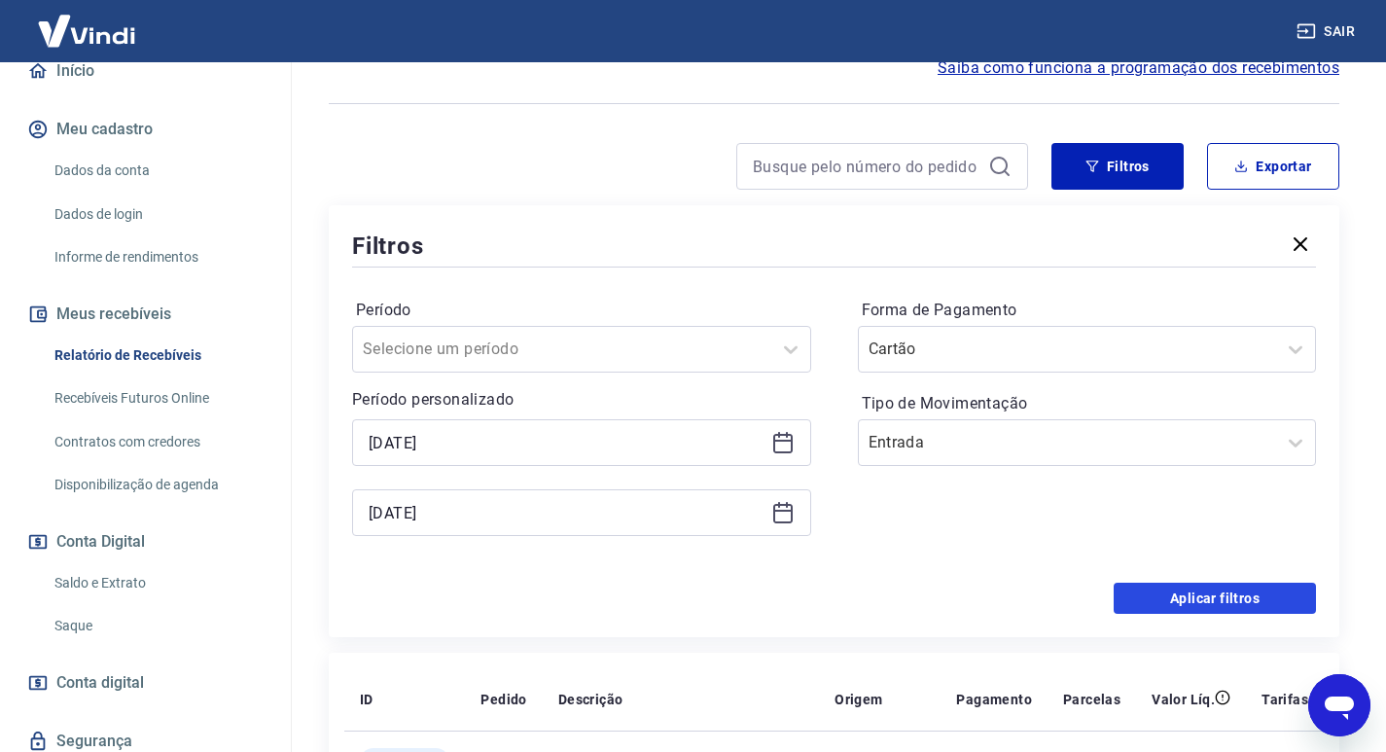
drag, startPoint x: 1202, startPoint y: 589, endPoint x: 1192, endPoint y: 574, distance: 18.1
click at [1203, 589] on button "Aplicar filtros" at bounding box center [1215, 598] width 202 height 31
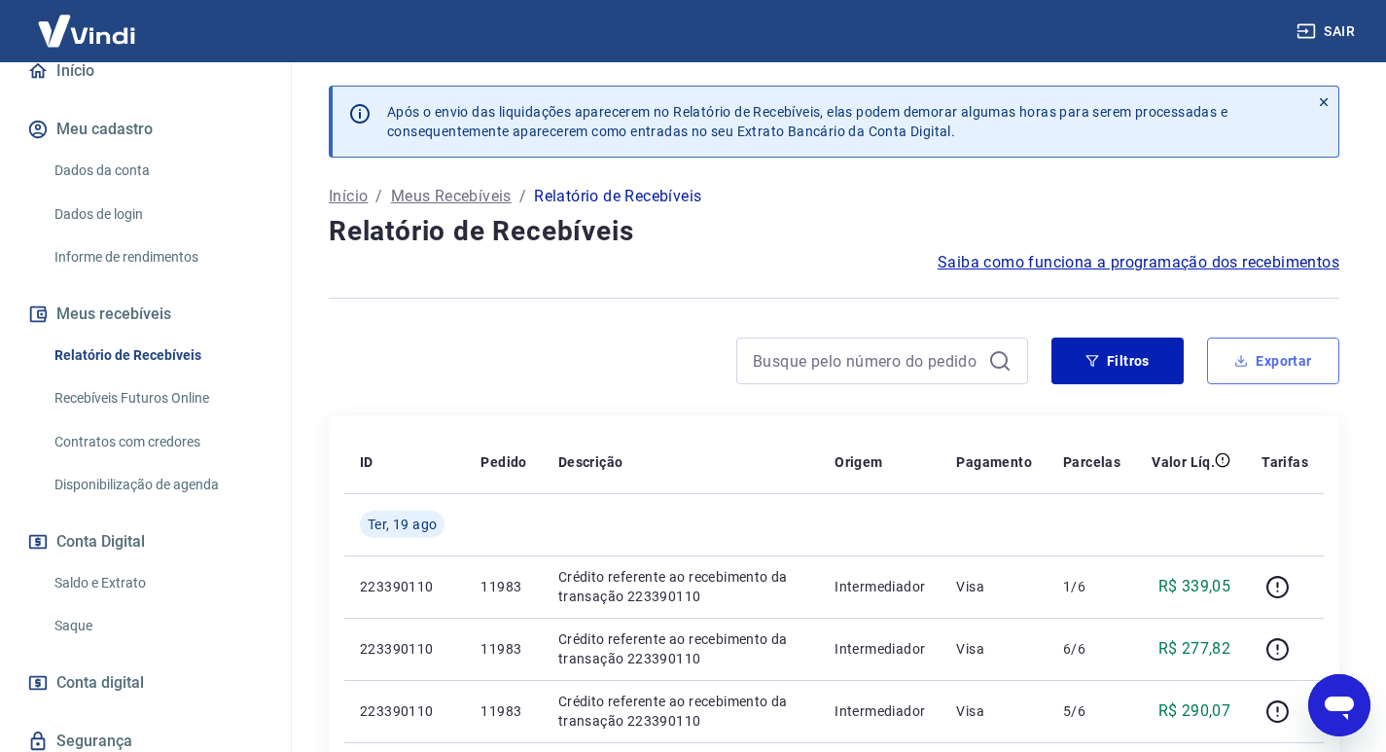
click at [1259, 367] on button "Exportar" at bounding box center [1273, 361] width 132 height 47
type input "19/08/2025"
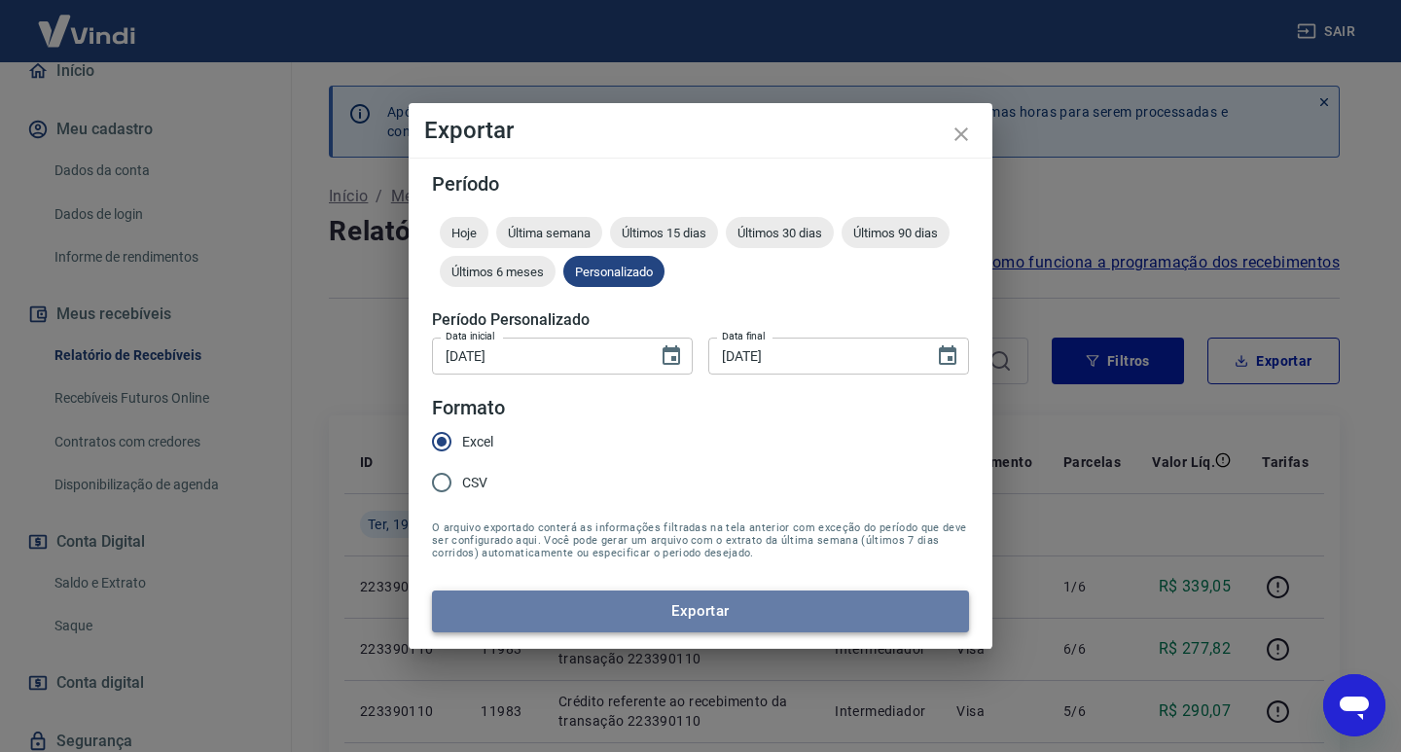
click at [759, 615] on button "Exportar" at bounding box center [700, 610] width 537 height 41
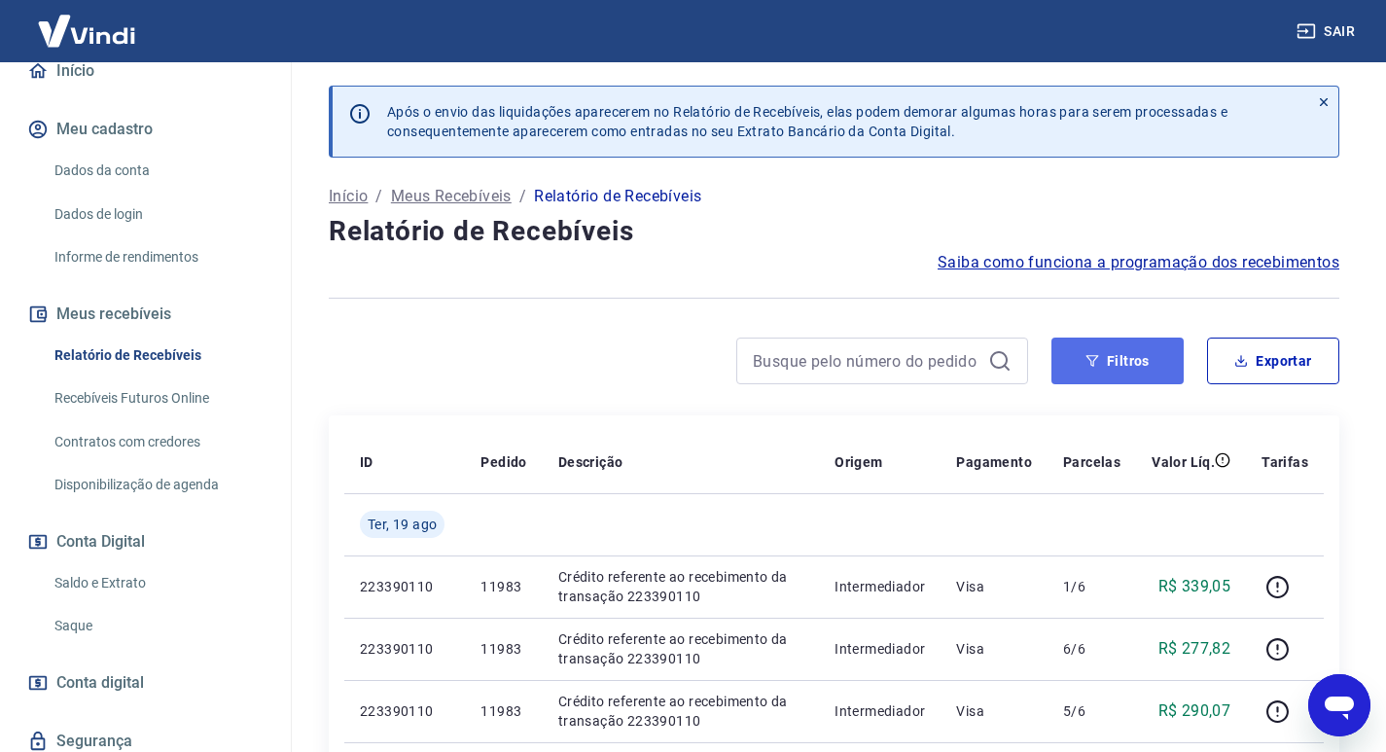
click at [1147, 364] on button "Filtros" at bounding box center [1118, 361] width 132 height 47
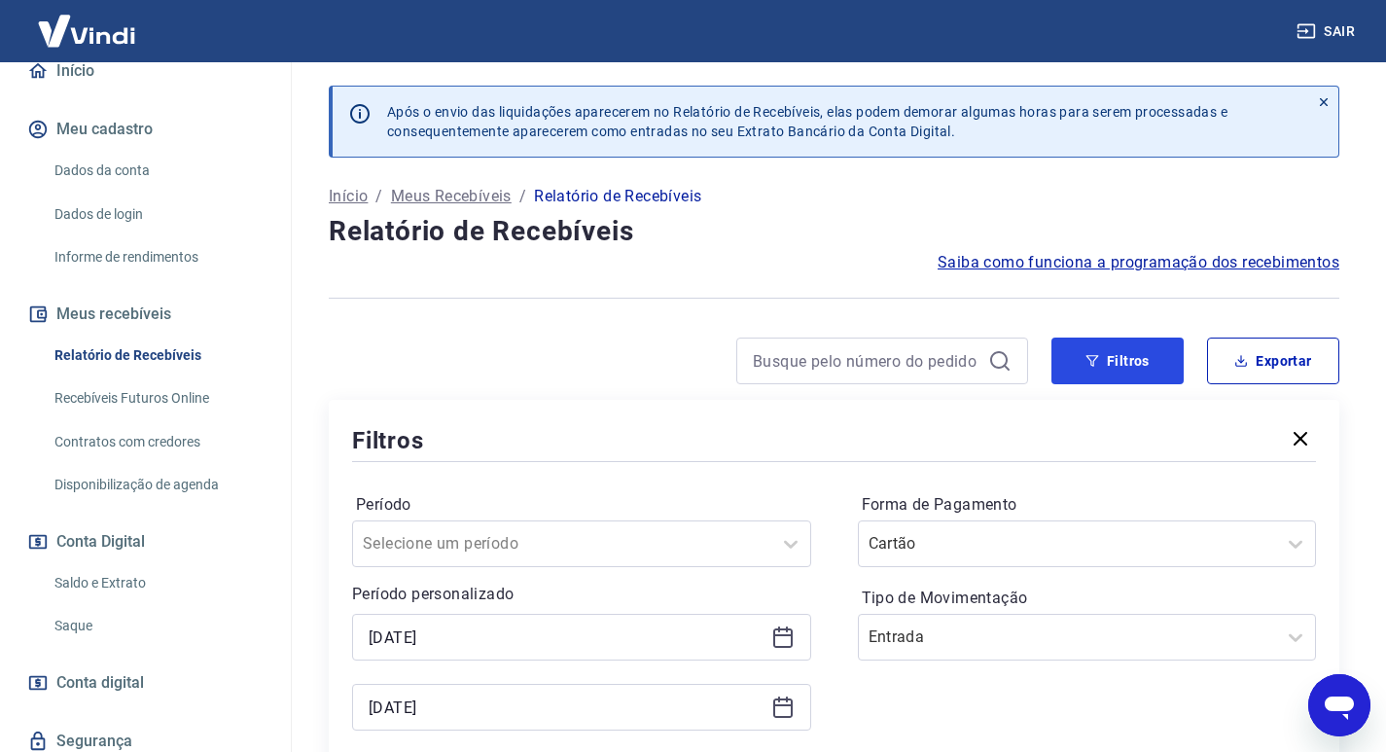
scroll to position [292, 0]
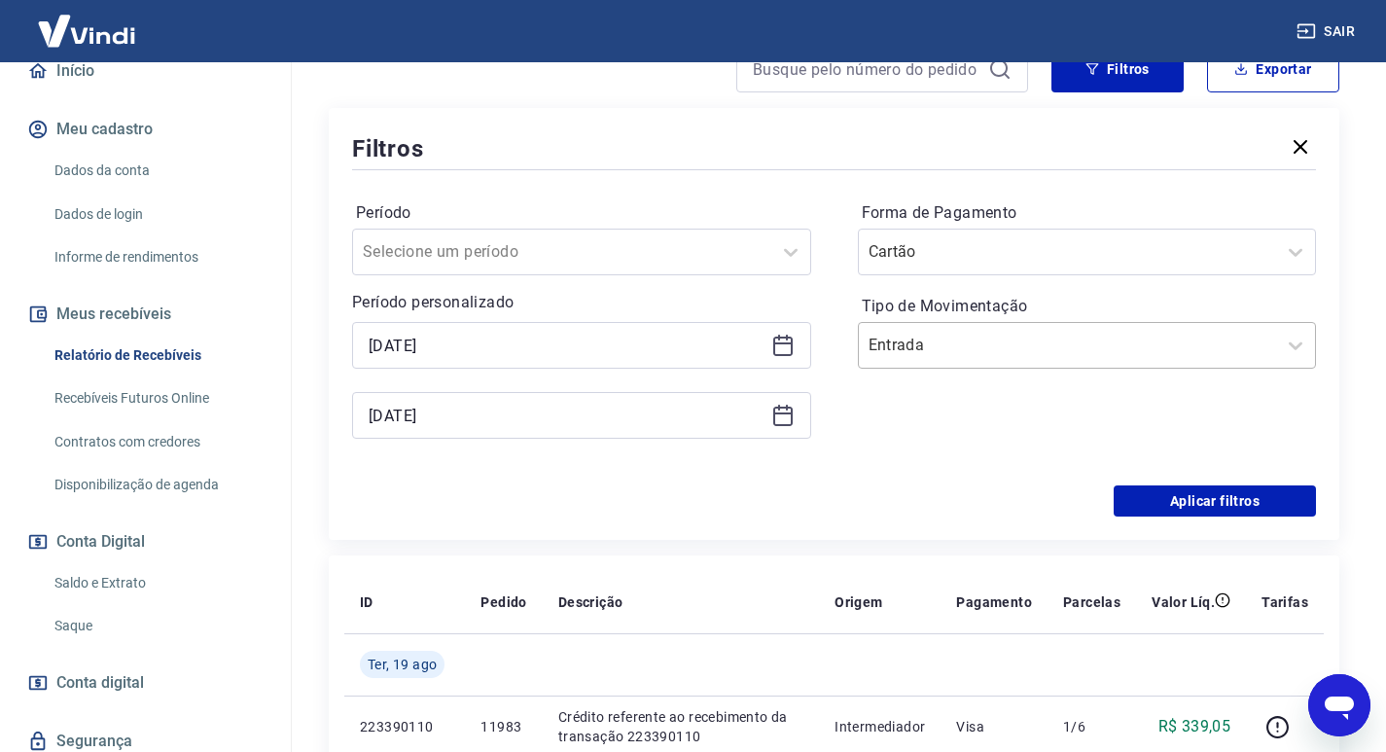
click at [909, 354] on input "Tipo de Movimentação" at bounding box center [967, 345] width 197 height 23
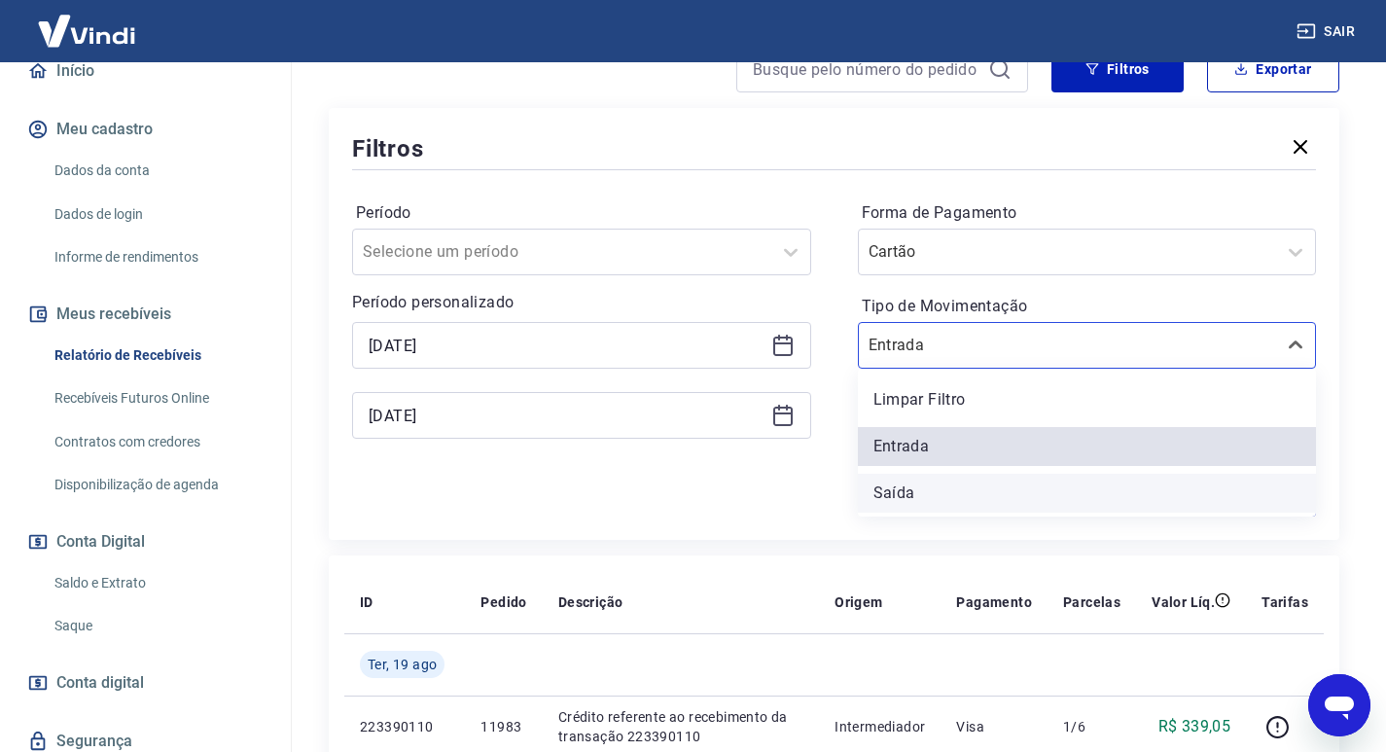
click at [914, 485] on div "Saída" at bounding box center [1087, 493] width 459 height 39
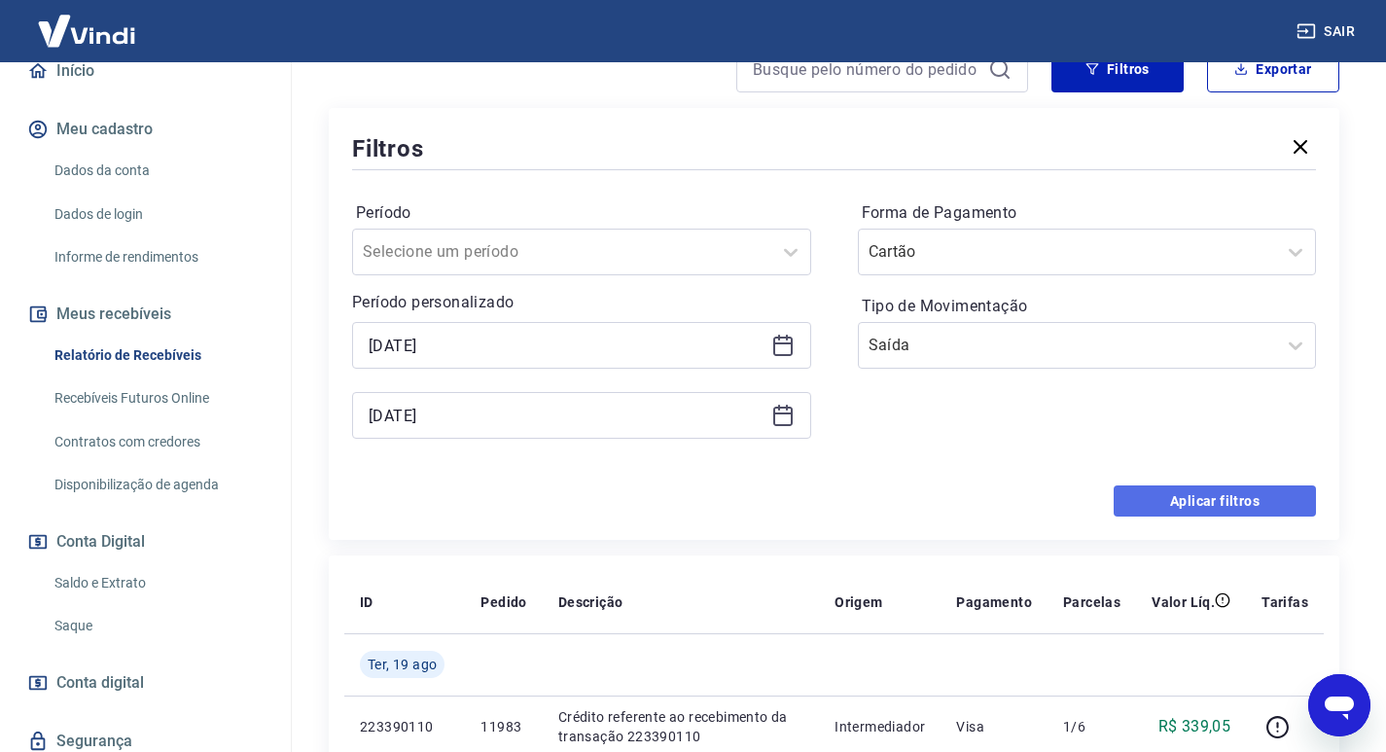
click at [1184, 514] on button "Aplicar filtros" at bounding box center [1215, 500] width 202 height 31
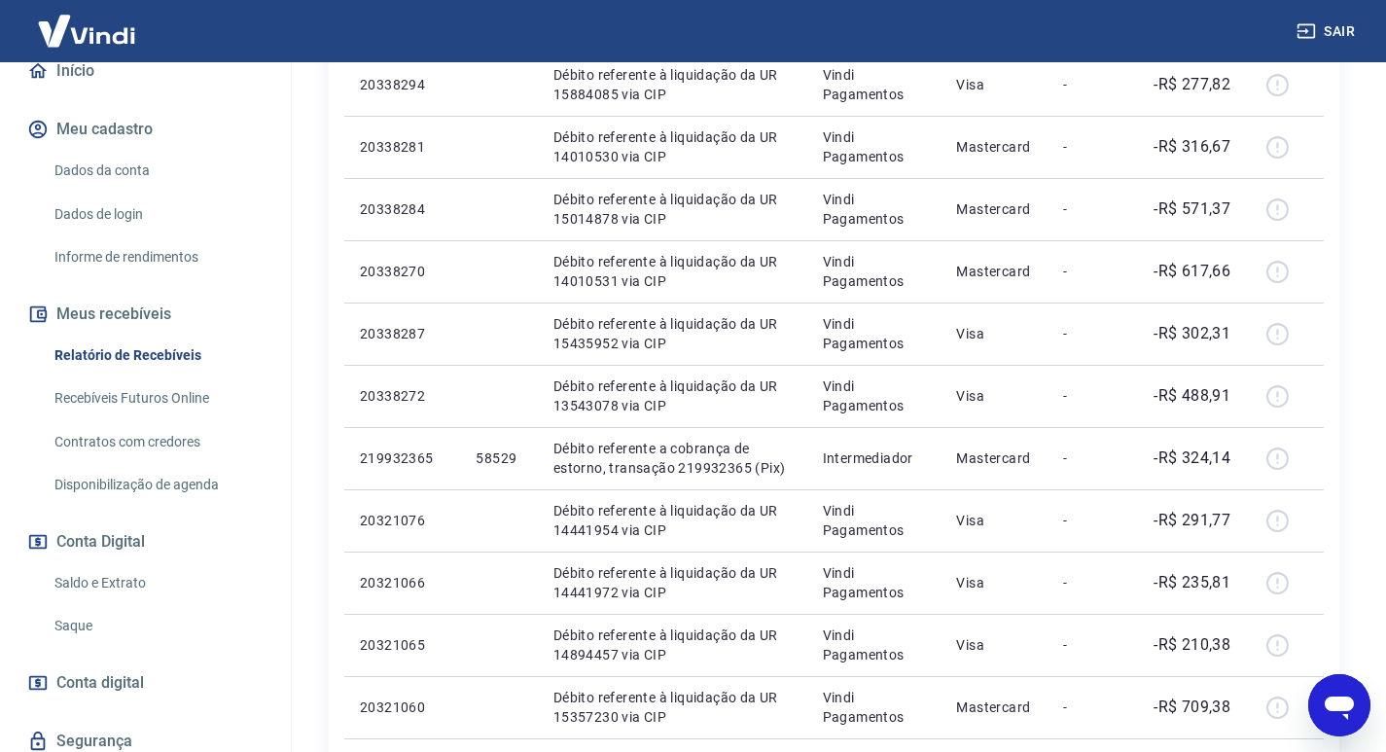
scroll to position [1362, 0]
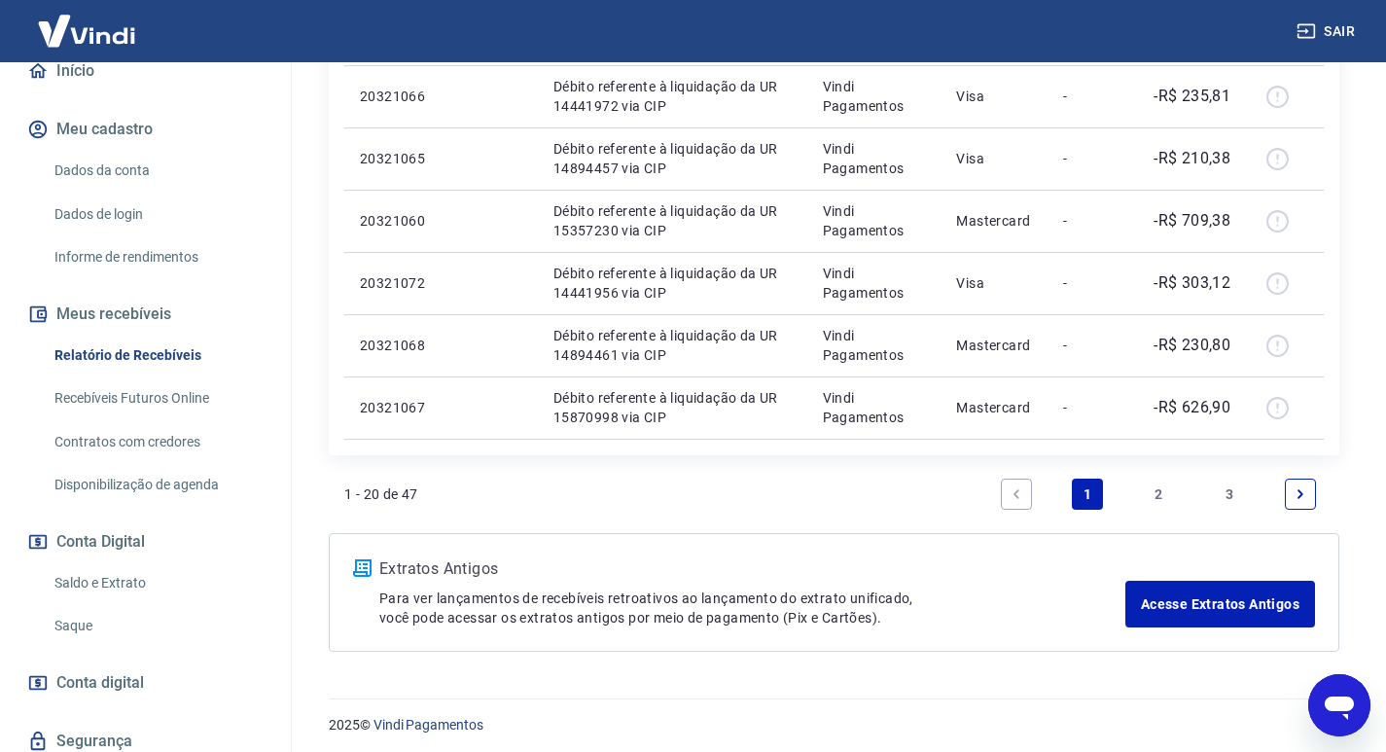
click at [1162, 488] on link "2" at bounding box center [1158, 494] width 31 height 31
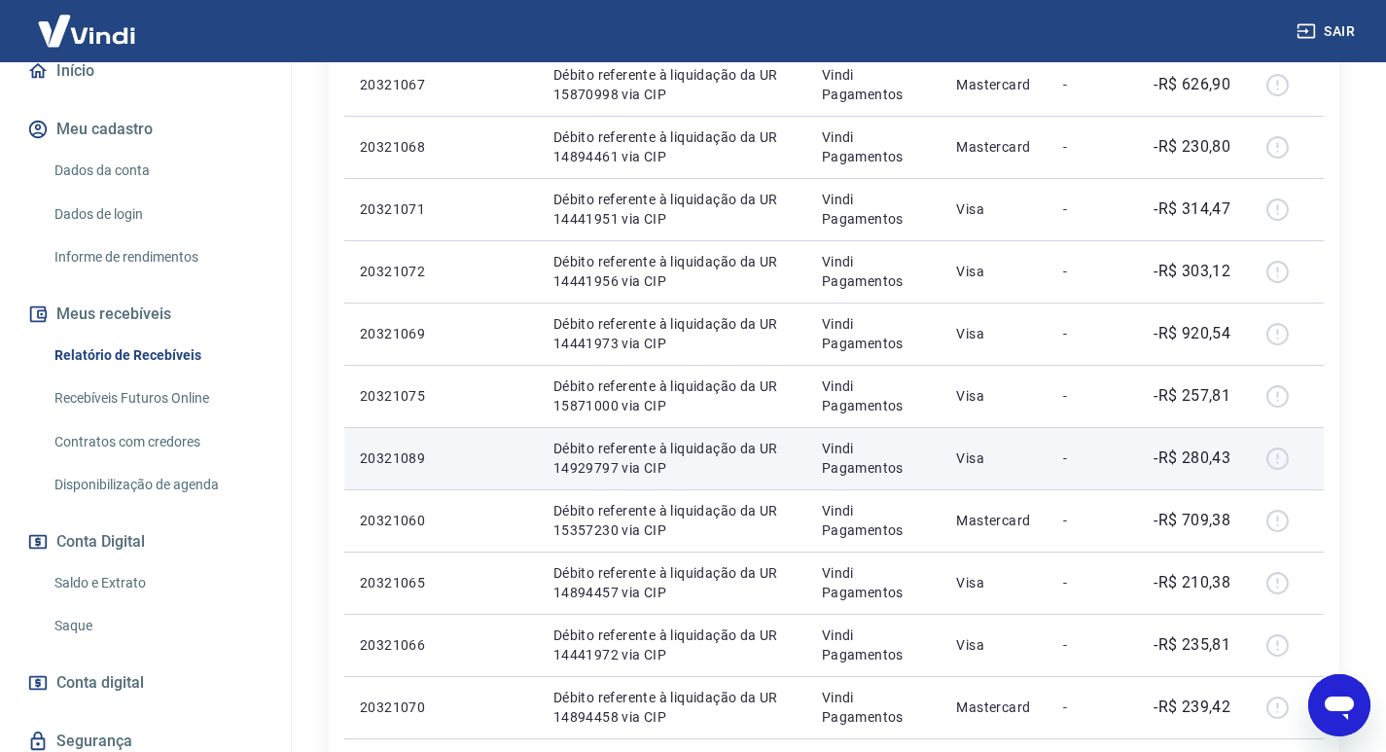
scroll to position [1265, 0]
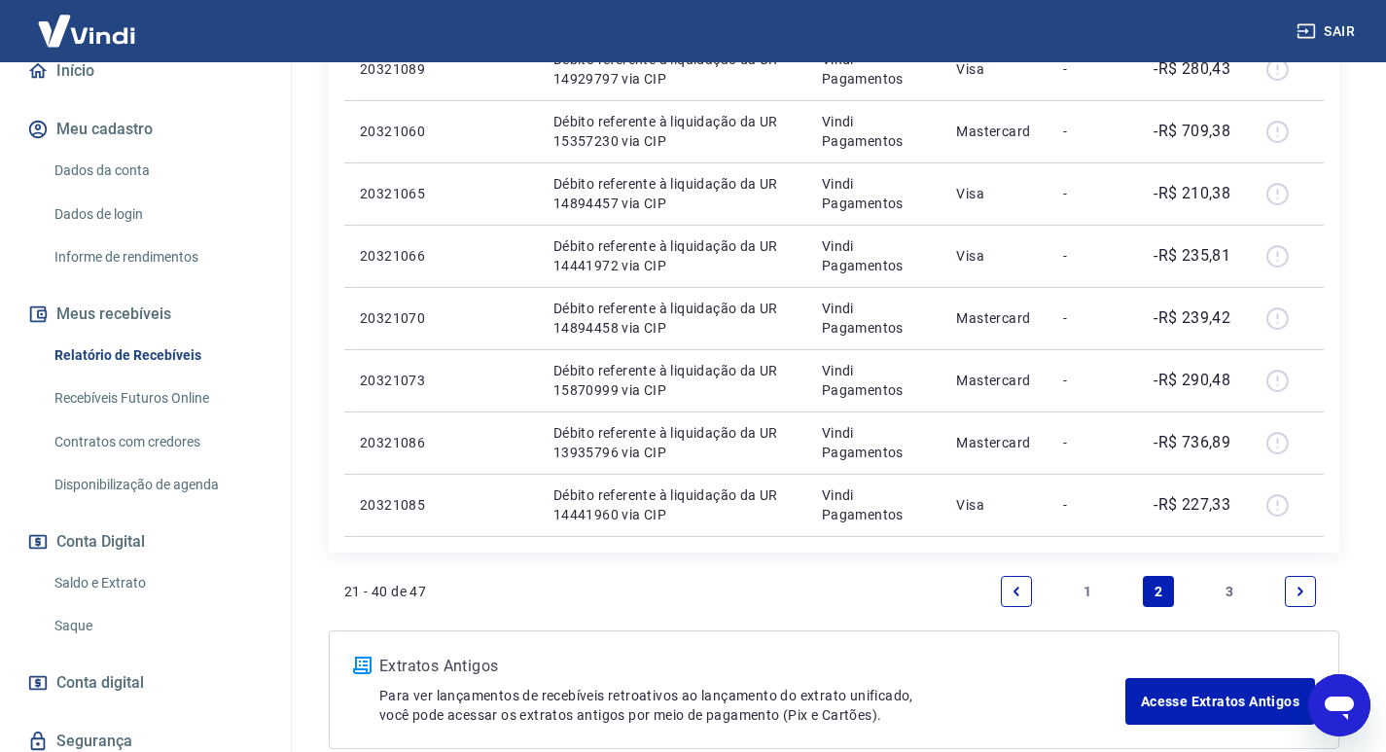
click at [1240, 591] on link "3" at bounding box center [1229, 591] width 31 height 31
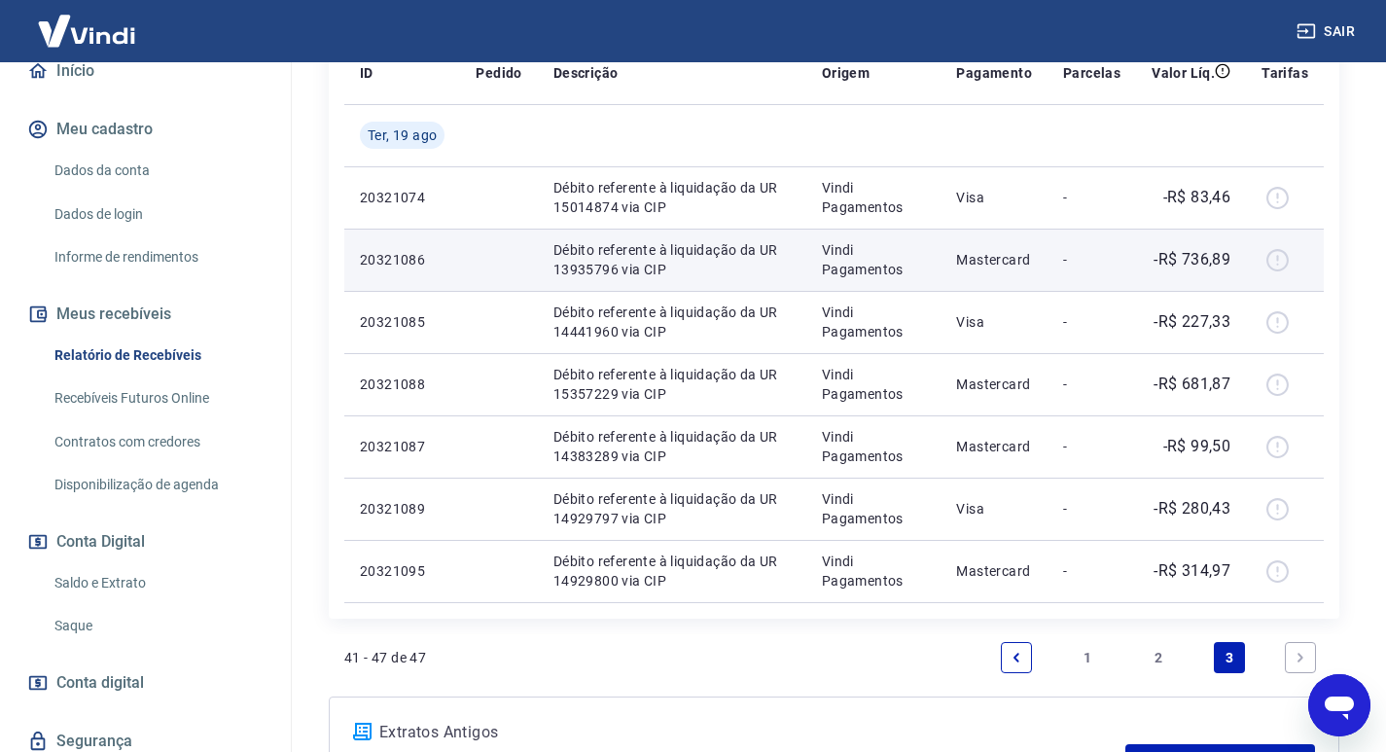
scroll to position [559, 0]
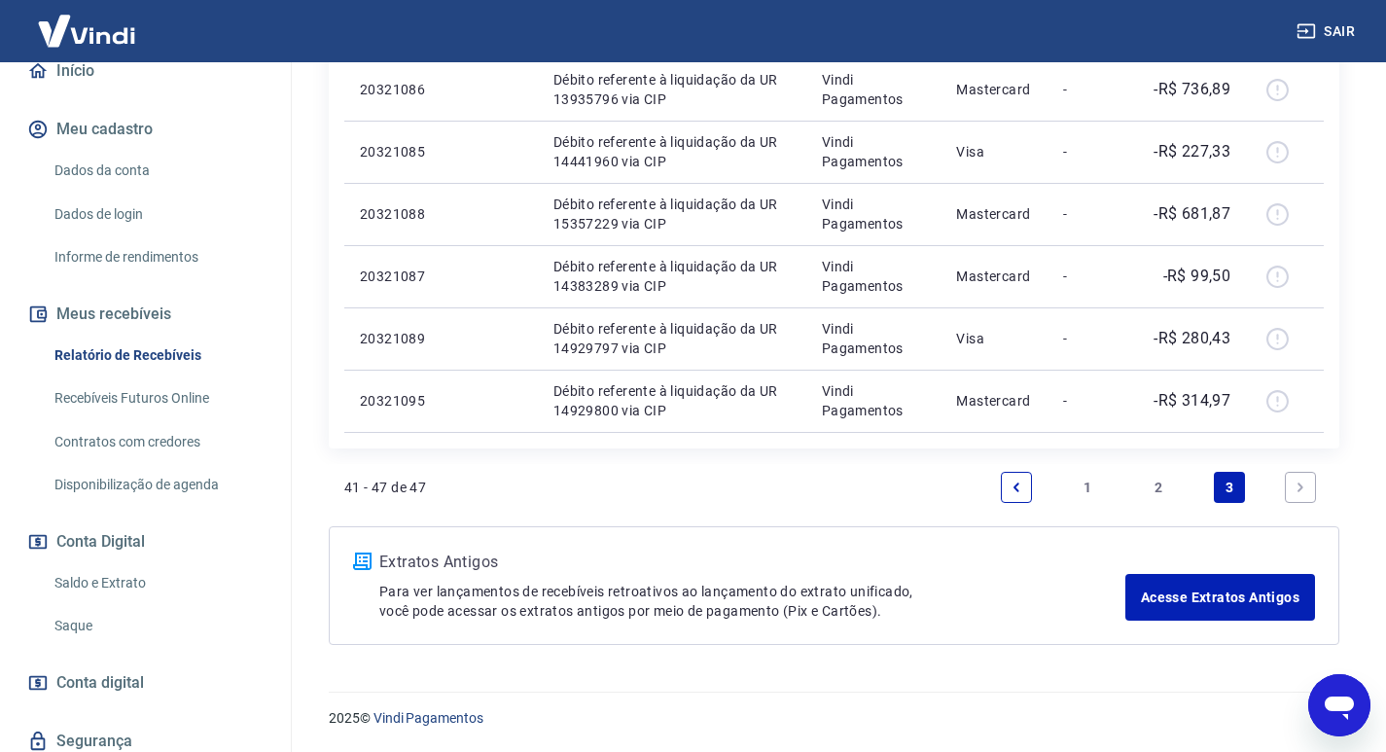
click at [1296, 494] on link "Next page" at bounding box center [1300, 487] width 31 height 31
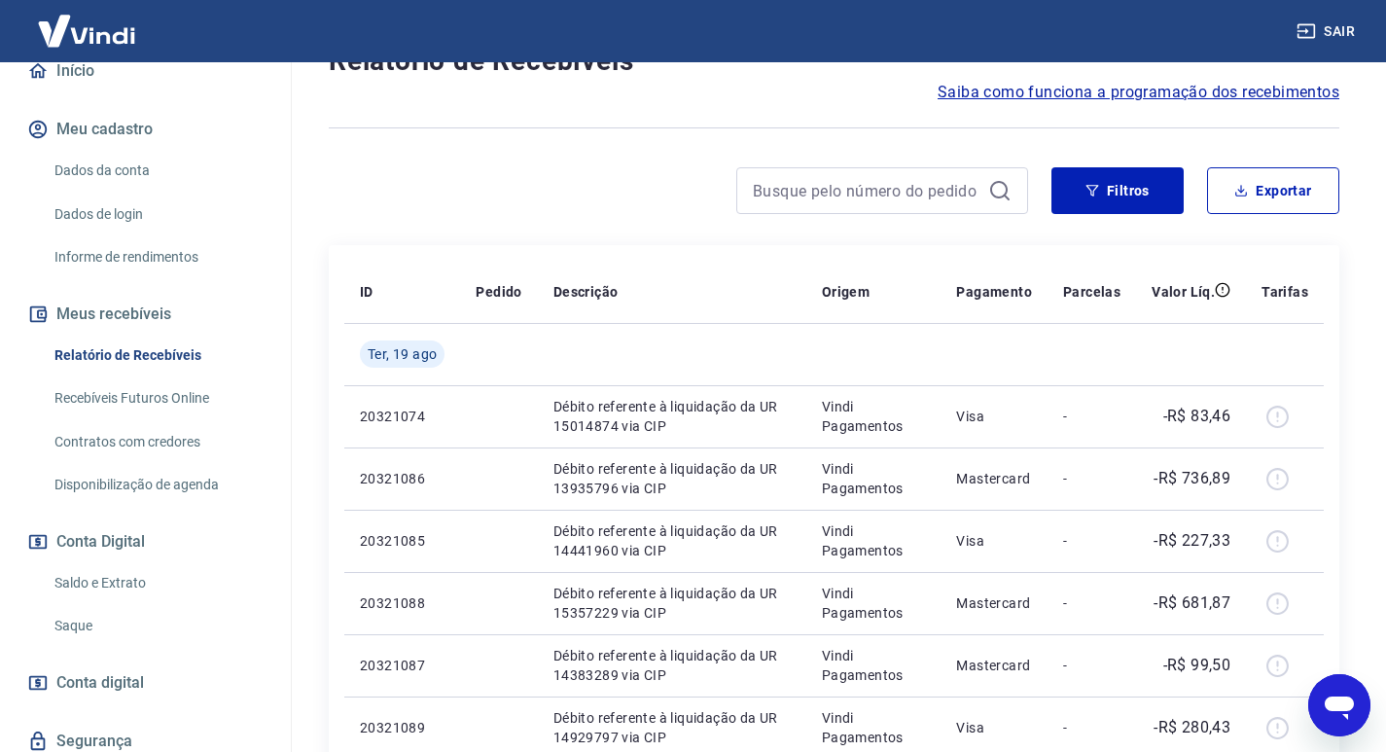
scroll to position [0, 0]
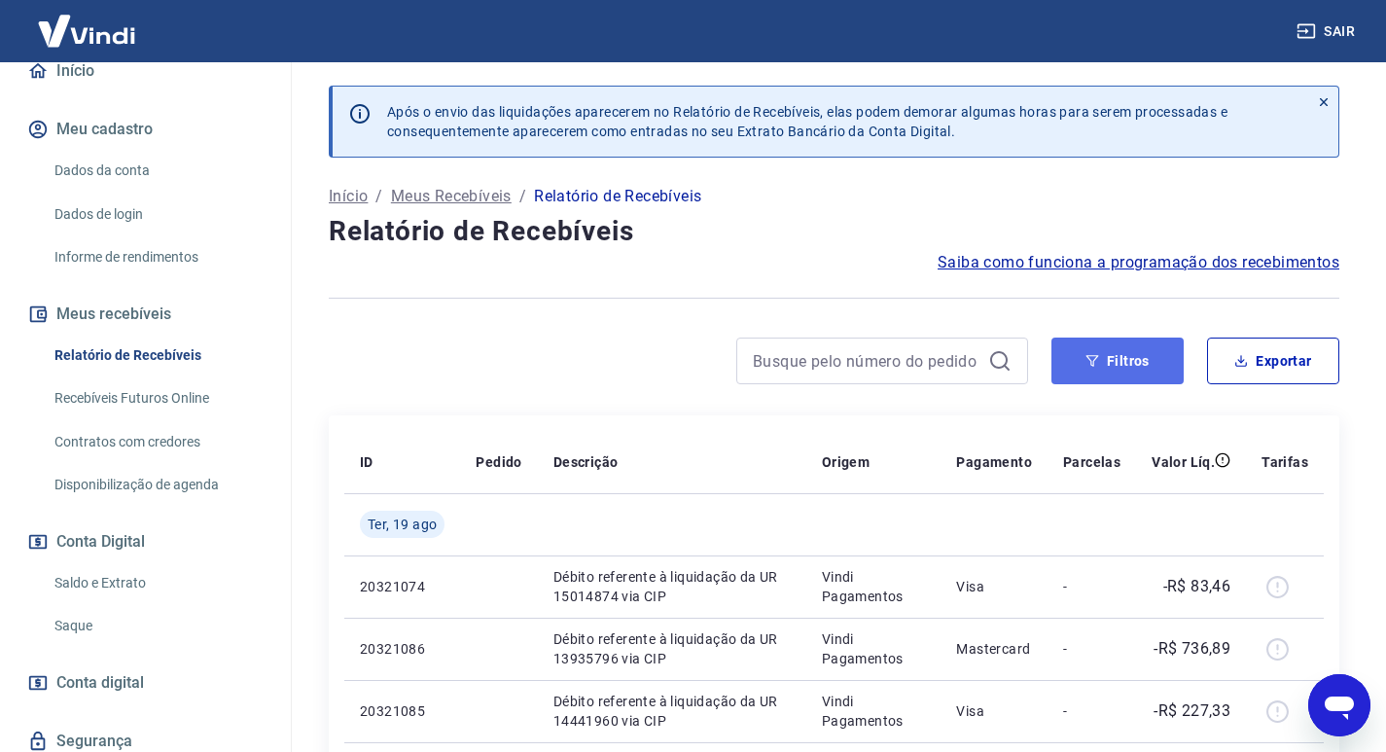
click at [1144, 370] on button "Filtros" at bounding box center [1118, 361] width 132 height 47
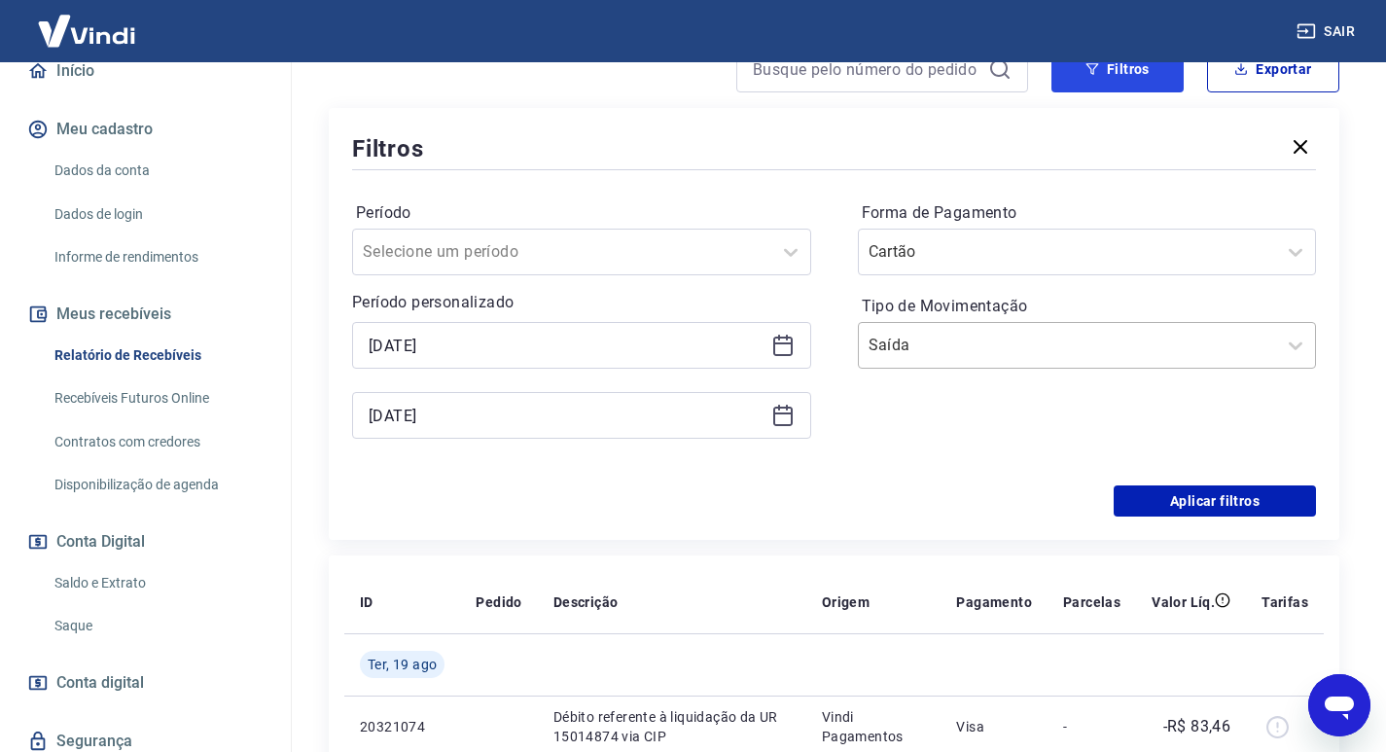
scroll to position [195, 0]
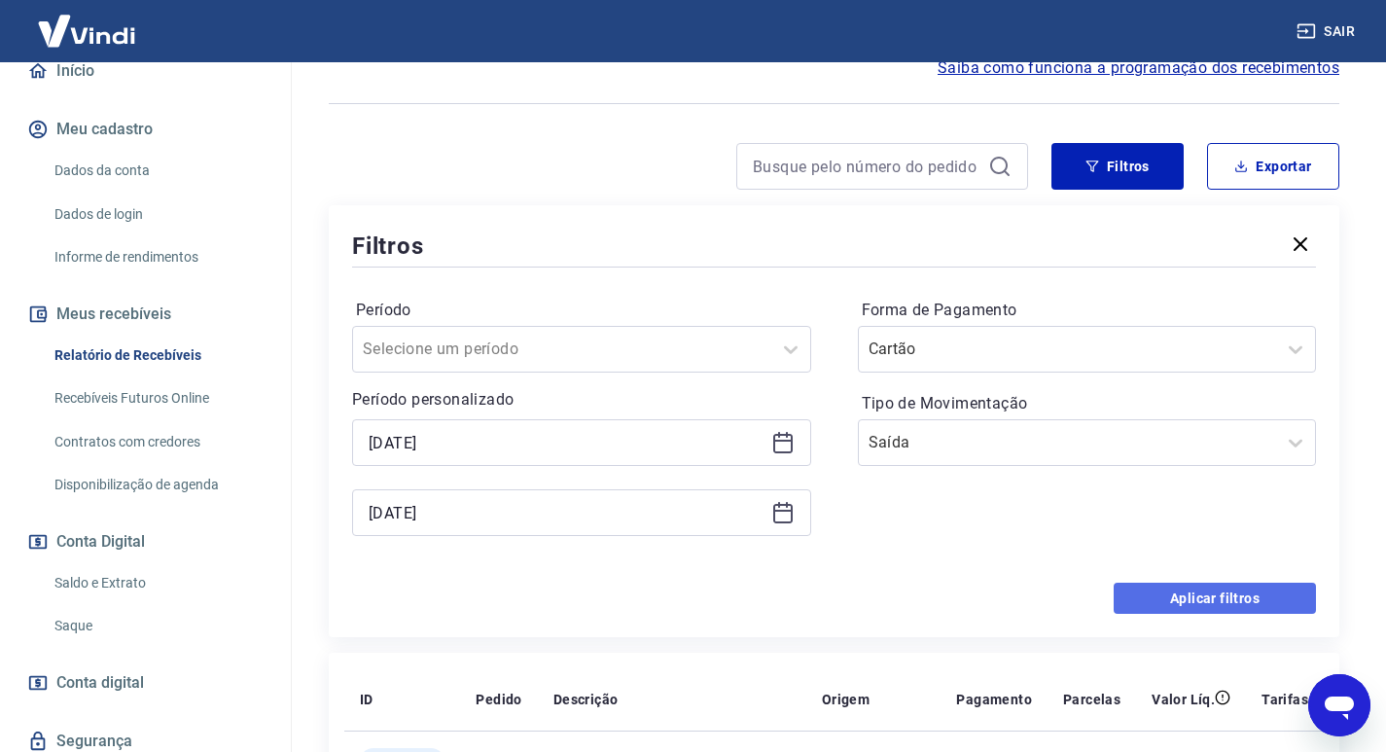
click at [1204, 590] on button "Aplicar filtros" at bounding box center [1215, 598] width 202 height 31
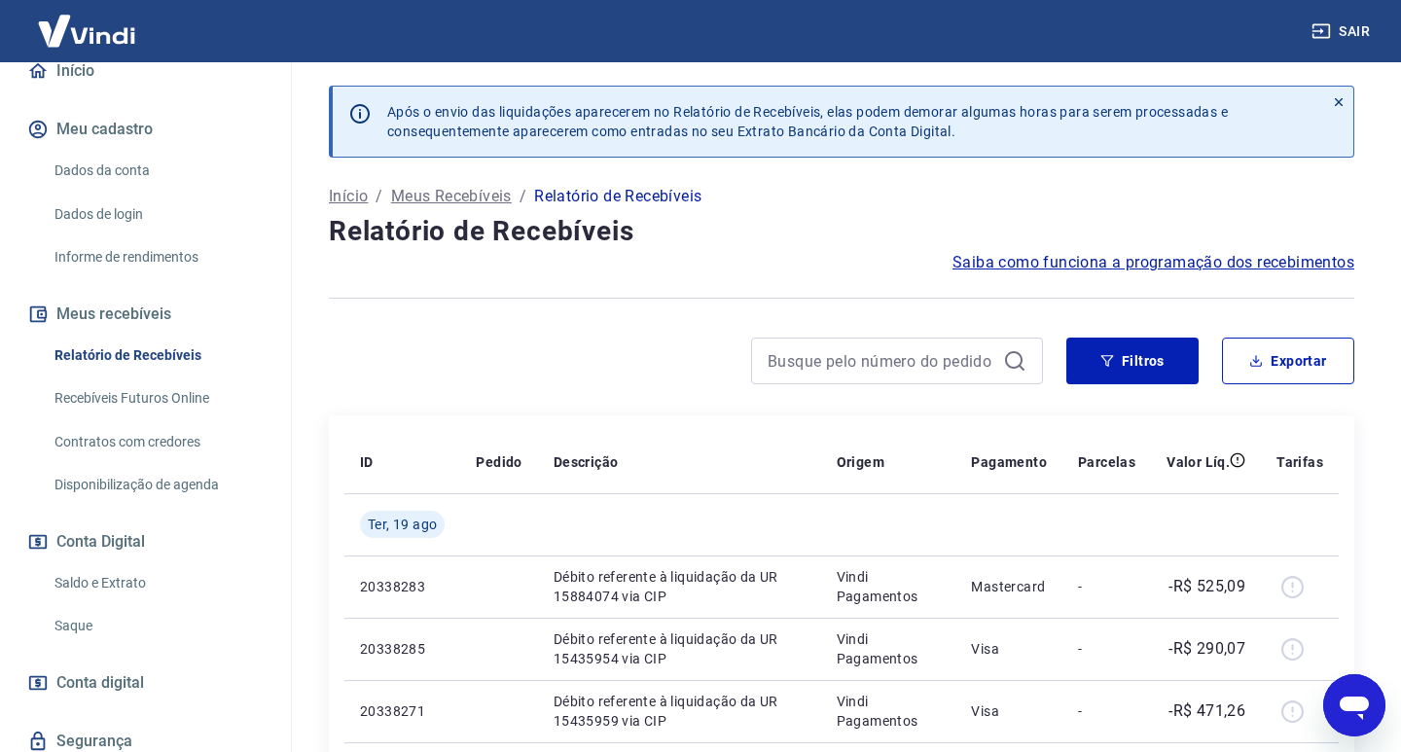
click at [1316, 391] on div "Filtros Exportar" at bounding box center [841, 369] width 1025 height 62
click at [1288, 365] on button "Exportar" at bounding box center [1273, 361] width 132 height 47
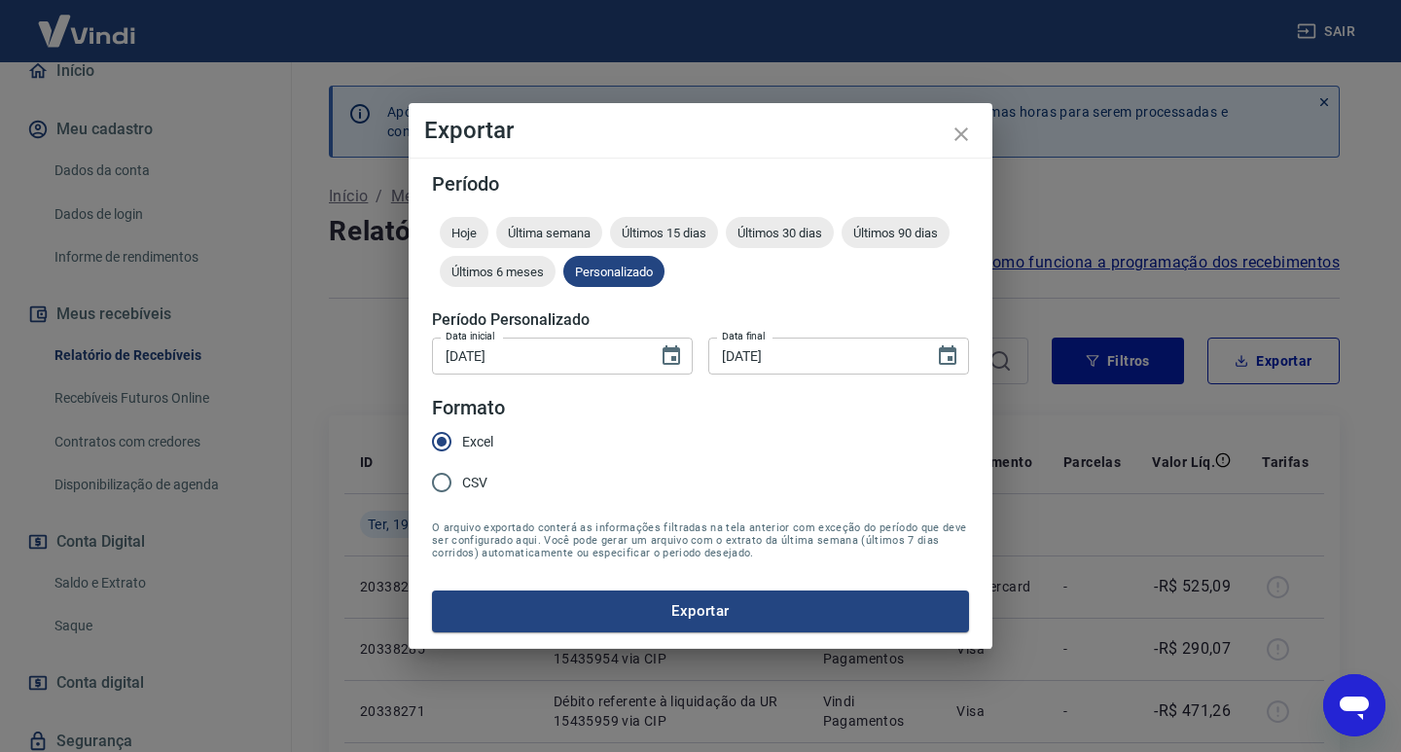
click at [724, 643] on div "Período Hoje Última semana Últimos 15 dias Últimos 30 dias Últimos 90 dias Últi…" at bounding box center [701, 403] width 584 height 490
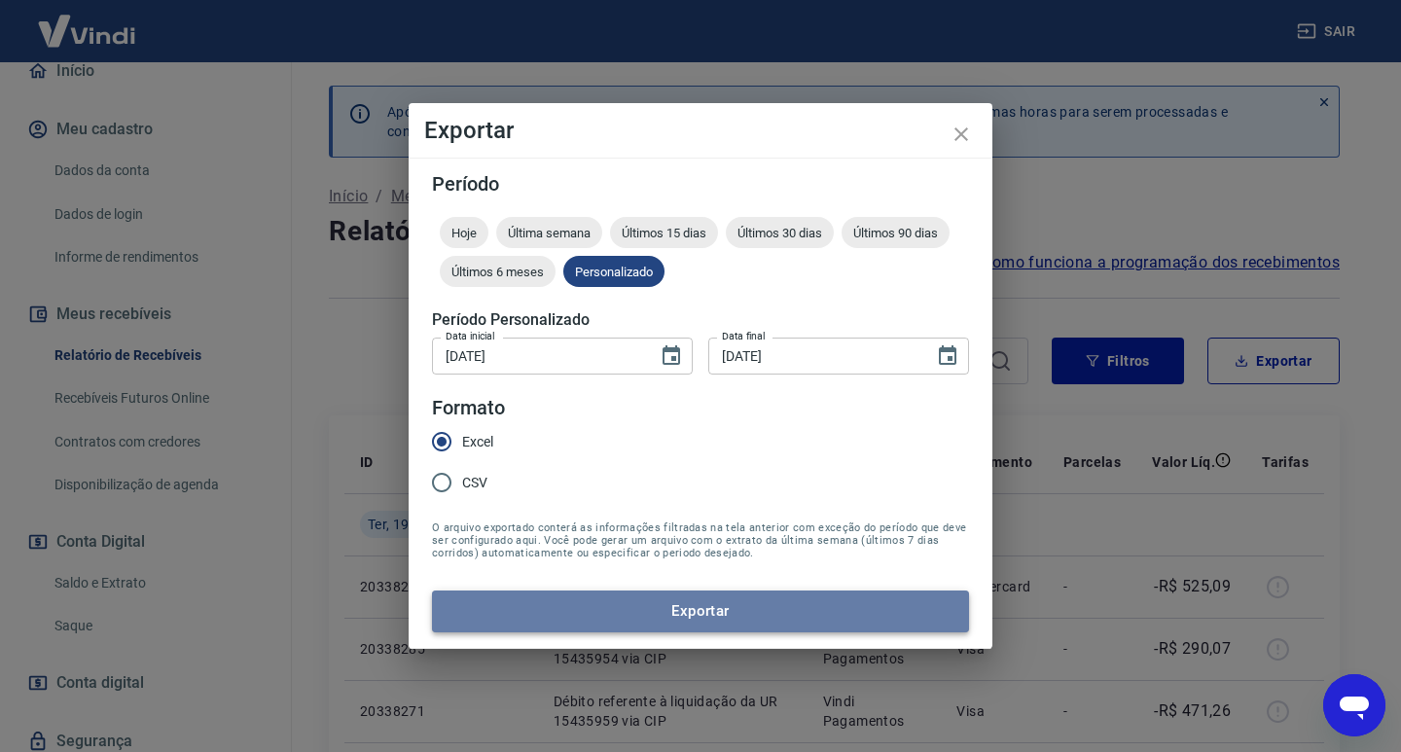
click at [721, 630] on button "Exportar" at bounding box center [700, 610] width 537 height 41
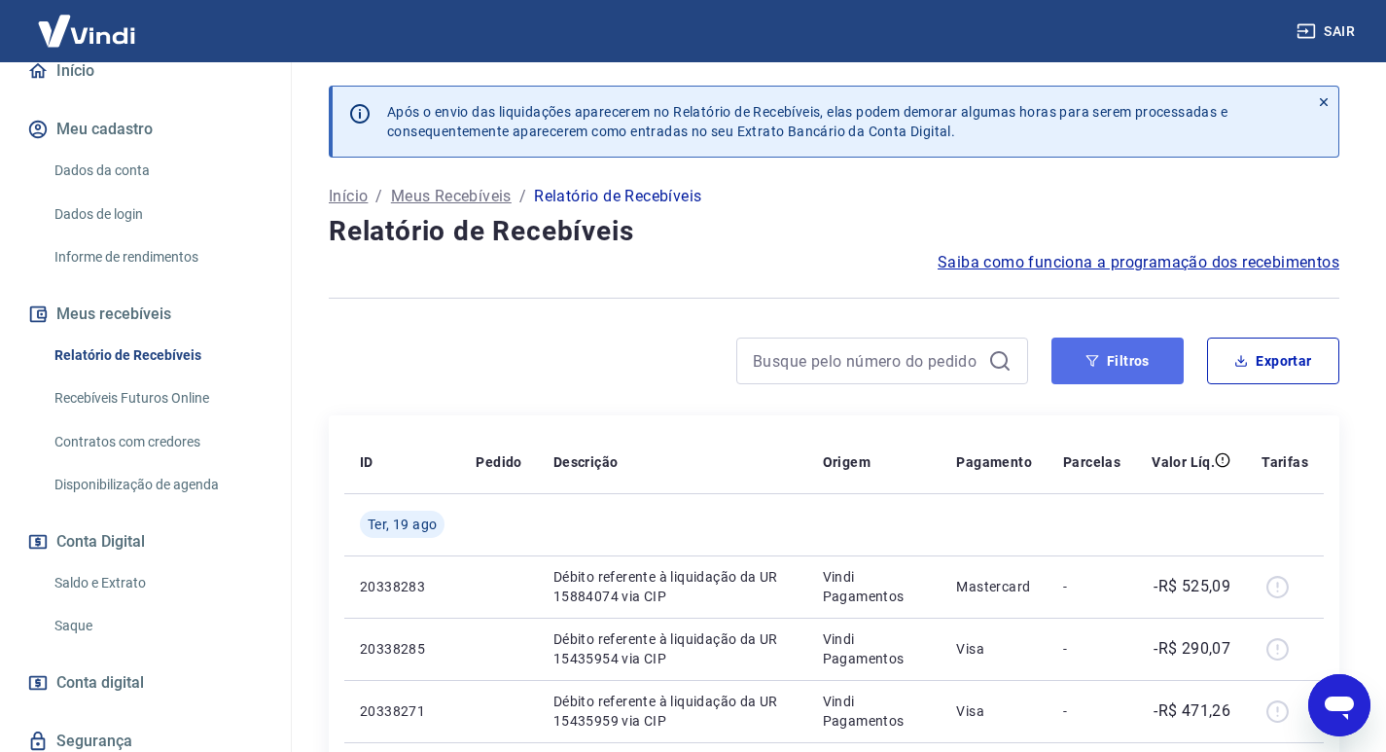
click at [1175, 370] on button "Filtros" at bounding box center [1118, 361] width 132 height 47
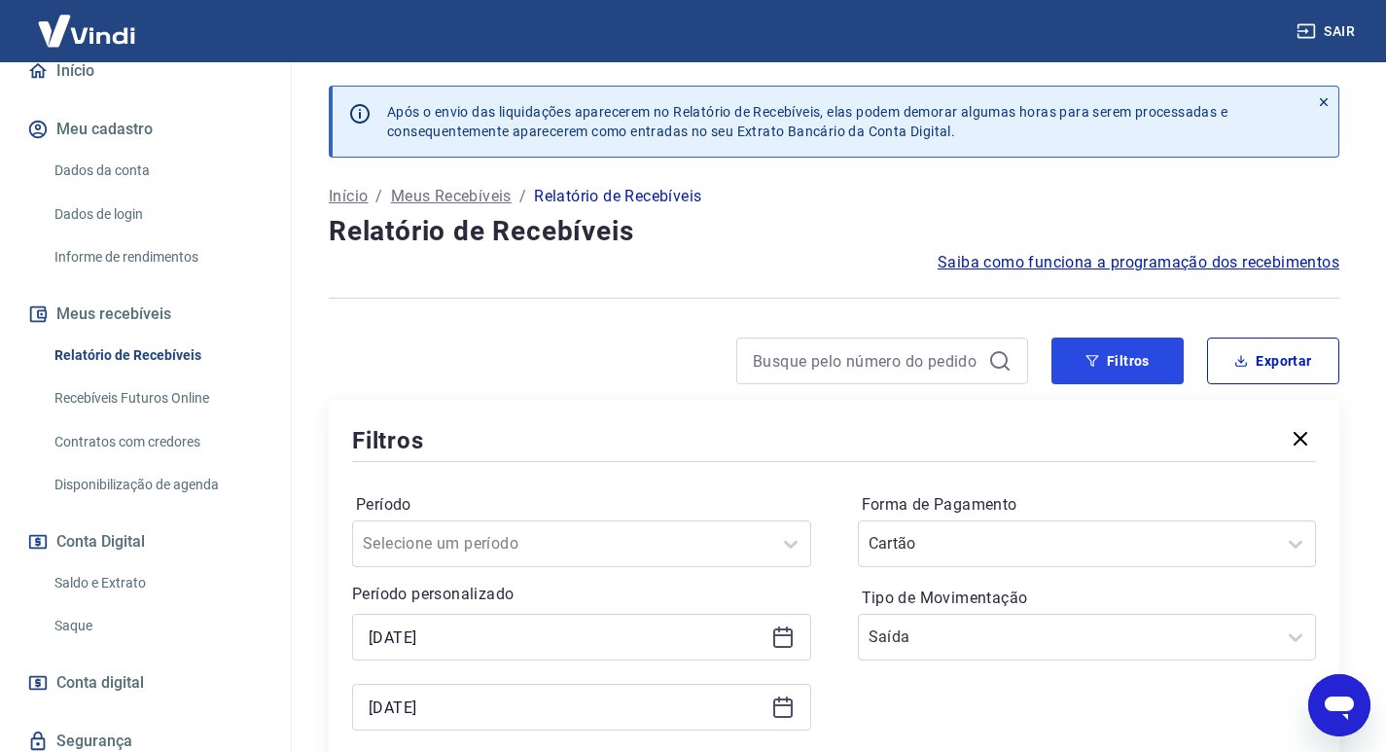
scroll to position [195, 0]
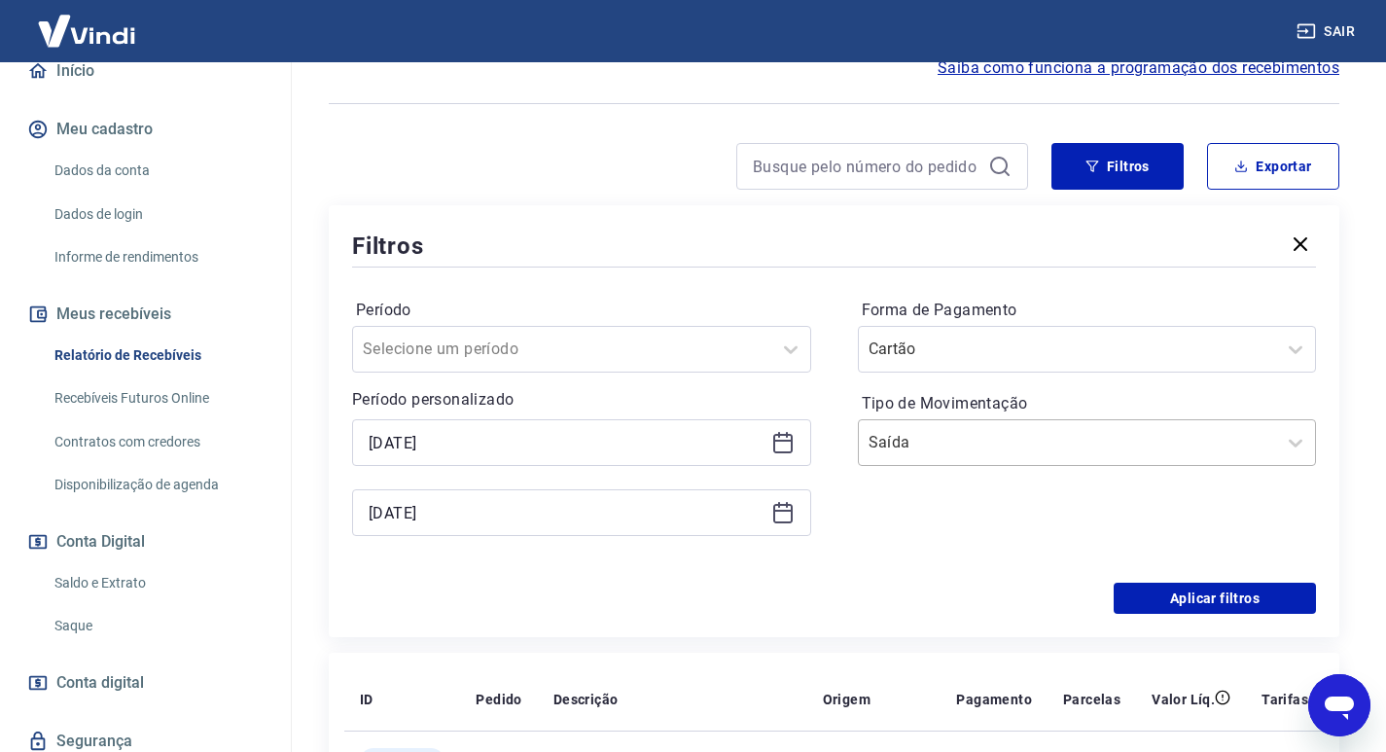
click at [934, 441] on input "Tipo de Movimentação" at bounding box center [967, 442] width 197 height 23
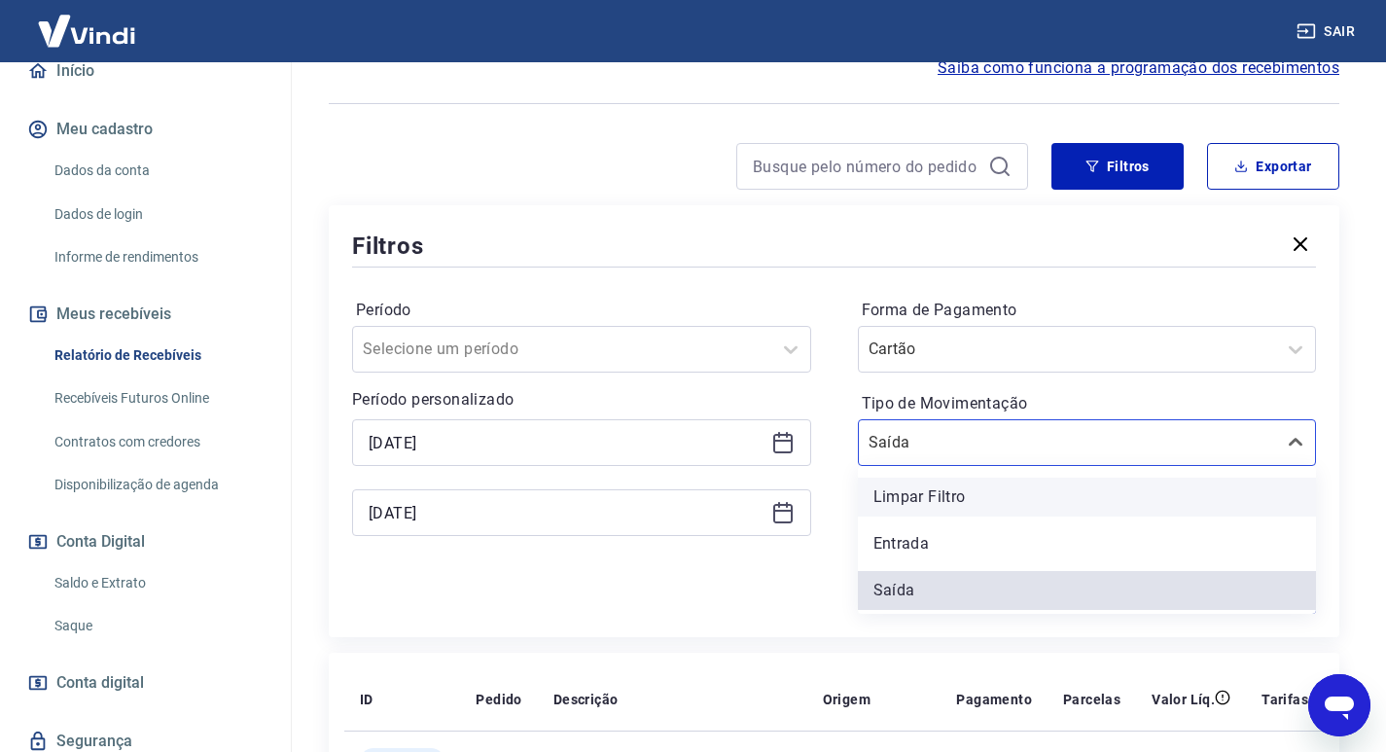
click at [930, 493] on div "Limpar Filtro" at bounding box center [1087, 497] width 459 height 39
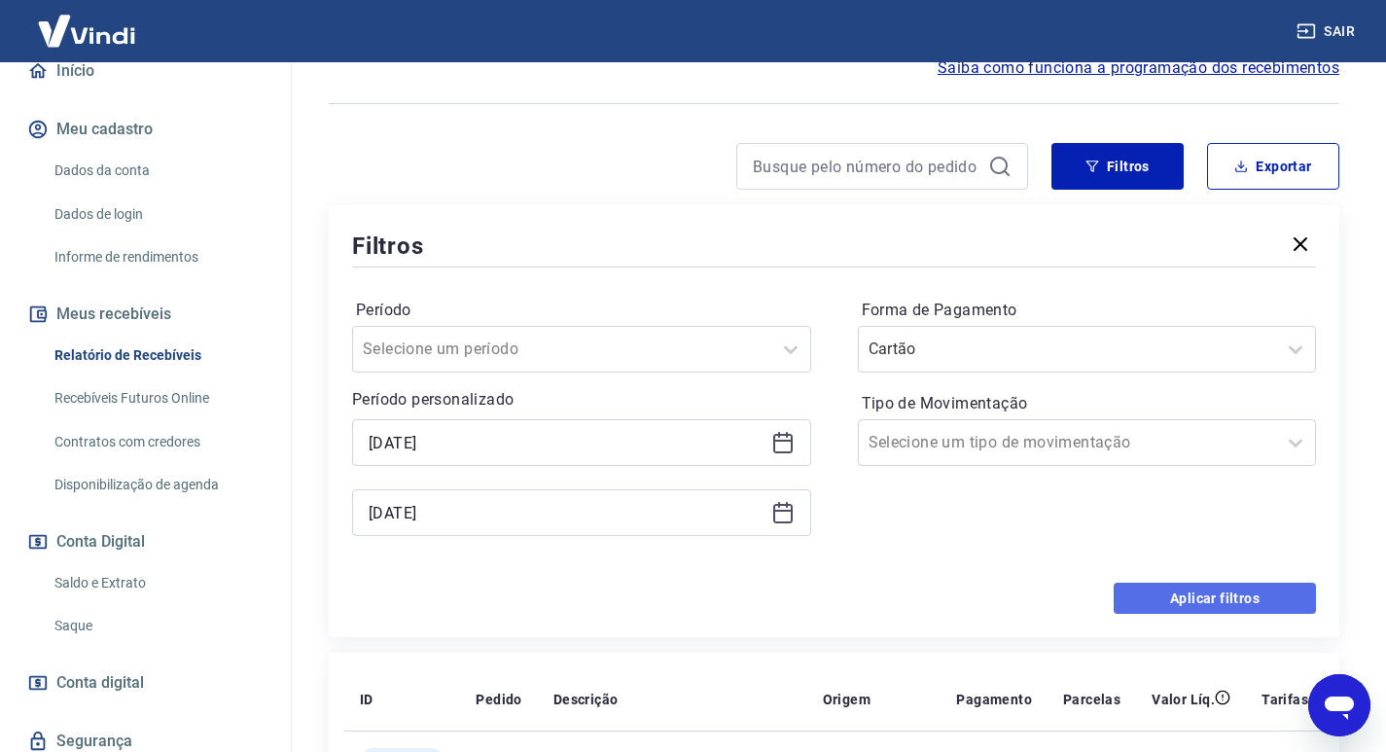
click at [1181, 584] on button "Aplicar filtros" at bounding box center [1215, 598] width 202 height 31
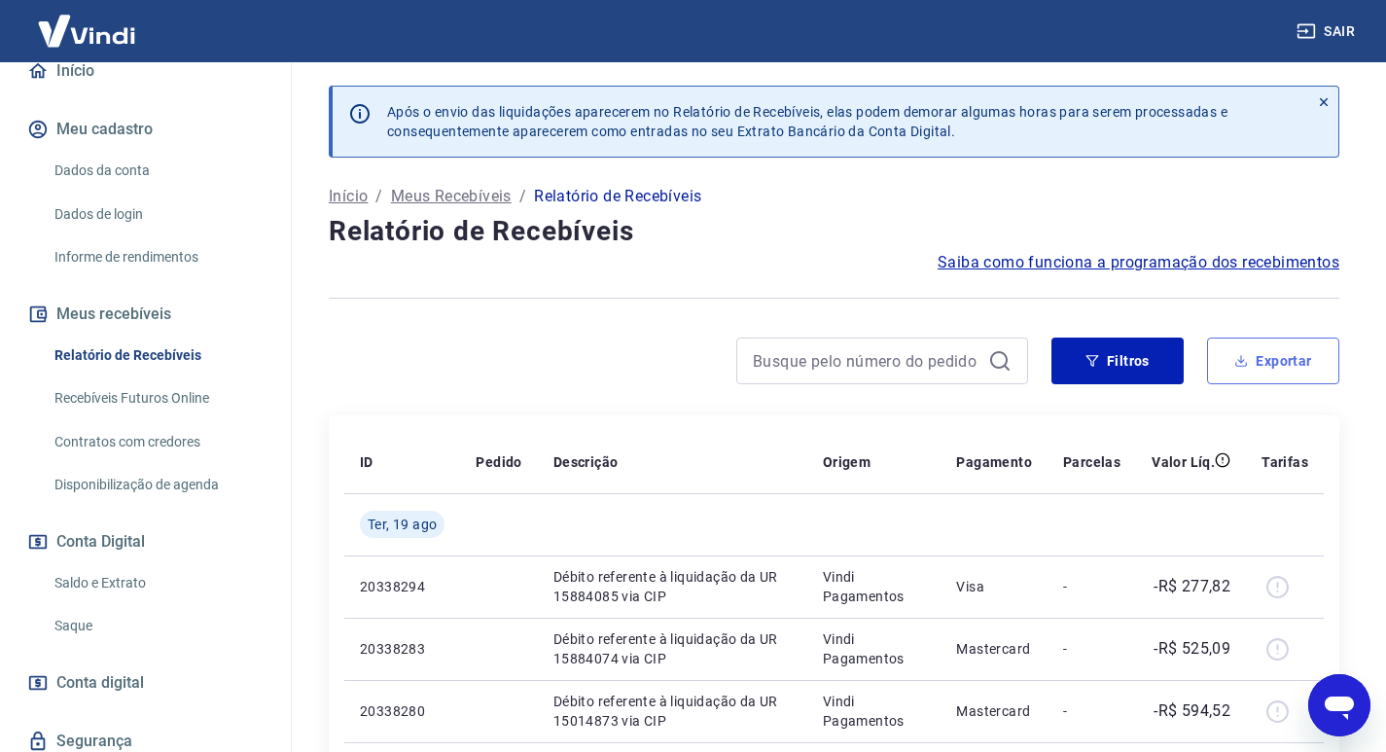
click at [1262, 376] on button "Exportar" at bounding box center [1273, 361] width 132 height 47
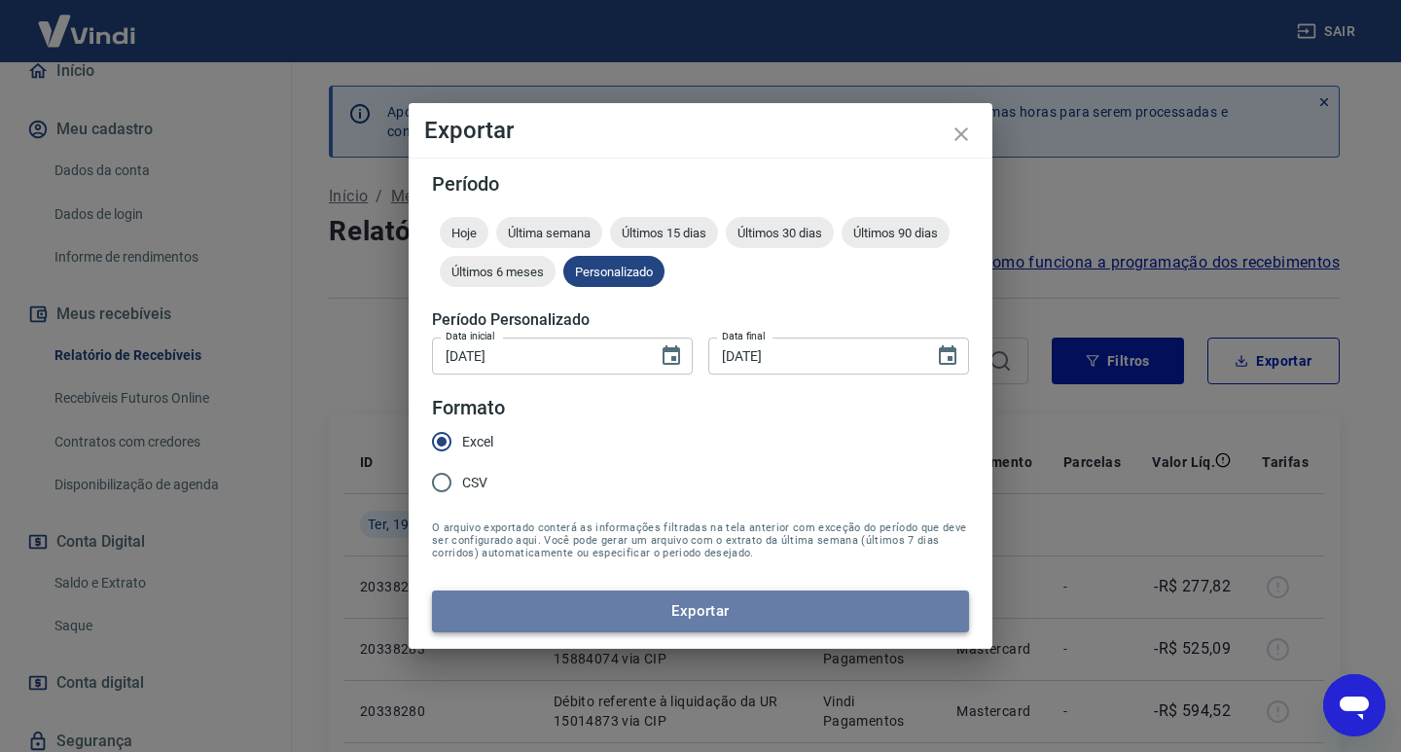
click at [716, 611] on button "Exportar" at bounding box center [700, 610] width 537 height 41
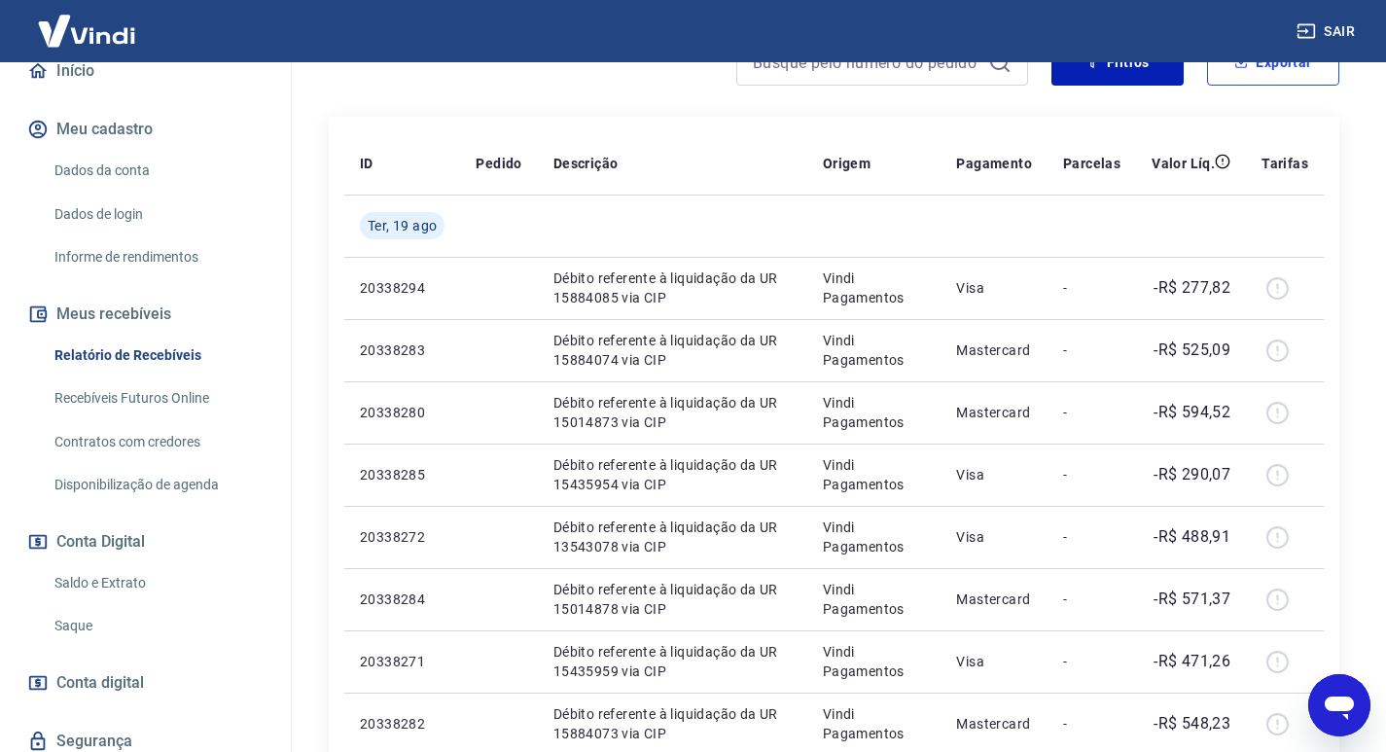
scroll to position [7, 0]
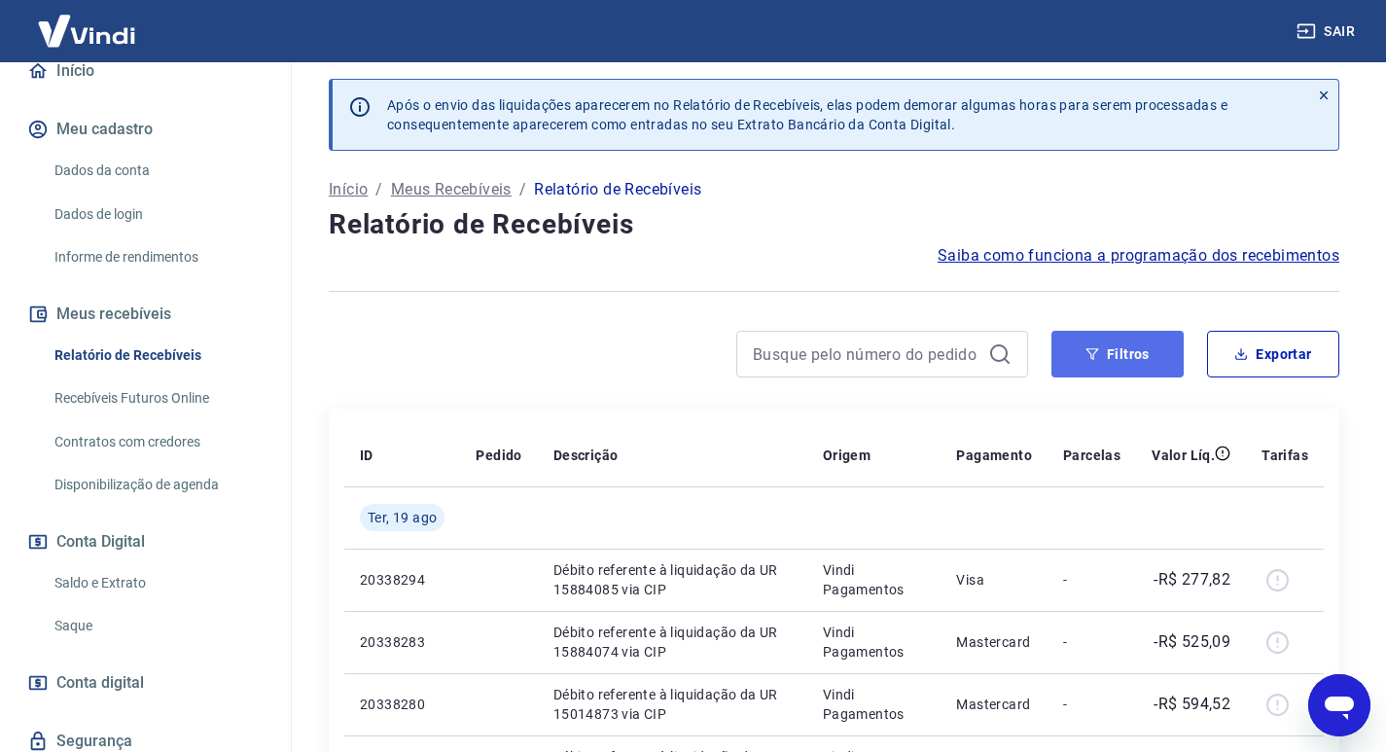
click at [1142, 355] on button "Filtros" at bounding box center [1118, 354] width 132 height 47
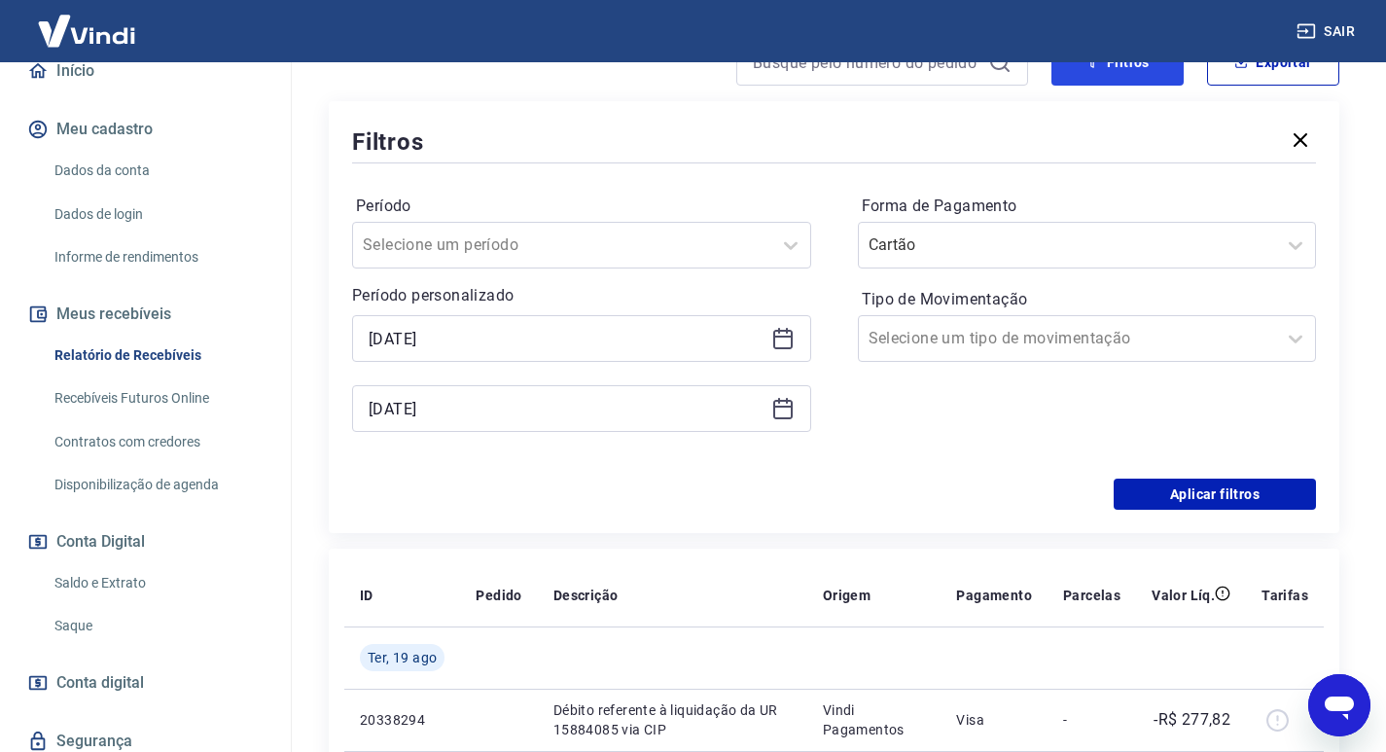
scroll to position [396, 0]
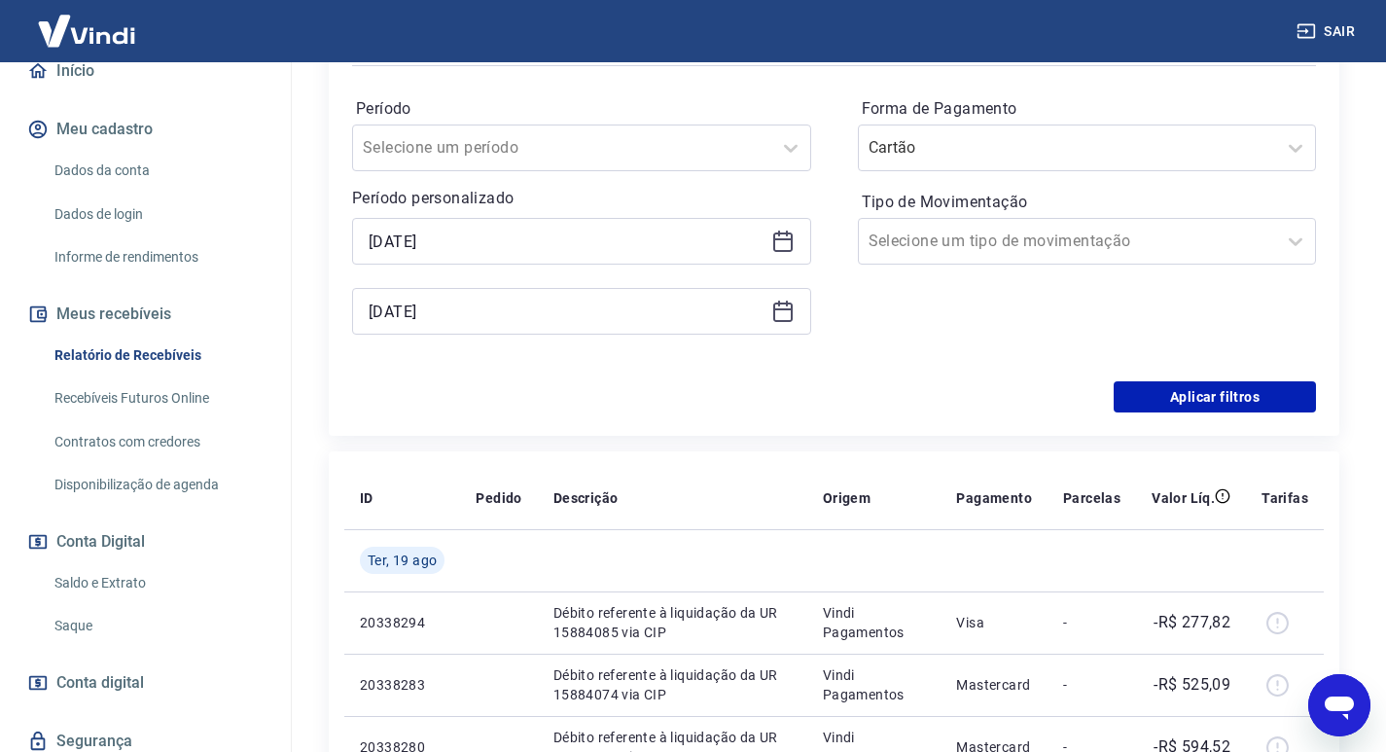
click at [790, 240] on icon at bounding box center [782, 239] width 19 height 2
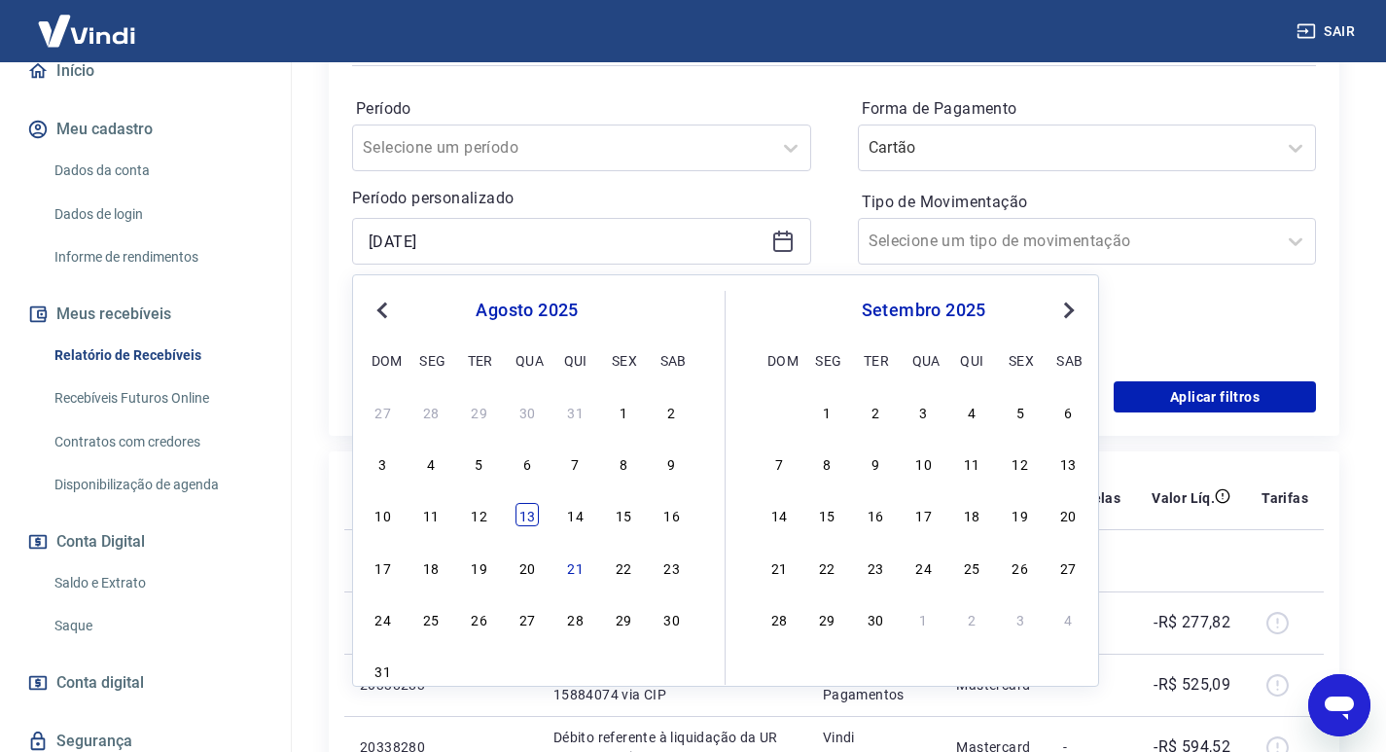
click at [530, 510] on div "13" at bounding box center [527, 514] width 23 height 23
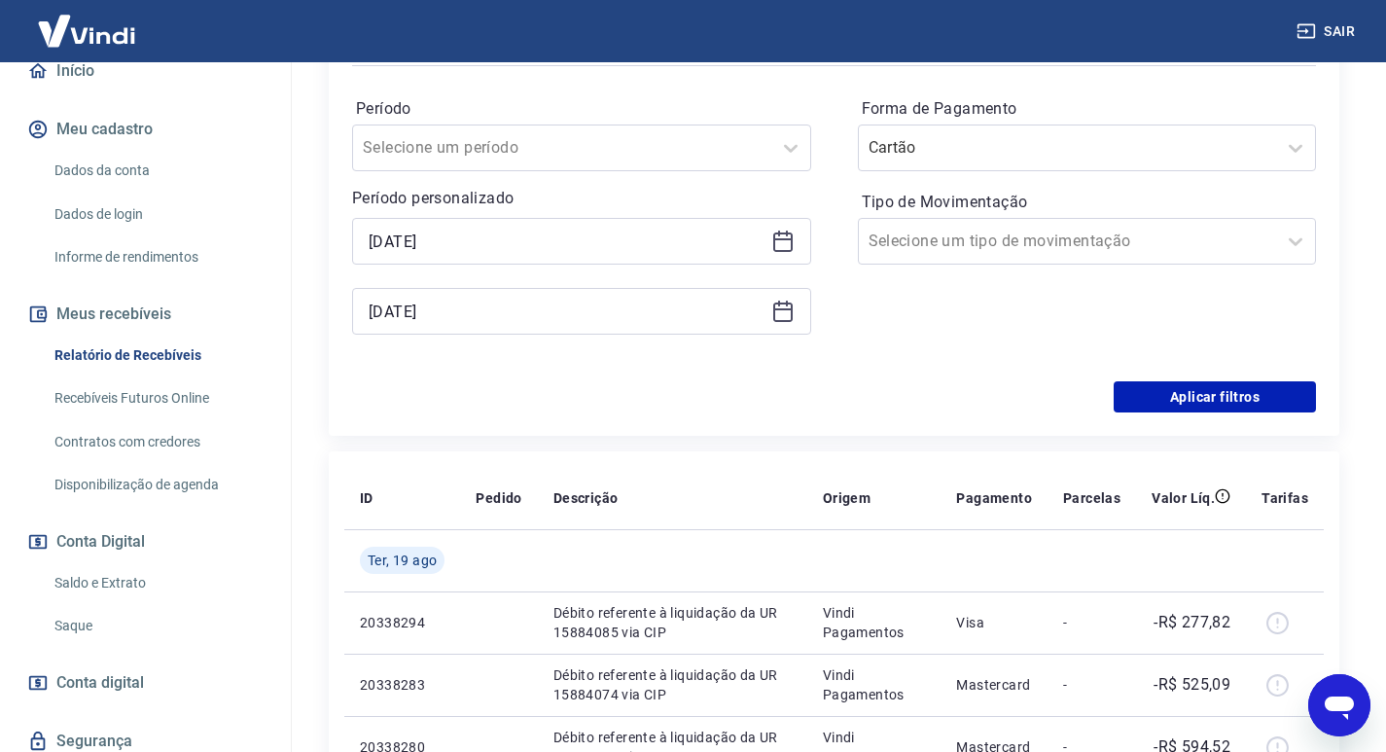
click at [786, 313] on icon at bounding box center [782, 311] width 23 height 23
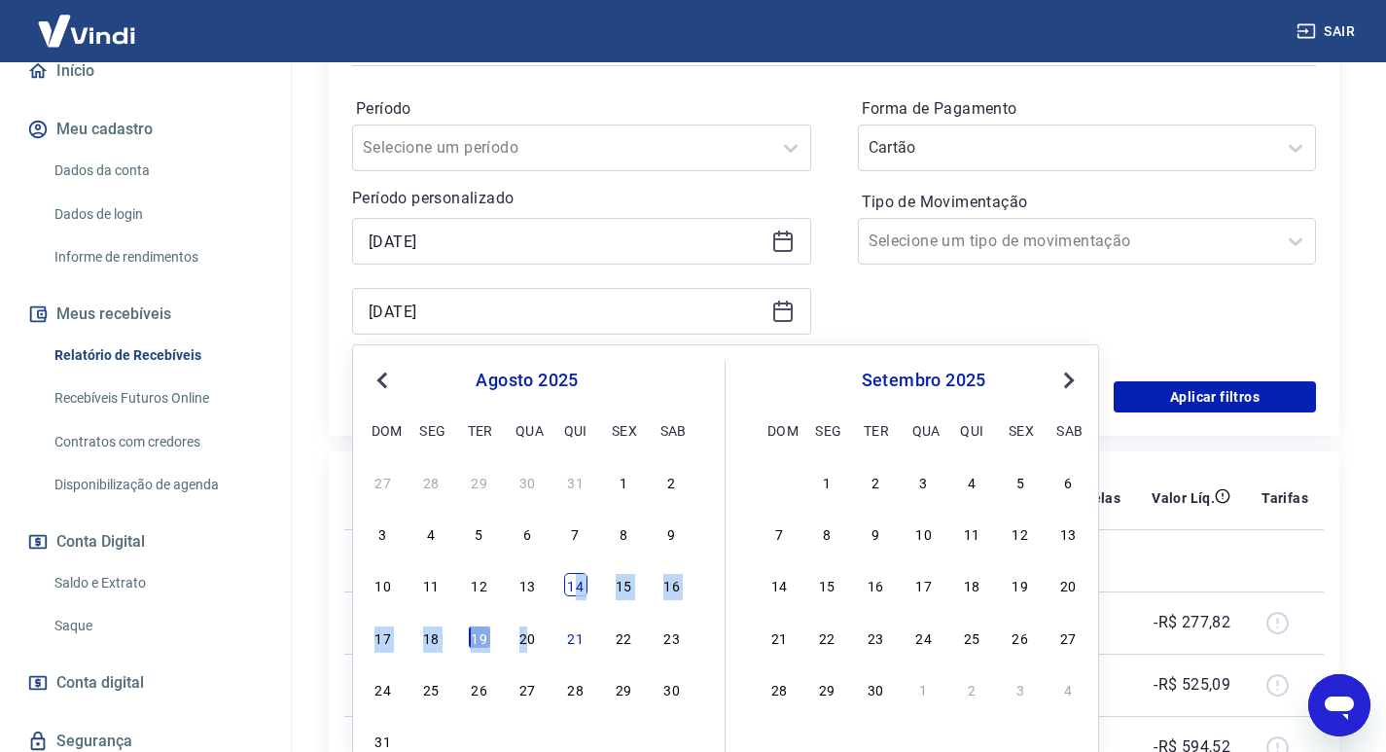
drag, startPoint x: 528, startPoint y: 637, endPoint x: 574, endPoint y: 576, distance: 76.5
click at [574, 576] on div "27 28 29 30 31 1 2 3 4 5 6 7 8 9 10 11 12 13 14 15 16 17 18 19 20 21 22 23 24 2…" at bounding box center [527, 611] width 317 height 288
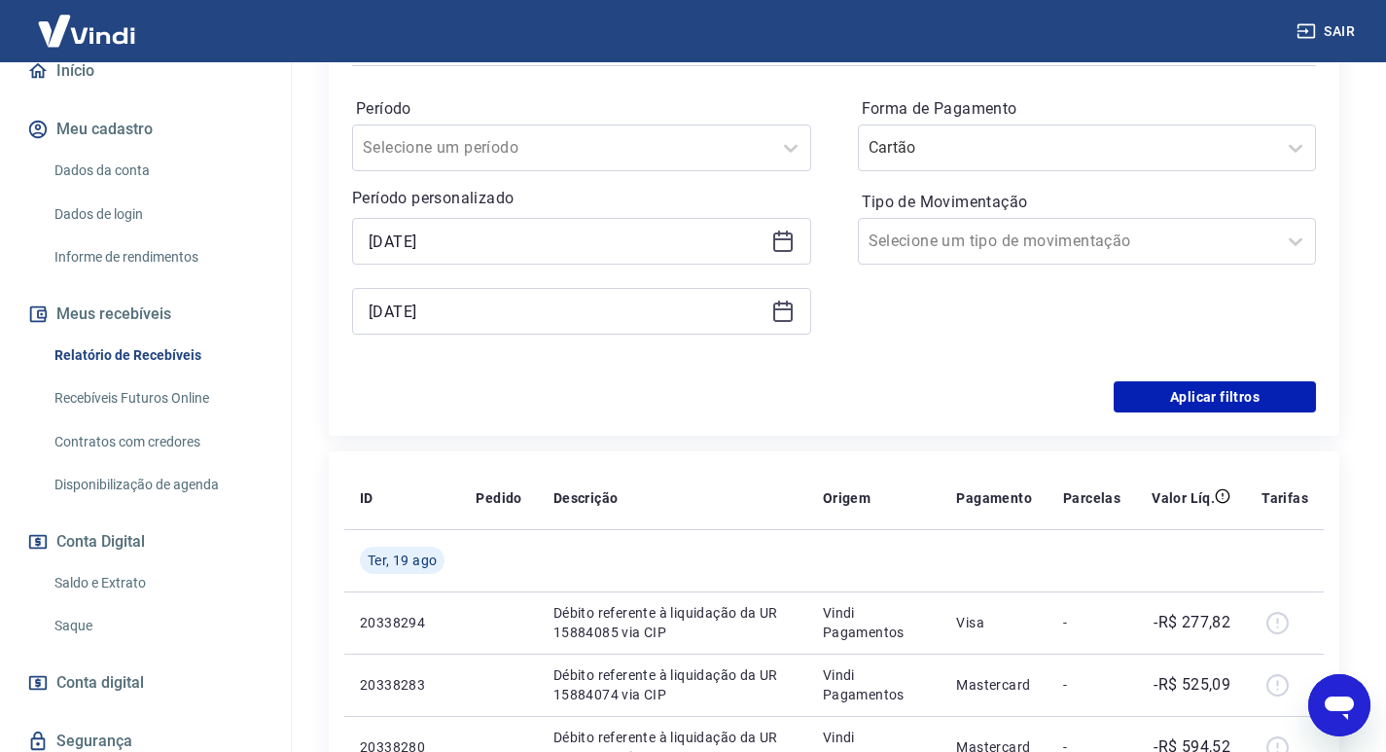
click at [588, 290] on div "19/08/2025" at bounding box center [581, 311] width 459 height 47
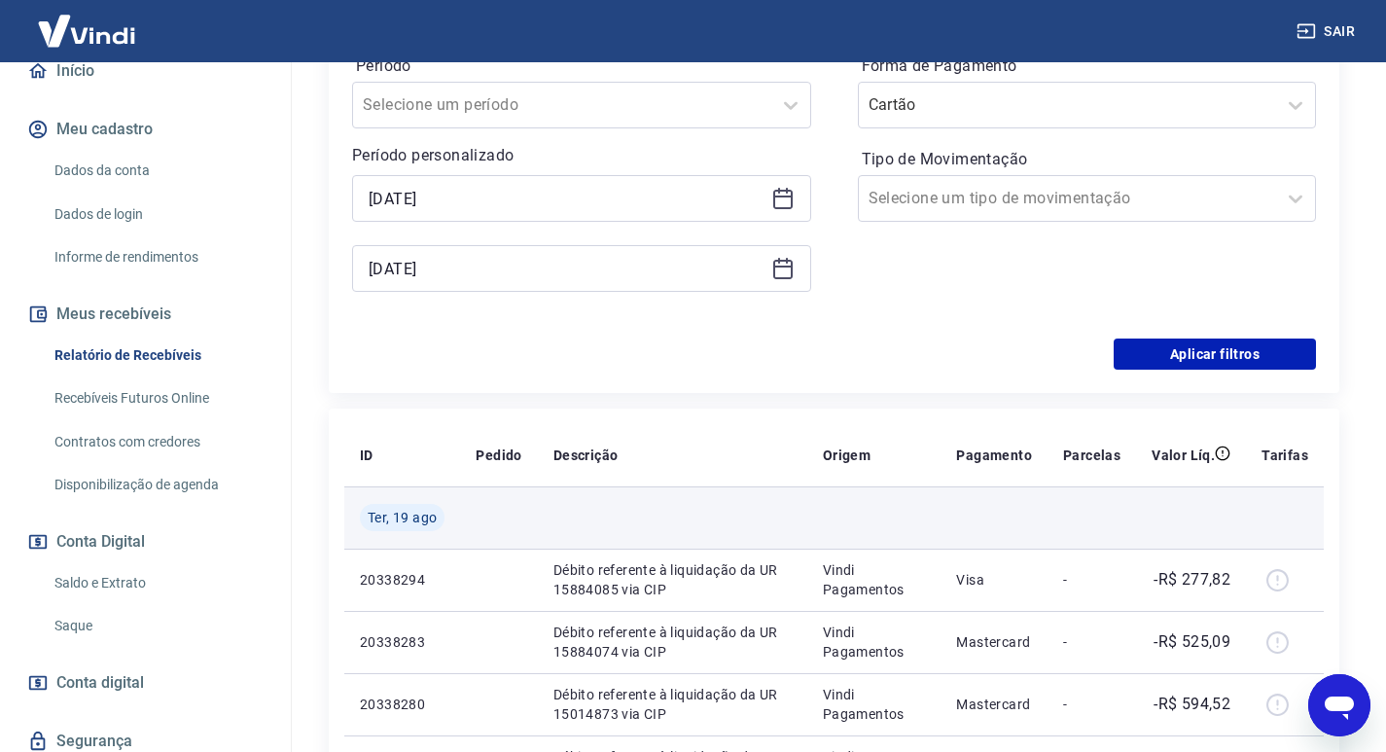
scroll to position [0, 0]
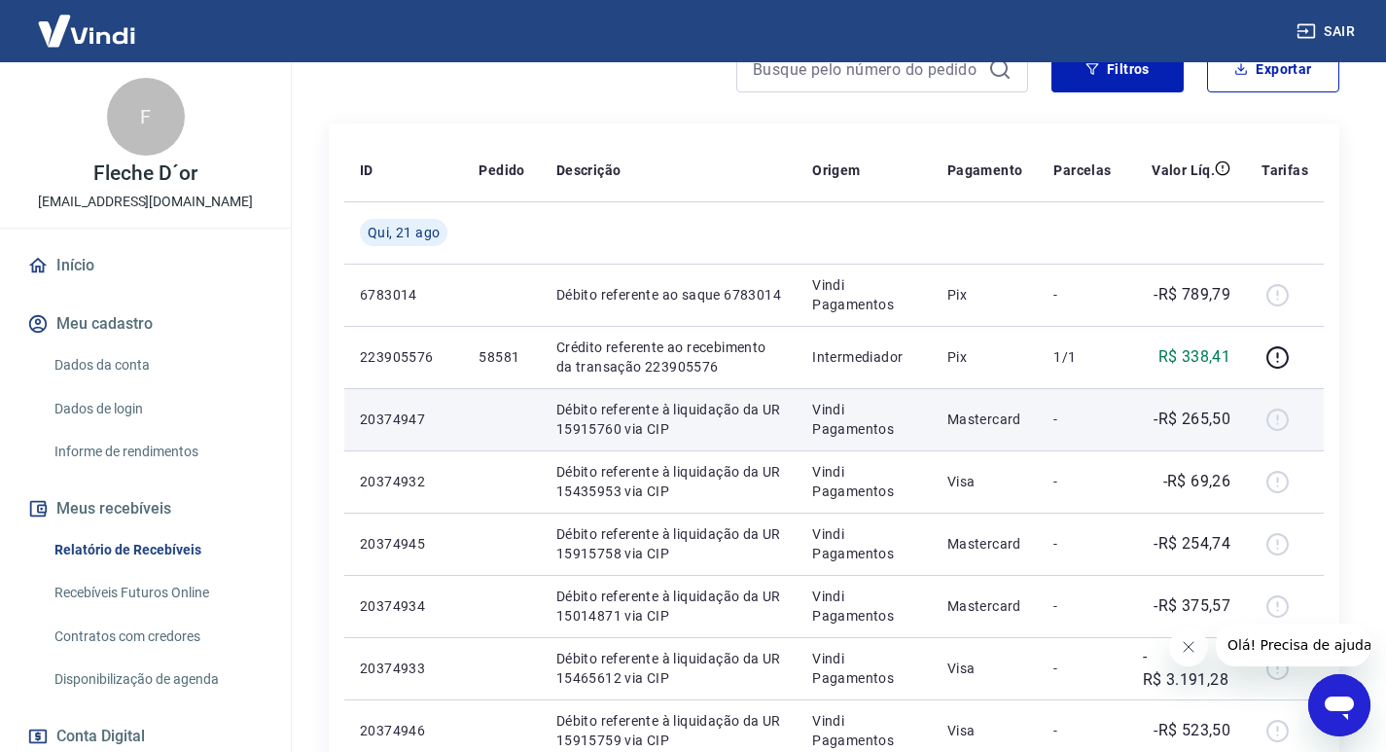
scroll to position [195, 0]
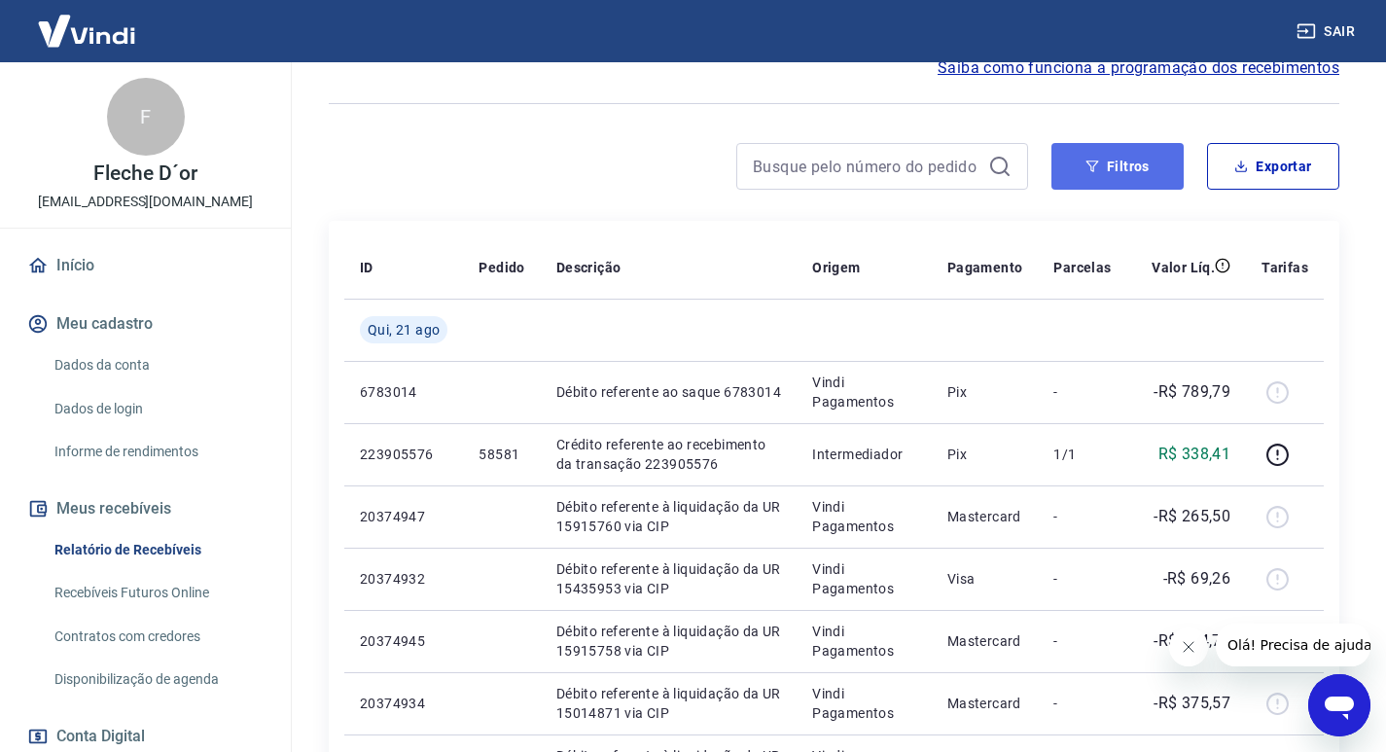
click at [1117, 164] on button "Filtros" at bounding box center [1118, 166] width 132 height 47
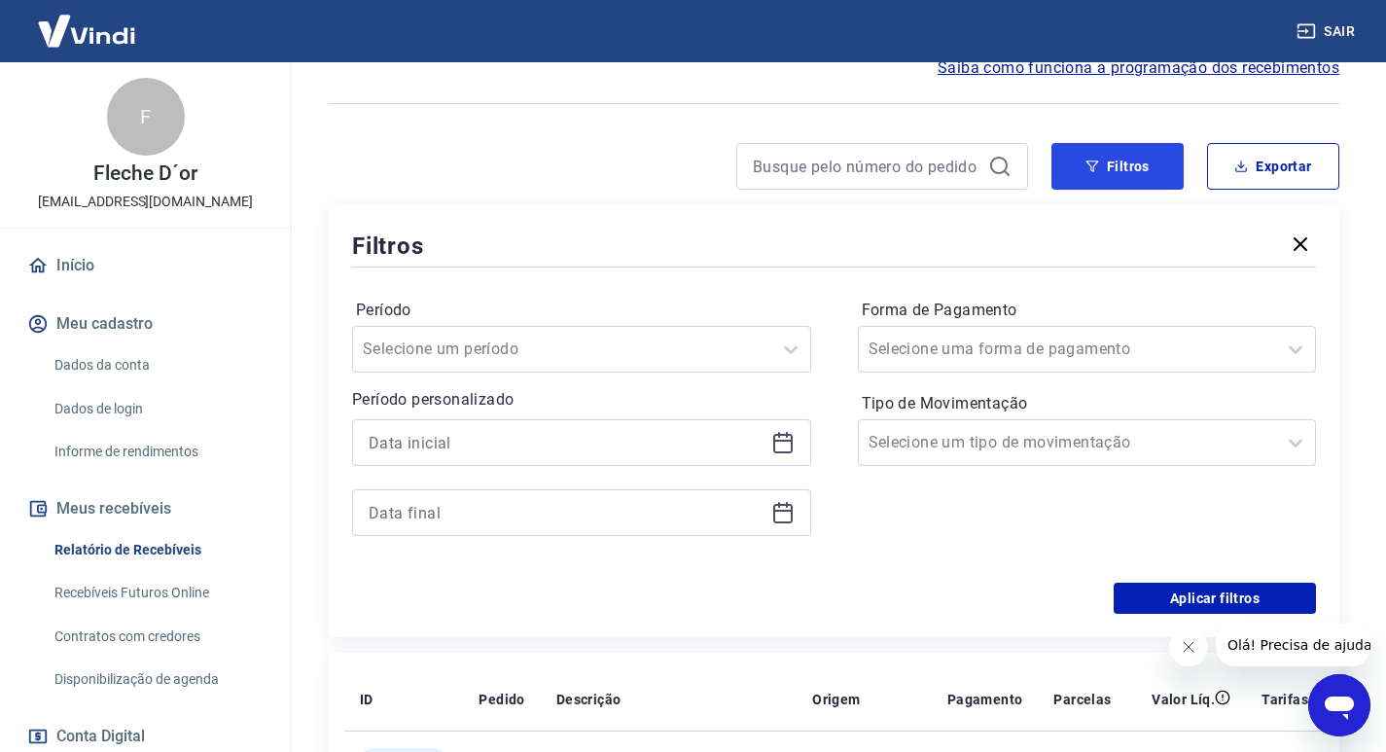
scroll to position [389, 0]
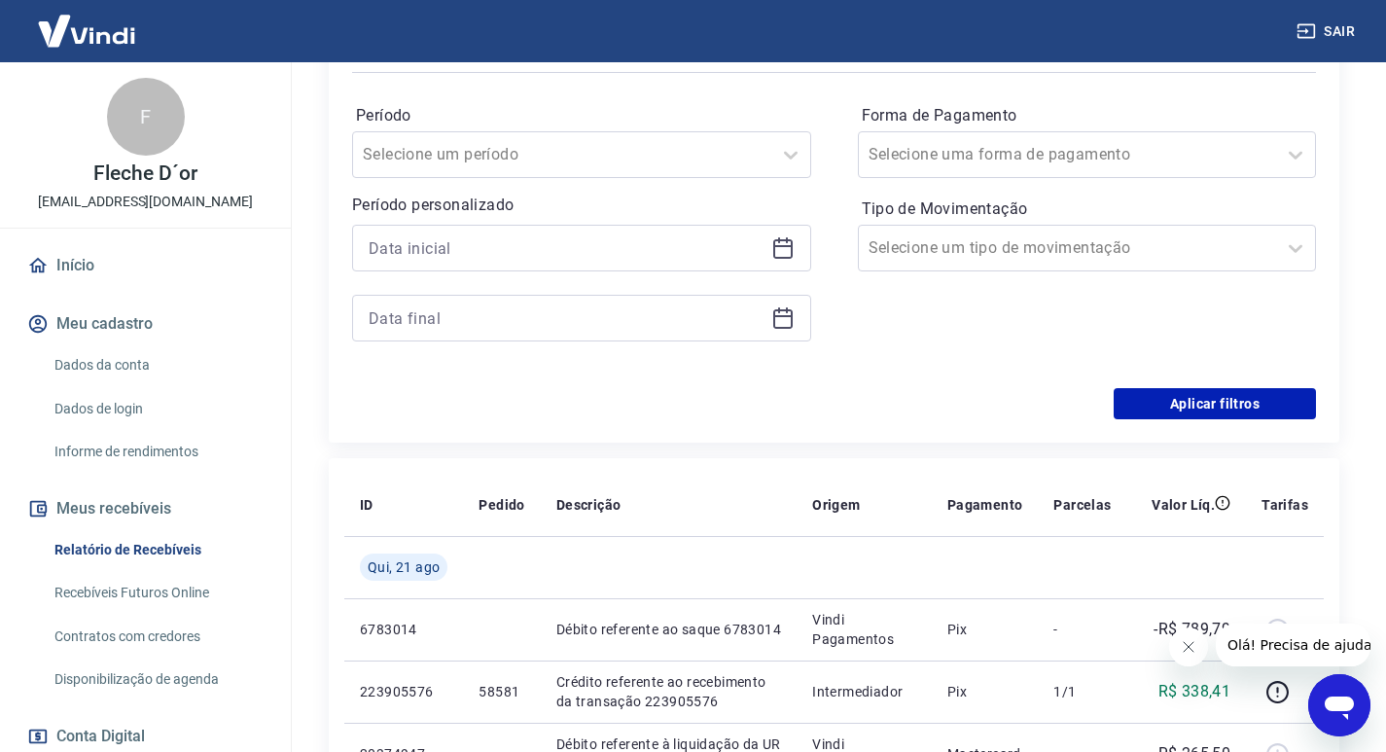
click at [782, 257] on icon at bounding box center [782, 248] width 19 height 19
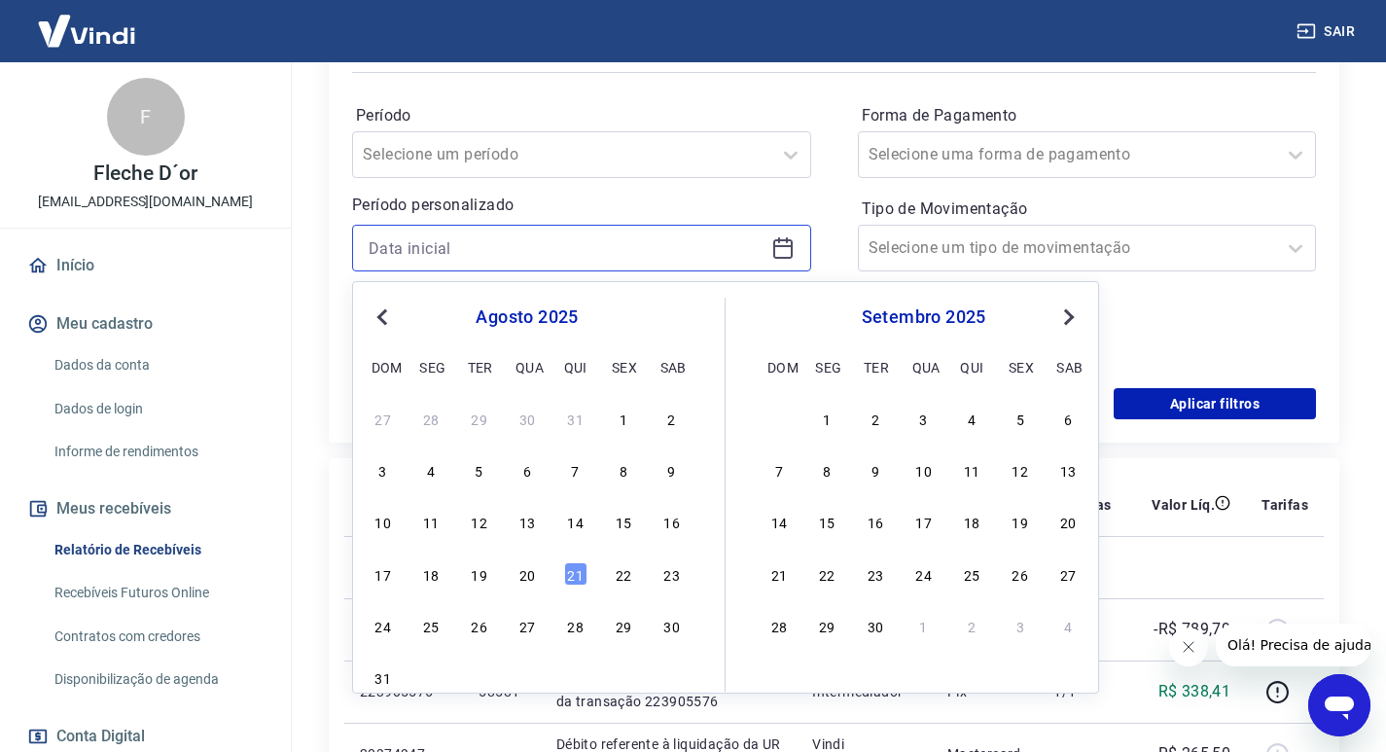
scroll to position [584, 0]
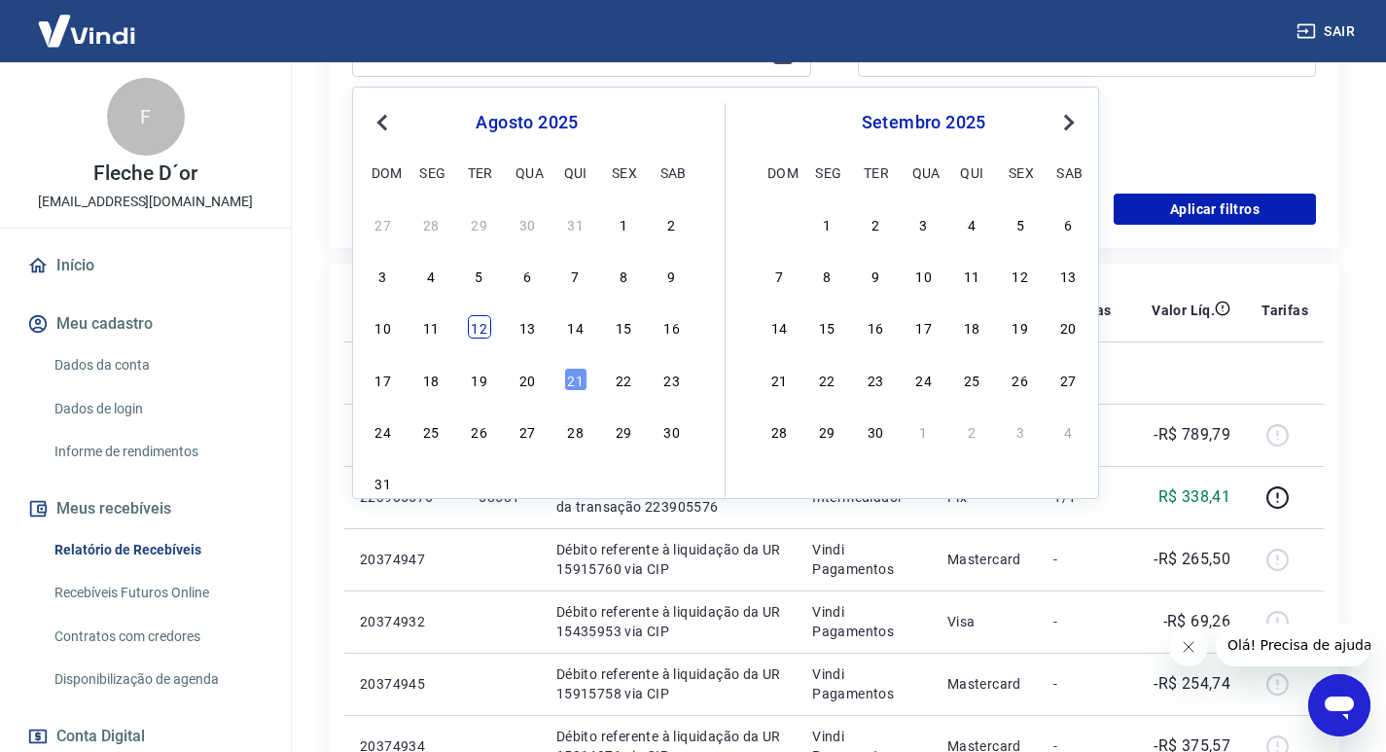
click at [479, 333] on div "12" at bounding box center [479, 326] width 23 height 23
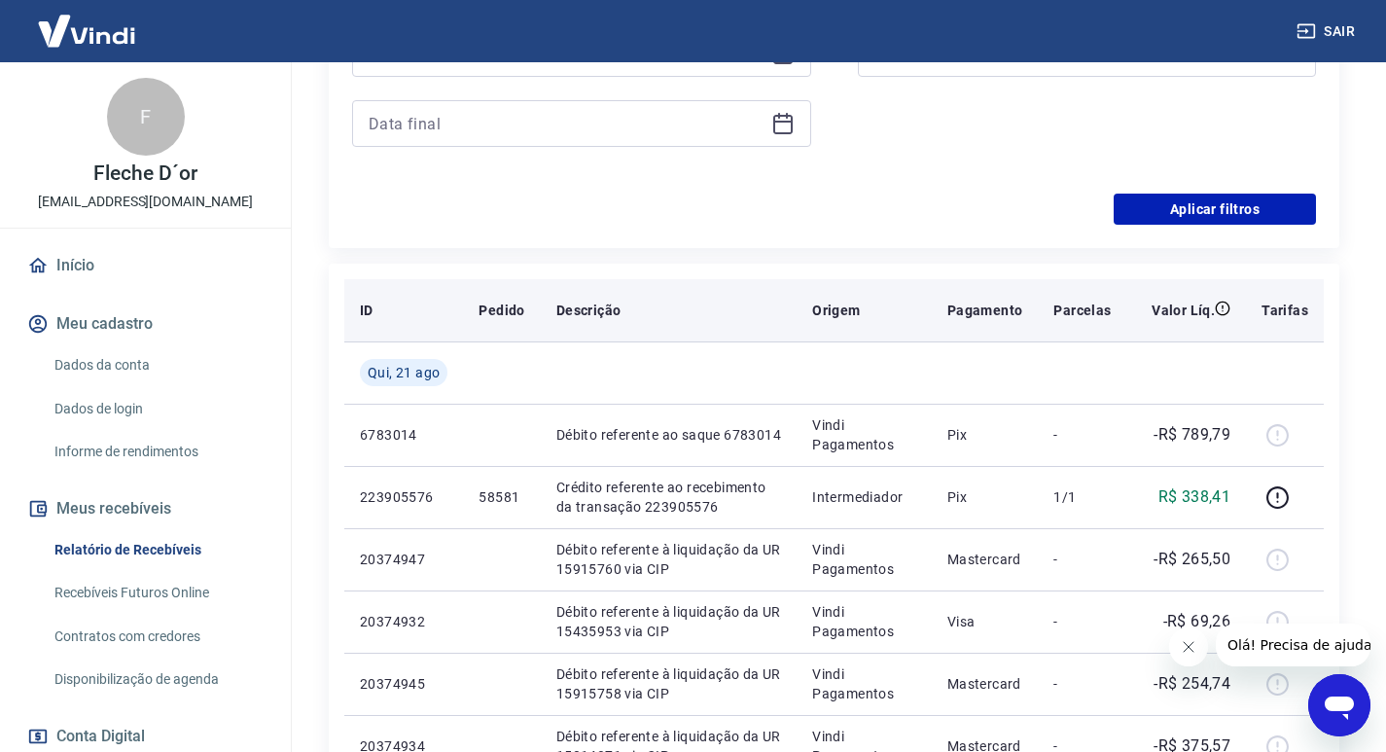
type input "[DATE]"
click at [586, 331] on th "Descrição" at bounding box center [669, 310] width 256 height 62
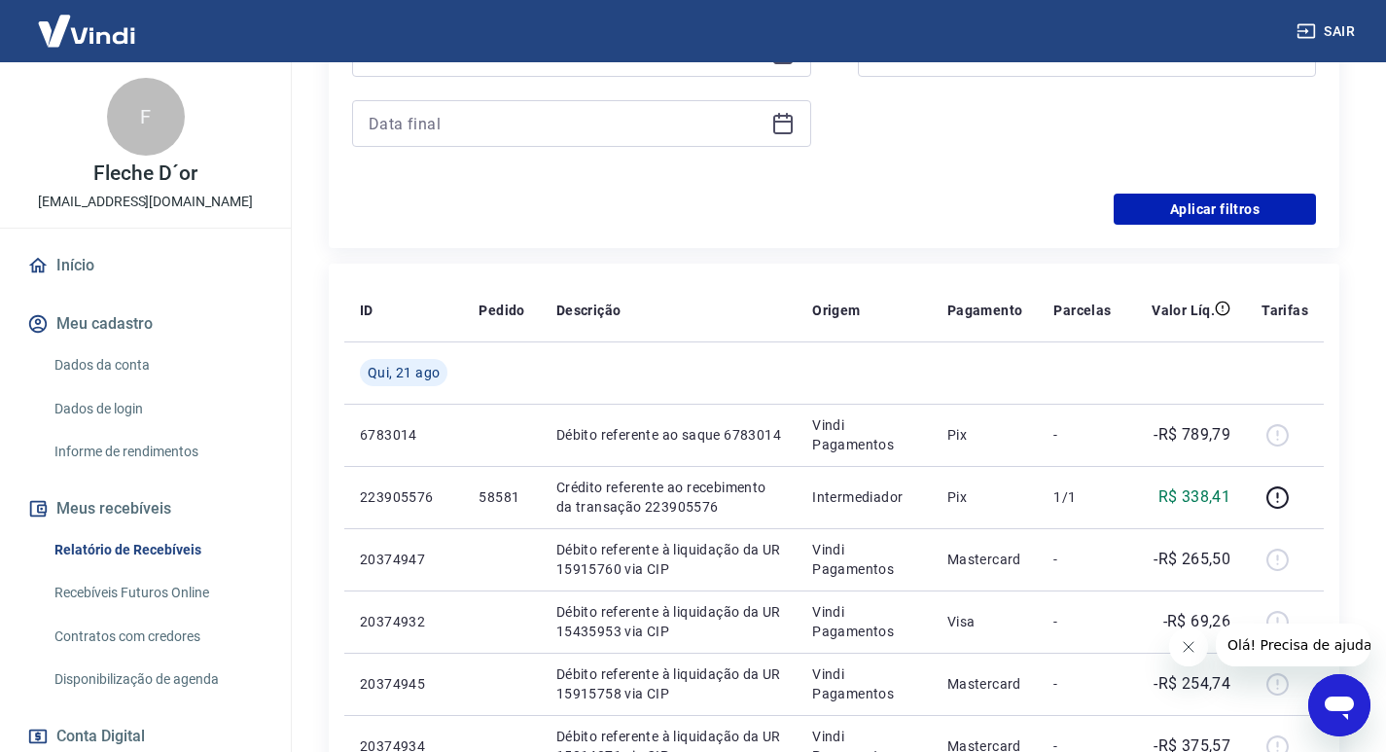
click at [782, 130] on icon at bounding box center [782, 123] width 23 height 23
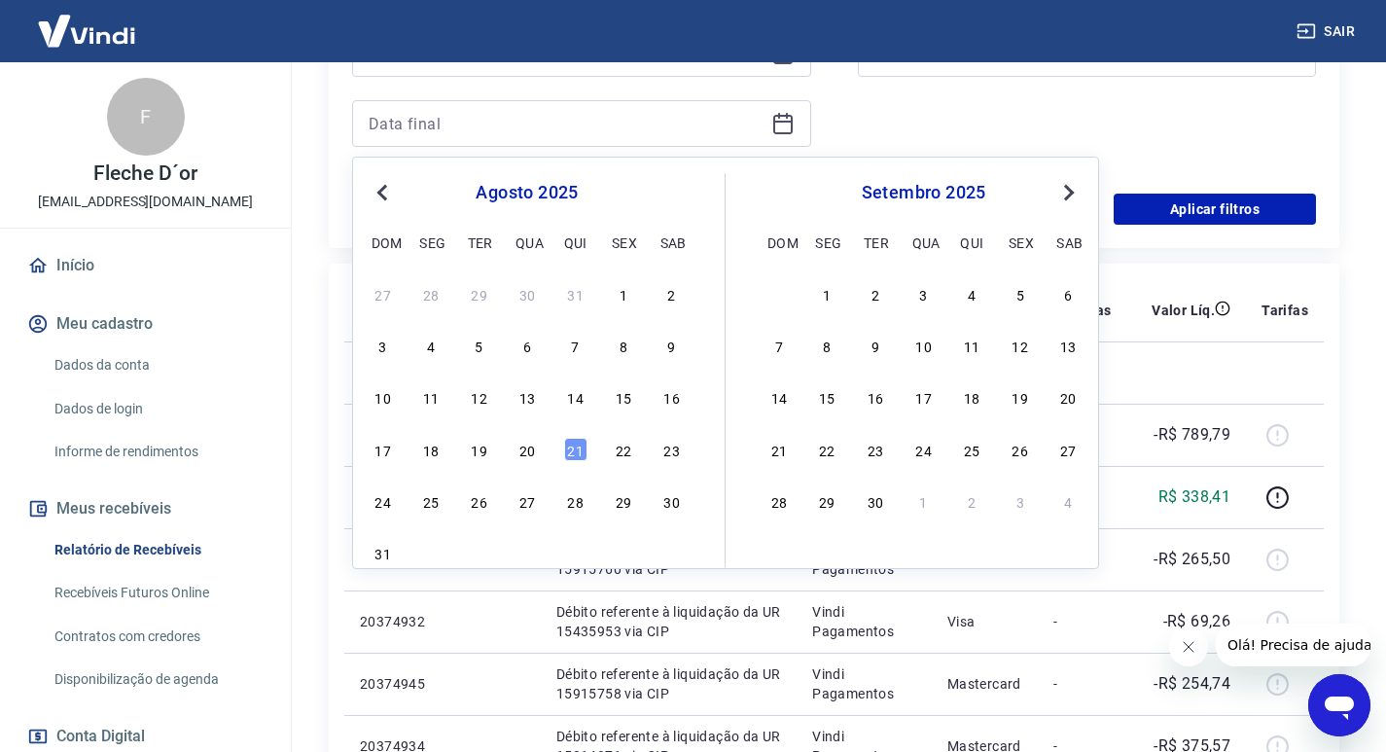
click at [588, 400] on div "10 11 12 13 14 15 16" at bounding box center [527, 397] width 317 height 28
click at [579, 398] on div "14" at bounding box center [575, 396] width 23 height 23
type input "14/08/2025"
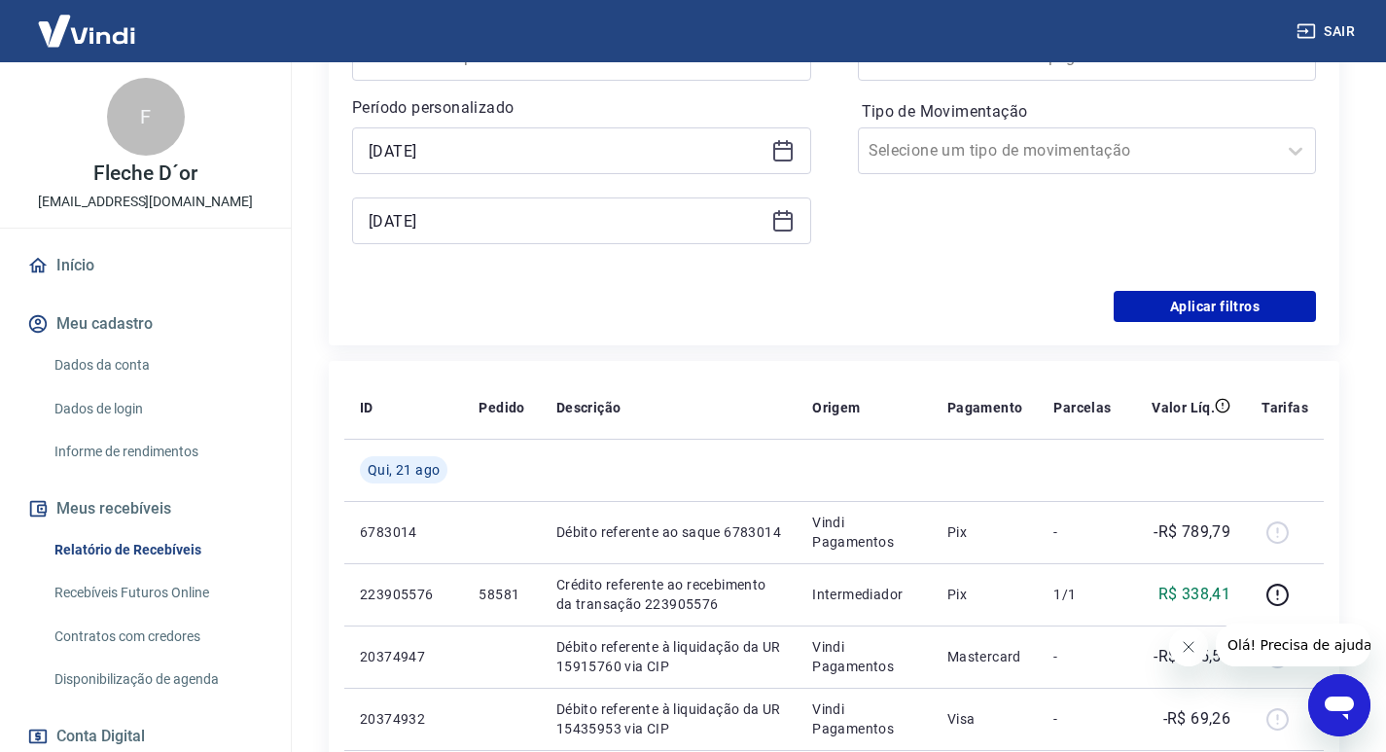
scroll to position [292, 0]
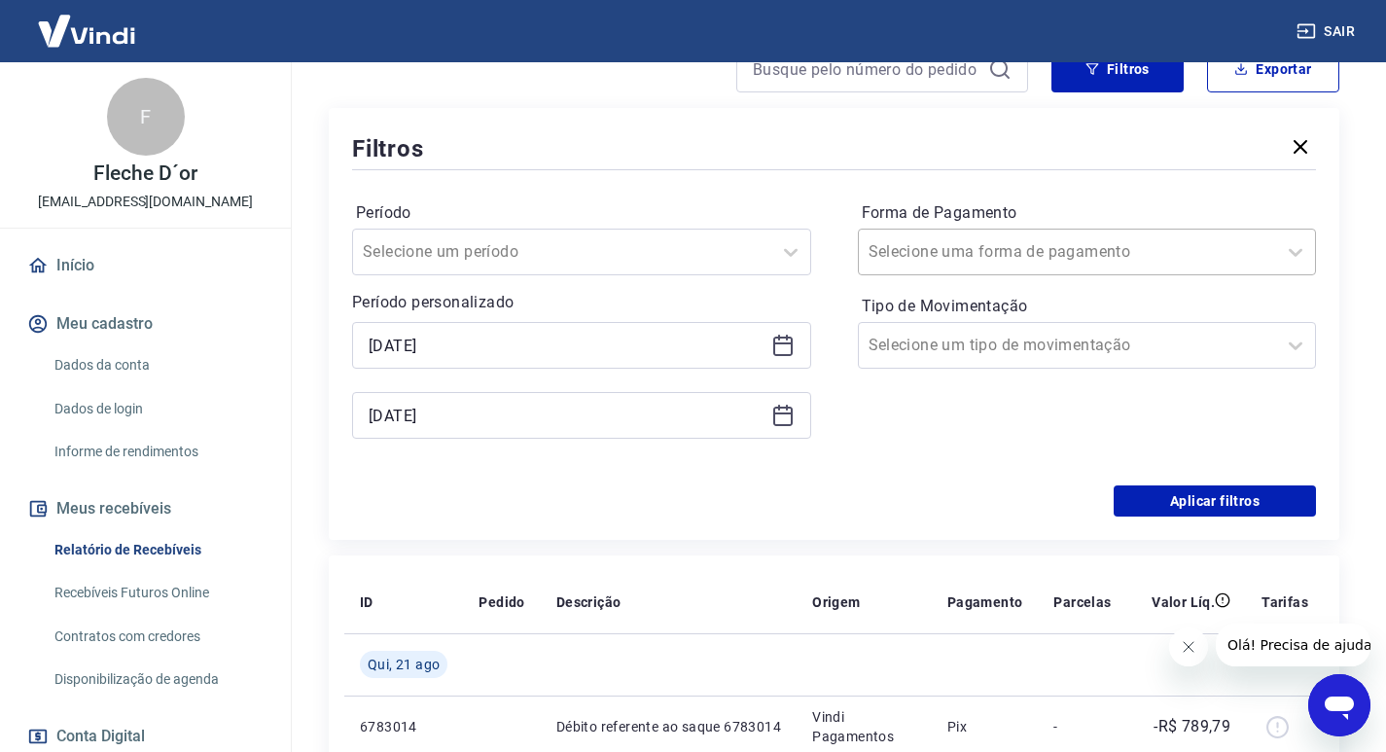
click at [947, 253] on input "Forma de Pagamento" at bounding box center [967, 251] width 197 height 23
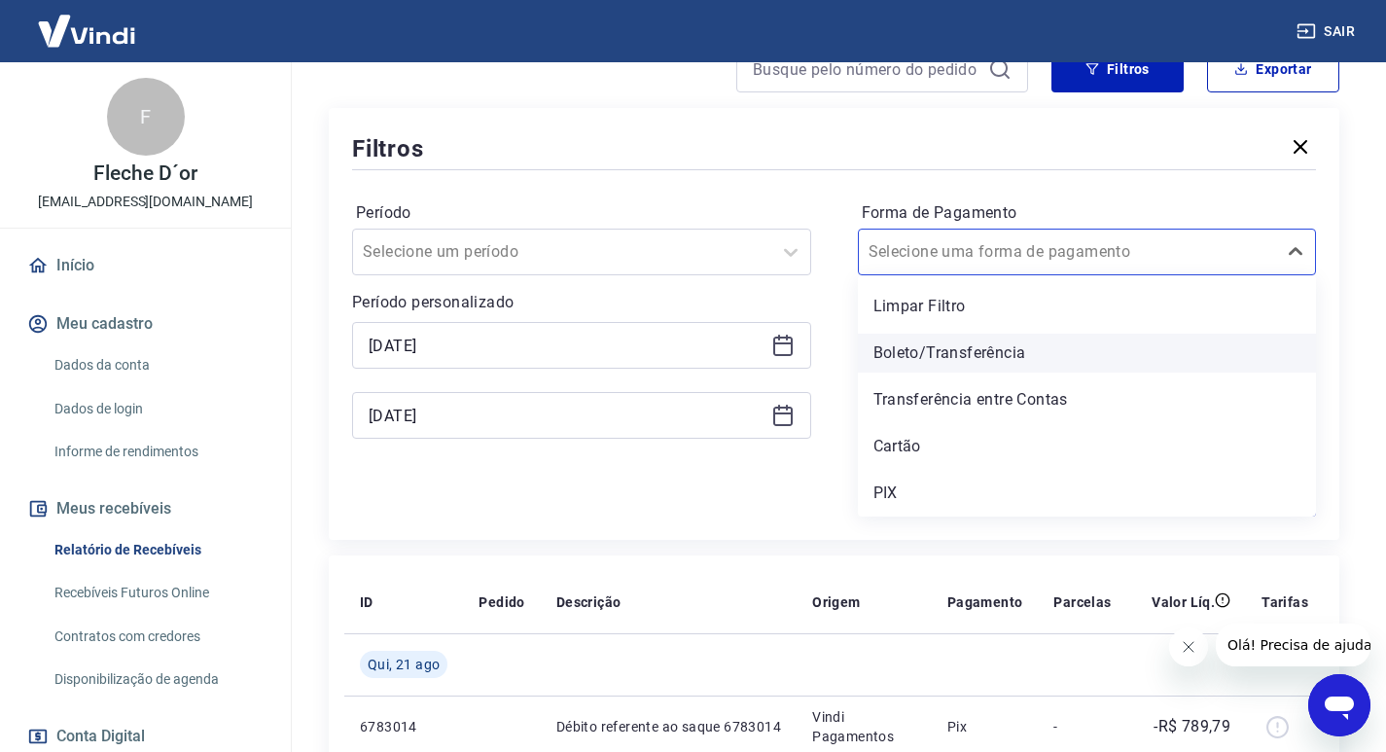
click at [932, 353] on div "Boleto/Transferência" at bounding box center [1087, 353] width 459 height 39
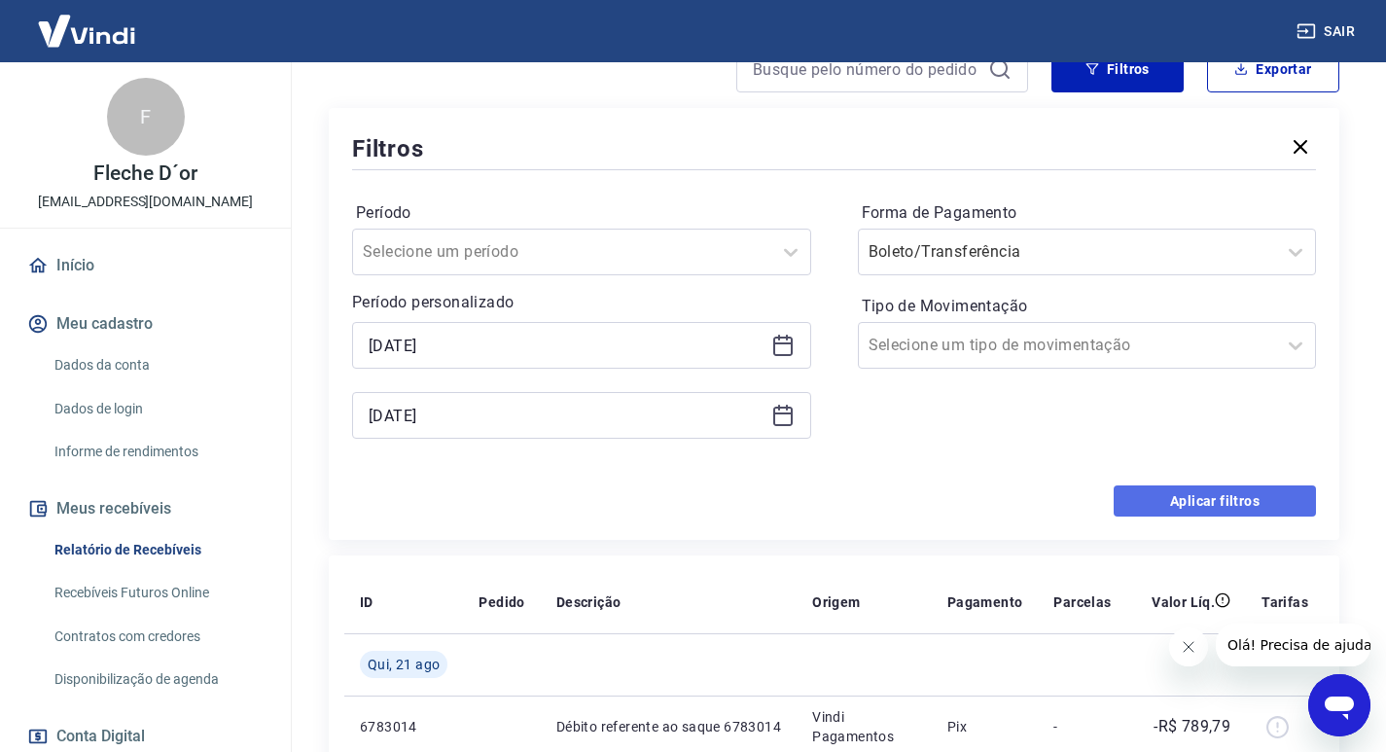
click at [1211, 493] on button "Aplicar filtros" at bounding box center [1215, 500] width 202 height 31
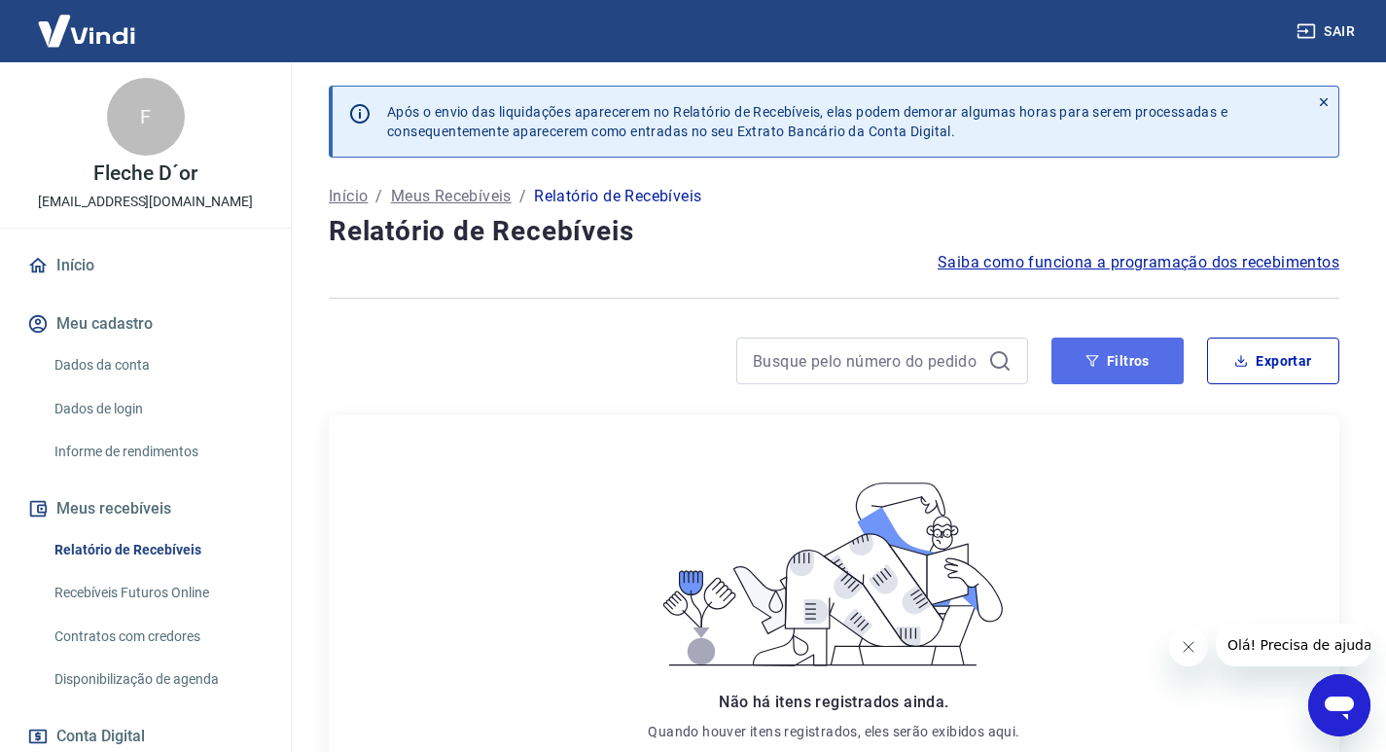
click at [1090, 350] on button "Filtros" at bounding box center [1118, 361] width 132 height 47
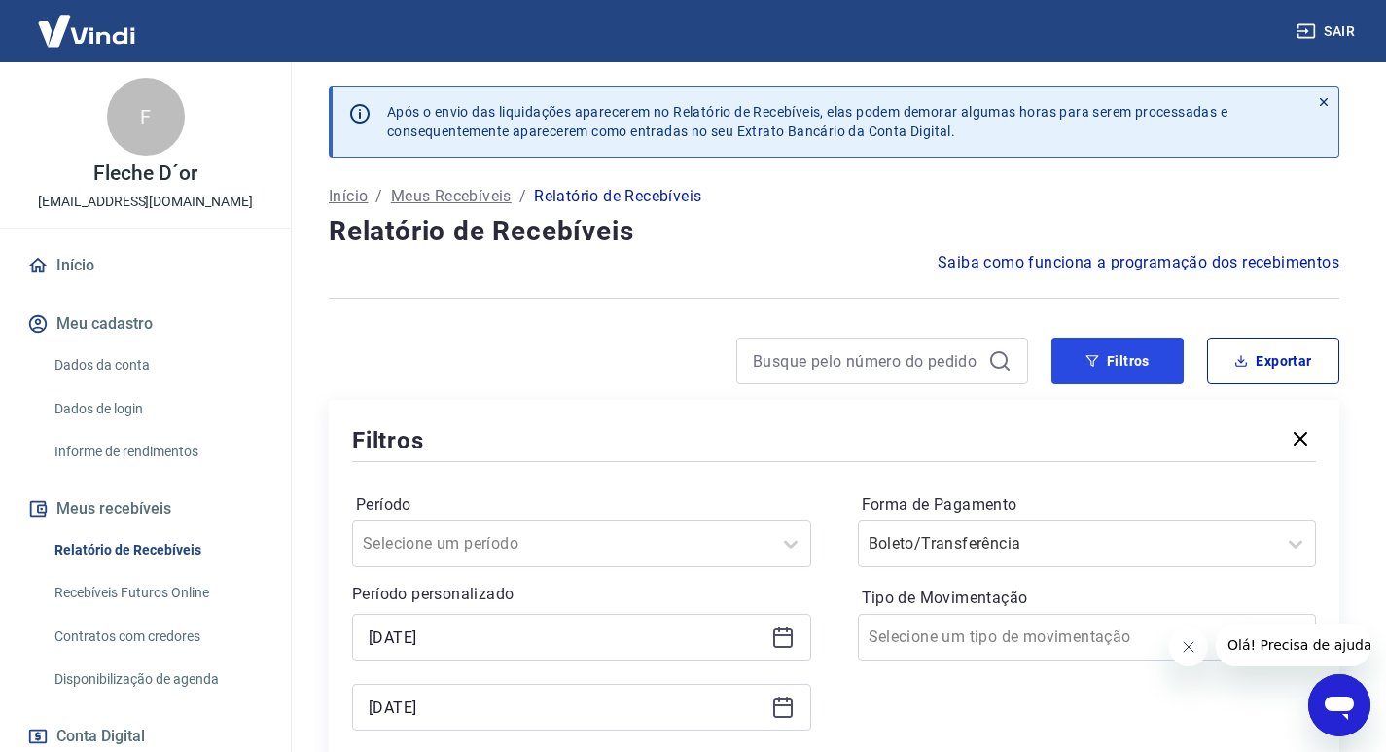
scroll to position [292, 0]
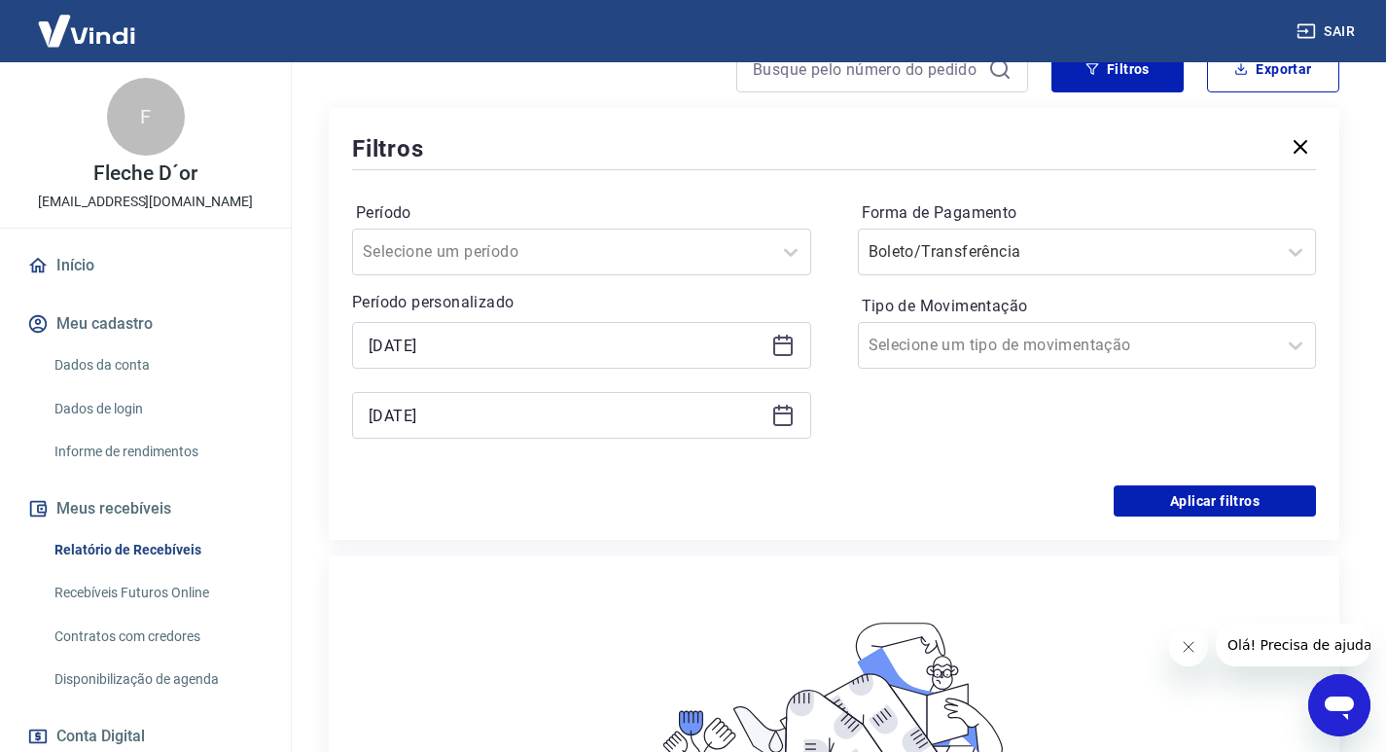
click at [790, 356] on icon at bounding box center [782, 345] width 23 height 23
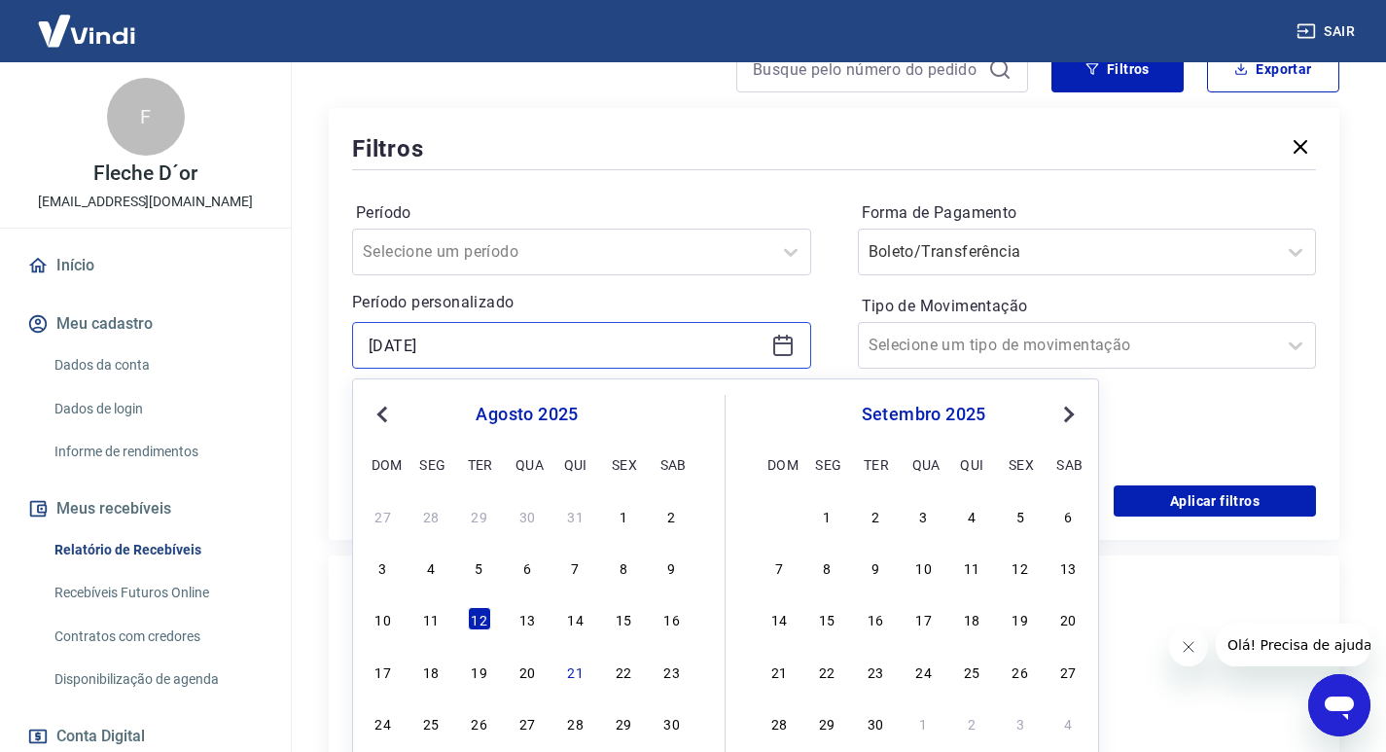
scroll to position [389, 0]
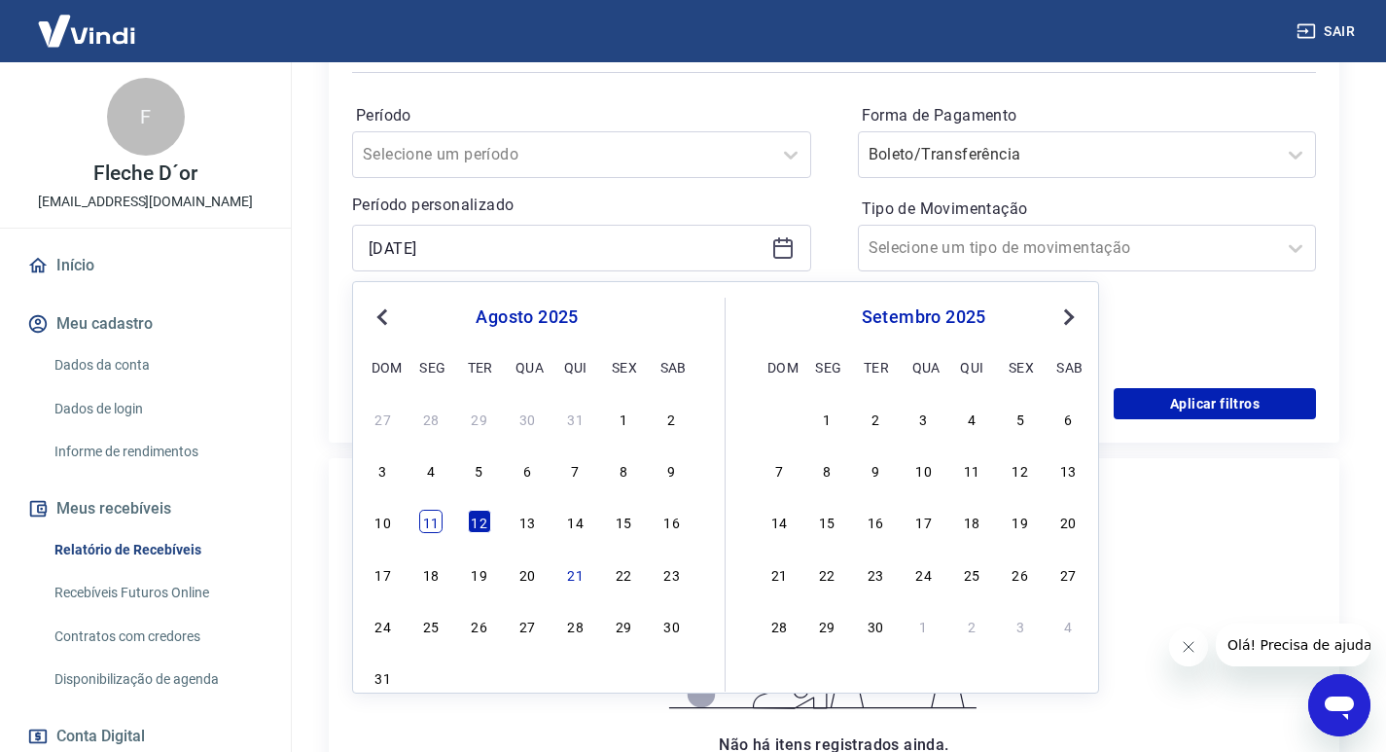
click at [425, 513] on div "11" at bounding box center [430, 521] width 23 height 23
type input "11/08/2025"
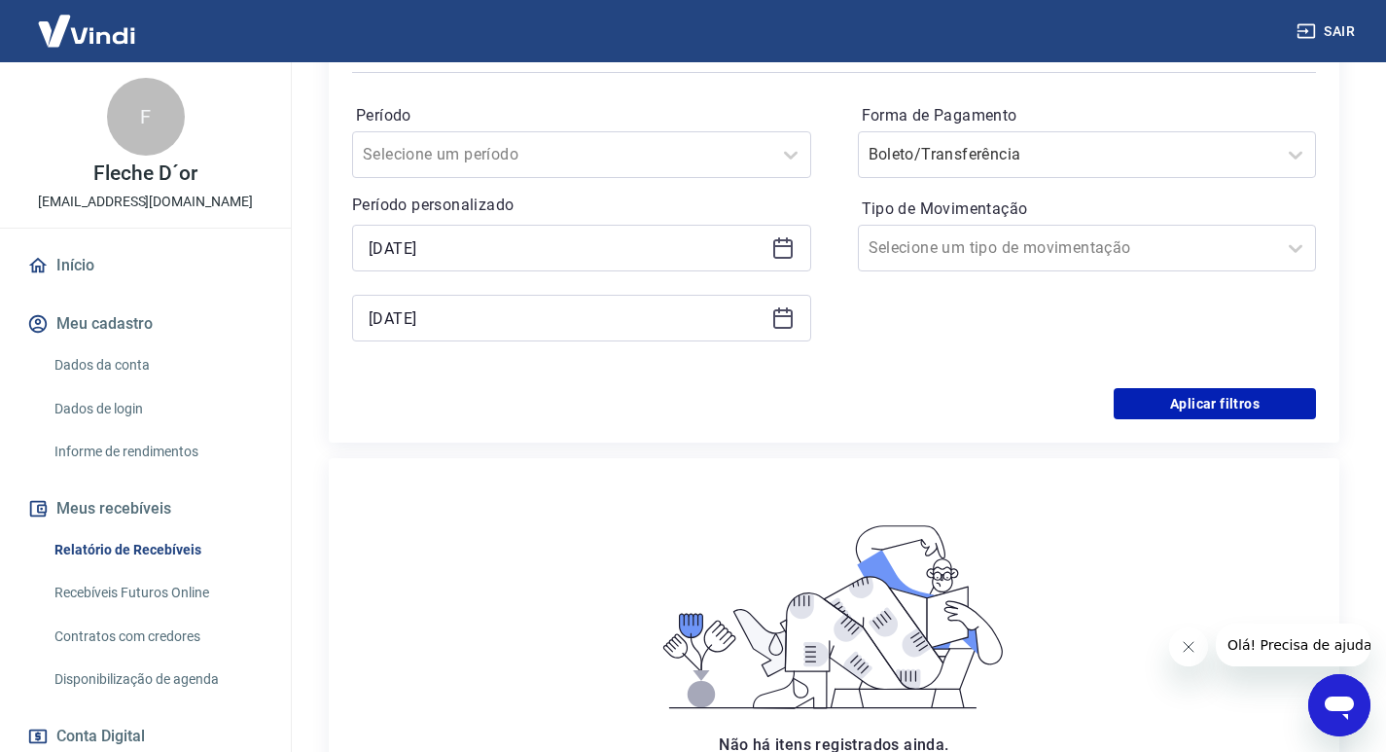
click at [793, 332] on div "14/08/2025" at bounding box center [581, 318] width 459 height 47
click at [787, 326] on icon at bounding box center [782, 317] width 23 height 23
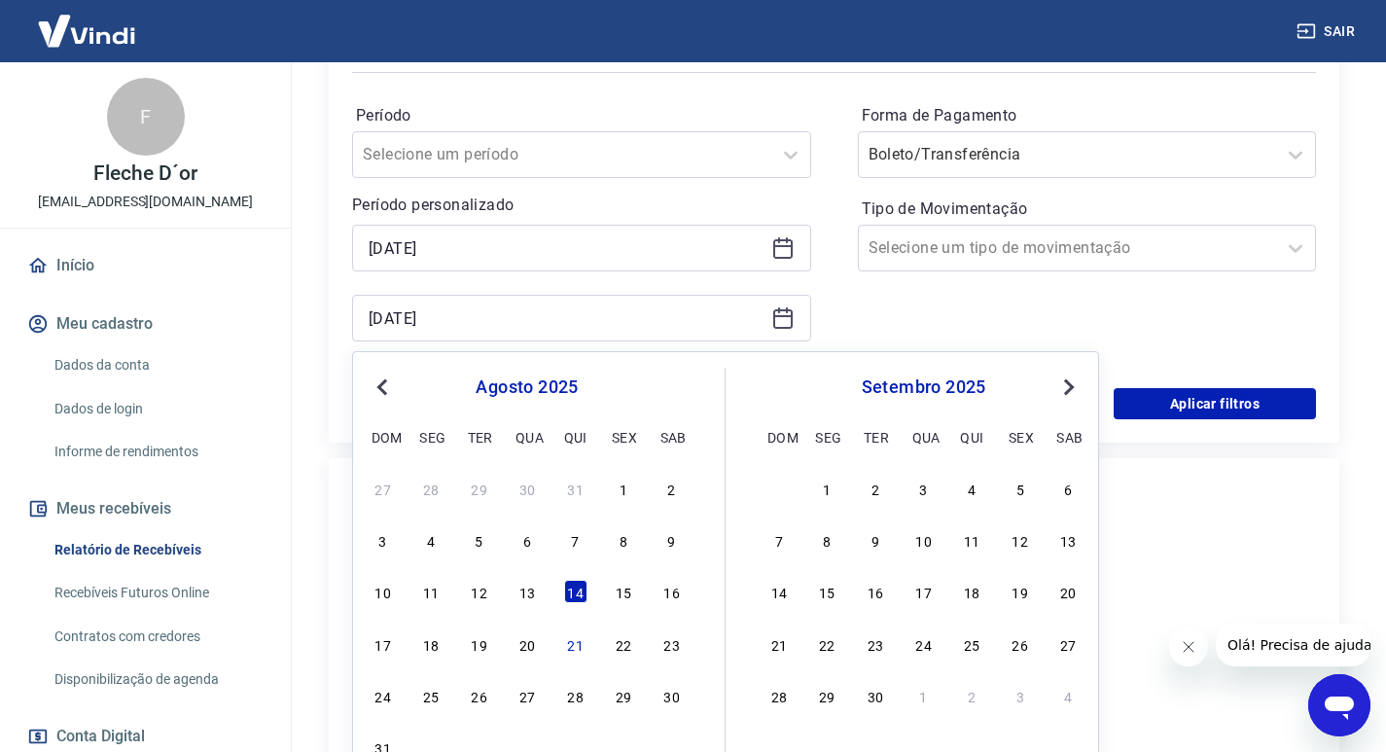
click at [664, 592] on div "16" at bounding box center [672, 591] width 23 height 23
type input "16/08/2025"
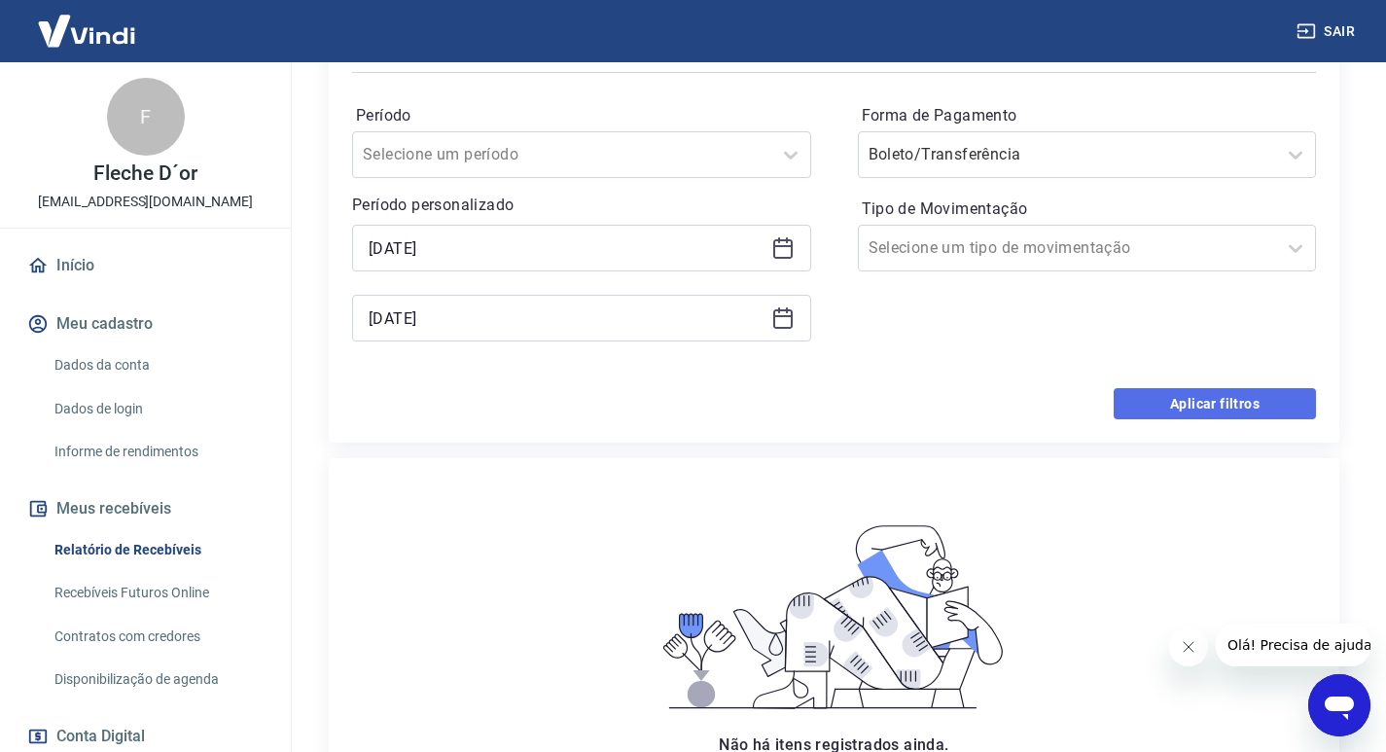
click at [1205, 413] on button "Aplicar filtros" at bounding box center [1215, 403] width 202 height 31
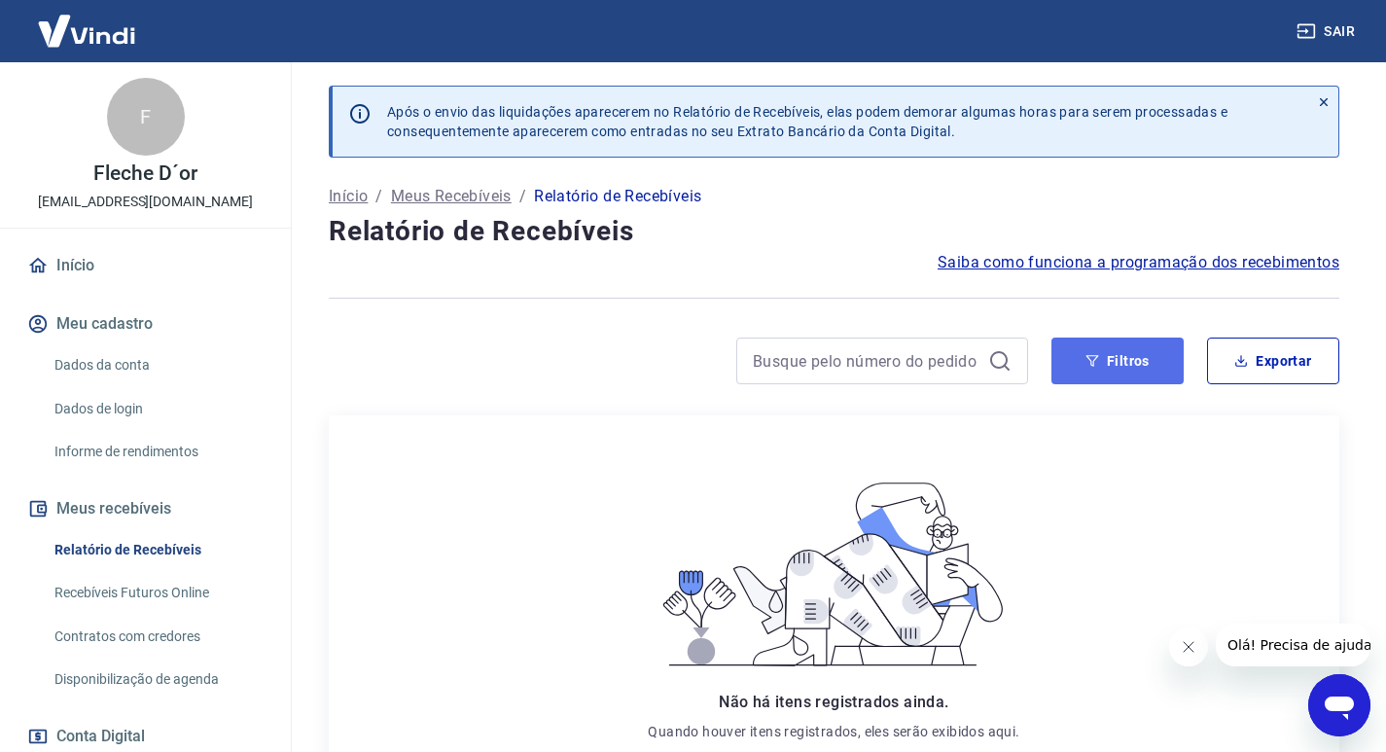
click at [1125, 381] on button "Filtros" at bounding box center [1118, 361] width 132 height 47
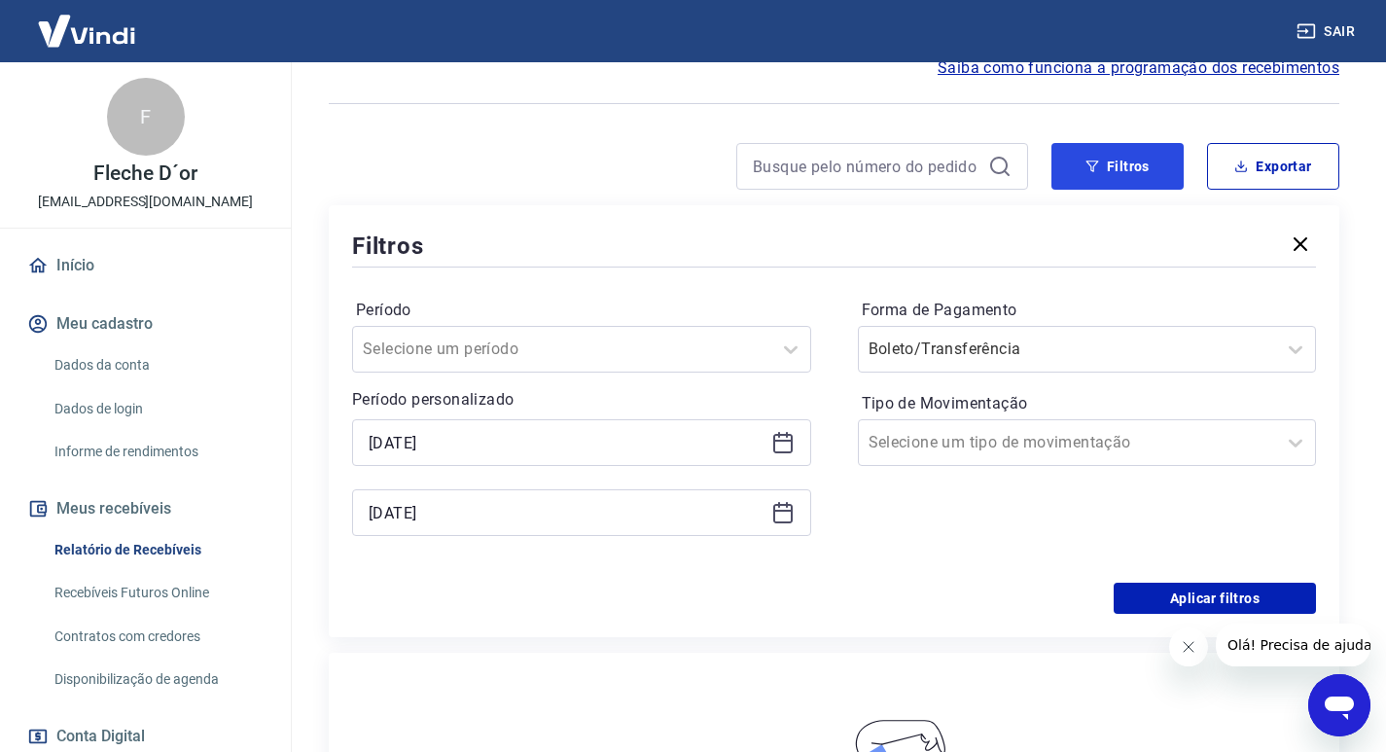
scroll to position [292, 0]
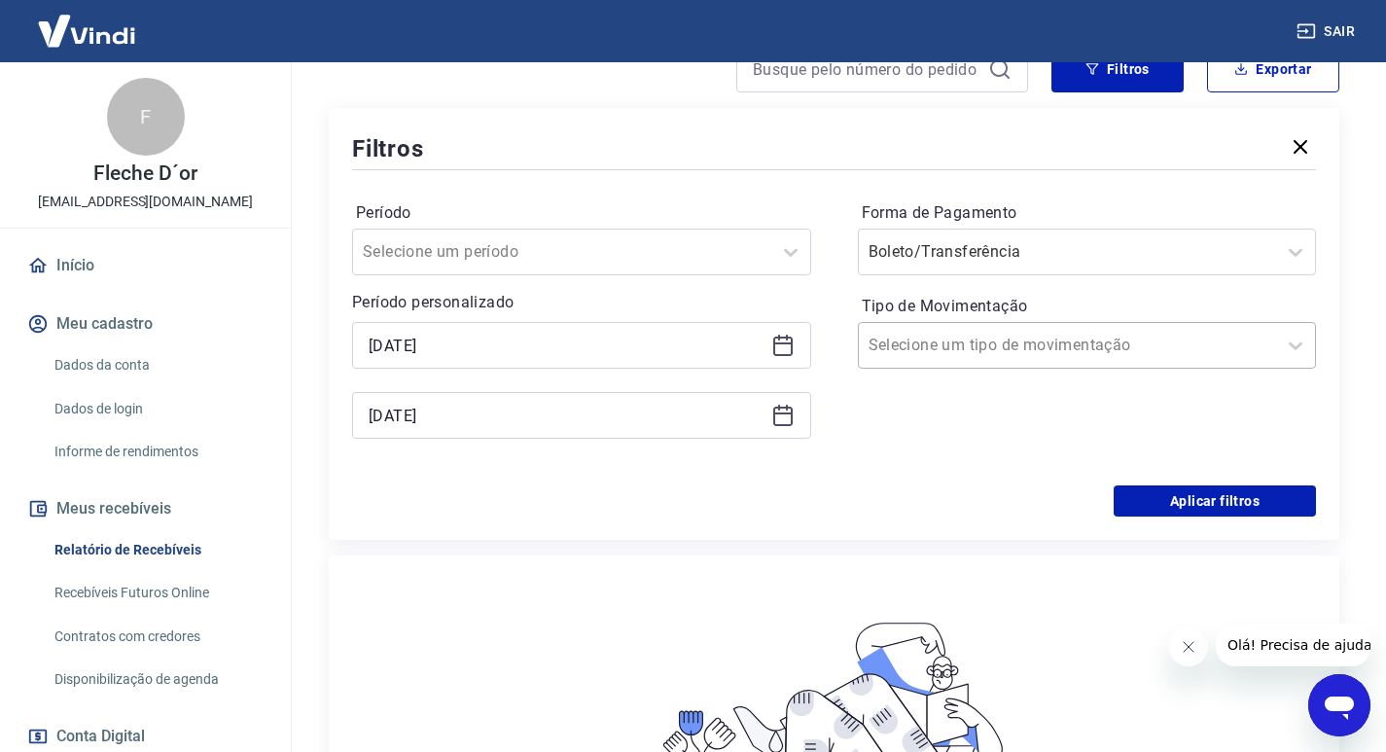
click at [1069, 361] on div "Selecione um tipo de movimentação" at bounding box center [1068, 345] width 418 height 35
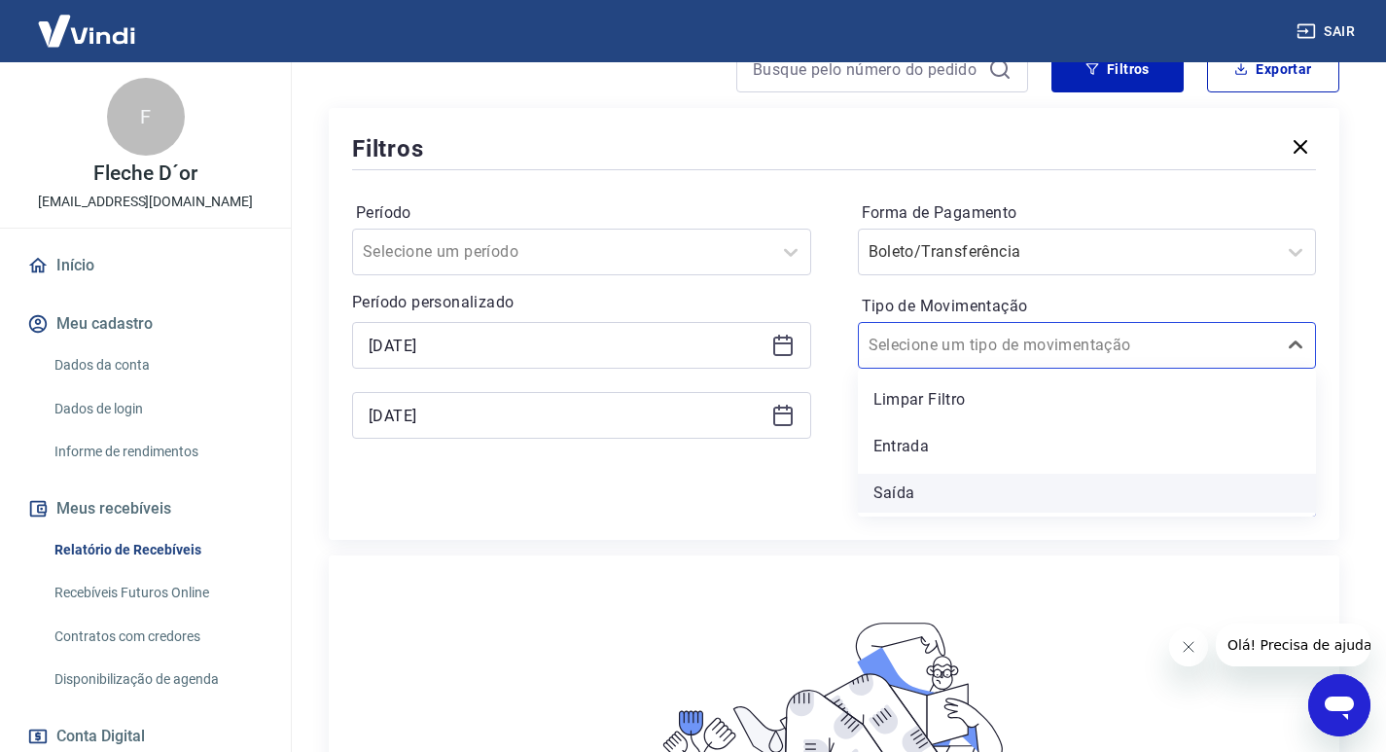
click at [919, 494] on div "Saída" at bounding box center [1087, 493] width 459 height 39
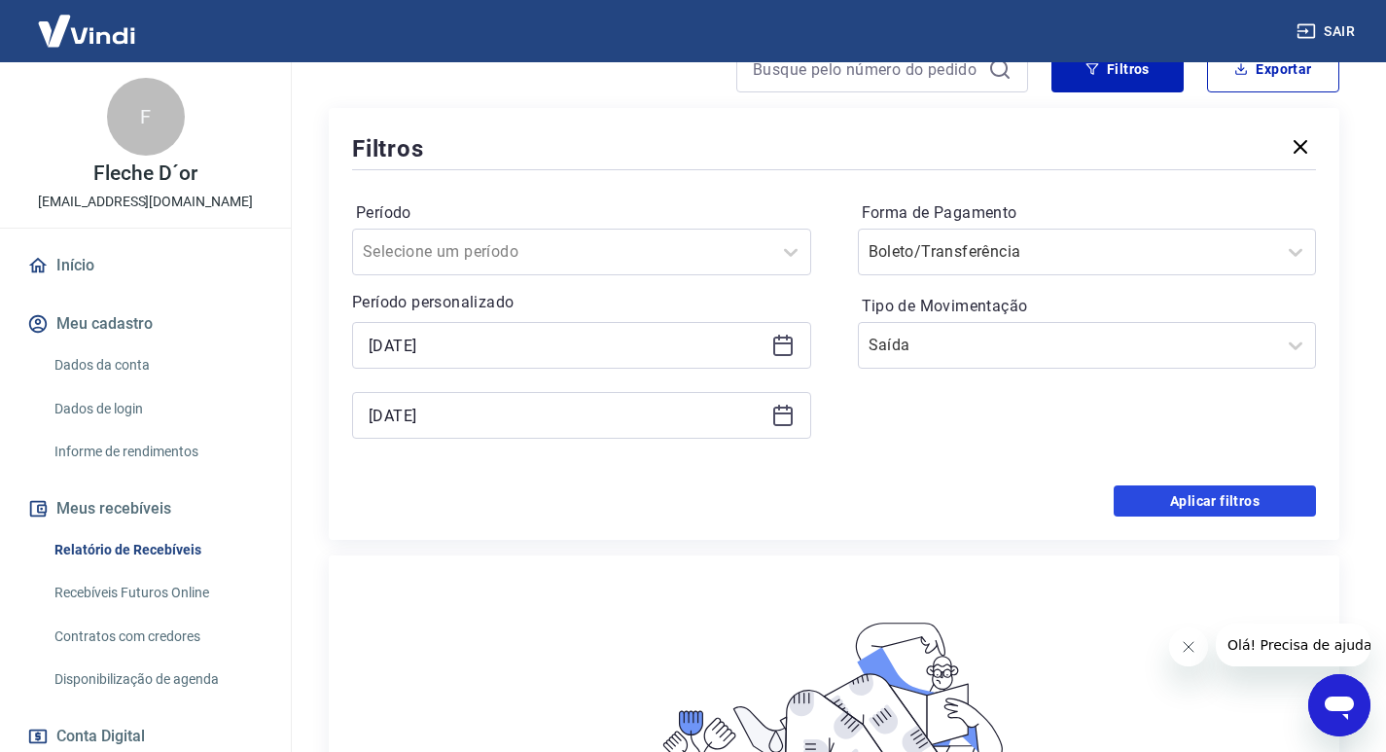
drag, startPoint x: 1209, startPoint y: 498, endPoint x: 1117, endPoint y: 442, distance: 108.3
click at [1210, 498] on button "Aplicar filtros" at bounding box center [1215, 500] width 202 height 31
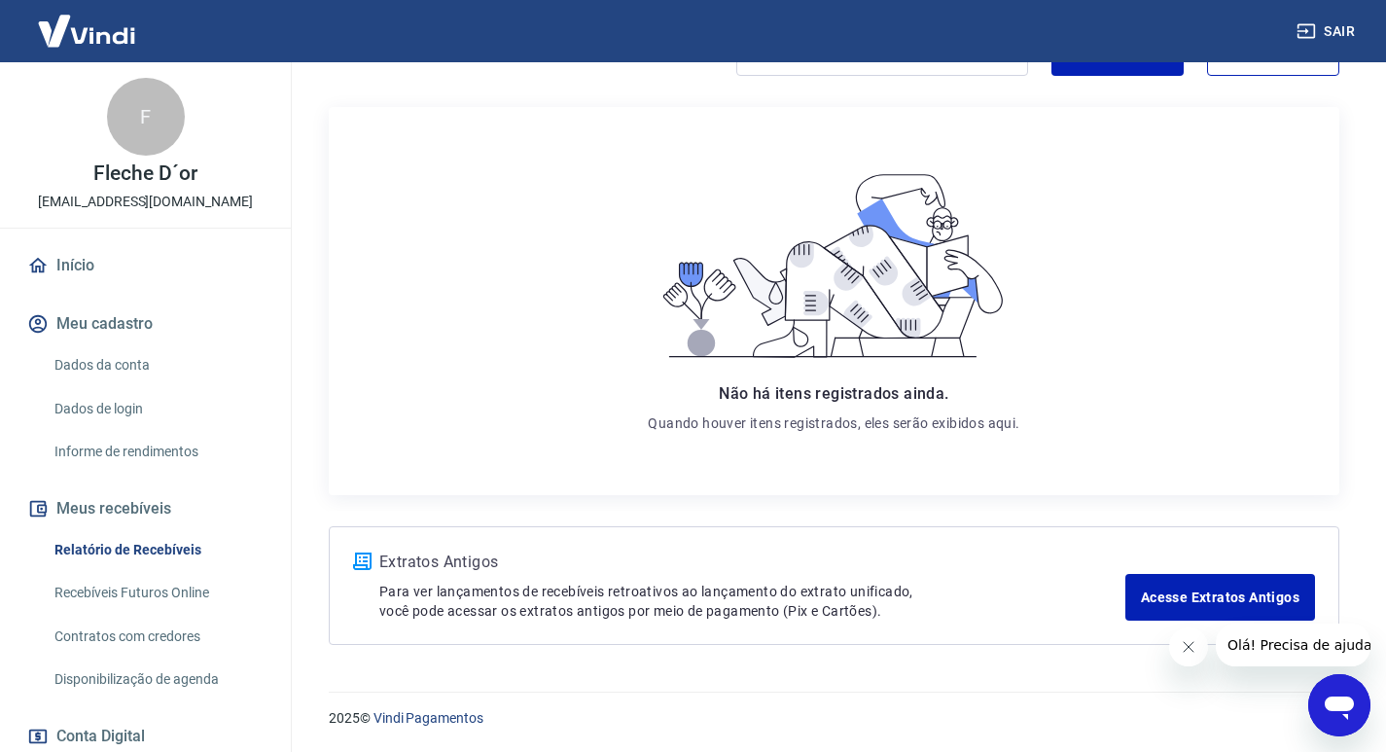
scroll to position [18, 0]
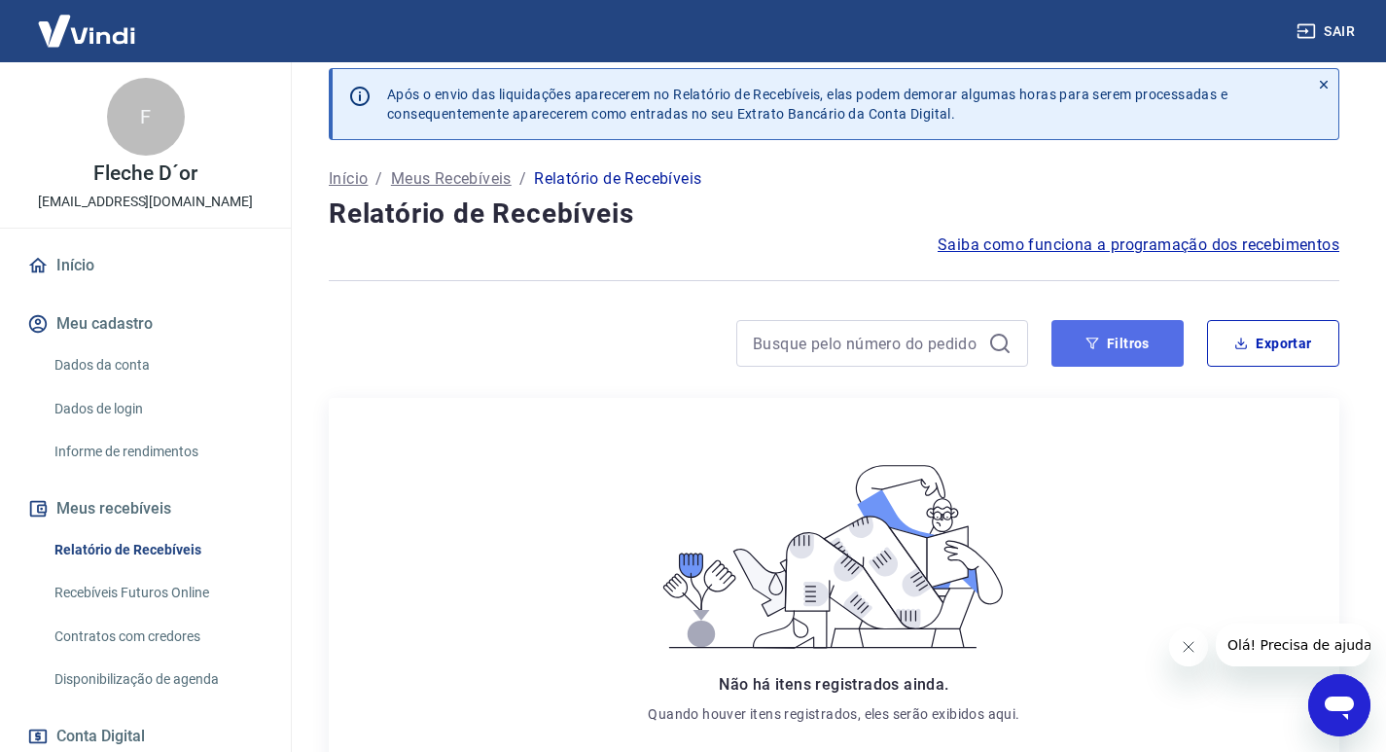
click at [1077, 350] on button "Filtros" at bounding box center [1118, 343] width 132 height 47
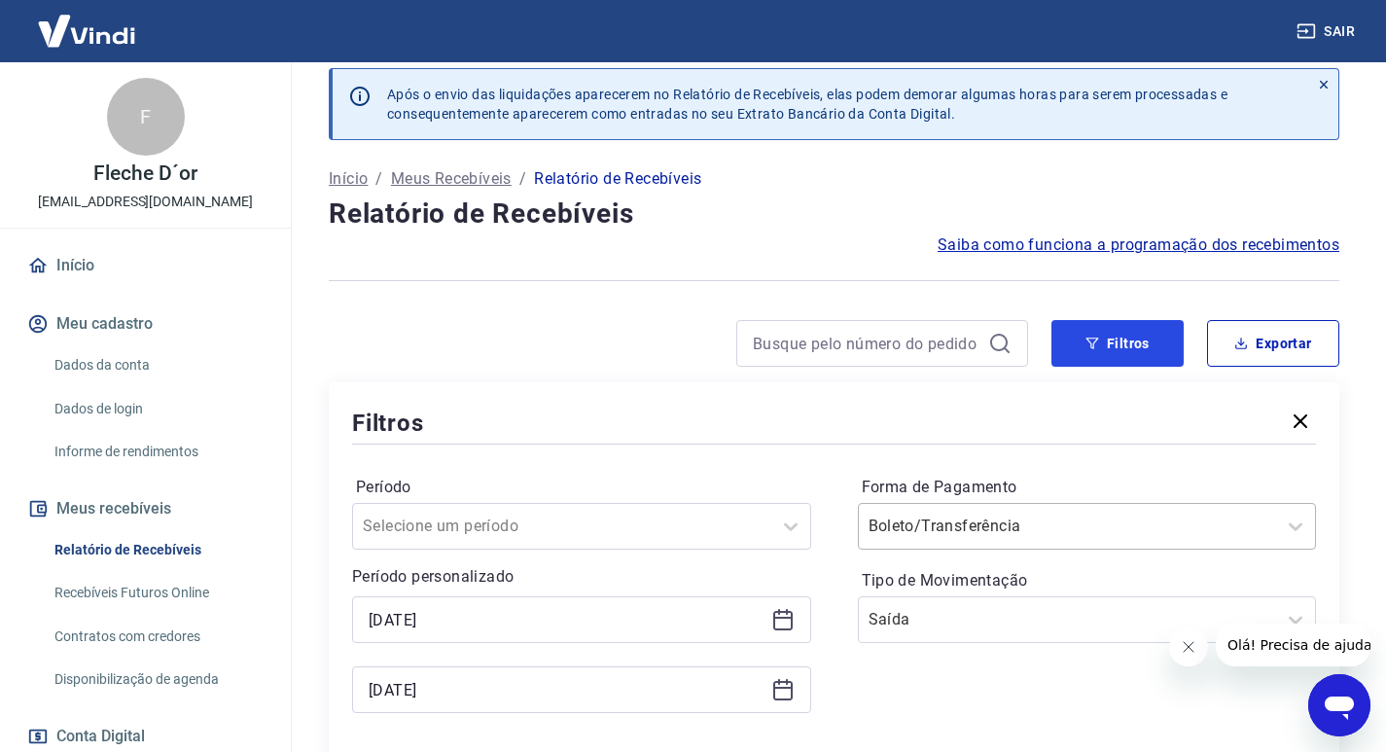
scroll to position [309, 0]
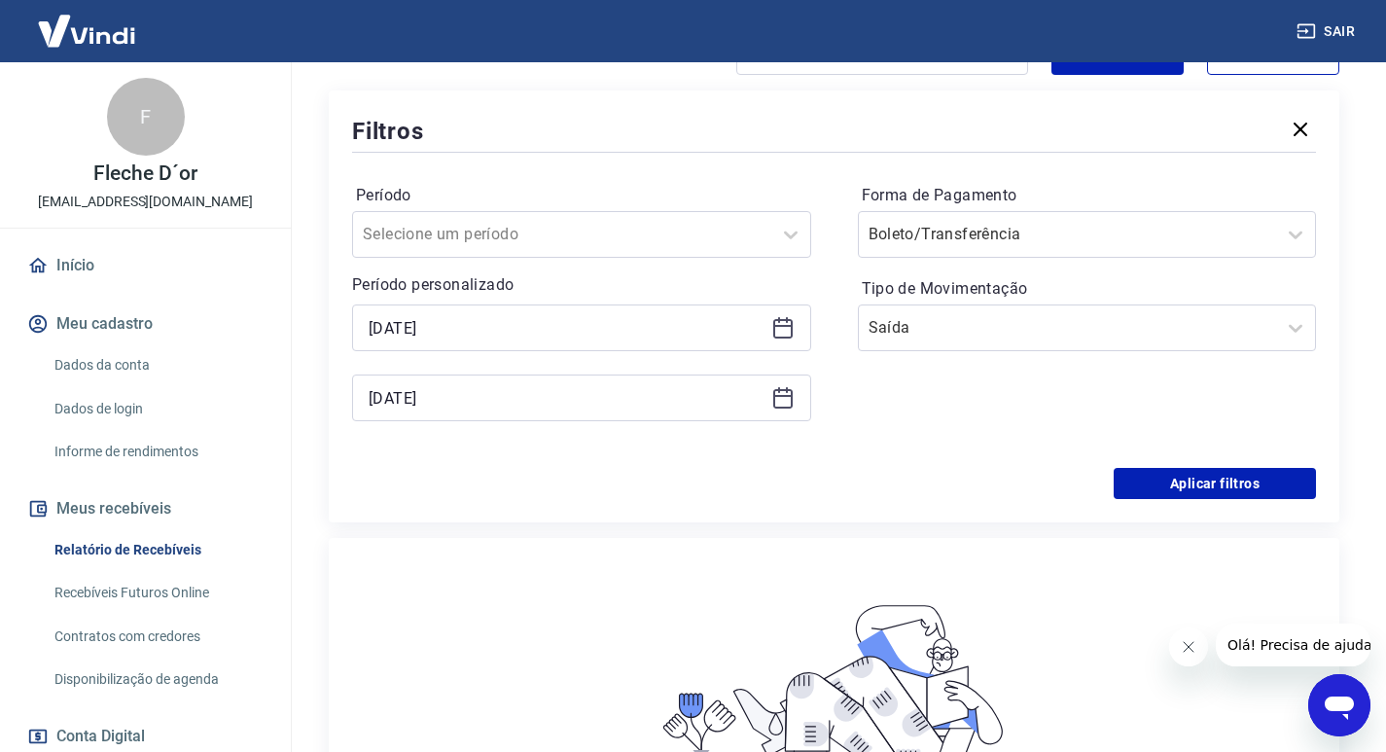
click at [788, 328] on icon at bounding box center [782, 327] width 23 height 23
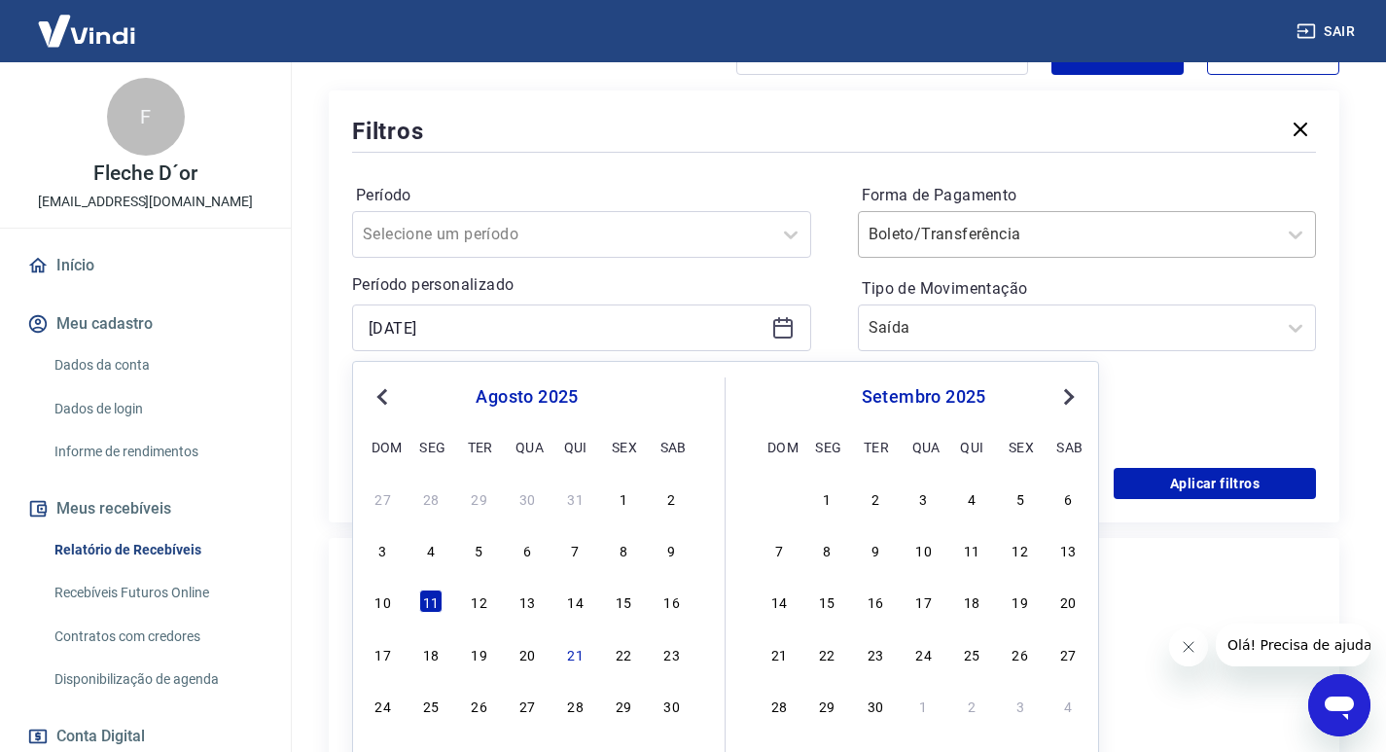
click at [1060, 246] on div at bounding box center [1068, 234] width 399 height 27
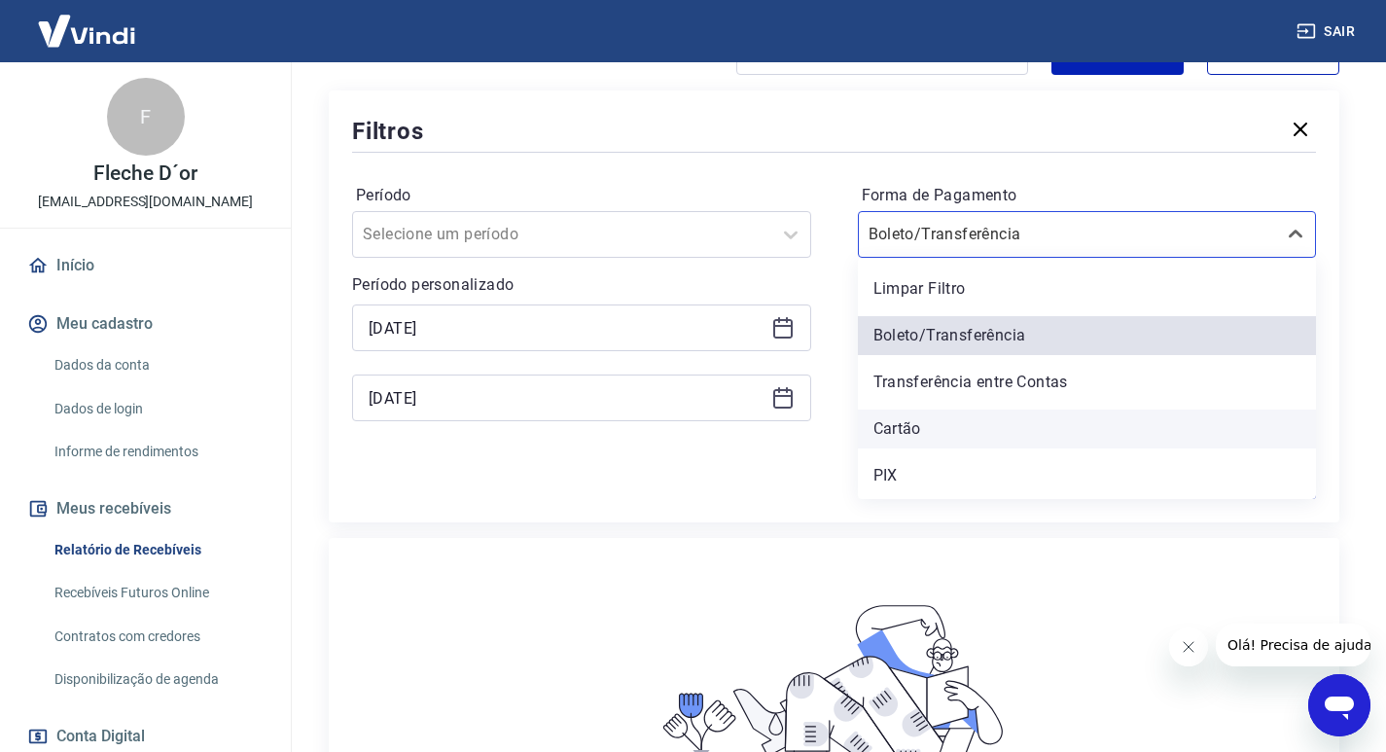
click at [939, 427] on div "Cartão" at bounding box center [1087, 429] width 459 height 39
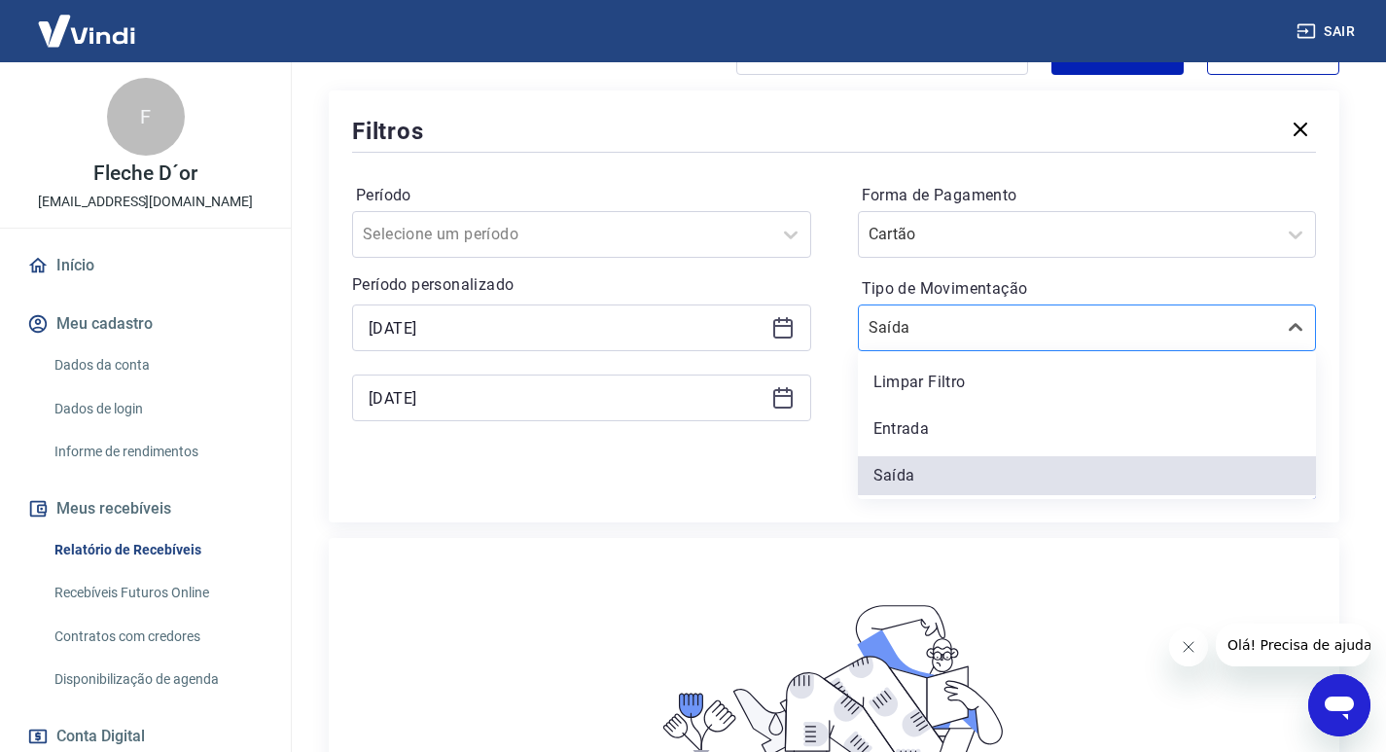
click at [1013, 327] on input "Tipo de Movimentação" at bounding box center [967, 327] width 197 height 23
click at [936, 418] on div "Entrada" at bounding box center [1087, 429] width 459 height 39
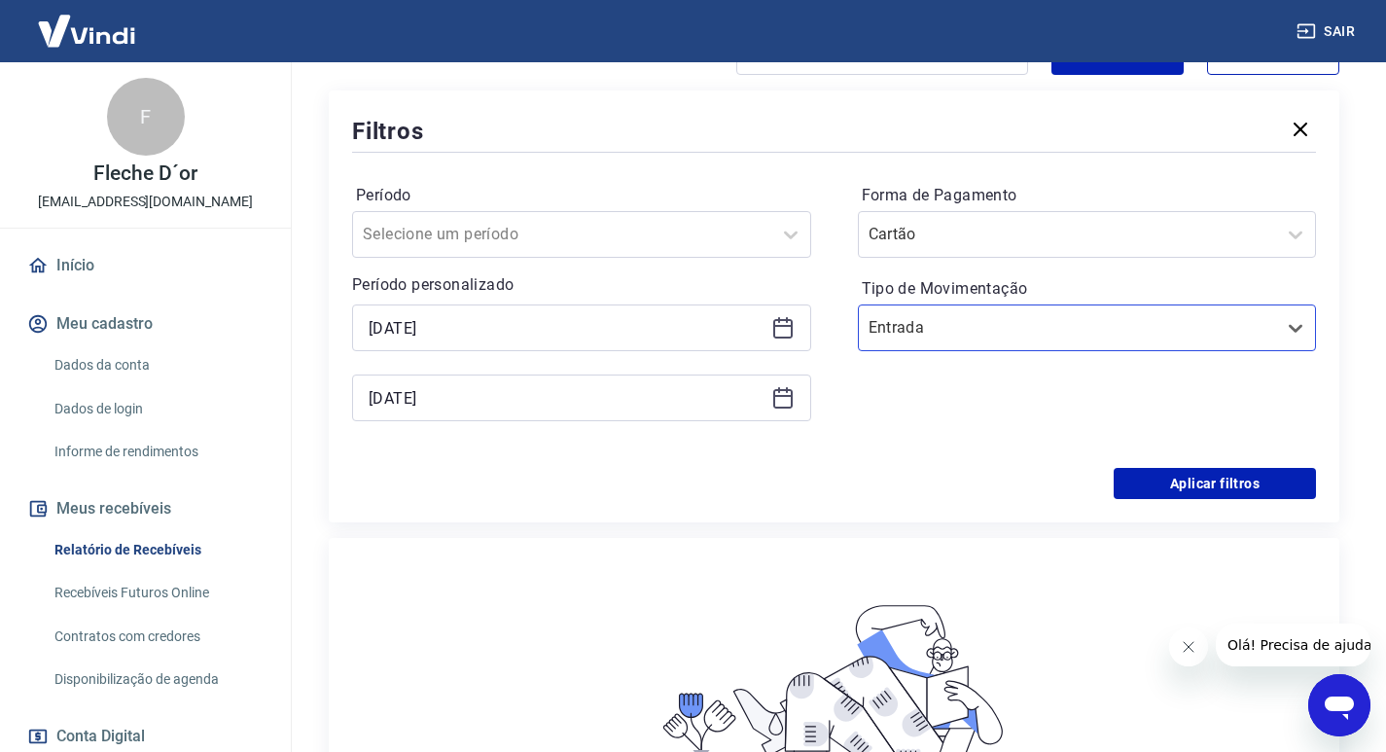
click at [781, 332] on icon at bounding box center [782, 327] width 23 height 23
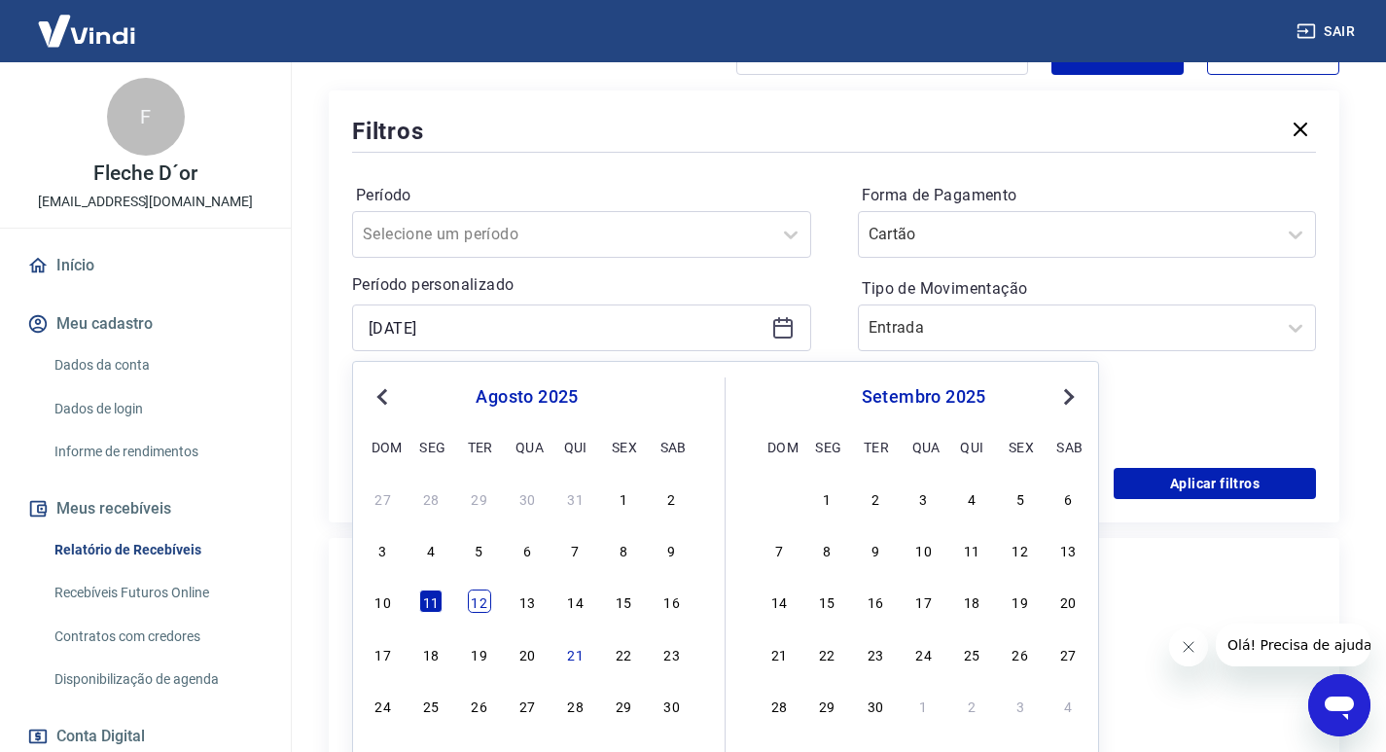
click at [477, 590] on div "12" at bounding box center [479, 601] width 23 height 23
type input "12/08/2025"
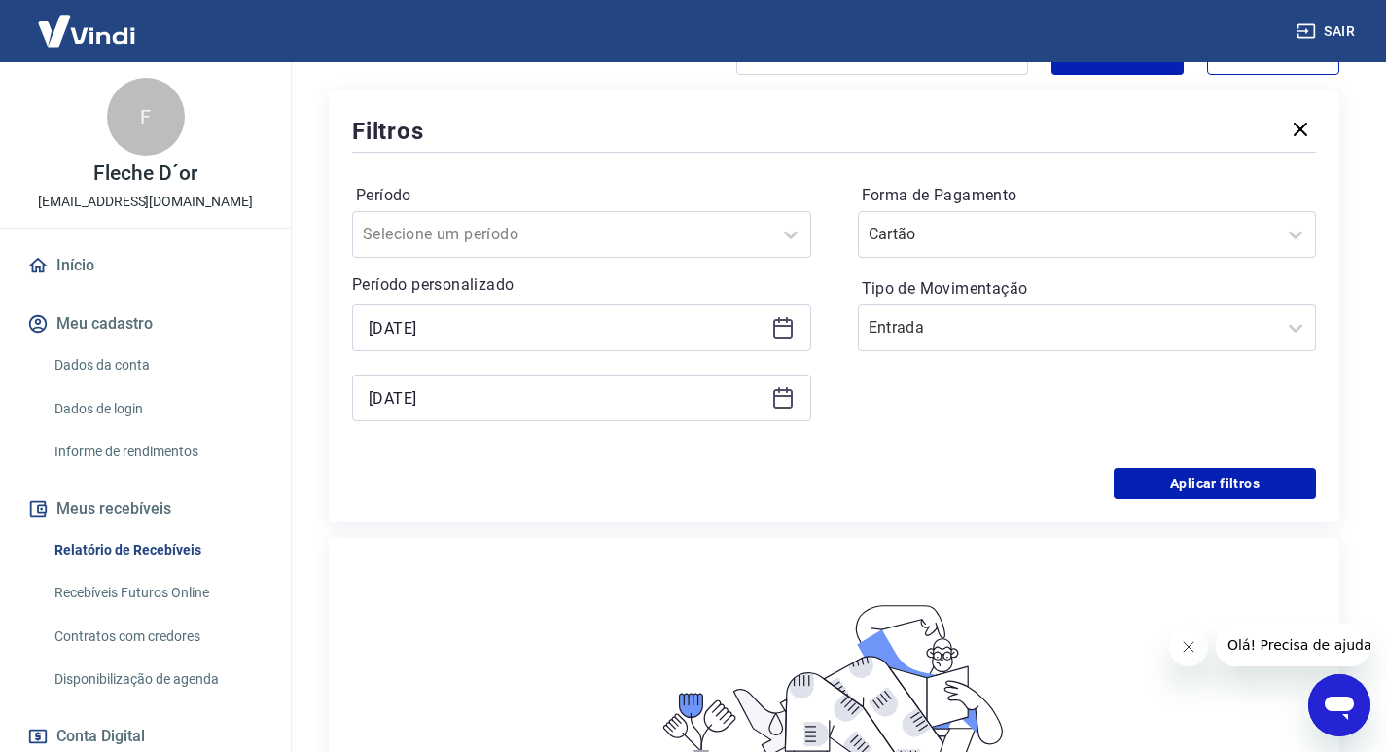
click at [785, 395] on icon at bounding box center [782, 396] width 19 height 2
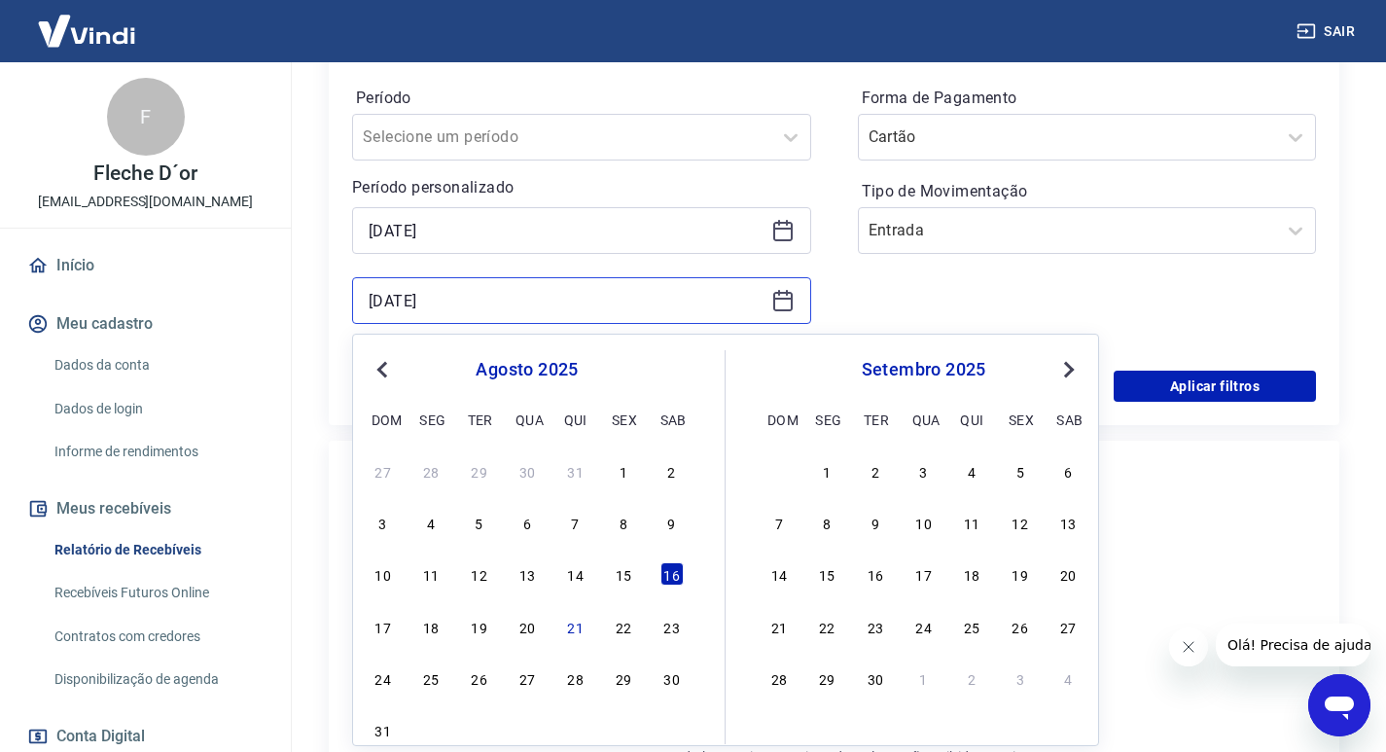
scroll to position [504, 0]
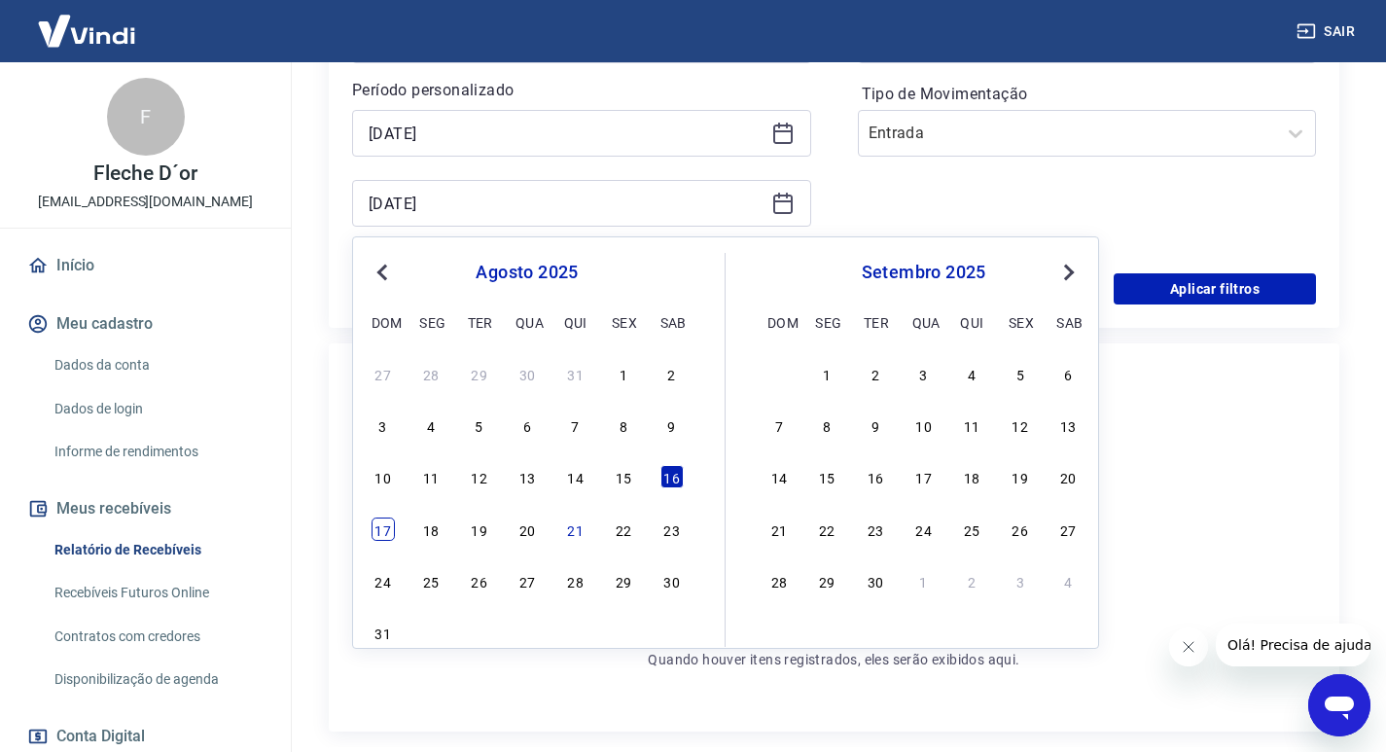
click at [390, 527] on div "17" at bounding box center [383, 529] width 23 height 23
type input "17/08/2025"
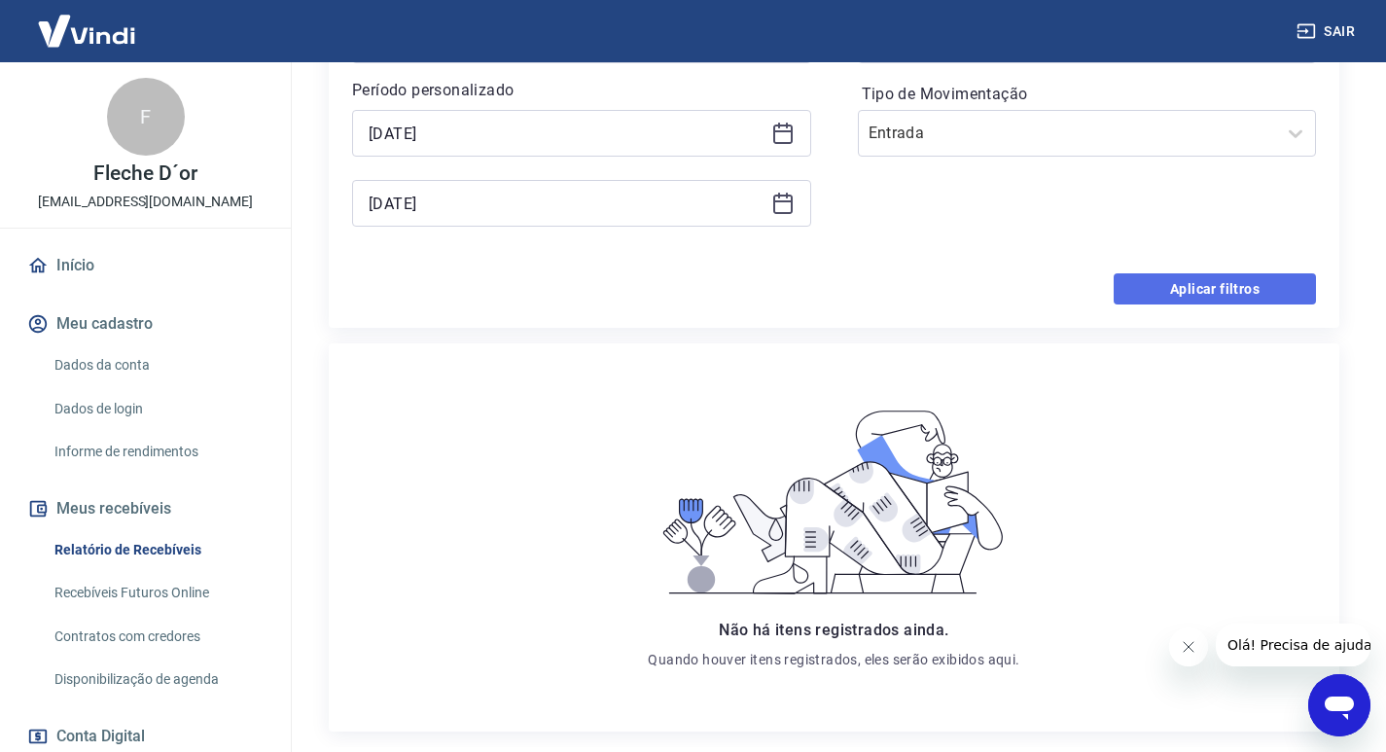
click at [1171, 282] on button "Aplicar filtros" at bounding box center [1215, 288] width 202 height 31
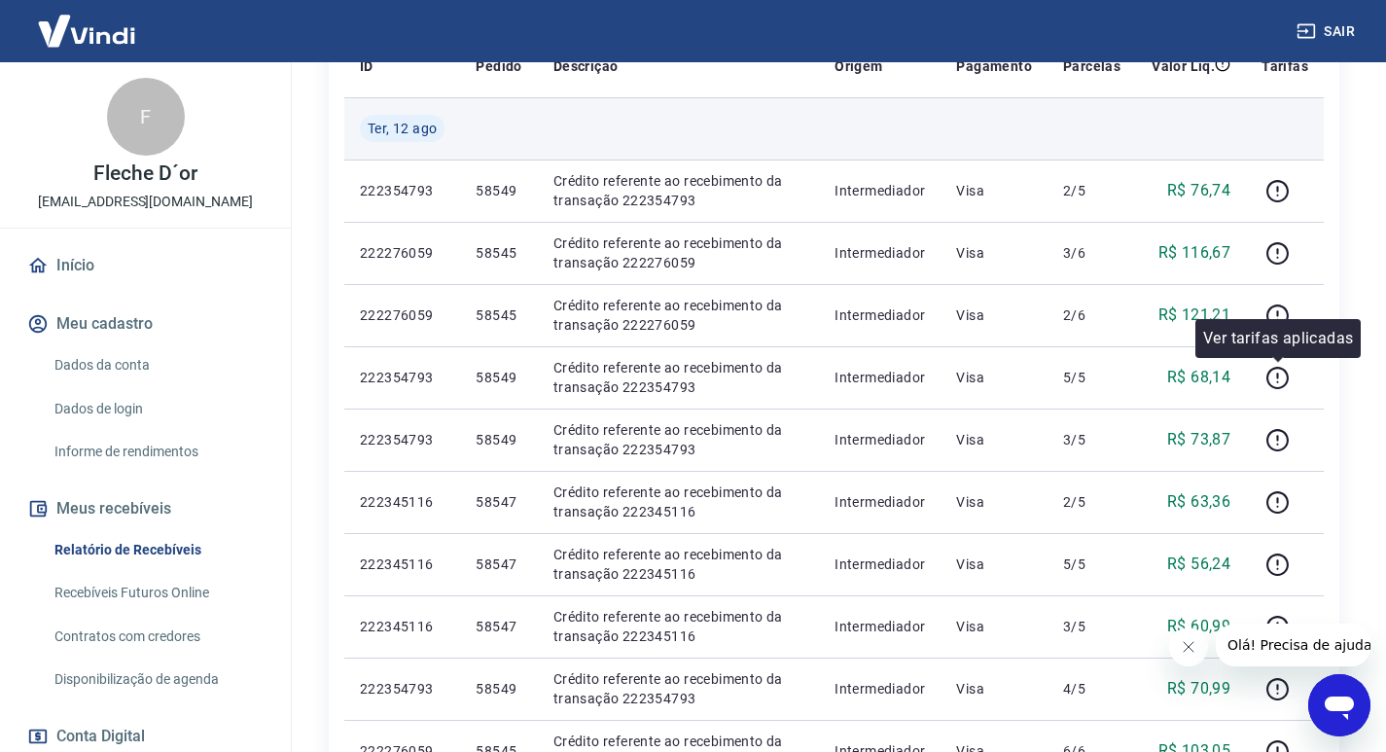
scroll to position [201, 0]
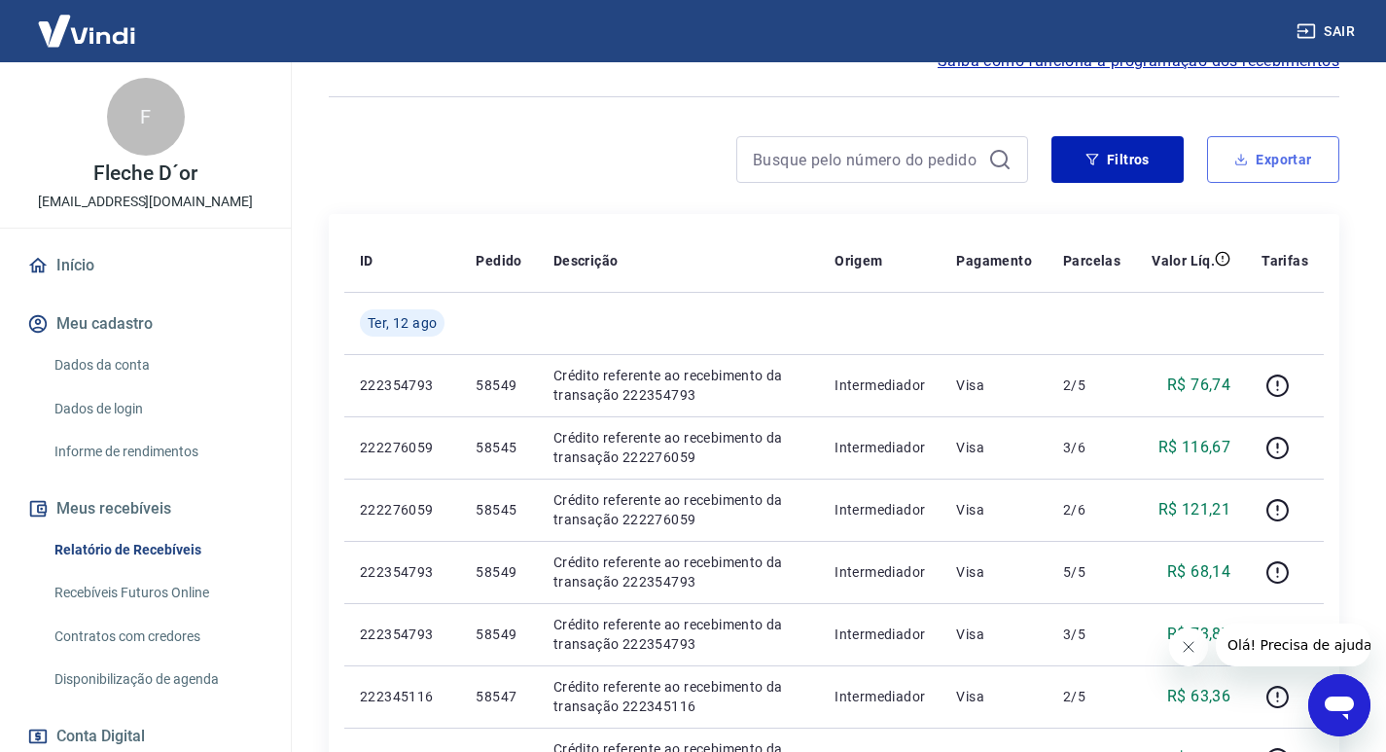
click at [1297, 165] on button "Exportar" at bounding box center [1273, 159] width 132 height 47
type input "12/08/2025"
type input "17/08/2025"
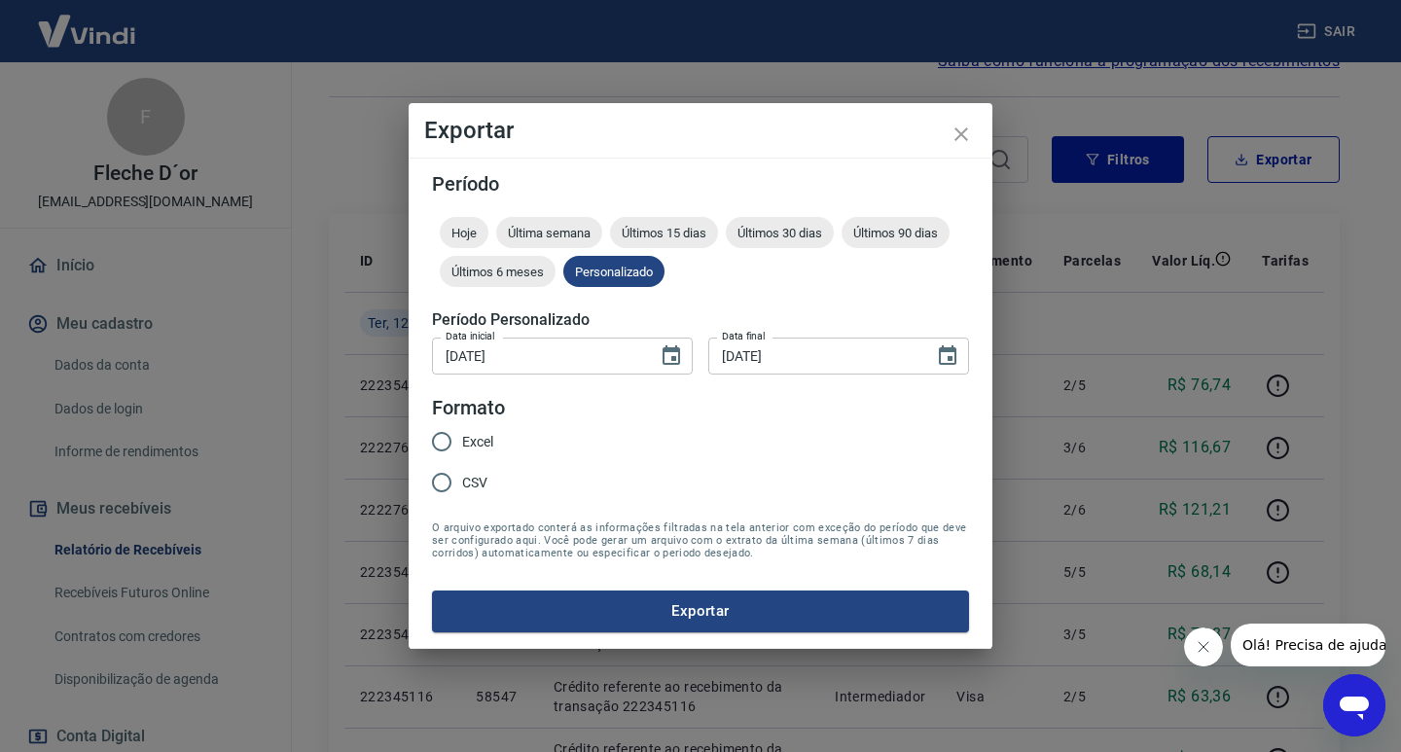
click at [474, 442] on span "Excel" at bounding box center [477, 442] width 31 height 20
click at [462, 442] on input "Excel" at bounding box center [441, 441] width 41 height 41
radio input "true"
click at [608, 595] on button "Exportar" at bounding box center [700, 610] width 537 height 41
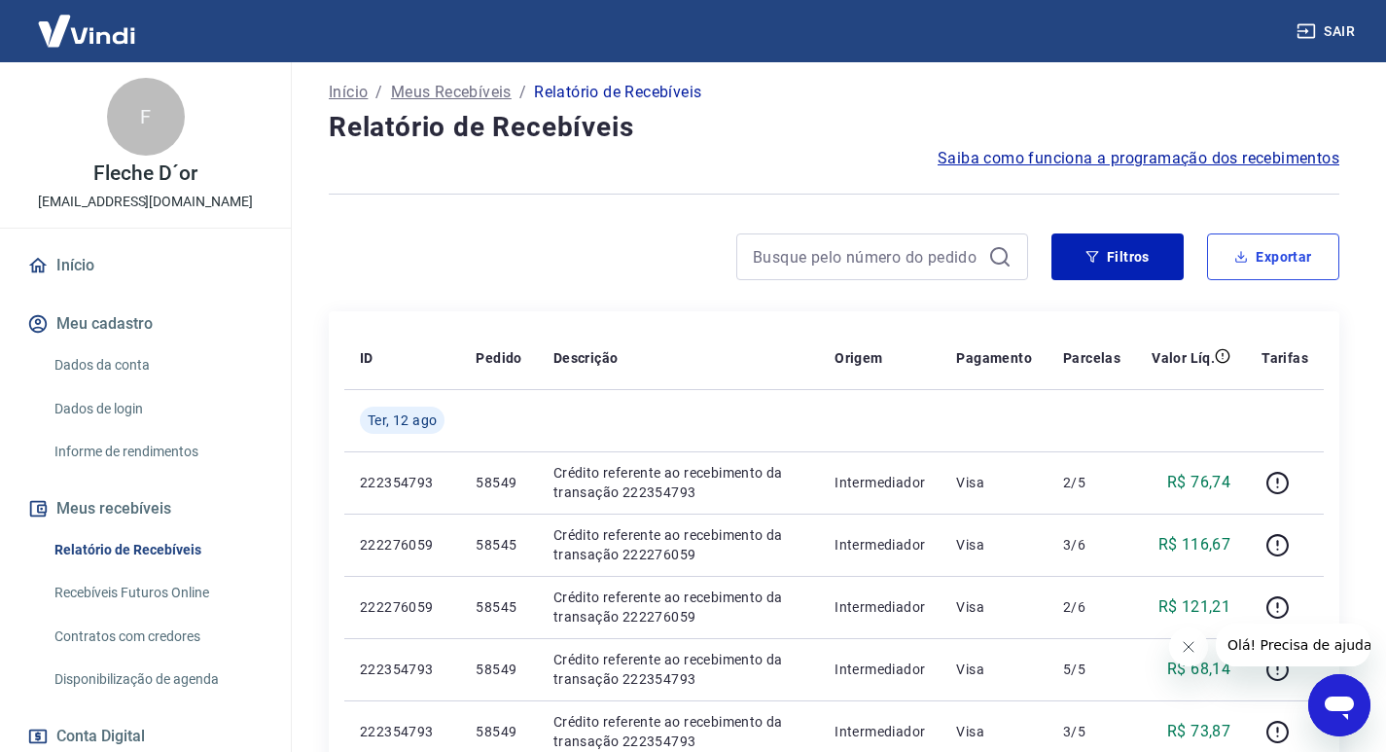
scroll to position [0, 0]
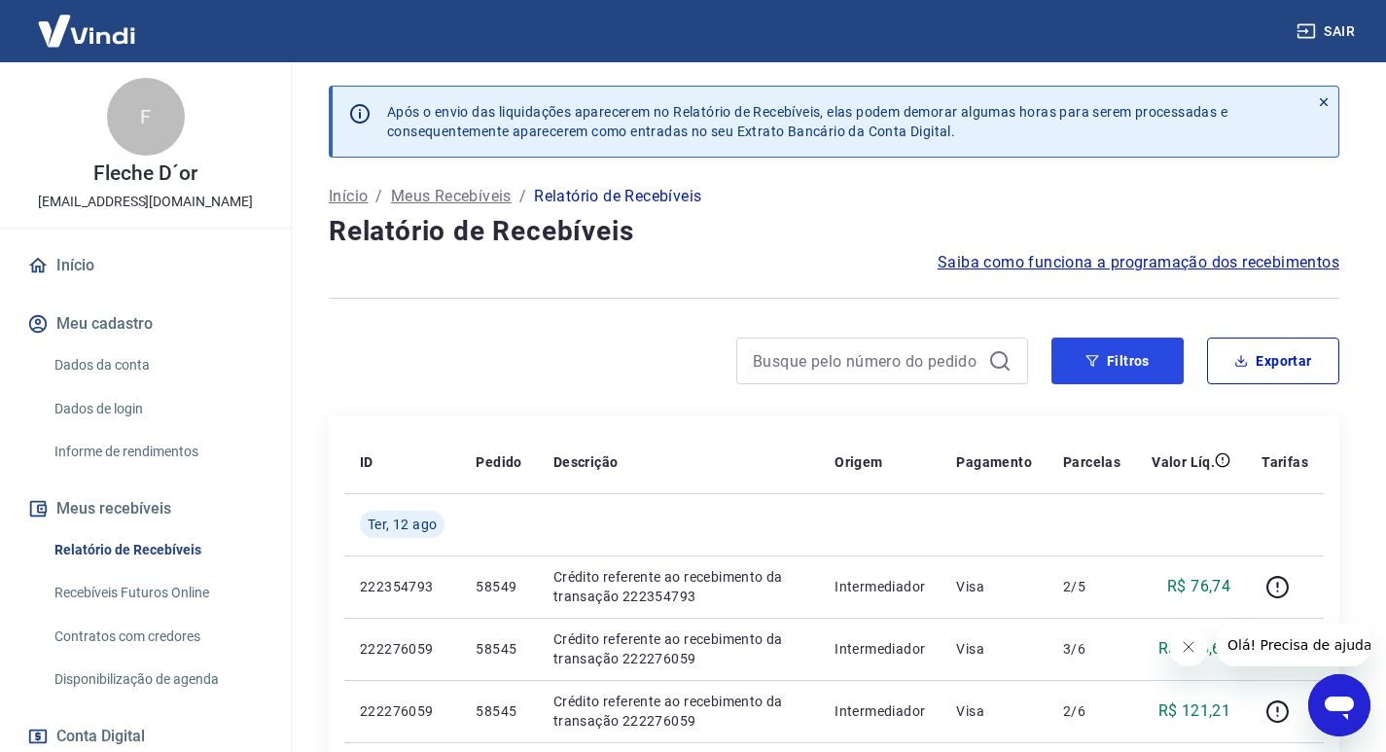
drag, startPoint x: 1143, startPoint y: 371, endPoint x: 735, endPoint y: 209, distance: 438.4
click at [1141, 371] on button "Filtros" at bounding box center [1118, 361] width 132 height 47
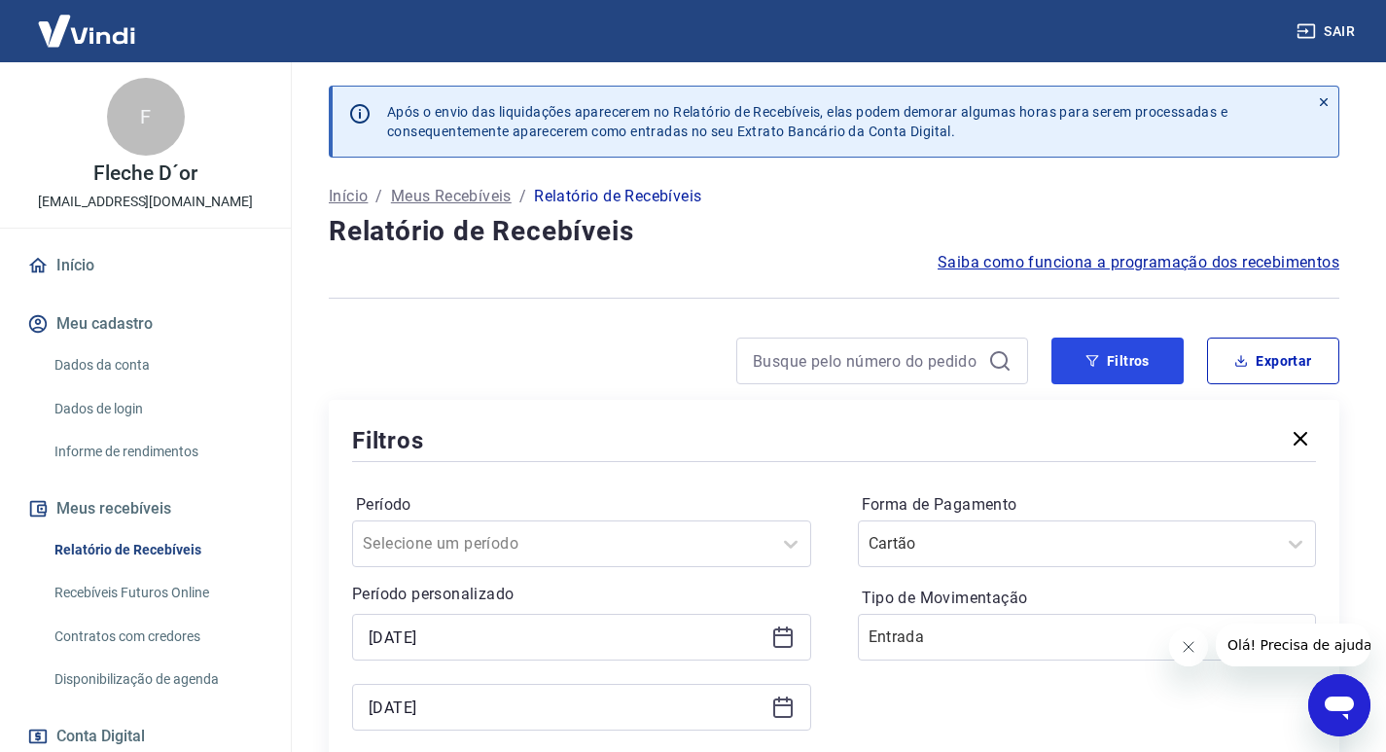
scroll to position [195, 0]
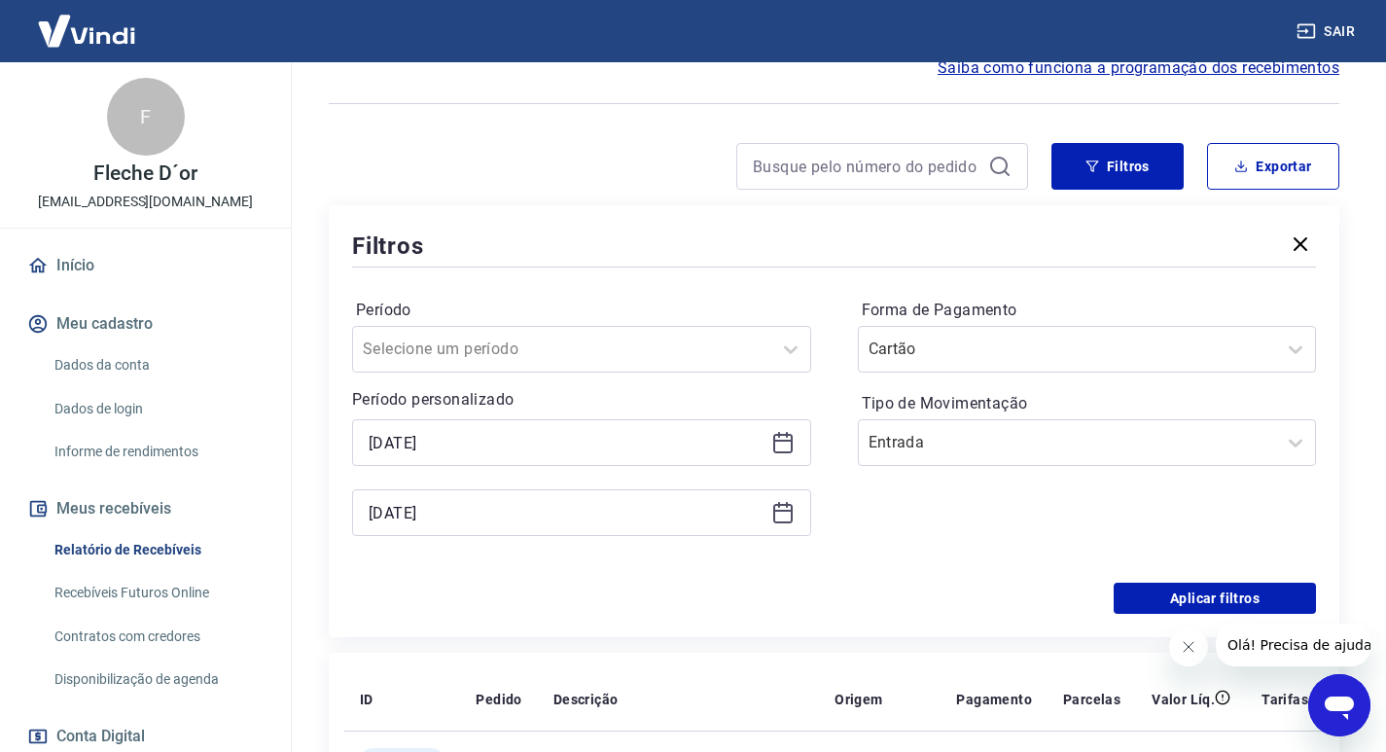
click at [772, 439] on icon at bounding box center [782, 442] width 23 height 23
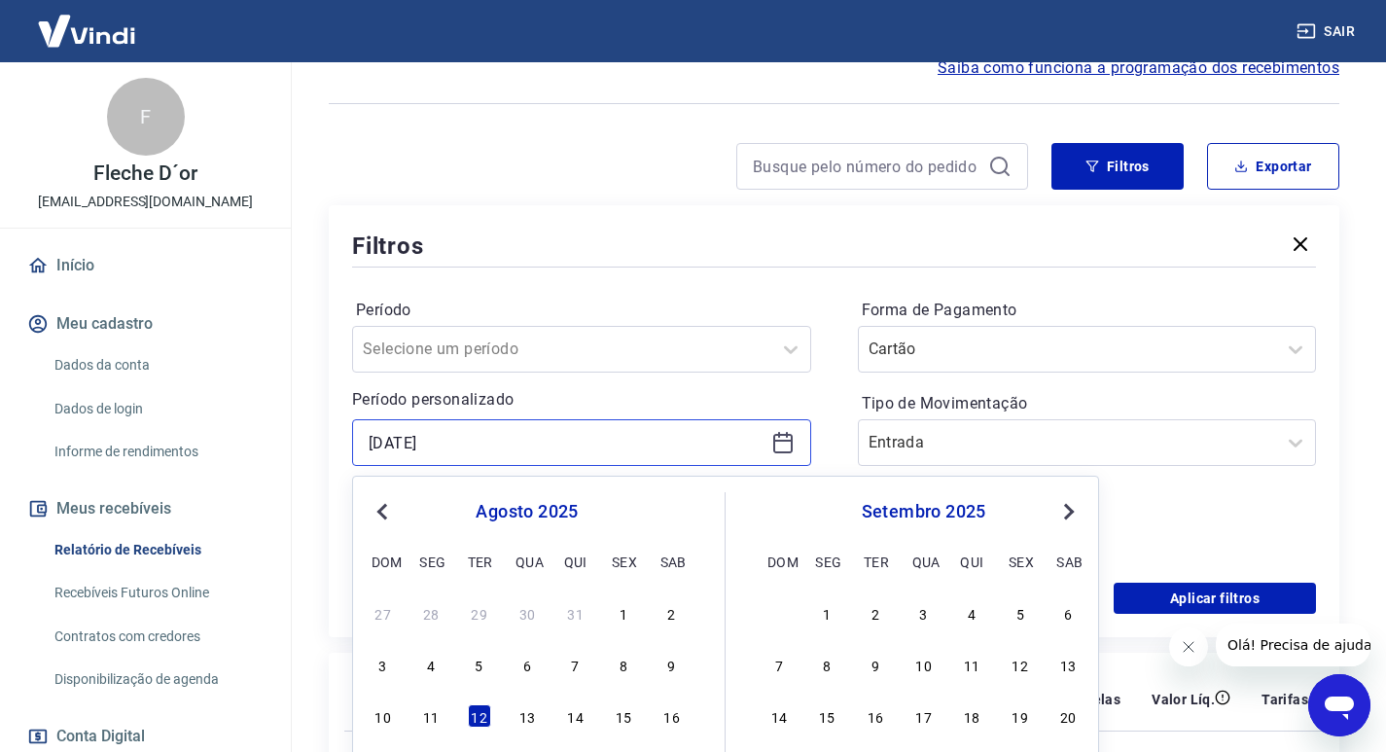
scroll to position [389, 0]
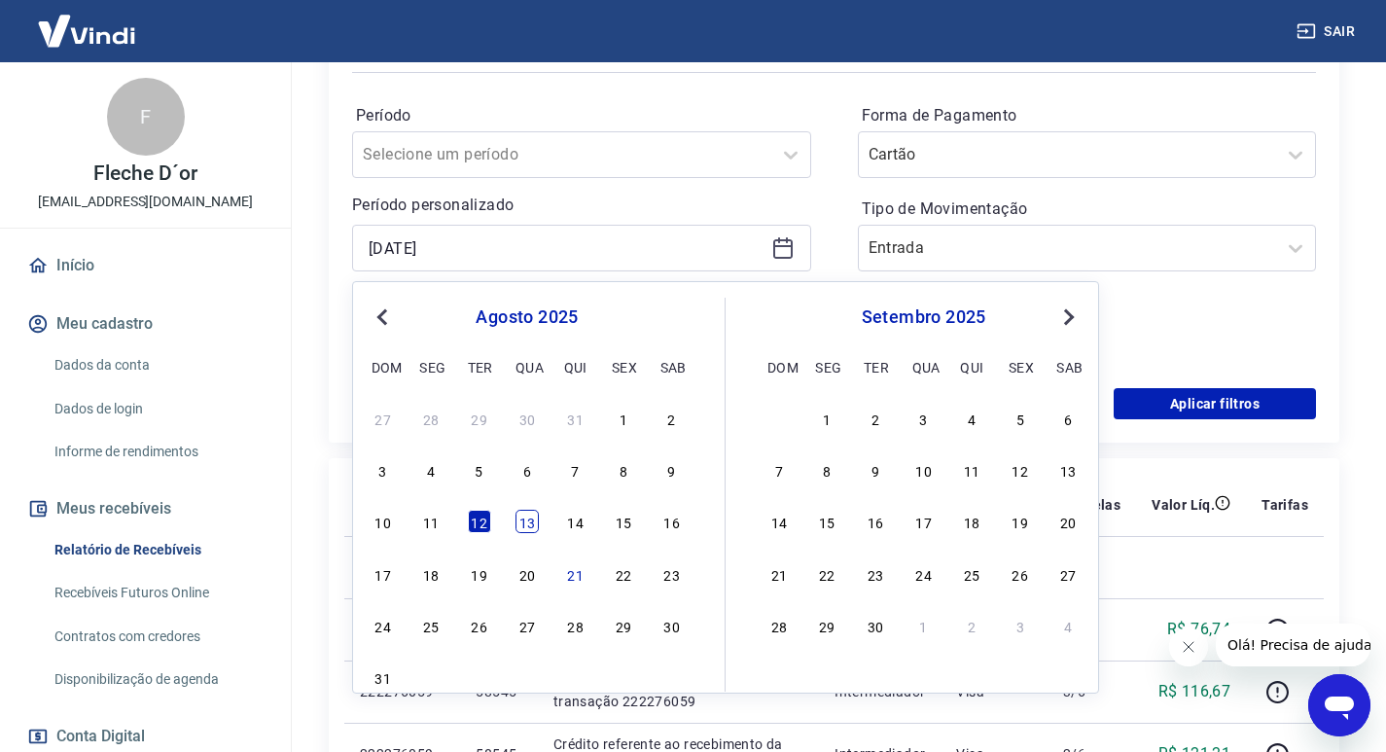
click at [525, 527] on div "13" at bounding box center [527, 521] width 23 height 23
type input "13/08/2025"
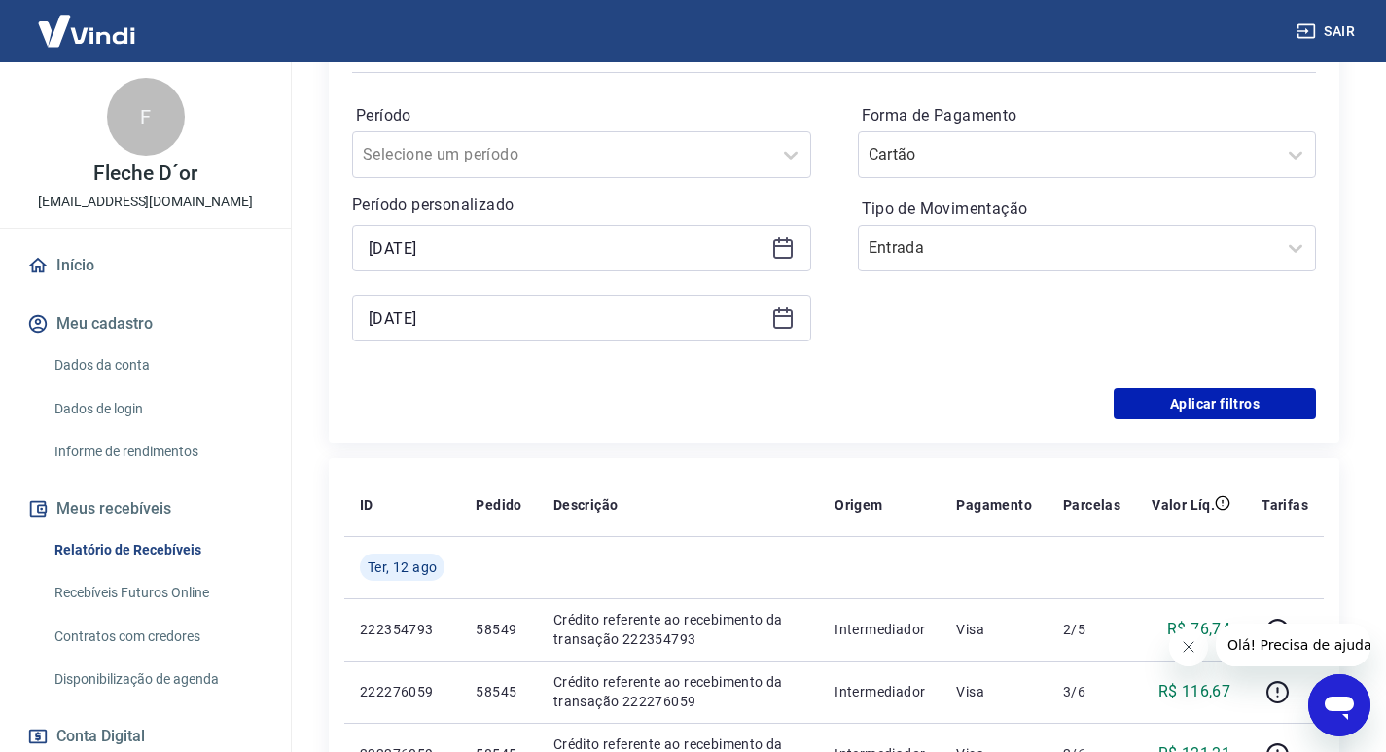
click at [784, 324] on icon at bounding box center [782, 317] width 23 height 23
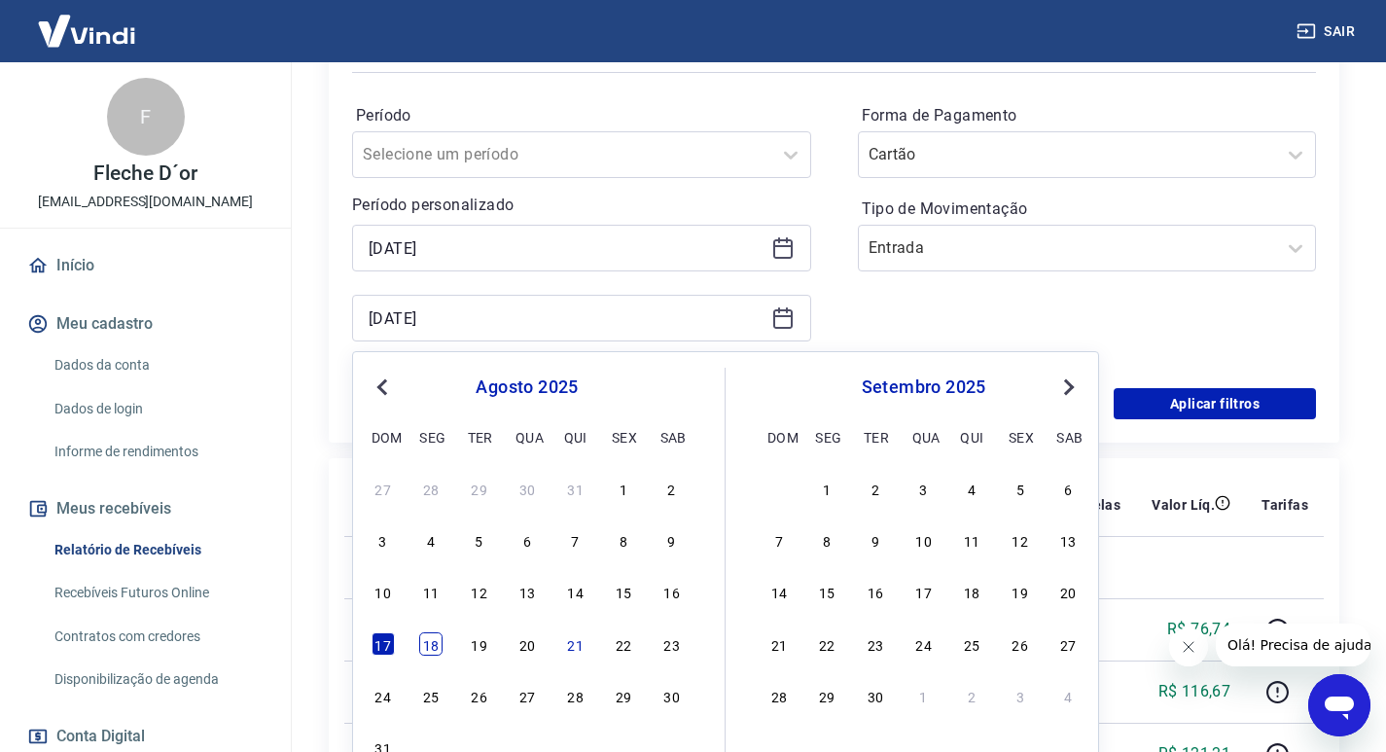
click at [428, 636] on div "18" at bounding box center [430, 643] width 23 height 23
type input "18/08/2025"
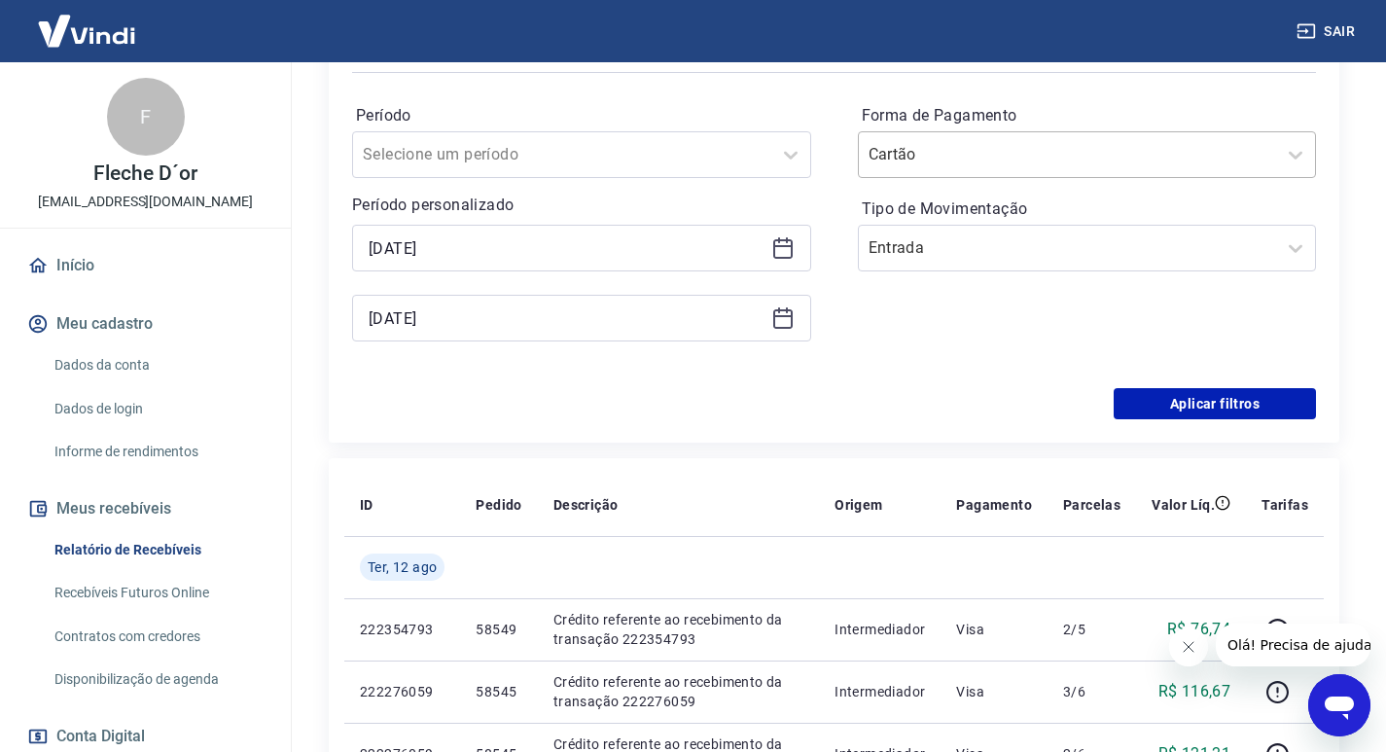
click at [980, 160] on input "Forma de Pagamento" at bounding box center [967, 154] width 197 height 23
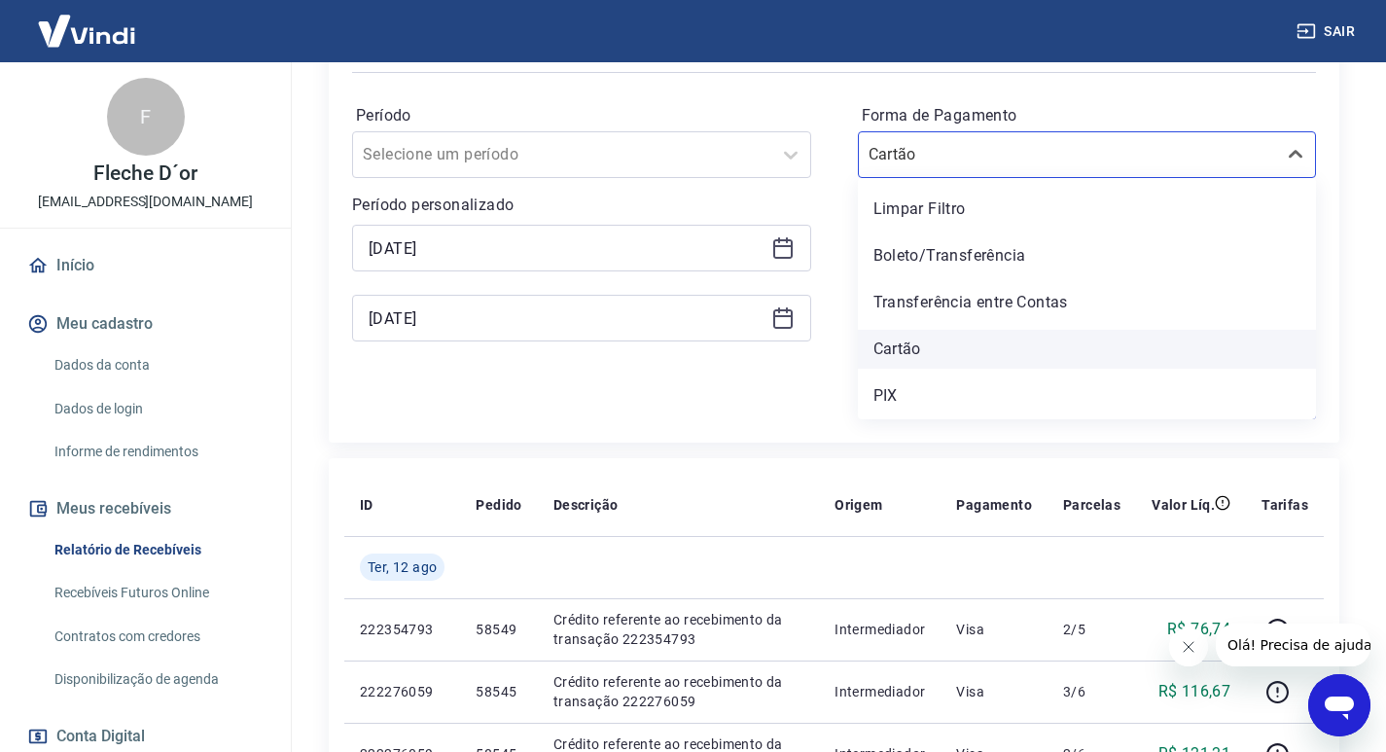
click at [917, 351] on div "Cartão" at bounding box center [1087, 349] width 459 height 39
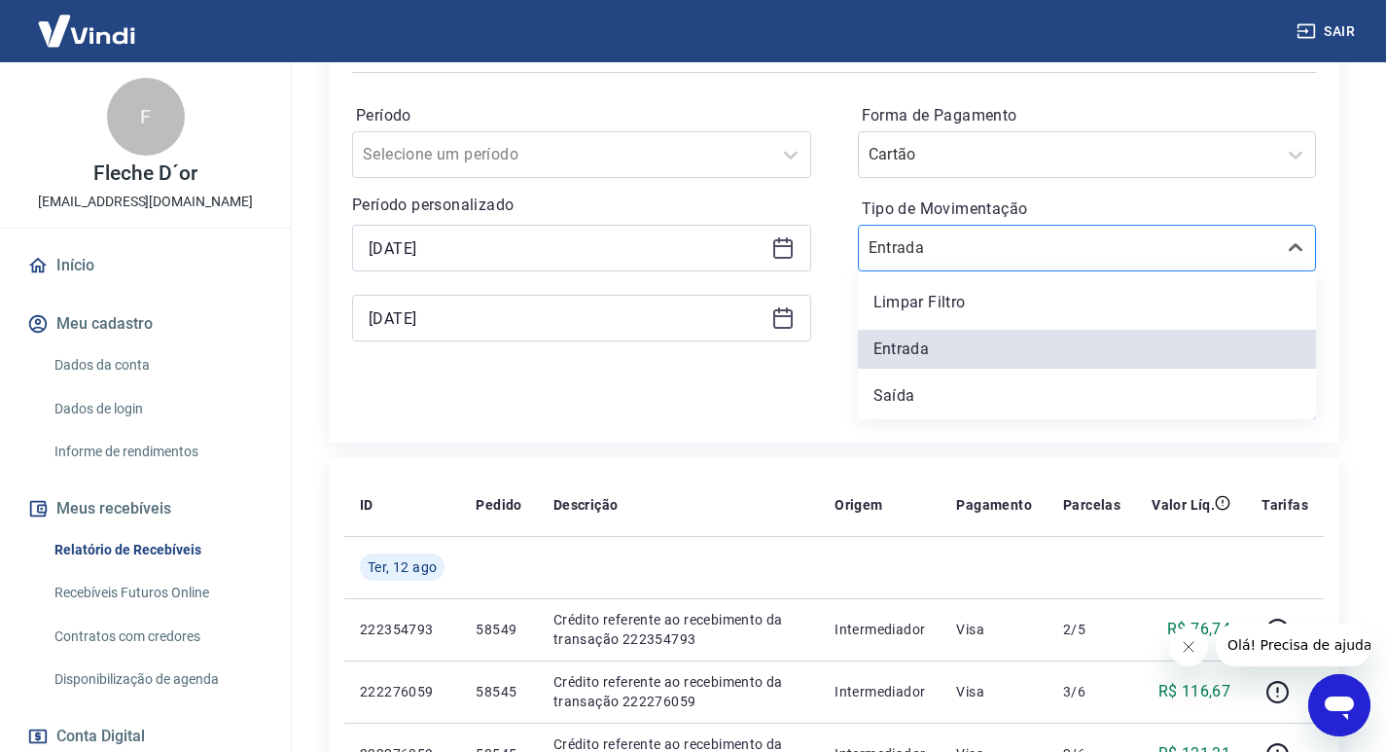
click at [925, 247] on input "Tipo de Movimentação" at bounding box center [967, 247] width 197 height 23
click at [929, 302] on div "Limpar Filtro" at bounding box center [1087, 302] width 459 height 39
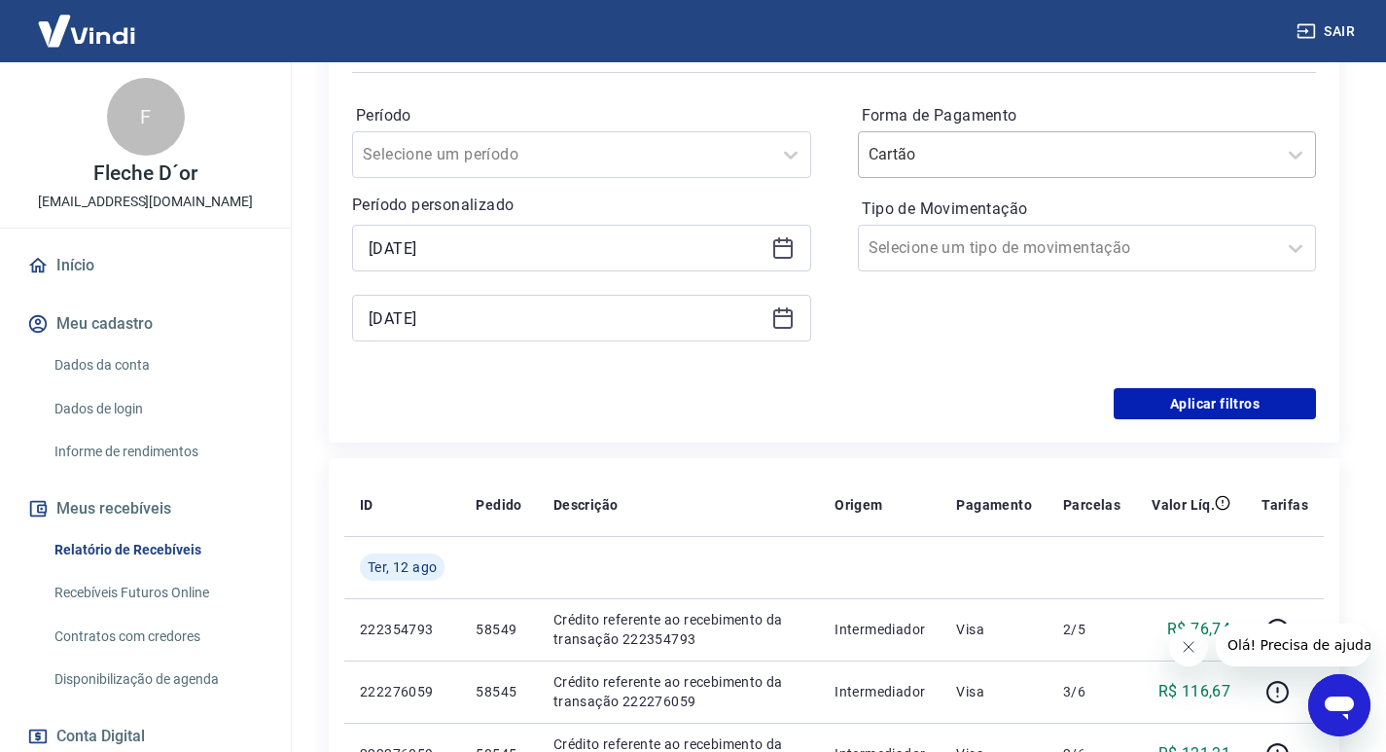
click at [937, 145] on input "Forma de Pagamento" at bounding box center [967, 154] width 197 height 23
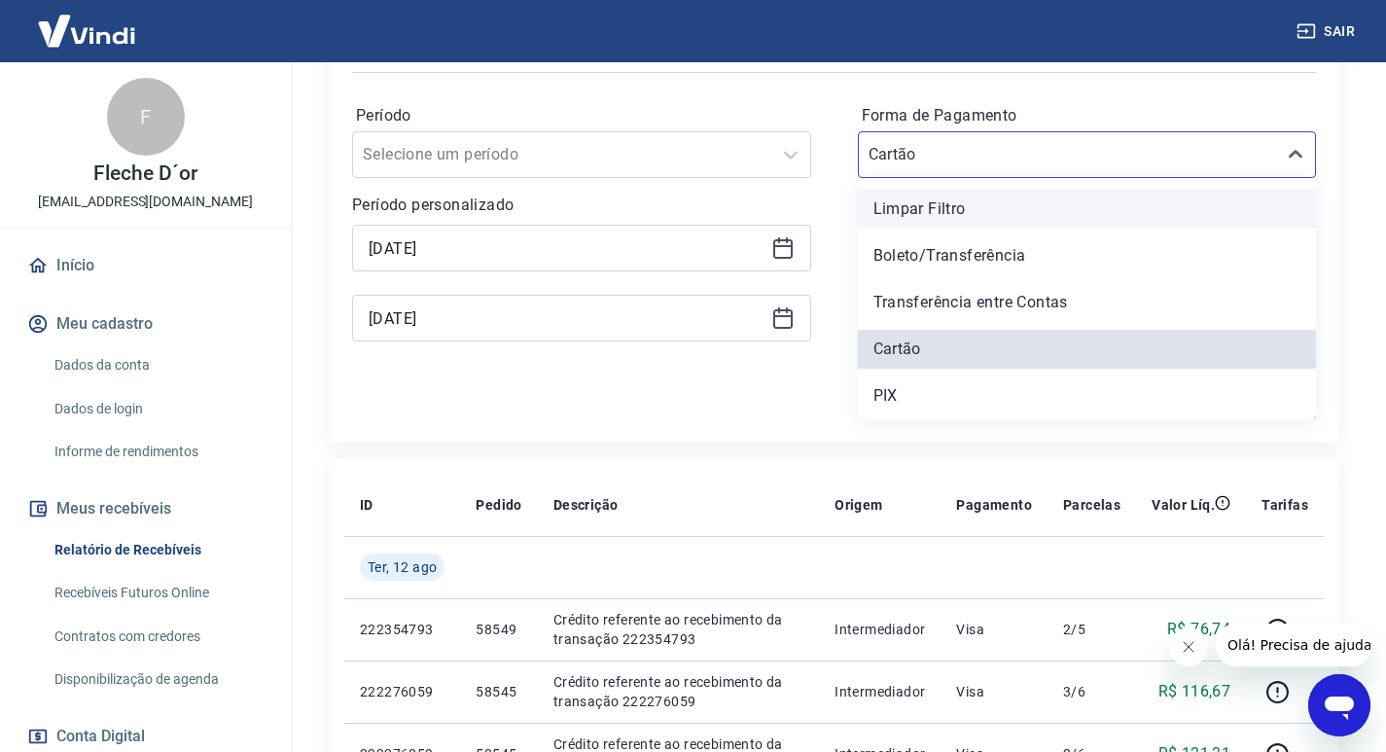
click at [929, 209] on div "Limpar Filtro" at bounding box center [1087, 209] width 459 height 39
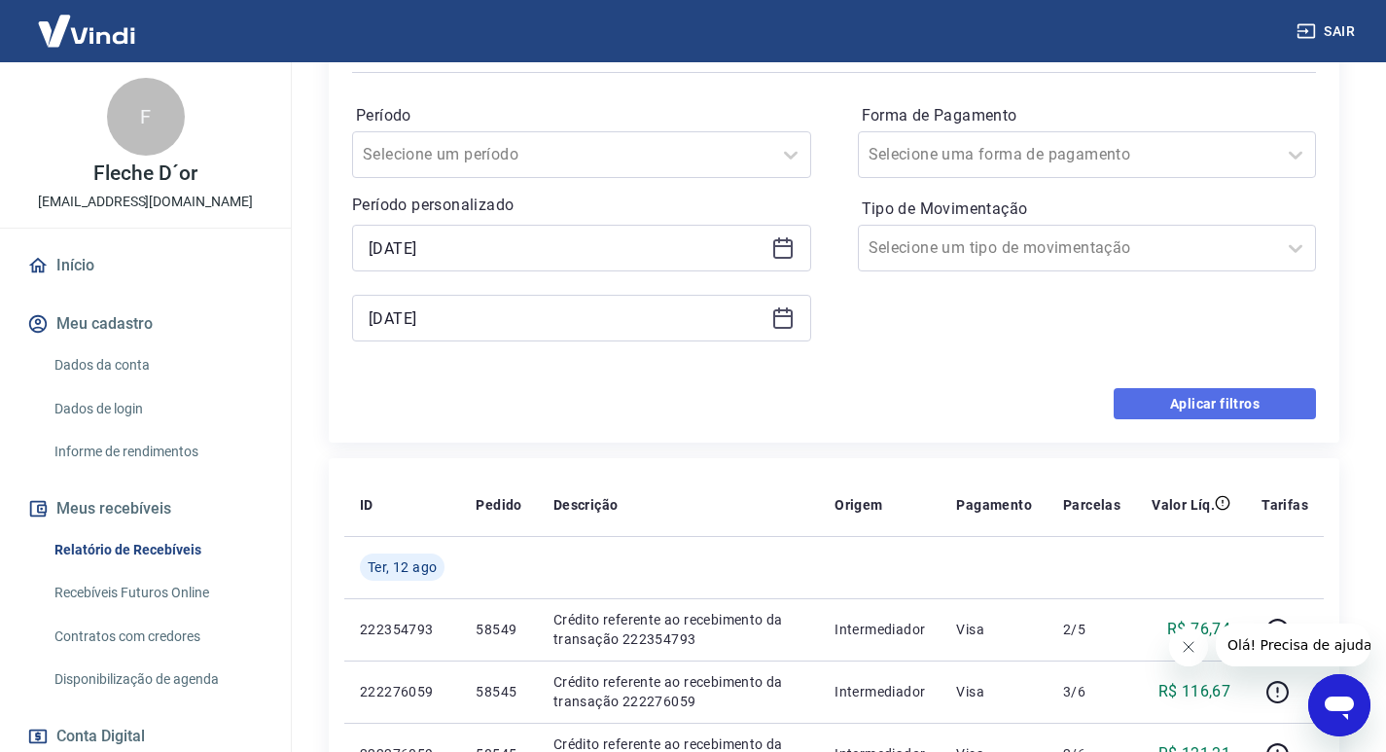
click at [1218, 408] on button "Aplicar filtros" at bounding box center [1215, 403] width 202 height 31
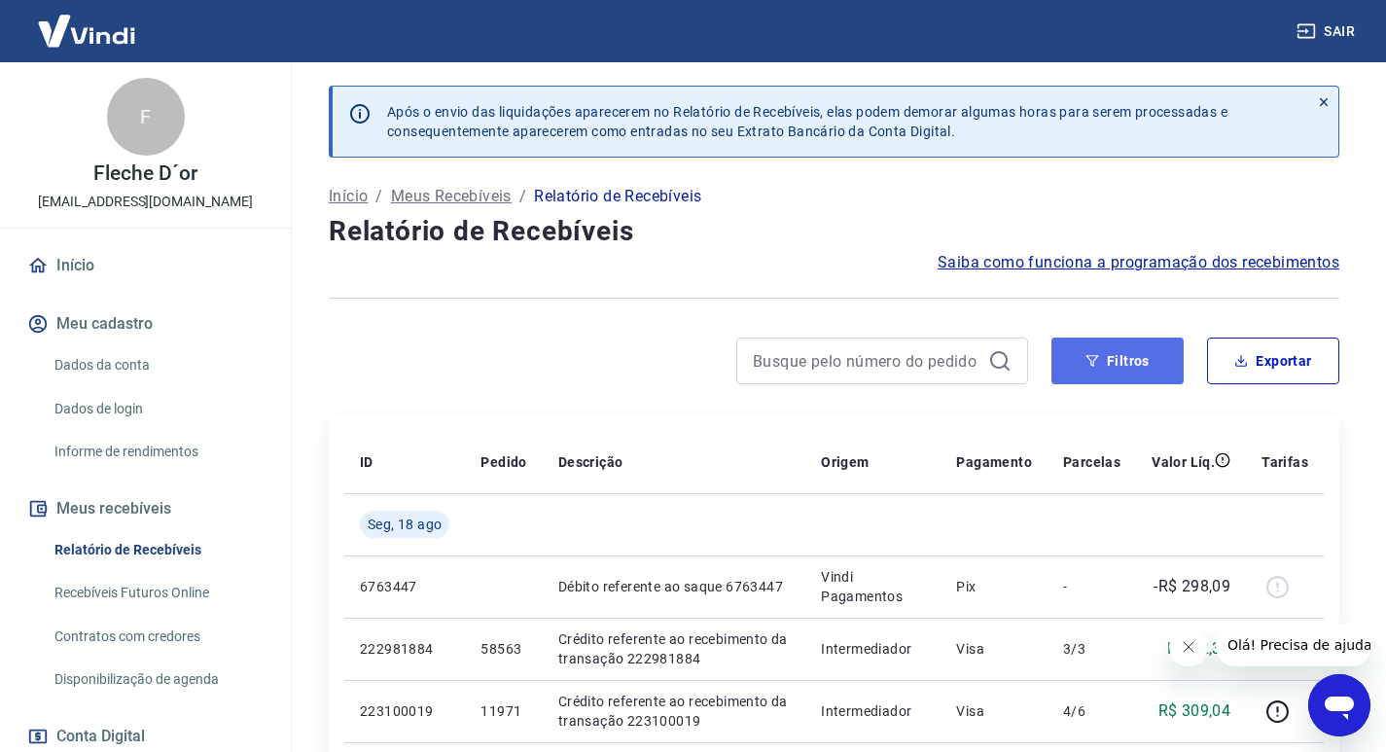
click at [1146, 375] on button "Filtros" at bounding box center [1118, 361] width 132 height 47
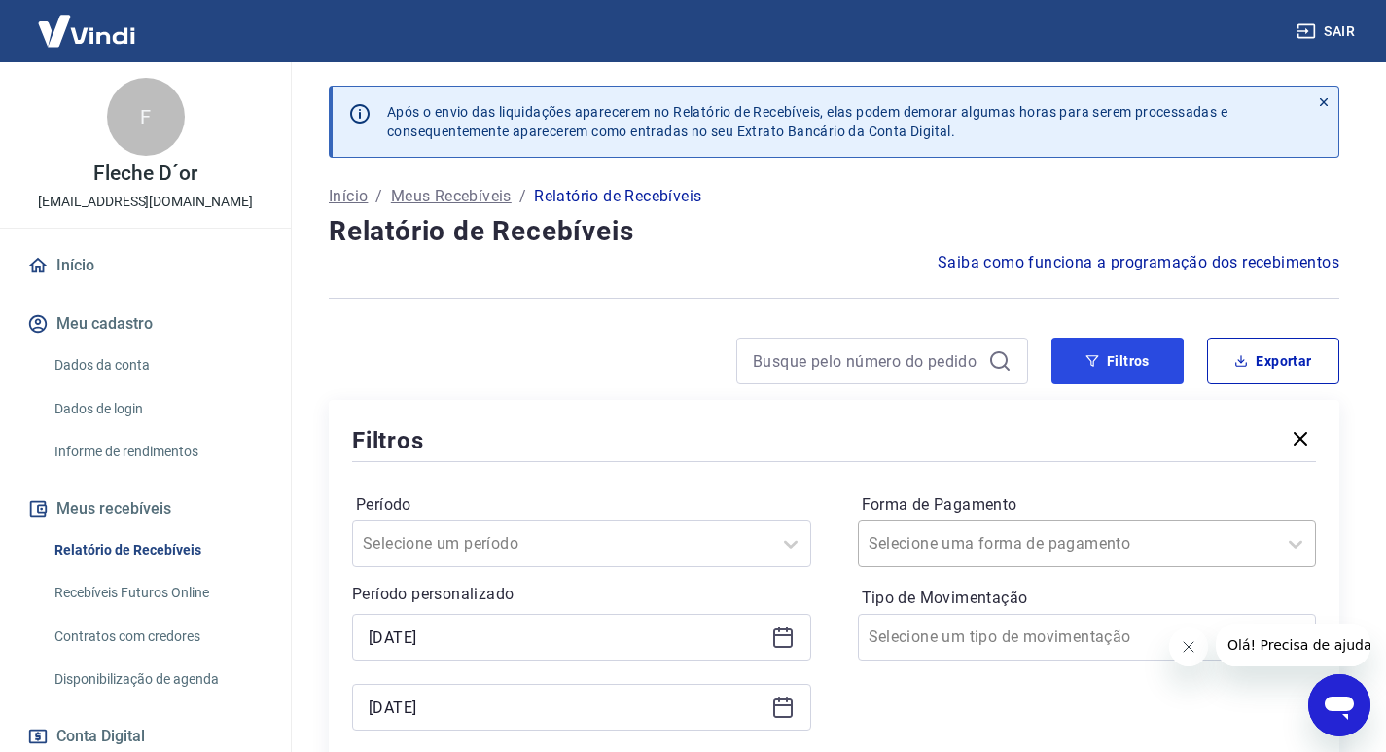
scroll to position [389, 0]
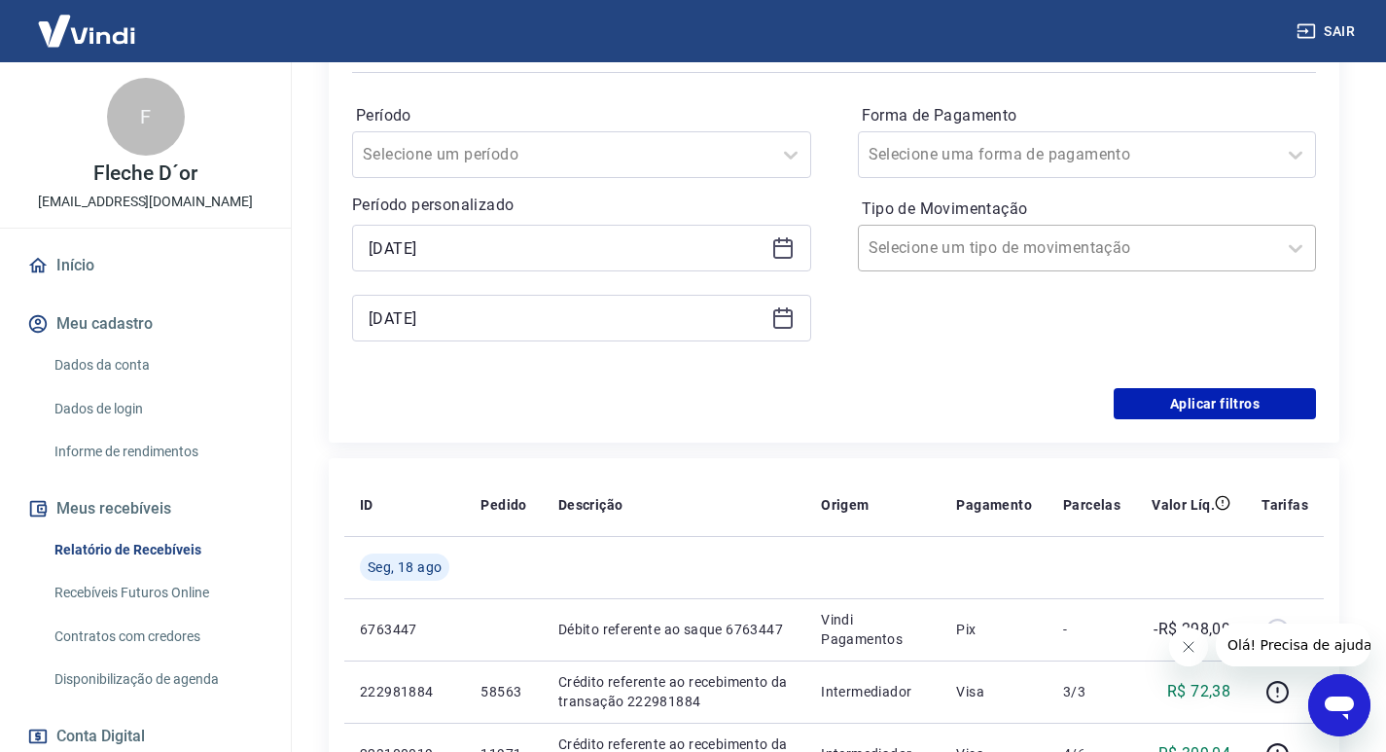
click at [1020, 258] on input "Tipo de Movimentação" at bounding box center [967, 247] width 197 height 23
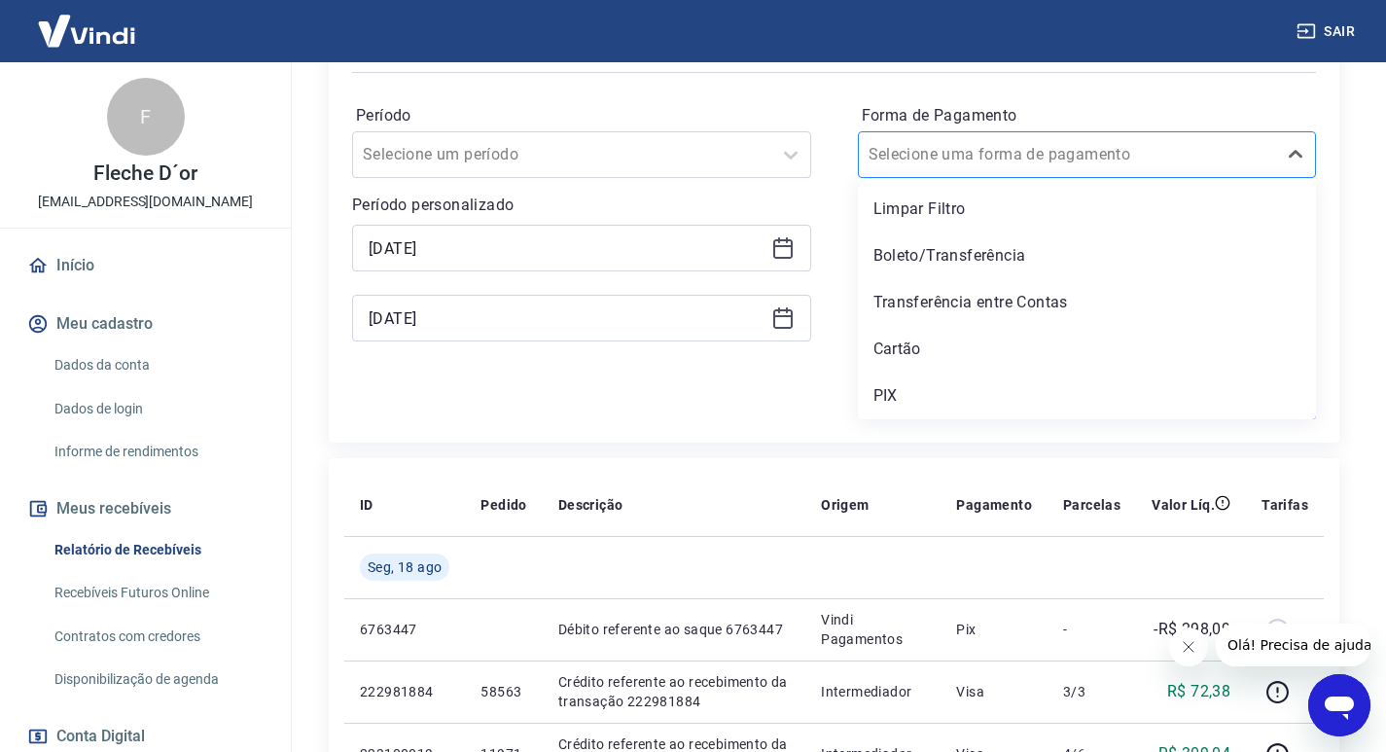
click at [959, 155] on input "Forma de Pagamento" at bounding box center [967, 154] width 197 height 23
click at [918, 343] on div "Cartão" at bounding box center [1087, 349] width 459 height 39
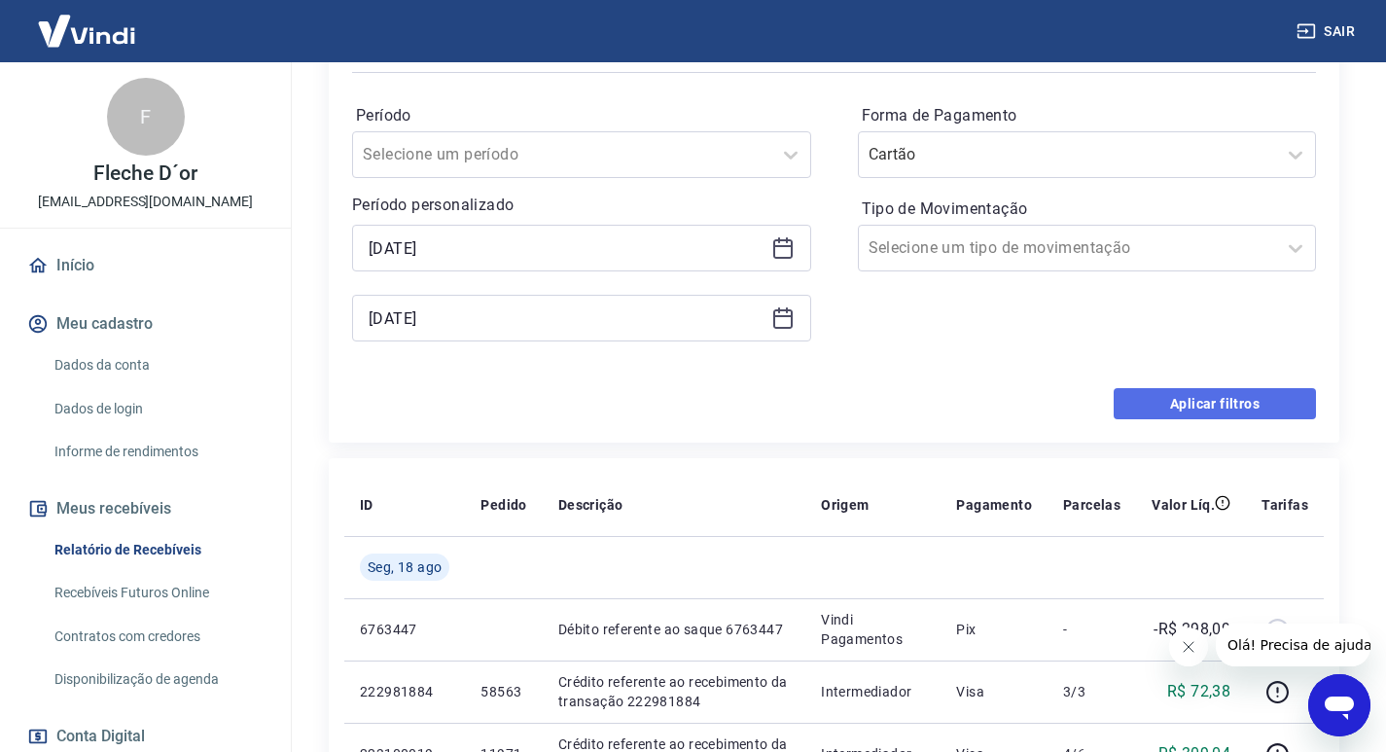
click at [1227, 409] on button "Aplicar filtros" at bounding box center [1215, 403] width 202 height 31
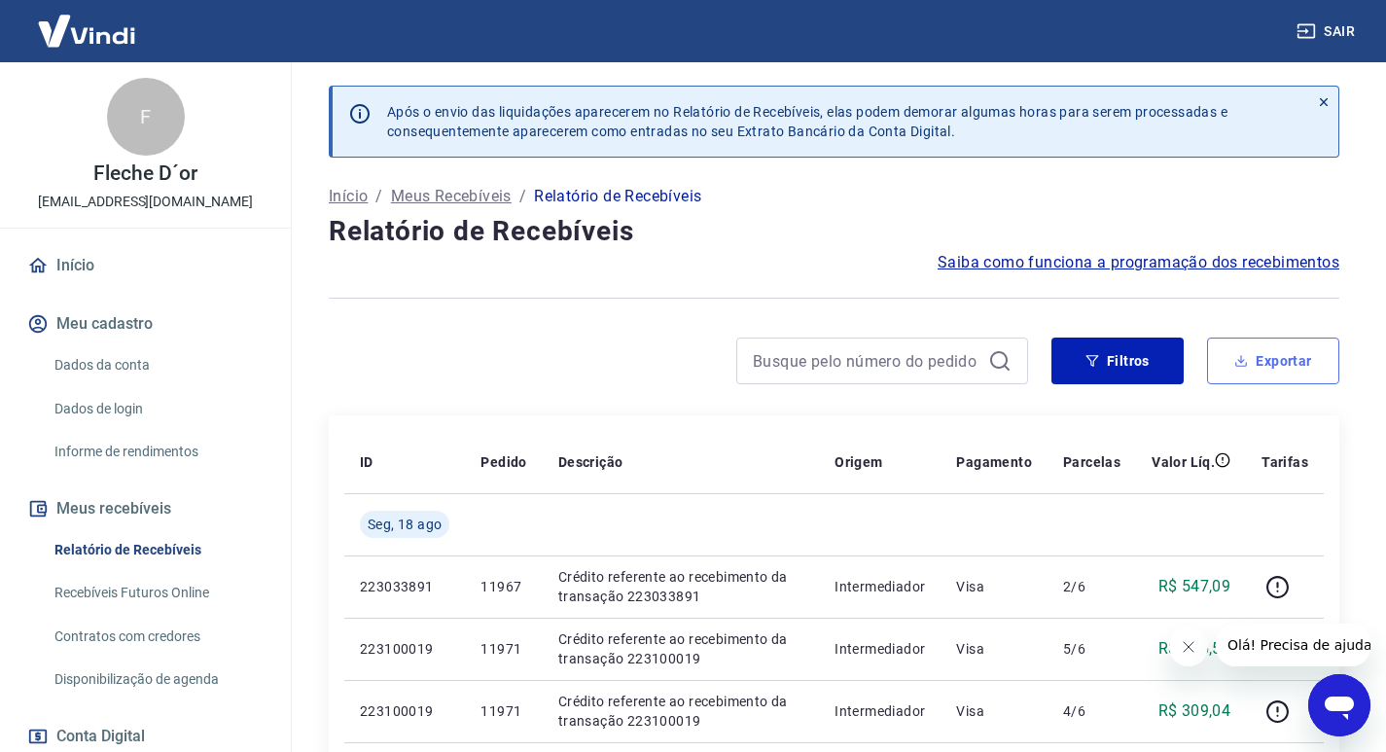
click at [1268, 371] on button "Exportar" at bounding box center [1273, 361] width 132 height 47
type input "13/08/2025"
type input "18/08/2025"
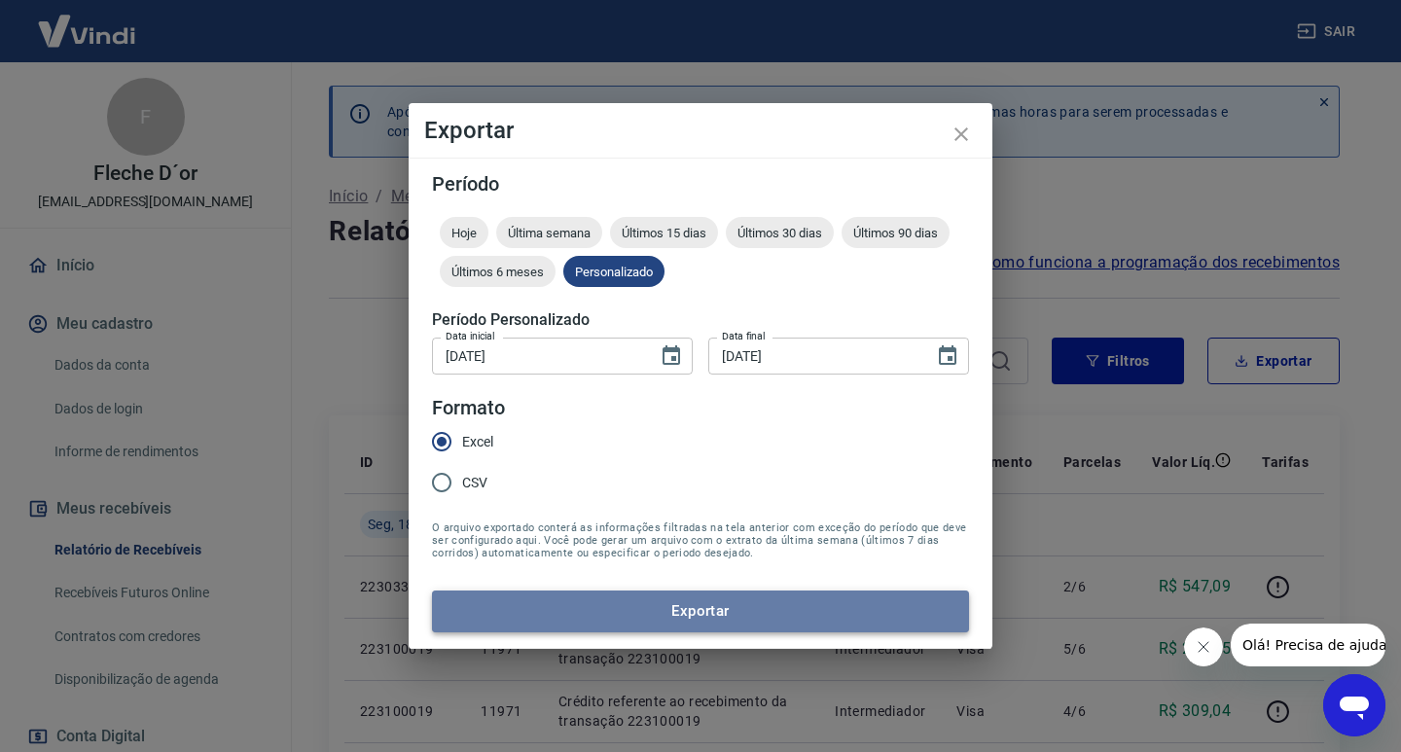
click at [704, 602] on button "Exportar" at bounding box center [700, 610] width 537 height 41
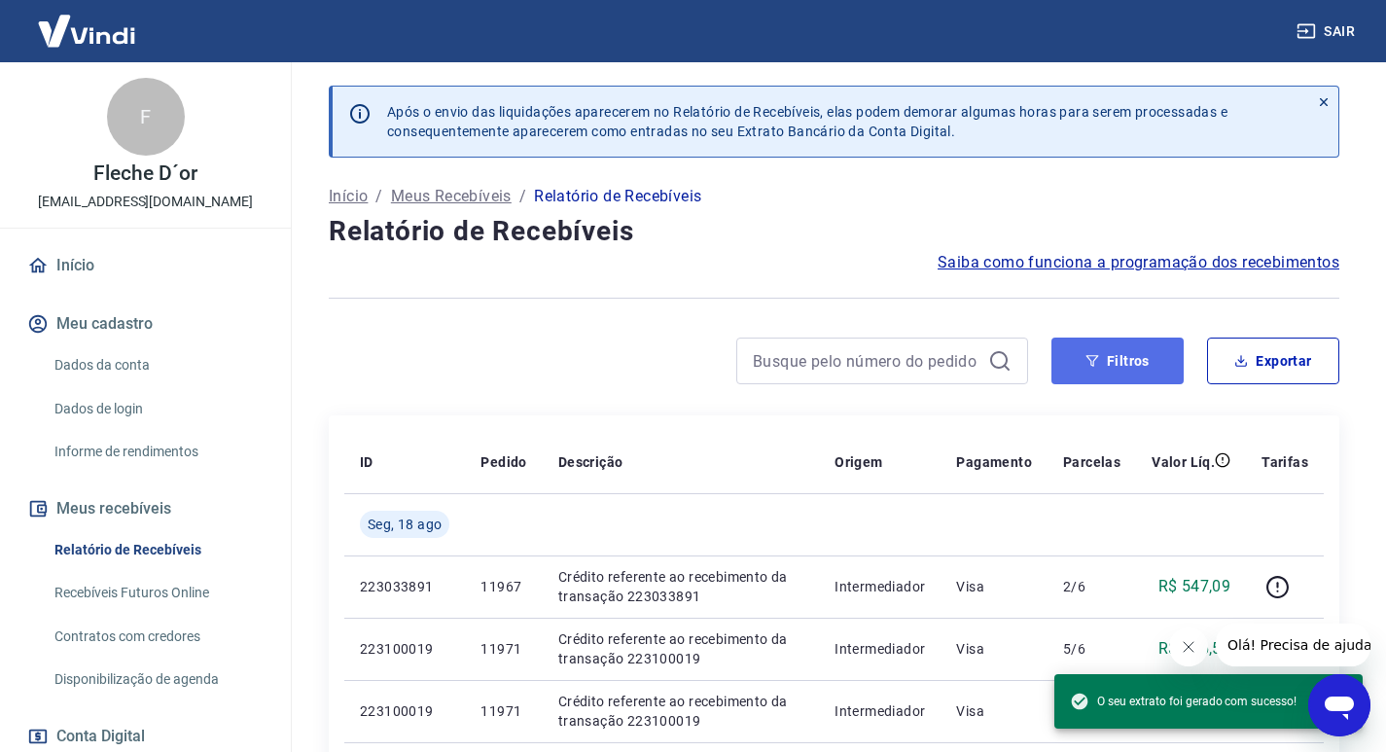
click at [1137, 377] on button "Filtros" at bounding box center [1118, 361] width 132 height 47
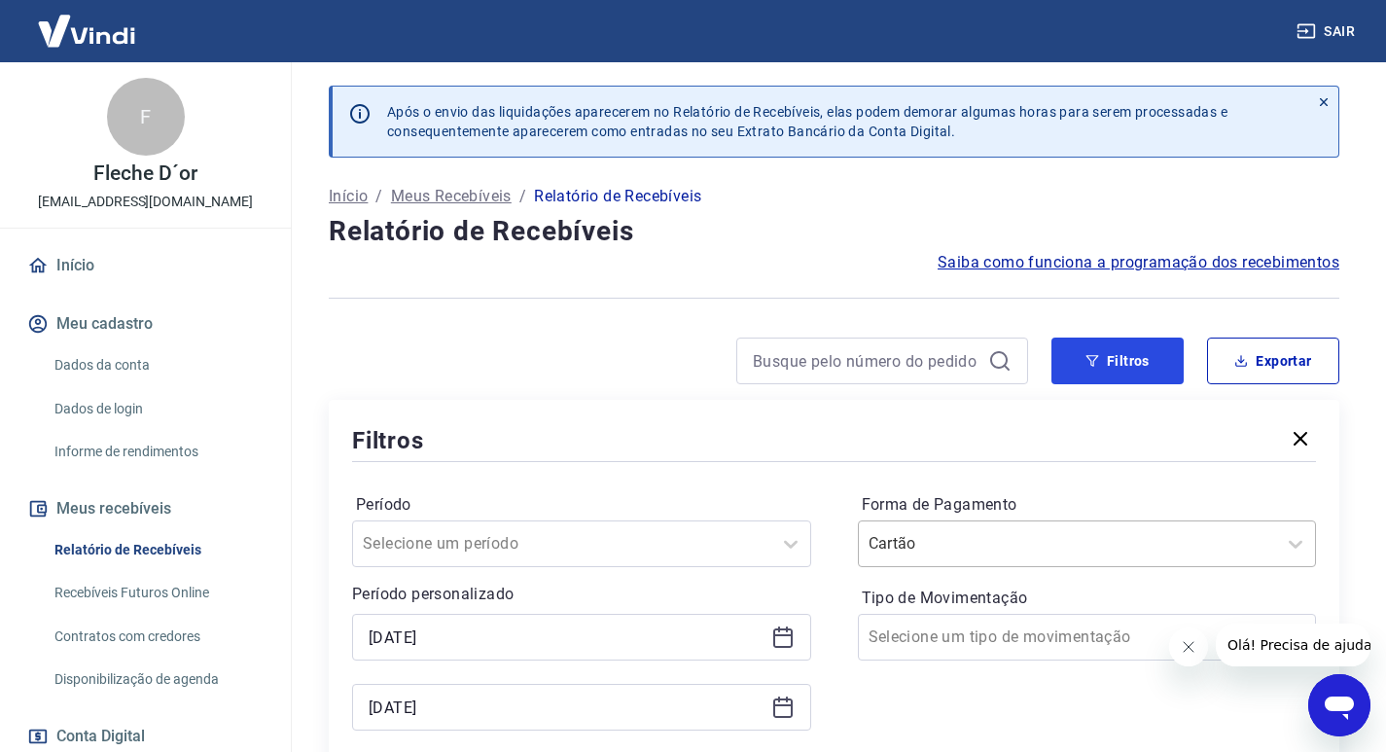
scroll to position [195, 0]
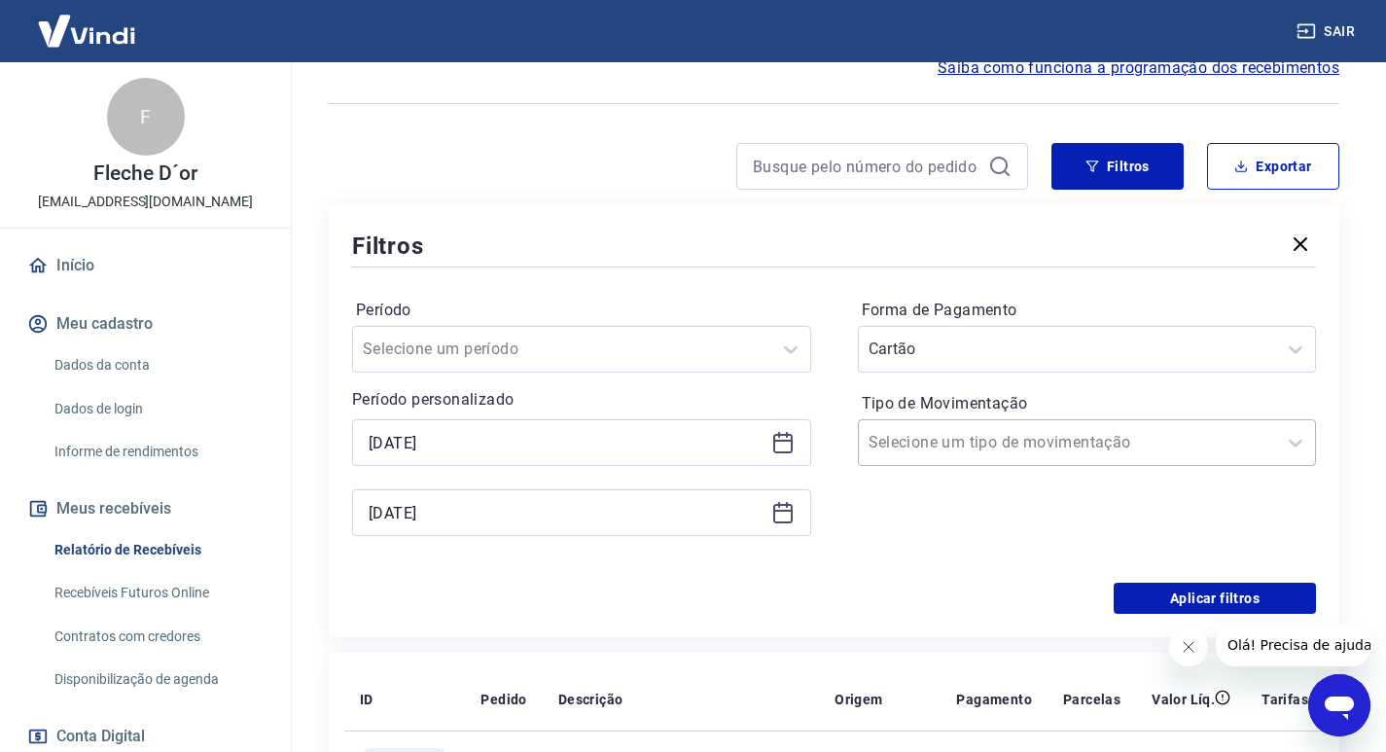
click at [1031, 453] on input "Tipo de Movimentação" at bounding box center [967, 442] width 197 height 23
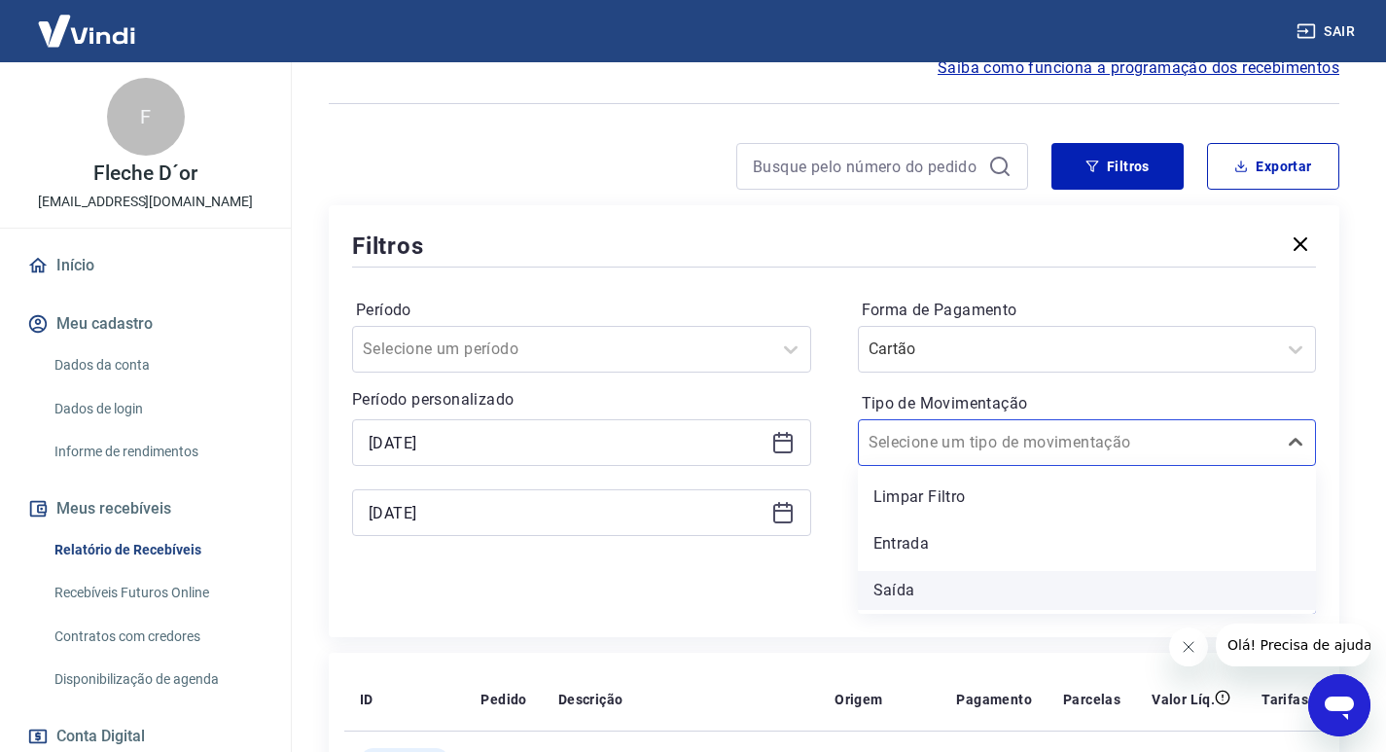
click at [925, 584] on div "Saída" at bounding box center [1087, 590] width 459 height 39
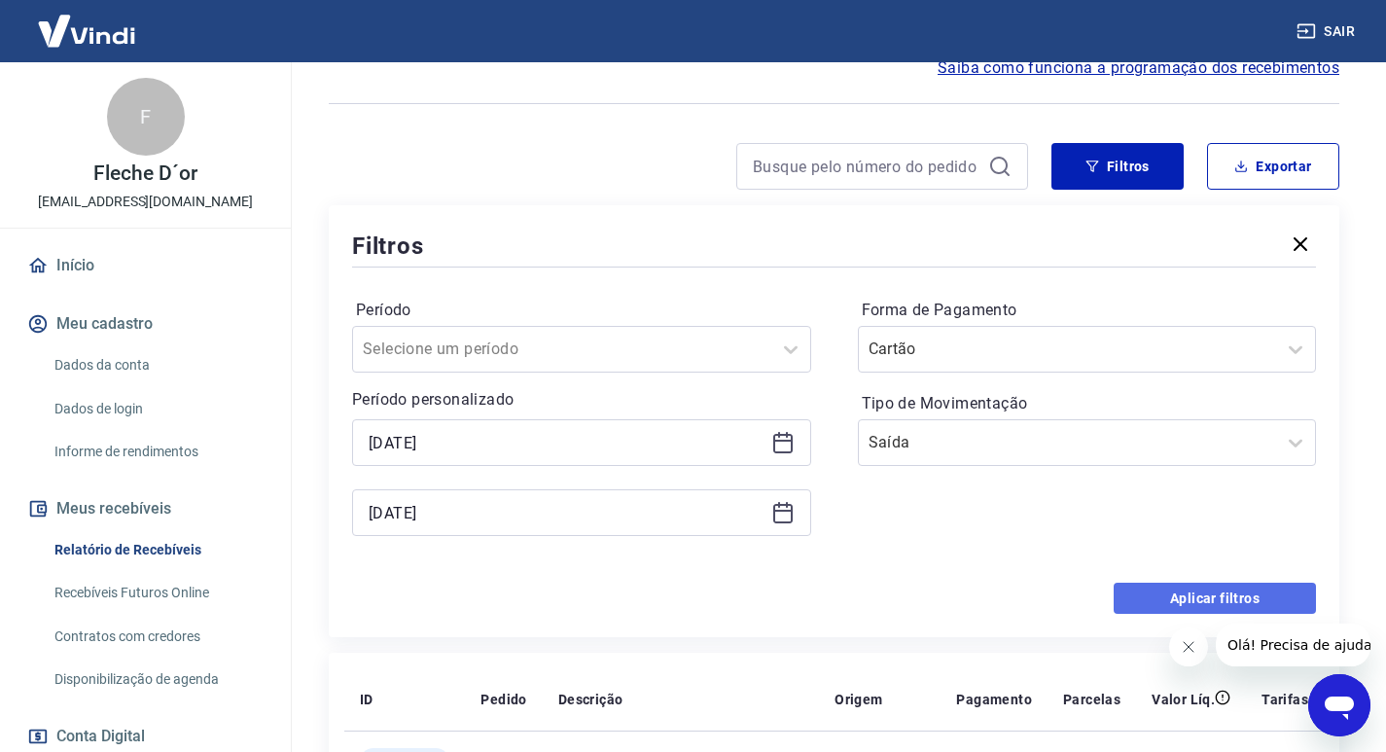
click at [1136, 591] on button "Aplicar filtros" at bounding box center [1215, 598] width 202 height 31
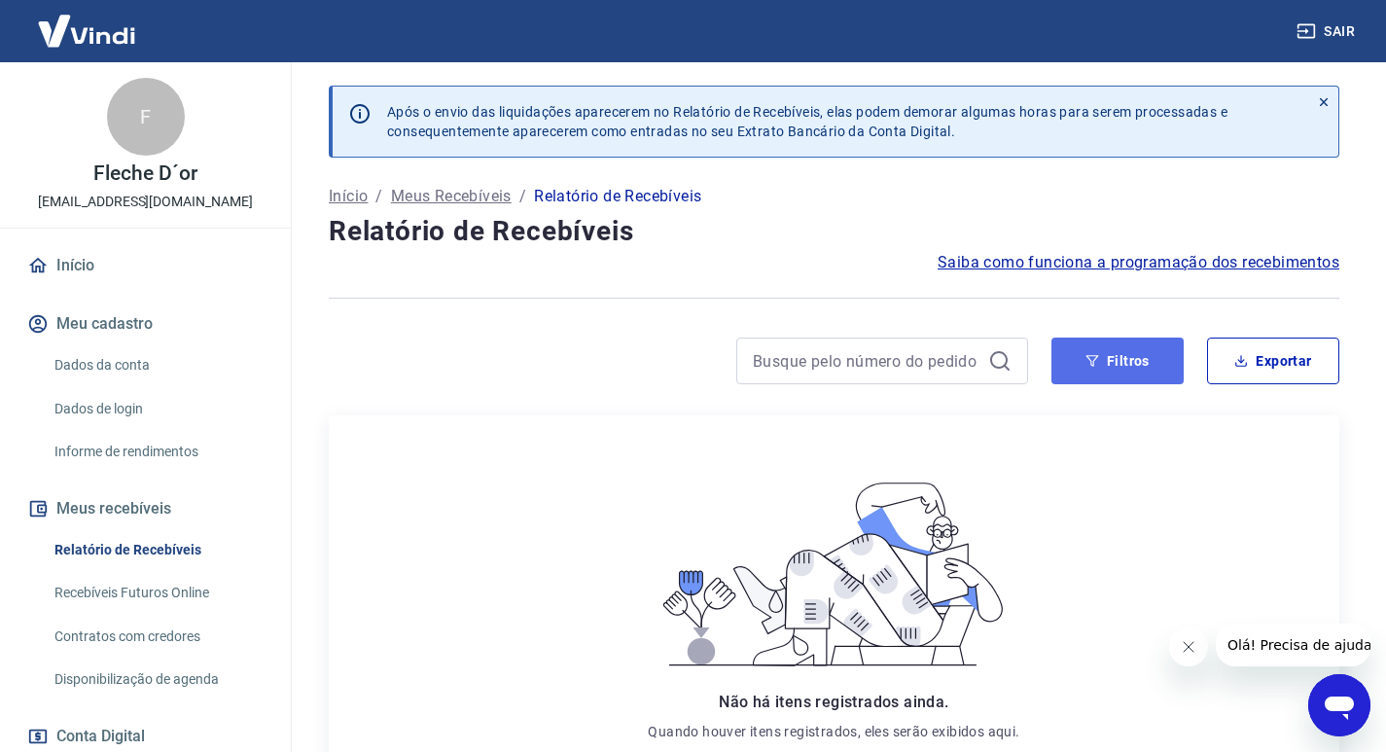
click at [1130, 357] on button "Filtros" at bounding box center [1118, 361] width 132 height 47
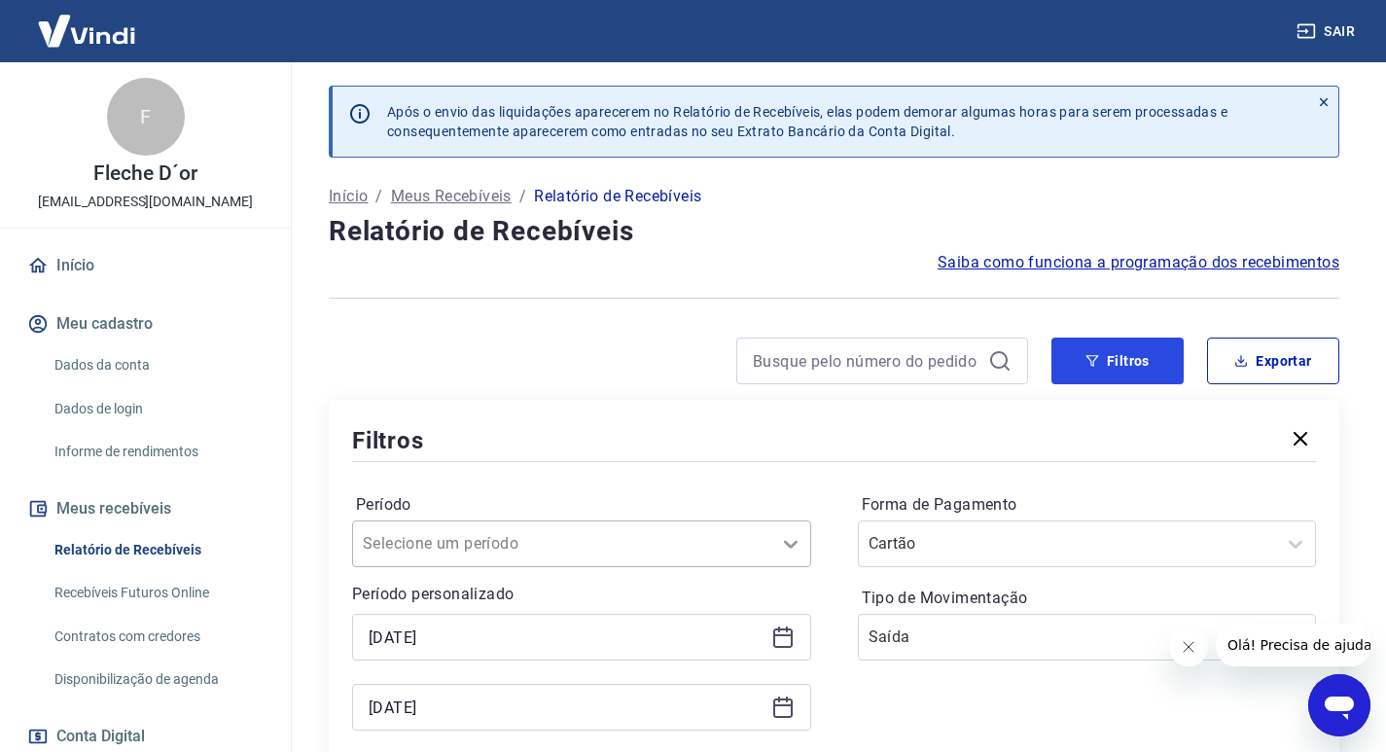
scroll to position [195, 0]
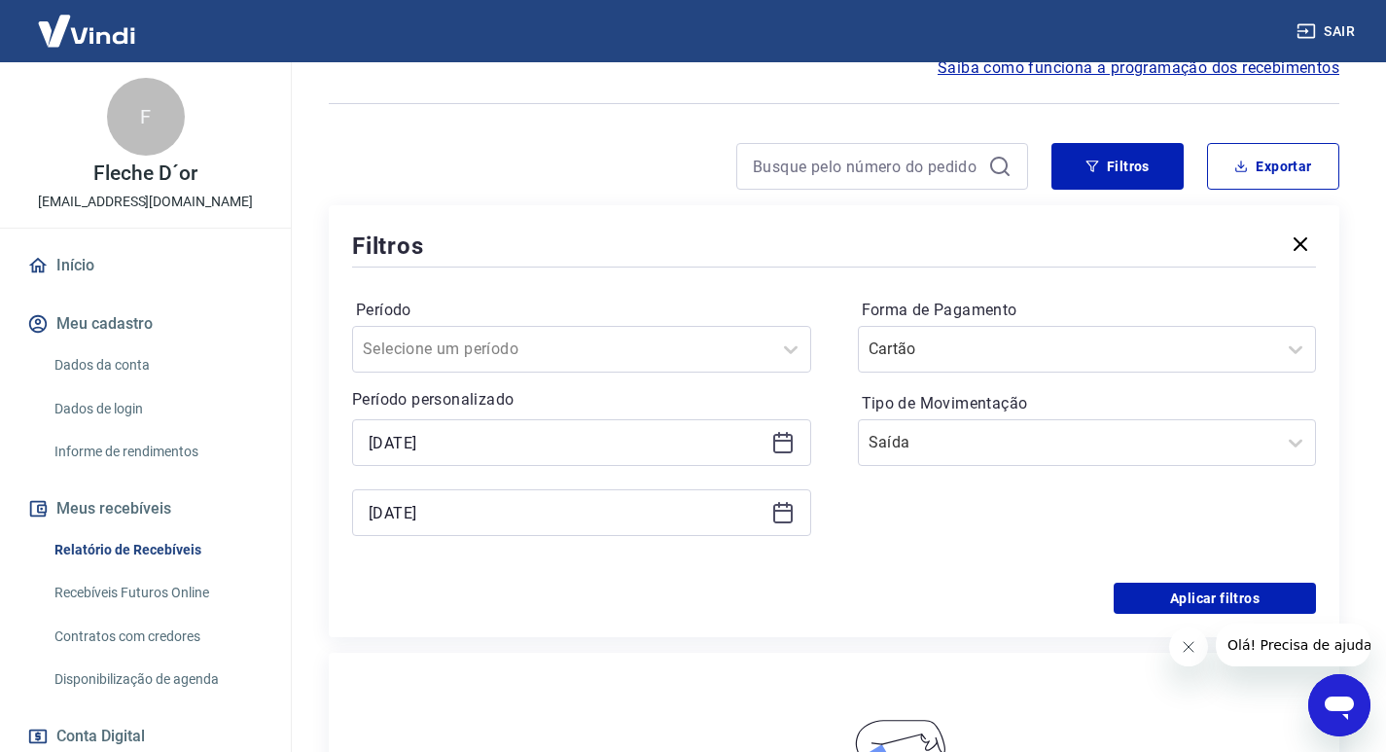
click at [789, 442] on icon at bounding box center [782, 441] width 19 height 2
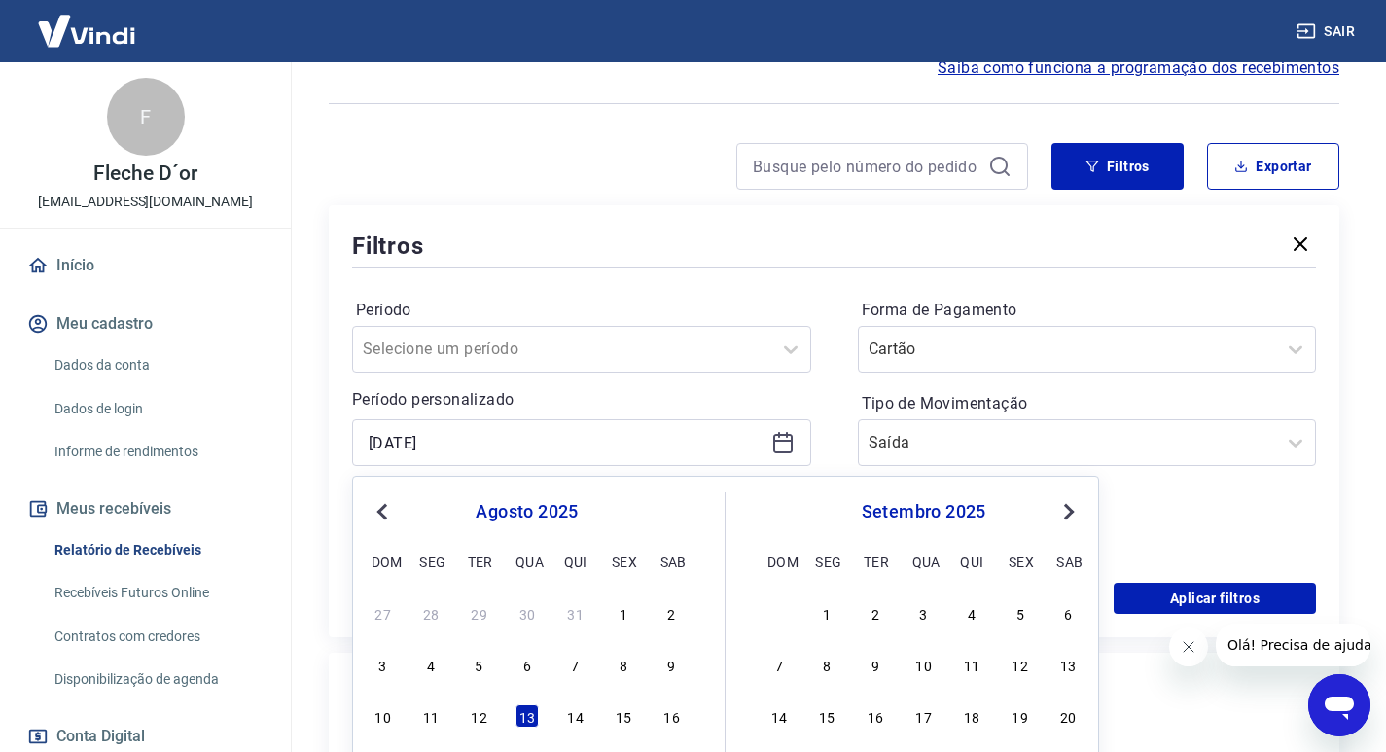
click at [473, 713] on div "12" at bounding box center [479, 715] width 23 height 23
type input "12/08/2025"
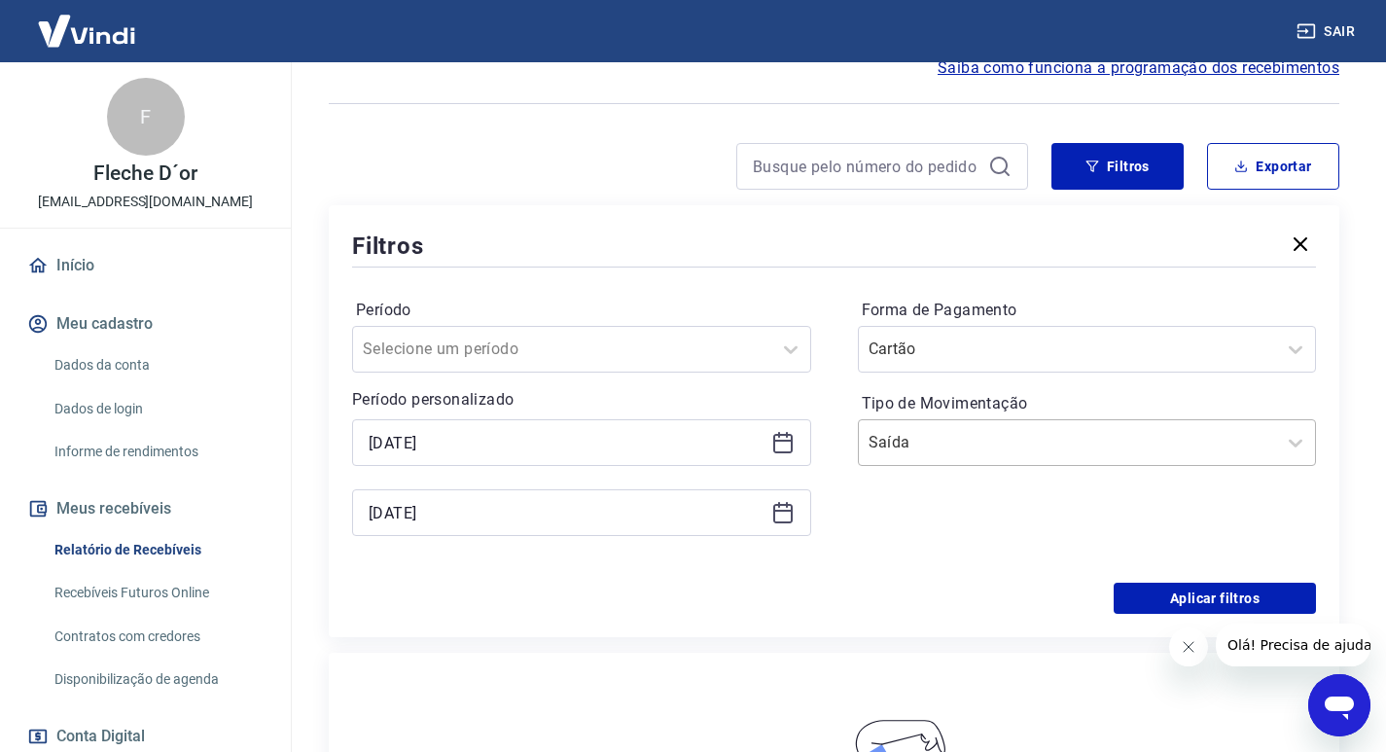
click at [995, 443] on input "Tipo de Movimentação" at bounding box center [967, 442] width 197 height 23
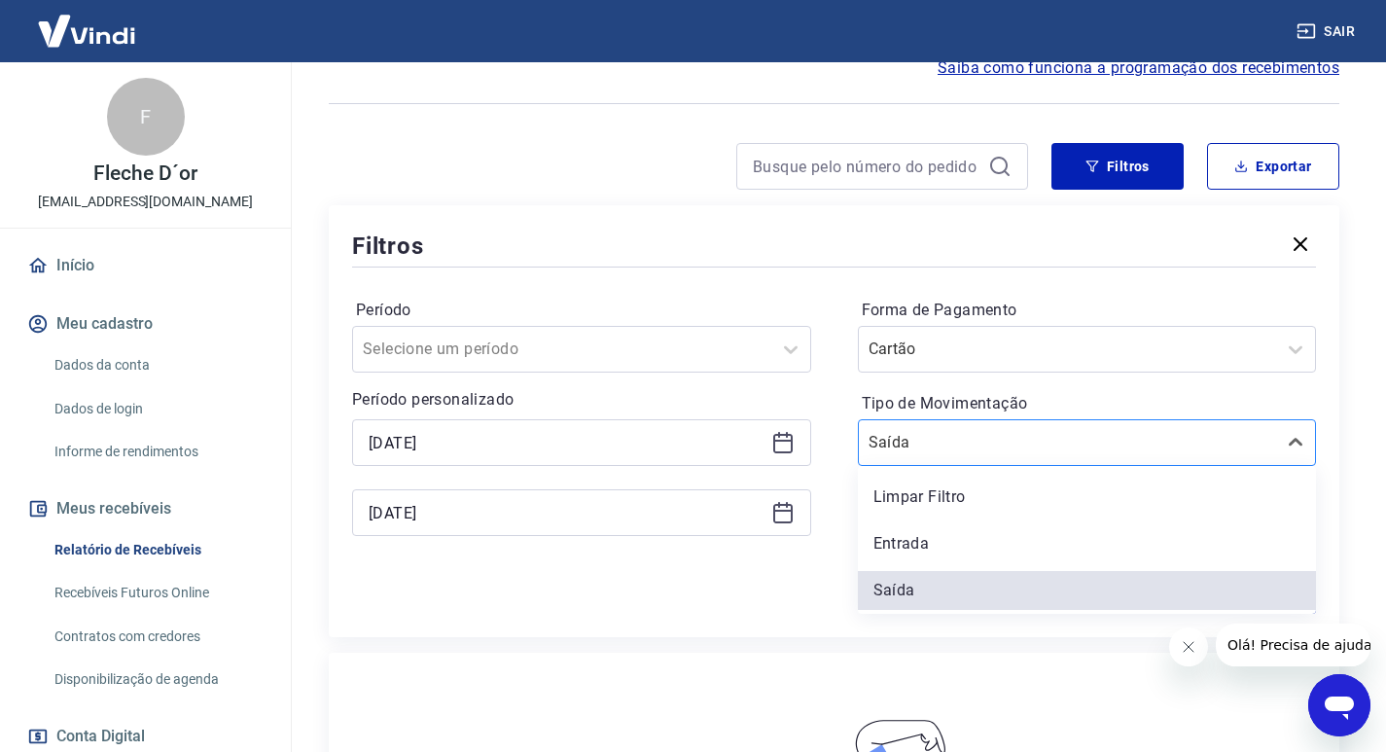
click at [992, 444] on input "Tipo de Movimentação" at bounding box center [967, 442] width 197 height 23
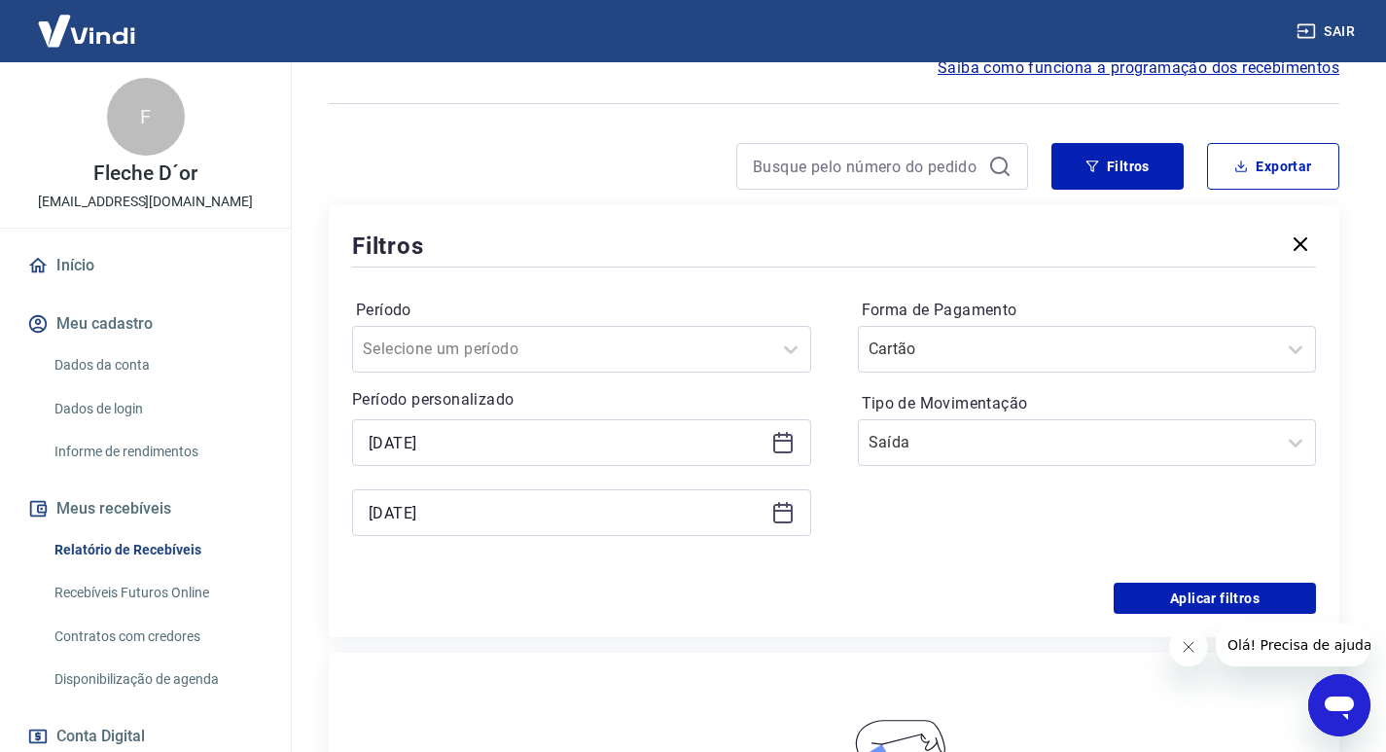
click at [985, 400] on label "Tipo de Movimentação" at bounding box center [1087, 403] width 451 height 23
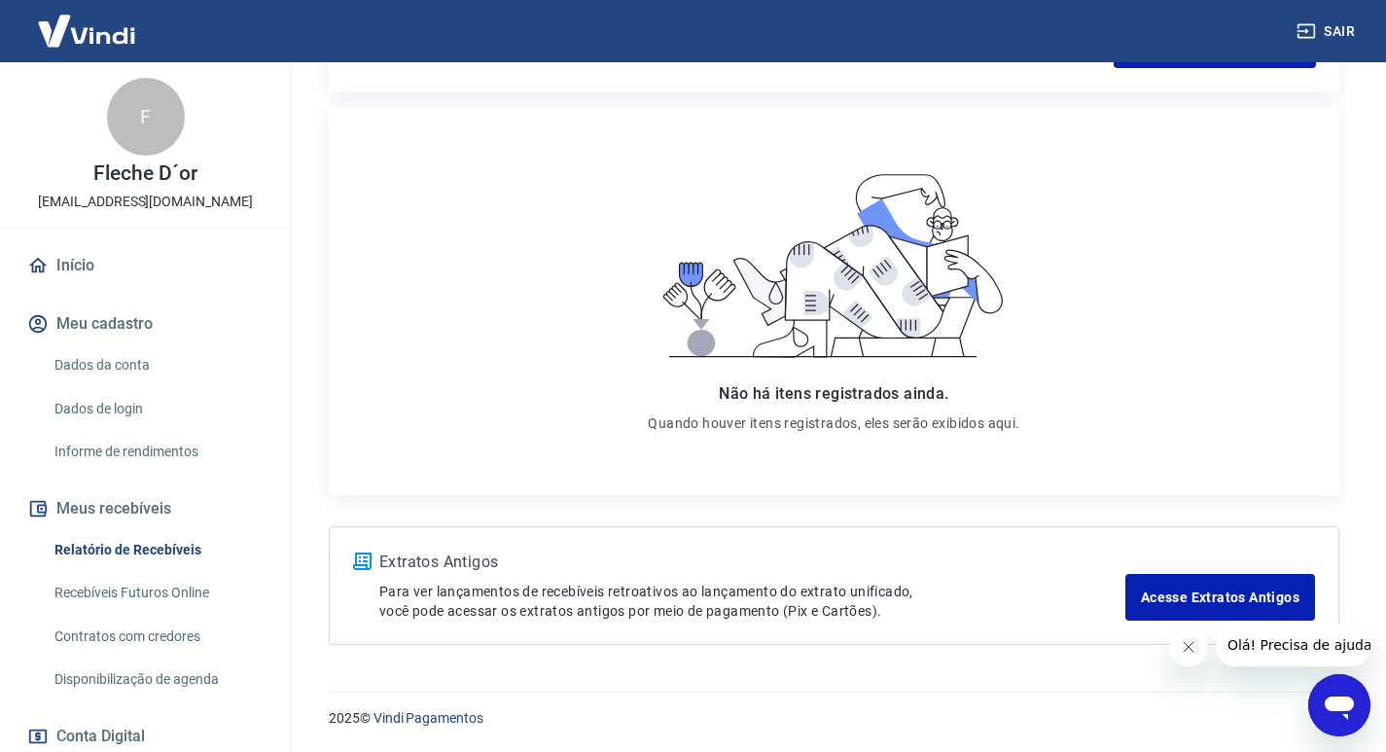
scroll to position [255, 0]
